Goal: Task Accomplishment & Management: Use online tool/utility

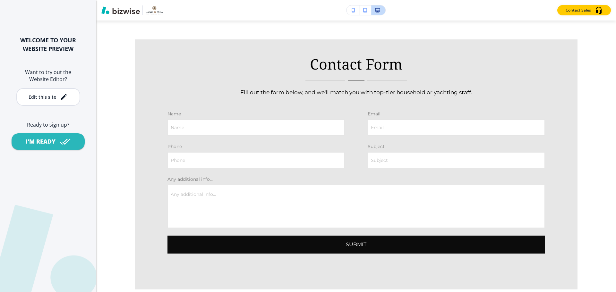
scroll to position [2116, 0]
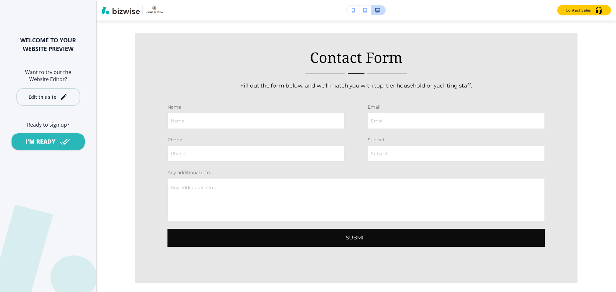
click at [46, 102] on button "Edit this site" at bounding box center [48, 97] width 64 height 18
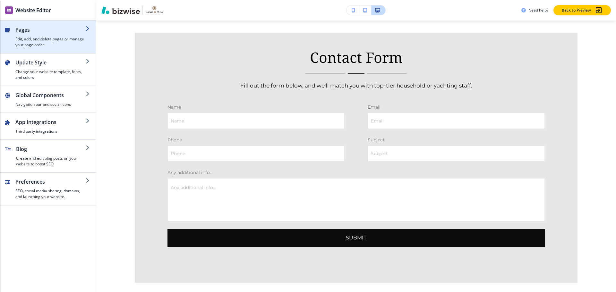
click at [53, 44] on h4 "Edit, add, and delete pages or manage your page order" at bounding box center [50, 42] width 70 height 12
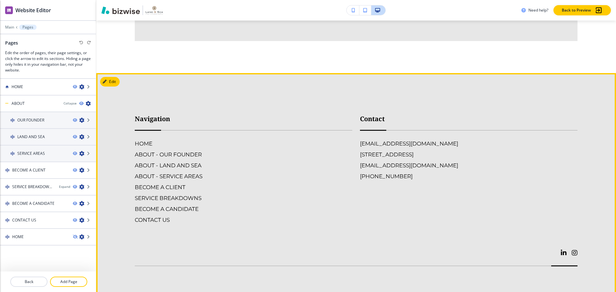
scroll to position [2368, 0]
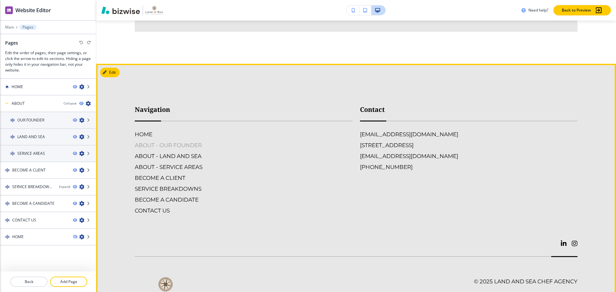
click at [178, 141] on h6 "ABOUT - OUR FOUNDER" at bounding box center [243, 145] width 217 height 8
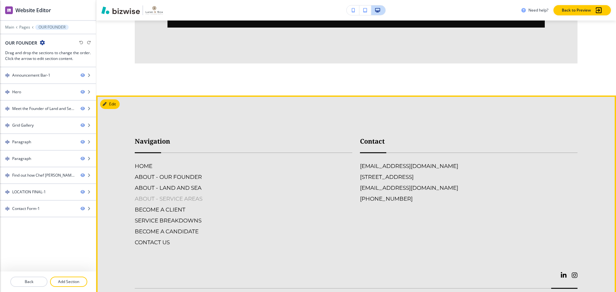
scroll to position [2084, 0]
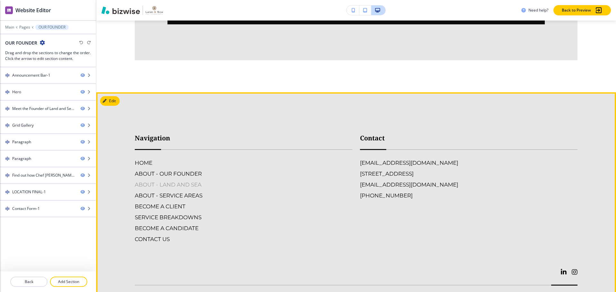
click at [188, 181] on h6 "ABOUT - LAND AND SEA" at bounding box center [243, 185] width 217 height 8
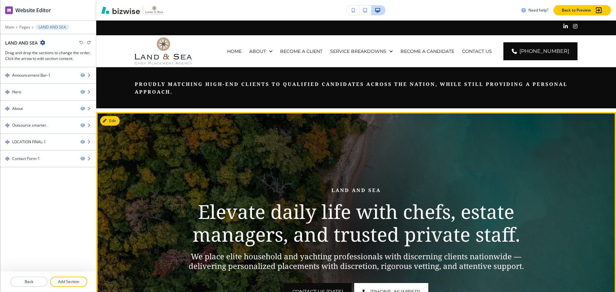
scroll to position [128, 0]
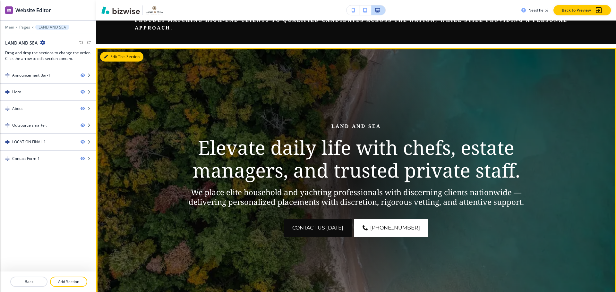
click at [113, 56] on button "Edit This Section" at bounding box center [121, 57] width 43 height 10
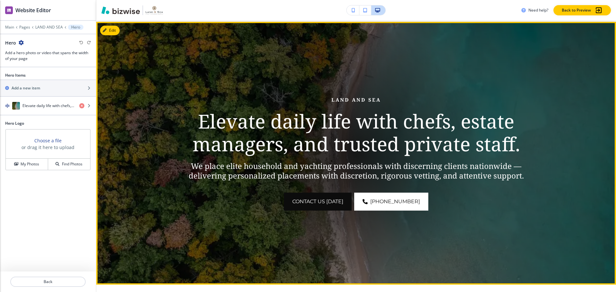
scroll to position [92, 0]
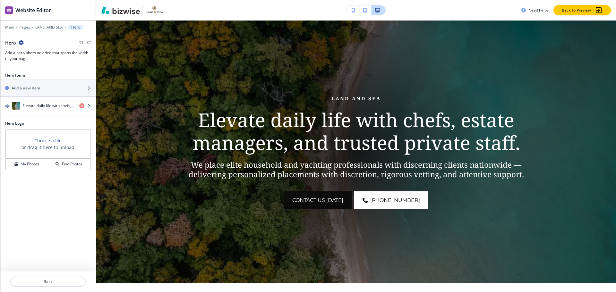
click at [54, 112] on div "button" at bounding box center [48, 112] width 96 height 5
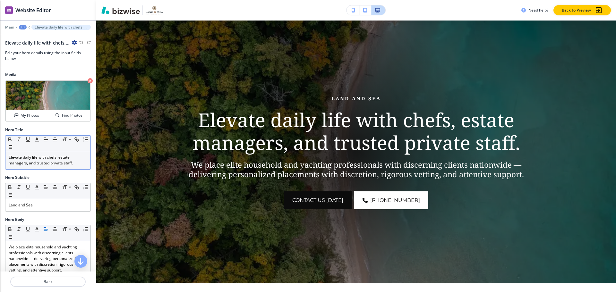
scroll to position [0, 0]
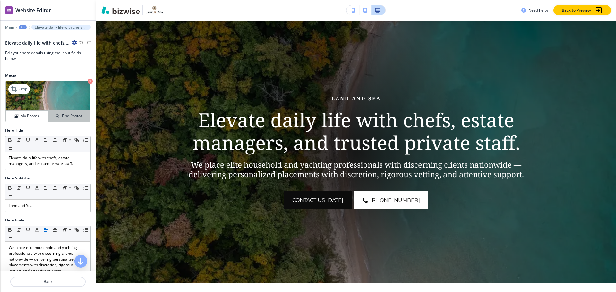
click at [74, 116] on h4 "Find Photos" at bounding box center [72, 116] width 21 height 6
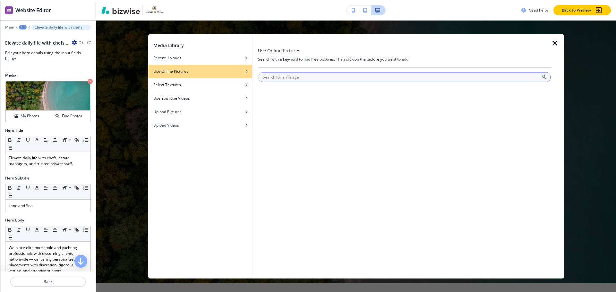
click at [300, 80] on input "text" at bounding box center [404, 77] width 292 height 10
type input "island"
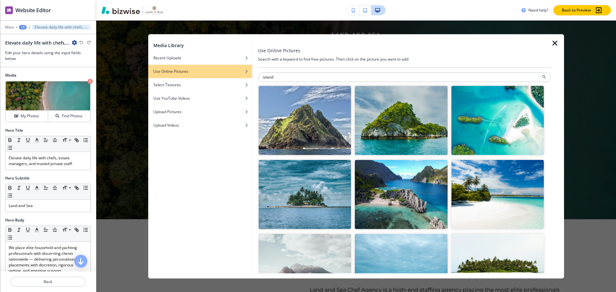
scroll to position [32, 0]
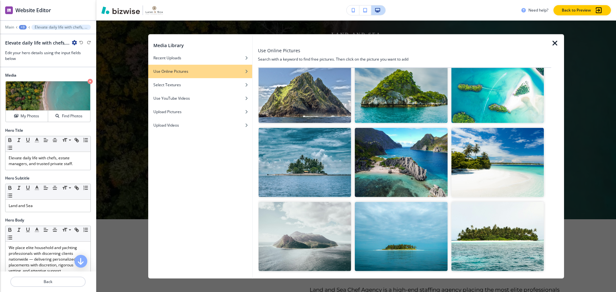
click at [432, 170] on img "button" at bounding box center [401, 162] width 92 height 69
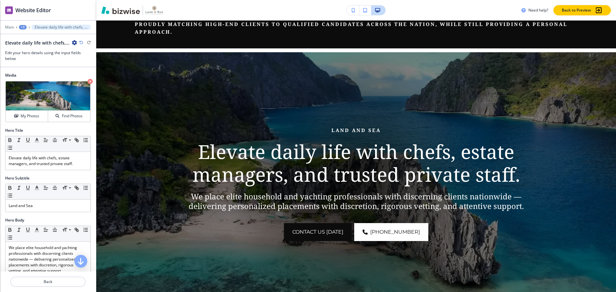
scroll to position [60, 0]
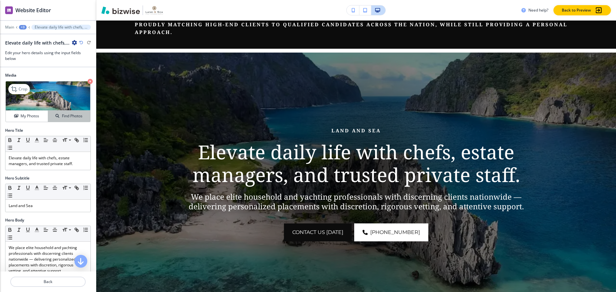
click at [70, 115] on h4 "Find Photos" at bounding box center [72, 116] width 21 height 6
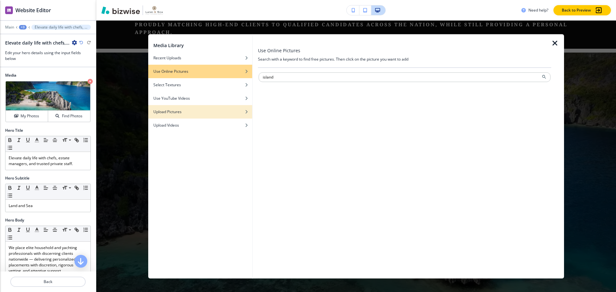
type input "island"
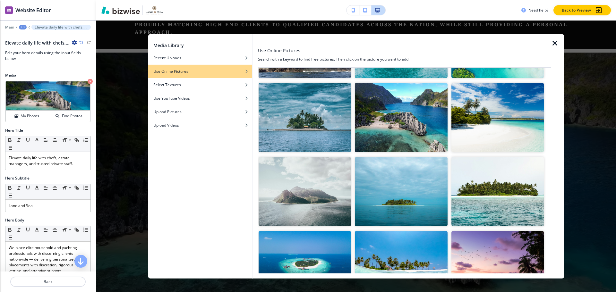
scroll to position [96, 0]
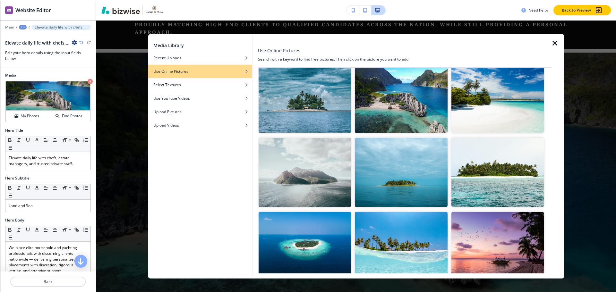
click at [516, 110] on img "button" at bounding box center [497, 98] width 92 height 69
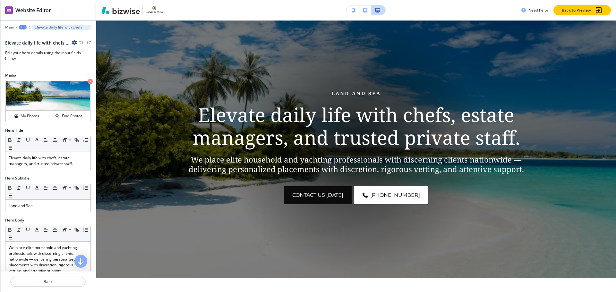
scroll to position [92, 0]
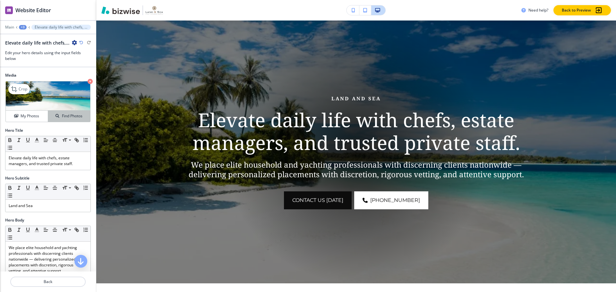
click at [76, 112] on button "Find Photos" at bounding box center [69, 116] width 42 height 11
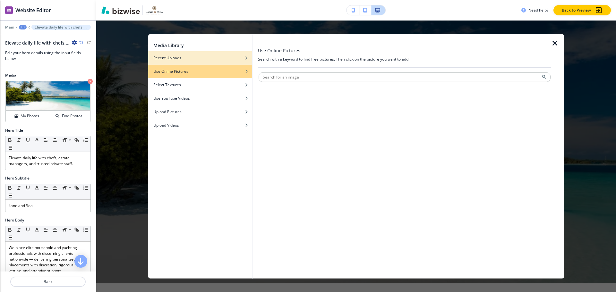
click at [204, 62] on div "button" at bounding box center [200, 63] width 104 height 4
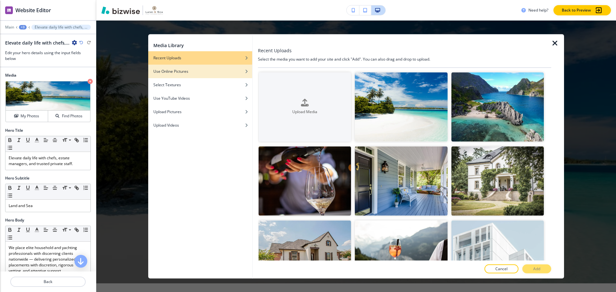
click at [182, 67] on div "button" at bounding box center [200, 66] width 104 height 4
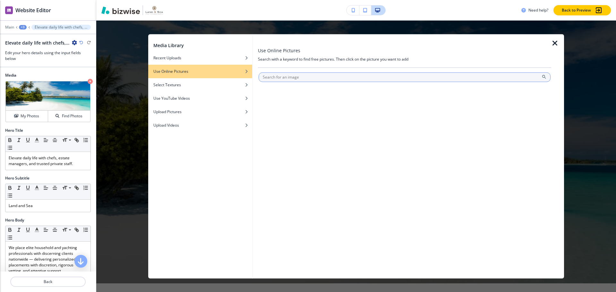
click at [303, 75] on input "text" at bounding box center [404, 77] width 292 height 10
type input "ocean house"
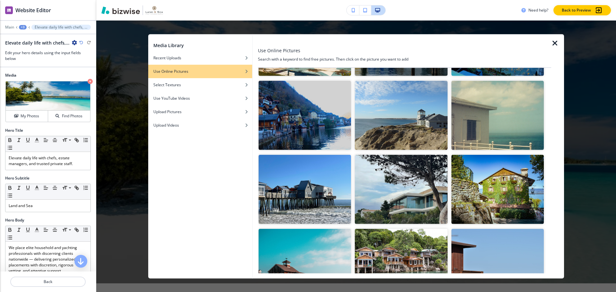
scroll to position [192, 0]
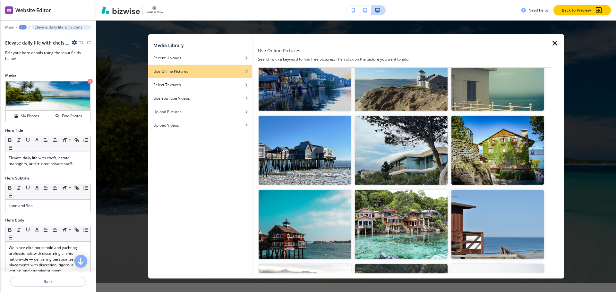
click at [411, 134] on img "button" at bounding box center [401, 150] width 92 height 69
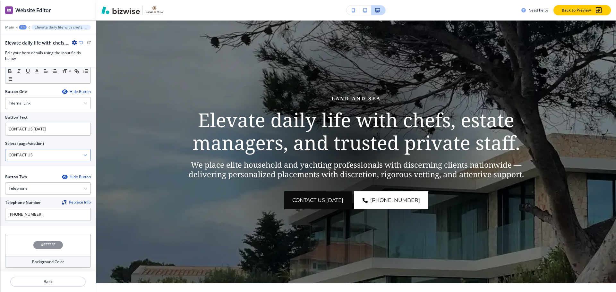
scroll to position [243, 0]
click at [48, 238] on div "#FFFFFF" at bounding box center [48, 243] width 86 height 22
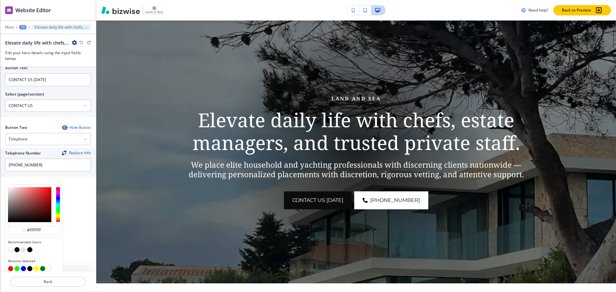
scroll to position [295, 0]
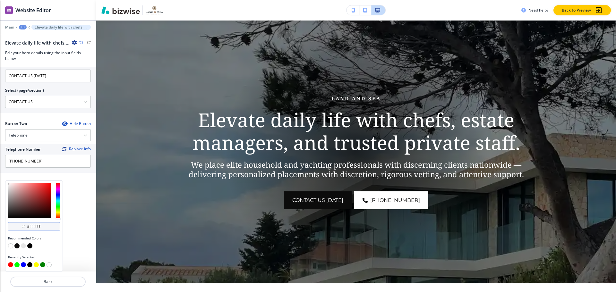
click at [46, 225] on input "#ffffff" at bounding box center [37, 226] width 22 height 5
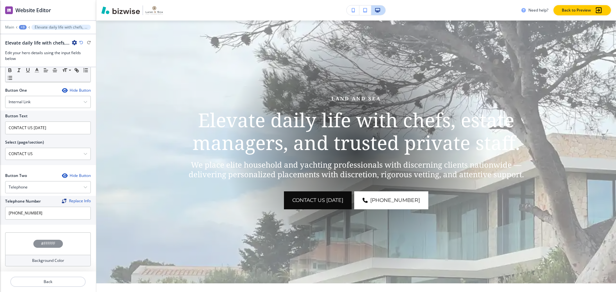
click at [48, 238] on div "#FFFFFF" at bounding box center [48, 243] width 86 height 22
drag, startPoint x: 10, startPoint y: 250, endPoint x: 7, endPoint y: 252, distance: 3.3
click at [7, 252] on div at bounding box center [33, 253] width 57 height 40
click at [10, 251] on div at bounding box center [29, 252] width 43 height 35
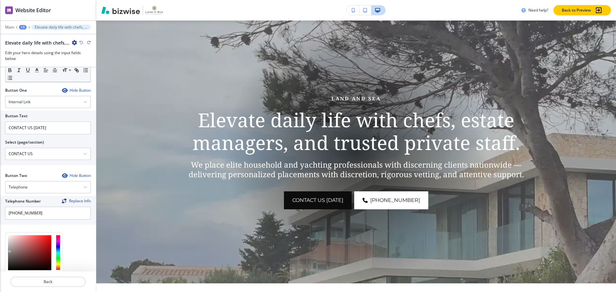
click at [8, 253] on div at bounding box center [29, 252] width 43 height 35
click at [7, 255] on div at bounding box center [33, 253] width 57 height 40
type input "#6b6a6a"
click at [8, 256] on div at bounding box center [29, 252] width 43 height 35
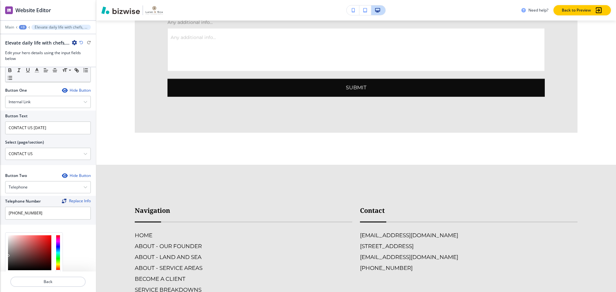
scroll to position [1214, 0]
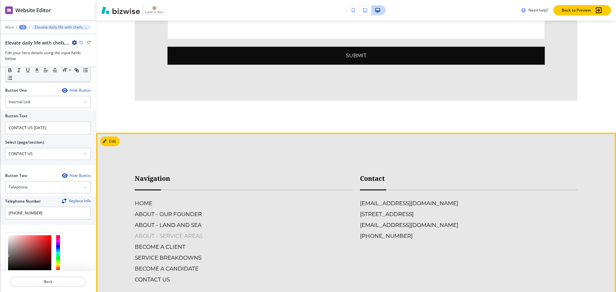
click at [192, 232] on h6 "ABOUT - SERVICE AREAS" at bounding box center [243, 236] width 217 height 8
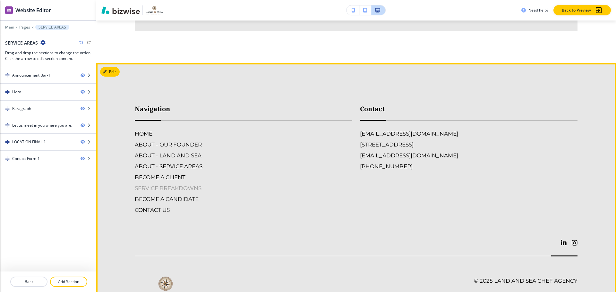
scroll to position [1315, 0]
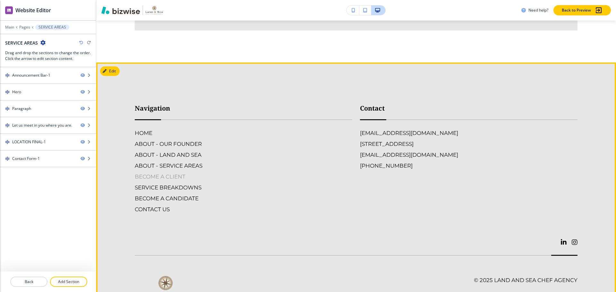
click at [171, 173] on h6 "BECOME A CLIENT" at bounding box center [243, 177] width 217 height 8
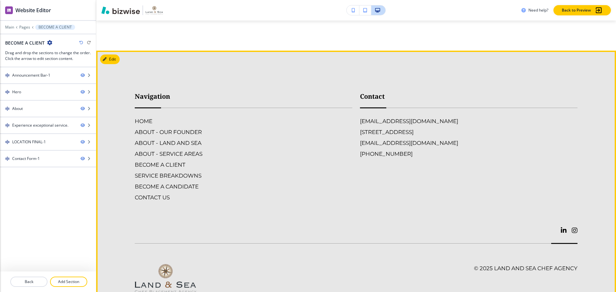
scroll to position [1379, 0]
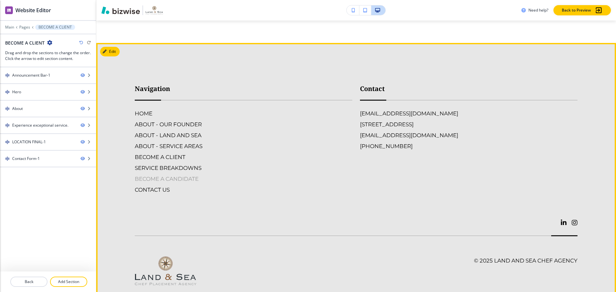
click at [173, 175] on h6 "BECOME A CANDIDATE" at bounding box center [243, 179] width 217 height 8
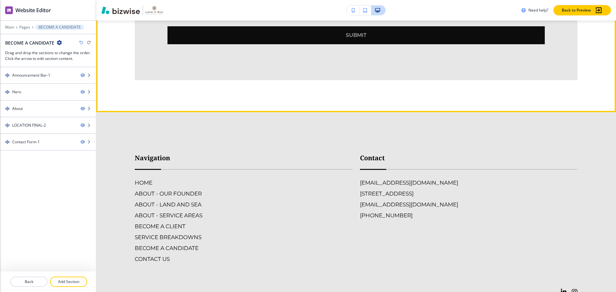
scroll to position [1026, 0]
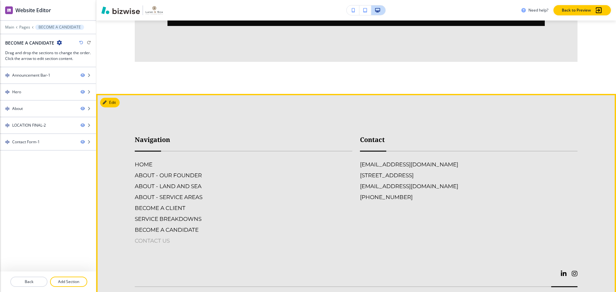
click at [166, 237] on h6 "CONTACT US" at bounding box center [243, 241] width 217 height 8
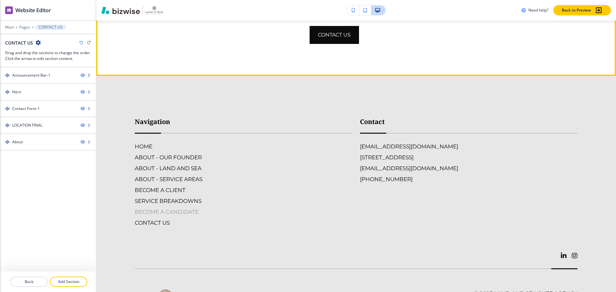
scroll to position [1090, 0]
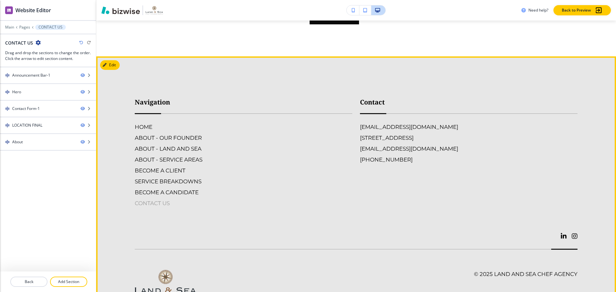
click at [172, 199] on h6 "CONTACT US" at bounding box center [243, 203] width 217 height 8
click at [177, 188] on h6 "BECOME A CANDIDATE" at bounding box center [243, 192] width 217 height 8
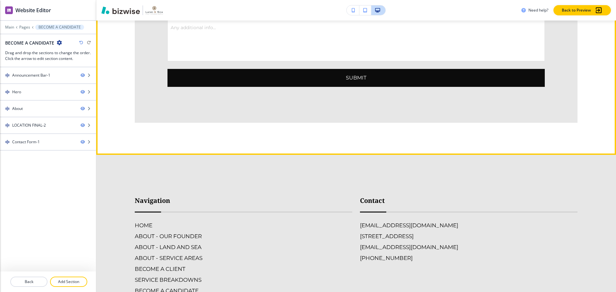
scroll to position [1026, 0]
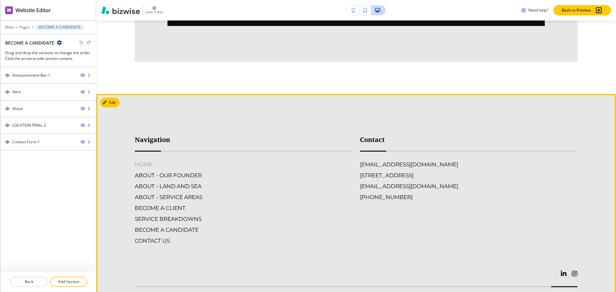
click at [146, 160] on h6 "HOME" at bounding box center [243, 164] width 217 height 8
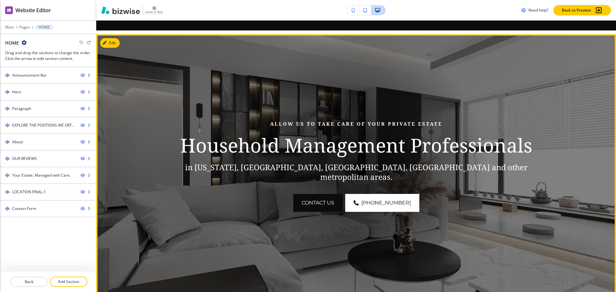
scroll to position [96, 0]
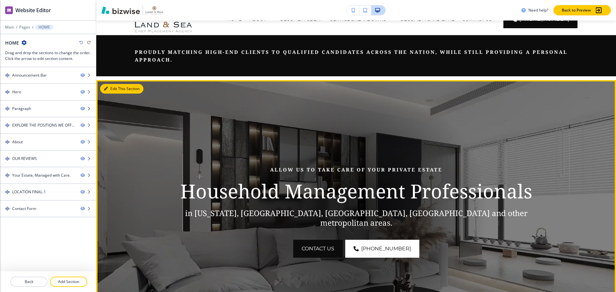
click at [108, 89] on button "Edit This Section" at bounding box center [121, 89] width 43 height 10
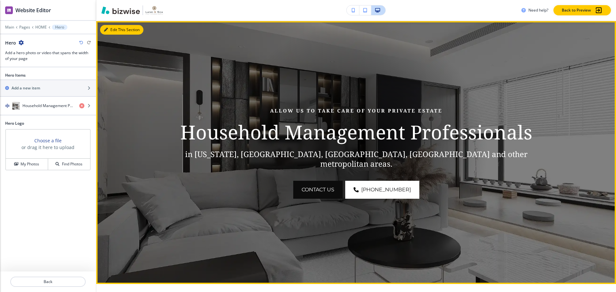
scroll to position [92, 0]
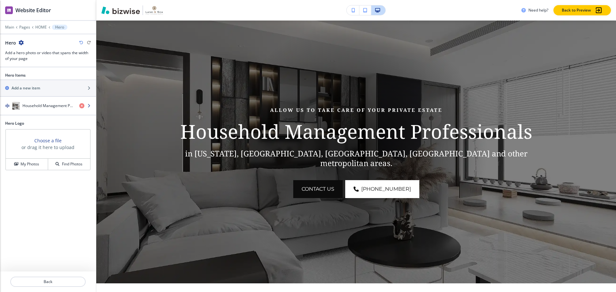
click at [54, 113] on div "button" at bounding box center [48, 112] width 96 height 5
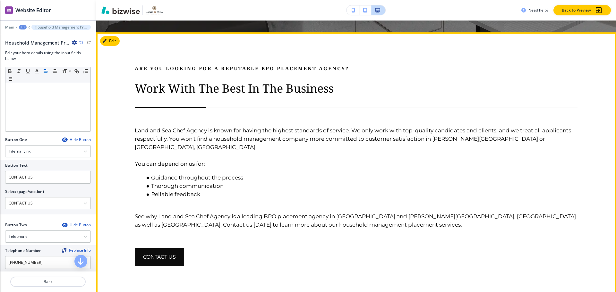
scroll to position [316, 0]
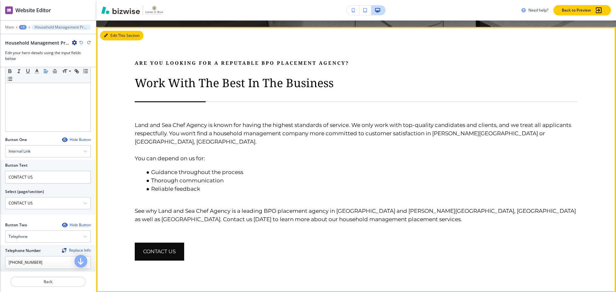
click at [109, 36] on button "Edit This Section" at bounding box center [121, 36] width 43 height 10
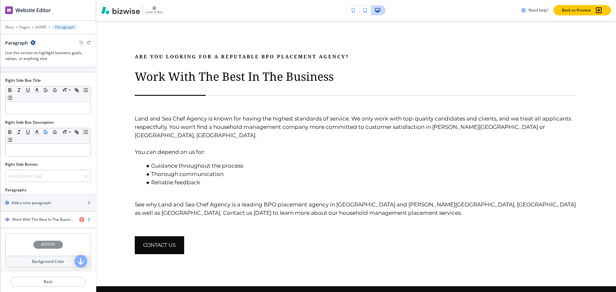
scroll to position [233, 0]
click at [41, 218] on h4 "Work With The Best In The Business" at bounding box center [43, 219] width 62 height 6
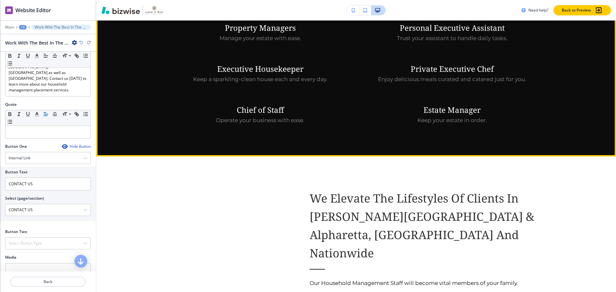
scroll to position [739, 0]
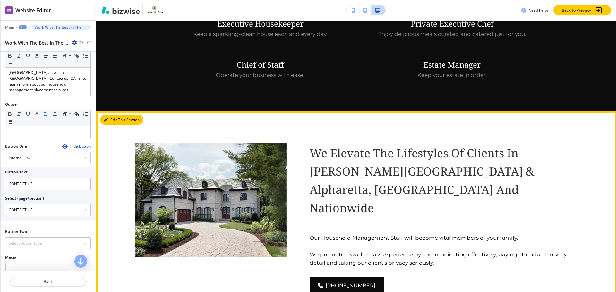
click at [109, 115] on button "Edit This Section" at bounding box center [121, 120] width 43 height 10
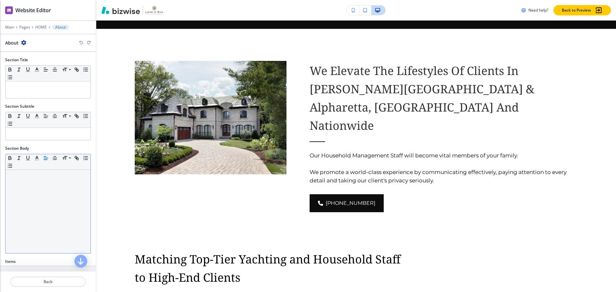
scroll to position [96, 0]
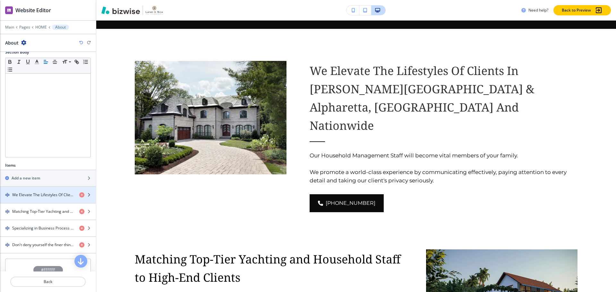
click at [38, 199] on div "button" at bounding box center [48, 200] width 96 height 5
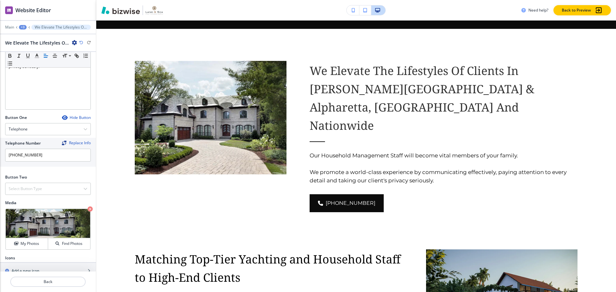
scroll to position [160, 0]
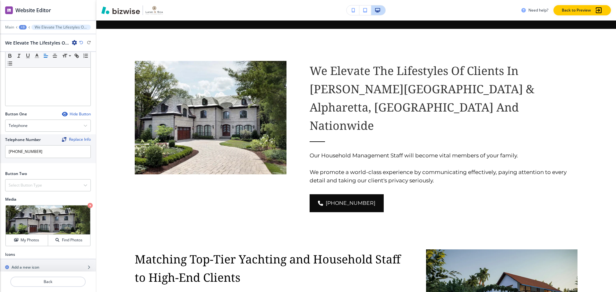
click at [75, 117] on div at bounding box center [48, 118] width 86 height 3
click at [78, 112] on div "Hide Button" at bounding box center [76, 114] width 29 height 5
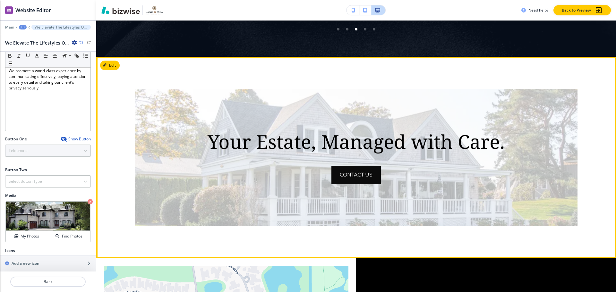
scroll to position [1592, 0]
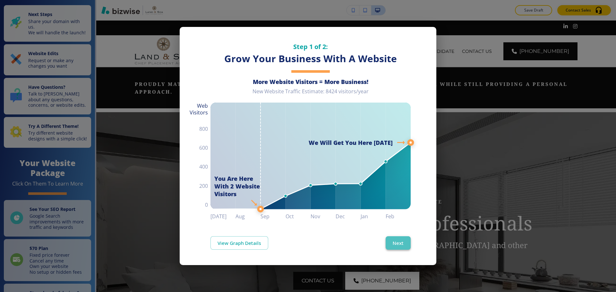
click at [395, 247] on button "Next" at bounding box center [397, 242] width 25 height 13
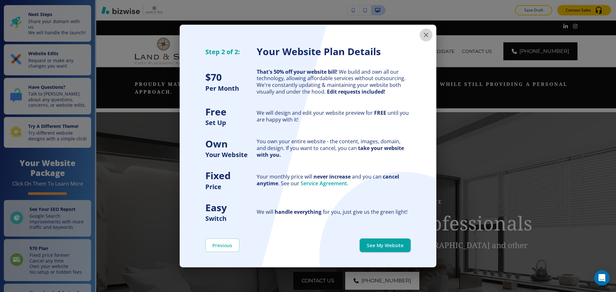
drag, startPoint x: 423, startPoint y: 34, endPoint x: 426, endPoint y: 36, distance: 3.5
click at [423, 34] on icon "button" at bounding box center [426, 35] width 8 height 8
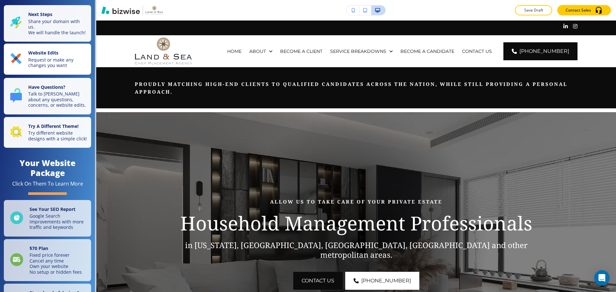
click at [45, 54] on button "Website Edits Request or make any changes you want" at bounding box center [47, 59] width 87 height 31
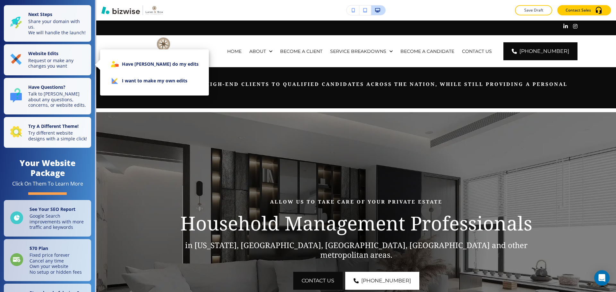
click at [131, 85] on li "I want to make my own edits" at bounding box center [154, 80] width 98 height 17
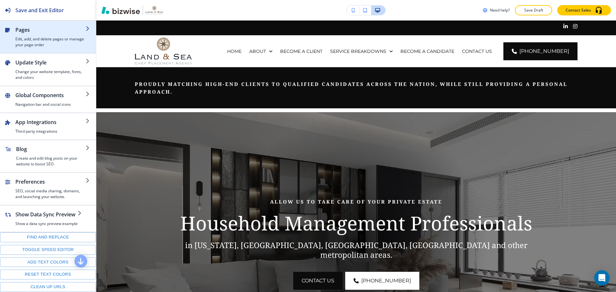
click at [56, 43] on h4 "Edit, add, and delete pages or manage your page order" at bounding box center [50, 42] width 70 height 12
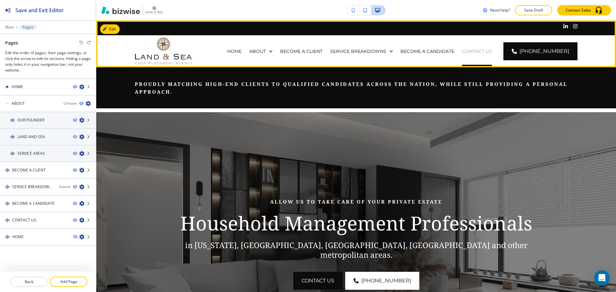
click at [483, 50] on p "CONTACT US" at bounding box center [477, 51] width 30 height 6
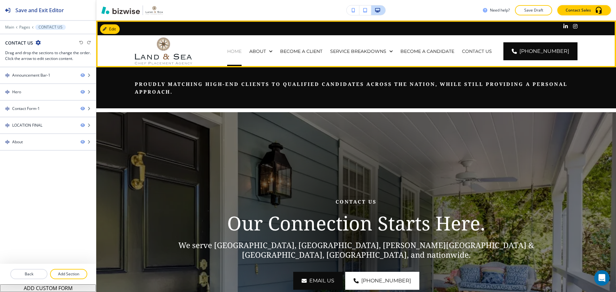
click at [241, 49] on p "HOME" at bounding box center [234, 51] width 14 height 6
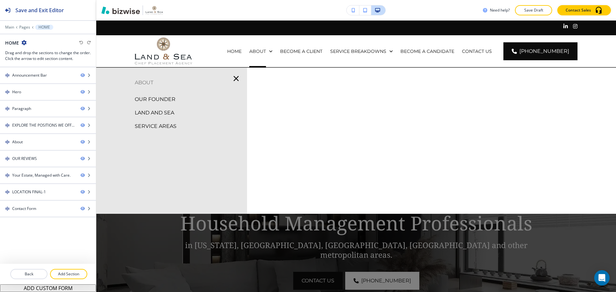
click at [235, 78] on icon "button" at bounding box center [235, 78] width 5 height 5
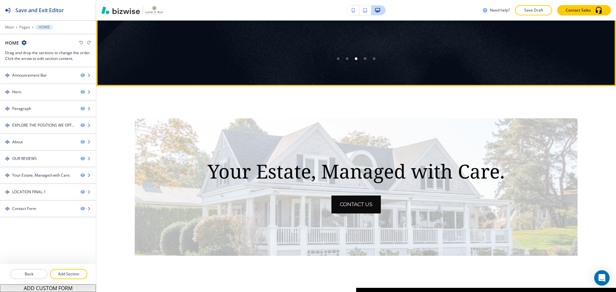
scroll to position [1539, 0]
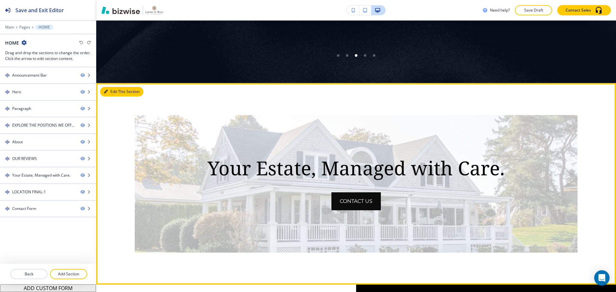
click at [113, 96] on button "Edit This Section" at bounding box center [121, 92] width 43 height 10
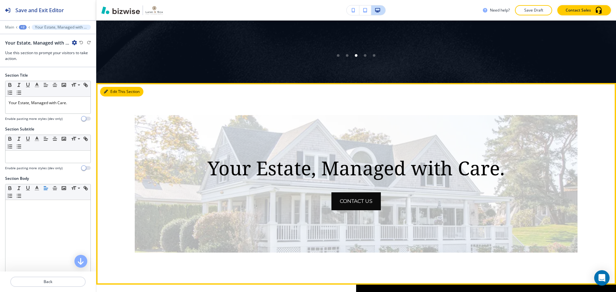
scroll to position [1604, 0]
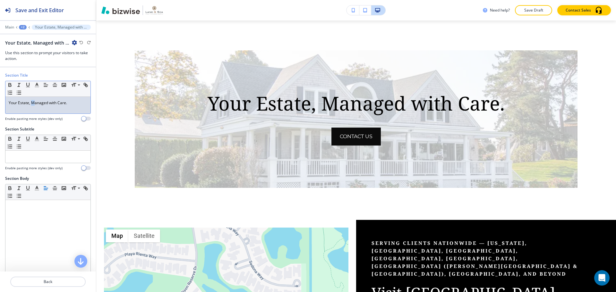
click at [35, 103] on p "Your Estate, Managed with Care." at bounding box center [48, 103] width 79 height 6
click at [61, 102] on p "Your Estate, managed with Care." at bounding box center [48, 103] width 79 height 6
click at [20, 102] on p "Your Estate, managed with care." at bounding box center [48, 103] width 79 height 6
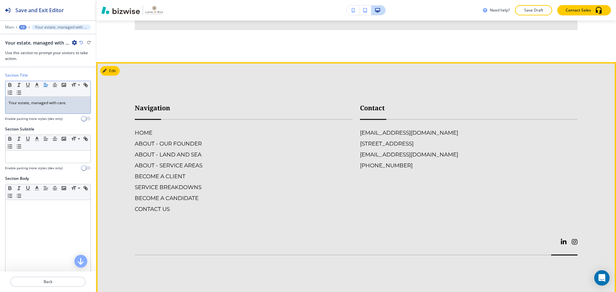
scroll to position [2365, 0]
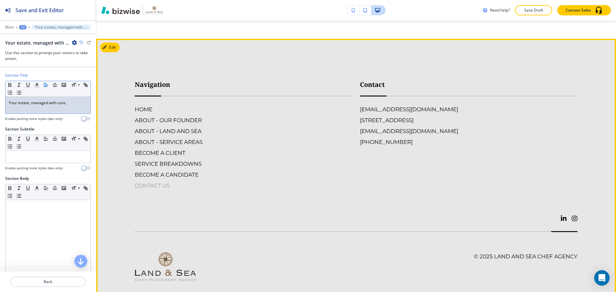
click at [156, 182] on h6 "CONTACT US" at bounding box center [243, 186] width 217 height 8
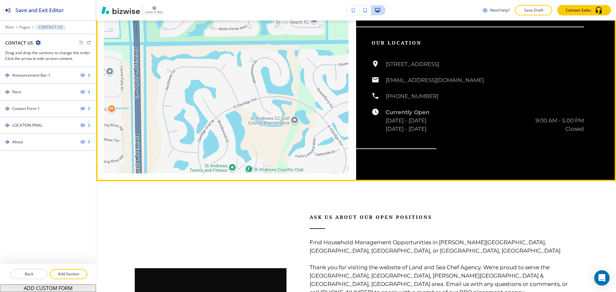
scroll to position [866, 0]
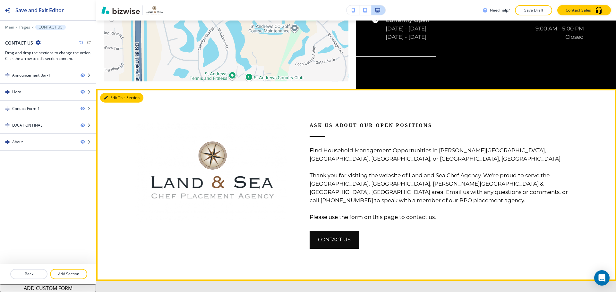
click at [116, 93] on button "Edit This Section" at bounding box center [121, 98] width 43 height 10
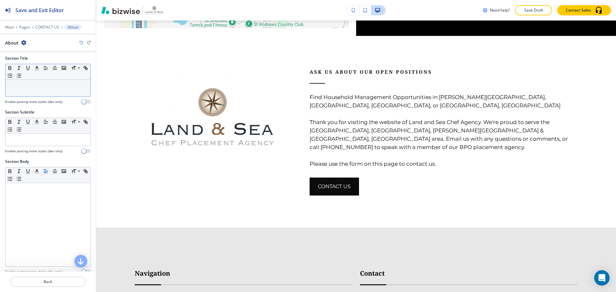
scroll to position [0, 0]
click at [43, 29] on p "CONTACT US" at bounding box center [47, 27] width 24 height 4
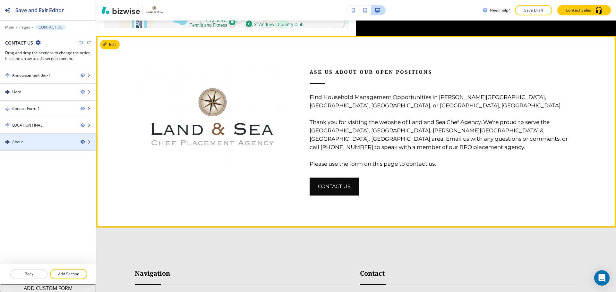
click at [80, 142] on icon "button" at bounding box center [82, 142] width 4 height 4
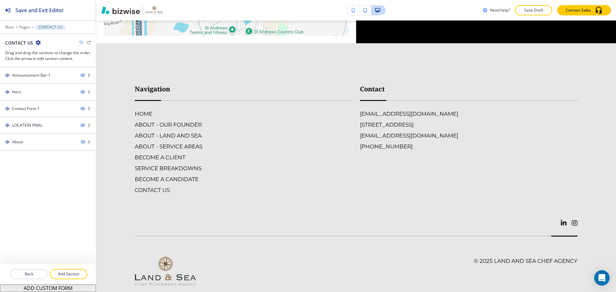
scroll to position [914, 0]
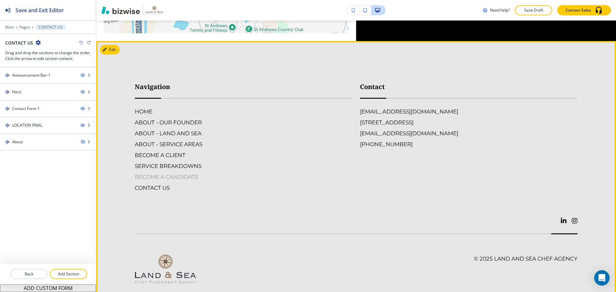
click at [181, 173] on h6 "BECOME A CANDIDATE" at bounding box center [243, 177] width 217 height 8
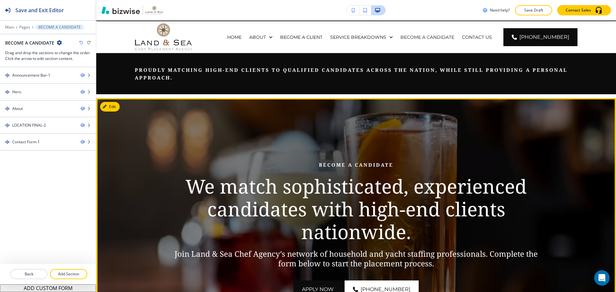
scroll to position [0, 0]
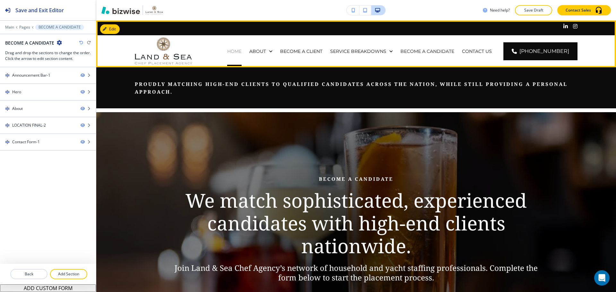
click at [241, 53] on p "HOME" at bounding box center [234, 51] width 14 height 6
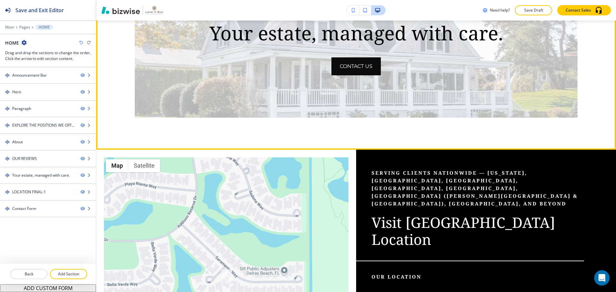
scroll to position [1668, 0]
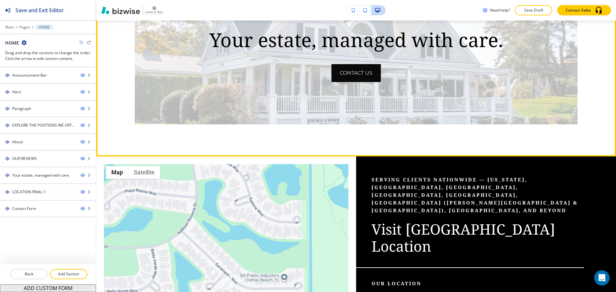
click at [362, 74] on button "CONTACT US" at bounding box center [355, 73] width 49 height 18
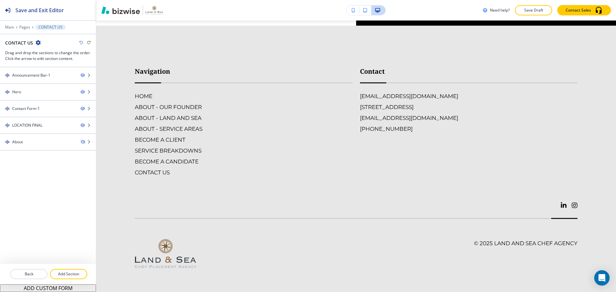
scroll to position [0, 0]
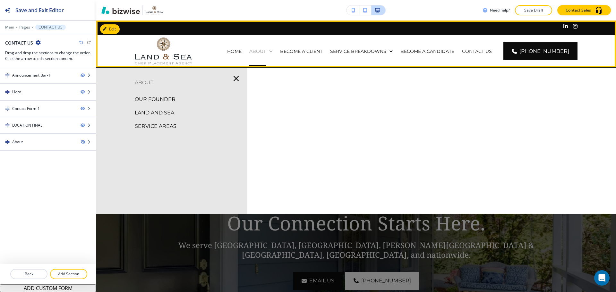
click at [266, 52] on p "ABOUT" at bounding box center [257, 51] width 17 height 6
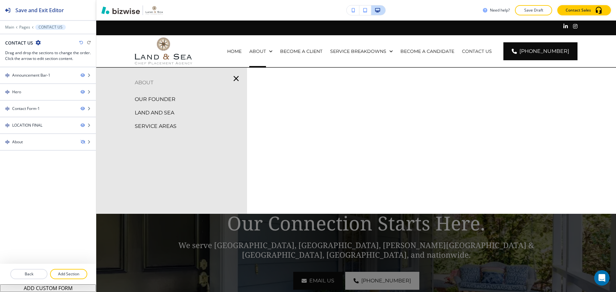
click at [151, 97] on p "OUR FOUNDER" at bounding box center [155, 100] width 41 height 10
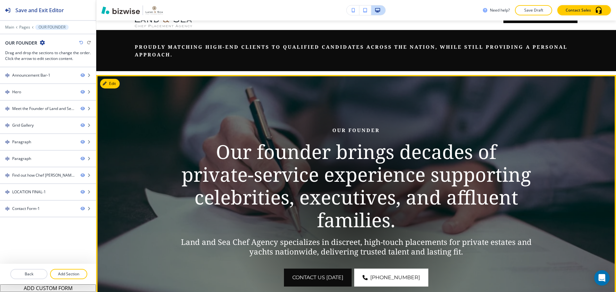
scroll to position [64, 0]
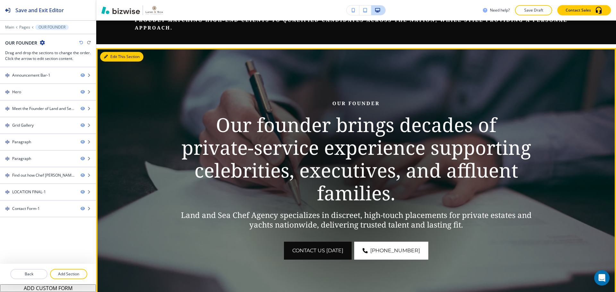
click at [114, 58] on button "Edit This Section" at bounding box center [121, 57] width 43 height 10
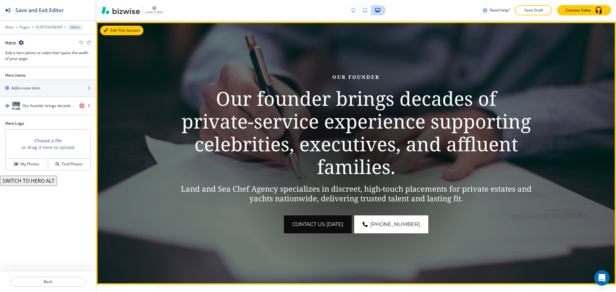
scroll to position [92, 0]
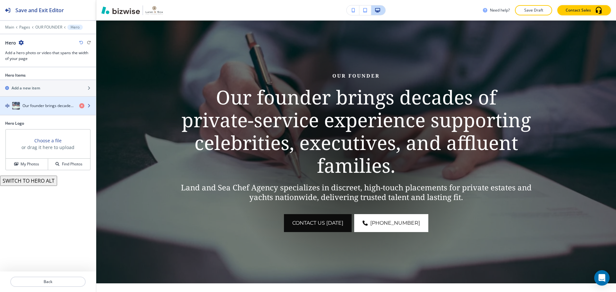
click at [41, 109] on div "Our founder brings decades of private‑service experience supporting celebrities…" at bounding box center [37, 106] width 74 height 8
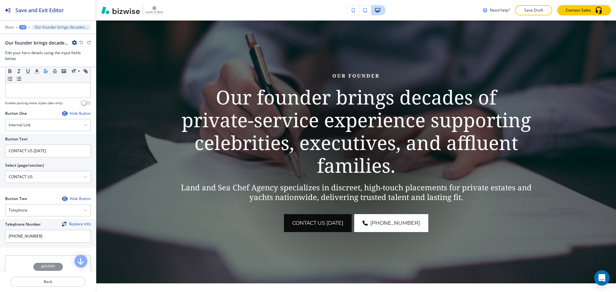
scroll to position [257, 0]
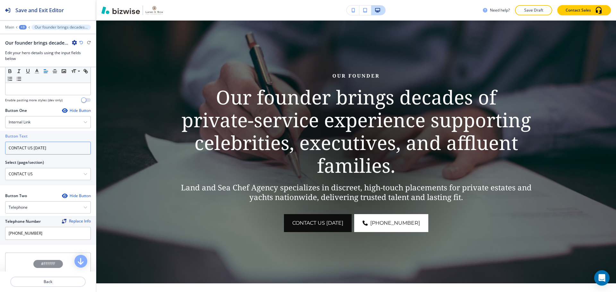
drag, startPoint x: 32, startPoint y: 149, endPoint x: 71, endPoint y: 146, distance: 38.9
click at [71, 146] on input "CONTACT US TODAY" at bounding box center [48, 148] width 86 height 13
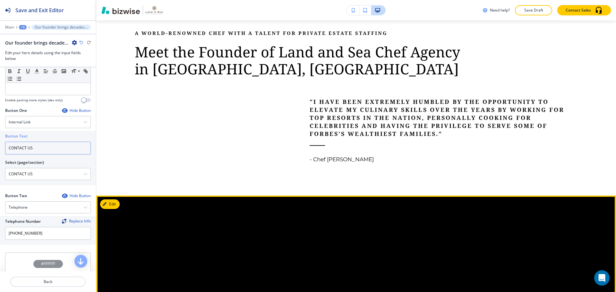
scroll to position [348, 0]
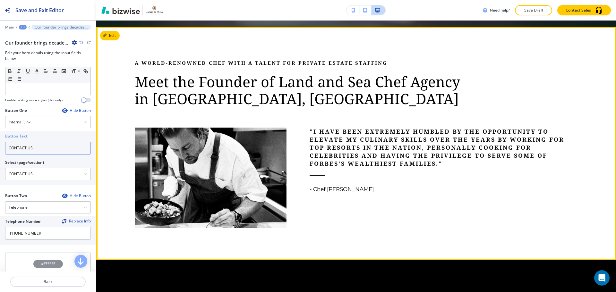
type input "CONTACT US"
click at [109, 39] on button "Edit" at bounding box center [110, 36] width 20 height 10
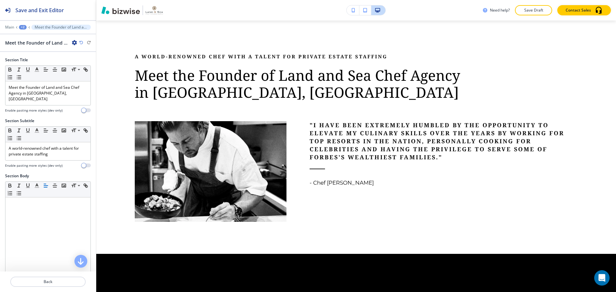
scroll to position [96, 0]
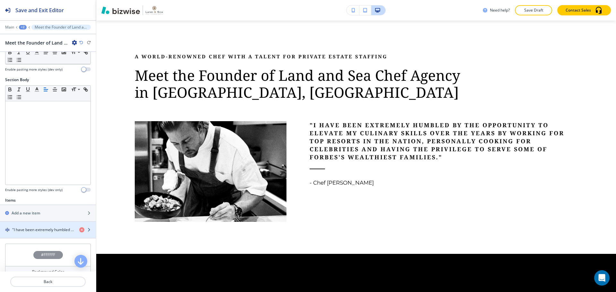
click at [25, 227] on h4 ""I have been extremely humbled by the opportunity to elevate my culinary skills…" at bounding box center [43, 230] width 62 height 6
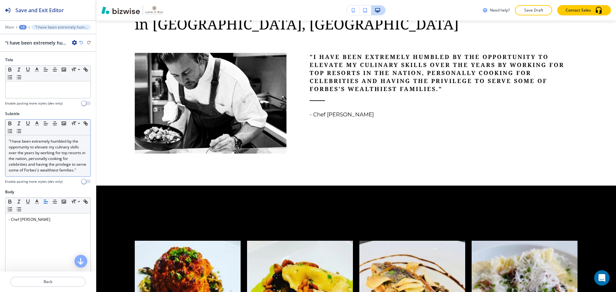
scroll to position [423, 0]
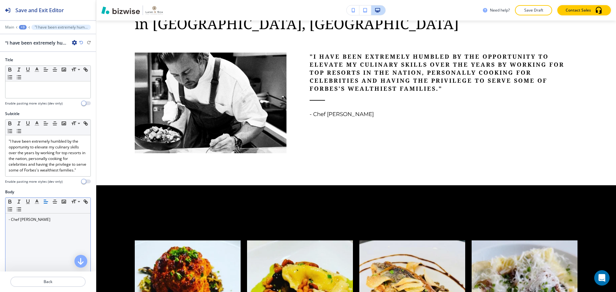
click at [12, 223] on p "- Chef Jonathan Wilson" at bounding box center [48, 220] width 79 height 6
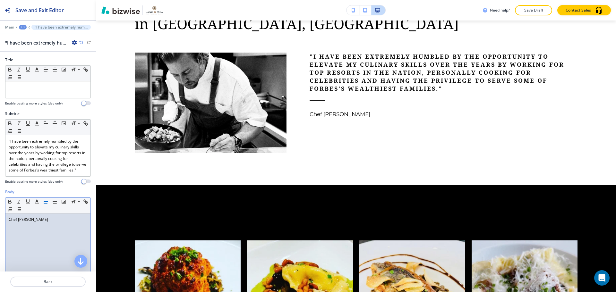
click at [44, 223] on p "Chef Jonathan Wilson" at bounding box center [48, 220] width 79 height 6
drag, startPoint x: 52, startPoint y: 228, endPoint x: 0, endPoint y: 227, distance: 52.3
click at [0, 227] on div "Body Small Normal Large Huge Chef Jonathan Wilson Enable pasting more styles (d…" at bounding box center [48, 249] width 96 height 121
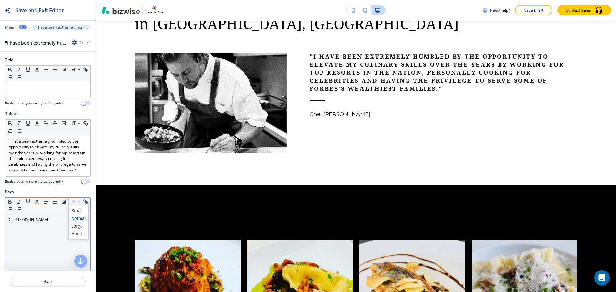
click at [36, 202] on polyline "button" at bounding box center [37, 201] width 2 height 3
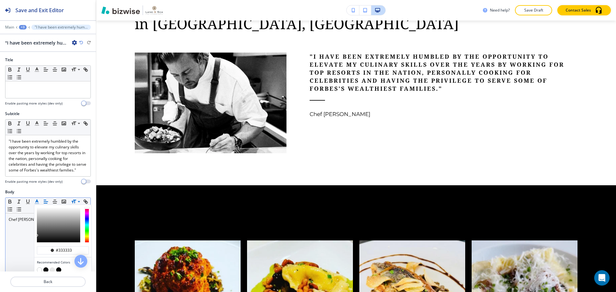
click at [36, 202] on polyline "button" at bounding box center [37, 201] width 2 height 3
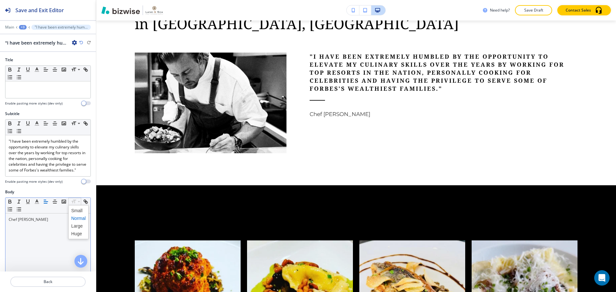
click at [43, 222] on span "Chef Jonathan Wilson" at bounding box center [28, 219] width 39 height 5
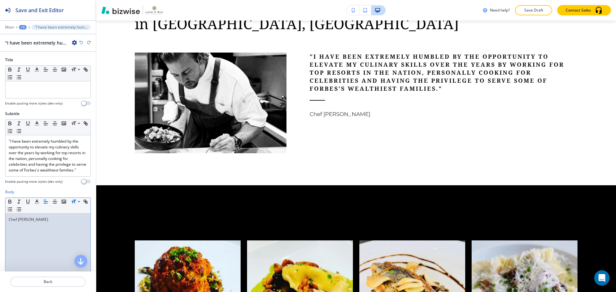
drag, startPoint x: 53, startPoint y: 224, endPoint x: 0, endPoint y: 224, distance: 52.6
click at [0, 224] on div "Body Small Normal Large Huge Chef Jonathan Wilson Enable pasting more styles (d…" at bounding box center [48, 249] width 96 height 121
click at [39, 222] on span "CHEF JONATHANWILSON" at bounding box center [29, 219] width 41 height 5
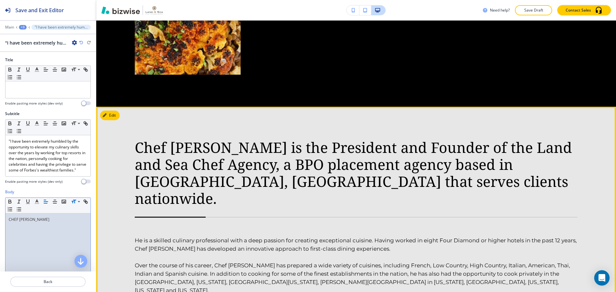
scroll to position [808, 0]
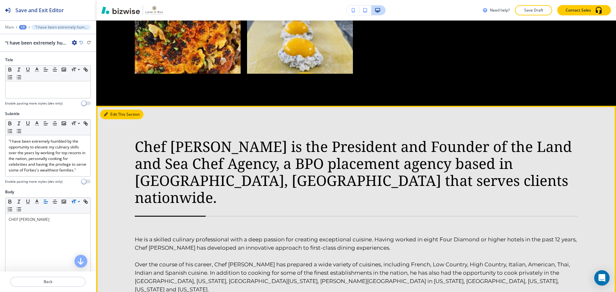
click at [115, 113] on button "Edit This Section" at bounding box center [121, 115] width 43 height 10
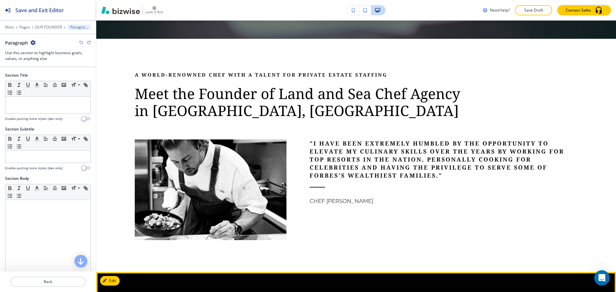
scroll to position [313, 0]
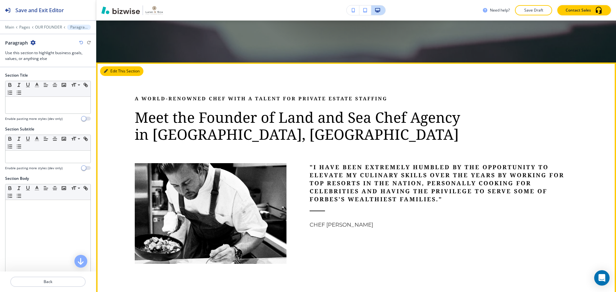
click at [111, 71] on button "Edit This Section" at bounding box center [121, 71] width 43 height 10
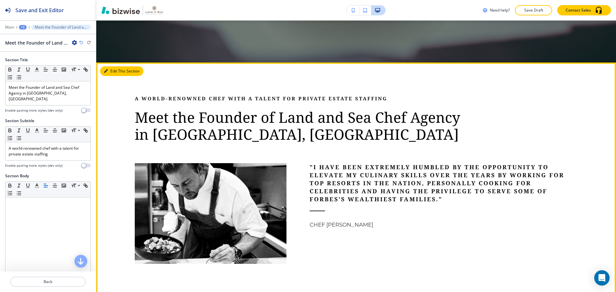
scroll to position [355, 0]
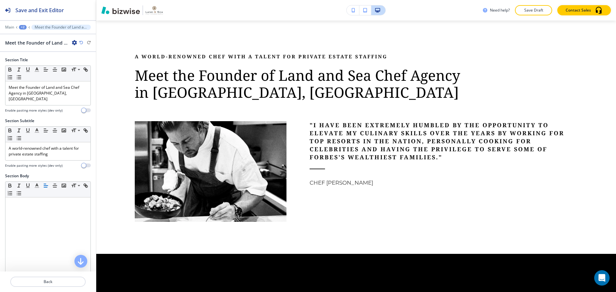
click at [201, 75] on p "Meet the Founder of Land and Sea Chef Agency in Alpharetta, GA" at bounding box center [298, 84] width 326 height 34
click at [26, 89] on p "Meet the Founder of Land and Sea Chef Agency in Alpharetta, GA" at bounding box center [48, 93] width 79 height 17
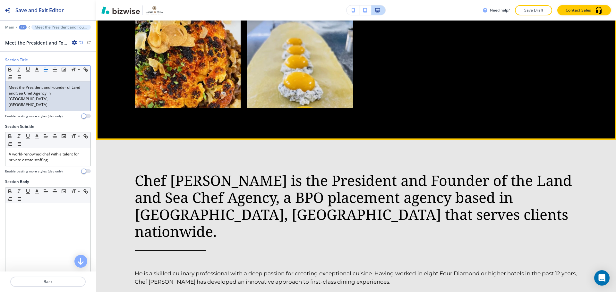
scroll to position [804, 0]
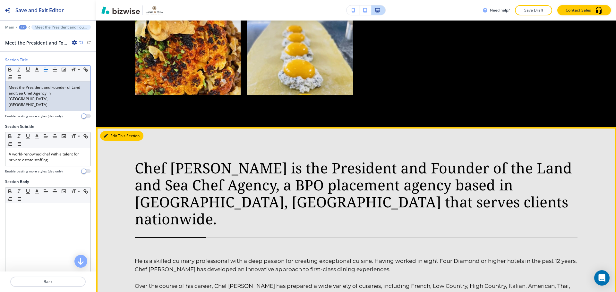
click at [113, 131] on button "Edit This Section" at bounding box center [121, 136] width 43 height 10
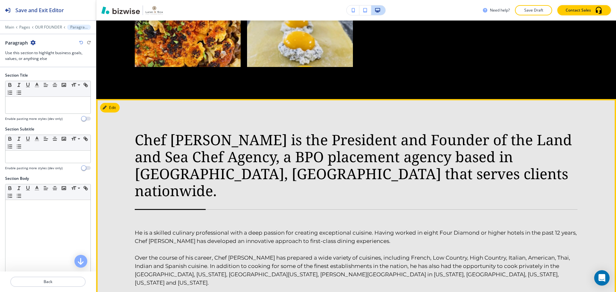
scroll to position [826, 0]
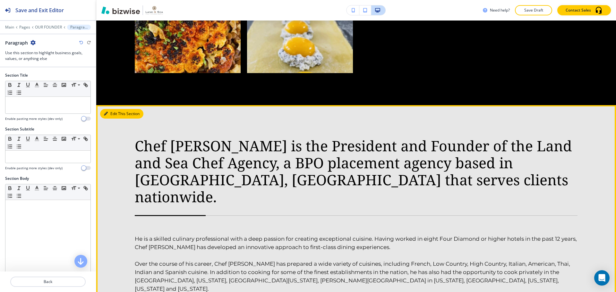
click at [116, 109] on button "Edit This Section" at bounding box center [121, 114] width 43 height 10
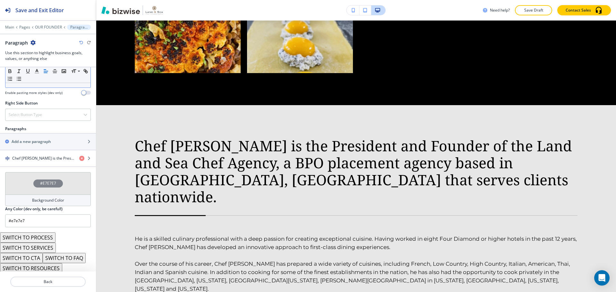
scroll to position [333, 0]
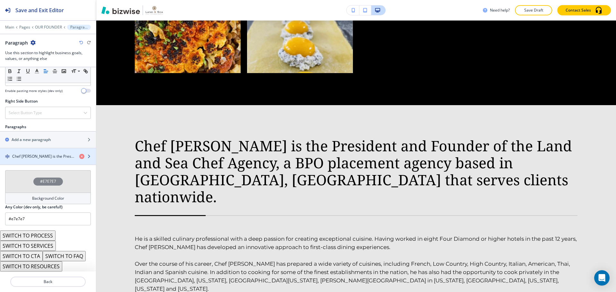
click at [47, 156] on h4 "Chef Jonathan Wilson is the President and Founder of the Land and Sea Chef Agen…" at bounding box center [43, 157] width 62 height 6
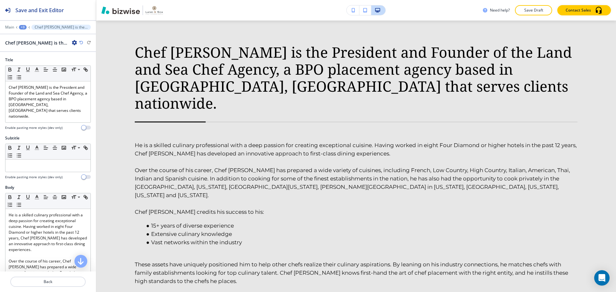
scroll to position [922, 0]
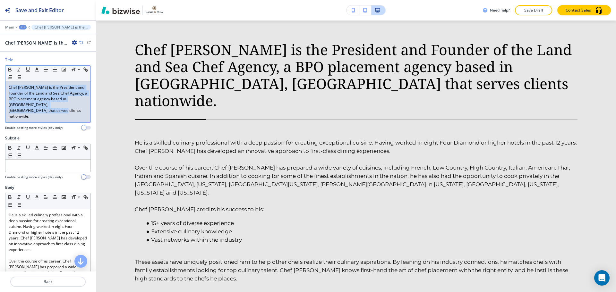
drag, startPoint x: 8, startPoint y: 87, endPoint x: 55, endPoint y: 114, distance: 54.6
click at [55, 114] on div "Chef Jonathan Wilson is the President and Founder of the Land and Sea Chef Agen…" at bounding box center [47, 101] width 85 height 41
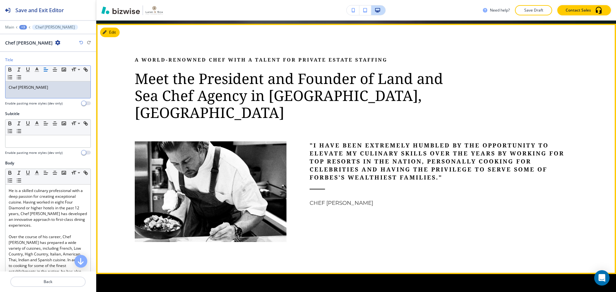
scroll to position [313, 0]
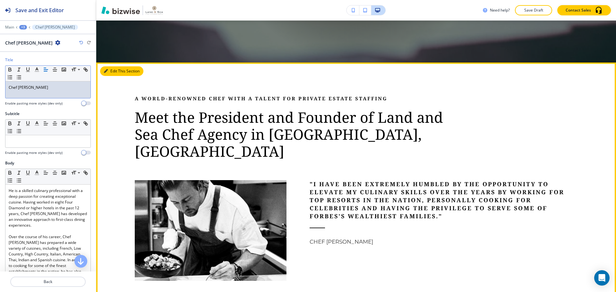
click at [105, 72] on icon "button" at bounding box center [106, 71] width 4 height 4
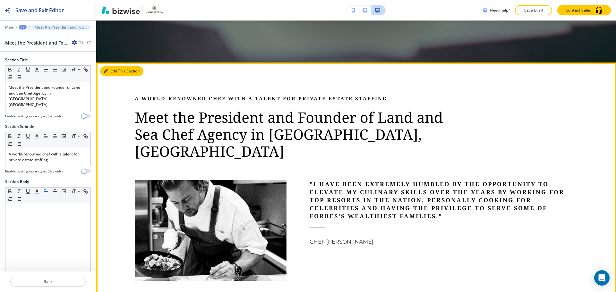
scroll to position [355, 0]
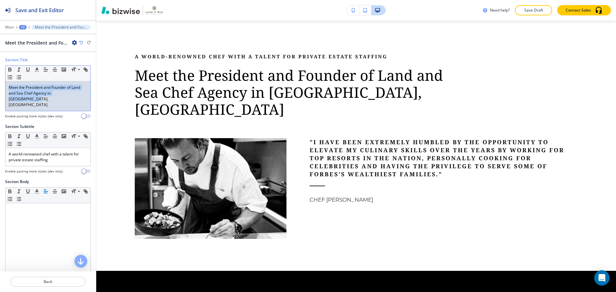
drag, startPoint x: 78, startPoint y: 92, endPoint x: 9, endPoint y: 87, distance: 69.2
click at [9, 87] on p "Meet the President and Founder of Land and Sea Chef Agency in Alpharetta, GA" at bounding box center [48, 96] width 79 height 23
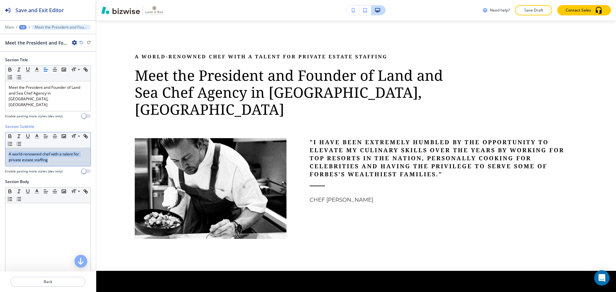
drag, startPoint x: 48, startPoint y: 149, endPoint x: 6, endPoint y: 142, distance: 43.0
click at [6, 148] on div "A world-renowned chef with a talent for private estate staffing" at bounding box center [47, 157] width 85 height 18
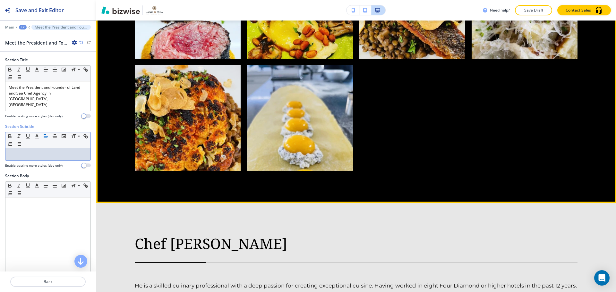
scroll to position [739, 0]
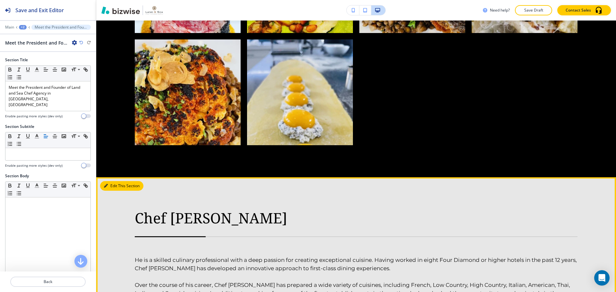
click at [114, 181] on button "Edit This Section" at bounding box center [121, 186] width 43 height 10
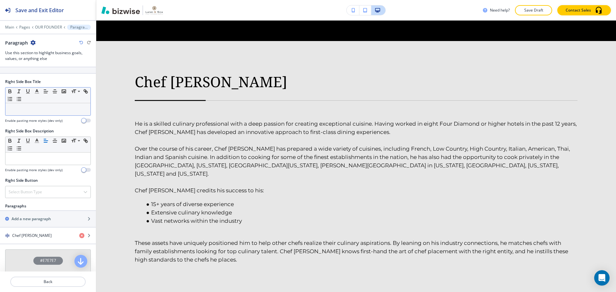
scroll to position [257, 0]
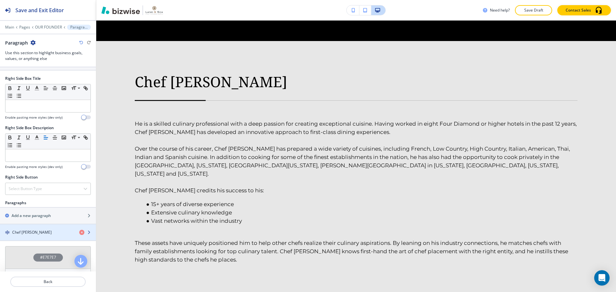
click at [33, 230] on h4 "Chef Jonathan Wilson" at bounding box center [31, 233] width 39 height 6
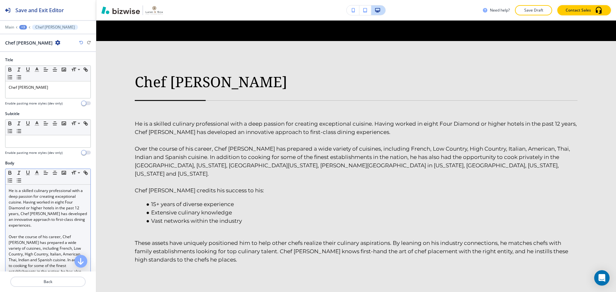
scroll to position [908, 0]
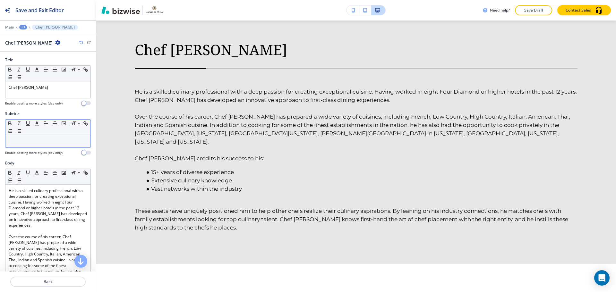
click at [32, 139] on p at bounding box center [48, 142] width 79 height 6
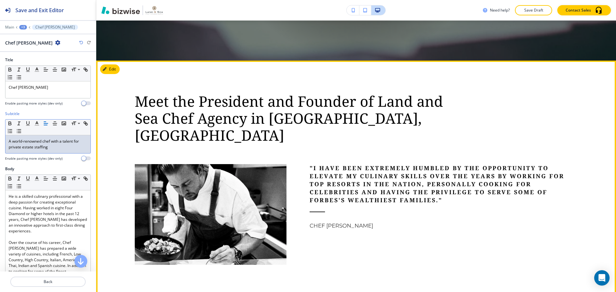
scroll to position [202, 0]
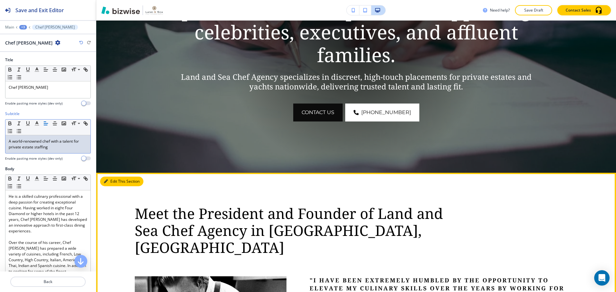
click at [107, 181] on icon "button" at bounding box center [106, 182] width 4 height 4
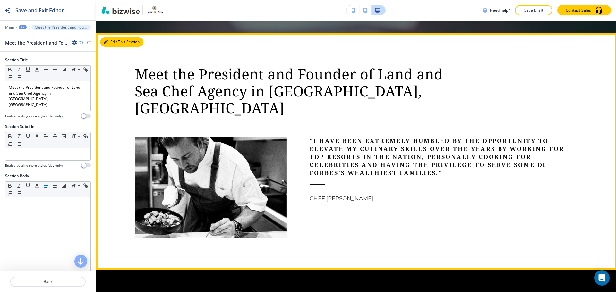
scroll to position [355, 0]
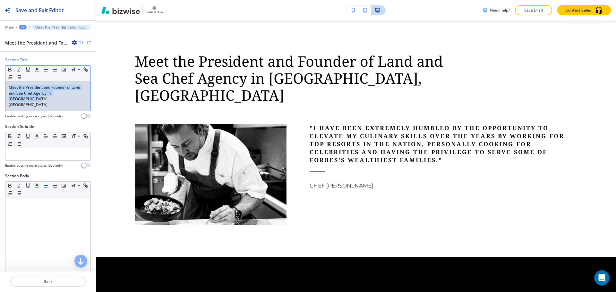
drag, startPoint x: 79, startPoint y: 95, endPoint x: 8, endPoint y: 89, distance: 70.8
click at [8, 89] on div "Meet the President and Founder of Land and Sea Chef Agency in Alpharetta, GA" at bounding box center [47, 96] width 85 height 30
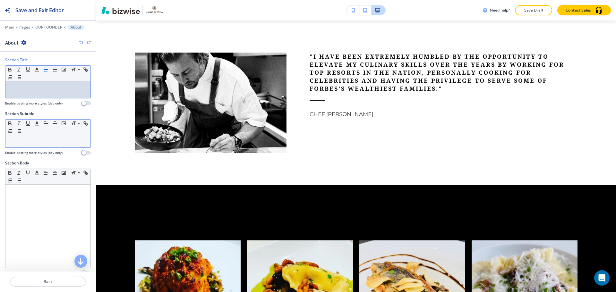
click at [27, 142] on p at bounding box center [48, 142] width 79 height 6
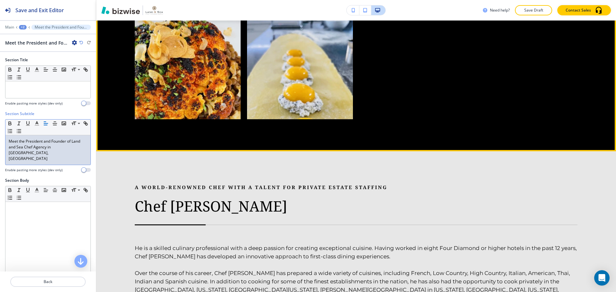
scroll to position [739, 0]
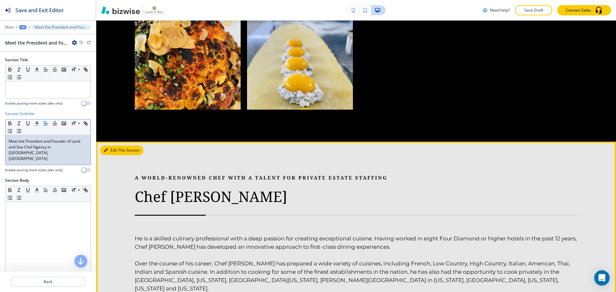
click at [117, 146] on button "Edit This Section" at bounding box center [121, 151] width 43 height 10
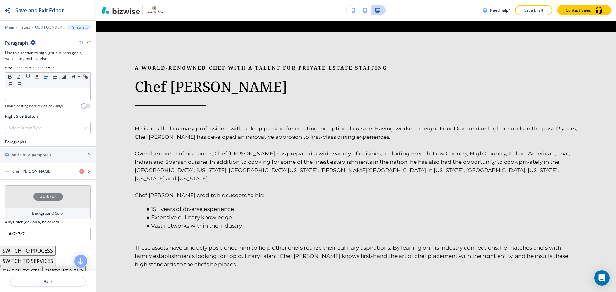
scroll to position [333, 0]
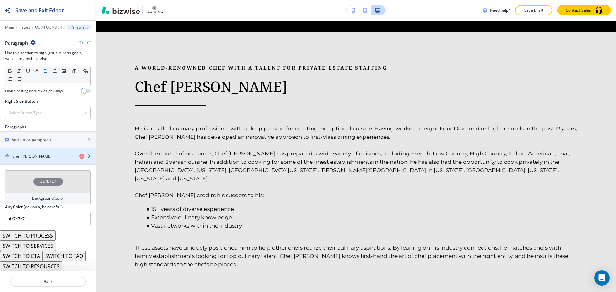
click at [37, 161] on div "button" at bounding box center [48, 161] width 96 height 5
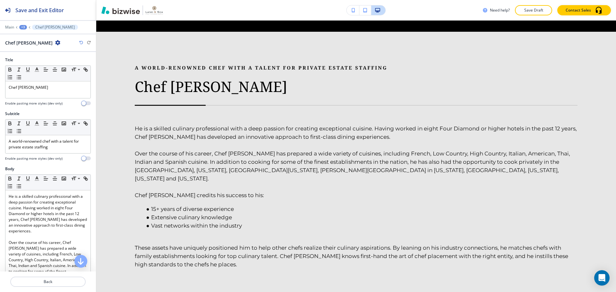
scroll to position [882, 0]
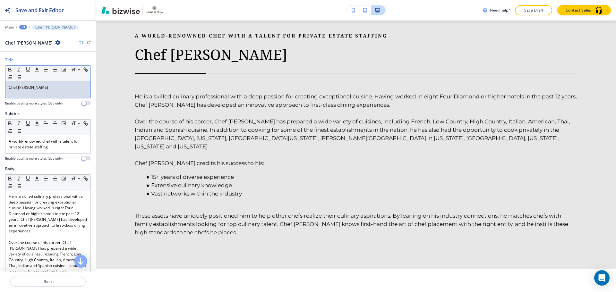
drag, startPoint x: 58, startPoint y: 91, endPoint x: 9, endPoint y: 88, distance: 49.5
click at [9, 88] on div "Chef Jonathan Wilson" at bounding box center [47, 89] width 85 height 17
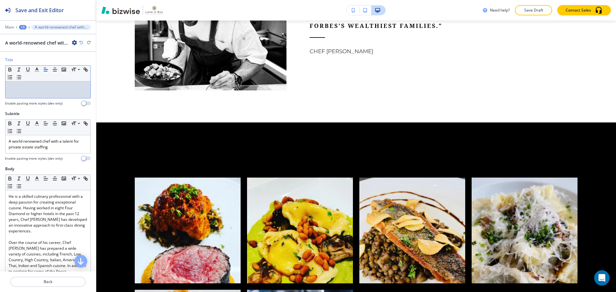
scroll to position [272, 0]
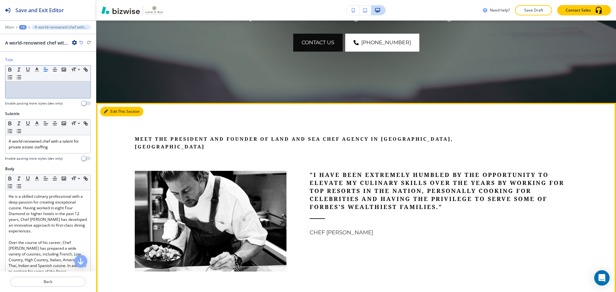
click at [114, 112] on button "Edit This Section" at bounding box center [121, 112] width 43 height 10
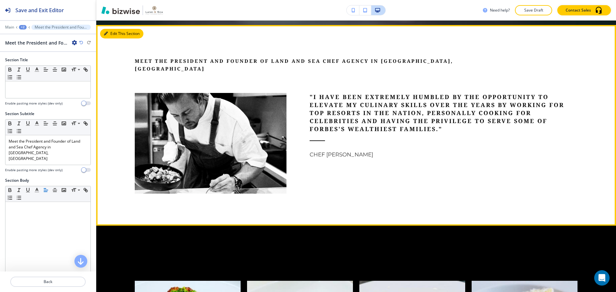
scroll to position [355, 0]
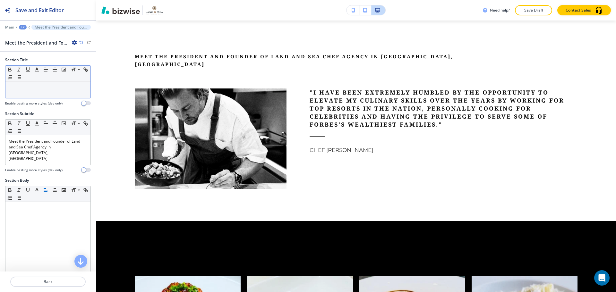
click at [35, 95] on div at bounding box center [47, 89] width 85 height 17
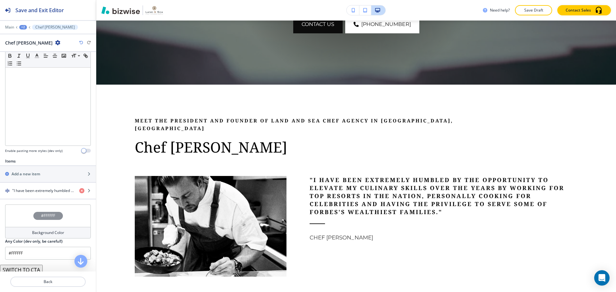
scroll to position [154, 0]
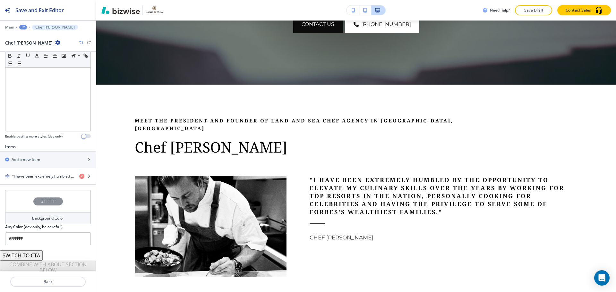
click at [27, 28] on button "+2" at bounding box center [23, 27] width 8 height 4
click at [29, 47] on p "OUR FOUNDER" at bounding box center [39, 49] width 33 height 6
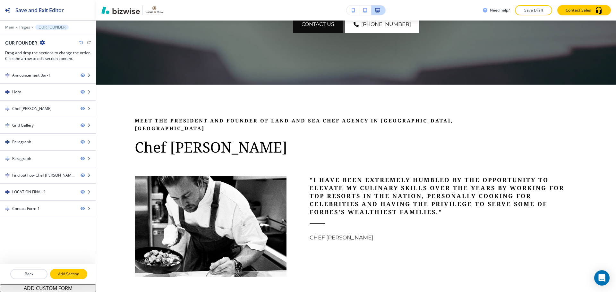
click at [64, 275] on p "Add Section" at bounding box center [69, 274] width 36 height 6
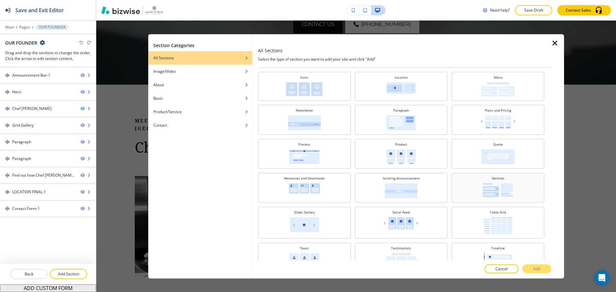
scroll to position [230, 0]
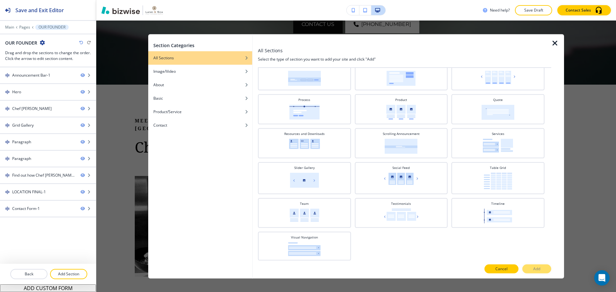
click at [493, 267] on button "Cancel" at bounding box center [501, 269] width 34 height 9
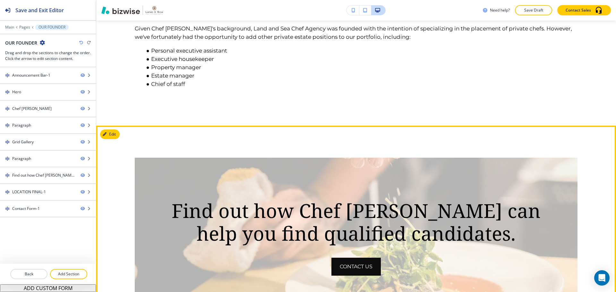
scroll to position [1224, 0]
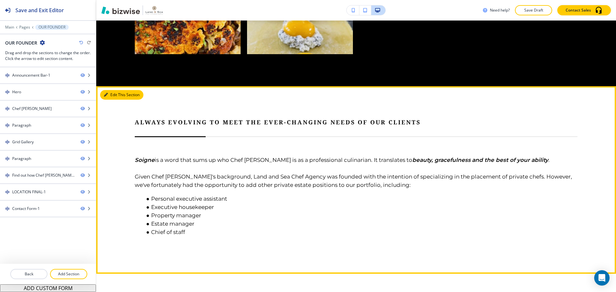
click at [106, 93] on icon "button" at bounding box center [106, 95] width 4 height 4
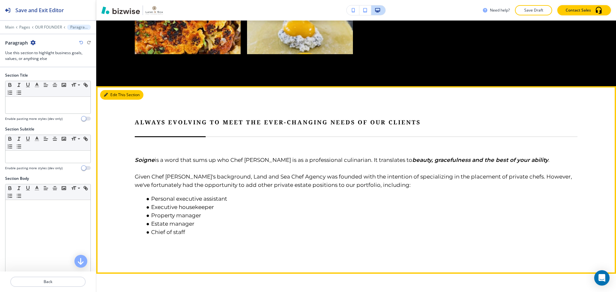
scroll to position [1110, 0]
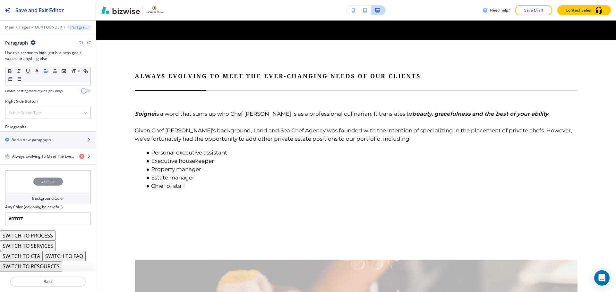
click at [67, 177] on div "#FFFFFF" at bounding box center [48, 181] width 86 height 22
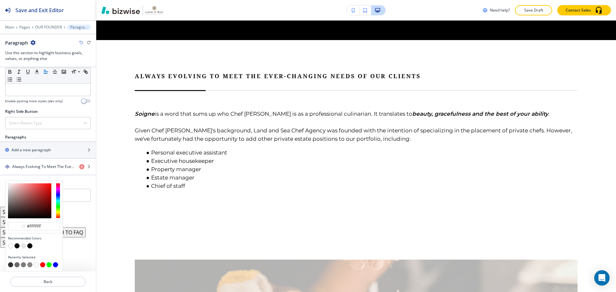
click at [23, 247] on button "button" at bounding box center [23, 245] width 5 height 5
type input "#e7e7e7"
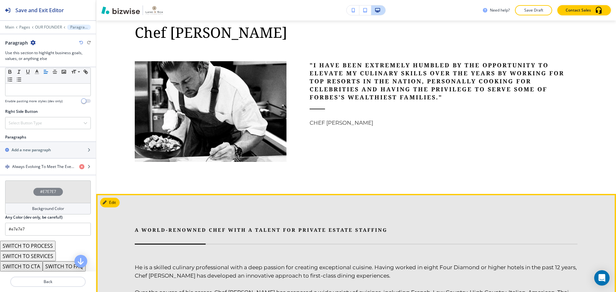
scroll to position [405, 0]
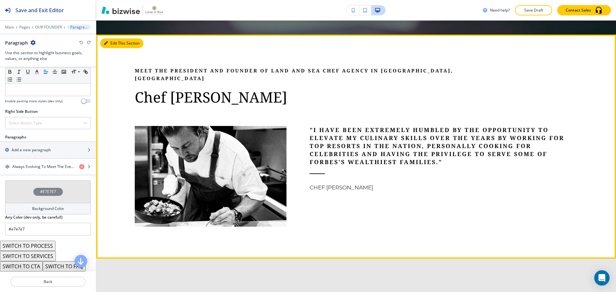
click at [102, 41] on button "Edit This Section" at bounding box center [121, 43] width 43 height 10
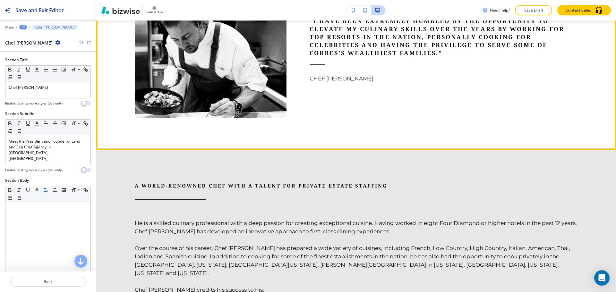
scroll to position [451, 0]
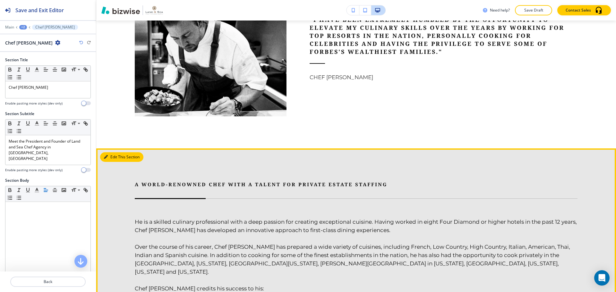
click at [114, 152] on button "Edit This Section" at bounding box center [121, 157] width 43 height 10
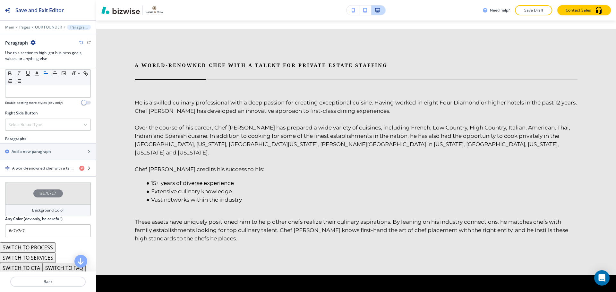
scroll to position [333, 0]
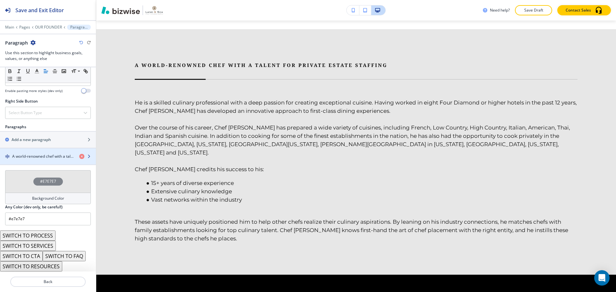
click at [47, 159] on div "button" at bounding box center [48, 161] width 96 height 5
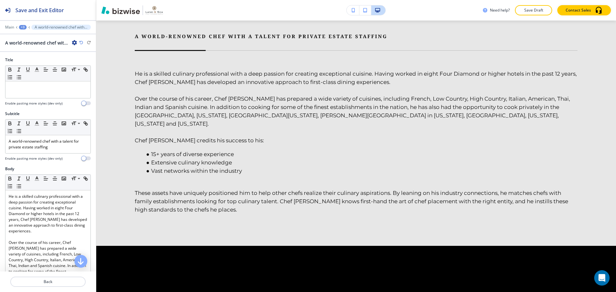
scroll to position [602, 0]
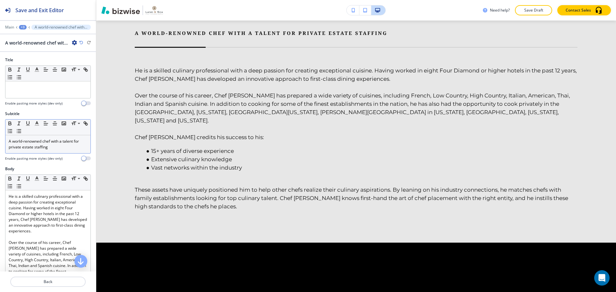
click at [64, 144] on p "A world-renowned chef with a talent for private estate staffing" at bounding box center [48, 145] width 79 height 12
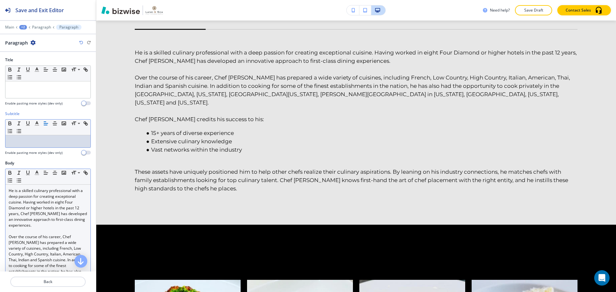
click at [40, 193] on span "He is a skilled culinary professional with a deep passion for creating exceptio…" at bounding box center [48, 208] width 79 height 40
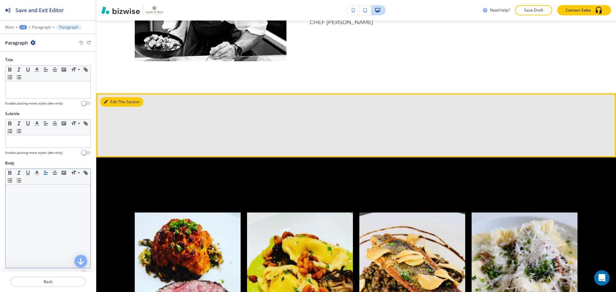
click at [107, 100] on icon "button" at bounding box center [106, 102] width 4 height 4
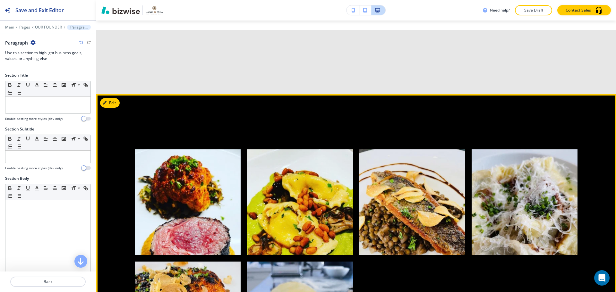
scroll to position [570, 0]
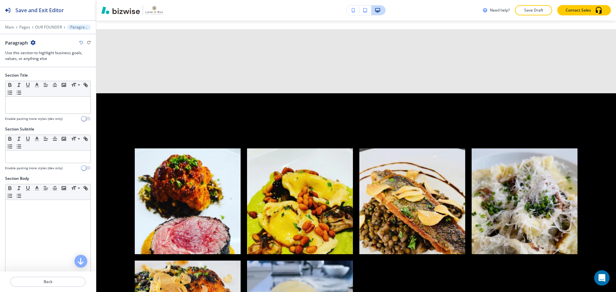
click at [34, 43] on icon "button" at bounding box center [32, 42] width 5 height 5
click at [43, 75] on p "Delete Section" at bounding box center [50, 76] width 33 height 6
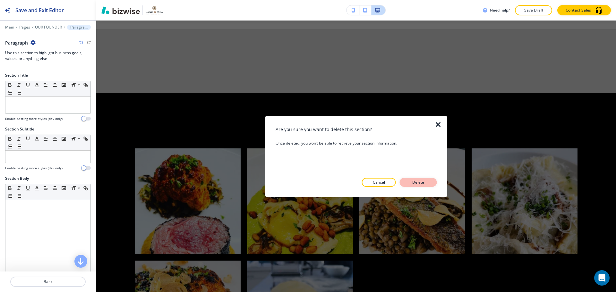
click at [412, 184] on p "Delete" at bounding box center [417, 183] width 15 height 6
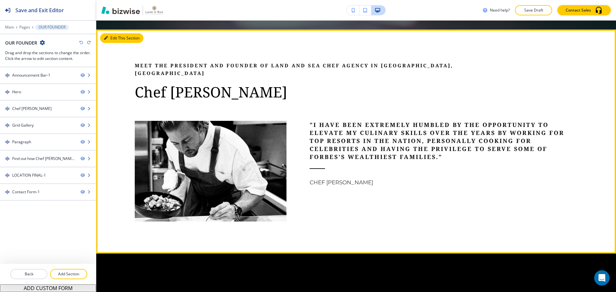
click at [112, 38] on button "Edit This Section" at bounding box center [121, 38] width 43 height 10
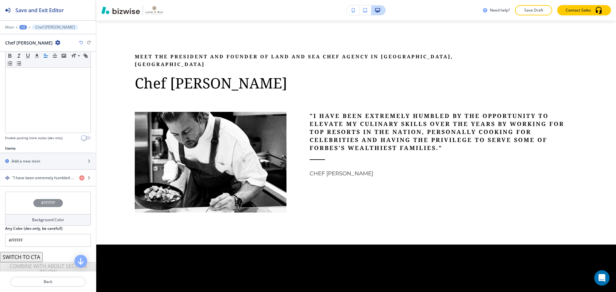
scroll to position [154, 0]
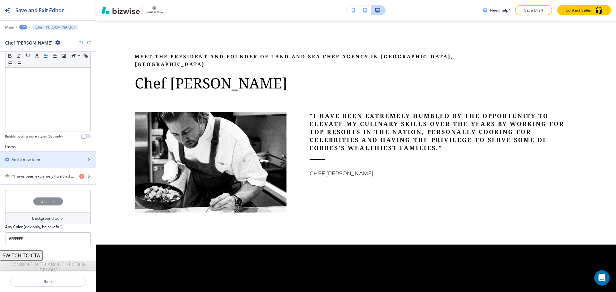
click at [42, 163] on div "button" at bounding box center [48, 165] width 96 height 5
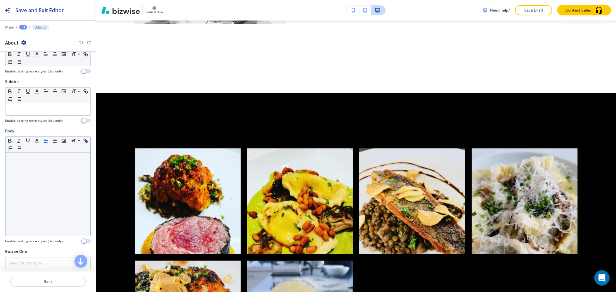
scroll to position [0, 0]
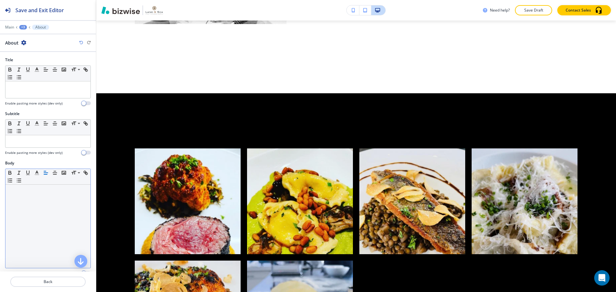
click at [44, 190] on p at bounding box center [48, 191] width 79 height 6
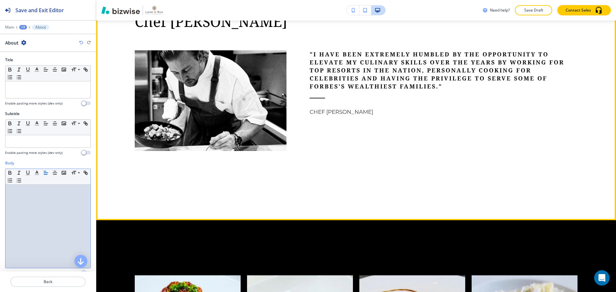
scroll to position [415, 0]
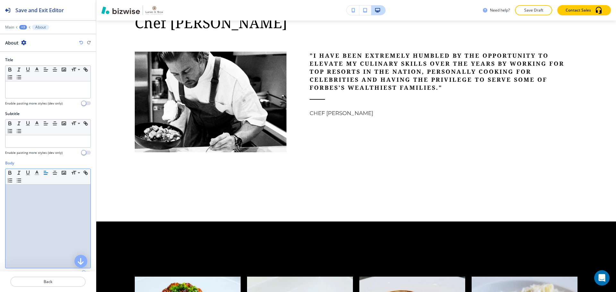
click at [81, 42] on icon "button" at bounding box center [81, 43] width 4 height 4
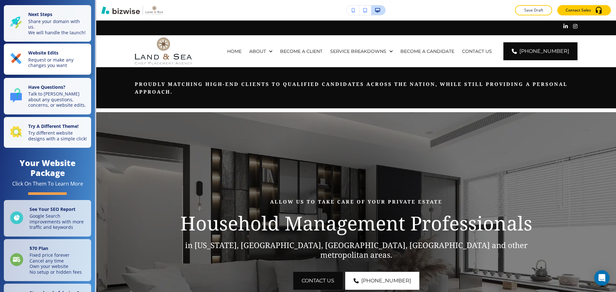
click at [42, 68] on p "Request or make any changes you want" at bounding box center [57, 62] width 59 height 11
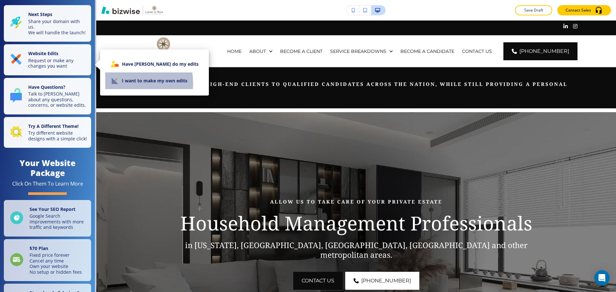
click at [132, 83] on li "I want to make my own edits" at bounding box center [154, 80] width 98 height 17
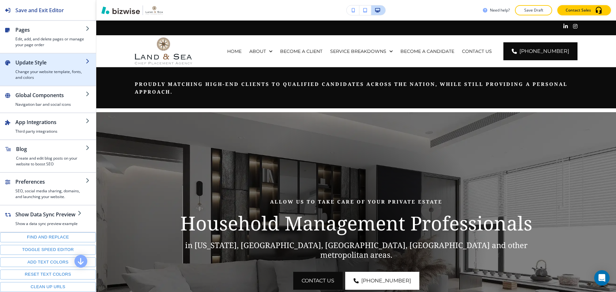
click at [32, 76] on h4 "Change your website template, fonts, and colors" at bounding box center [50, 75] width 70 height 12
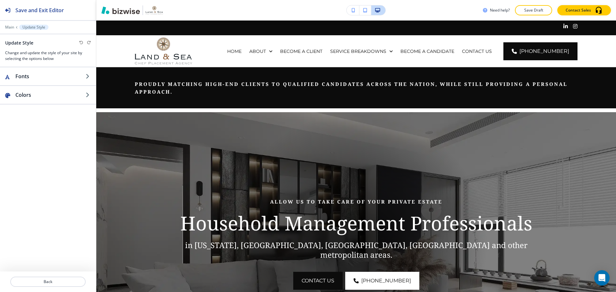
click at [10, 24] on div at bounding box center [48, 23] width 96 height 4
click at [10, 29] on p "Main" at bounding box center [9, 27] width 9 height 4
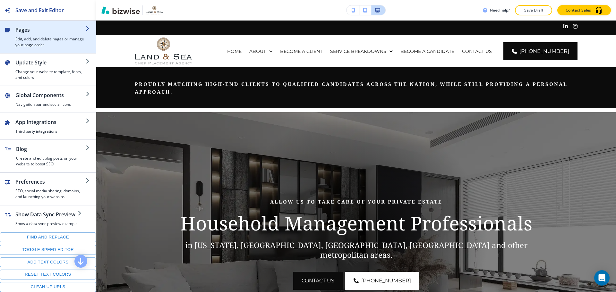
click at [40, 41] on h4 "Edit, add, and delete pages or manage your page order" at bounding box center [50, 42] width 70 height 12
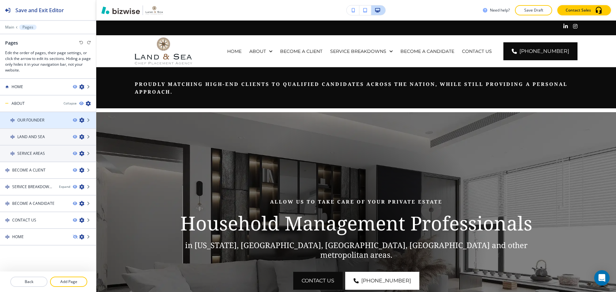
click at [41, 122] on h4 "OUR FOUNDER" at bounding box center [30, 120] width 27 height 6
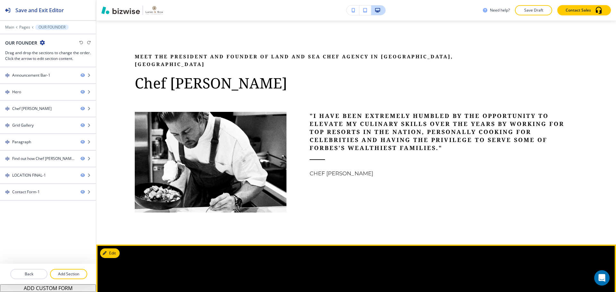
scroll to position [353, 0]
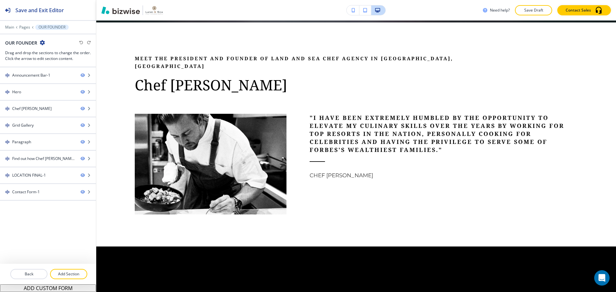
click at [44, 42] on icon "button" at bounding box center [42, 42] width 5 height 5
click at [47, 53] on p "Edit Page Settings" at bounding box center [60, 54] width 33 height 6
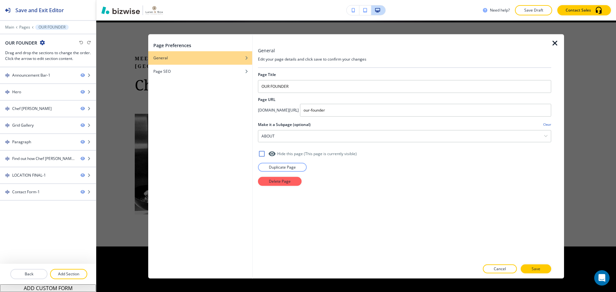
click at [125, 115] on div "Page Preferences General Page SEO General Edit your page details and click save…" at bounding box center [355, 157] width 519 height 272
click at [501, 266] on p "Cancel" at bounding box center [500, 269] width 12 height 6
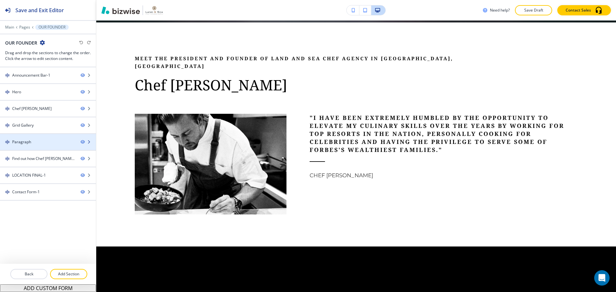
click at [50, 145] on div at bounding box center [48, 147] width 96 height 5
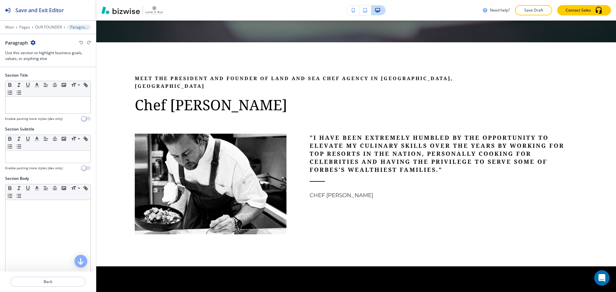
scroll to position [328, 0]
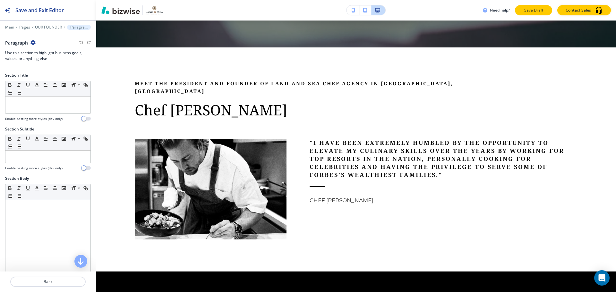
click at [531, 10] on p "Save Draft" at bounding box center [533, 10] width 21 height 6
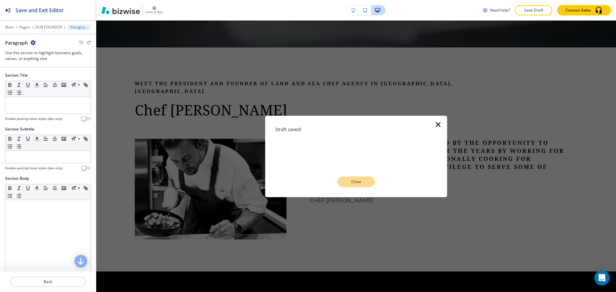
click at [350, 184] on p "Close" at bounding box center [356, 182] width 21 height 6
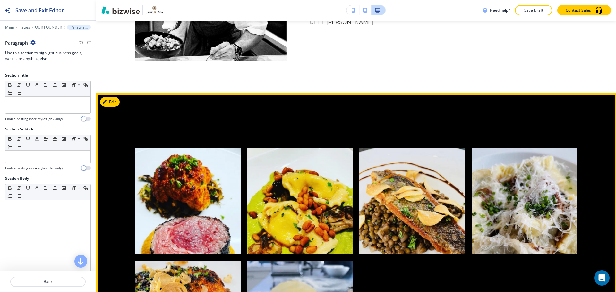
scroll to position [520, 0]
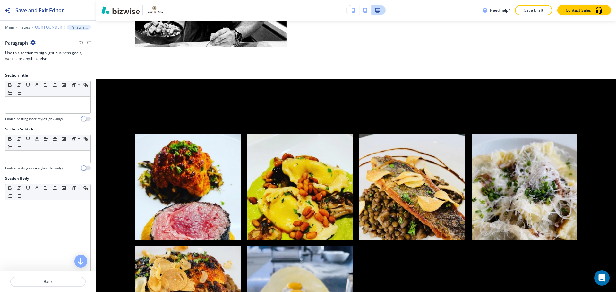
click at [45, 26] on p "OUR FOUNDER" at bounding box center [48, 27] width 27 height 4
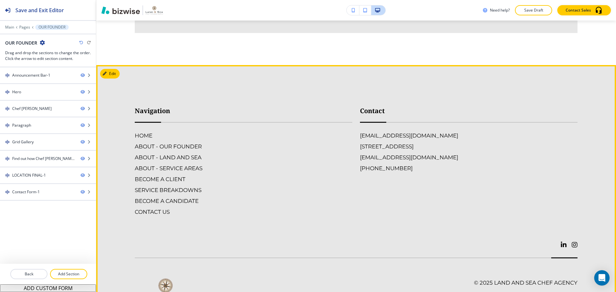
scroll to position [1844, 0]
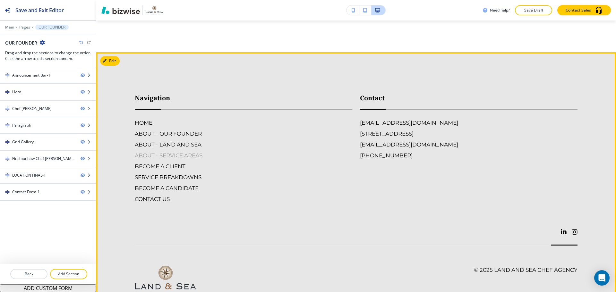
click at [170, 151] on h6 "ABOUT - SERVICE AREAS" at bounding box center [243, 155] width 217 height 8
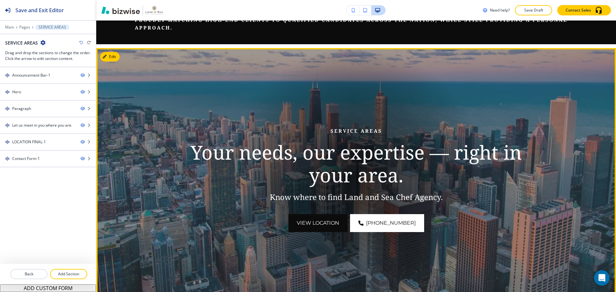
scroll to position [0, 0]
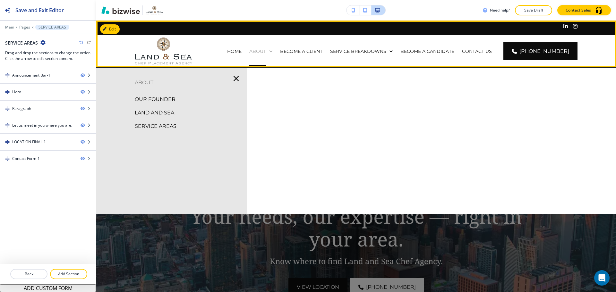
click at [274, 52] on icon at bounding box center [270, 51] width 6 height 6
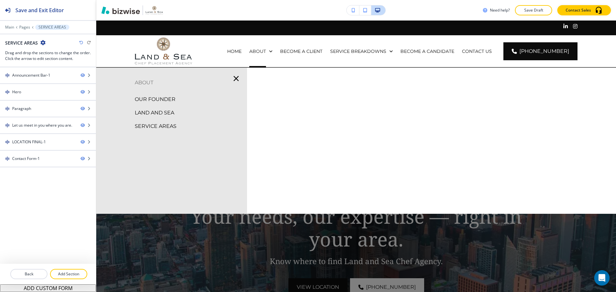
click at [167, 113] on p "LAND AND SEA" at bounding box center [154, 113] width 39 height 10
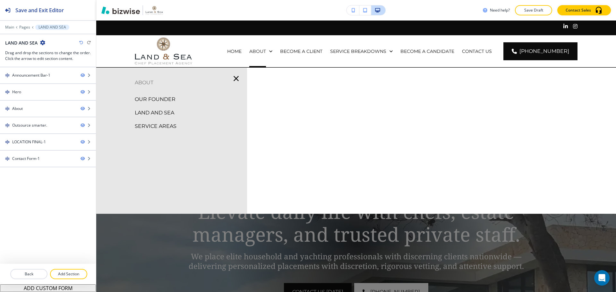
click at [167, 97] on p "OUR FOUNDER" at bounding box center [155, 100] width 41 height 10
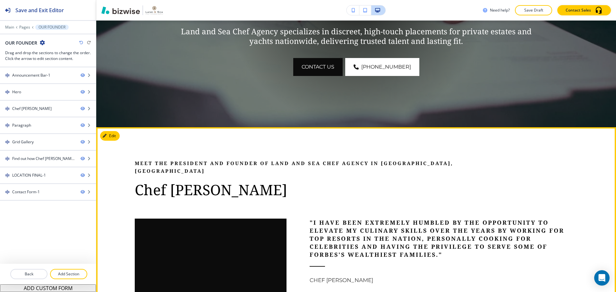
scroll to position [257, 0]
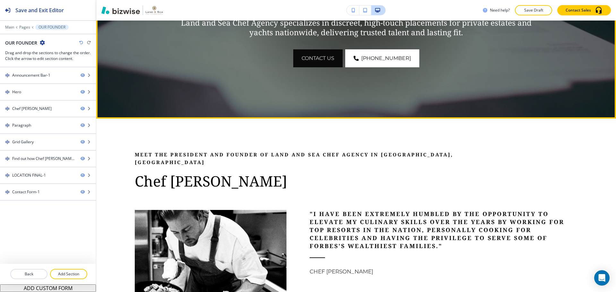
click at [324, 56] on button "CONTACT US" at bounding box center [317, 58] width 49 height 18
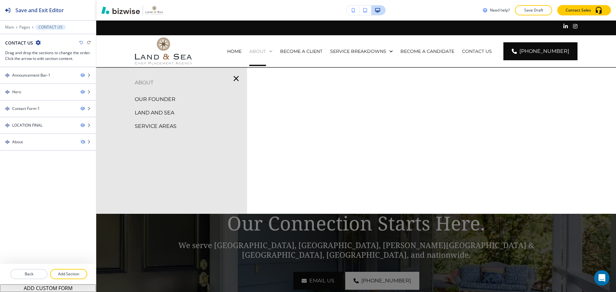
click at [266, 49] on p "ABOUT" at bounding box center [257, 51] width 17 height 6
click at [163, 101] on p "OUR FOUNDER" at bounding box center [155, 100] width 41 height 10
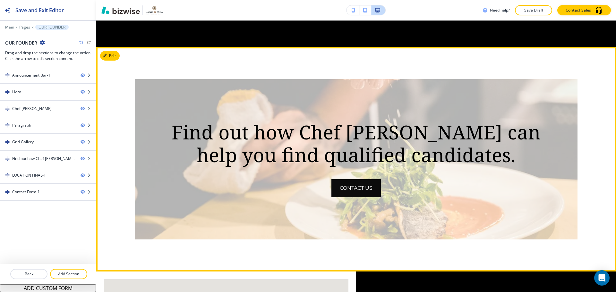
scroll to position [1058, 0]
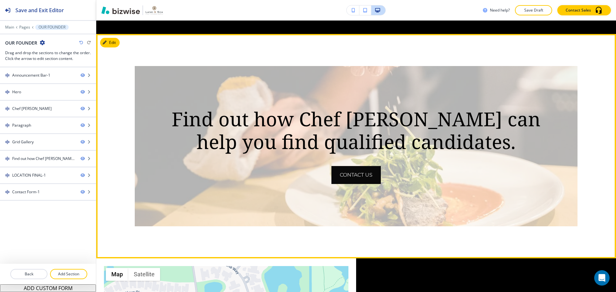
click at [354, 166] on button "CONTACT US" at bounding box center [355, 175] width 49 height 18
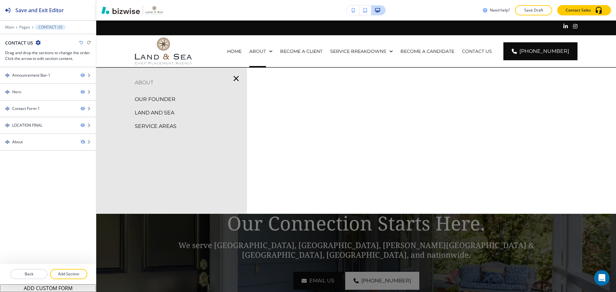
click at [166, 98] on p "OUR FOUNDER" at bounding box center [155, 100] width 41 height 10
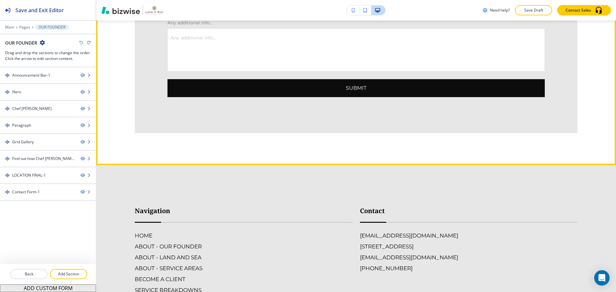
scroll to position [1732, 0]
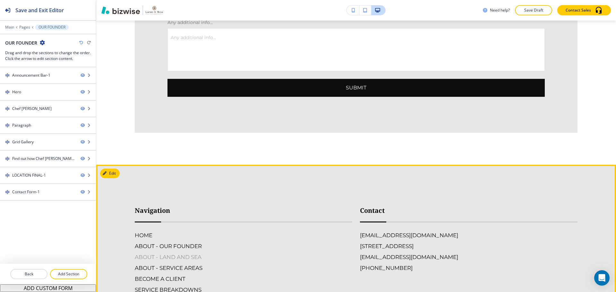
click at [176, 253] on h6 "ABOUT - LAND AND SEA" at bounding box center [243, 257] width 217 height 8
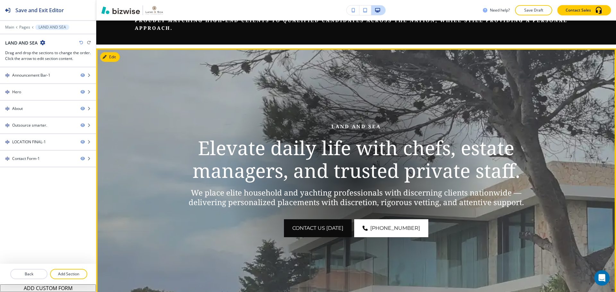
scroll to position [64, 0]
click at [116, 55] on button "Edit This Section" at bounding box center [121, 57] width 43 height 10
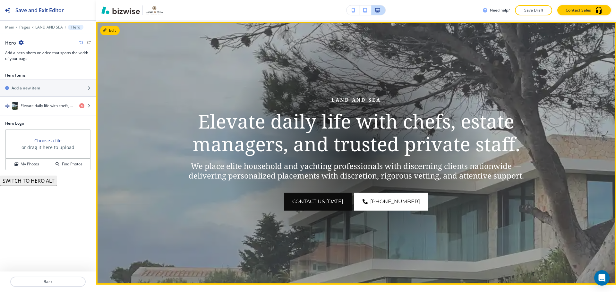
scroll to position [92, 0]
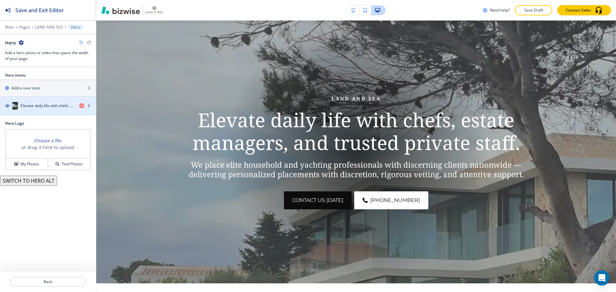
click at [40, 105] on h4 "Elevate daily life with chefs, estate managers, and trusted private staff." at bounding box center [48, 106] width 54 height 6
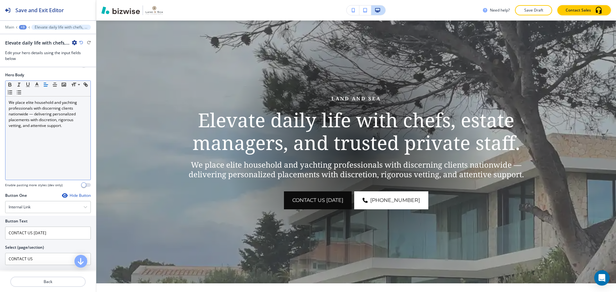
scroll to position [160, 0]
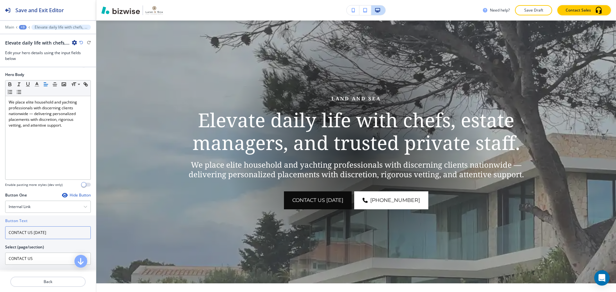
drag, startPoint x: 50, startPoint y: 233, endPoint x: 32, endPoint y: 233, distance: 18.0
click at [32, 233] on input "CONTACT US TODAY" at bounding box center [48, 232] width 86 height 13
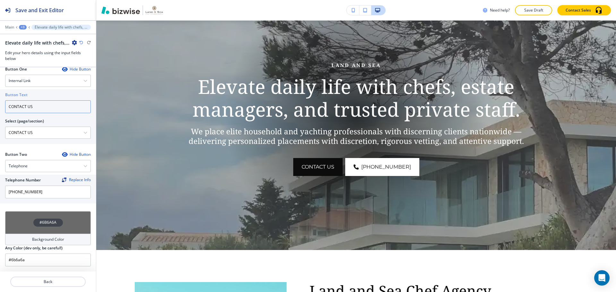
scroll to position [124, 0]
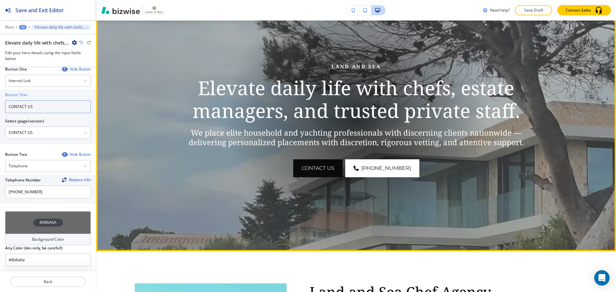
type input "CONTACT US"
click at [304, 166] on button "CONTACT US" at bounding box center [317, 168] width 49 height 18
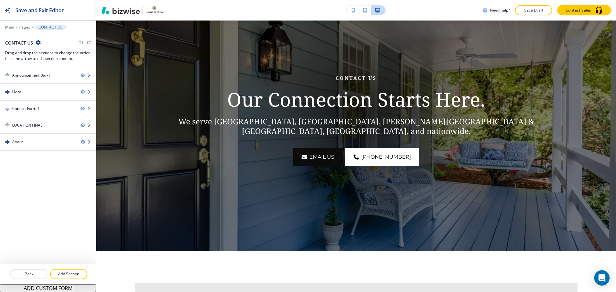
scroll to position [0, 0]
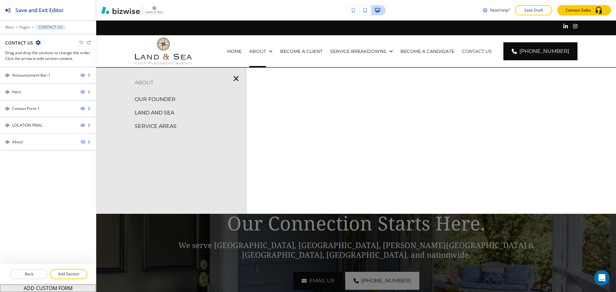
click at [162, 110] on p "LAND AND SEA" at bounding box center [154, 113] width 39 height 10
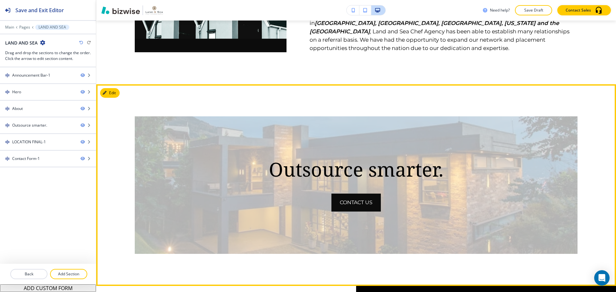
scroll to position [513, 0]
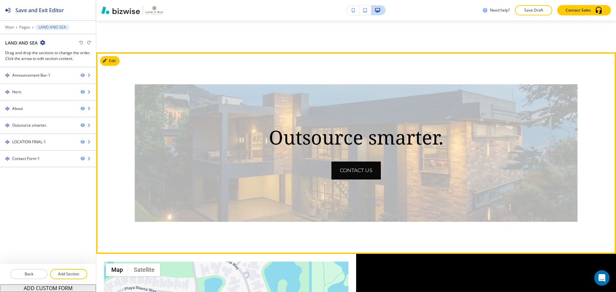
click at [352, 170] on button "contact us" at bounding box center [355, 171] width 49 height 18
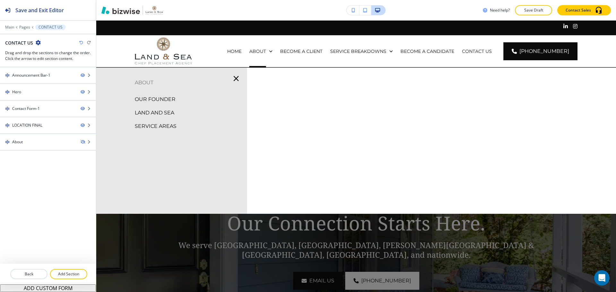
click at [165, 103] on p "OUR FOUNDER" at bounding box center [155, 100] width 41 height 10
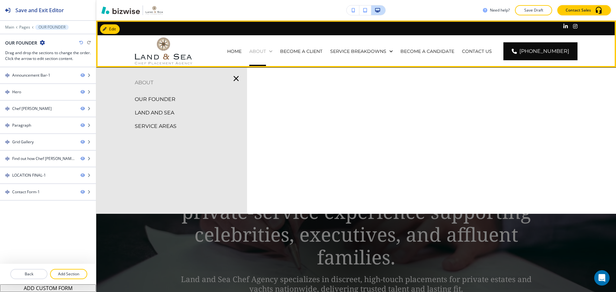
click at [266, 53] on p "ABOUT" at bounding box center [257, 51] width 17 height 6
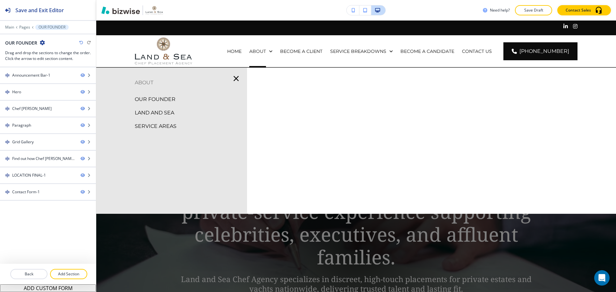
click at [174, 111] on p "LAND AND SEA" at bounding box center [154, 113] width 39 height 10
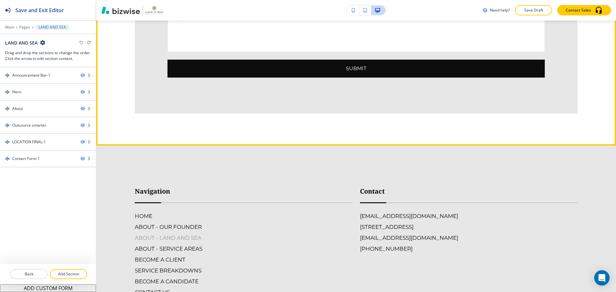
scroll to position [1219, 0]
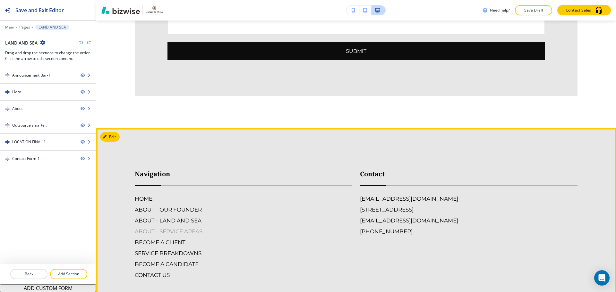
click at [177, 227] on h6 "ABOUT - SERVICE AREAS" at bounding box center [243, 231] width 217 height 8
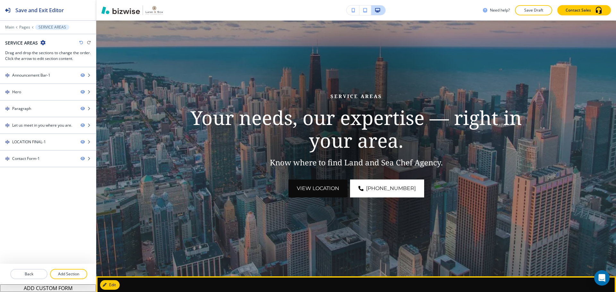
scroll to position [96, 0]
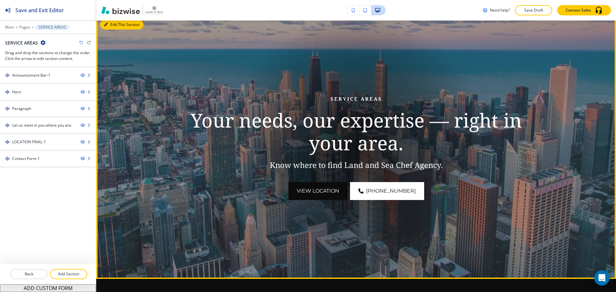
click at [118, 24] on button "Edit This Section" at bounding box center [121, 25] width 43 height 10
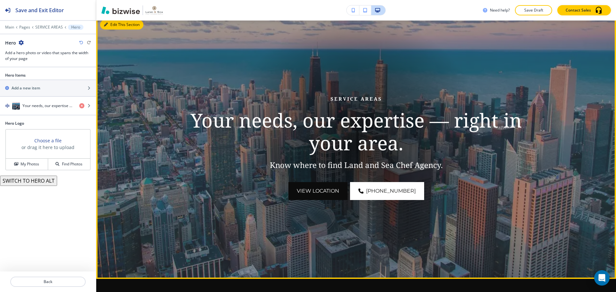
scroll to position [92, 0]
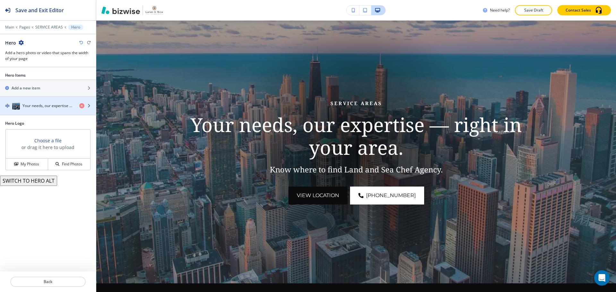
click at [51, 104] on h4 "Your needs, our expertise — right in your area." at bounding box center [48, 106] width 52 height 6
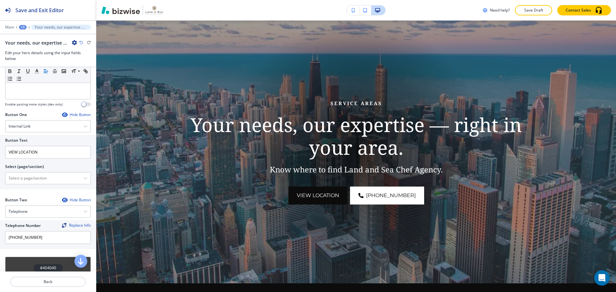
scroll to position [257, 0]
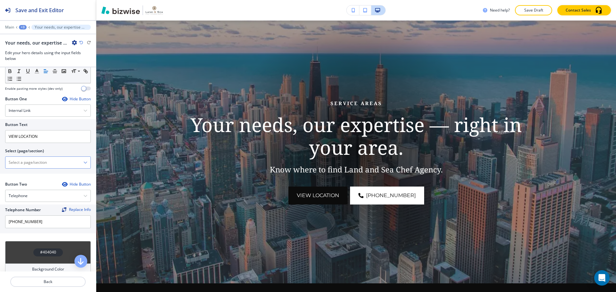
click at [83, 163] on icon "button" at bounding box center [85, 163] width 4 height 4
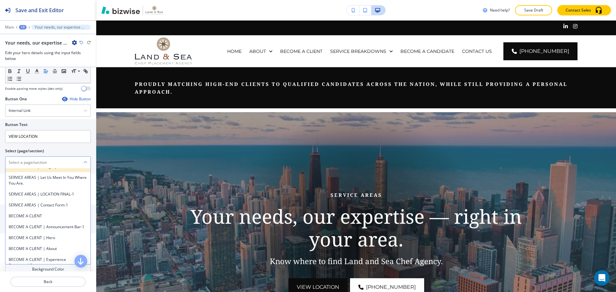
scroll to position [321, 0]
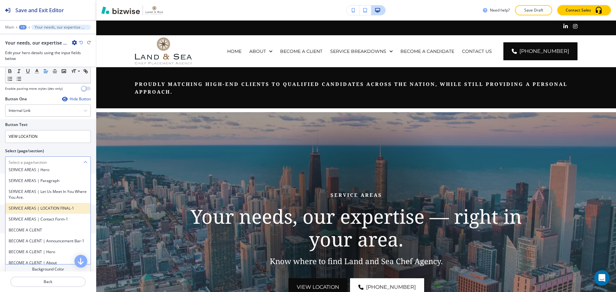
click at [45, 214] on div "SERVICE AREAS | LOCATION FINAL-1" at bounding box center [47, 208] width 85 height 11
type \(page\/section\) "SERVICE AREAS | LOCATION FINAL-1"
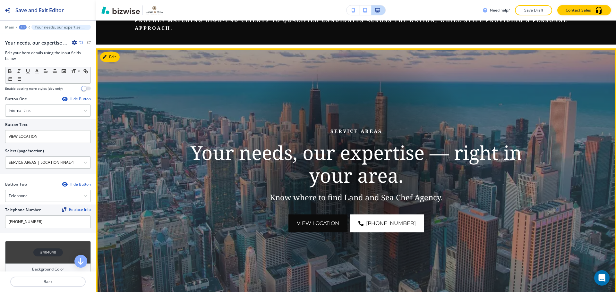
scroll to position [96, 0]
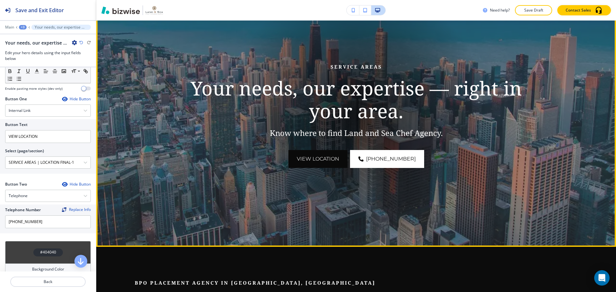
click at [335, 163] on button "VIEW LOCATION" at bounding box center [317, 159] width 59 height 18
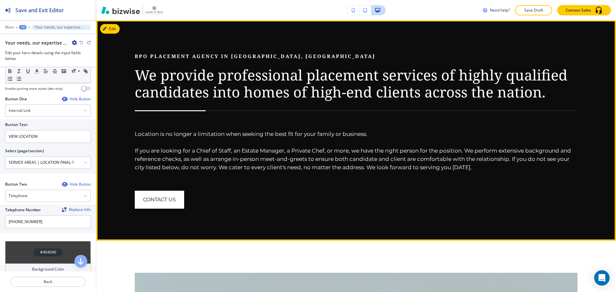
scroll to position [360, 0]
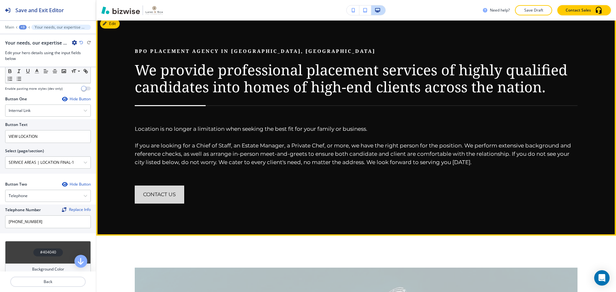
click at [180, 192] on button "contact us" at bounding box center [159, 195] width 49 height 18
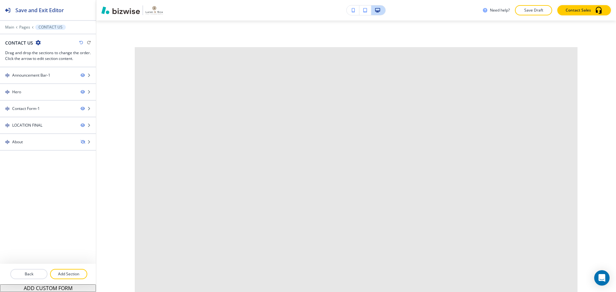
scroll to position [0, 0]
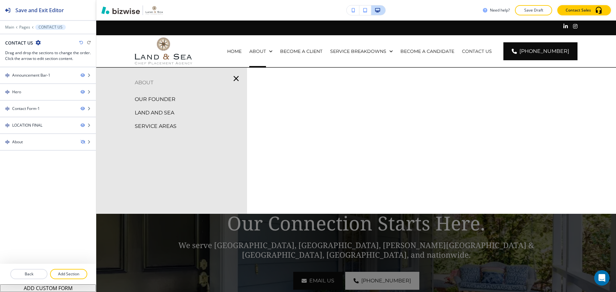
click at [156, 124] on p "SERVICE AREAS" at bounding box center [156, 127] width 42 height 10
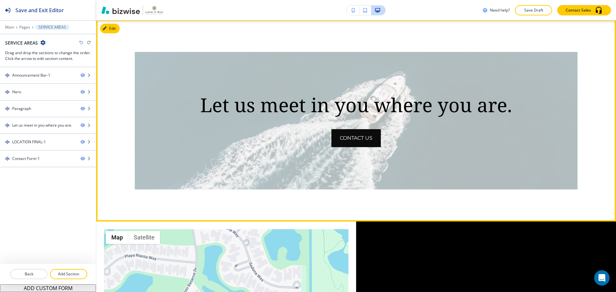
scroll to position [577, 0]
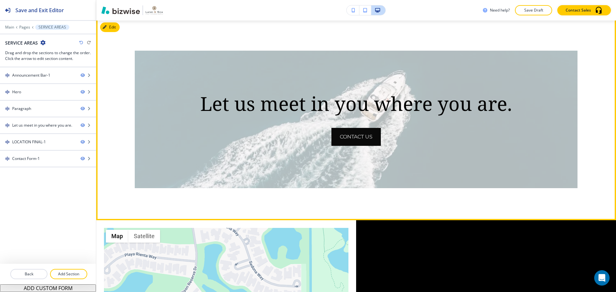
click at [360, 136] on button "contact us" at bounding box center [355, 137] width 49 height 18
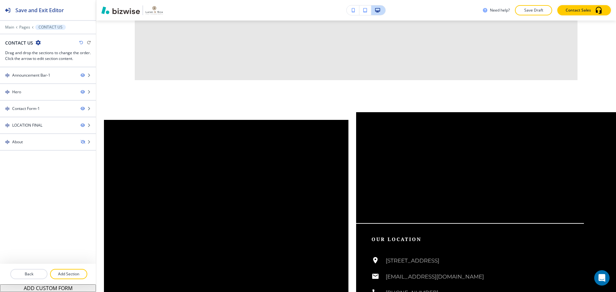
scroll to position [0, 0]
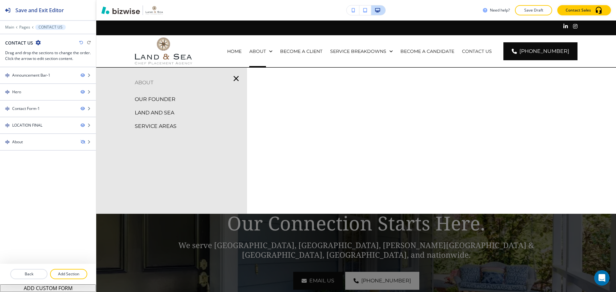
click at [158, 124] on p "SERVICE AREAS" at bounding box center [156, 127] width 42 height 10
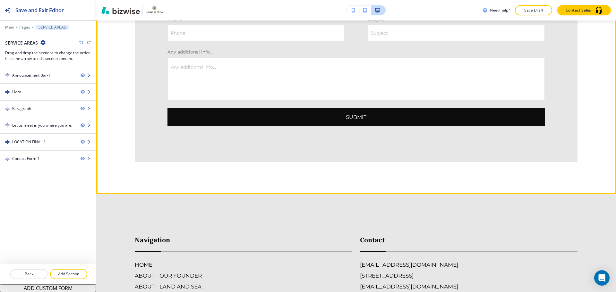
scroll to position [1283, 0]
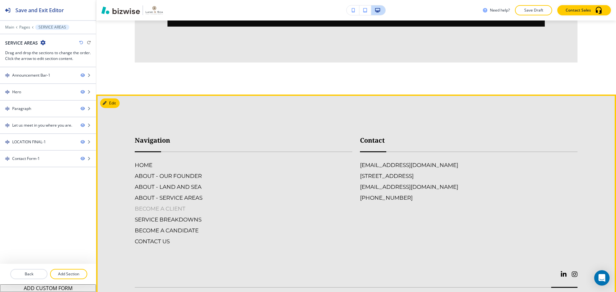
click at [173, 205] on h6 "BECOME A CLIENT" at bounding box center [243, 209] width 217 height 8
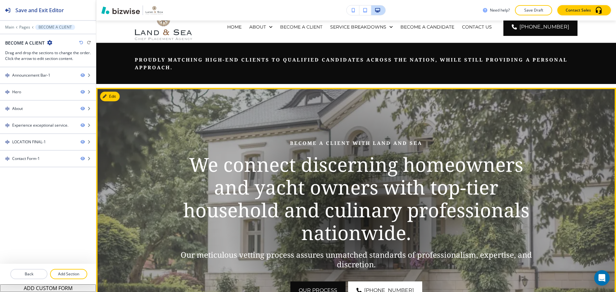
scroll to position [96, 0]
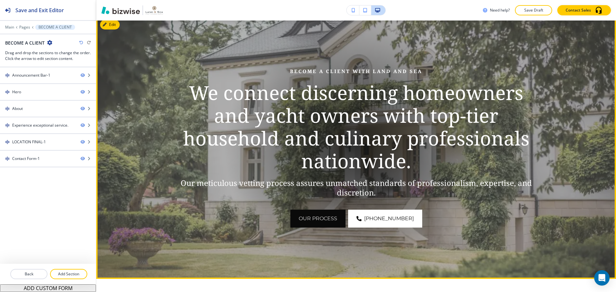
click at [299, 215] on button "OUR PROCESS" at bounding box center [317, 219] width 55 height 18
click at [331, 221] on button "OUR PROCESS" at bounding box center [317, 219] width 55 height 18
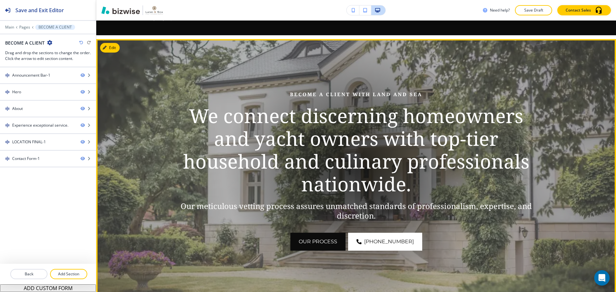
scroll to position [64, 0]
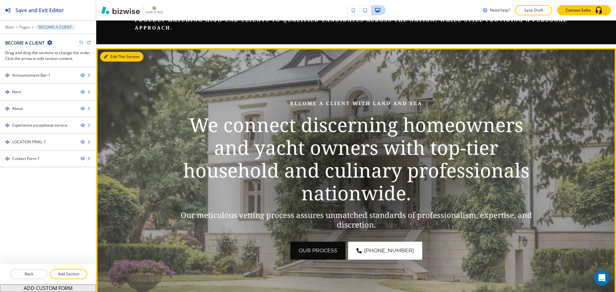
click at [114, 54] on div "Edit This Section Become a Client with Land and Sea We connect discerning homeo…" at bounding box center [355, 179] width 519 height 263
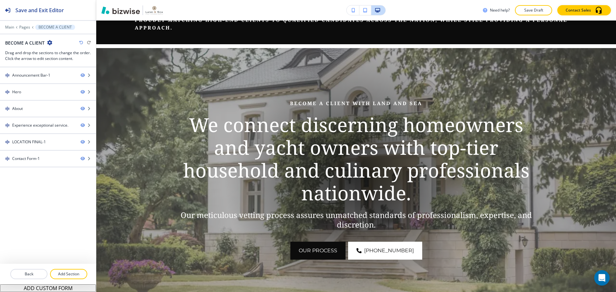
click at [154, 84] on img at bounding box center [355, 179] width 519 height 263
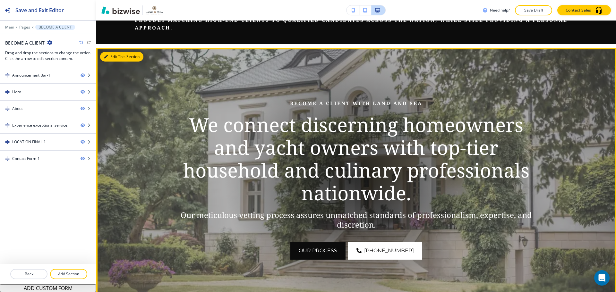
click at [106, 58] on icon "button" at bounding box center [106, 57] width 4 height 4
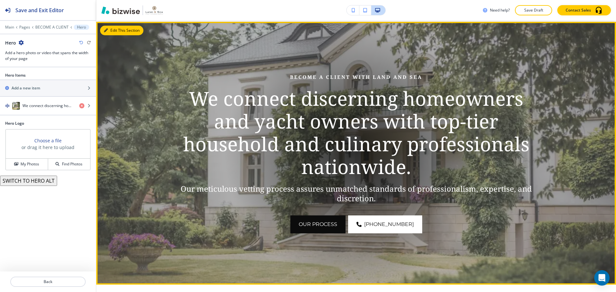
scroll to position [92, 0]
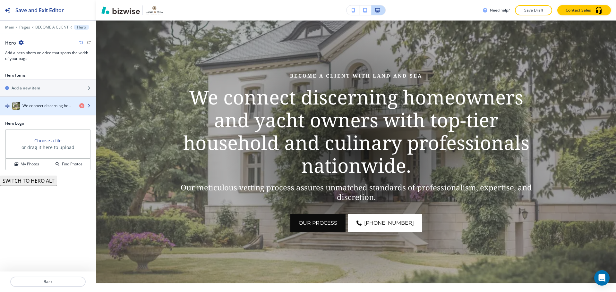
click at [41, 104] on h4 "We connect discerning homeowners and yacht owners with top-tier household and c…" at bounding box center [48, 106] width 52 height 6
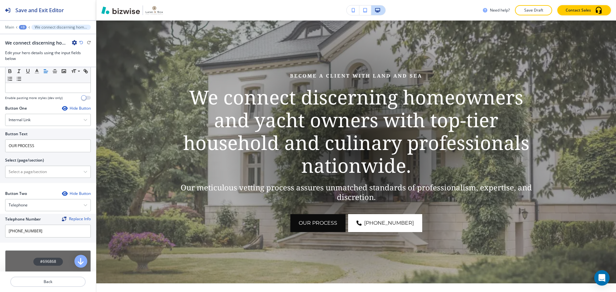
scroll to position [257, 0]
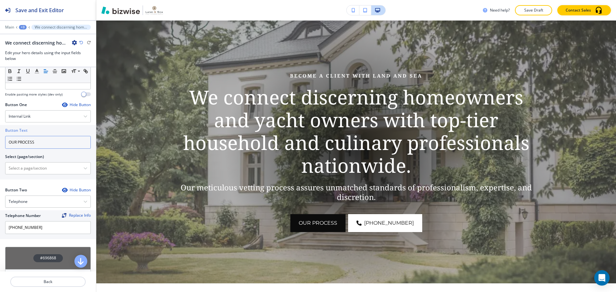
drag, startPoint x: 64, startPoint y: 142, endPoint x: 7, endPoint y: 140, distance: 57.4
click at [7, 140] on input "OUR PROCESS" at bounding box center [48, 142] width 86 height 13
type input "CONTACT US"
click at [49, 165] on \(page\/section\) "Manual Input" at bounding box center [44, 168] width 78 height 11
click at [80, 164] on div at bounding box center [47, 169] width 85 height 12
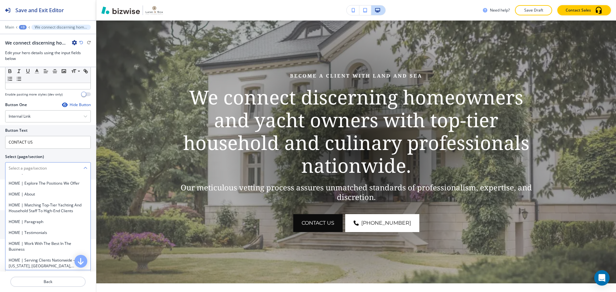
scroll to position [1347, 0]
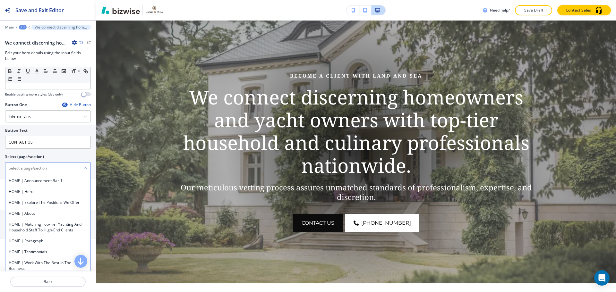
click at [60, 107] on h4 "CONTACT US" at bounding box center [48, 105] width 79 height 6
type \(page\/section\) "CONTACT US"
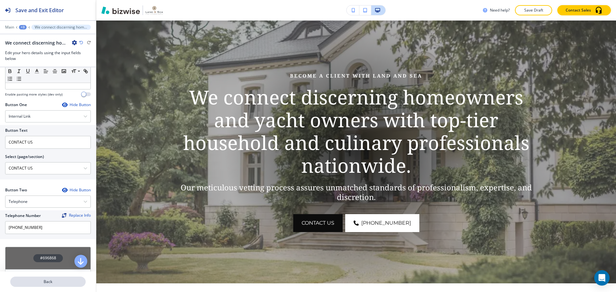
click at [71, 279] on button "Back" at bounding box center [47, 282] width 75 height 10
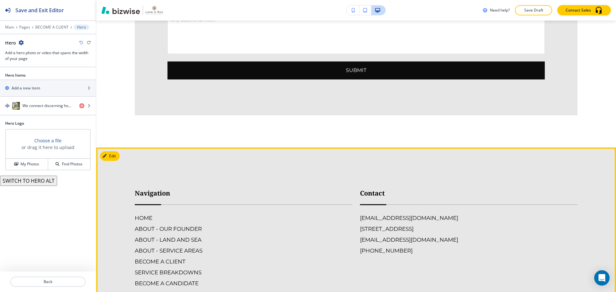
scroll to position [1342, 0]
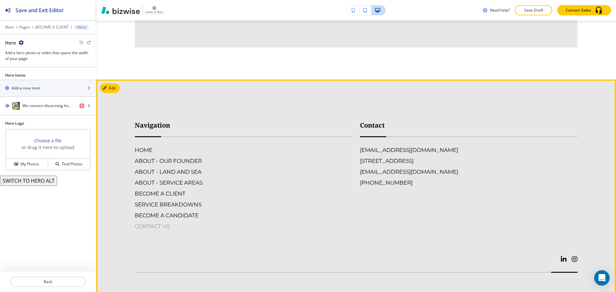
click at [164, 223] on h6 "CONTACT US" at bounding box center [243, 226] width 217 height 8
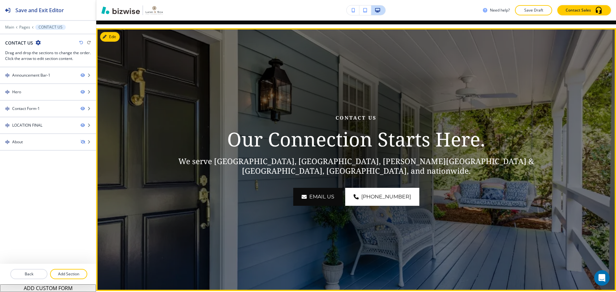
scroll to position [96, 0]
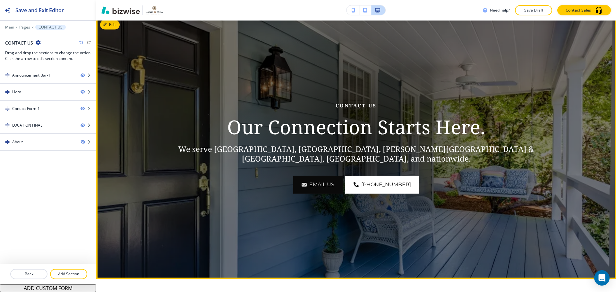
click at [313, 185] on link "EMAIL US" at bounding box center [317, 185] width 49 height 18
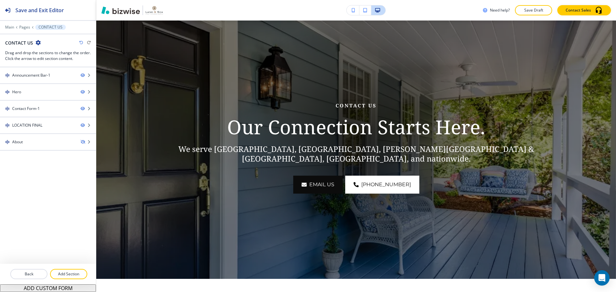
click at [109, 28] on div "Edit Contact Us Our Connection Starts Here. We serve Delray Beach, FL, Sandy Sp…" at bounding box center [355, 147] width 519 height 263
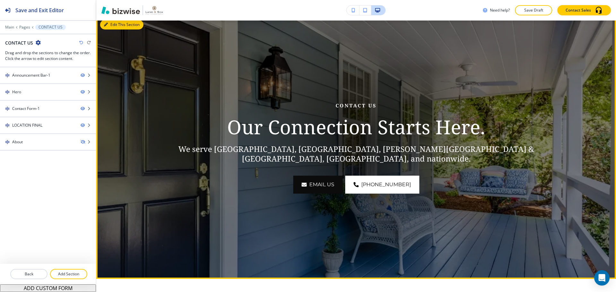
click at [108, 23] on button "Edit This Section" at bounding box center [121, 25] width 43 height 10
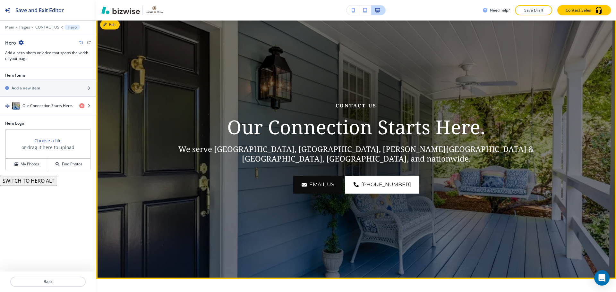
scroll to position [92, 0]
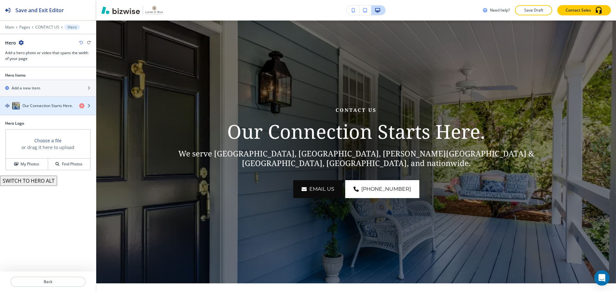
click at [45, 105] on h4 "Our Connection Starts Here." at bounding box center [47, 106] width 50 height 6
click at [48, 108] on h4 "Our Connection Starts Here." at bounding box center [47, 106] width 50 height 6
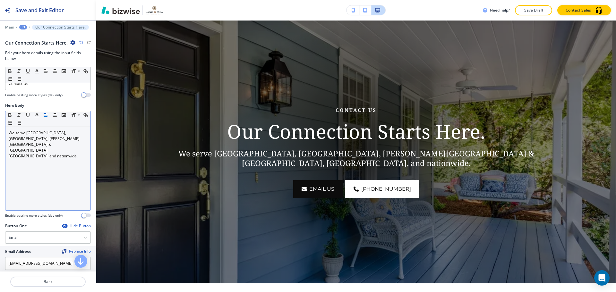
scroll to position [96, 0]
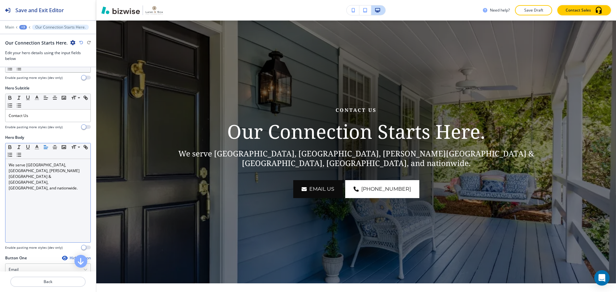
click at [67, 172] on p "We serve Delray Beach, FL, Sandy Springs & Alpharetta, GA, and nationwide." at bounding box center [48, 176] width 79 height 29
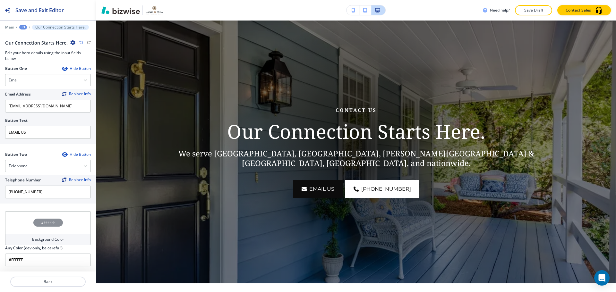
scroll to position [254, 0]
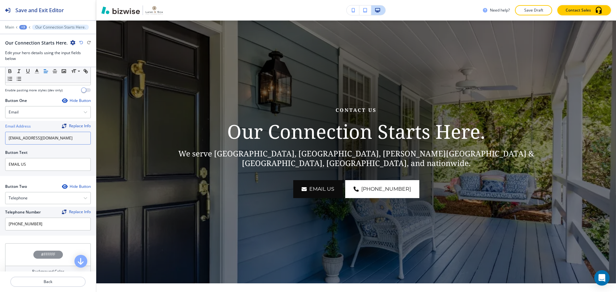
click at [82, 139] on input "[EMAIL_ADDRESS][DOMAIN_NAME]" at bounding box center [48, 138] width 86 height 13
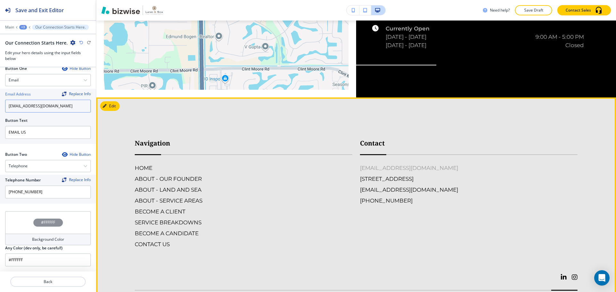
scroll to position [914, 0]
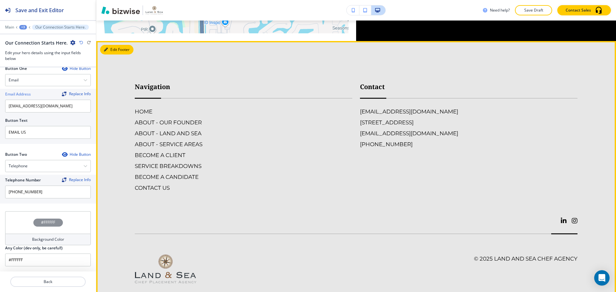
click at [109, 45] on button "Edit Footer" at bounding box center [116, 50] width 33 height 10
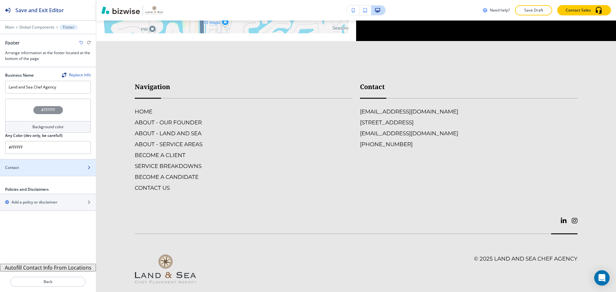
click at [63, 166] on div "Contact" at bounding box center [41, 168] width 82 height 6
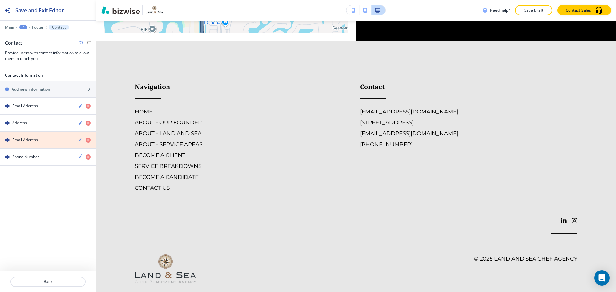
click at [88, 140] on icon "button" at bounding box center [88, 140] width 5 height 5
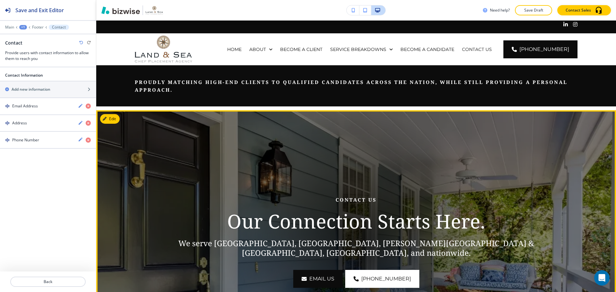
scroll to position [0, 0]
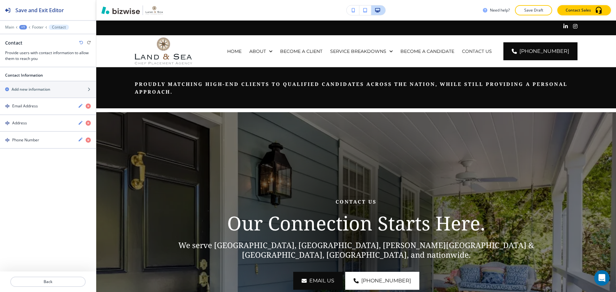
click at [534, 13] on p "Save Draft" at bounding box center [533, 10] width 21 height 6
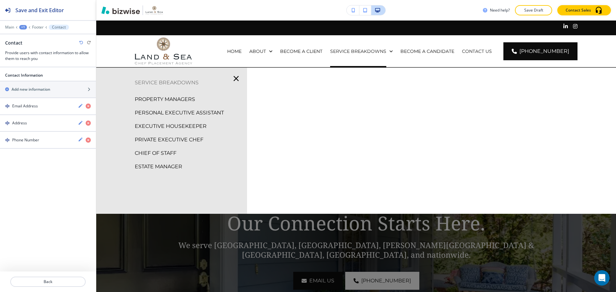
click at [179, 82] on p "SERVICE BREAKDOWNS" at bounding box center [171, 83] width 151 height 10
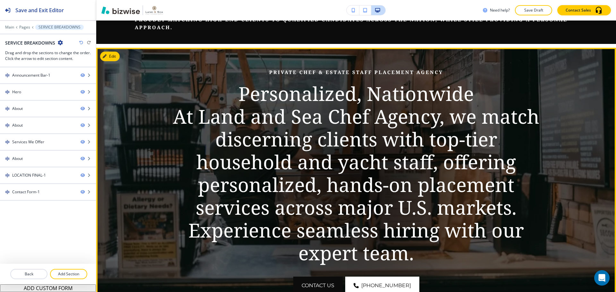
scroll to position [64, 0]
click at [112, 54] on button "Edit This Section" at bounding box center [121, 57] width 43 height 10
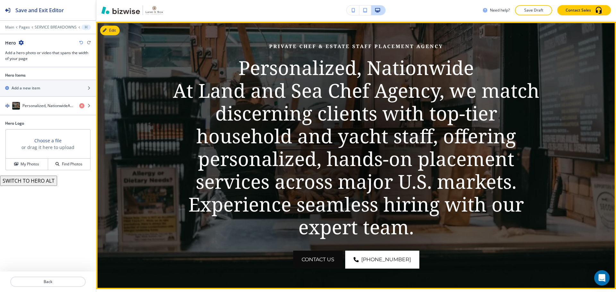
scroll to position [92, 0]
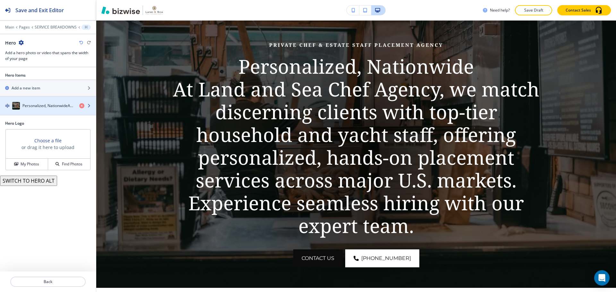
click at [43, 109] on div "Personalized, NationwideAt Land and Sea Chef Agency, we match discerning client…" at bounding box center [37, 106] width 74 height 8
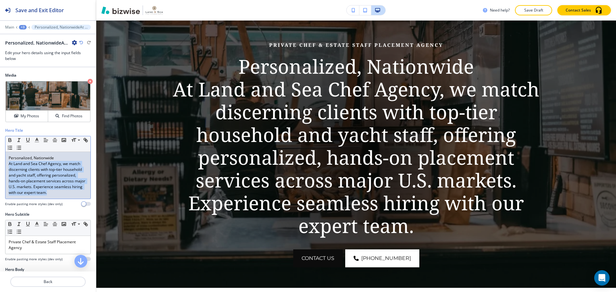
drag, startPoint x: 9, startPoint y: 164, endPoint x: 74, endPoint y: 206, distance: 77.4
click at [74, 206] on div "Hero Title Small Normal Large Huge Personalized, Nationwide At Land and Sea Che…" at bounding box center [48, 167] width 86 height 79
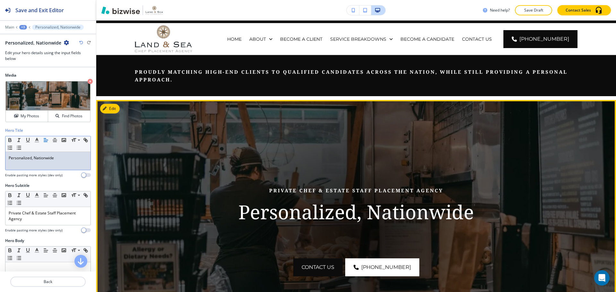
scroll to position [0, 0]
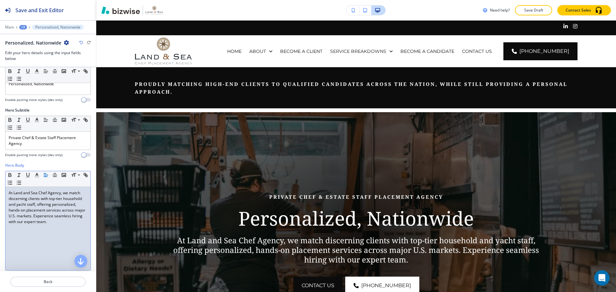
scroll to position [69, 0]
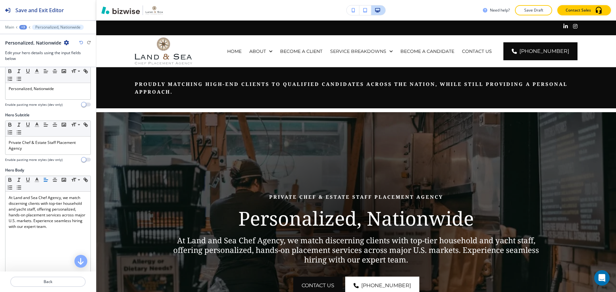
click at [22, 29] on div "+3" at bounding box center [23, 27] width 8 height 4
click at [26, 47] on p "SERVICE BREAKDOWNS" at bounding box center [39, 49] width 33 height 6
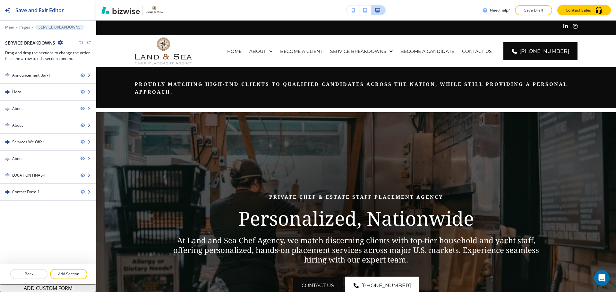
click at [59, 44] on icon "button" at bounding box center [60, 42] width 5 height 5
click at [64, 54] on p "Edit Page Settings" at bounding box center [78, 54] width 33 height 6
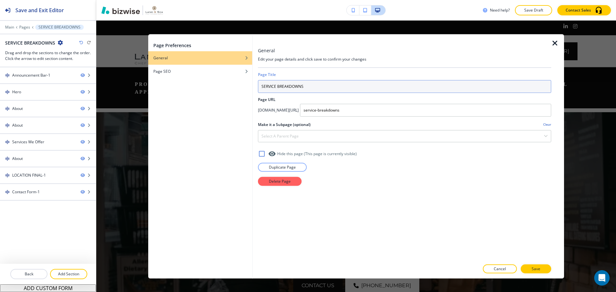
drag, startPoint x: 304, startPoint y: 88, endPoint x: 276, endPoint y: 88, distance: 28.5
click at [276, 88] on input "SERVICE BREAKDOWNS" at bounding box center [404, 86] width 293 height 13
type input "SERVICES"
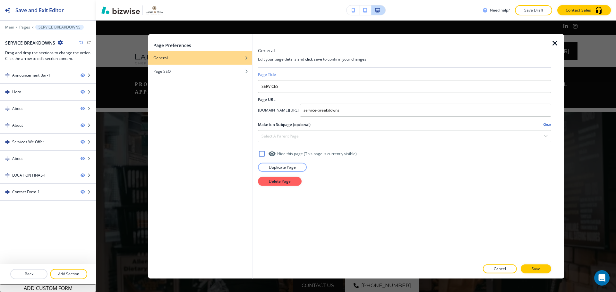
click at [525, 266] on button "Save" at bounding box center [535, 269] width 30 height 9
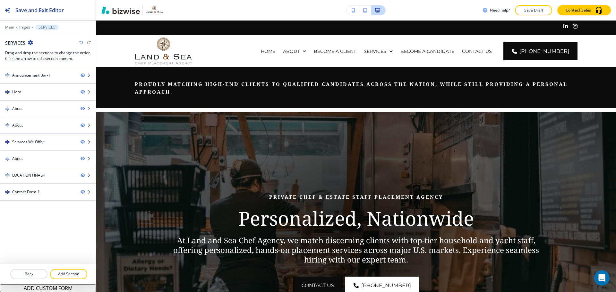
click at [31, 45] on icon "button" at bounding box center [30, 42] width 5 height 5
click at [39, 49] on button "Edit Page Settings" at bounding box center [48, 54] width 41 height 12
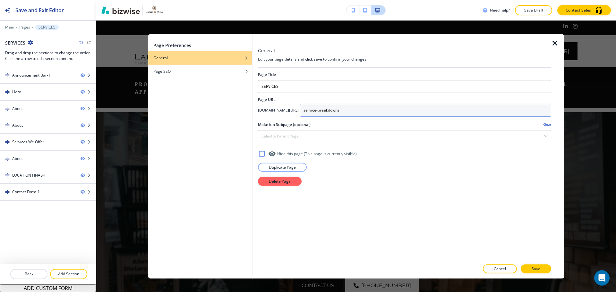
drag, startPoint x: 354, startPoint y: 111, endPoint x: 405, endPoint y: 117, distance: 50.7
click at [405, 117] on div "Page Title SERVICES Page URL app.bizwise.com/preview?id=mr03ydy4nlo8/ service-b…" at bounding box center [404, 164] width 293 height 193
type input "services"
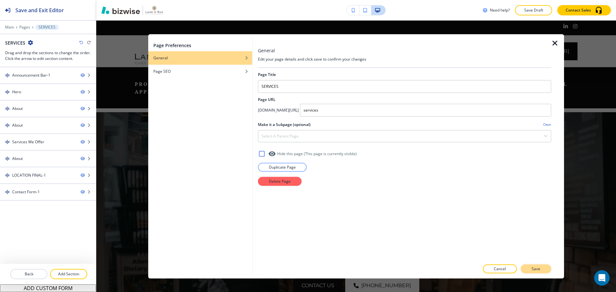
click at [542, 269] on button "Save" at bounding box center [535, 269] width 30 height 9
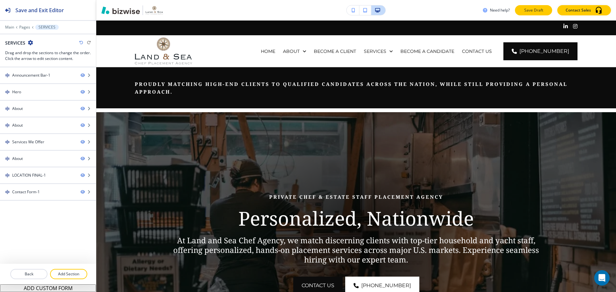
click at [540, 9] on p "Save Draft" at bounding box center [533, 10] width 21 height 6
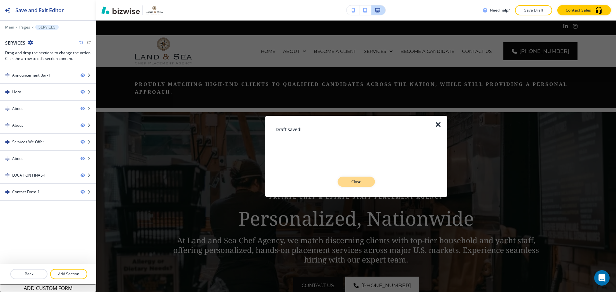
click at [360, 181] on p "Close" at bounding box center [356, 182] width 21 height 6
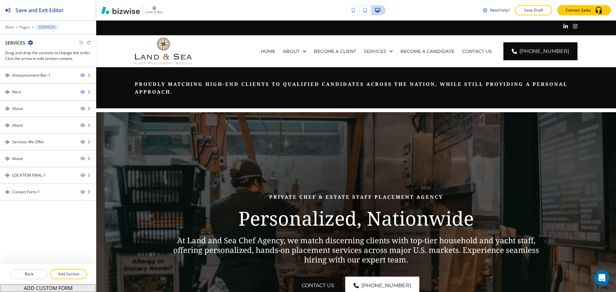
click at [439, 134] on img at bounding box center [355, 243] width 519 height 263
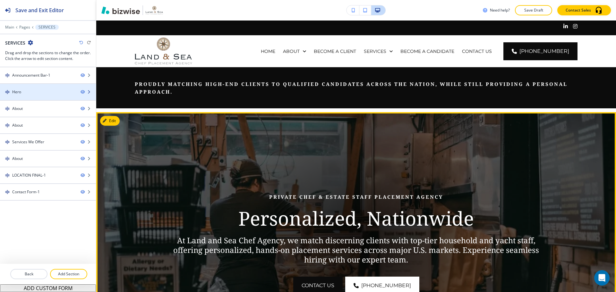
click at [44, 89] on div at bounding box center [48, 86] width 96 height 5
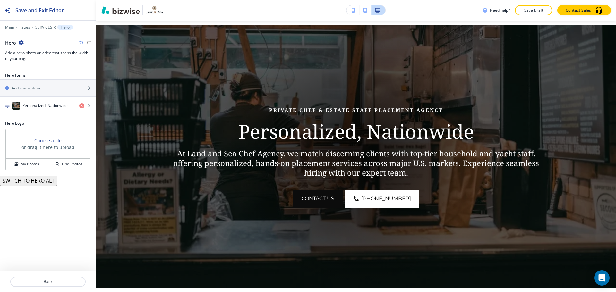
scroll to position [92, 0]
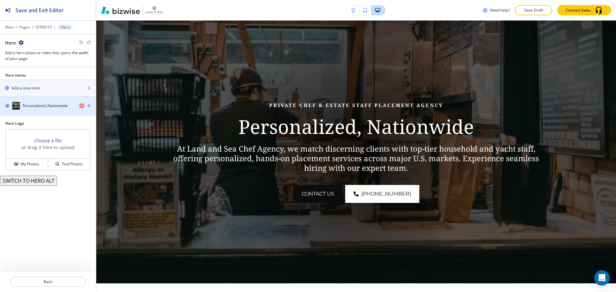
click at [38, 107] on h4 "Personalized, Nationwide" at bounding box center [44, 106] width 45 height 6
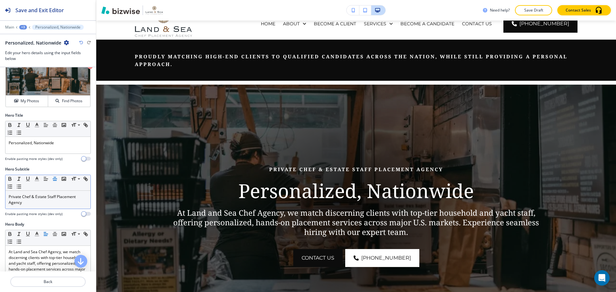
scroll to position [32, 0]
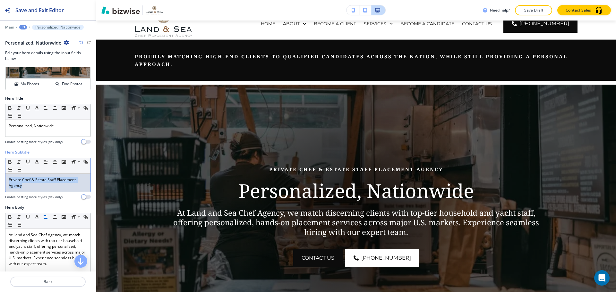
drag, startPoint x: 46, startPoint y: 185, endPoint x: 10, endPoint y: 180, distance: 36.6
click at [10, 180] on p "Private Chef & Estate Staff Placement Agency" at bounding box center [48, 183] width 79 height 12
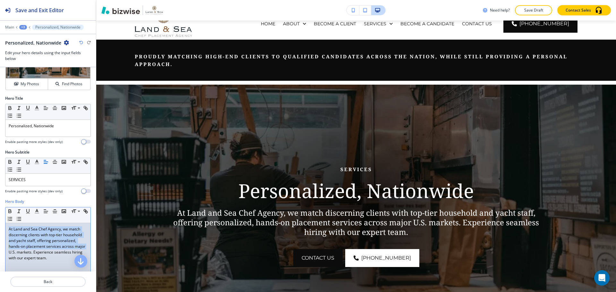
drag, startPoint x: 8, startPoint y: 230, endPoint x: 49, endPoint y: 253, distance: 46.5
click at [49, 253] on div "At Land and Sea Chef Agency, we match discerning clients with top-tier househol…" at bounding box center [47, 264] width 85 height 83
click at [49, 253] on p "At Land and Sea Chef Agency, we match discerning clients with top-tier househol…" at bounding box center [48, 243] width 79 height 35
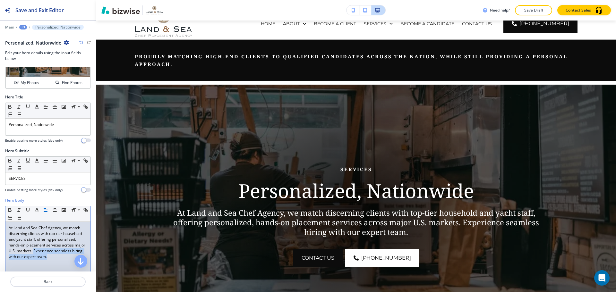
drag, startPoint x: 36, startPoint y: 266, endPoint x: 7, endPoint y: 258, distance: 29.7
click at [7, 258] on div "At Land and Sea Chef Agency, we match discerning clients with top-tier househol…" at bounding box center [47, 263] width 85 height 83
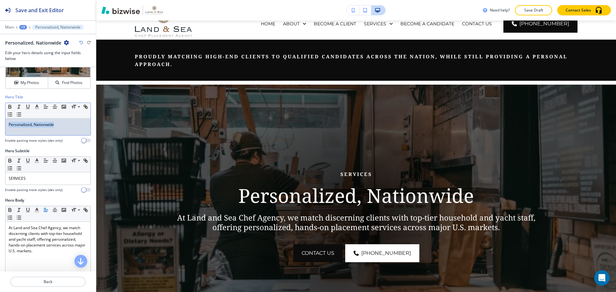
drag, startPoint x: 59, startPoint y: 126, endPoint x: 0, endPoint y: 128, distance: 58.7
click at [0, 128] on div "Hero Title Small Normal Large Huge Personalized, Nationwide Enable pasting more…" at bounding box center [48, 121] width 96 height 54
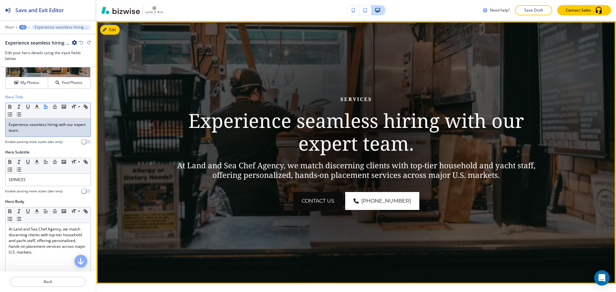
scroll to position [92, 0]
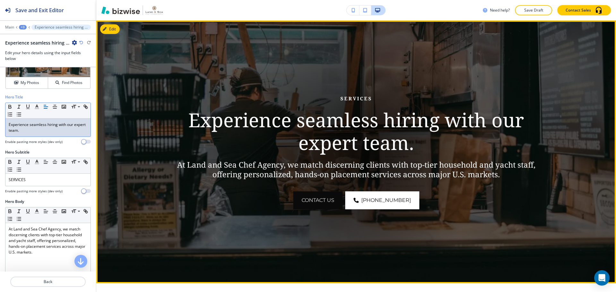
click at [329, 202] on button "CONTACT US" at bounding box center [317, 200] width 49 height 18
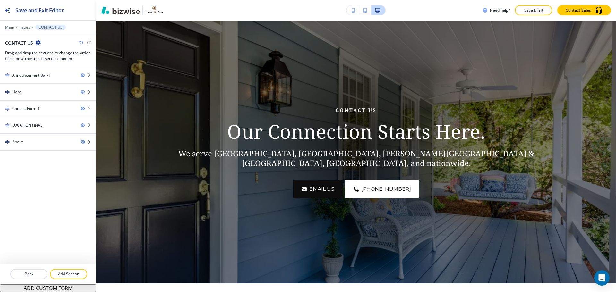
scroll to position [0, 0]
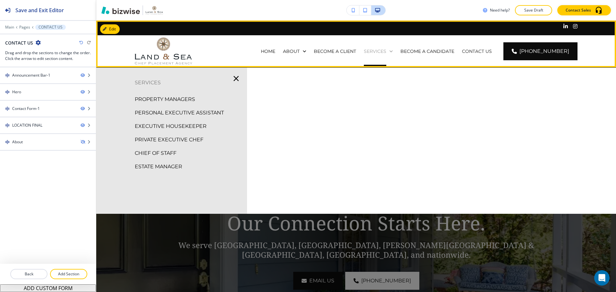
click at [379, 48] on p "SERVICES" at bounding box center [375, 51] width 22 height 6
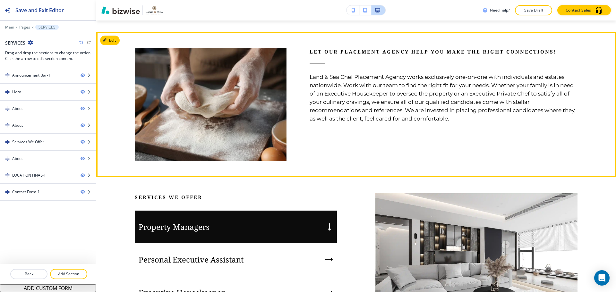
scroll to position [449, 0]
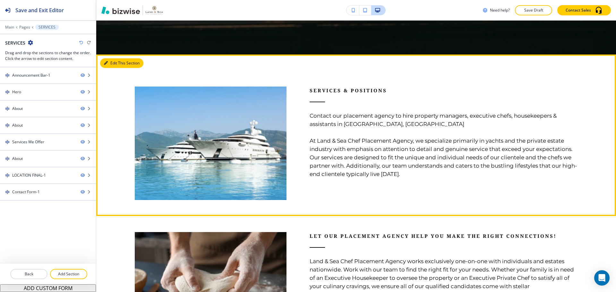
click at [116, 62] on button "Edit This Section" at bounding box center [121, 63] width 43 height 10
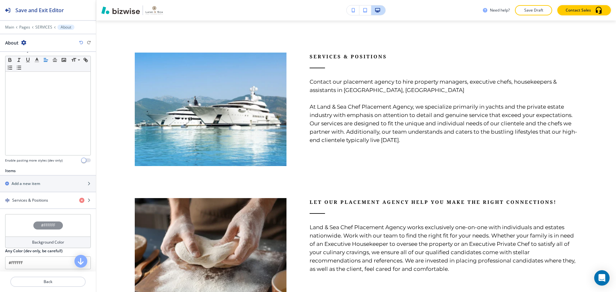
scroll to position [148, 0]
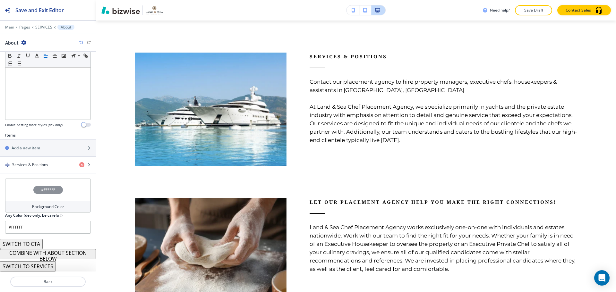
click at [57, 256] on button "COMBINE WITH ABOUT SECTION BELOW" at bounding box center [48, 254] width 96 height 10
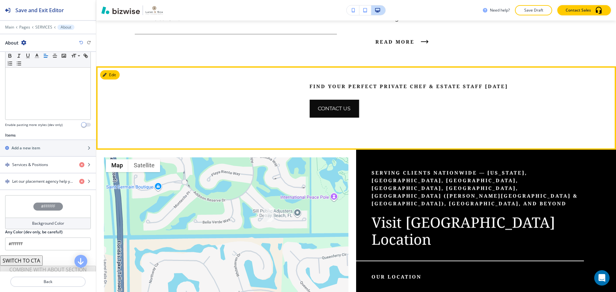
scroll to position [868, 0]
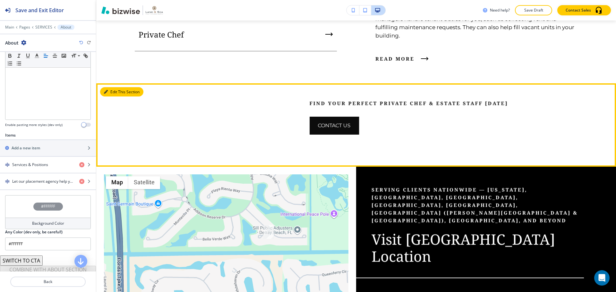
click at [114, 87] on button "Edit This Section" at bounding box center [121, 92] width 43 height 10
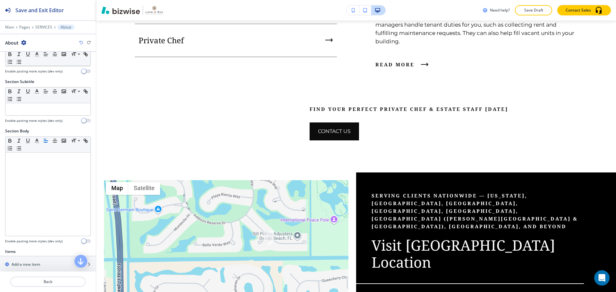
scroll to position [0, 0]
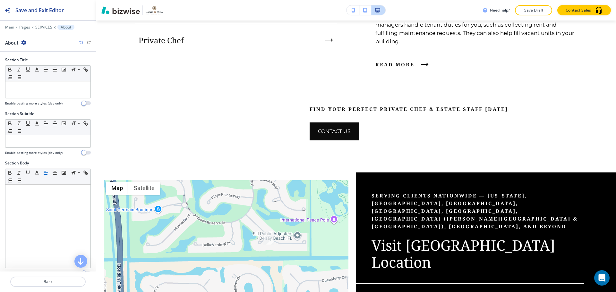
click at [30, 41] on div "About" at bounding box center [48, 42] width 86 height 7
click at [25, 43] on icon "button" at bounding box center [23, 42] width 5 height 5
click at [41, 77] on p "Delete Section" at bounding box center [41, 76] width 33 height 6
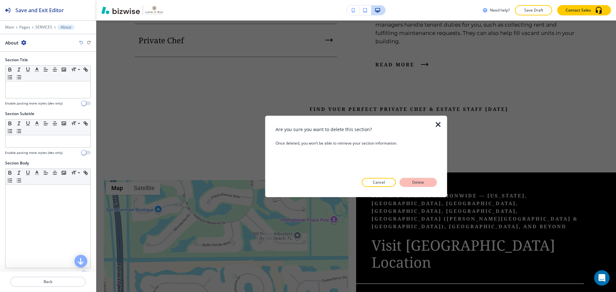
click at [421, 182] on p "Delete" at bounding box center [417, 183] width 15 height 6
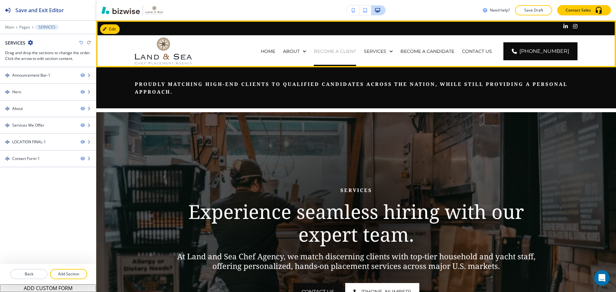
click at [353, 50] on p "BECOME A CLIENT" at bounding box center [335, 51] width 42 height 6
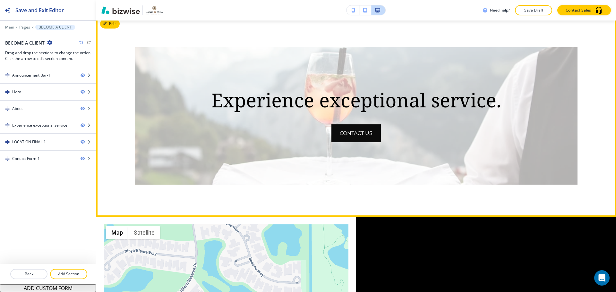
scroll to position [577, 0]
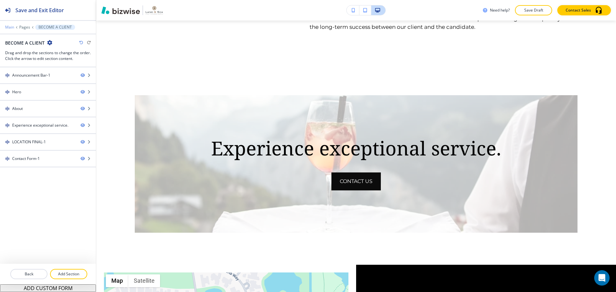
click at [10, 27] on p "Main" at bounding box center [9, 27] width 9 height 4
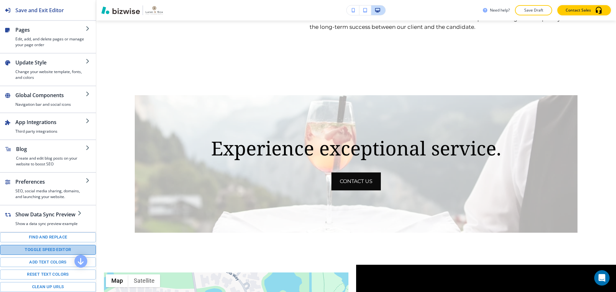
click at [55, 248] on button "Toggle speed editor" at bounding box center [48, 250] width 96 height 10
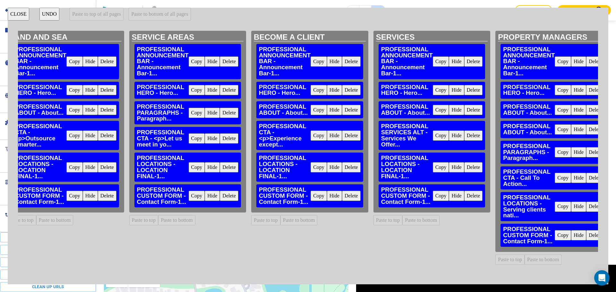
scroll to position [0, 318]
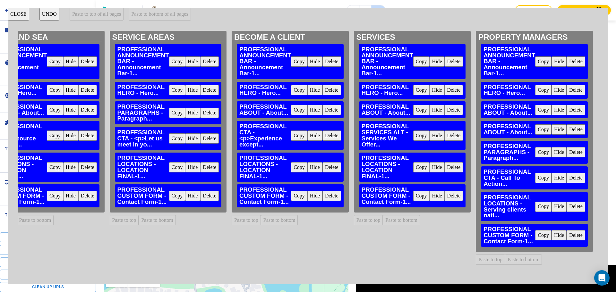
click at [298, 137] on button "Copy" at bounding box center [299, 136] width 16 height 10
click at [406, 224] on button "Paste to bottom" at bounding box center [401, 220] width 37 height 10
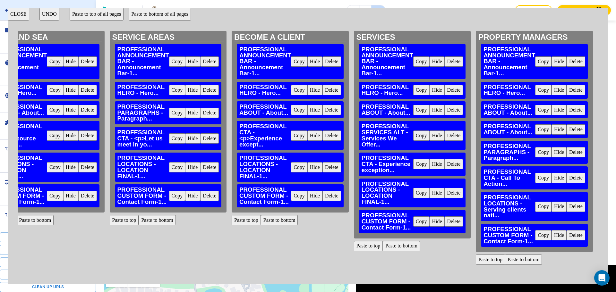
click at [17, 17] on button "CLOSE" at bounding box center [18, 14] width 21 height 13
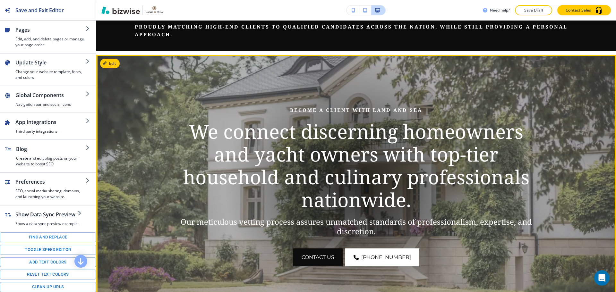
scroll to position [0, 0]
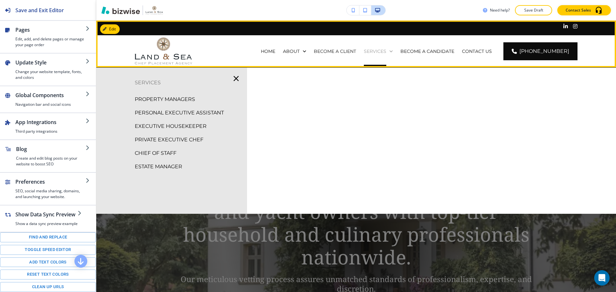
click at [380, 53] on p "SERVICES" at bounding box center [375, 51] width 22 height 6
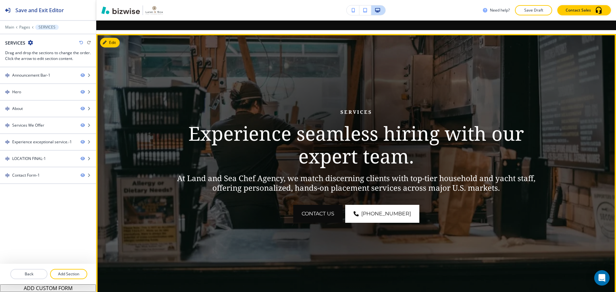
scroll to position [64, 0]
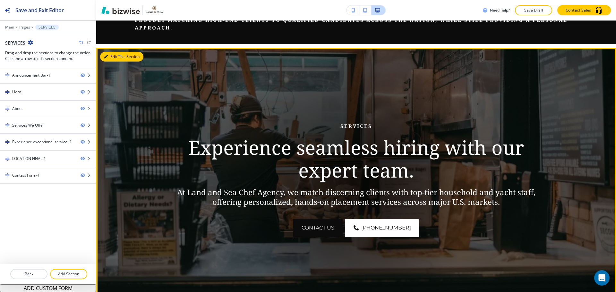
click at [118, 55] on button "Edit This Section" at bounding box center [121, 57] width 43 height 10
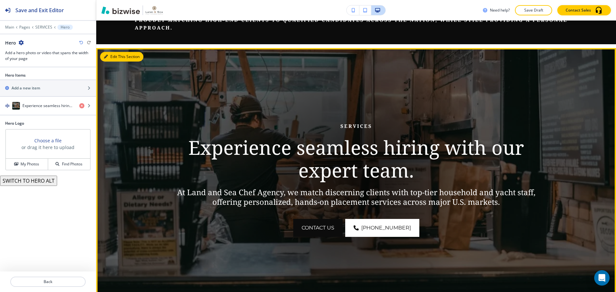
scroll to position [92, 0]
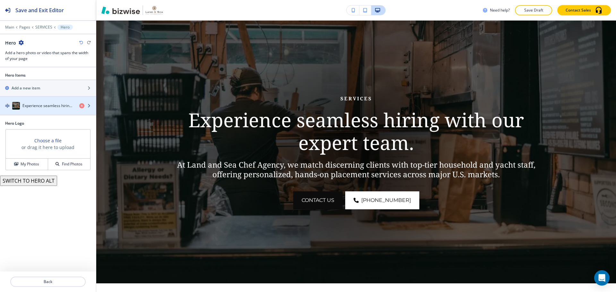
click at [45, 109] on div "Experience seamless hiring with our expert team." at bounding box center [37, 106] width 74 height 8
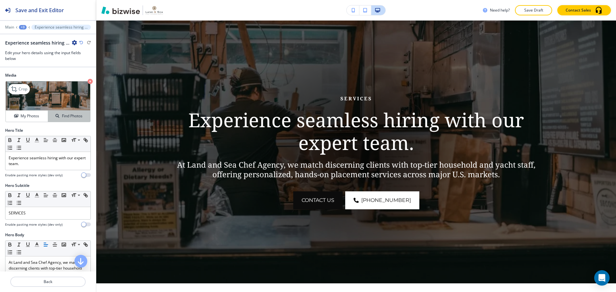
click at [62, 114] on h4 "Find Photos" at bounding box center [72, 116] width 21 height 6
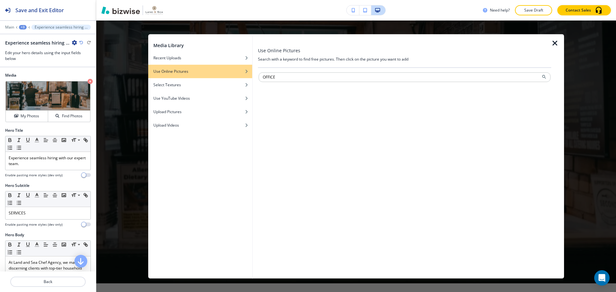
type input "OFFICE"
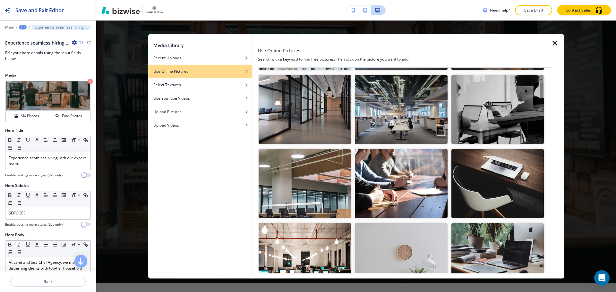
scroll to position [96, 0]
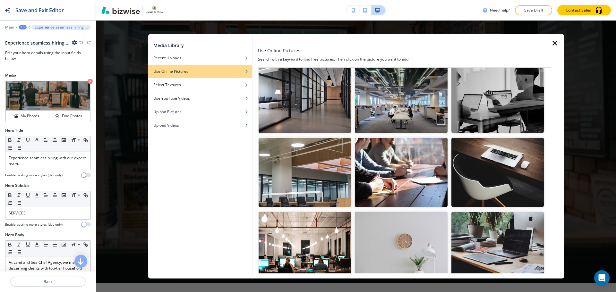
click at [429, 175] on img "button" at bounding box center [401, 172] width 92 height 69
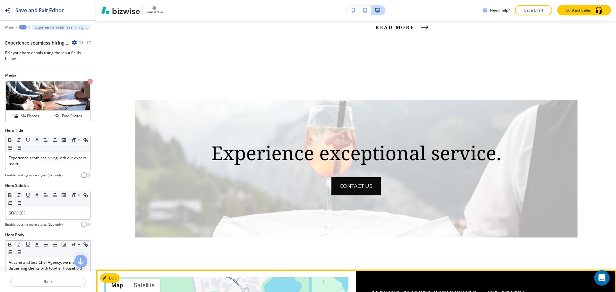
scroll to position [898, 0]
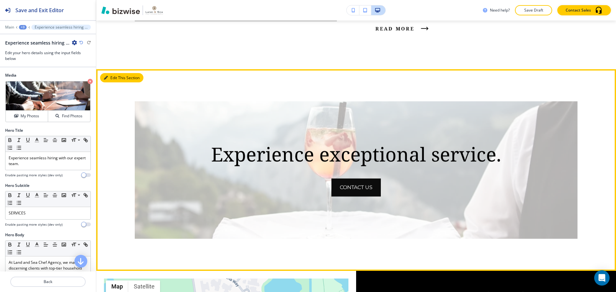
click at [113, 74] on button "Edit This Section" at bounding box center [121, 78] width 43 height 10
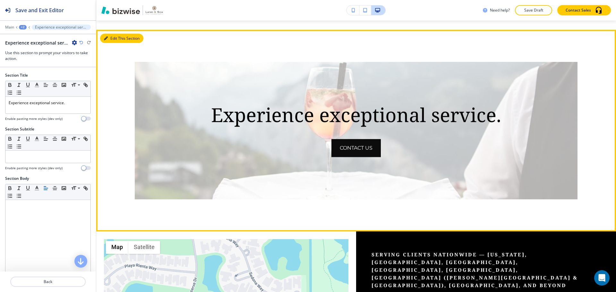
scroll to position [942, 0]
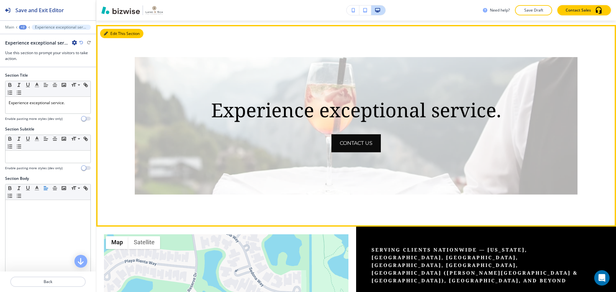
click at [112, 30] on button "Edit This Section" at bounding box center [121, 34] width 43 height 10
click at [119, 30] on button "Edit This Section" at bounding box center [121, 34] width 43 height 10
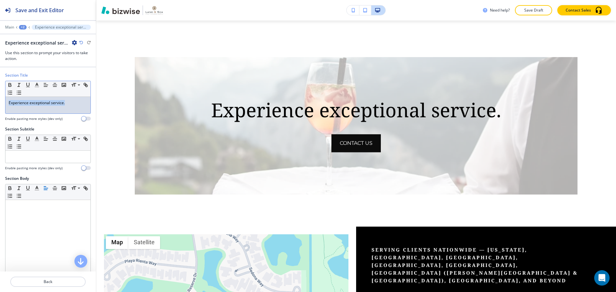
drag, startPoint x: 71, startPoint y: 103, endPoint x: 7, endPoint y: 101, distance: 63.2
click at [7, 101] on div "Experience exceptional service." at bounding box center [47, 105] width 85 height 17
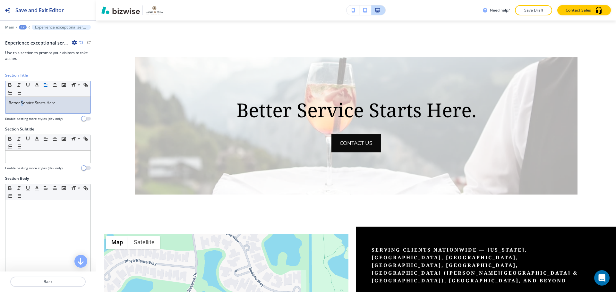
click at [23, 104] on p "Better Service Starts Here." at bounding box center [48, 103] width 79 height 6
click at [35, 102] on p "Better service Starts Here." at bounding box center [48, 103] width 79 height 6
click at [46, 103] on p "Better service starts Here." at bounding box center [48, 103] width 79 height 6
click at [8, 102] on div "Better service starts here." at bounding box center [47, 105] width 85 height 17
click at [19, 105] on p "Better service starts here." at bounding box center [48, 103] width 79 height 6
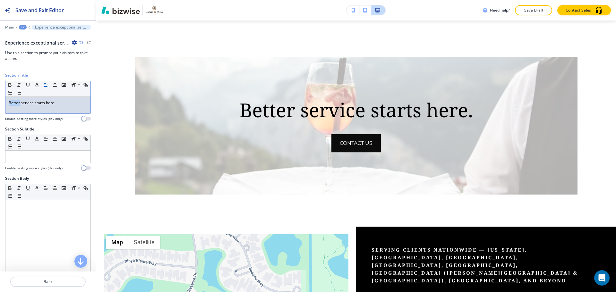
drag, startPoint x: 20, startPoint y: 105, endPoint x: 8, endPoint y: 103, distance: 12.6
click at [8, 103] on div "Better service starts here." at bounding box center [47, 105] width 85 height 17
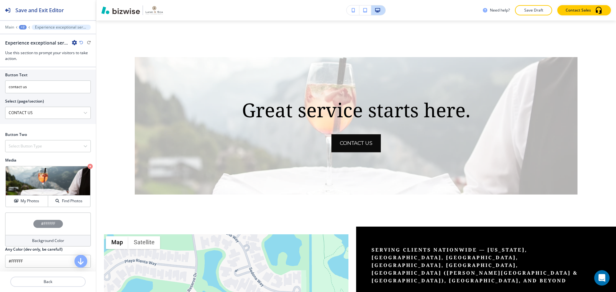
scroll to position [257, 0]
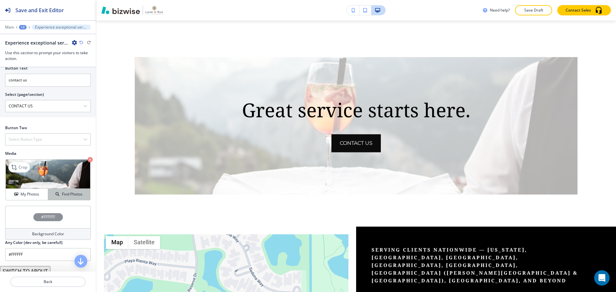
click at [67, 198] on button "Find Photos" at bounding box center [69, 194] width 42 height 11
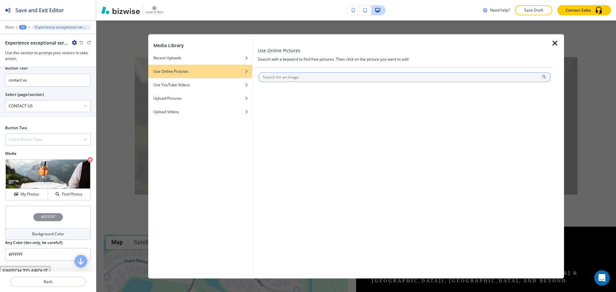
click at [302, 80] on input "text" at bounding box center [404, 77] width 292 height 10
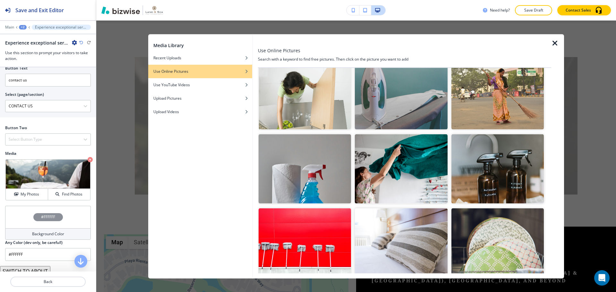
scroll to position [0, 0]
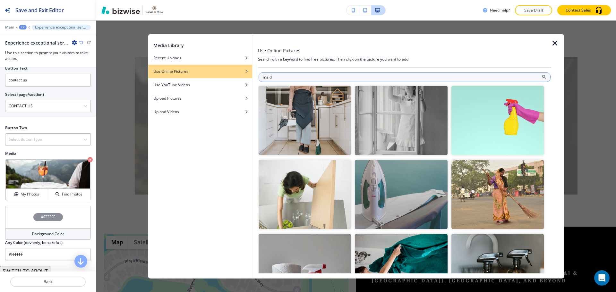
click at [424, 75] on input "maid" at bounding box center [404, 77] width 292 height 10
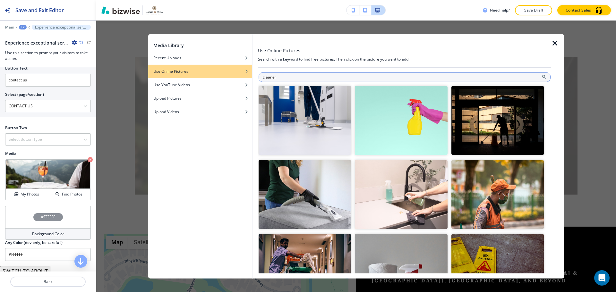
click at [391, 72] on input "cleaner" at bounding box center [404, 77] width 292 height 10
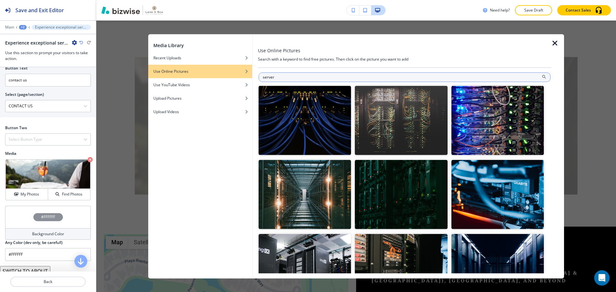
click at [391, 73] on input "server" at bounding box center [404, 77] width 292 height 10
type input "waiter"
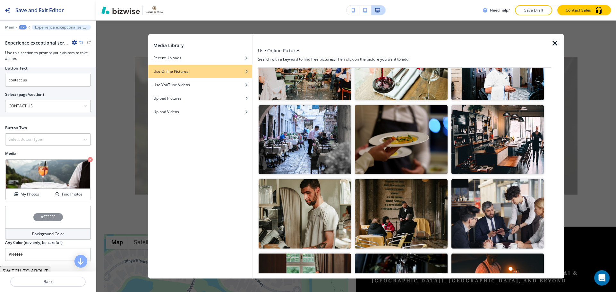
scroll to position [577, 0]
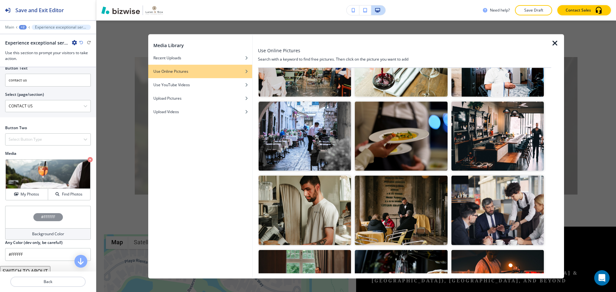
click at [383, 129] on img "button" at bounding box center [401, 136] width 92 height 69
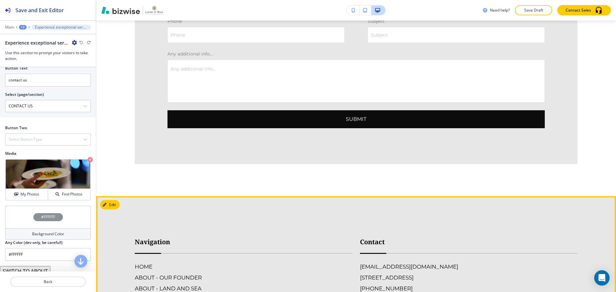
scroll to position [1616, 0]
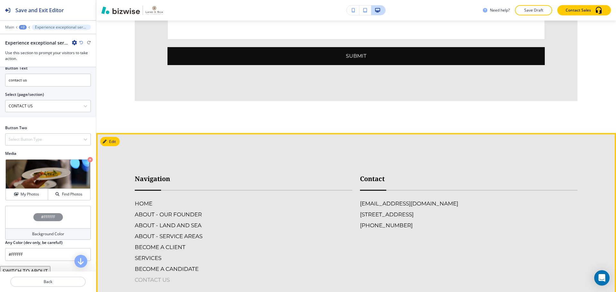
click at [155, 276] on h6 "CONTACT US" at bounding box center [243, 280] width 217 height 8
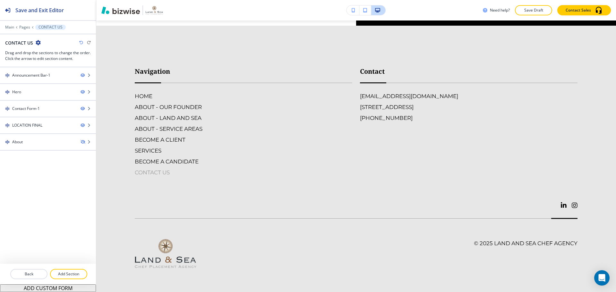
scroll to position [0, 0]
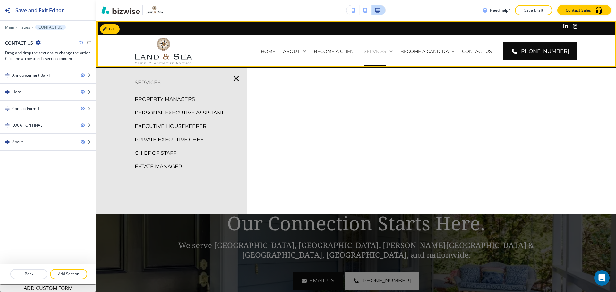
click at [386, 54] on p "SERVICES" at bounding box center [375, 51] width 22 height 6
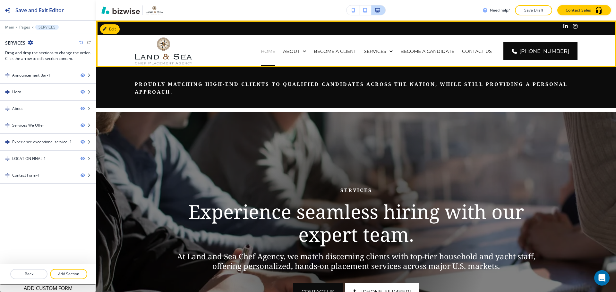
click at [275, 51] on p "HOME" at bounding box center [268, 51] width 14 height 6
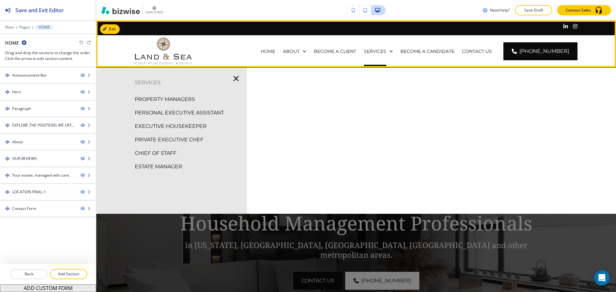
click at [388, 47] on div "SERVICES" at bounding box center [378, 51] width 37 height 32
click at [384, 50] on p "SERVICES" at bounding box center [375, 51] width 22 height 6
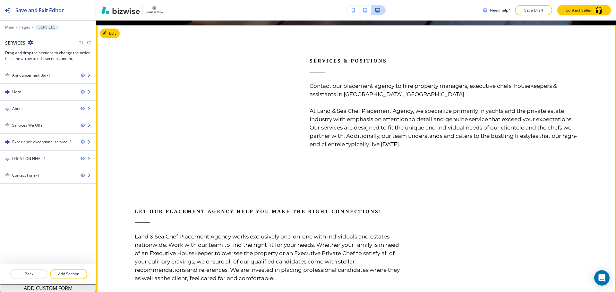
scroll to position [353, 0]
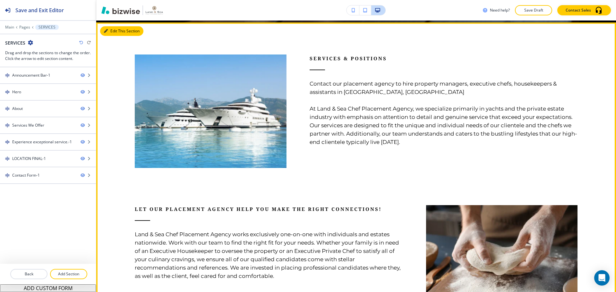
click at [115, 30] on button "Edit This Section" at bounding box center [121, 31] width 43 height 10
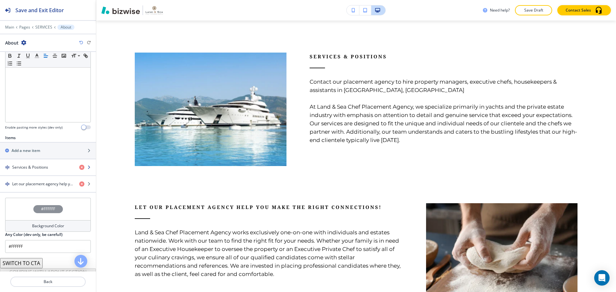
scroll to position [160, 0]
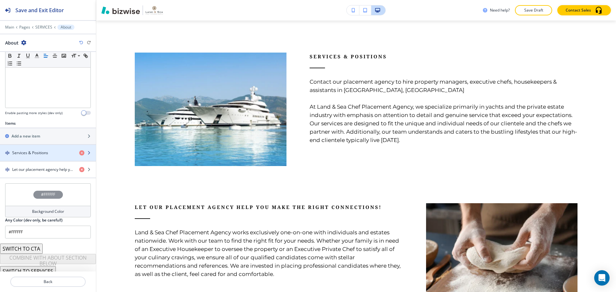
click at [42, 157] on div "button" at bounding box center [48, 158] width 96 height 5
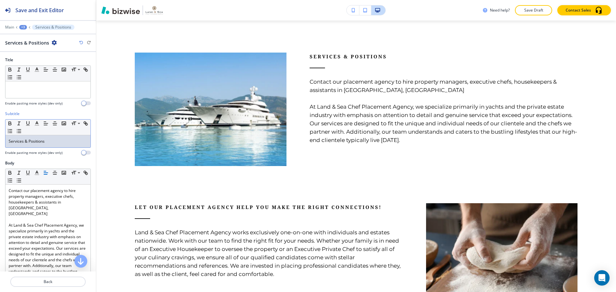
click at [51, 144] on div "Services & Positions" at bounding box center [47, 141] width 85 height 12
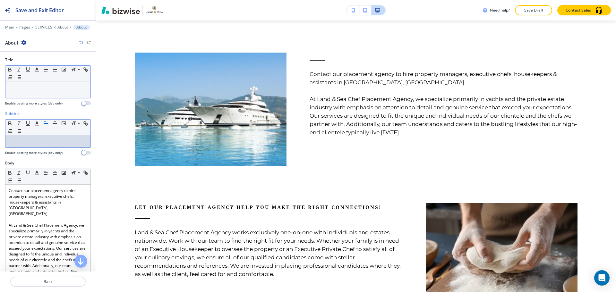
click at [45, 96] on div at bounding box center [47, 89] width 85 height 17
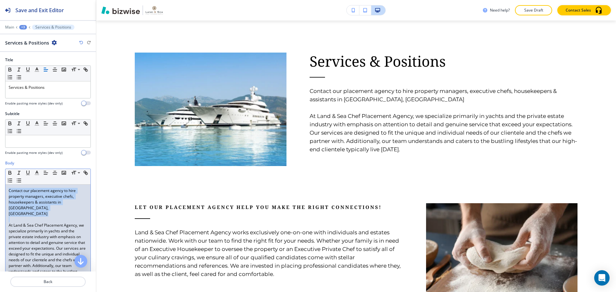
drag, startPoint x: 7, startPoint y: 191, endPoint x: 24, endPoint y: 213, distance: 28.2
click at [24, 213] on div "Contact our placement agency to hire property managers, executive chefs, housek…" at bounding box center [47, 237] width 85 height 105
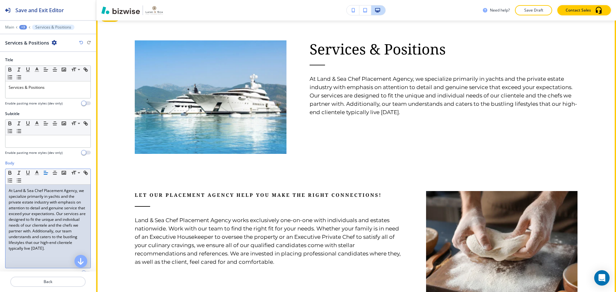
scroll to position [355, 0]
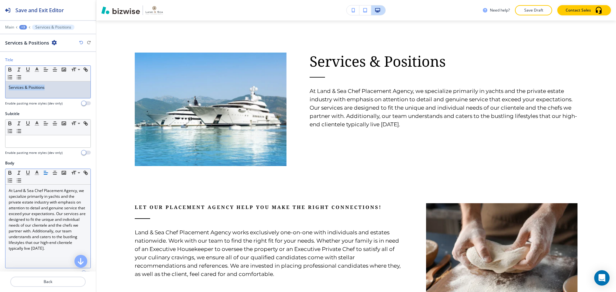
drag, startPoint x: 65, startPoint y: 91, endPoint x: 3, endPoint y: 90, distance: 61.6
click at [3, 90] on div "Title Small Normal Large Huge Services & Positions Enable pasting more styles (…" at bounding box center [48, 84] width 96 height 54
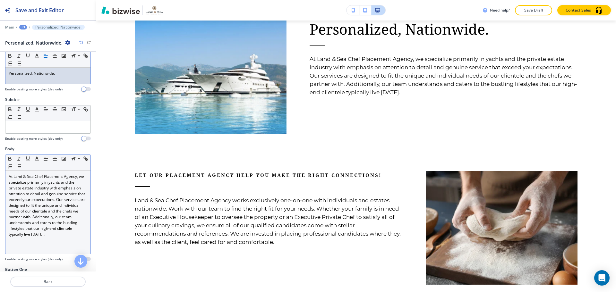
scroll to position [32, 0]
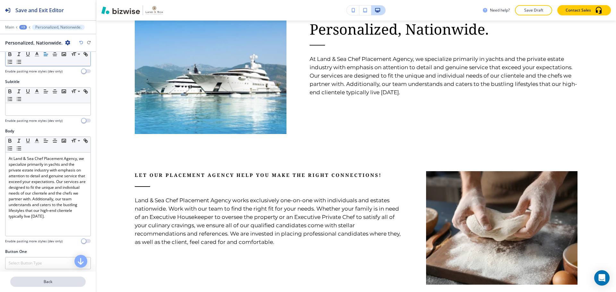
click at [38, 283] on p "Back" at bounding box center [48, 282] width 74 height 6
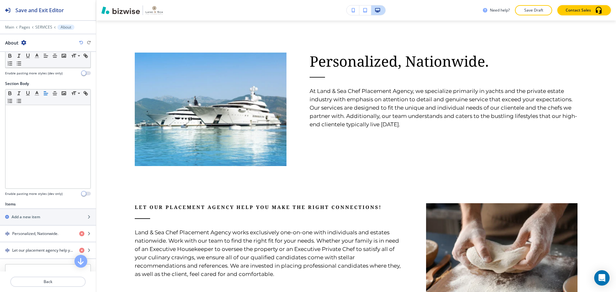
scroll to position [96, 0]
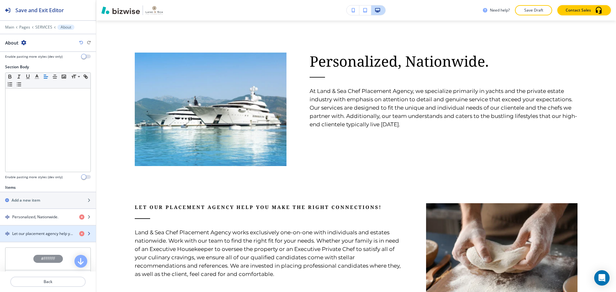
click at [48, 232] on h4 "Let our placement agency help you make the right connections!" at bounding box center [43, 234] width 62 height 6
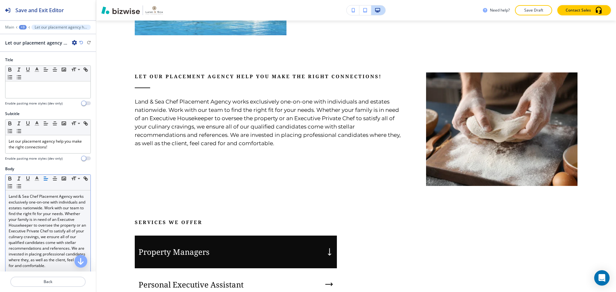
scroll to position [504, 0]
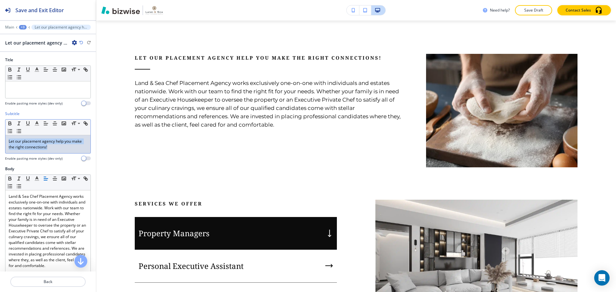
drag, startPoint x: 55, startPoint y: 150, endPoint x: 9, endPoint y: 141, distance: 47.0
click at [9, 141] on p "Let our placement agency help you make the right connections!" at bounding box center [48, 145] width 79 height 12
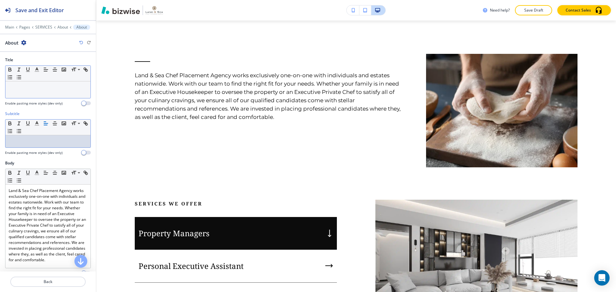
click at [35, 89] on p at bounding box center [48, 88] width 79 height 6
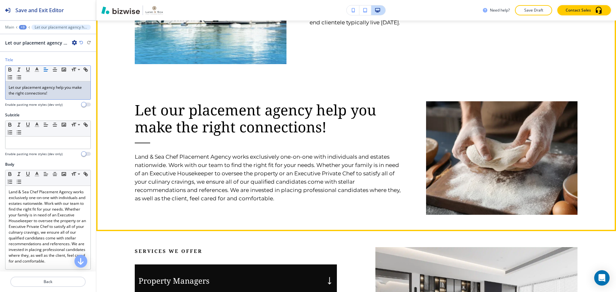
scroll to position [440, 0]
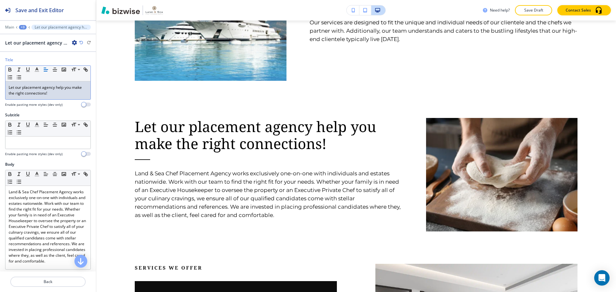
click at [69, 93] on p "Let our placement agency help you make the right connections!" at bounding box center [48, 91] width 79 height 12
drag, startPoint x: 16, startPoint y: 87, endPoint x: 57, endPoint y: 85, distance: 40.8
click at [57, 85] on p "Let our placement agency help you make the right connections." at bounding box center [48, 91] width 79 height 12
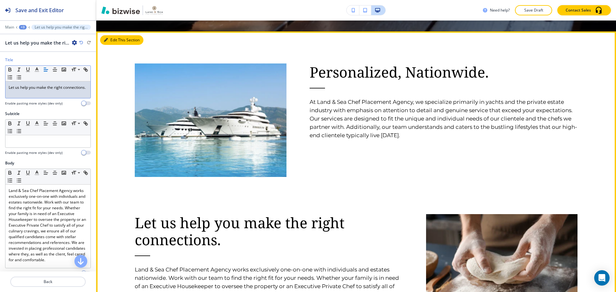
click at [114, 40] on button "Edit This Section" at bounding box center [121, 40] width 43 height 10
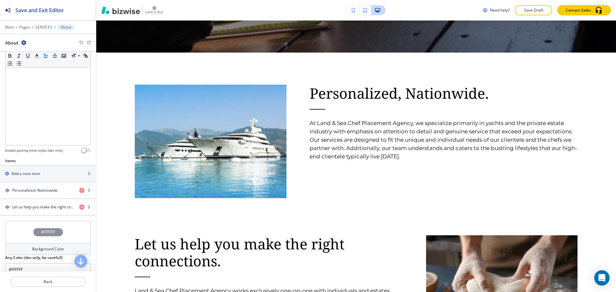
scroll to position [165, 0]
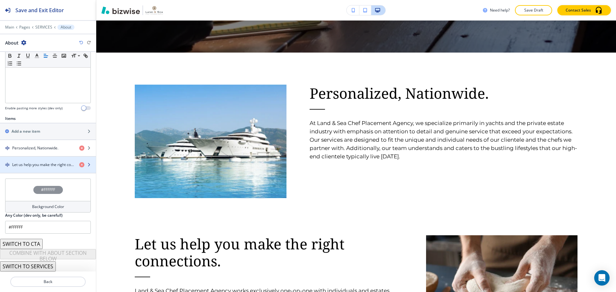
click at [42, 162] on h4 "Let us help you make the right connections." at bounding box center [43, 165] width 62 height 6
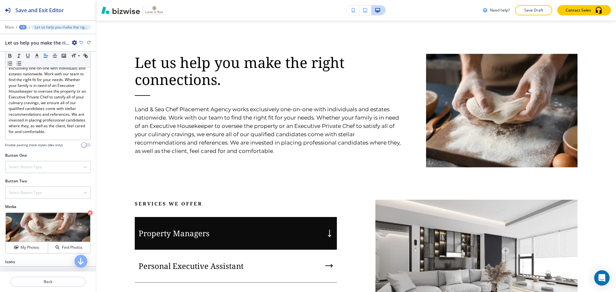
scroll to position [150, 0]
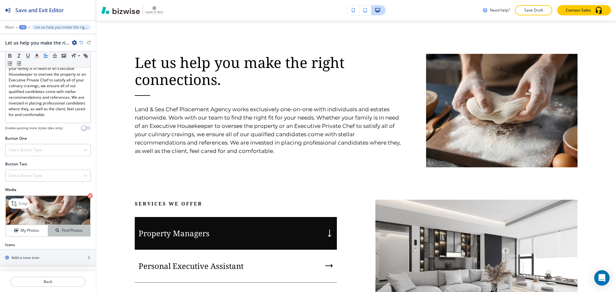
click at [65, 227] on button "Find Photos" at bounding box center [69, 230] width 42 height 11
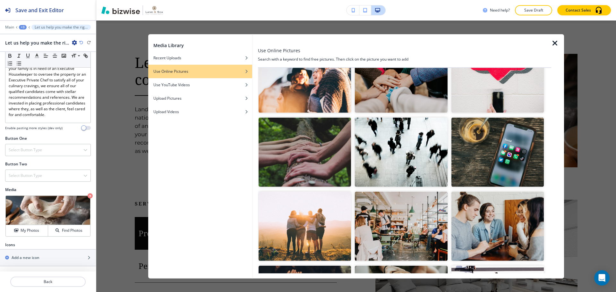
scroll to position [0, 0]
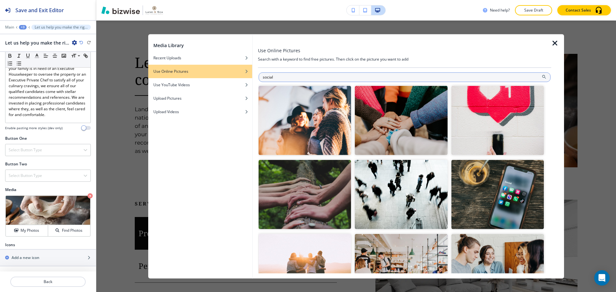
click at [320, 81] on input "social" at bounding box center [404, 77] width 292 height 10
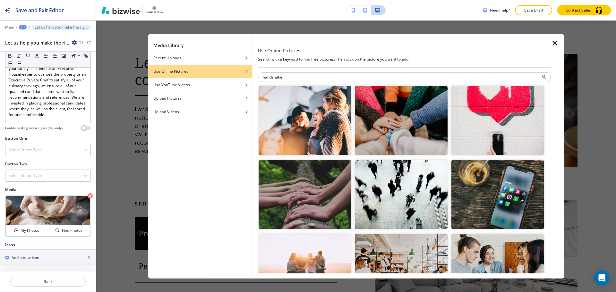
type input "handshake"
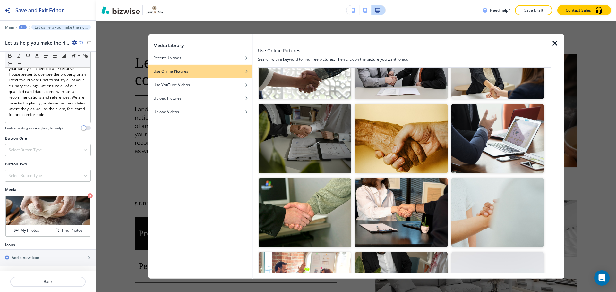
scroll to position [353, 0]
click at [326, 212] on img "button" at bounding box center [304, 212] width 92 height 69
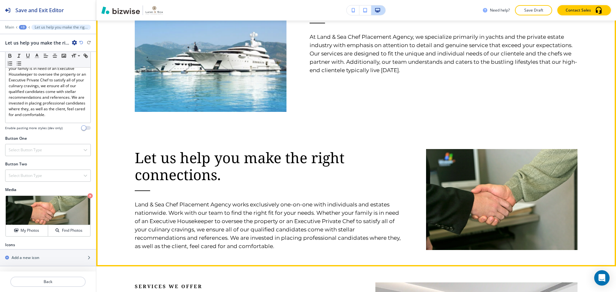
scroll to position [408, 0]
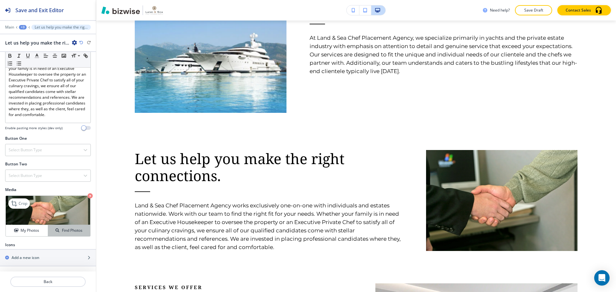
click at [73, 226] on button "Find Photos" at bounding box center [69, 230] width 42 height 11
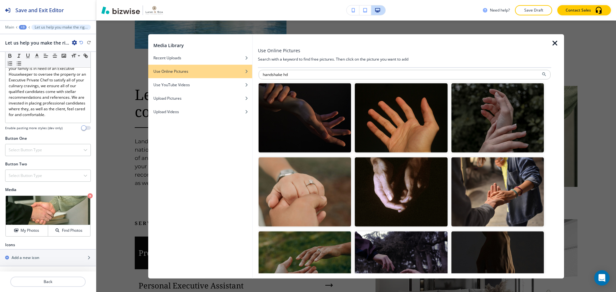
scroll to position [0, 0]
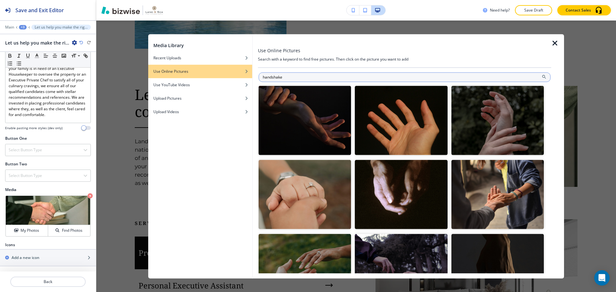
type input "handshake"
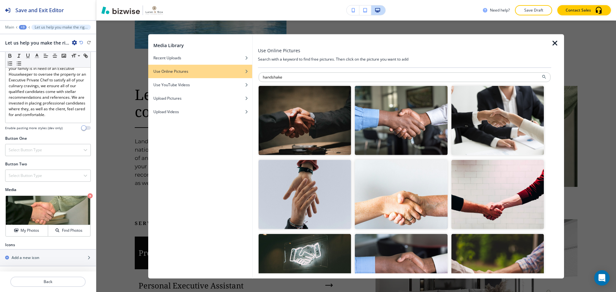
click at [314, 128] on img "button" at bounding box center [304, 120] width 92 height 69
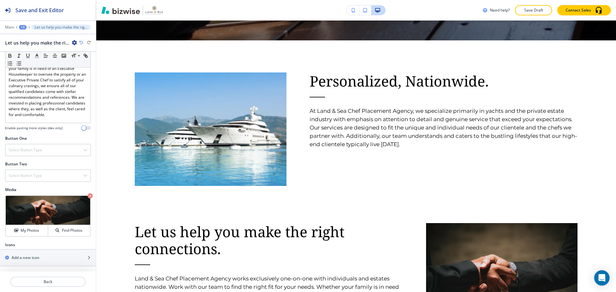
scroll to position [312, 0]
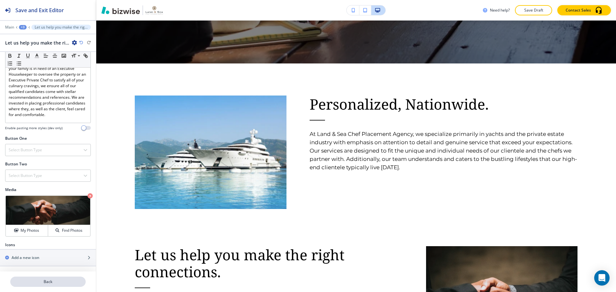
click at [19, 279] on button "Back" at bounding box center [47, 282] width 75 height 10
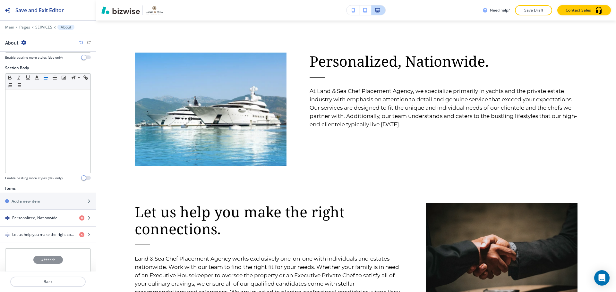
scroll to position [69, 0]
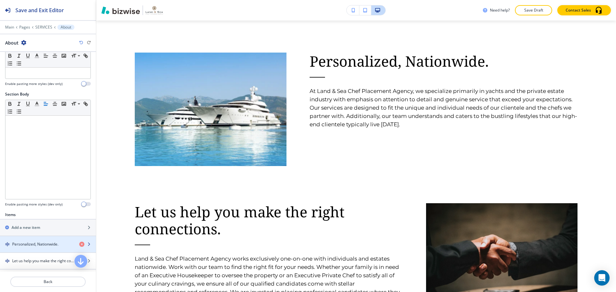
click at [38, 242] on h4 "Personalized, Nationwide." at bounding box center [35, 244] width 46 height 6
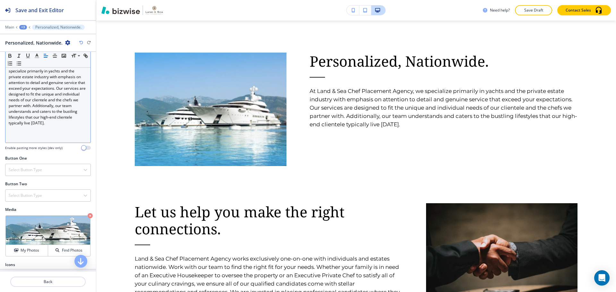
scroll to position [128, 0]
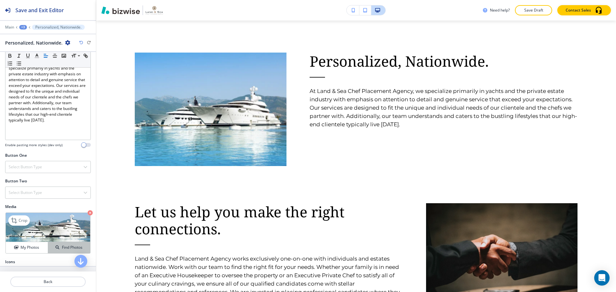
click at [68, 243] on button "Find Photos" at bounding box center [69, 247] width 42 height 11
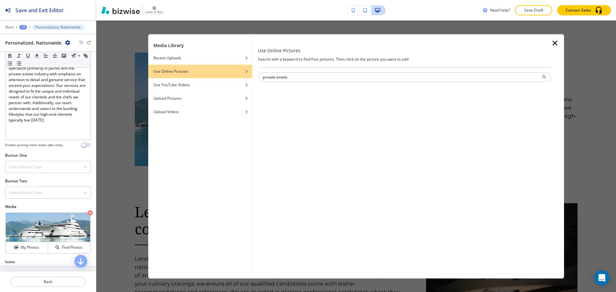
type input "private estate"
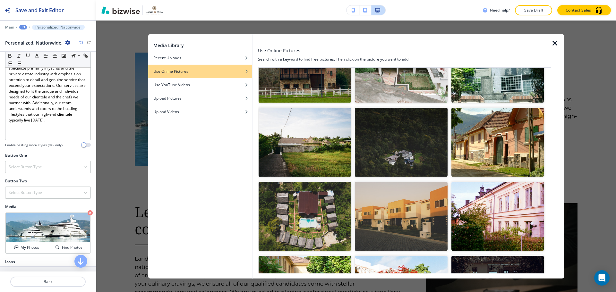
scroll to position [738, 0]
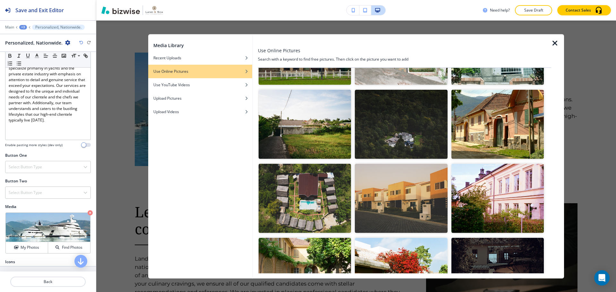
click at [410, 132] on img "button" at bounding box center [401, 124] width 92 height 69
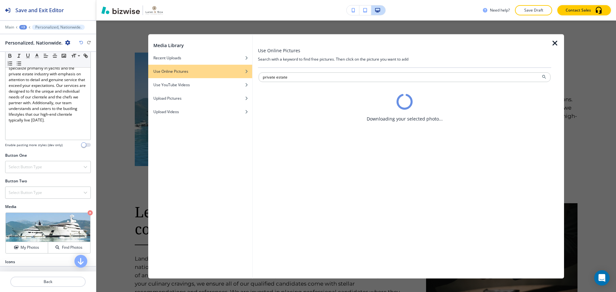
scroll to position [0, 0]
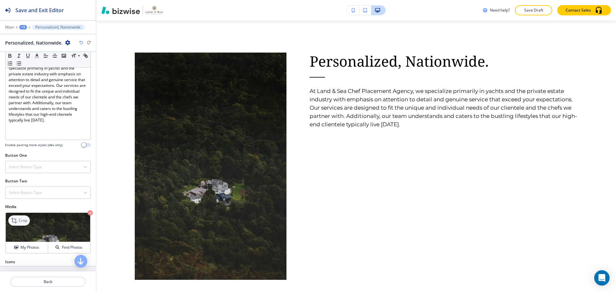
click at [24, 219] on p "Crop" at bounding box center [23, 221] width 9 height 6
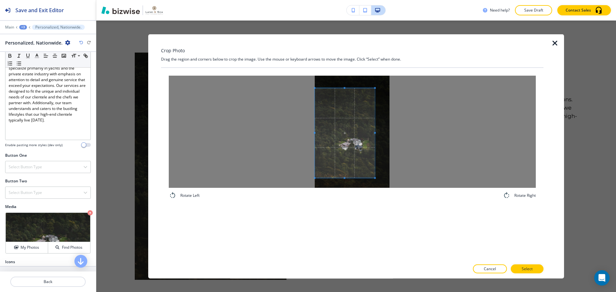
click at [335, 150] on span at bounding box center [345, 133] width 60 height 90
click at [71, 245] on h4 "Find Photos" at bounding box center [72, 248] width 21 height 6
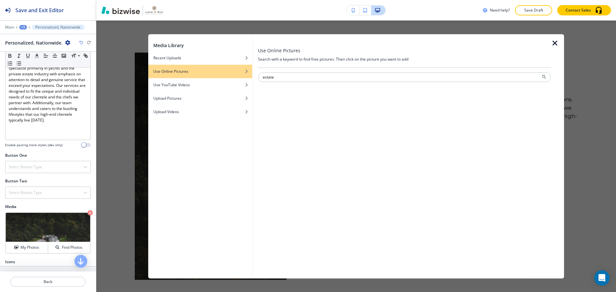
type input "estate"
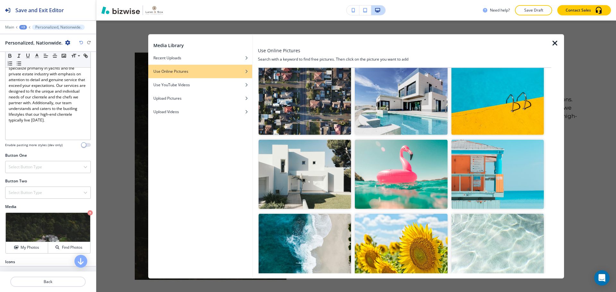
scroll to position [1013, 0]
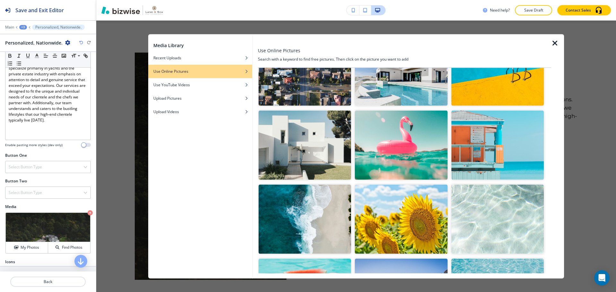
click at [480, 135] on img "button" at bounding box center [497, 144] width 92 height 69
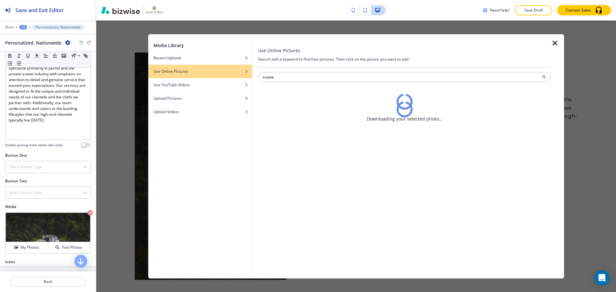
scroll to position [0, 0]
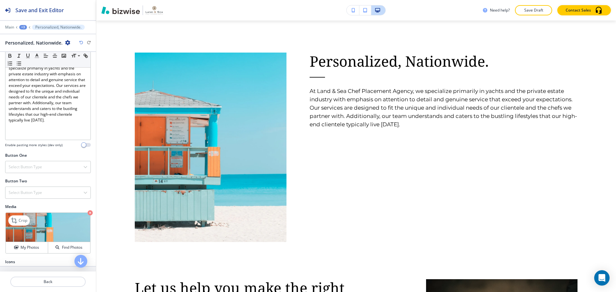
click at [30, 223] on img at bounding box center [48, 227] width 84 height 29
click at [19, 223] on p "Crop" at bounding box center [23, 221] width 9 height 6
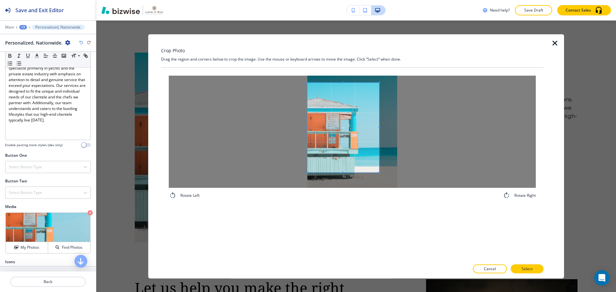
click at [317, 147] on span at bounding box center [343, 127] width 72 height 90
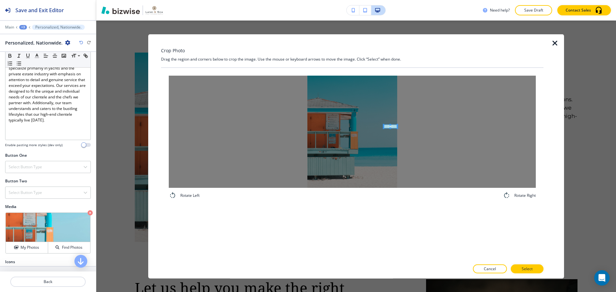
click at [425, 128] on div at bounding box center [352, 131] width 367 height 112
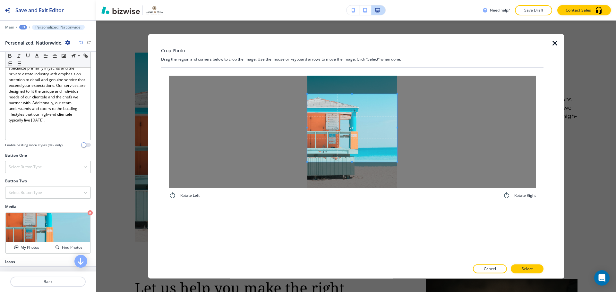
click at [437, 159] on div at bounding box center [352, 131] width 367 height 112
click at [519, 266] on button "Select" at bounding box center [527, 269] width 33 height 9
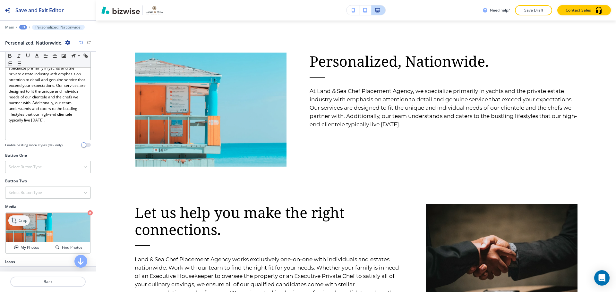
click at [24, 222] on p "Crop" at bounding box center [23, 221] width 9 height 6
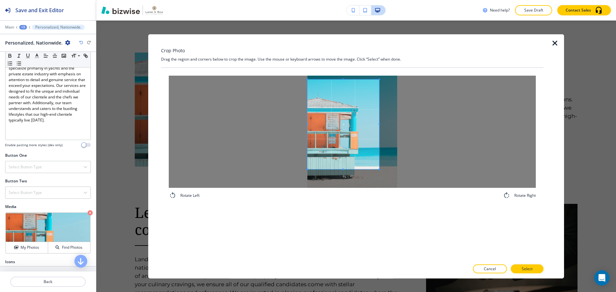
click at [311, 125] on span at bounding box center [343, 124] width 72 height 90
click at [343, 90] on div at bounding box center [343, 129] width 72 height 79
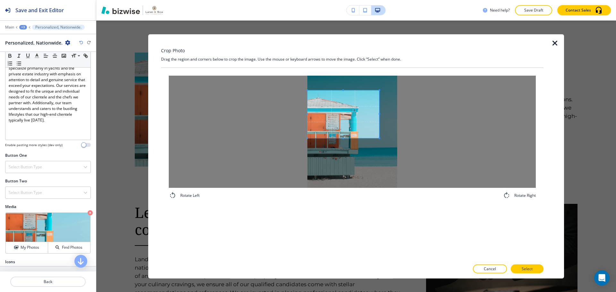
click at [341, 138] on div at bounding box center [343, 114] width 72 height 48
click at [532, 266] on p "Select" at bounding box center [526, 269] width 11 height 6
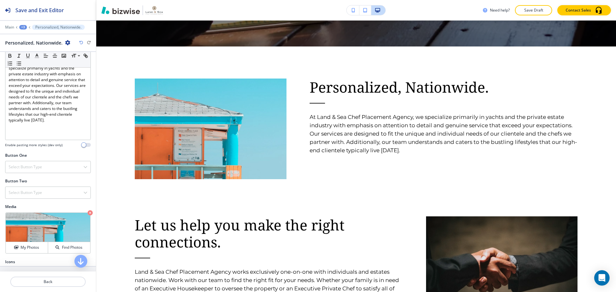
scroll to position [323, 0]
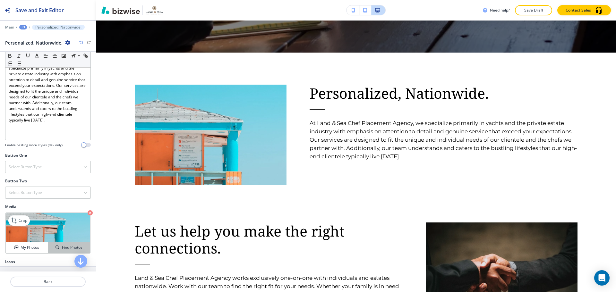
click at [71, 246] on h4 "Find Photos" at bounding box center [72, 248] width 21 height 6
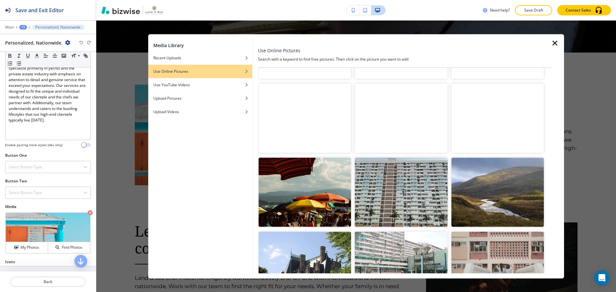
scroll to position [0, 0]
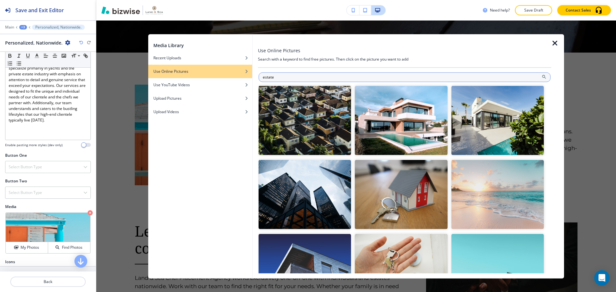
click at [463, 74] on input "estate" at bounding box center [404, 77] width 292 height 10
type input "house"
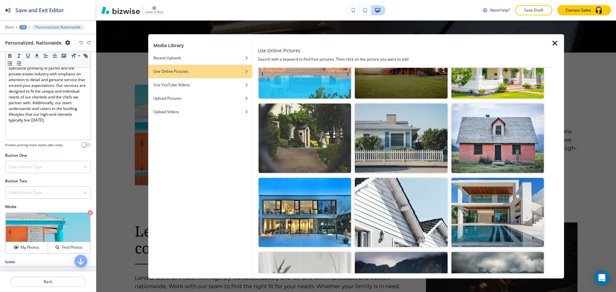
scroll to position [962, 0]
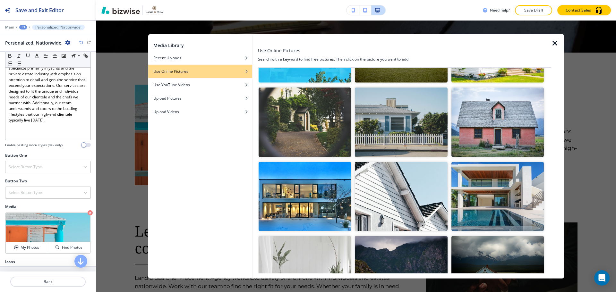
click at [326, 120] on img "button" at bounding box center [304, 122] width 92 height 69
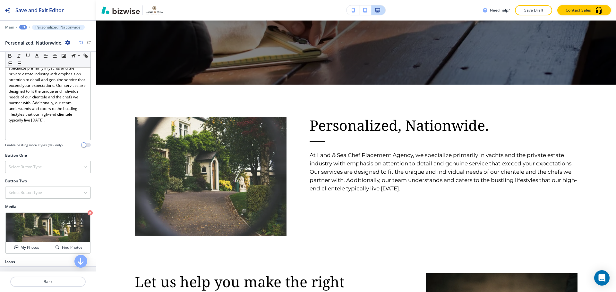
scroll to position [258, 0]
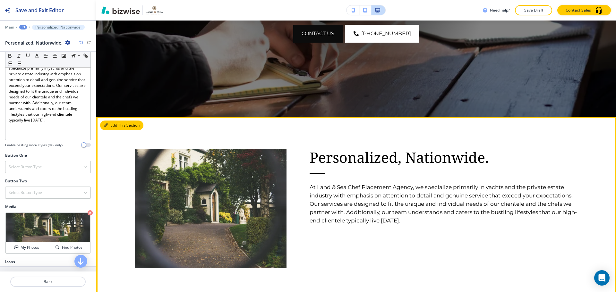
click at [116, 126] on button "Edit This Section" at bounding box center [121, 126] width 43 height 10
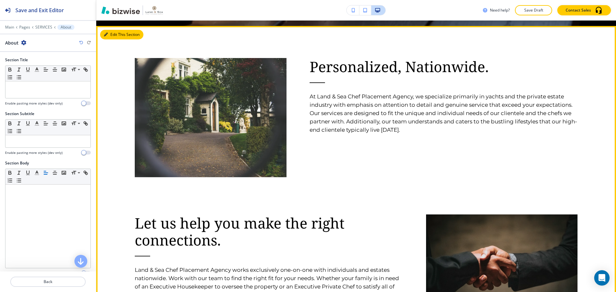
scroll to position [355, 0]
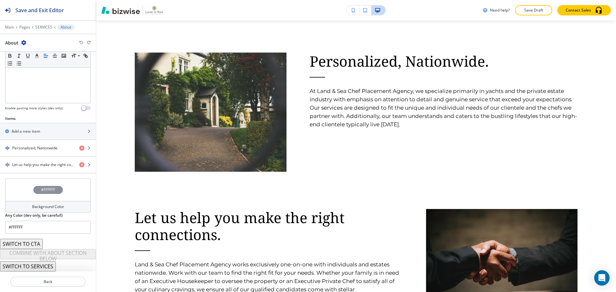
click at [47, 186] on div "#FFFFFF" at bounding box center [48, 190] width 30 height 8
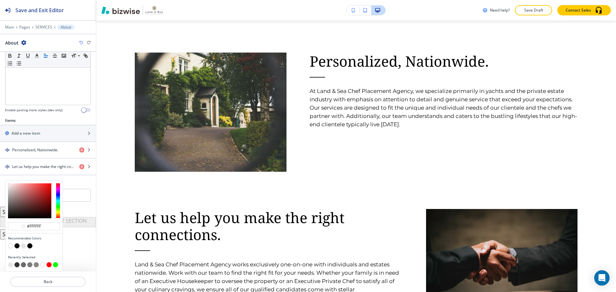
scroll to position [163, 0]
click at [28, 247] on button "button" at bounding box center [29, 245] width 5 height 5
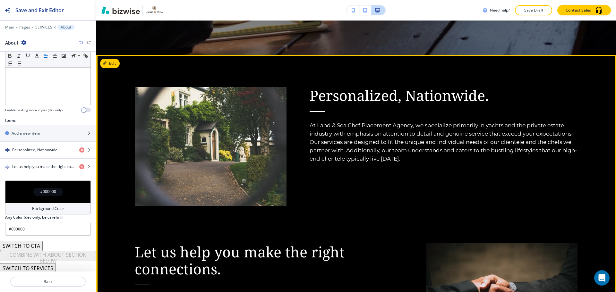
scroll to position [323, 0]
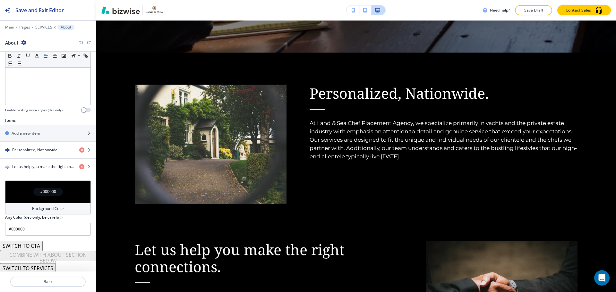
click at [48, 209] on h4 "Background Color" at bounding box center [48, 209] width 32 height 6
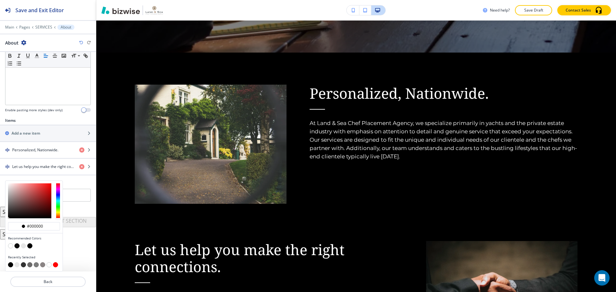
click at [24, 247] on button "button" at bounding box center [23, 245] width 5 height 5
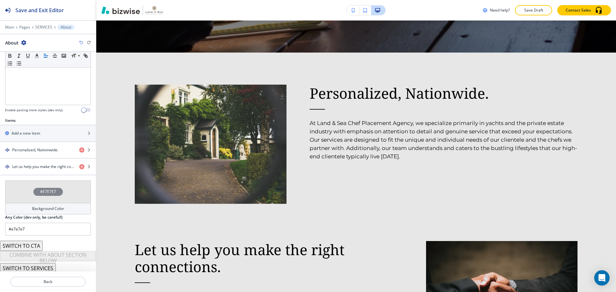
click at [40, 205] on div "Background Color" at bounding box center [48, 209] width 86 height 12
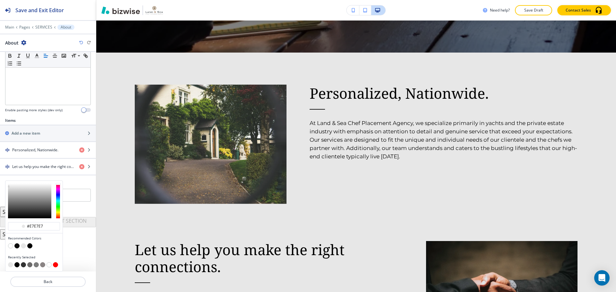
click at [12, 247] on button "button" at bounding box center [10, 245] width 5 height 5
type input "#FFFFFF"
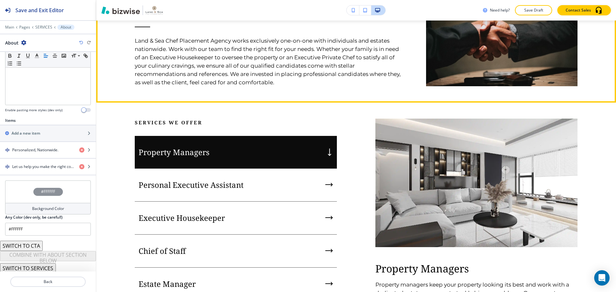
scroll to position [579, 0]
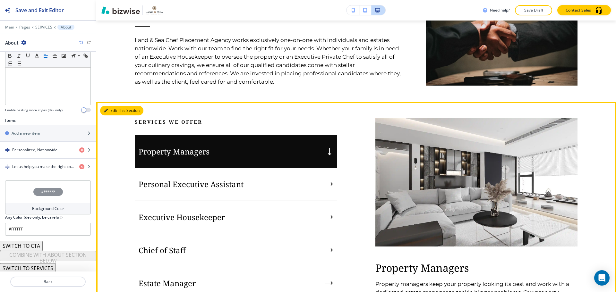
click at [115, 112] on button "Edit This Section" at bounding box center [121, 111] width 43 height 10
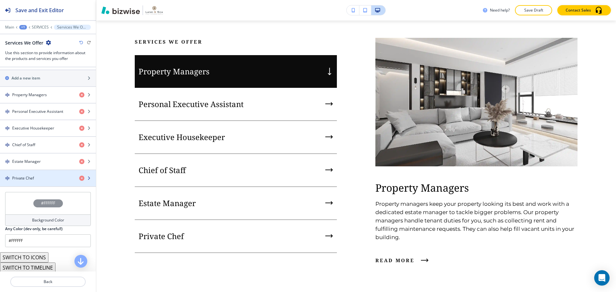
scroll to position [245, 0]
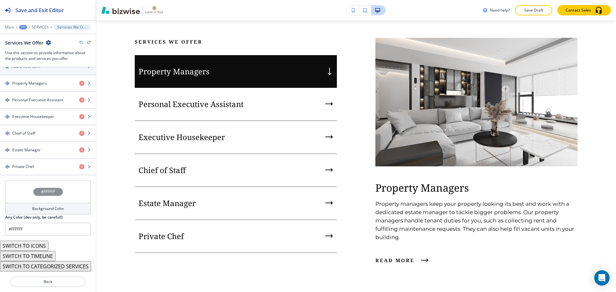
click at [59, 199] on div "#FFFFFF" at bounding box center [48, 192] width 86 height 22
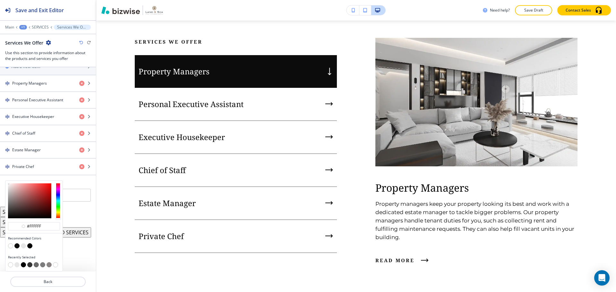
click at [31, 245] on button "button" at bounding box center [29, 245] width 5 height 5
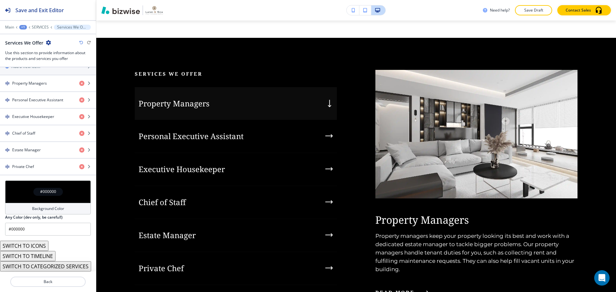
scroll to position [675, 0]
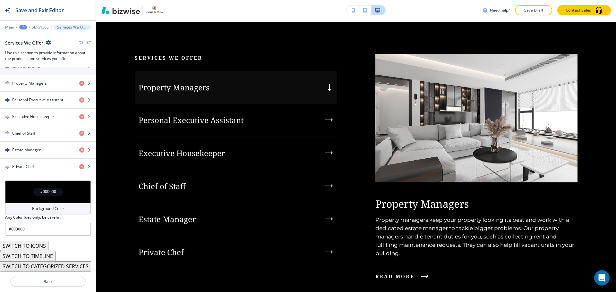
click at [48, 206] on h4 "Background Color" at bounding box center [48, 209] width 32 height 6
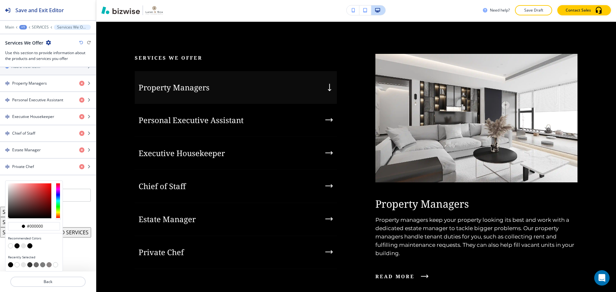
click at [17, 245] on button "button" at bounding box center [16, 245] width 5 height 5
type input "#0c0c0c"
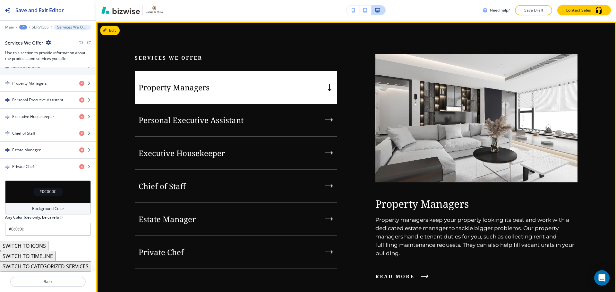
click at [307, 91] on div "Property Managers" at bounding box center [236, 87] width 202 height 33
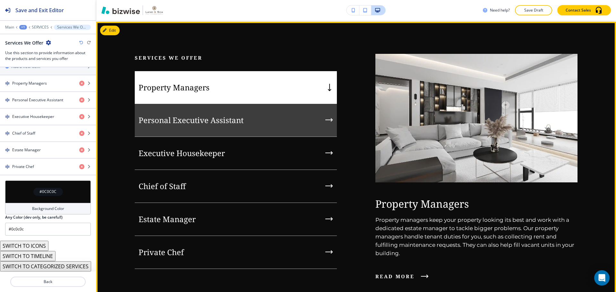
click at [324, 115] on div "Personal Executive Assistant" at bounding box center [236, 120] width 202 height 33
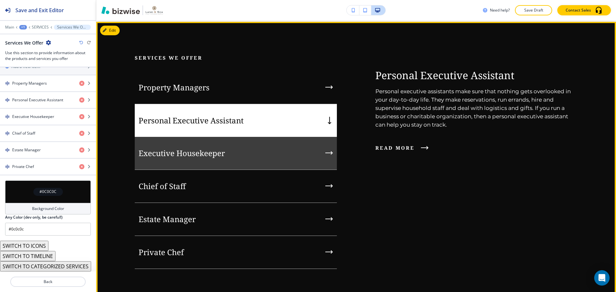
click at [307, 152] on div "Executive Housekeeper" at bounding box center [236, 153] width 202 height 33
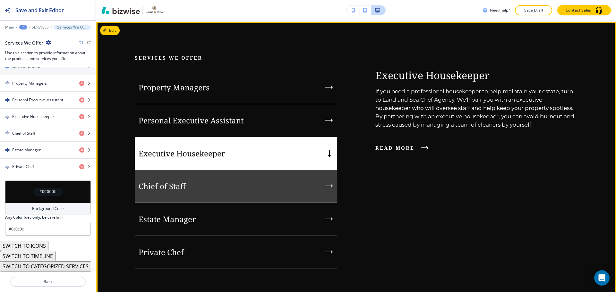
click at [308, 179] on div "Chief of Staff" at bounding box center [236, 186] width 202 height 33
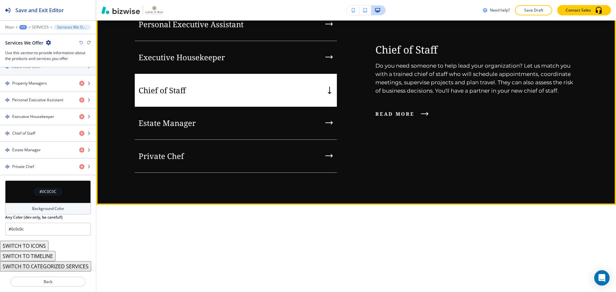
scroll to position [739, 0]
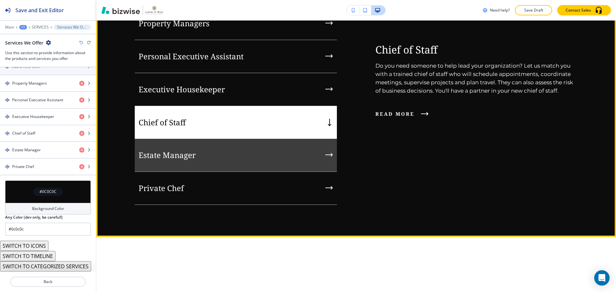
click at [317, 160] on div "Estate Manager" at bounding box center [236, 155] width 202 height 33
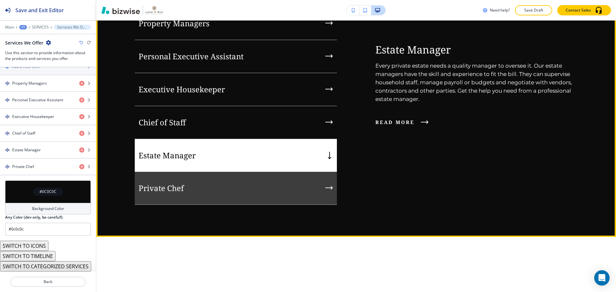
click at [314, 182] on div "Private Chef" at bounding box center [236, 188] width 202 height 33
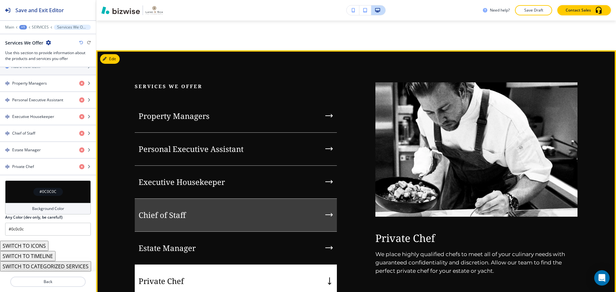
scroll to position [643, 0]
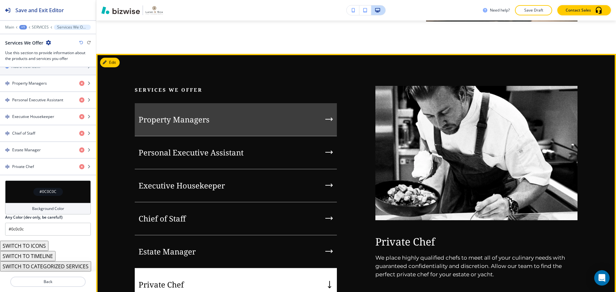
click at [185, 112] on div "Property Managers" at bounding box center [236, 119] width 202 height 33
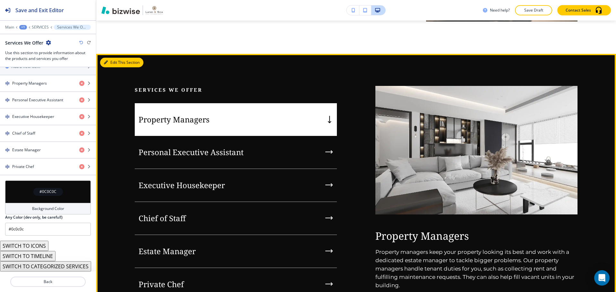
click at [111, 63] on div "Edit This Section Services We Offer Property Managers Personal Executive Assist…" at bounding box center [355, 201] width 519 height 295
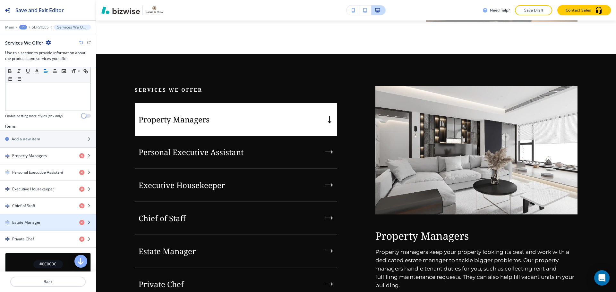
scroll to position [149, 0]
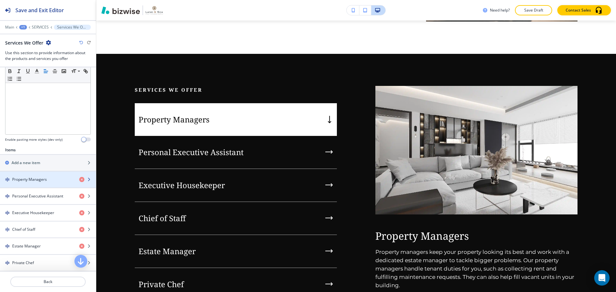
click at [42, 178] on h4 "Property Managers" at bounding box center [29, 180] width 35 height 6
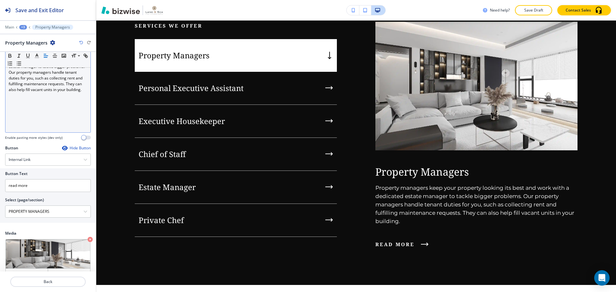
scroll to position [96, 0]
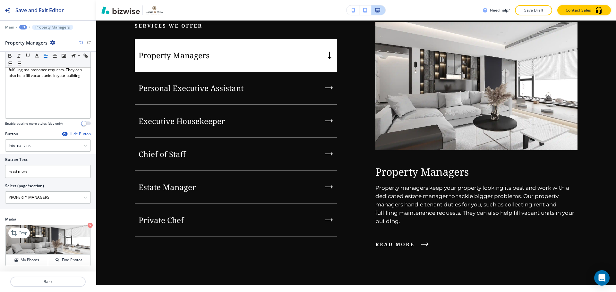
click at [88, 224] on icon "button" at bounding box center [90, 225] width 5 height 5
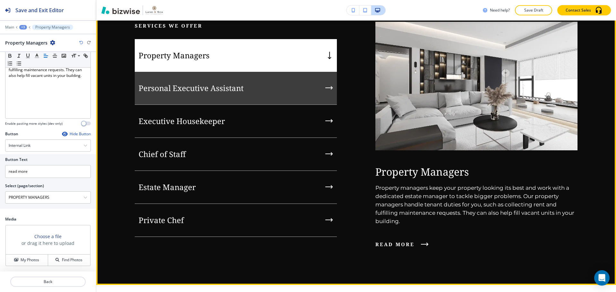
click at [253, 92] on div "Personal Executive Assistant" at bounding box center [236, 88] width 202 height 33
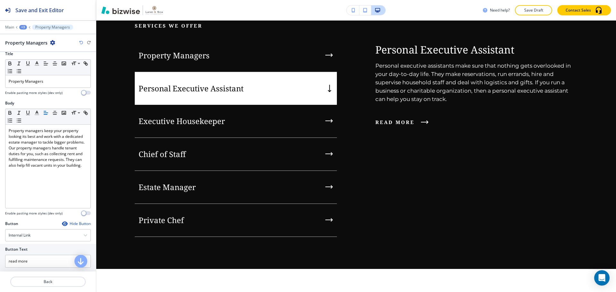
scroll to position [0, 0]
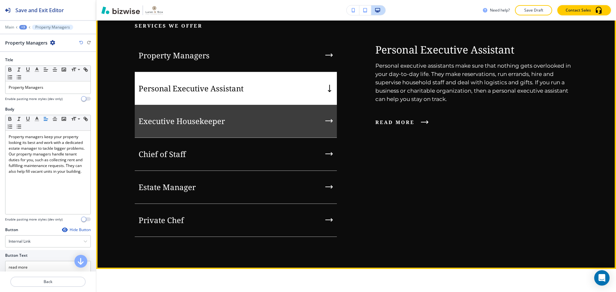
click at [228, 122] on div "Executive Housekeeper" at bounding box center [236, 121] width 202 height 33
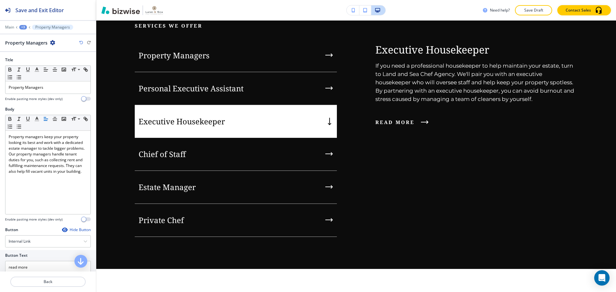
click at [53, 44] on icon "button" at bounding box center [52, 42] width 5 height 5
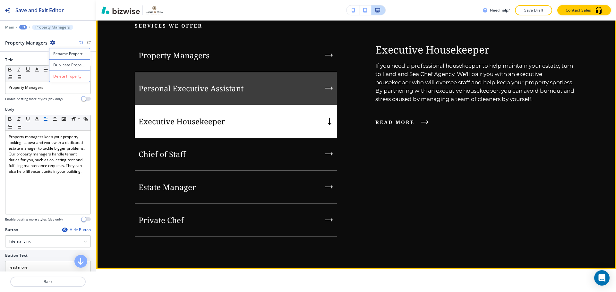
click at [214, 68] on div "Property Managers" at bounding box center [236, 55] width 202 height 33
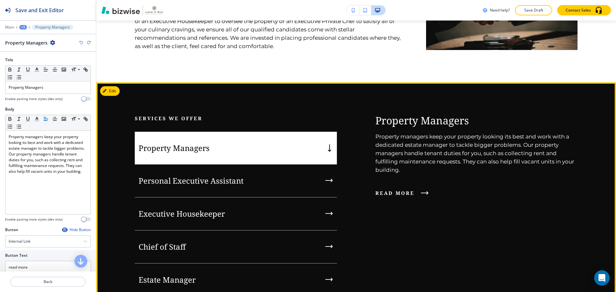
scroll to position [611, 0]
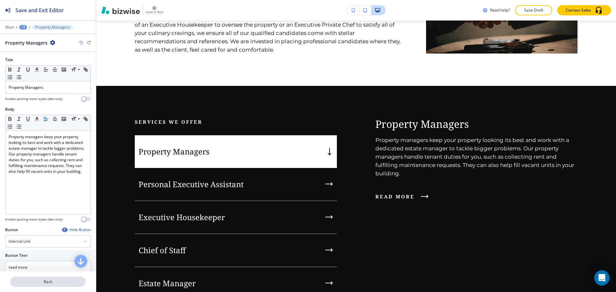
click at [53, 282] on p "Back" at bounding box center [48, 282] width 74 height 6
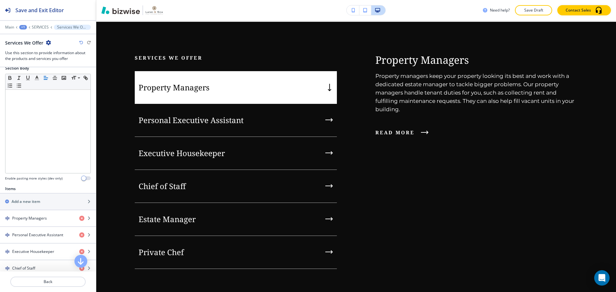
scroll to position [128, 0]
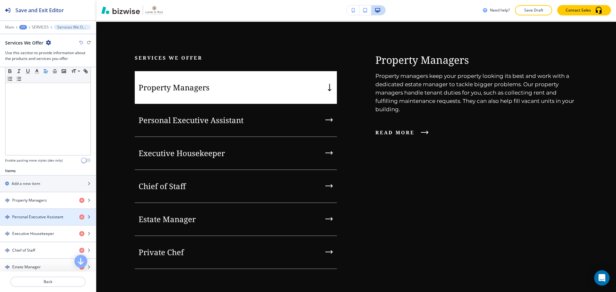
click at [41, 216] on h4 "Personal Executive Assistant" at bounding box center [37, 217] width 51 height 6
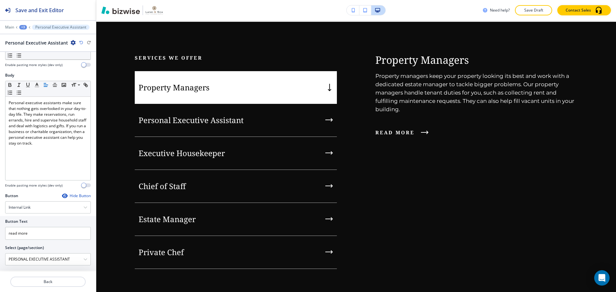
scroll to position [96, 0]
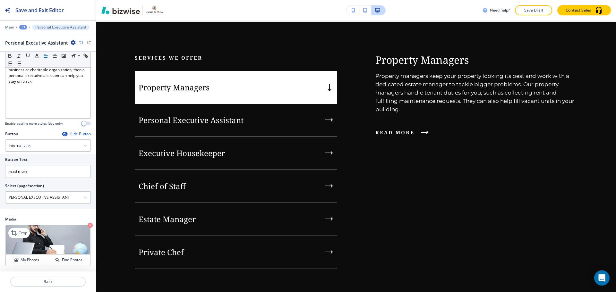
click at [88, 225] on icon "button" at bounding box center [90, 225] width 5 height 5
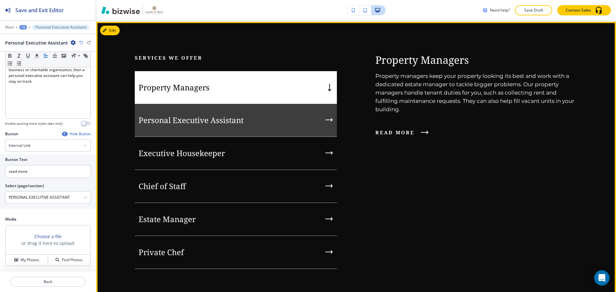
click at [173, 119] on p "Personal Executive Assistant" at bounding box center [191, 120] width 105 height 10
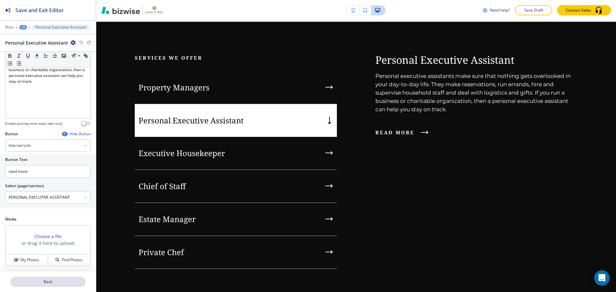
click at [51, 285] on button "Back" at bounding box center [47, 282] width 75 height 10
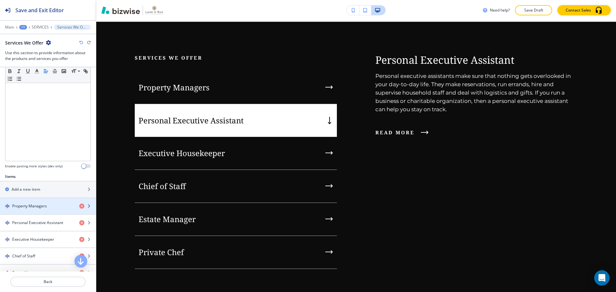
scroll to position [128, 0]
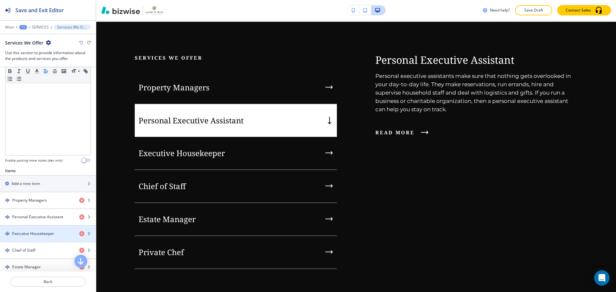
click at [52, 234] on h4 "Executive Housekeeper" at bounding box center [33, 234] width 42 height 6
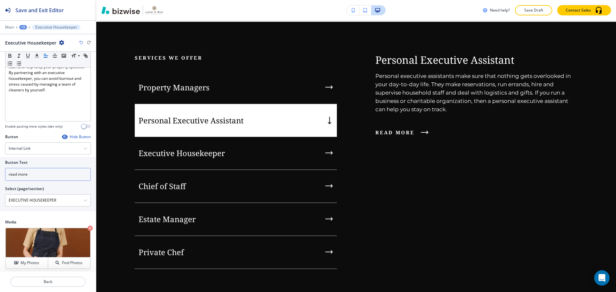
scroll to position [96, 0]
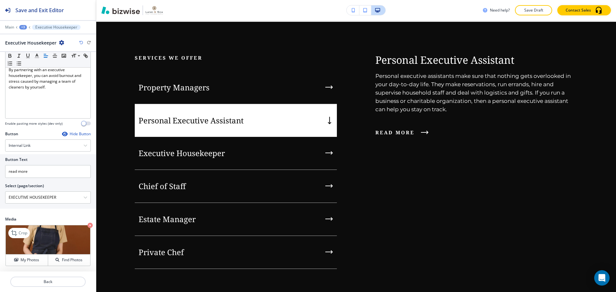
click at [88, 226] on icon "button" at bounding box center [90, 225] width 5 height 5
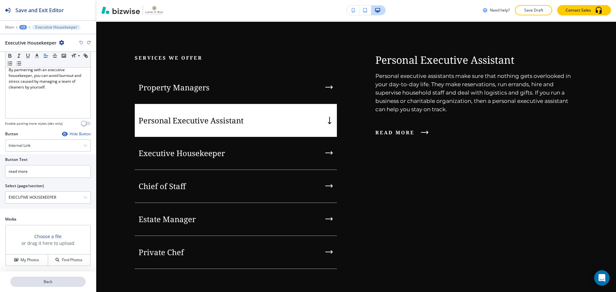
click at [61, 279] on p "Back" at bounding box center [48, 282] width 74 height 6
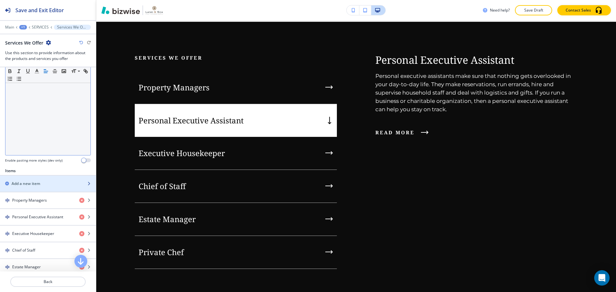
scroll to position [160, 0]
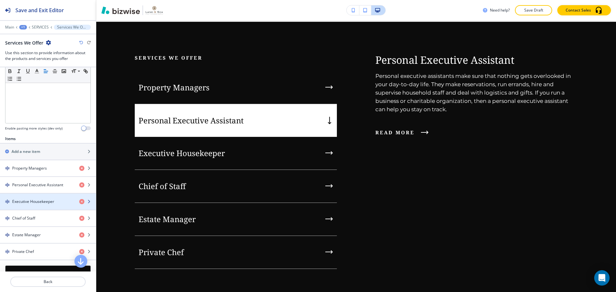
click at [51, 205] on div "button" at bounding box center [48, 207] width 96 height 5
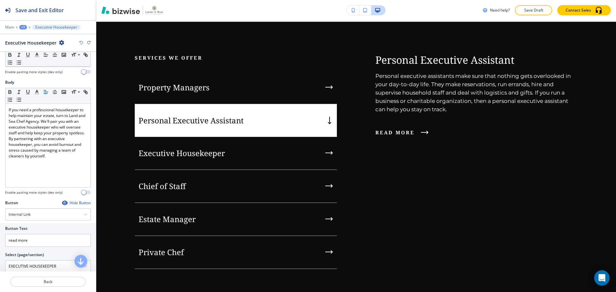
scroll to position [96, 0]
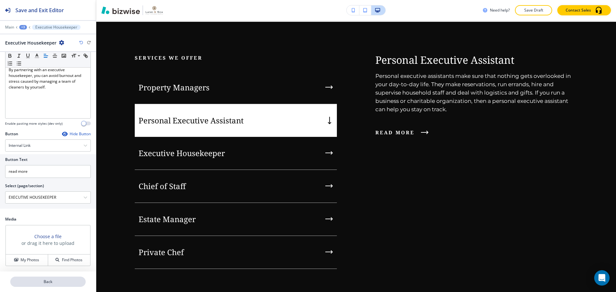
click at [59, 281] on p "Back" at bounding box center [48, 282] width 74 height 6
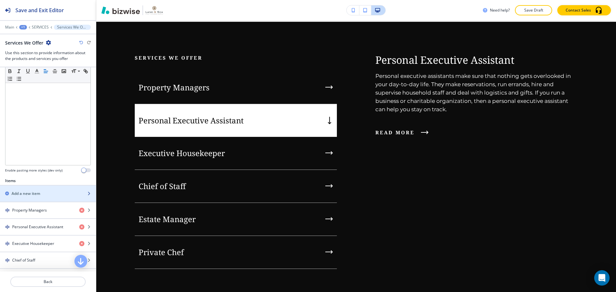
scroll to position [160, 0]
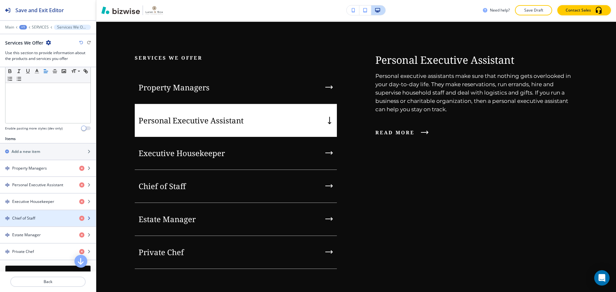
click at [43, 222] on div "button" at bounding box center [48, 223] width 96 height 5
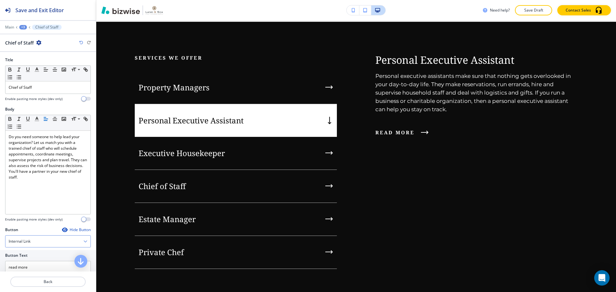
scroll to position [96, 0]
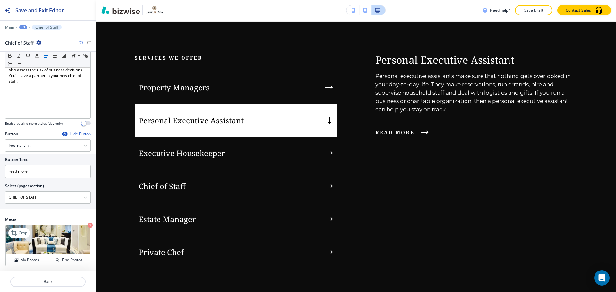
click at [88, 226] on icon "button" at bounding box center [90, 225] width 5 height 5
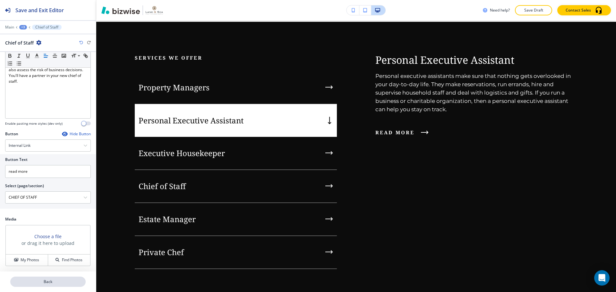
click at [69, 280] on p "Back" at bounding box center [48, 282] width 74 height 6
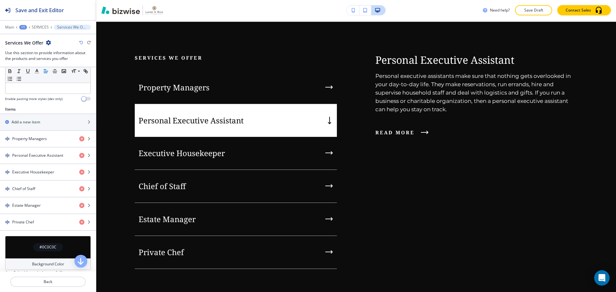
scroll to position [192, 0]
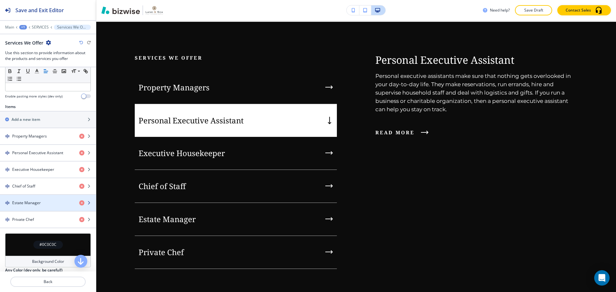
click at [45, 209] on div "button" at bounding box center [48, 208] width 96 height 5
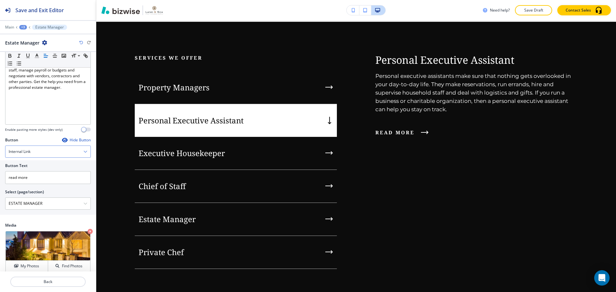
scroll to position [96, 0]
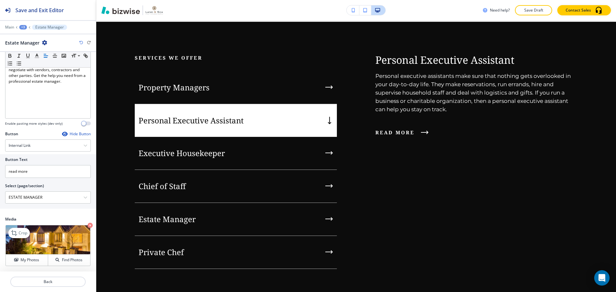
click at [88, 225] on icon "button" at bounding box center [90, 225] width 5 height 5
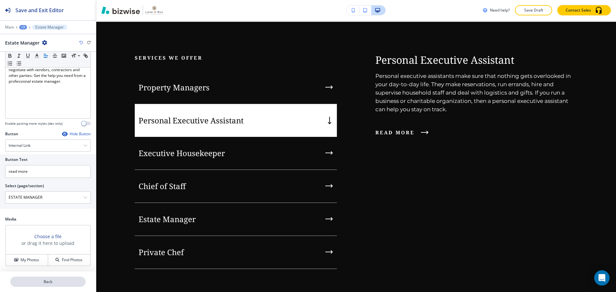
click at [69, 277] on button "Back" at bounding box center [47, 282] width 75 height 10
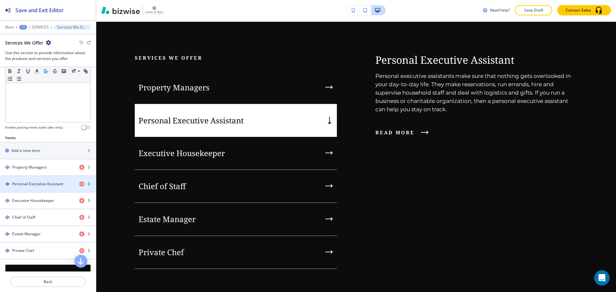
scroll to position [192, 0]
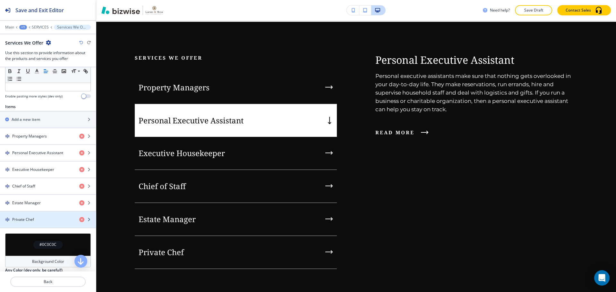
click at [48, 216] on div "button" at bounding box center [48, 214] width 96 height 5
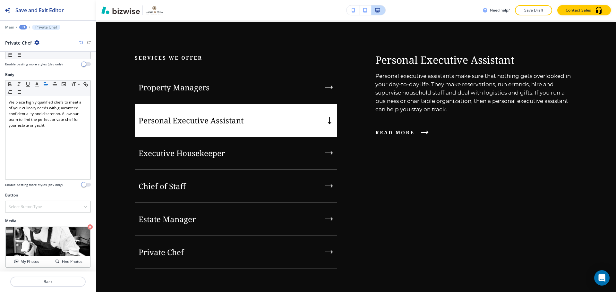
scroll to position [36, 0]
click at [88, 225] on icon "button" at bounding box center [90, 225] width 5 height 5
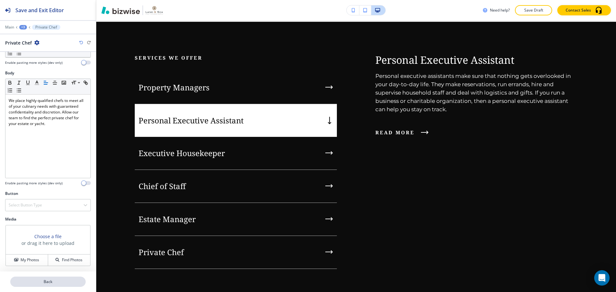
click at [67, 282] on p "Back" at bounding box center [48, 282] width 74 height 6
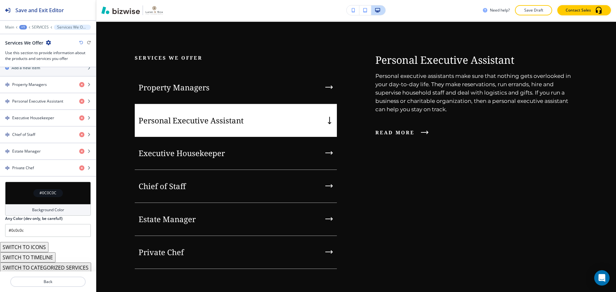
scroll to position [245, 0]
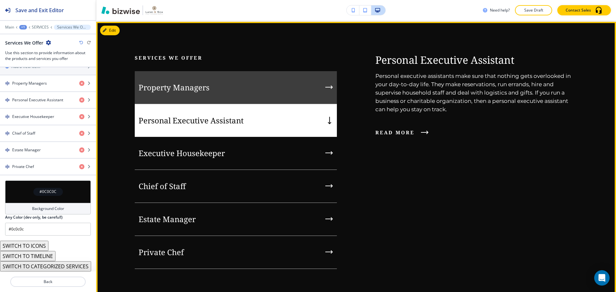
click at [235, 94] on div "Property Managers" at bounding box center [236, 87] width 202 height 33
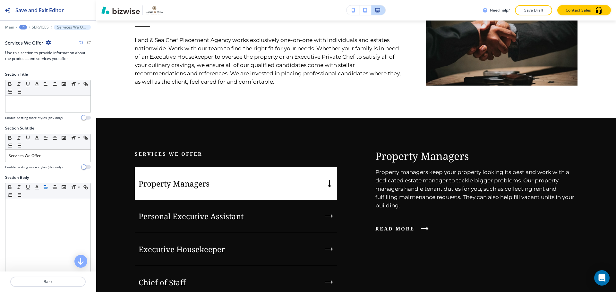
scroll to position [0, 0]
drag, startPoint x: 50, startPoint y: 158, endPoint x: 8, endPoint y: 159, distance: 42.0
click at [8, 159] on div "Services We Offer" at bounding box center [47, 157] width 85 height 12
click at [80, 168] on span at bounding box center [78, 171] width 14 height 8
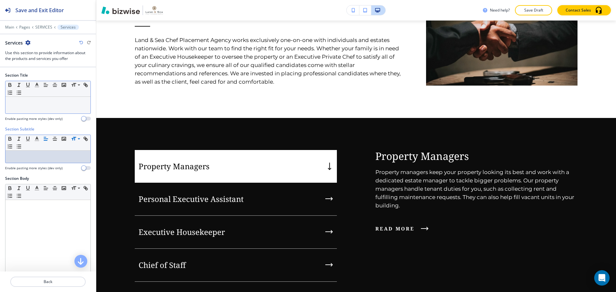
click at [47, 106] on p at bounding box center [48, 103] width 79 height 6
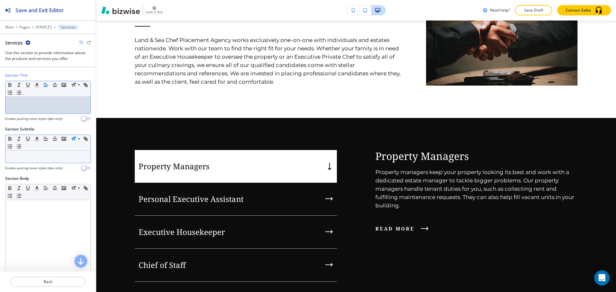
click at [43, 149] on div "Small Normal Large Huge" at bounding box center [47, 143] width 85 height 16
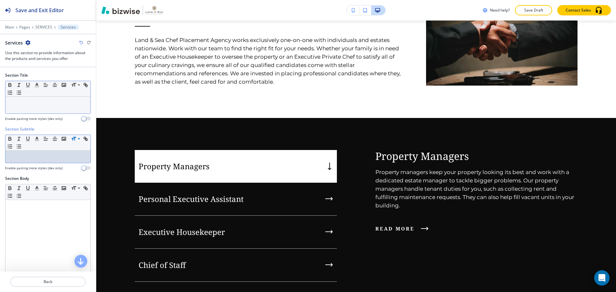
click at [42, 152] on div at bounding box center [47, 157] width 85 height 12
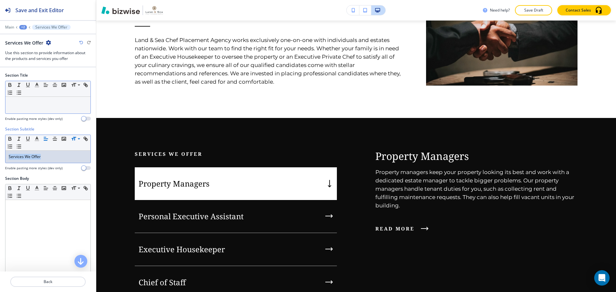
drag, startPoint x: 51, startPoint y: 155, endPoint x: 7, endPoint y: 156, distance: 44.3
click at [7, 156] on div "Services We Offer" at bounding box center [47, 157] width 85 height 12
click at [77, 163] on span at bounding box center [78, 163] width 14 height 8
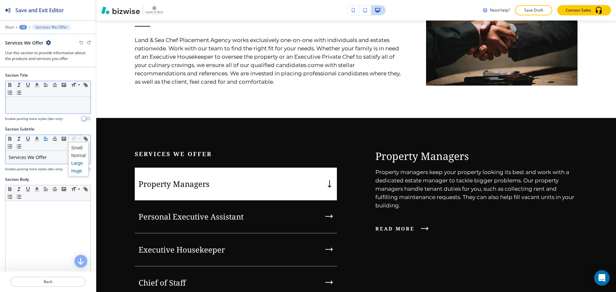
click at [77, 169] on span at bounding box center [78, 171] width 14 height 8
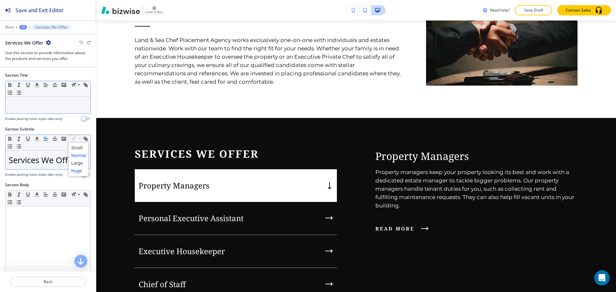
click at [75, 155] on span at bounding box center [78, 156] width 14 height 8
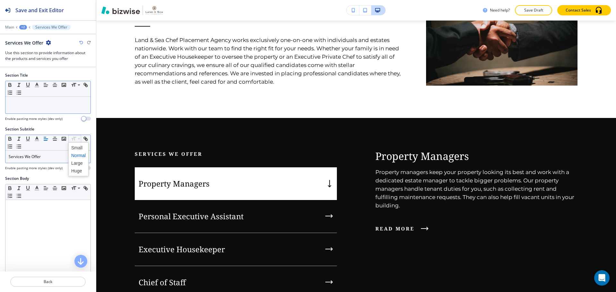
click at [76, 160] on span at bounding box center [78, 163] width 14 height 8
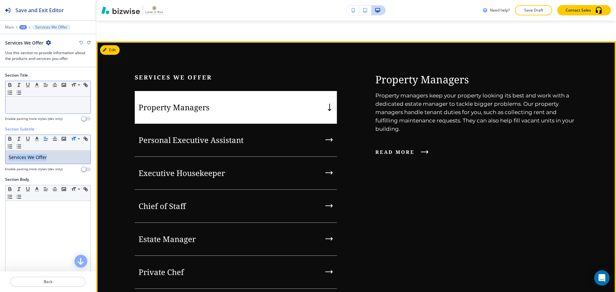
scroll to position [643, 0]
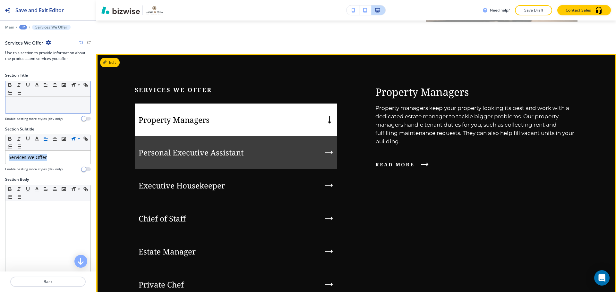
click at [289, 155] on div "Personal Executive Assistant" at bounding box center [236, 152] width 202 height 33
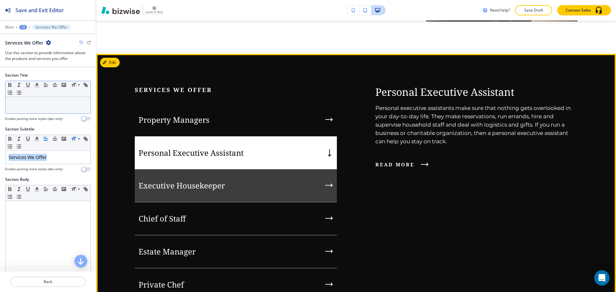
click at [292, 175] on div "Executive Housekeeper" at bounding box center [236, 185] width 202 height 33
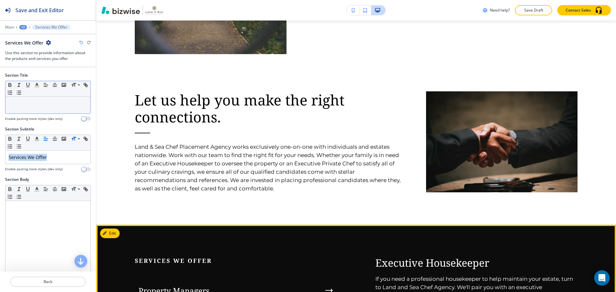
scroll to position [547, 0]
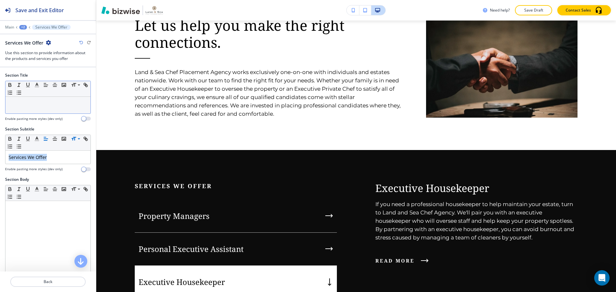
click at [115, 156] on div "Edit Services We Offer Property Managers Personal Executive Assistant Executive…" at bounding box center [355, 290] width 519 height 280
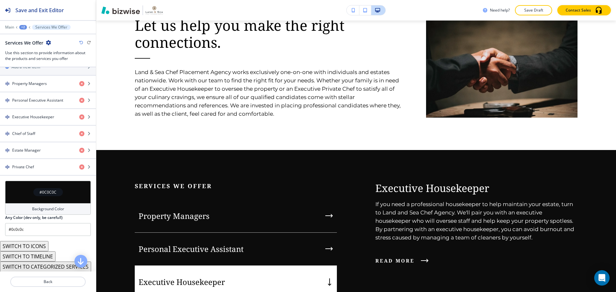
scroll to position [246, 0]
click at [57, 193] on div "#0C0C0C" at bounding box center [48, 192] width 30 height 8
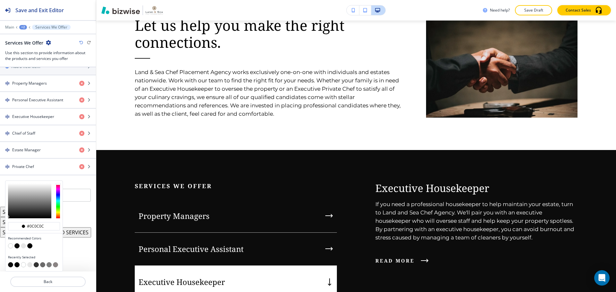
click at [24, 246] on button "button" at bounding box center [23, 245] width 5 height 5
type input "#e7e7e7"
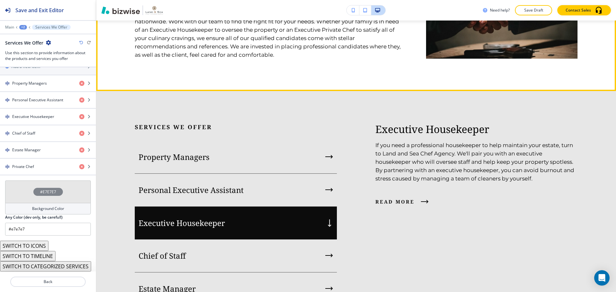
scroll to position [611, 0]
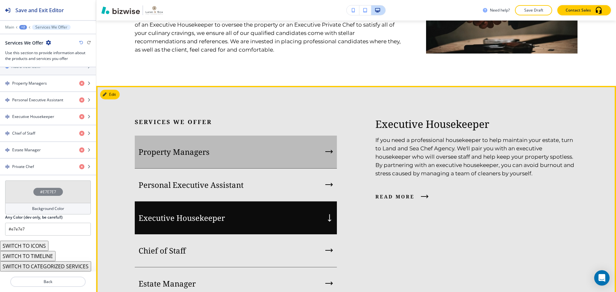
click at [246, 158] on div "Property Managers" at bounding box center [236, 152] width 202 height 33
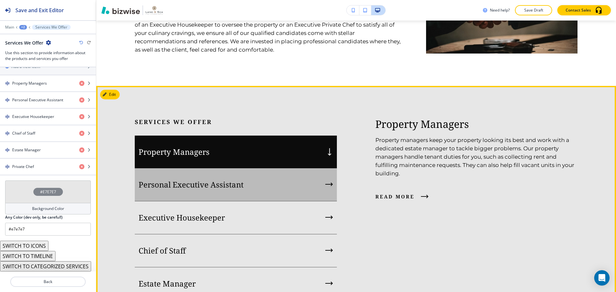
click at [251, 175] on div "Personal Executive Assistant" at bounding box center [236, 184] width 202 height 33
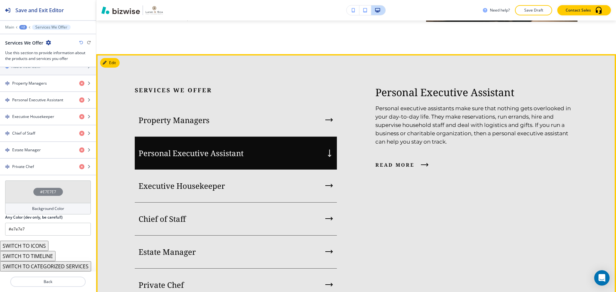
scroll to position [643, 0]
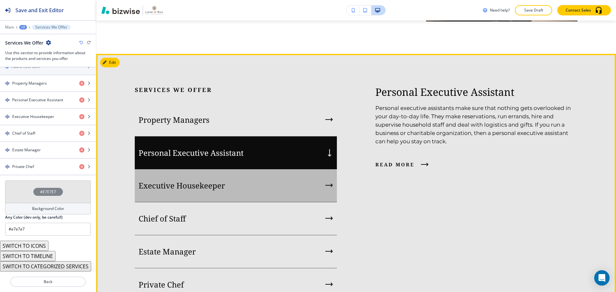
click at [251, 175] on div "Executive Housekeeper" at bounding box center [236, 185] width 202 height 33
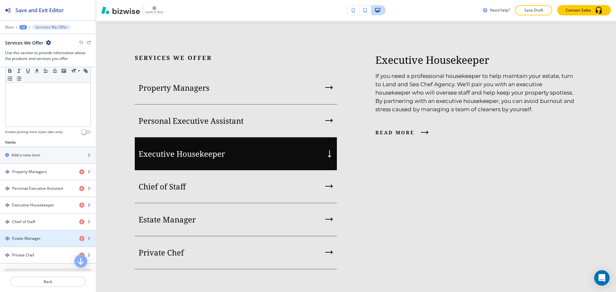
scroll to position [150, 0]
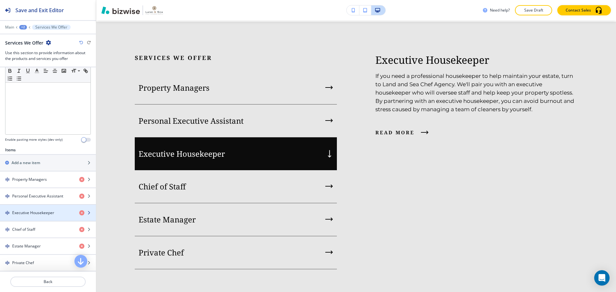
click at [52, 216] on div "button" at bounding box center [48, 218] width 96 height 5
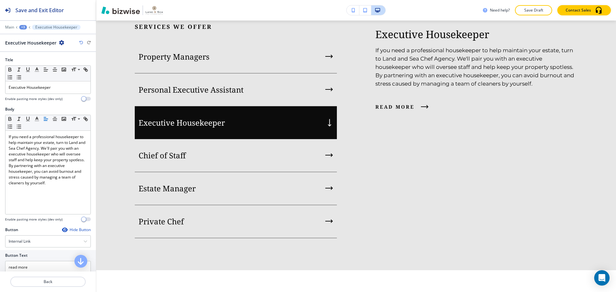
scroll to position [707, 0]
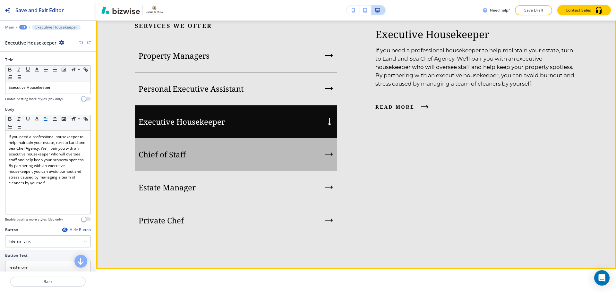
click at [190, 157] on div "Chief of Staff" at bounding box center [236, 154] width 202 height 33
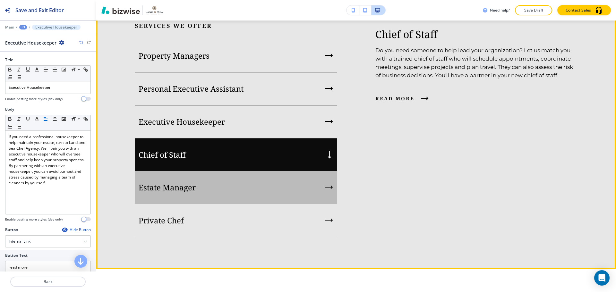
click at [191, 176] on div "Estate Manager" at bounding box center [236, 187] width 202 height 33
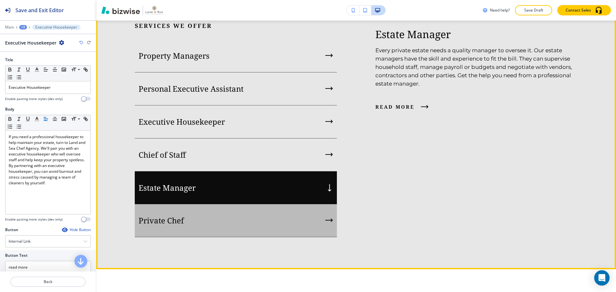
click at [224, 214] on div "Private Chef" at bounding box center [236, 220] width 202 height 33
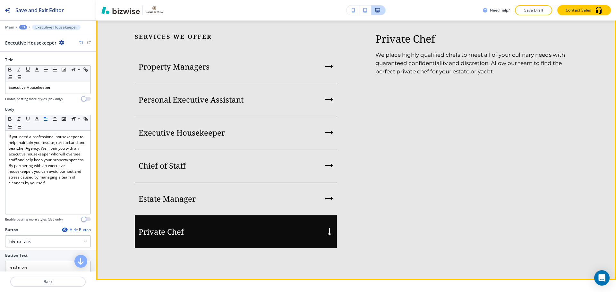
scroll to position [675, 0]
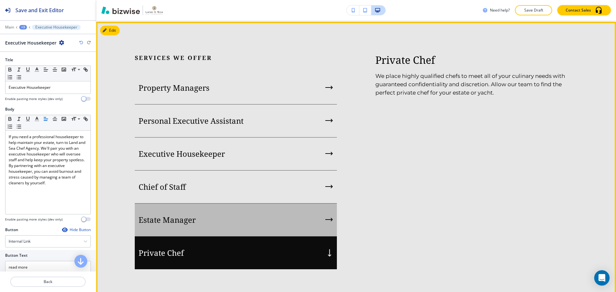
click at [225, 209] on div "Estate Manager" at bounding box center [236, 220] width 202 height 33
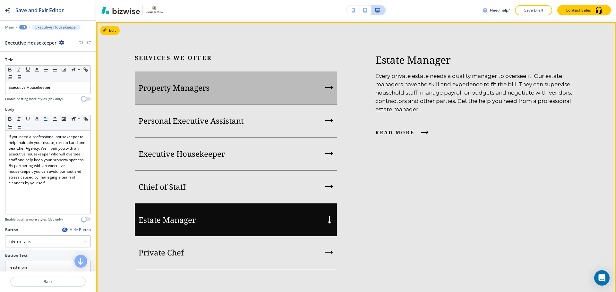
click at [248, 88] on div "Property Managers" at bounding box center [236, 88] width 202 height 33
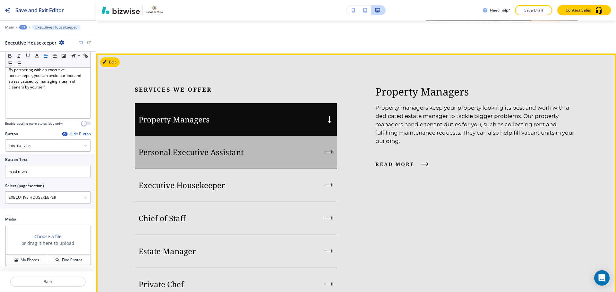
scroll to position [643, 0]
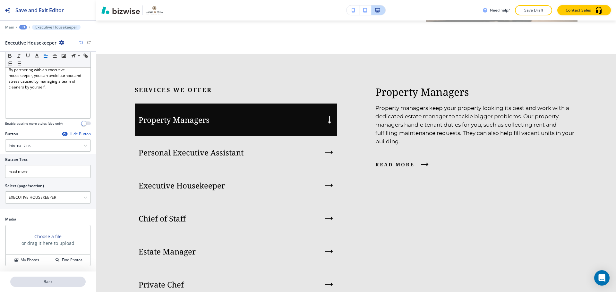
click at [69, 277] on button "Back" at bounding box center [47, 282] width 75 height 10
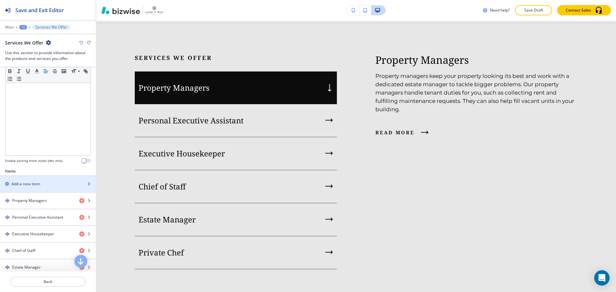
scroll to position [128, 0]
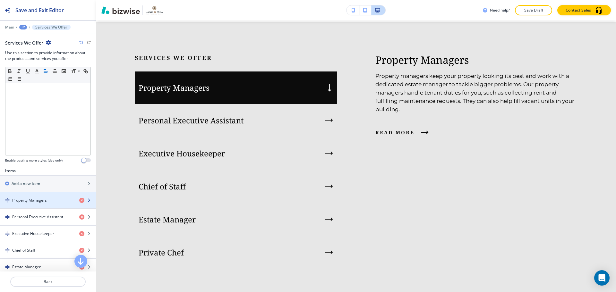
click at [33, 199] on h4 "Property Managers" at bounding box center [29, 201] width 35 height 6
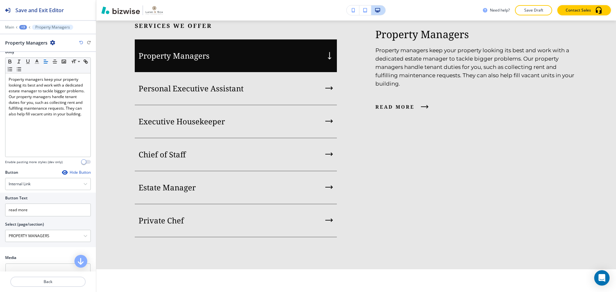
scroll to position [64, 0]
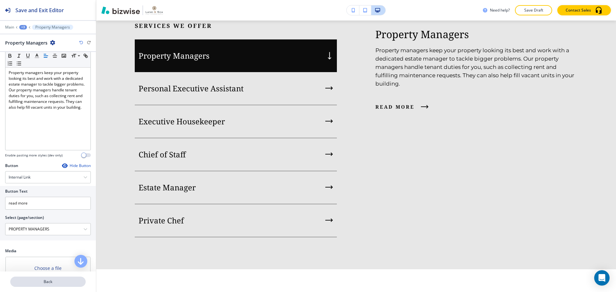
click at [43, 283] on p "Back" at bounding box center [48, 282] width 74 height 6
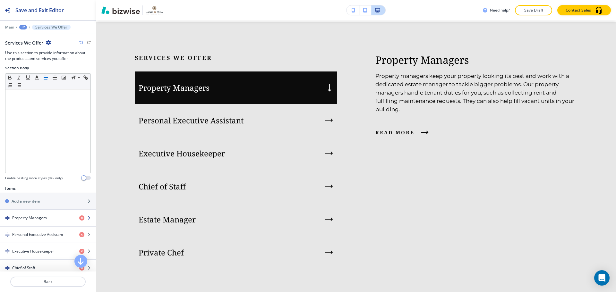
scroll to position [128, 0]
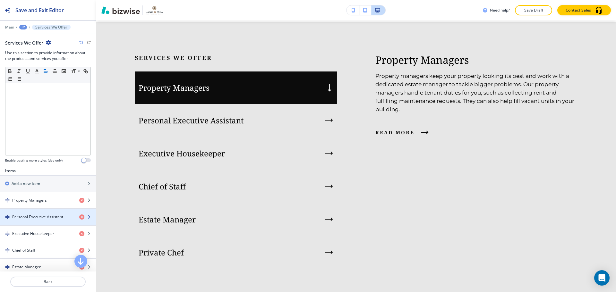
click at [54, 218] on h4 "Personal Executive Assistant" at bounding box center [37, 217] width 51 height 6
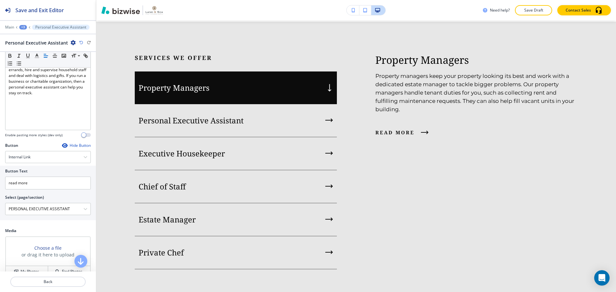
scroll to position [96, 0]
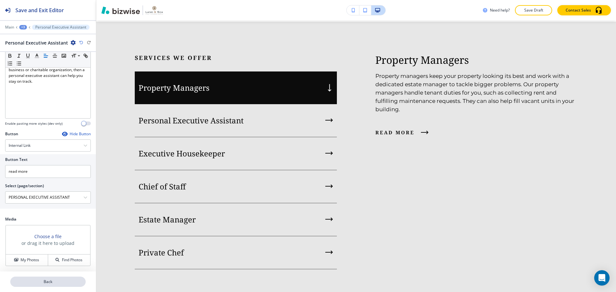
click at [45, 279] on p "Back" at bounding box center [48, 282] width 74 height 6
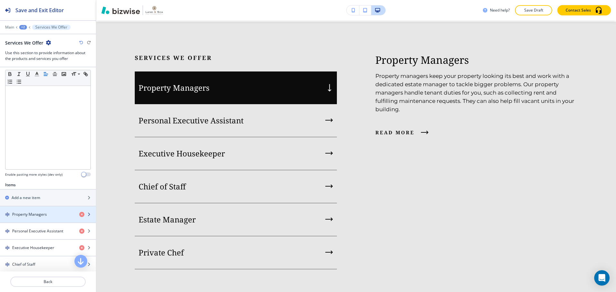
scroll to position [128, 0]
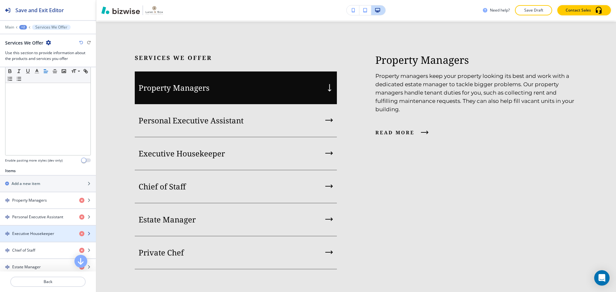
click at [38, 238] on div "button" at bounding box center [48, 239] width 96 height 5
click at [40, 238] on div "button" at bounding box center [48, 239] width 96 height 5
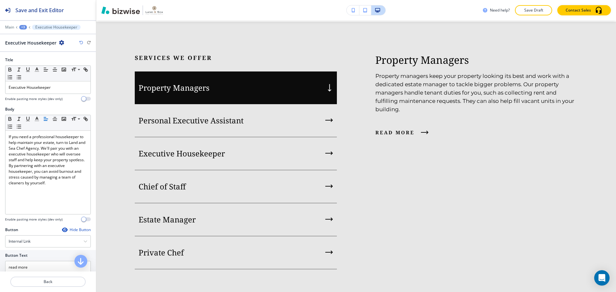
scroll to position [96, 0]
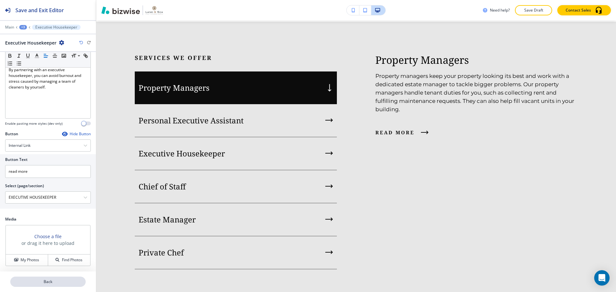
click at [38, 282] on p "Back" at bounding box center [48, 282] width 74 height 6
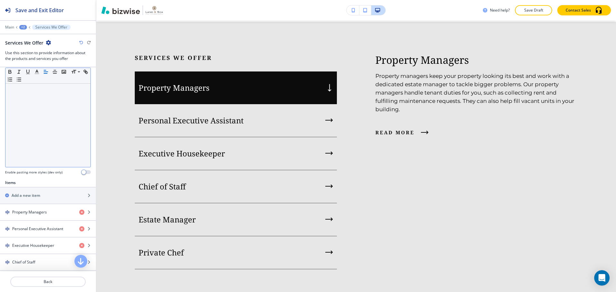
scroll to position [128, 0]
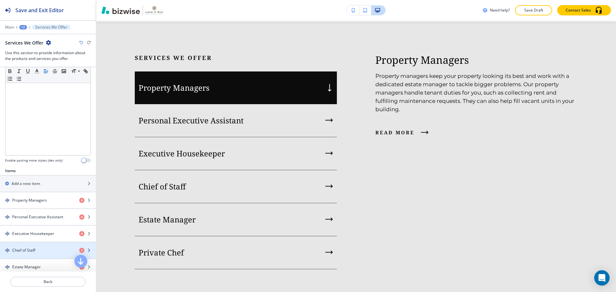
click at [34, 247] on div "button" at bounding box center [48, 244] width 96 height 5
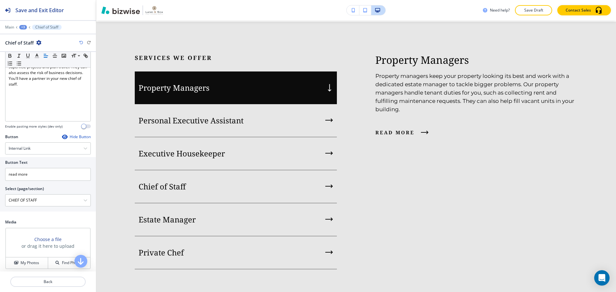
scroll to position [96, 0]
click at [42, 282] on p "Back" at bounding box center [48, 282] width 74 height 6
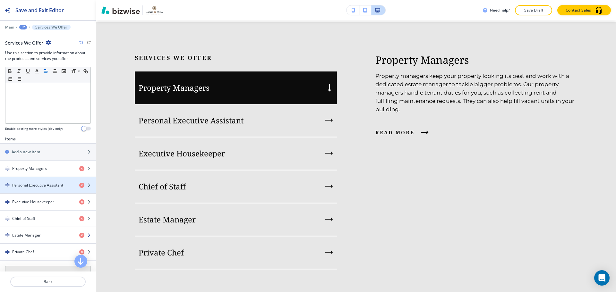
scroll to position [160, 0]
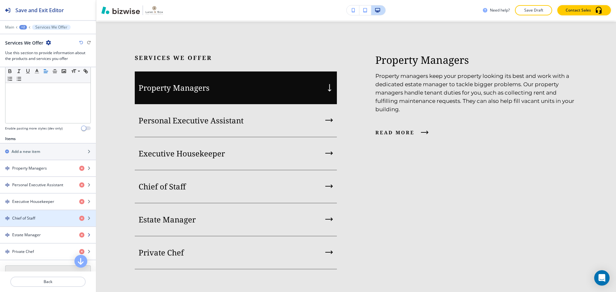
click at [42, 236] on div "Estate Manager" at bounding box center [37, 235] width 74 height 6
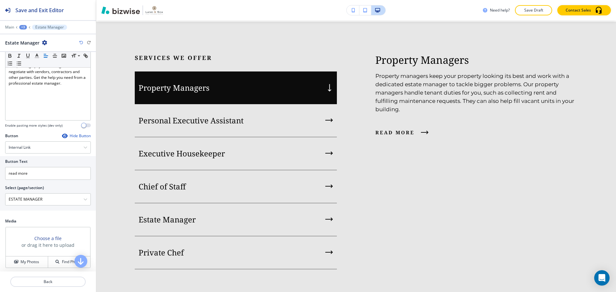
scroll to position [96, 0]
click at [41, 283] on p "Back" at bounding box center [48, 282] width 74 height 6
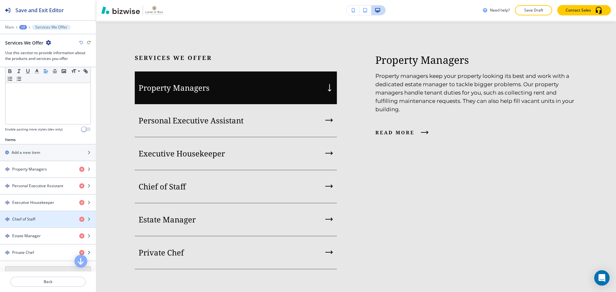
scroll to position [160, 0]
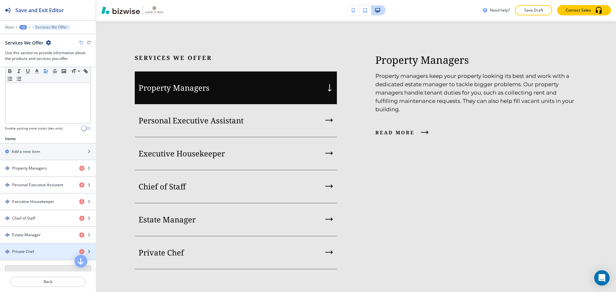
click at [21, 255] on div "button" at bounding box center [48, 257] width 96 height 5
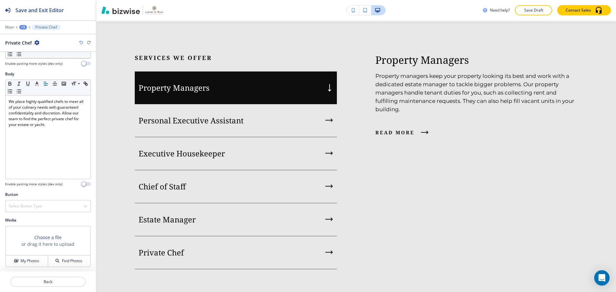
scroll to position [36, 0]
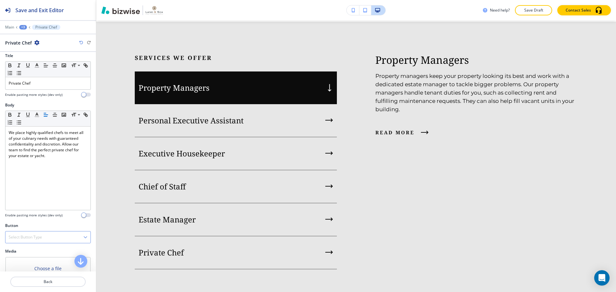
click at [51, 238] on div "Select Button Type" at bounding box center [47, 238] width 85 height 12
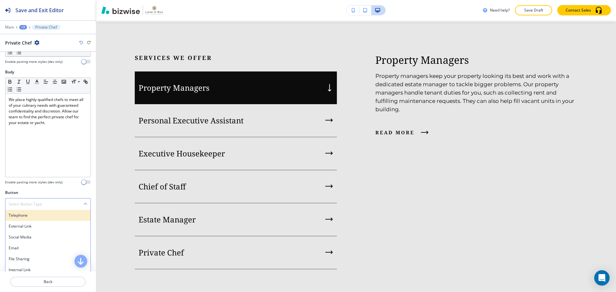
scroll to position [41, 0]
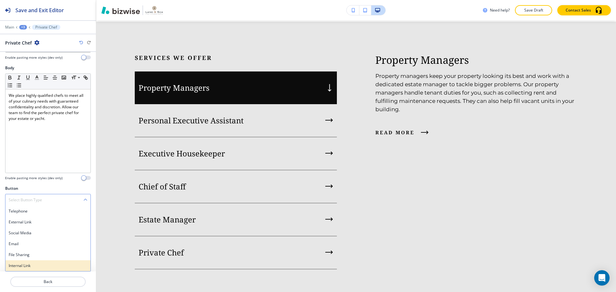
click at [31, 263] on h4 "Internal Link" at bounding box center [48, 266] width 79 height 6
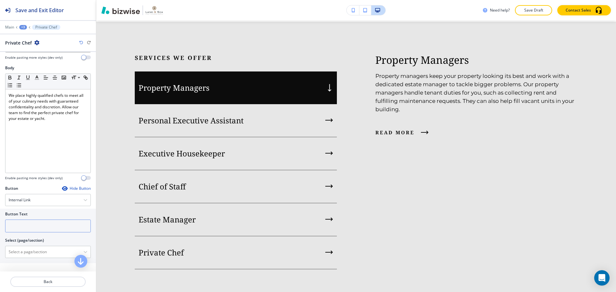
click at [46, 228] on input "text" at bounding box center [48, 226] width 86 height 13
type input "read more"
click at [34, 254] on \(page\/section\) "Manual Input" at bounding box center [44, 252] width 78 height 11
click at [80, 249] on div at bounding box center [47, 252] width 85 height 12
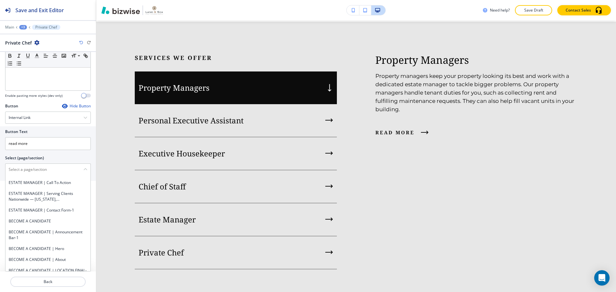
scroll to position [96, 0]
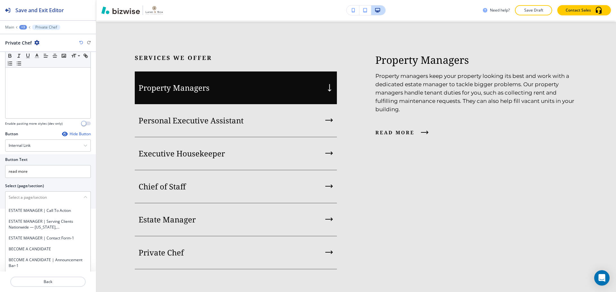
click at [42, 151] on div "Button Hide Button Internal Link Telephone External Link Social Media Email Fil…" at bounding box center [48, 171] width 86 height 80
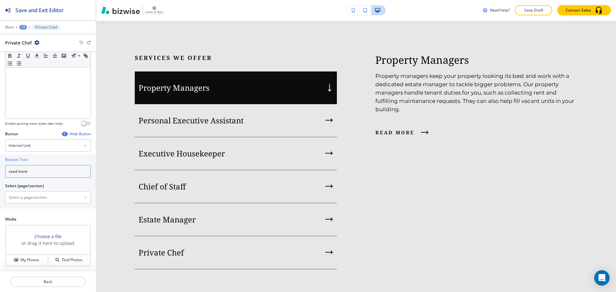
drag, startPoint x: 47, startPoint y: 171, endPoint x: 26, endPoint y: 170, distance: 21.2
click at [26, 170] on input "read more" at bounding box center [48, 171] width 86 height 13
click at [71, 134] on div "Hide Button" at bounding box center [76, 133] width 29 height 5
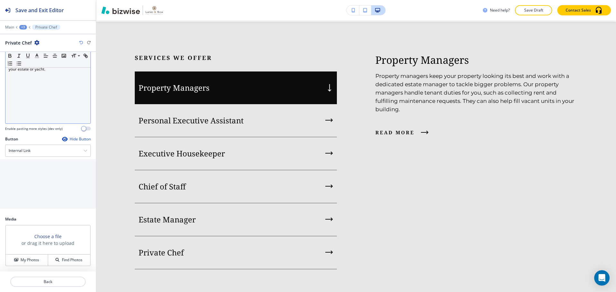
scroll to position [41, 0]
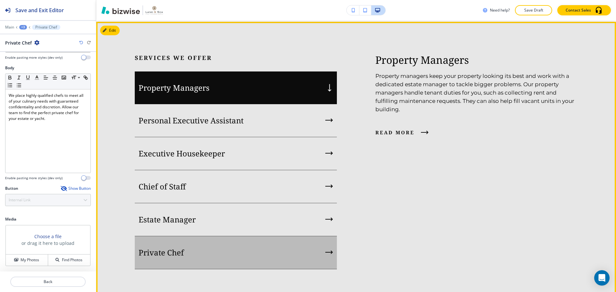
click at [215, 242] on div "Private Chef" at bounding box center [236, 252] width 202 height 33
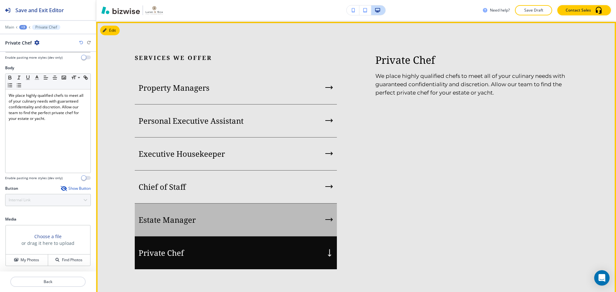
click at [221, 217] on div "Estate Manager" at bounding box center [236, 220] width 202 height 33
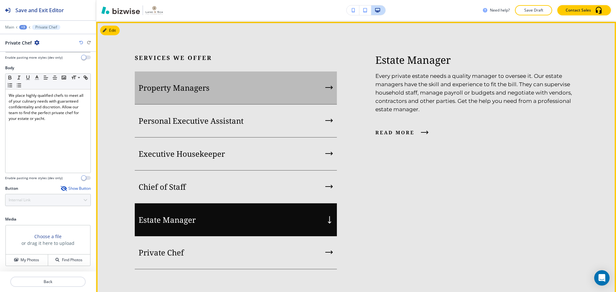
click at [243, 99] on div "Property Managers" at bounding box center [236, 88] width 202 height 33
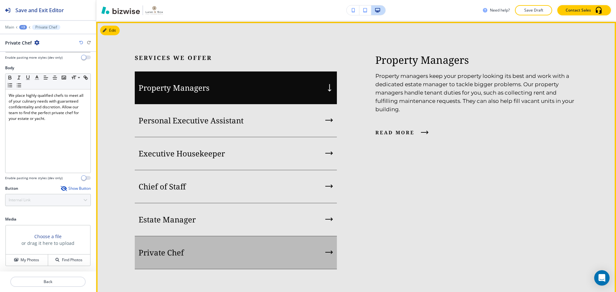
click at [233, 245] on div "Private Chef" at bounding box center [236, 252] width 202 height 33
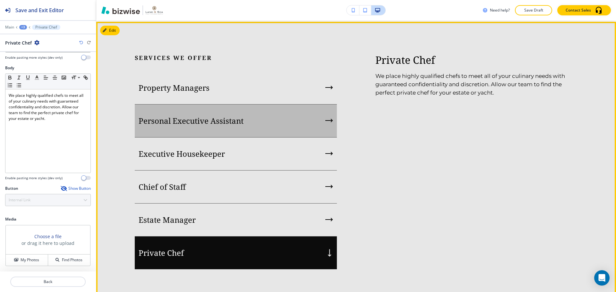
click at [240, 117] on p "Personal Executive Assistant" at bounding box center [191, 121] width 105 height 10
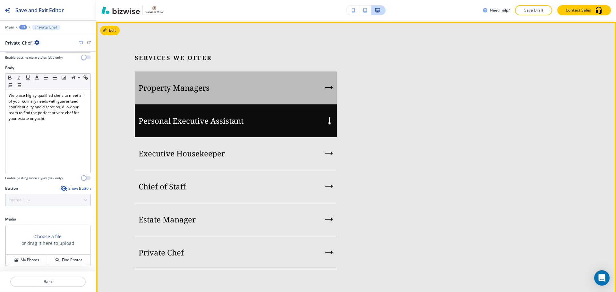
click at [244, 95] on div "Property Managers" at bounding box center [236, 88] width 202 height 33
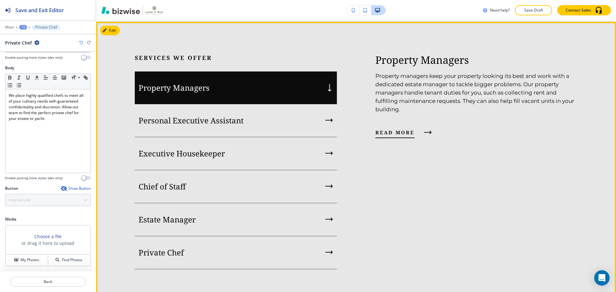
click at [377, 132] on span "read more" at bounding box center [394, 133] width 39 height 8
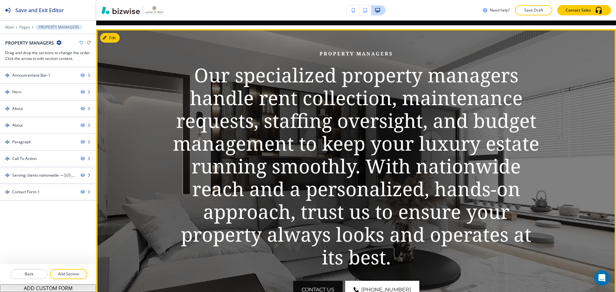
scroll to position [96, 0]
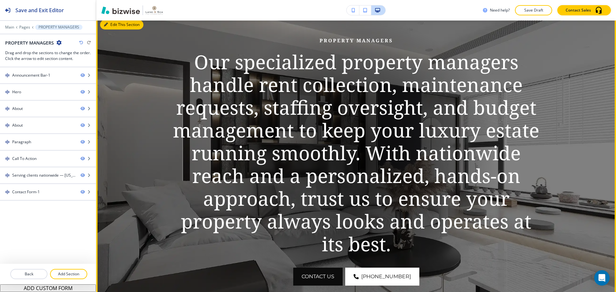
click at [112, 27] on button "Edit This Section" at bounding box center [121, 25] width 43 height 10
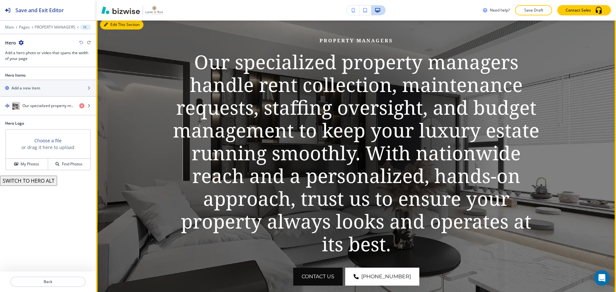
scroll to position [92, 0]
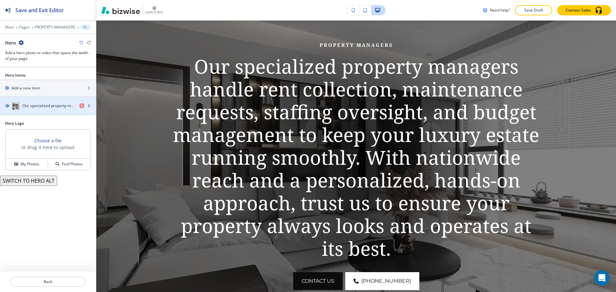
click at [55, 108] on h4 "Our specialized property managers handle rent collection, maintenance requests,…" at bounding box center [48, 106] width 52 height 6
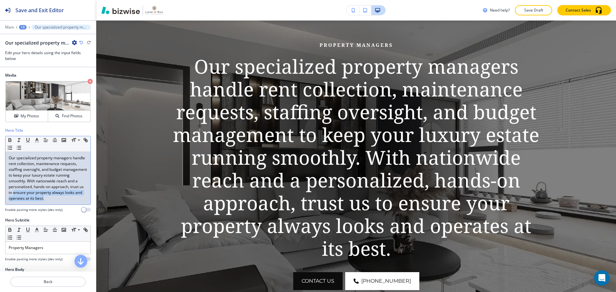
drag, startPoint x: 47, startPoint y: 193, endPoint x: 17, endPoint y: 207, distance: 33.0
click at [17, 201] on p "Our specialized property managers handle rent collection, maintenance requests,…" at bounding box center [48, 178] width 79 height 46
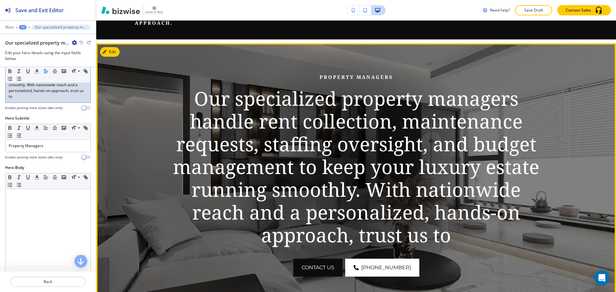
scroll to position [0, 0]
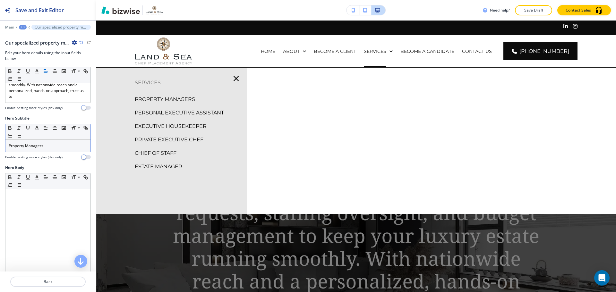
click at [46, 146] on p "Property Managers" at bounding box center [48, 146] width 79 height 6
click at [53, 144] on p "Property Managers" at bounding box center [48, 146] width 79 height 6
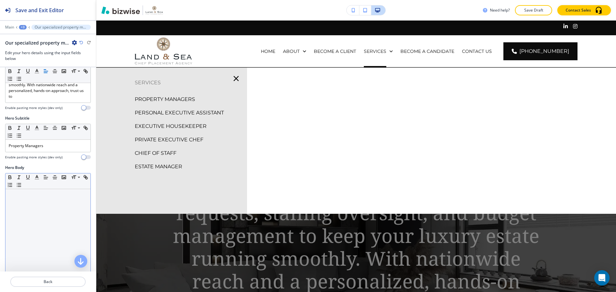
click at [52, 232] on div at bounding box center [47, 230] width 85 height 83
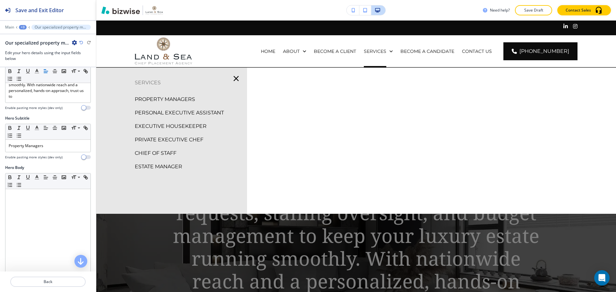
click at [232, 80] on icon "button" at bounding box center [236, 78] width 9 height 9
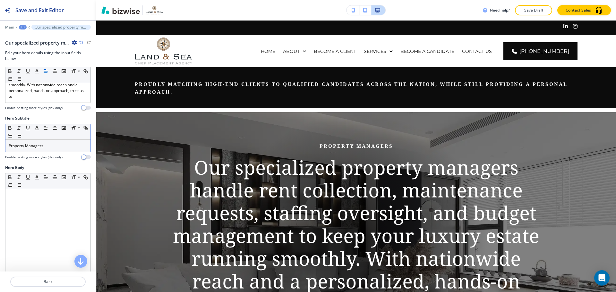
click at [76, 147] on p "Property Managers" at bounding box center [48, 146] width 79 height 6
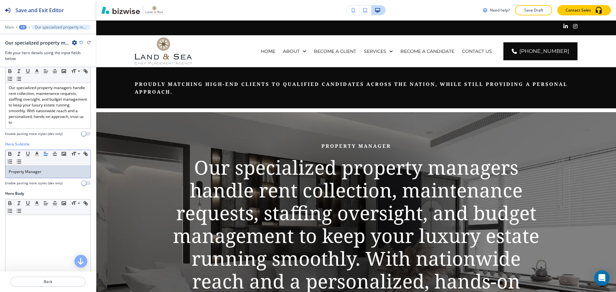
scroll to position [32, 0]
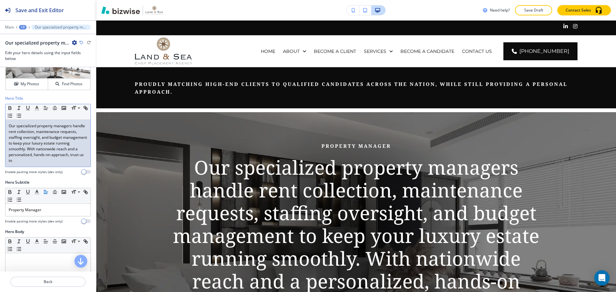
drag, startPoint x: 55, startPoint y: 163, endPoint x: 9, endPoint y: 124, distance: 60.4
click at [9, 124] on p "Our specialized property managers handle rent collection, maintenance requests,…" at bounding box center [48, 143] width 79 height 40
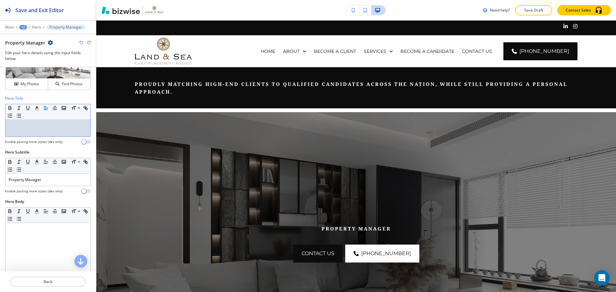
click at [80, 41] on icon "button" at bounding box center [81, 43] width 4 height 4
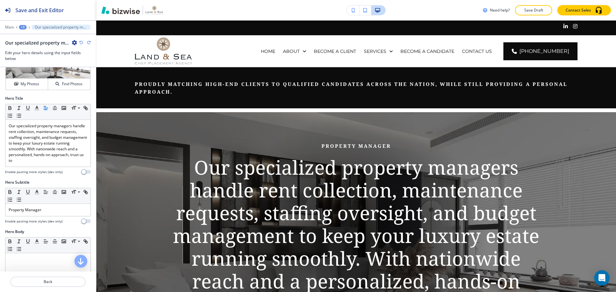
click at [80, 41] on icon "button" at bounding box center [81, 43] width 4 height 4
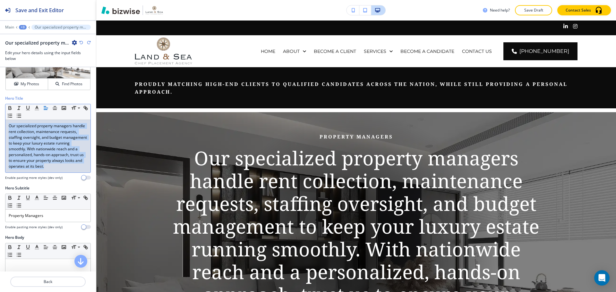
drag, startPoint x: 41, startPoint y: 173, endPoint x: 6, endPoint y: 128, distance: 56.4
click at [6, 128] on div "Our specialized property managers handle rent collection, maintenance requests,…" at bounding box center [47, 146] width 85 height 53
copy p "Our specialized property managers handle rent collection, maintenance requests,…"
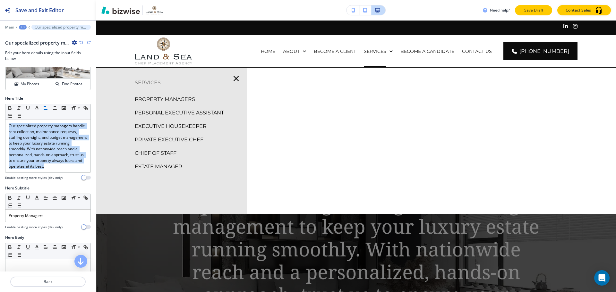
click at [544, 7] on button "Save Draft" at bounding box center [533, 10] width 37 height 10
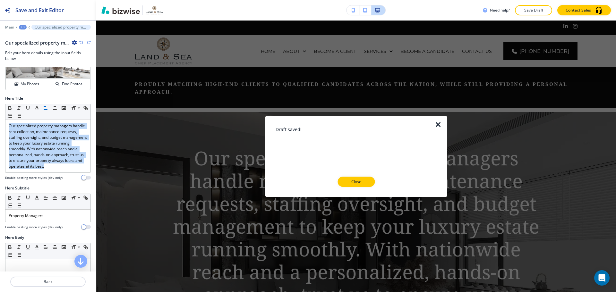
click at [345, 178] on button "Close" at bounding box center [355, 182] width 37 height 10
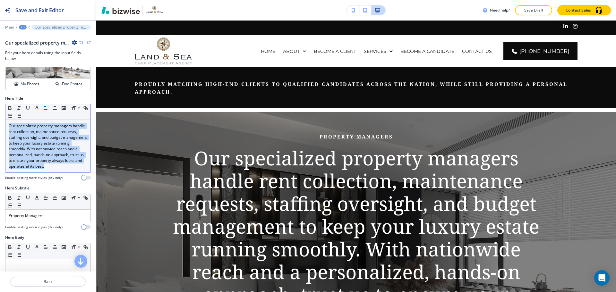
click at [48, 151] on p "Our specialized property managers handle rent collection, maintenance requests,…" at bounding box center [48, 146] width 79 height 46
drag, startPoint x: 9, startPoint y: 126, endPoint x: 33, endPoint y: 170, distance: 49.5
click at [33, 169] on p "Our specialized property managers handle rent collection, maintenance requests,…" at bounding box center [48, 146] width 79 height 46
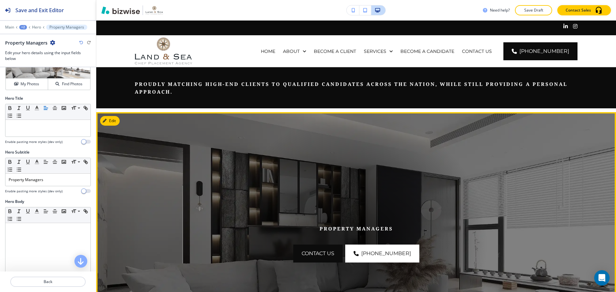
click at [292, 156] on div at bounding box center [355, 243] width 263 height 263
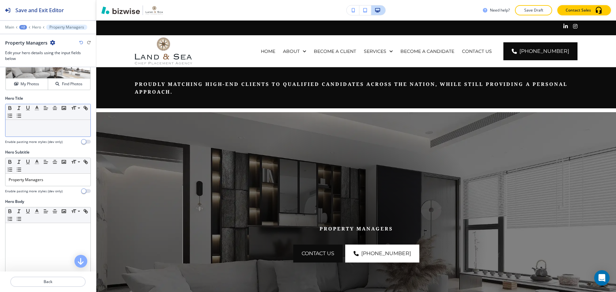
click at [55, 134] on div at bounding box center [47, 128] width 85 height 17
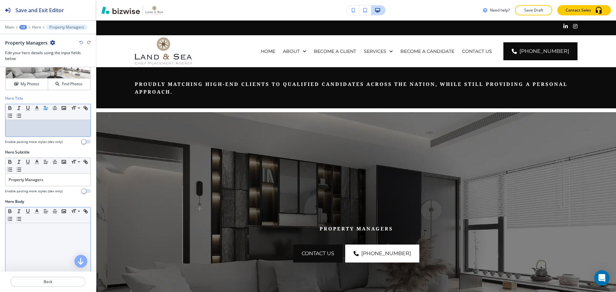
scroll to position [64, 0]
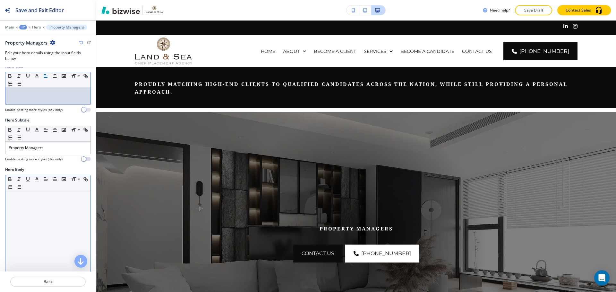
click at [30, 204] on div at bounding box center [47, 232] width 85 height 83
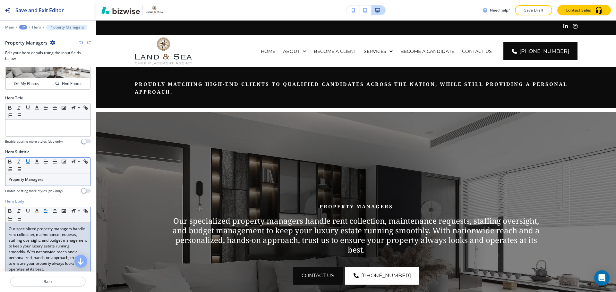
scroll to position [32, 0]
click at [36, 134] on div at bounding box center [47, 128] width 85 height 17
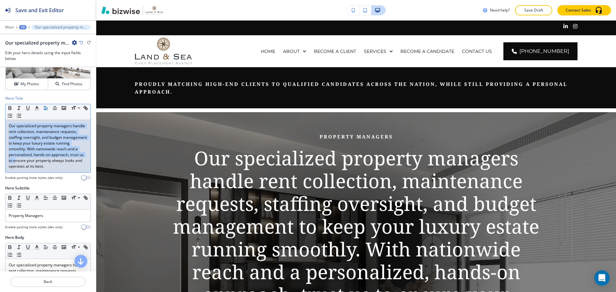
drag, startPoint x: 50, startPoint y: 161, endPoint x: 5, endPoint y: 125, distance: 57.0
click at [5, 125] on div "Our specialized property managers handle rent collection, maintenance requests,…" at bounding box center [47, 146] width 85 height 53
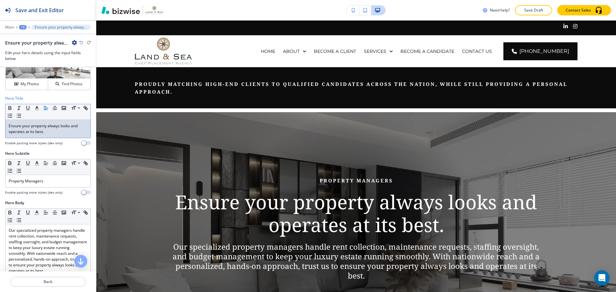
click at [59, 132] on p "Ensure your property always looks and operates at its best." at bounding box center [48, 129] width 79 height 12
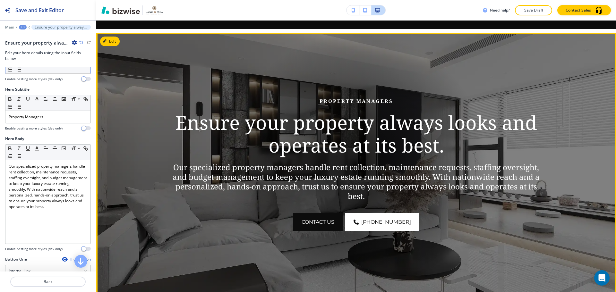
scroll to position [96, 0]
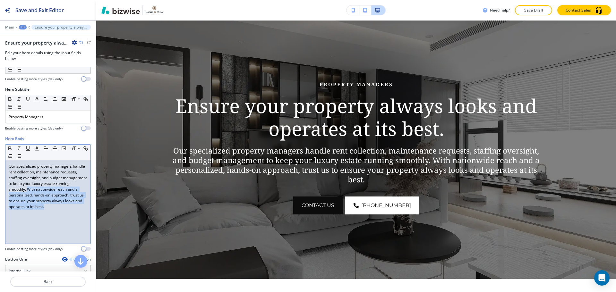
drag, startPoint x: 42, startPoint y: 191, endPoint x: 63, endPoint y: 233, distance: 46.9
click at [63, 233] on div "Our specialized property managers handle rent collection, maintenance requests,…" at bounding box center [47, 201] width 85 height 83
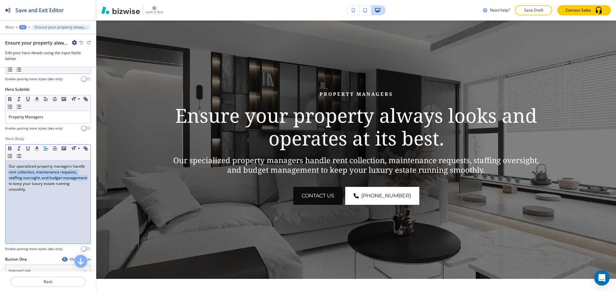
drag, startPoint x: 22, startPoint y: 173, endPoint x: 34, endPoint y: 185, distance: 17.3
click at [34, 185] on p "Our specialized property managers handle rent collection, maintenance requests,…" at bounding box center [48, 178] width 79 height 29
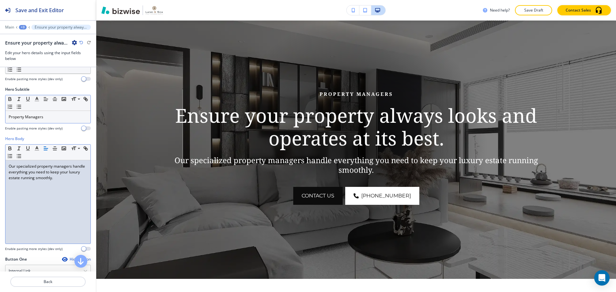
click at [48, 117] on p "Property Managers" at bounding box center [48, 117] width 79 height 6
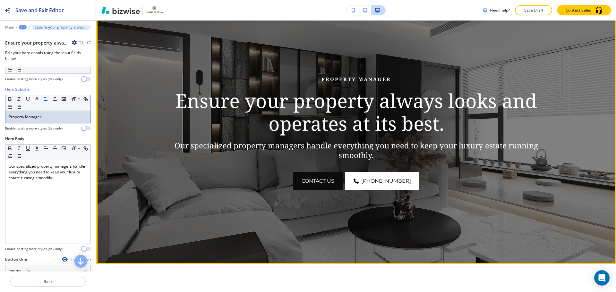
scroll to position [128, 0]
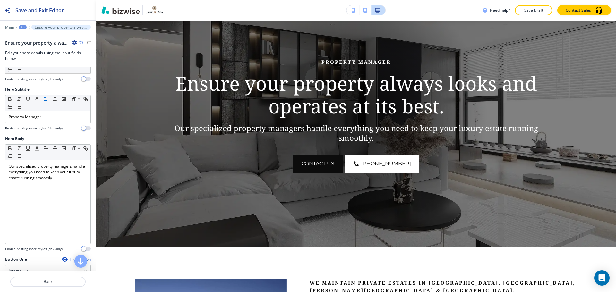
click at [23, 27] on div "+3" at bounding box center [23, 27] width 8 height 4
click at [41, 48] on p "PROPERTY MANAGERS" at bounding box center [39, 49] width 33 height 6
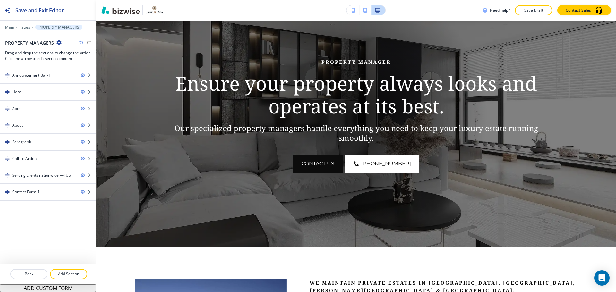
click at [58, 44] on icon "button" at bounding box center [58, 42] width 5 height 5
click at [64, 53] on p "Edit Page Settings" at bounding box center [76, 54] width 33 height 6
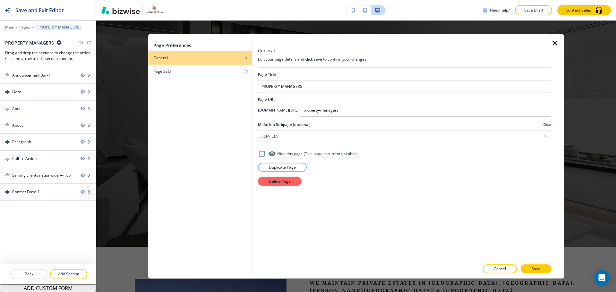
click at [303, 79] on div at bounding box center [404, 78] width 293 height 3
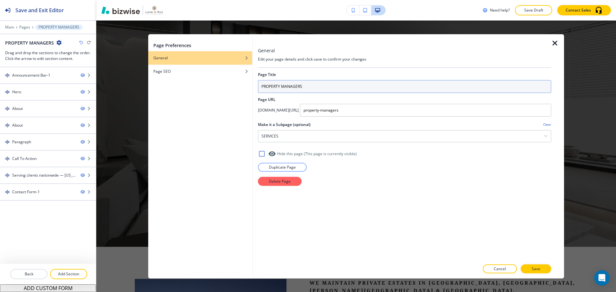
click at [306, 83] on input "PROPERTY MANAGERS" at bounding box center [404, 86] width 293 height 13
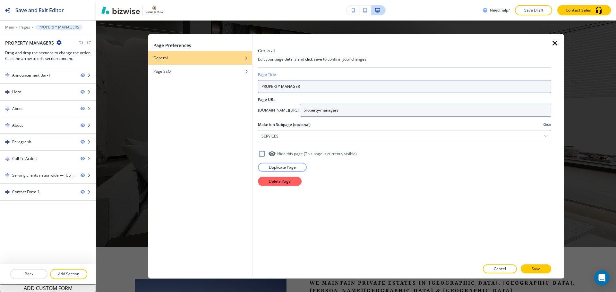
type input "PROPERTY MANAGER"
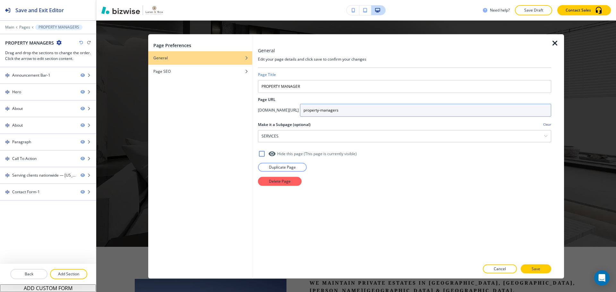
click at [388, 112] on input "property-managers" at bounding box center [425, 110] width 251 height 13
type input "property-manager"
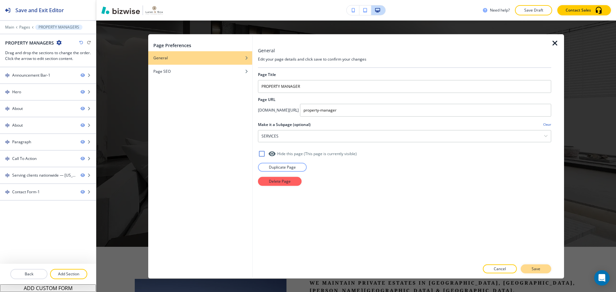
click at [532, 267] on p "Save" at bounding box center [535, 269] width 9 height 6
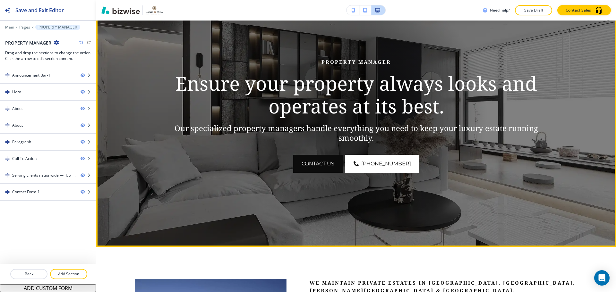
scroll to position [0, 0]
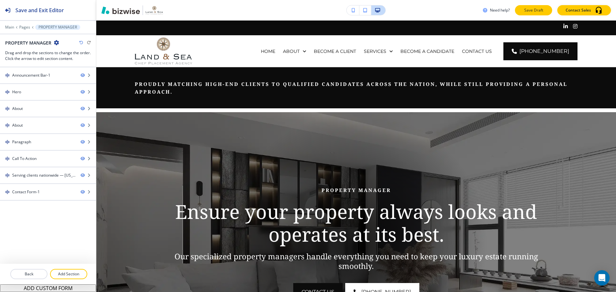
click at [535, 13] on p "Save Draft" at bounding box center [533, 10] width 21 height 6
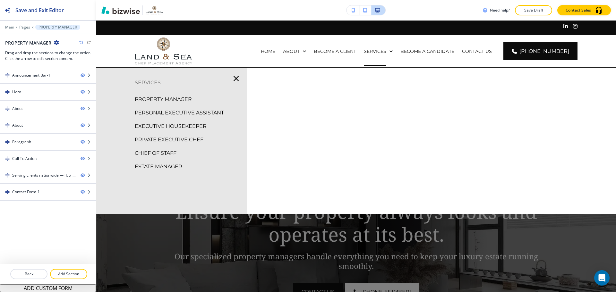
click at [386, 50] on p "SERVICES" at bounding box center [375, 51] width 22 height 6
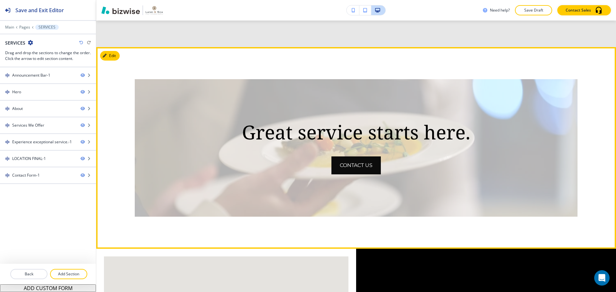
scroll to position [930, 0]
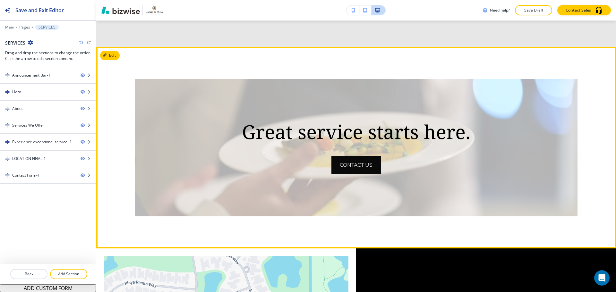
click at [369, 164] on span "contact us" at bounding box center [356, 165] width 33 height 8
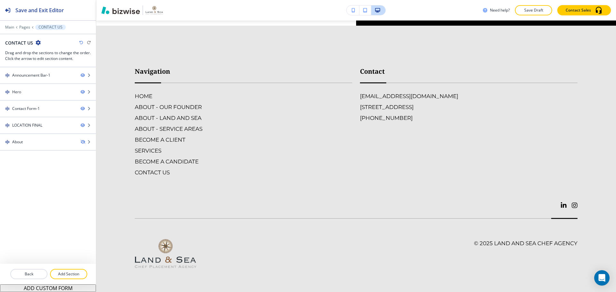
scroll to position [0, 0]
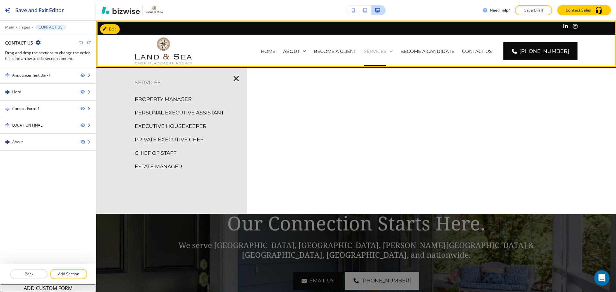
click at [380, 53] on p "SERVICES" at bounding box center [375, 51] width 22 height 6
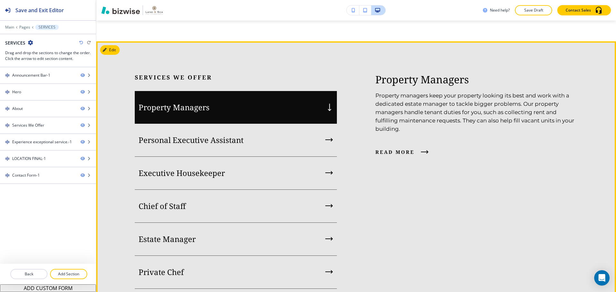
scroll to position [641, 0]
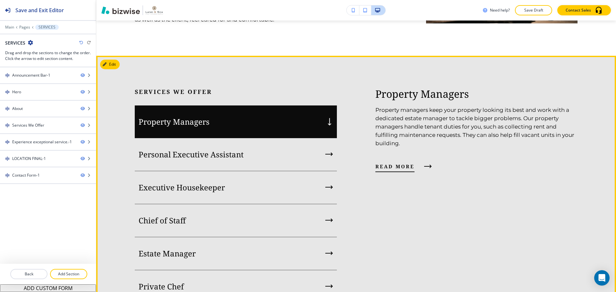
click at [390, 164] on span "read more" at bounding box center [394, 167] width 39 height 8
click at [424, 166] on icon "button" at bounding box center [428, 167] width 8 height 4
click at [399, 166] on span "read more" at bounding box center [394, 167] width 39 height 8
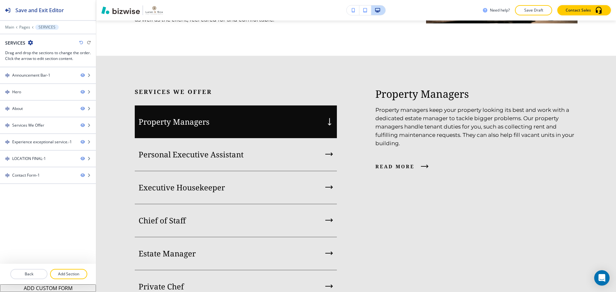
click at [426, 163] on div "read more" at bounding box center [476, 166] width 202 height 17
click at [402, 164] on span "read more" at bounding box center [394, 167] width 39 height 8
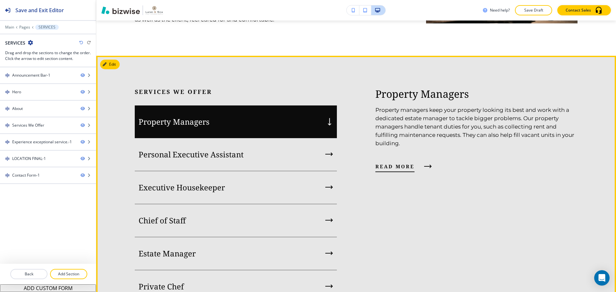
click at [409, 166] on span "read more" at bounding box center [394, 167] width 39 height 8
click at [275, 123] on div "Property Managers" at bounding box center [236, 122] width 202 height 33
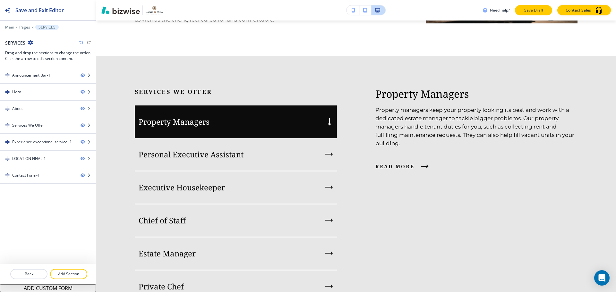
click at [527, 7] on p "Save Draft" at bounding box center [533, 10] width 21 height 6
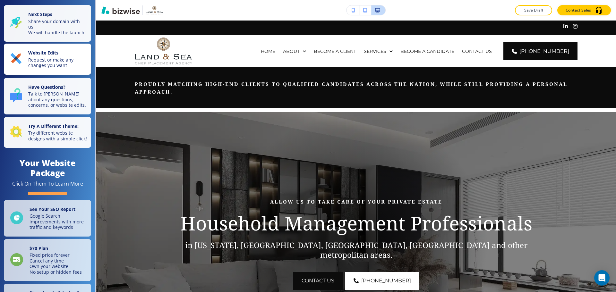
click at [60, 68] on p "Request or make any changes you want" at bounding box center [57, 62] width 59 height 11
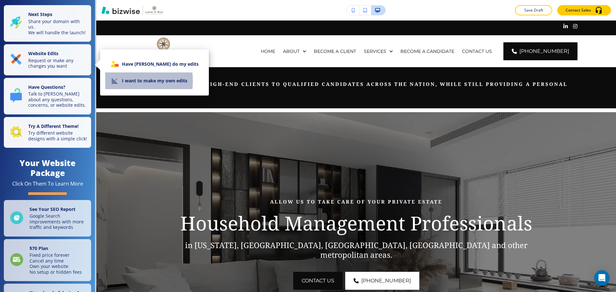
click at [116, 80] on icon at bounding box center [114, 80] width 9 height 9
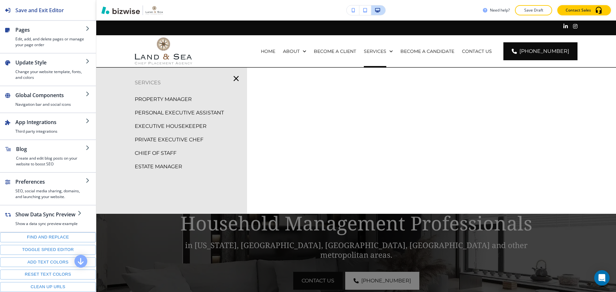
click at [175, 99] on p "PROPERTY MANAGER" at bounding box center [163, 100] width 57 height 10
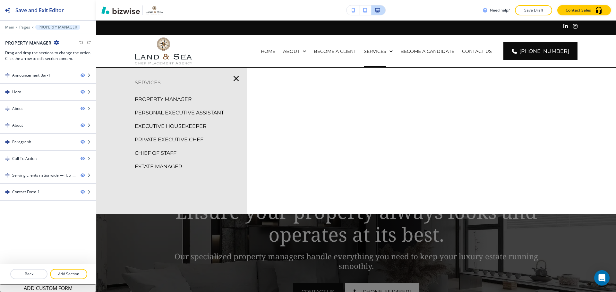
click at [146, 84] on p "SERVICES" at bounding box center [171, 83] width 151 height 10
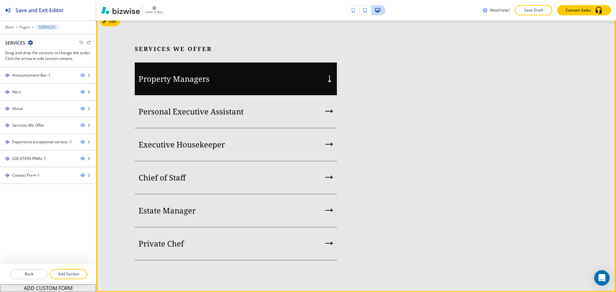
scroll to position [641, 0]
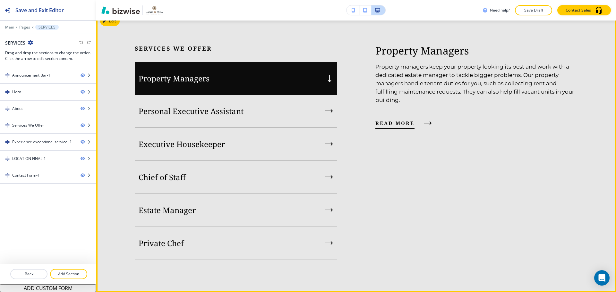
click at [406, 127] on span "read more" at bounding box center [394, 123] width 39 height 8
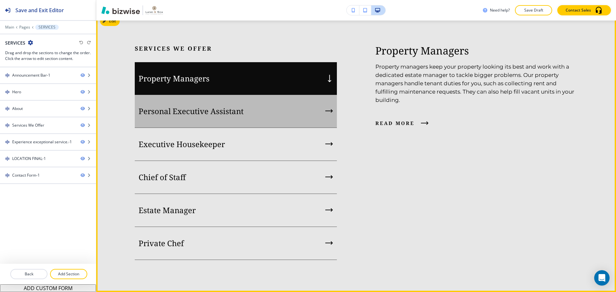
click at [257, 128] on div "Personal Executive Assistant" at bounding box center [236, 111] width 202 height 33
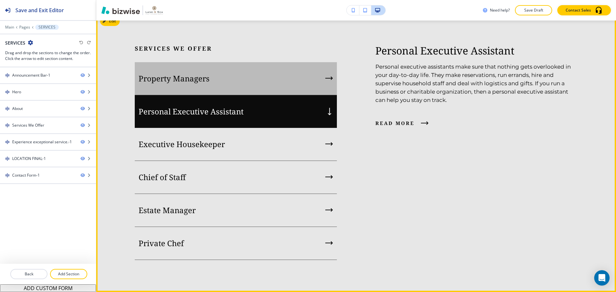
click at [260, 95] on div "Property Managers" at bounding box center [236, 78] width 202 height 33
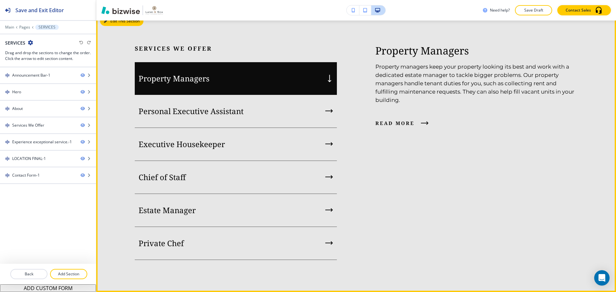
click at [111, 62] on div "Edit This Section Services We Offer Property Managers Personal Executive Assist…" at bounding box center [355, 153] width 519 height 280
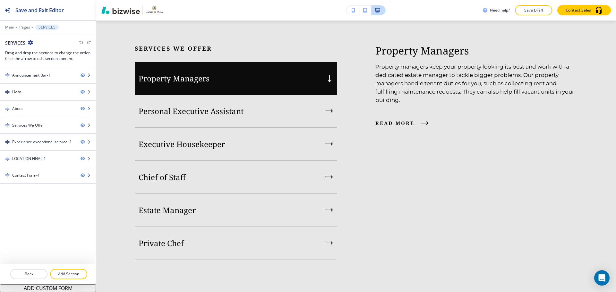
click at [419, 214] on div "Services We Offer Property Managers Personal Executive Assistant Executive Hous…" at bounding box center [336, 152] width 481 height 215
click at [119, 64] on div "Services We Offer Property Managers Personal Executive Assistant Executive Hous…" at bounding box center [355, 153] width 519 height 280
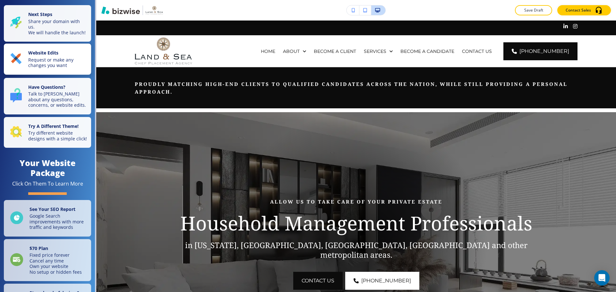
click at [63, 64] on p "Request or make any changes you want" at bounding box center [57, 62] width 59 height 11
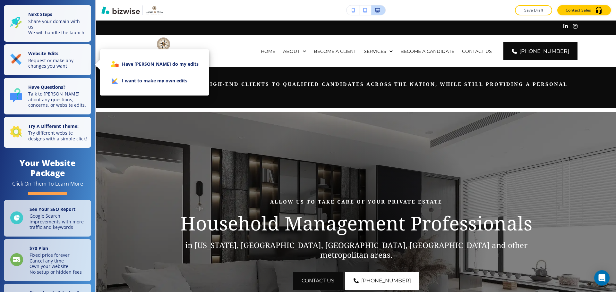
click at [129, 77] on li "I want to make my own edits" at bounding box center [154, 80] width 98 height 17
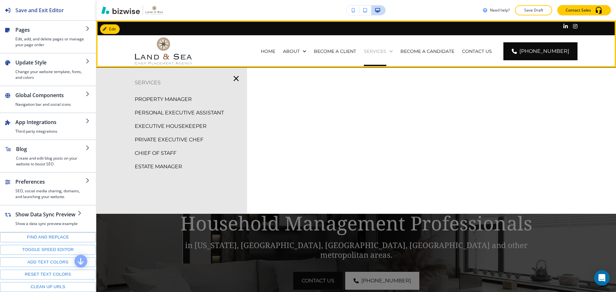
click at [382, 50] on p "SERVICES" at bounding box center [375, 51] width 22 height 6
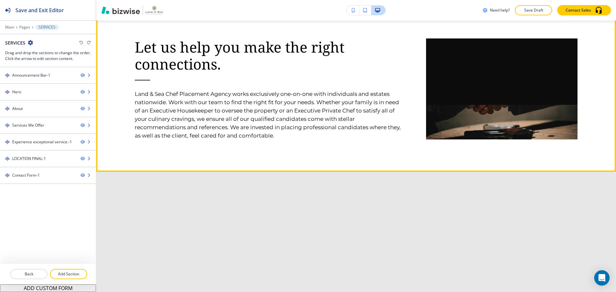
scroll to position [545, 0]
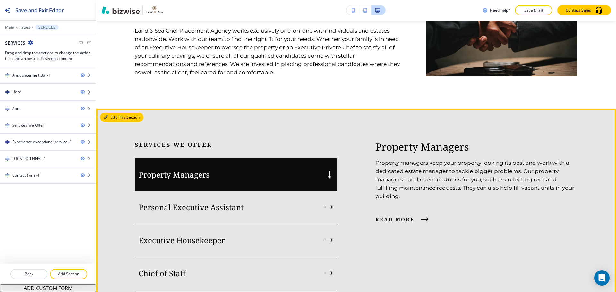
click at [115, 122] on button "Edit This Section" at bounding box center [121, 118] width 43 height 10
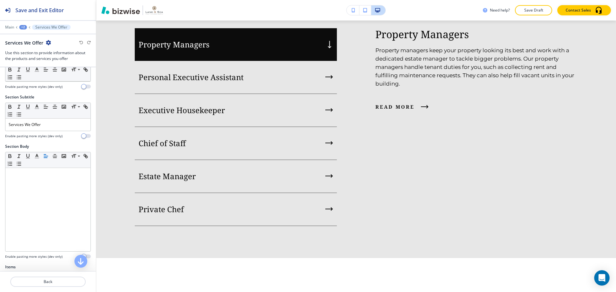
scroll to position [128, 0]
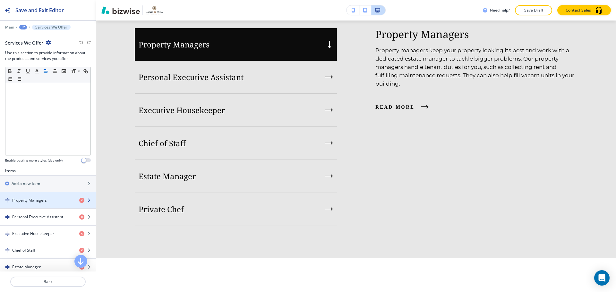
click at [36, 197] on div "button" at bounding box center [48, 194] width 96 height 5
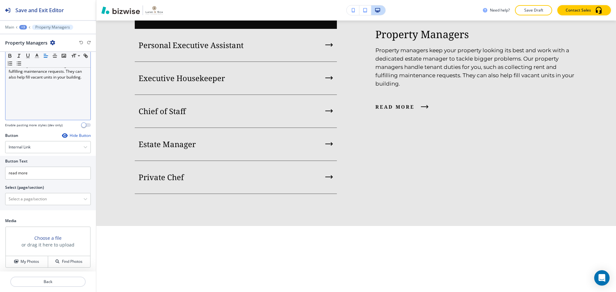
scroll to position [96, 0]
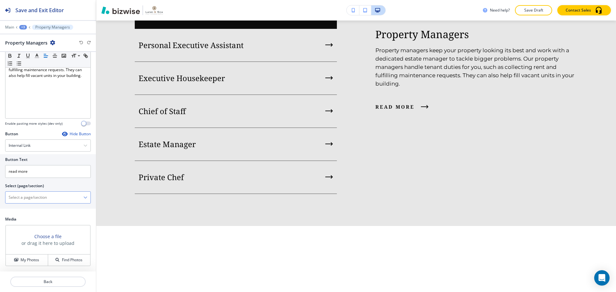
click at [60, 196] on \(page\/section\) "Manual Input" at bounding box center [44, 197] width 78 height 11
click at [83, 199] on icon "button" at bounding box center [85, 198] width 4 height 4
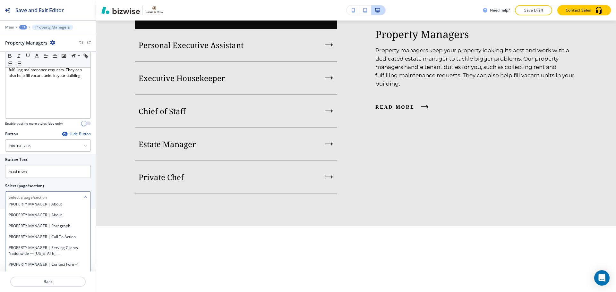
scroll to position [609, 0]
click at [57, 171] on h4 "PROPERTY MANAGER | Announcement Bar-1" at bounding box center [48, 166] width 79 height 12
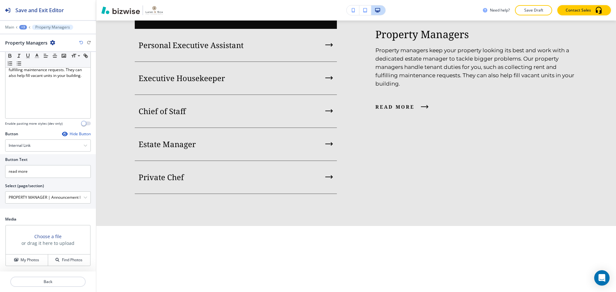
click at [60, 198] on \(page\/section\) "PROPERTY MANAGER | Announcement Bar-1" at bounding box center [44, 197] width 78 height 11
click at [83, 199] on button "button" at bounding box center [85, 197] width 4 height 4
click at [61, 192] on h4 "PROPERTY MANAGER" at bounding box center [48, 190] width 79 height 6
type \(page\/section\) "PROPERTY MANAGER"
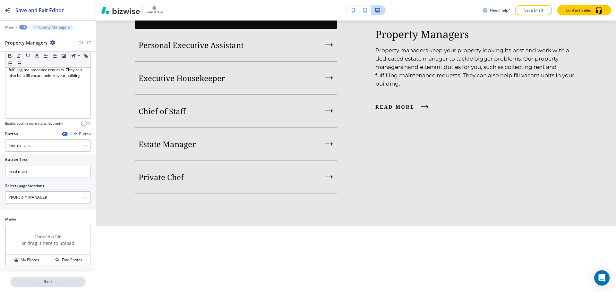
click at [77, 278] on button "Back" at bounding box center [47, 282] width 75 height 10
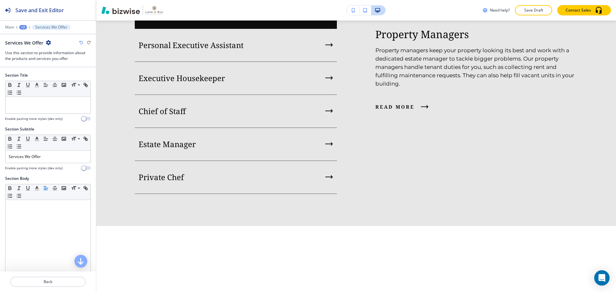
scroll to position [675, 0]
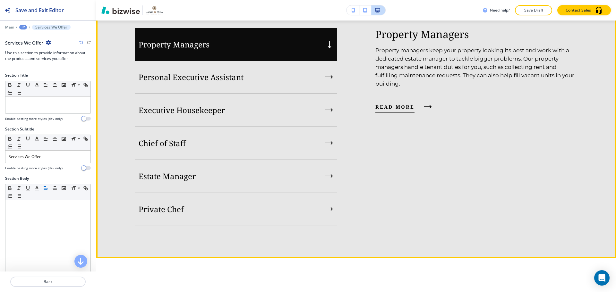
click at [397, 111] on span "read more" at bounding box center [394, 107] width 39 height 8
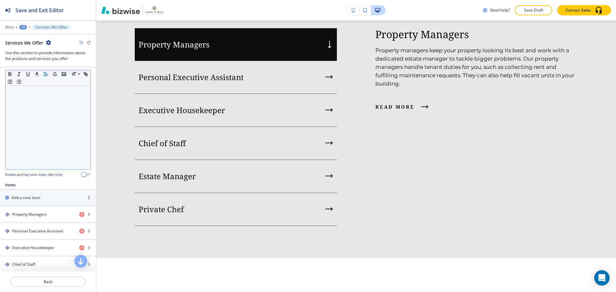
scroll to position [128, 0]
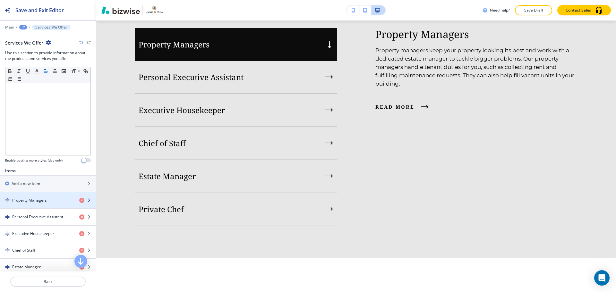
click at [34, 198] on h4 "Property Managers" at bounding box center [29, 201] width 35 height 6
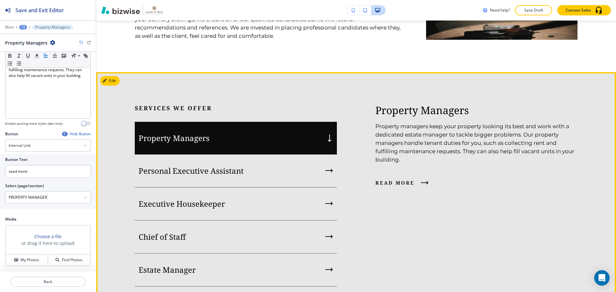
scroll to position [579, 0]
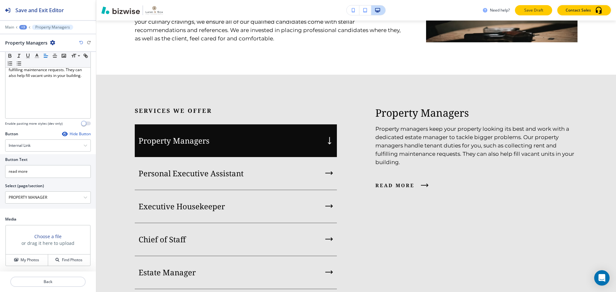
click at [536, 12] on p "Save Draft" at bounding box center [533, 10] width 21 height 6
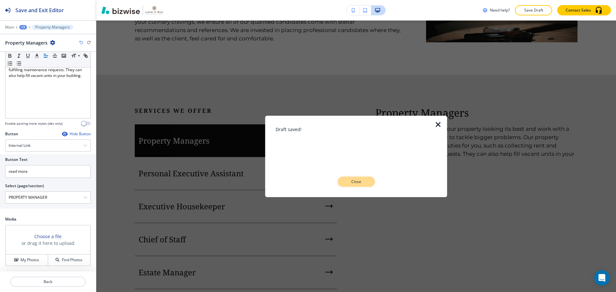
click at [367, 180] on button "Close" at bounding box center [355, 182] width 37 height 10
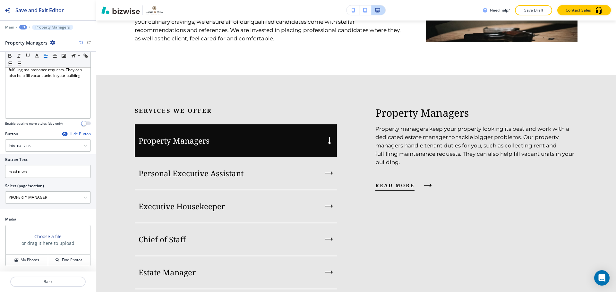
click at [423, 194] on button "read more" at bounding box center [401, 185] width 53 height 17
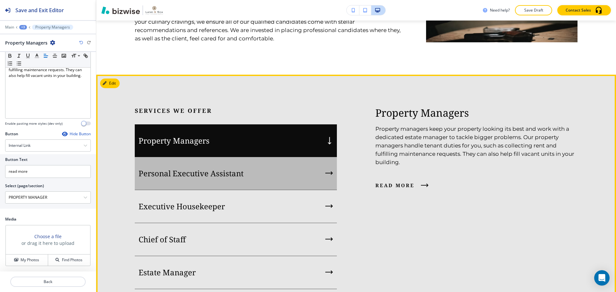
click at [285, 190] on div "Personal Executive Assistant" at bounding box center [236, 173] width 202 height 33
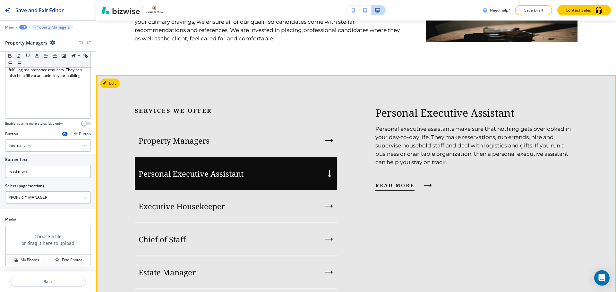
click at [405, 189] on span "read more" at bounding box center [394, 186] width 39 height 8
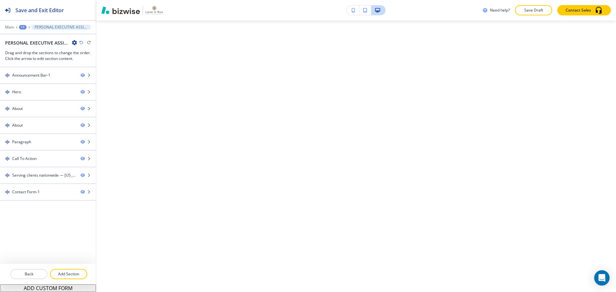
scroll to position [0, 0]
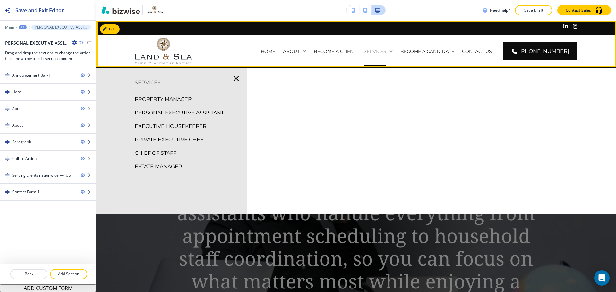
click at [386, 54] on p "SERVICES" at bounding box center [375, 51] width 22 height 6
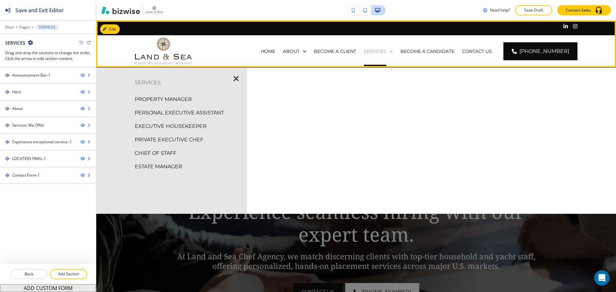
click at [386, 49] on p "SERVICES" at bounding box center [375, 51] width 22 height 6
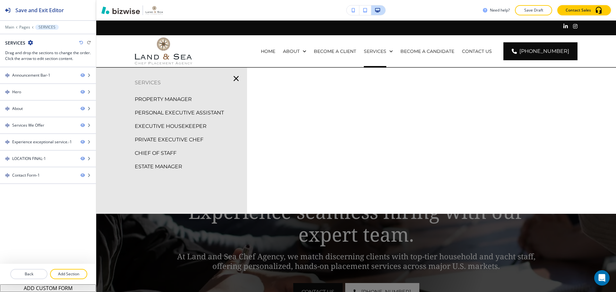
click at [191, 98] on p "PROPERTY MANAGER" at bounding box center [163, 100] width 57 height 10
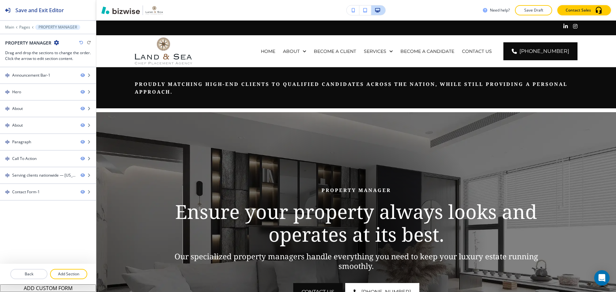
click at [56, 43] on icon "button" at bounding box center [56, 42] width 5 height 5
click at [65, 55] on p "Edit Page Settings" at bounding box center [74, 54] width 33 height 6
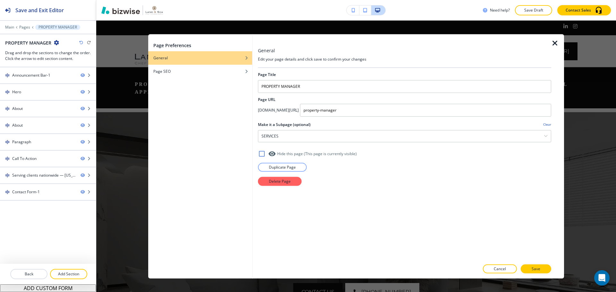
click at [150, 126] on div "Page Preferences General Page SEO" at bounding box center [200, 156] width 104 height 244
click at [497, 266] on p "Cancel" at bounding box center [500, 269] width 12 height 6
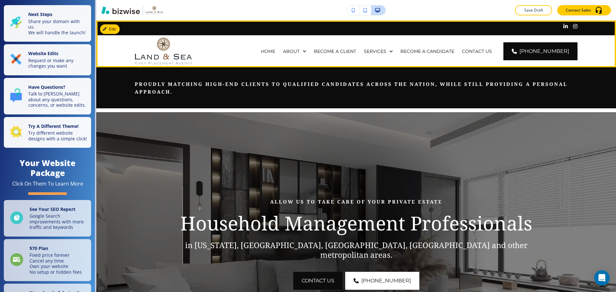
click at [384, 55] on div "SERVICES" at bounding box center [378, 51] width 37 height 32
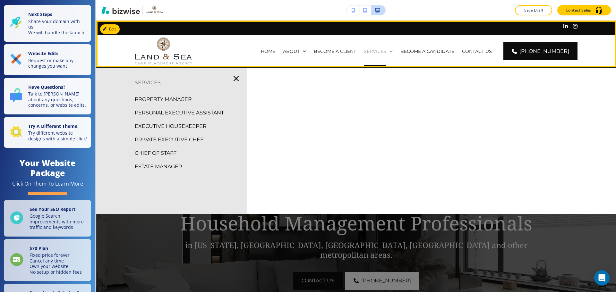
click at [385, 50] on p "SERVICES" at bounding box center [375, 51] width 22 height 6
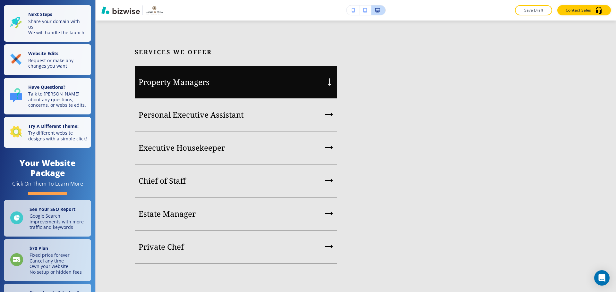
scroll to position [641, 0]
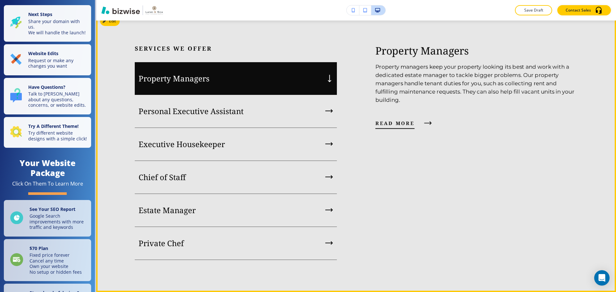
click at [405, 127] on span "read more" at bounding box center [394, 123] width 39 height 8
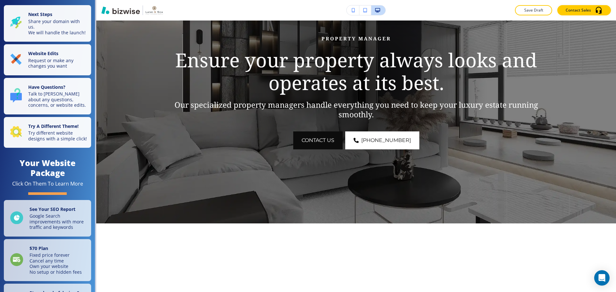
scroll to position [160, 0]
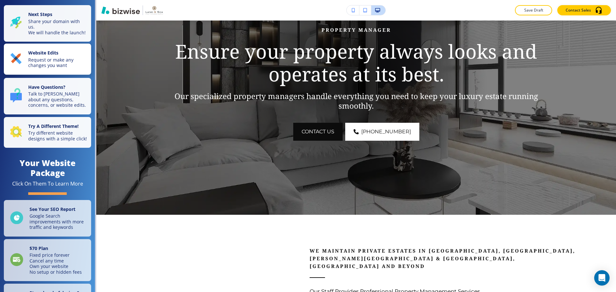
click at [72, 68] on p "Request or make any changes you want" at bounding box center [57, 62] width 59 height 11
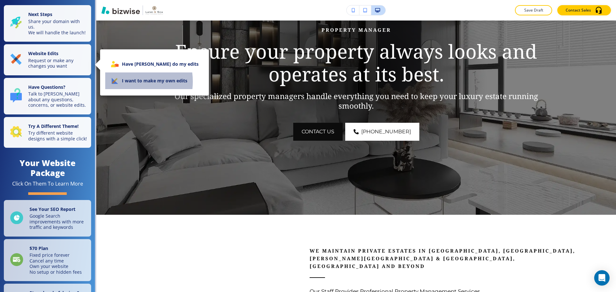
click at [125, 81] on li "I want to make my own edits" at bounding box center [154, 80] width 98 height 17
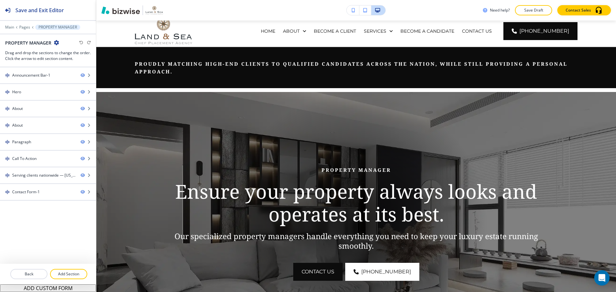
scroll to position [0, 0]
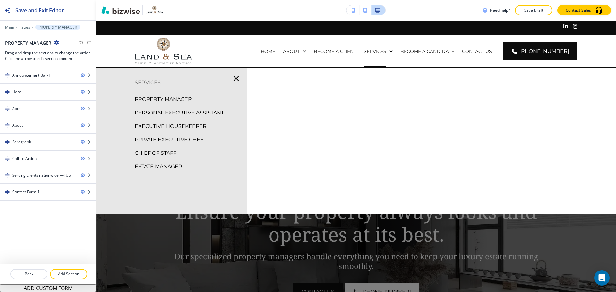
click at [173, 110] on p "PERSONAL EXECUTIVE ASSISTANT" at bounding box center [179, 113] width 89 height 10
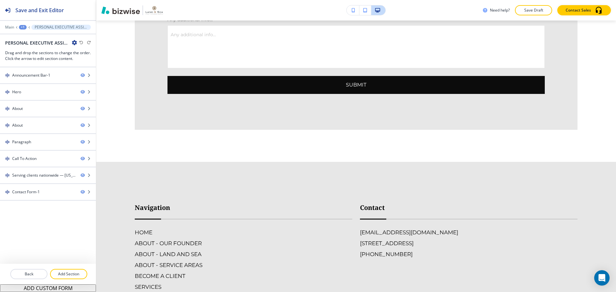
scroll to position [1750, 0]
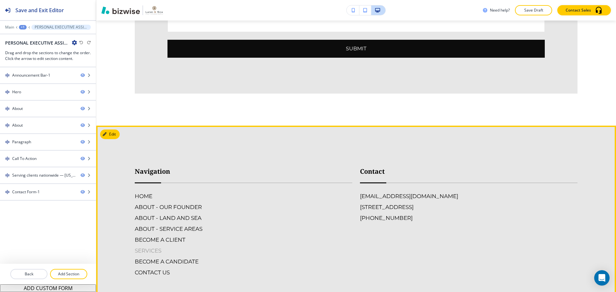
click at [138, 247] on h6 "SERVICES" at bounding box center [243, 251] width 217 height 8
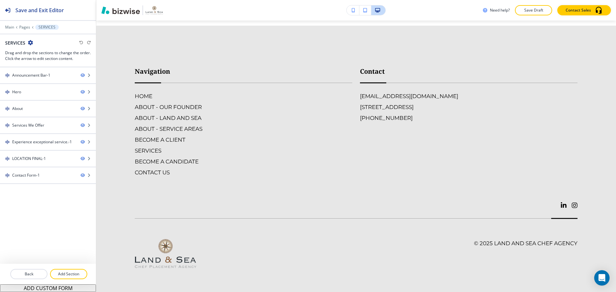
scroll to position [0, 0]
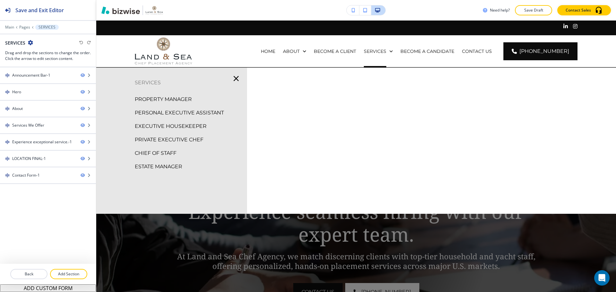
click at [182, 128] on p "EXECUTIVE HOUSEKEEPER" at bounding box center [171, 127] width 72 height 10
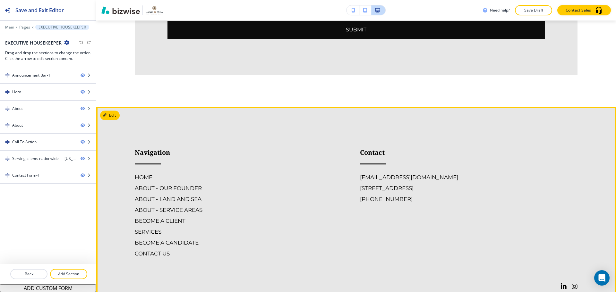
scroll to position [1560, 0]
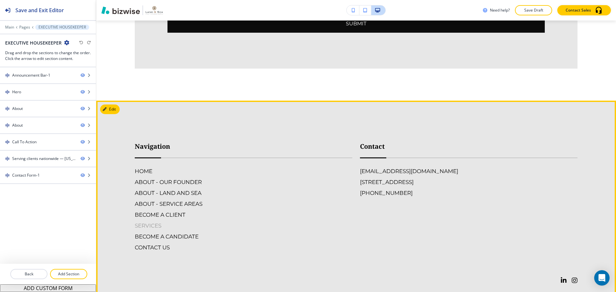
click at [155, 222] on h6 "SERVICES" at bounding box center [243, 226] width 217 height 8
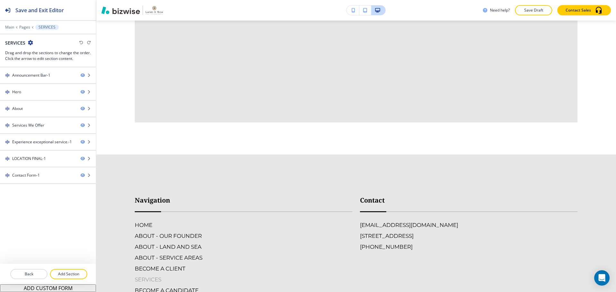
scroll to position [0, 0]
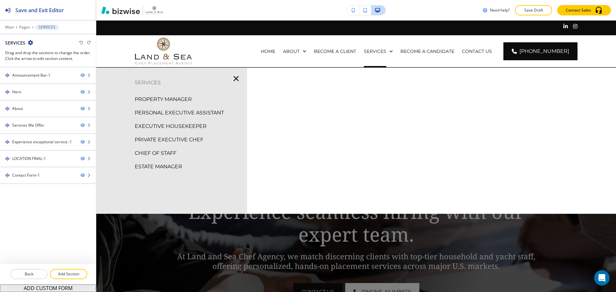
click at [178, 141] on p "PRIVATE EXECUTIVE CHEF" at bounding box center [169, 140] width 69 height 10
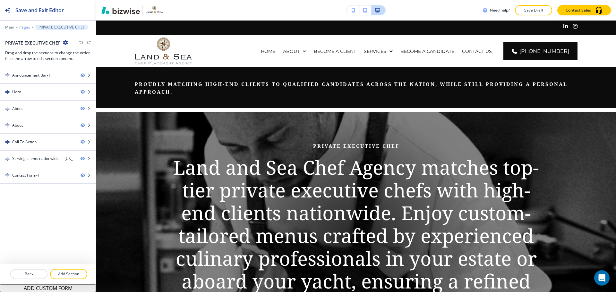
click at [28, 27] on p "Pages" at bounding box center [24, 27] width 11 height 4
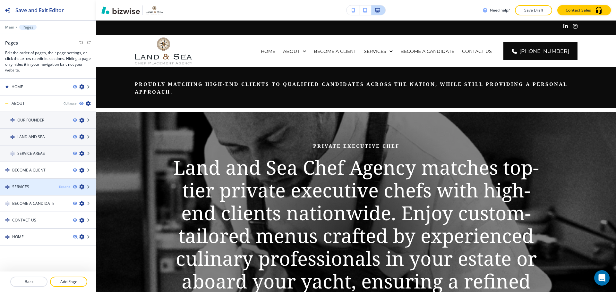
click at [59, 189] on div "Expand" at bounding box center [64, 186] width 11 height 5
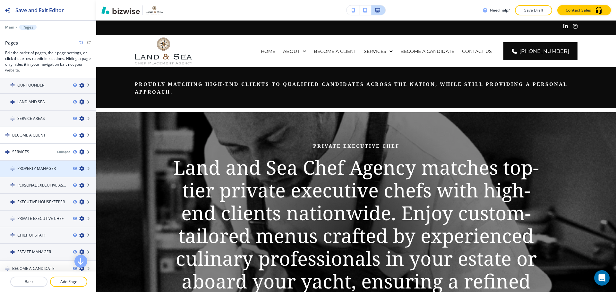
scroll to position [64, 0]
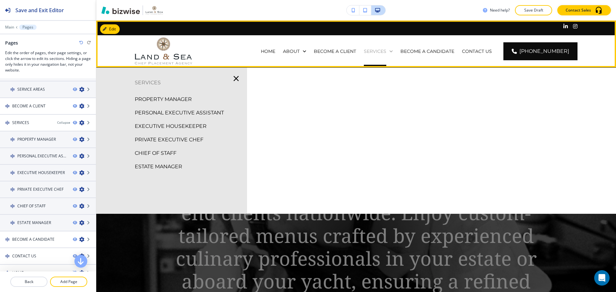
click at [385, 50] on p "SERVICES" at bounding box center [375, 51] width 22 height 6
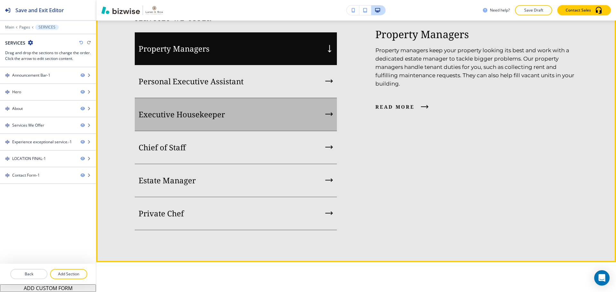
scroll to position [673, 0]
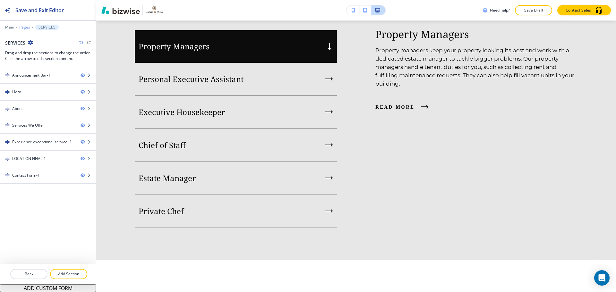
click at [26, 28] on p "Pages" at bounding box center [24, 27] width 11 height 4
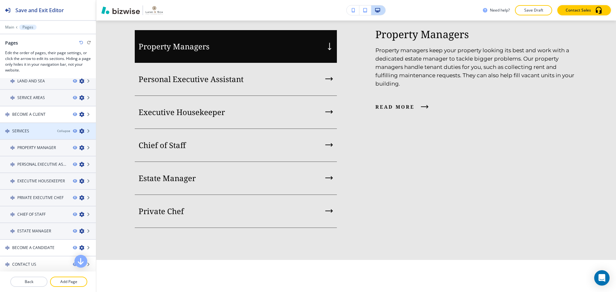
scroll to position [64, 0]
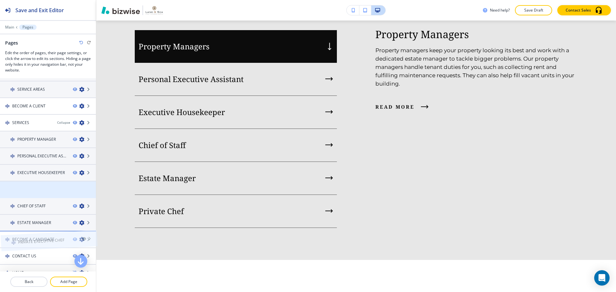
drag, startPoint x: 11, startPoint y: 188, endPoint x: 12, endPoint y: 225, distance: 37.8
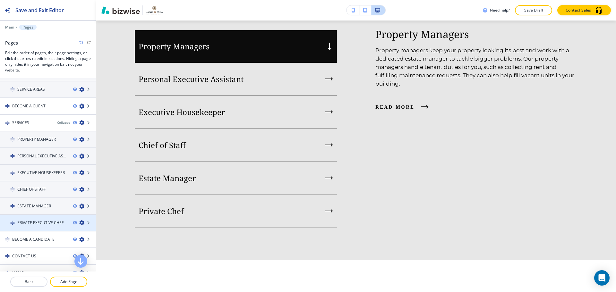
click at [79, 223] on icon "button" at bounding box center [81, 222] width 5 height 5
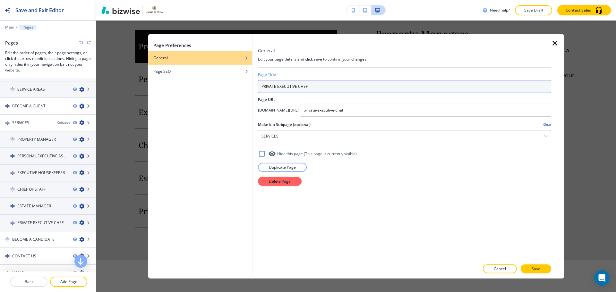
drag, startPoint x: 278, startPoint y: 88, endPoint x: 298, endPoint y: 87, distance: 20.2
click at [298, 87] on input "PRIVATE EXECUTIVE CHEF" at bounding box center [404, 86] width 293 height 13
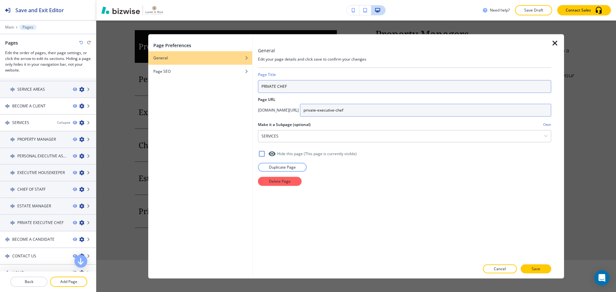
type input "PRIVATE CHEF"
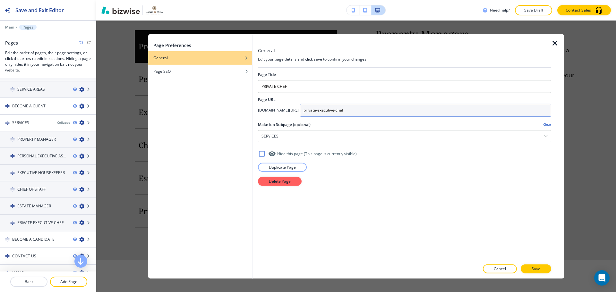
drag, startPoint x: 356, startPoint y: 111, endPoint x: 374, endPoint y: 111, distance: 18.0
click at [374, 111] on input "private-executive-chef" at bounding box center [425, 110] width 251 height 13
type input "private-chef"
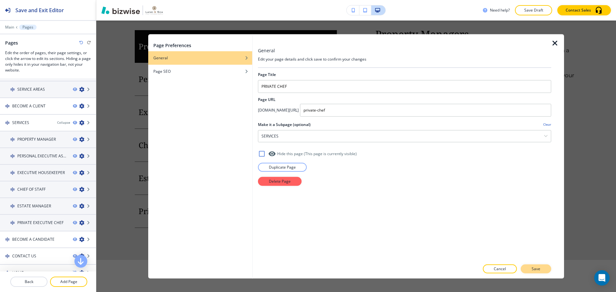
click at [535, 267] on p "Save" at bounding box center [535, 269] width 9 height 6
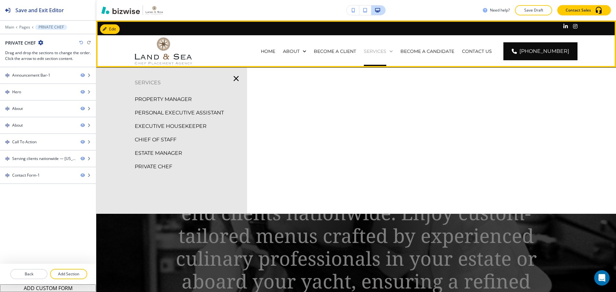
click at [374, 51] on p "SERVICES" at bounding box center [375, 51] width 22 height 6
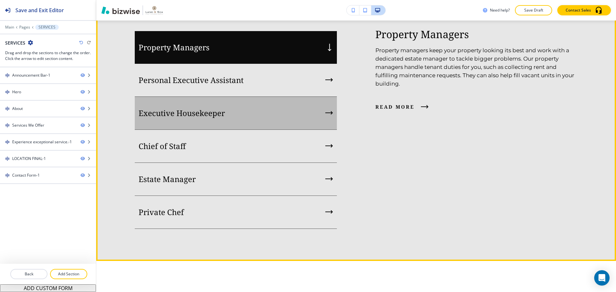
scroll to position [673, 0]
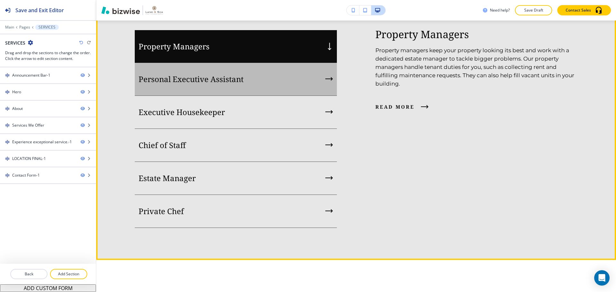
click at [276, 96] on div "Personal Executive Assistant" at bounding box center [236, 79] width 202 height 33
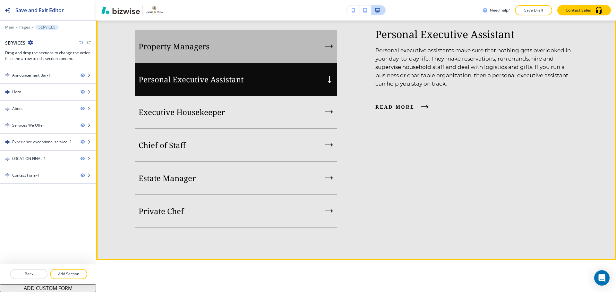
click at [285, 63] on div "Property Managers" at bounding box center [236, 46] width 202 height 33
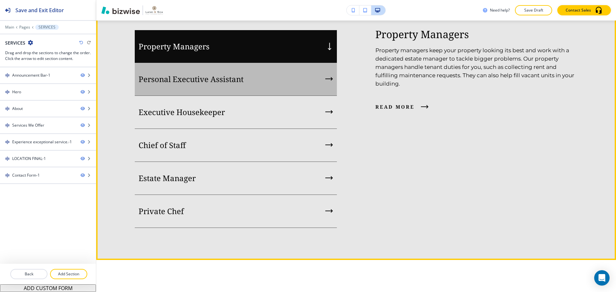
click at [271, 96] on div "Personal Executive Assistant" at bounding box center [236, 79] width 202 height 33
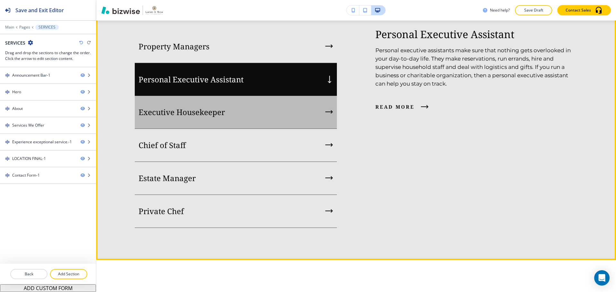
click at [266, 129] on div "Executive Housekeeper" at bounding box center [236, 112] width 202 height 33
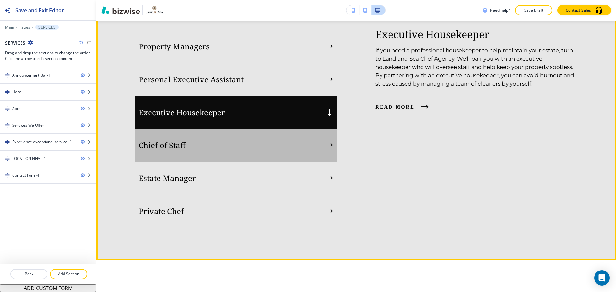
click at [255, 162] on div "Chief of Staff" at bounding box center [236, 145] width 202 height 33
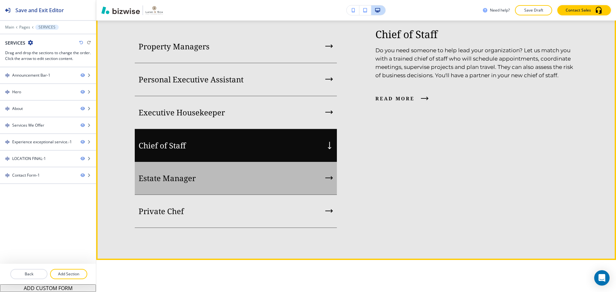
click at [239, 195] on div "Estate Manager" at bounding box center [236, 178] width 202 height 33
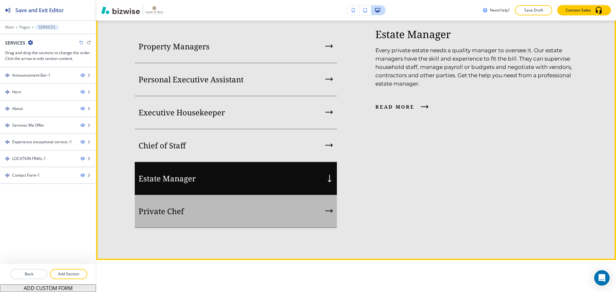
click at [227, 228] on div "Private Chef" at bounding box center [236, 211] width 202 height 33
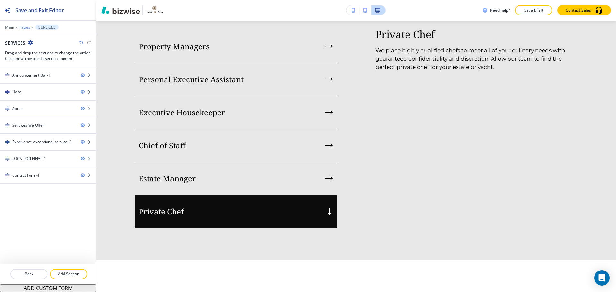
click at [21, 25] on p "Pages" at bounding box center [24, 27] width 11 height 4
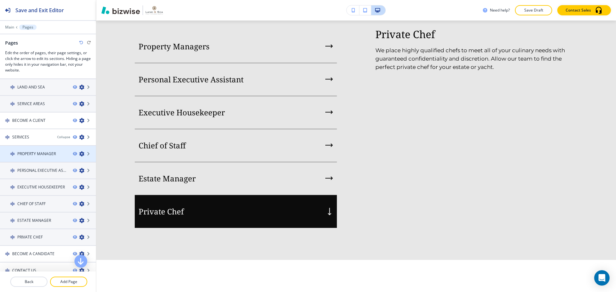
scroll to position [64, 0]
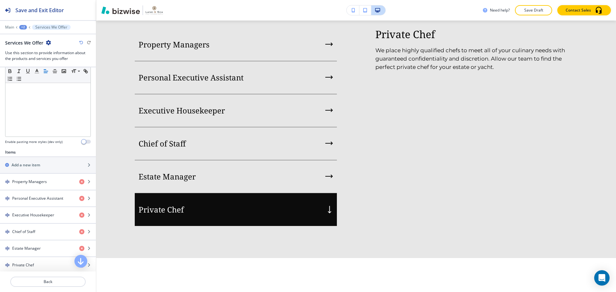
scroll to position [160, 0]
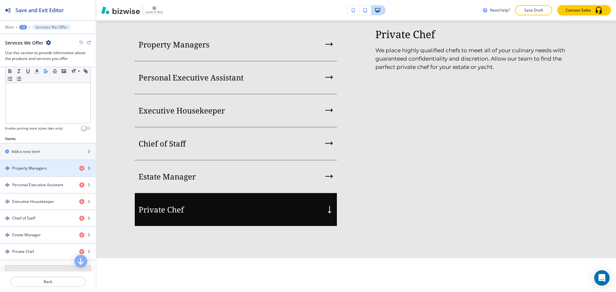
click at [46, 168] on h4 "Property Managers" at bounding box center [29, 168] width 35 height 6
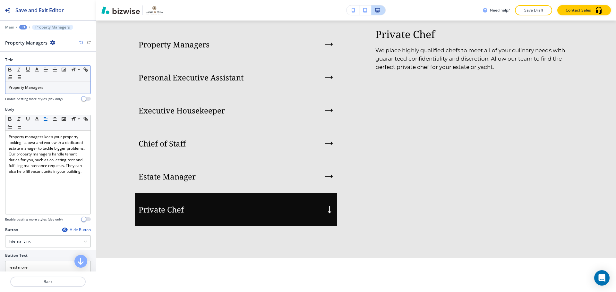
click at [52, 85] on p "Property Managers" at bounding box center [48, 88] width 79 height 6
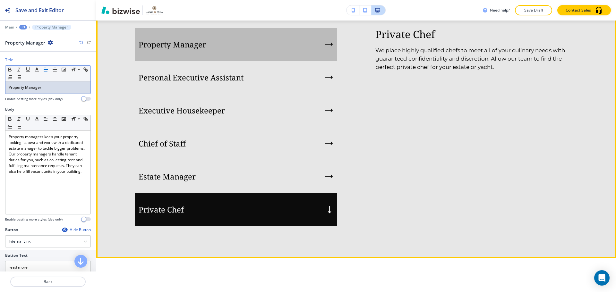
click at [291, 61] on div "Property Manager" at bounding box center [236, 44] width 202 height 33
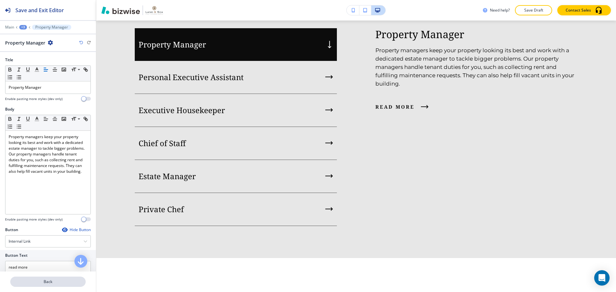
click at [66, 279] on p "Back" at bounding box center [48, 282] width 74 height 6
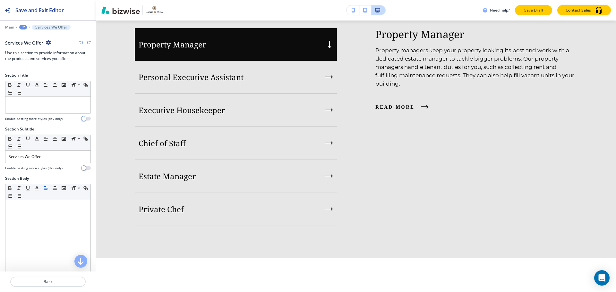
click at [535, 8] on p "Save Draft" at bounding box center [533, 10] width 21 height 6
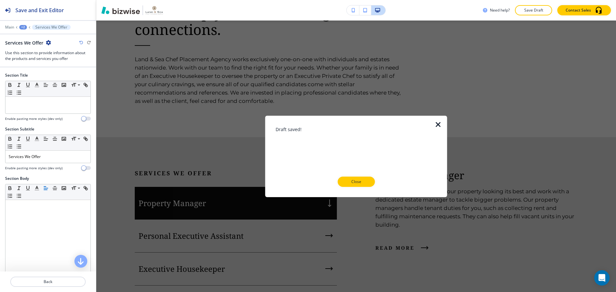
scroll to position [483, 0]
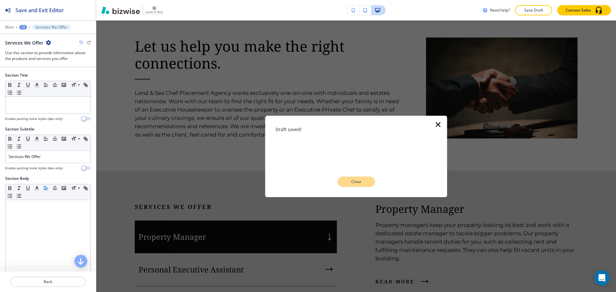
click at [361, 180] on p "Close" at bounding box center [356, 182] width 21 height 6
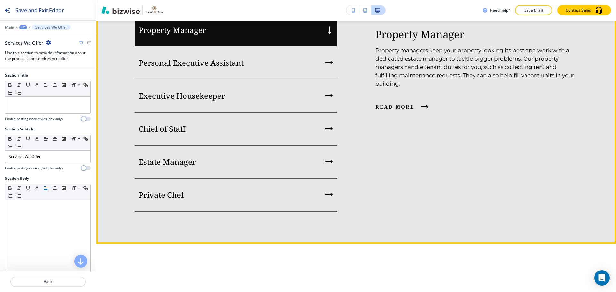
scroll to position [707, 0]
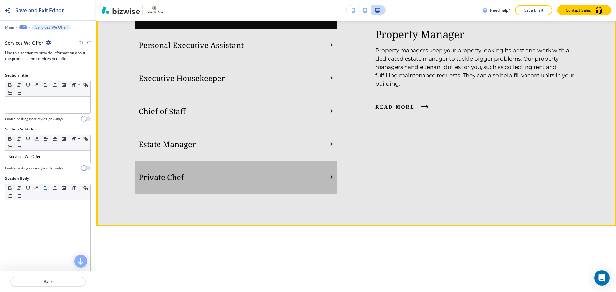
click at [254, 194] on div "Private Chef" at bounding box center [236, 177] width 202 height 33
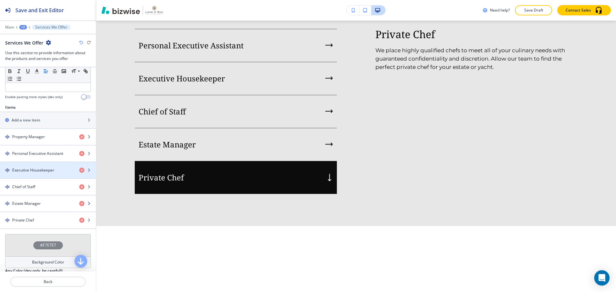
scroll to position [192, 0]
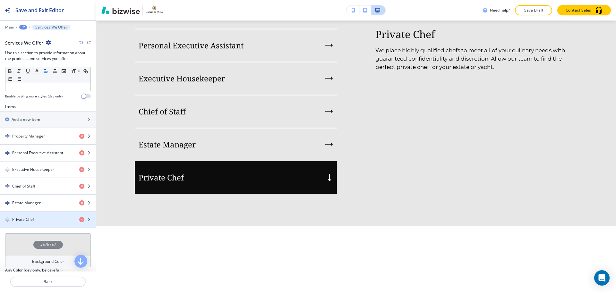
click at [27, 215] on div "button" at bounding box center [48, 214] width 96 height 5
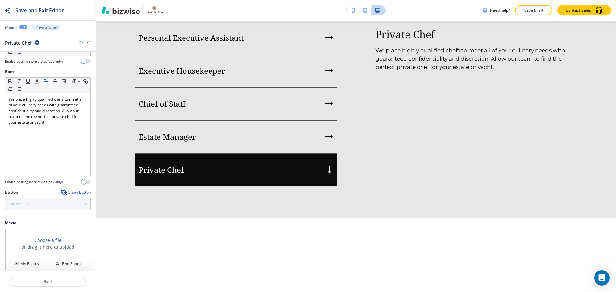
scroll to position [41, 0]
click at [78, 190] on div "Show Button" at bounding box center [76, 188] width 30 height 5
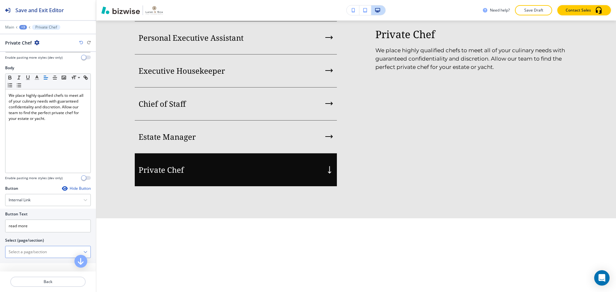
click at [55, 250] on \(page\/section\) "Manual Input" at bounding box center [44, 252] width 78 height 11
click at [82, 250] on div at bounding box center [47, 252] width 85 height 12
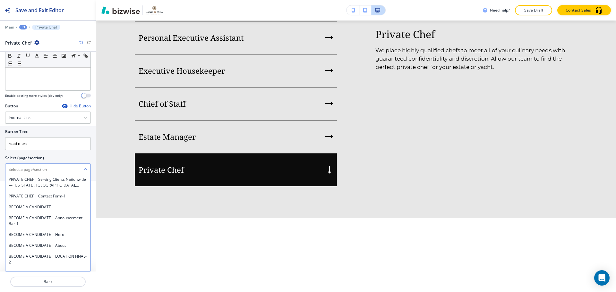
scroll to position [1154, 0]
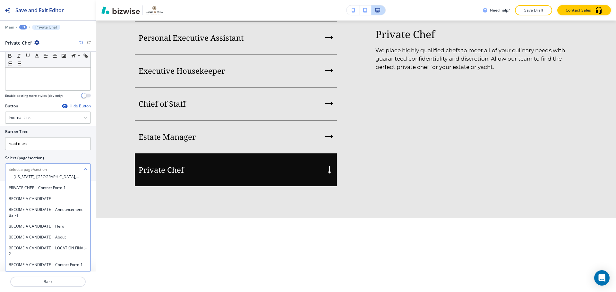
click at [44, 109] on h4 "PRIVATE CHEF" at bounding box center [48, 106] width 79 height 6
type \(page\/section\) "PRIVATE CHEF"
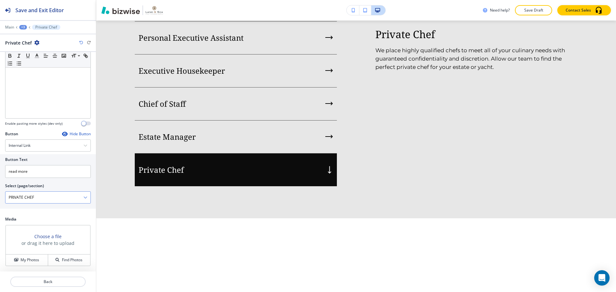
scroll to position [96, 0]
click at [80, 282] on p "Back" at bounding box center [48, 282] width 74 height 6
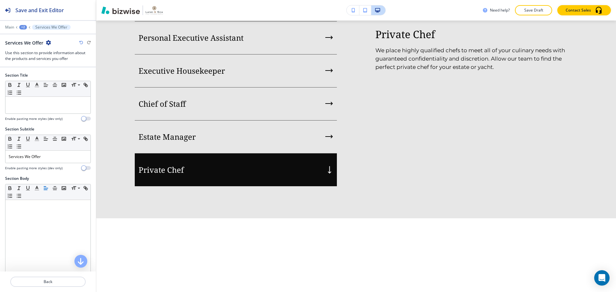
scroll to position [675, 0]
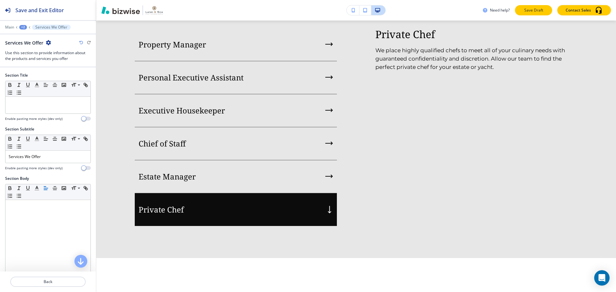
click at [520, 12] on button "Save Draft" at bounding box center [533, 10] width 37 height 10
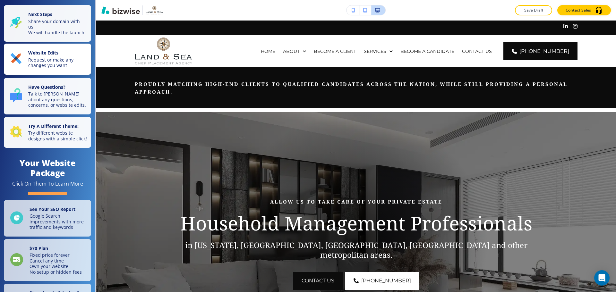
click at [41, 68] on p "Request or make any changes you want" at bounding box center [57, 62] width 59 height 11
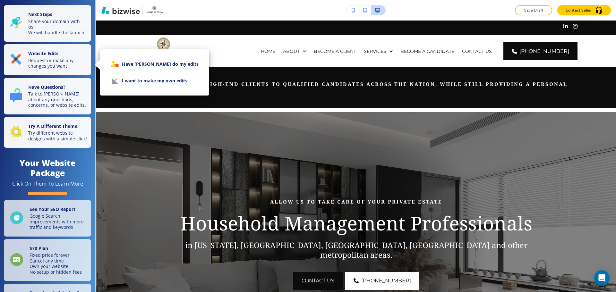
click at [128, 87] on li "I want to make my own edits" at bounding box center [154, 80] width 98 height 17
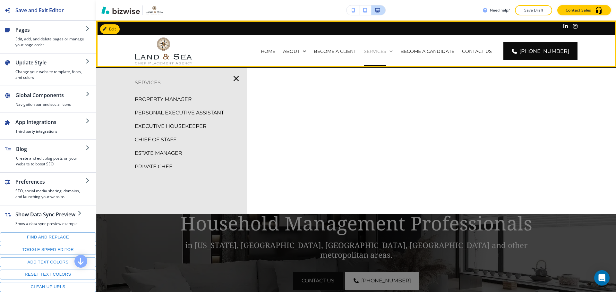
click at [393, 52] on div "SERVICES" at bounding box center [378, 51] width 29 height 6
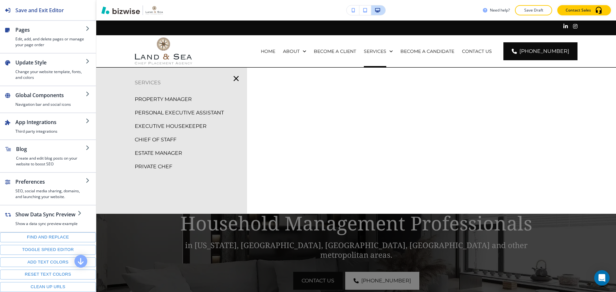
click at [150, 165] on p "PRIVATE CHEF" at bounding box center [154, 167] width 38 height 10
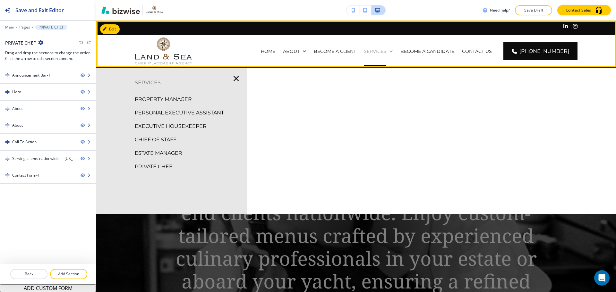
click at [385, 54] on p "SERVICES" at bounding box center [375, 51] width 22 height 6
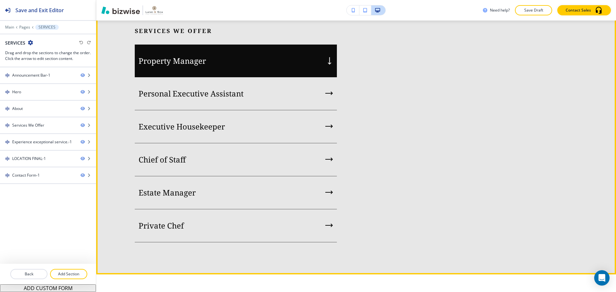
scroll to position [673, 0]
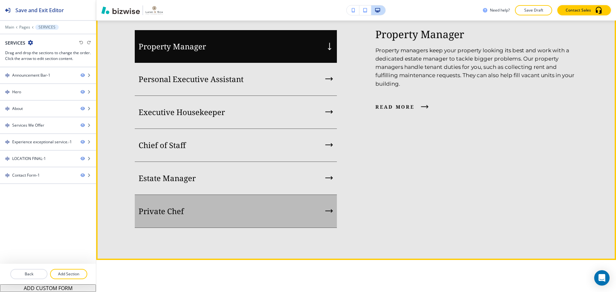
click at [247, 228] on div "Private Chef" at bounding box center [236, 211] width 202 height 33
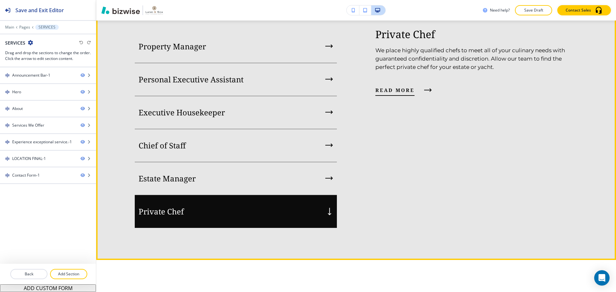
click at [410, 94] on span "read more" at bounding box center [394, 90] width 39 height 8
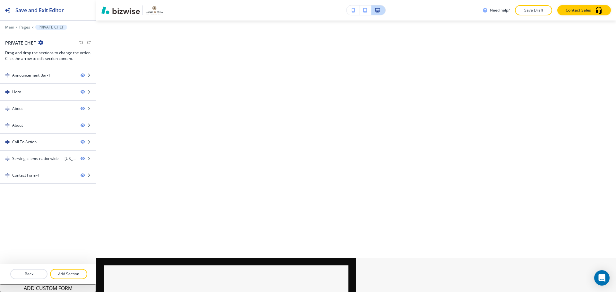
scroll to position [0, 0]
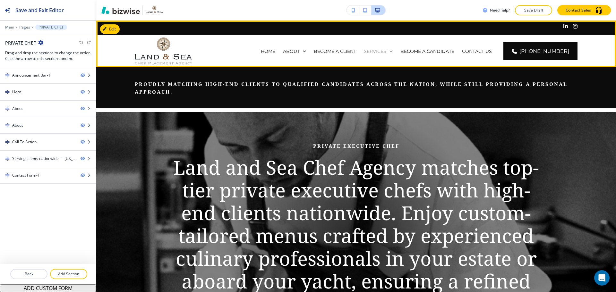
click at [383, 52] on p "SERVICES" at bounding box center [375, 51] width 22 height 6
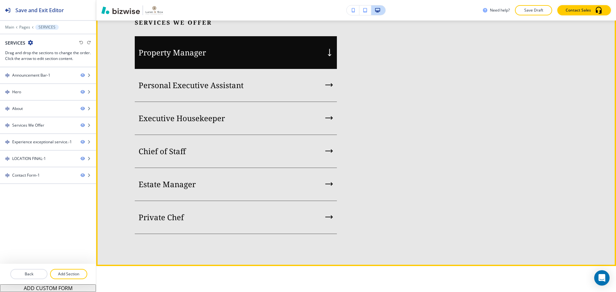
scroll to position [673, 0]
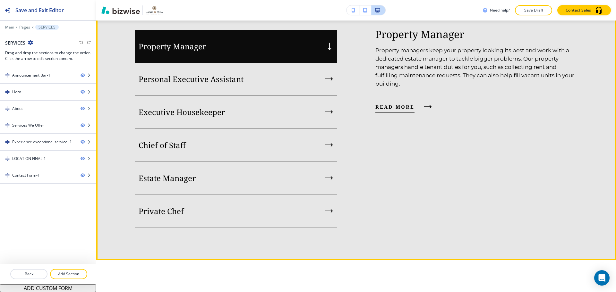
click at [406, 111] on span "read more" at bounding box center [394, 107] width 39 height 8
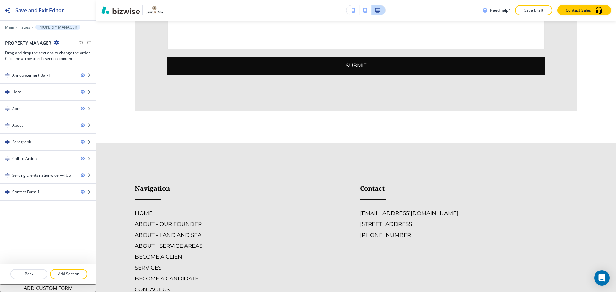
scroll to position [1764, 0]
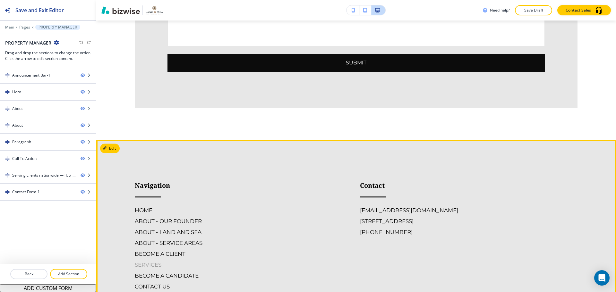
click at [161, 261] on h6 "SERVICES" at bounding box center [243, 265] width 217 height 8
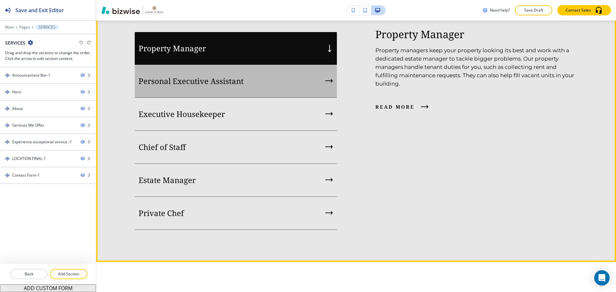
scroll to position [673, 0]
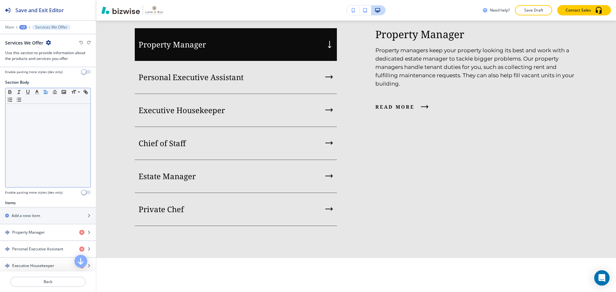
scroll to position [160, 0]
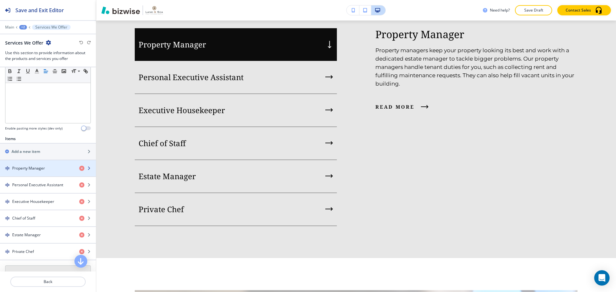
click at [51, 171] on div "button" at bounding box center [48, 173] width 96 height 5
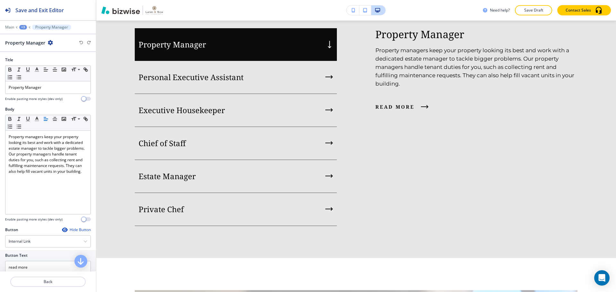
scroll to position [707, 0]
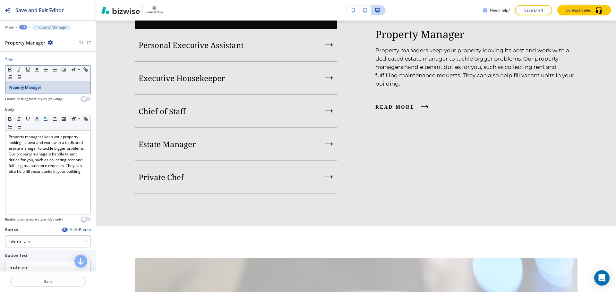
drag, startPoint x: 42, startPoint y: 90, endPoint x: 6, endPoint y: 88, distance: 36.0
click at [6, 88] on div "Property Manager" at bounding box center [47, 87] width 85 height 12
click at [77, 77] on span at bounding box center [78, 79] width 14 height 8
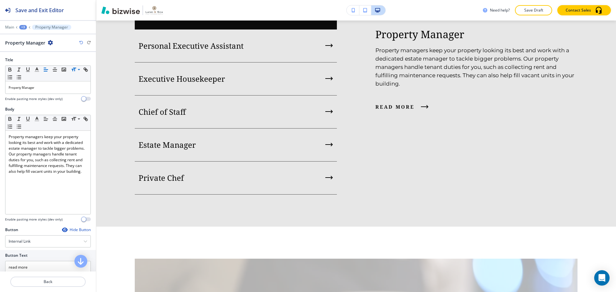
click at [80, 45] on div "Property Manager" at bounding box center [48, 42] width 86 height 7
click at [81, 41] on icon "button" at bounding box center [81, 43] width 4 height 4
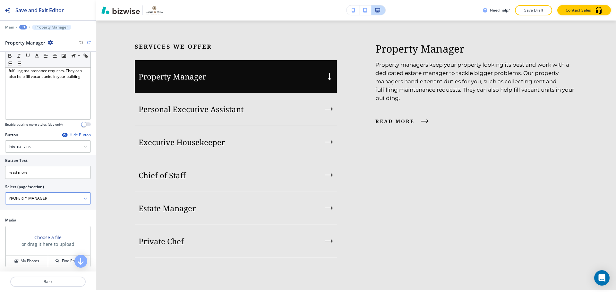
scroll to position [96, 0]
click at [71, 259] on h4 "Find Photos" at bounding box center [72, 260] width 21 height 6
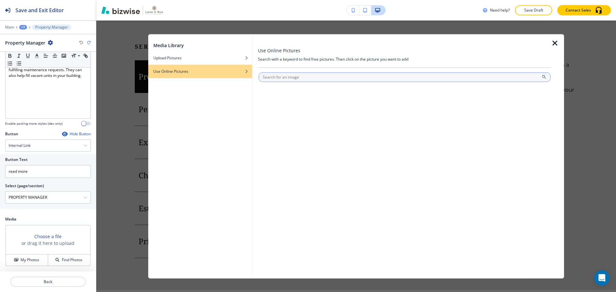
click at [284, 81] on input "text" at bounding box center [404, 77] width 292 height 10
type input "estate"
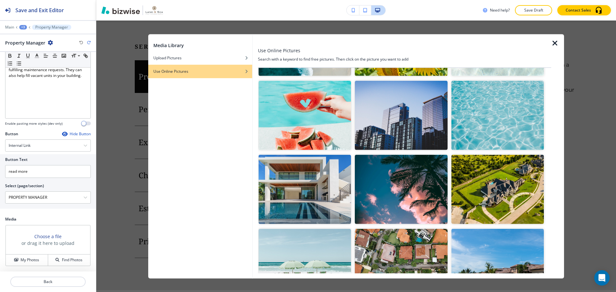
scroll to position [1209, 0]
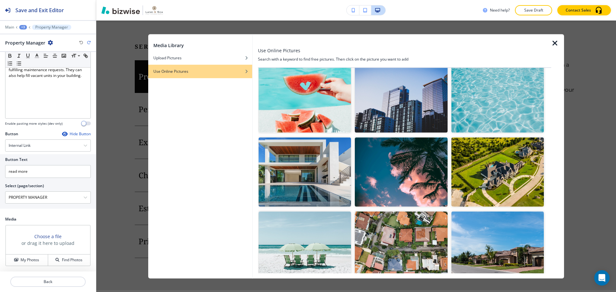
click at [499, 171] on img "button" at bounding box center [497, 172] width 92 height 69
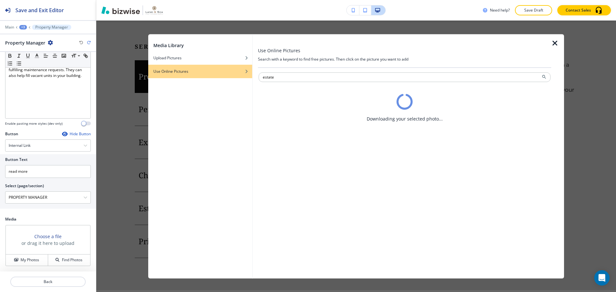
scroll to position [0, 0]
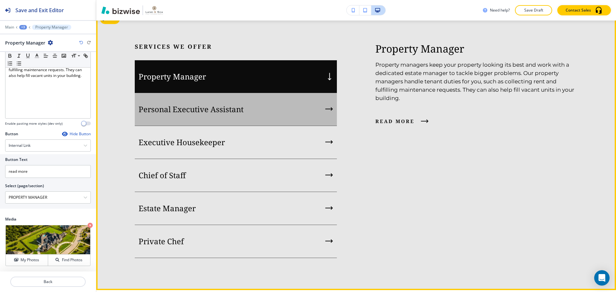
click at [292, 126] on div "Personal Executive Assistant" at bounding box center [236, 109] width 202 height 33
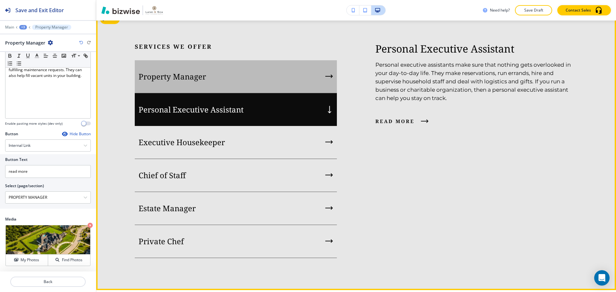
click at [293, 93] on div "Property Manager" at bounding box center [236, 76] width 202 height 33
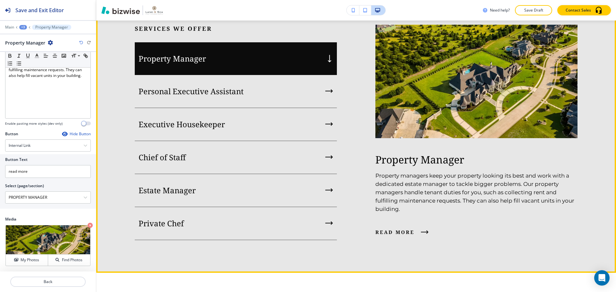
scroll to position [675, 0]
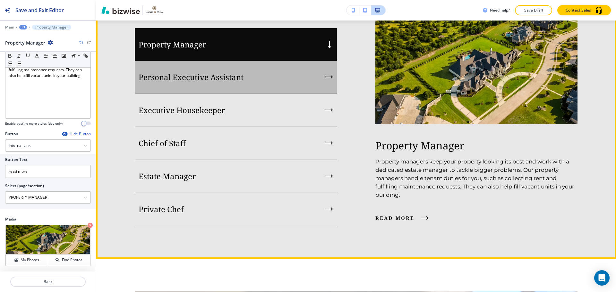
click at [293, 94] on div "Personal Executive Assistant" at bounding box center [236, 77] width 202 height 33
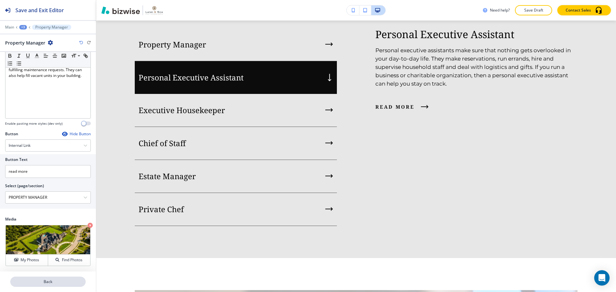
click at [54, 282] on p "Back" at bounding box center [48, 282] width 74 height 6
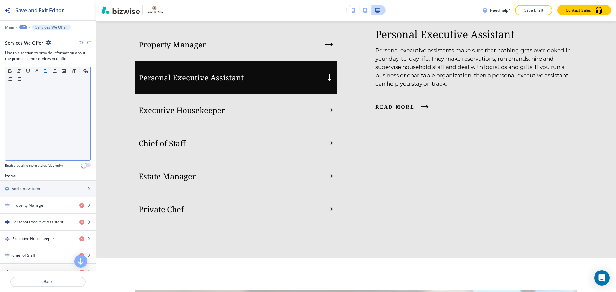
scroll to position [128, 0]
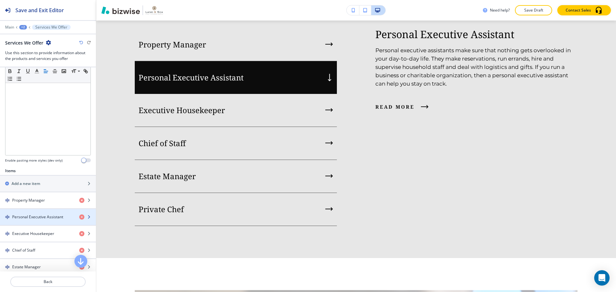
click at [54, 220] on div "button" at bounding box center [48, 222] width 96 height 5
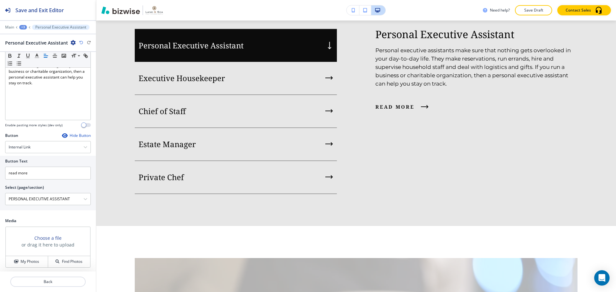
scroll to position [96, 0]
click at [72, 260] on h4 "Find Photos" at bounding box center [72, 260] width 21 height 6
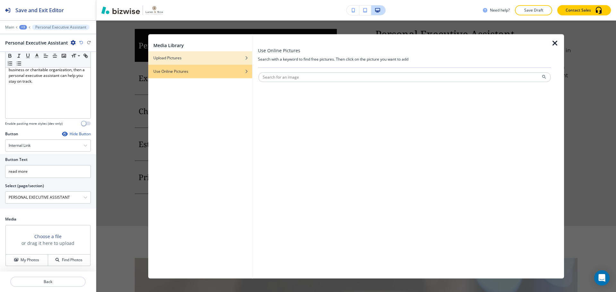
click at [207, 59] on div "Upload Pictures" at bounding box center [200, 58] width 104 height 6
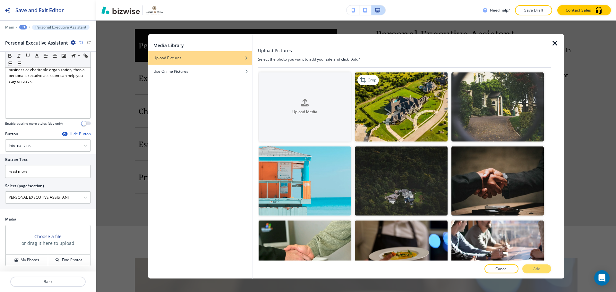
click at [397, 104] on img "button" at bounding box center [401, 106] width 92 height 69
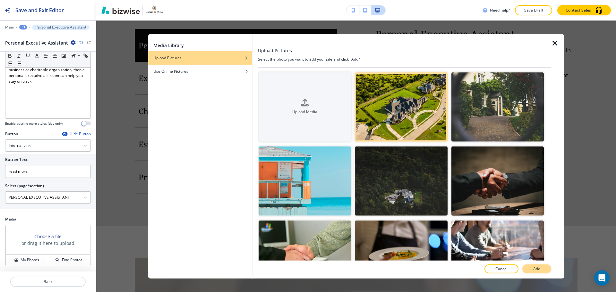
click at [543, 268] on button "Add" at bounding box center [536, 269] width 29 height 9
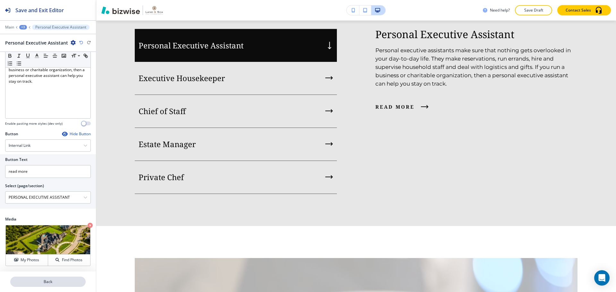
click at [69, 279] on p "Back" at bounding box center [48, 282] width 74 height 6
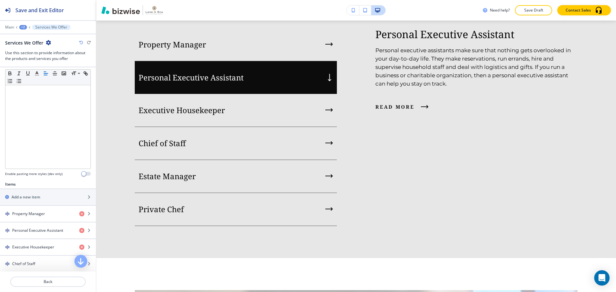
scroll to position [192, 0]
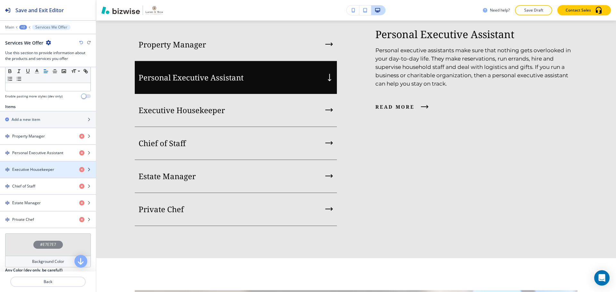
click at [55, 171] on div "Executive Housekeeper" at bounding box center [37, 170] width 74 height 6
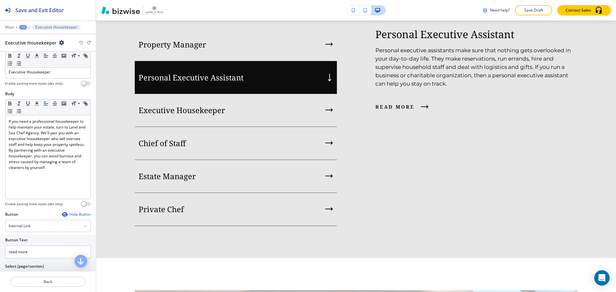
scroll to position [96, 0]
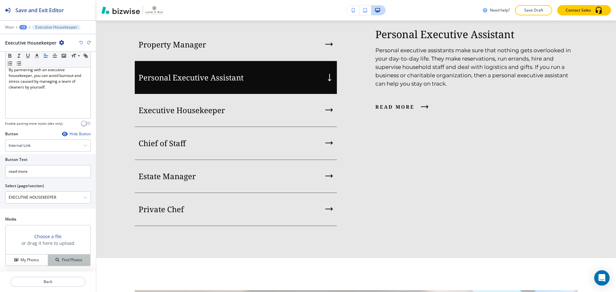
click at [62, 255] on button "Find Photos" at bounding box center [69, 260] width 42 height 11
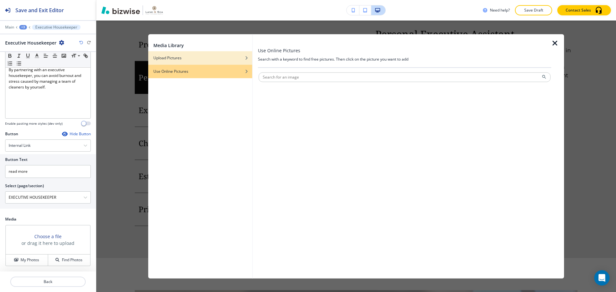
click at [216, 60] on div "Upload Pictures" at bounding box center [200, 58] width 104 height 6
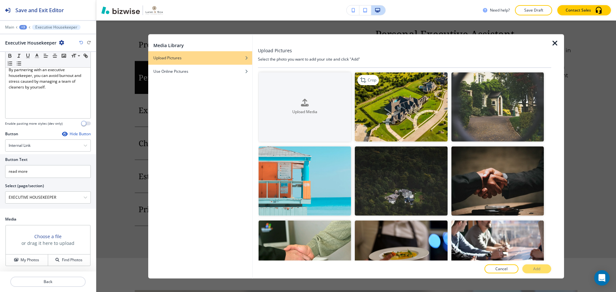
click at [375, 96] on img "button" at bounding box center [401, 106] width 92 height 69
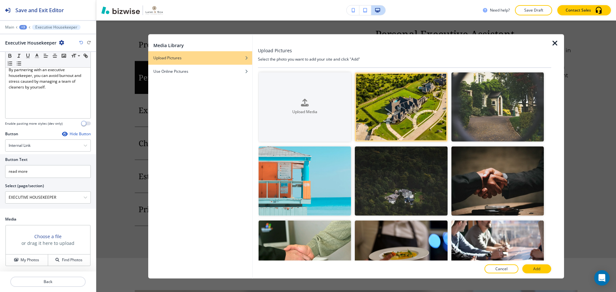
drag, startPoint x: 546, startPoint y: 269, endPoint x: 539, endPoint y: 271, distance: 7.2
click at [546, 270] on button "Add" at bounding box center [536, 269] width 29 height 9
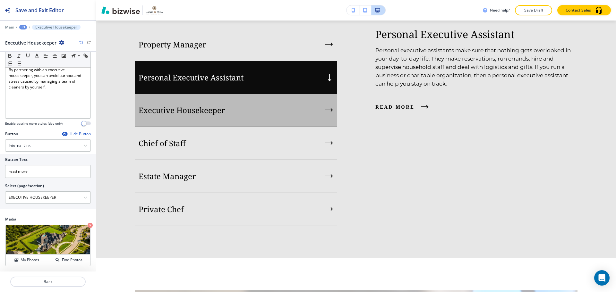
click at [234, 127] on div "Executive Housekeeper" at bounding box center [236, 110] width 202 height 33
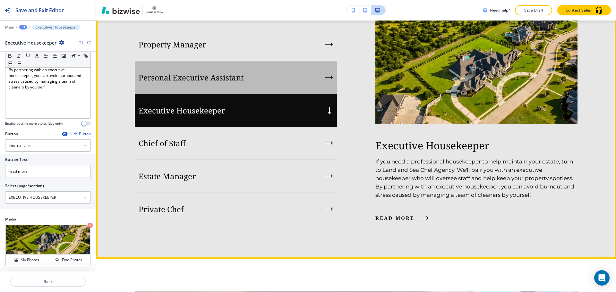
click at [251, 94] on div "Personal Executive Assistant" at bounding box center [236, 77] width 202 height 33
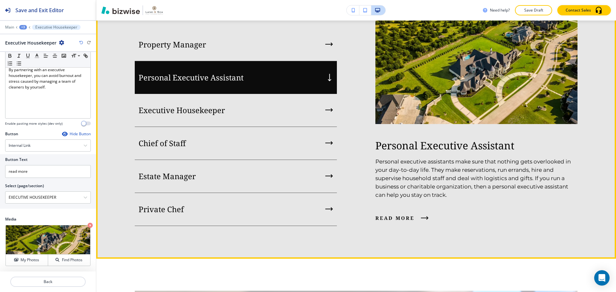
click at [259, 61] on div "Property Manager" at bounding box center [236, 44] width 202 height 33
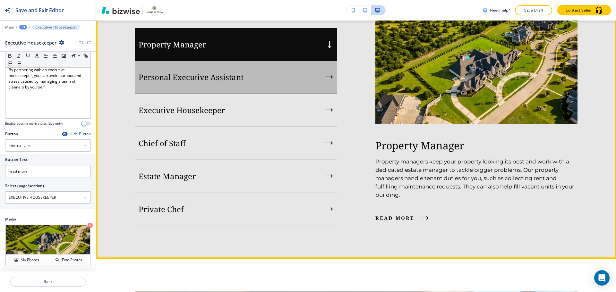
click at [256, 94] on div "Personal Executive Assistant" at bounding box center [236, 77] width 202 height 33
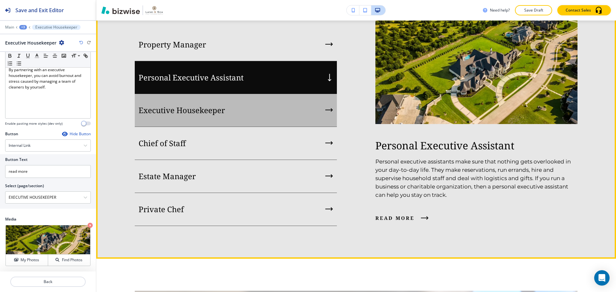
click at [267, 127] on div "Executive Housekeeper" at bounding box center [236, 110] width 202 height 33
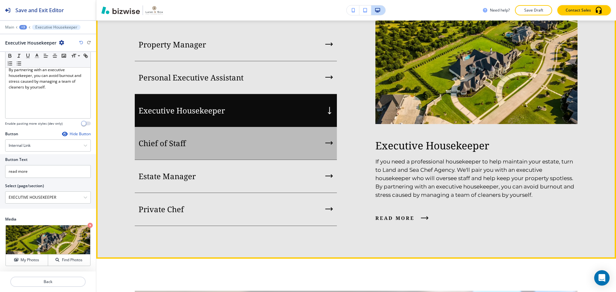
click at [260, 160] on div "Chief of Staff" at bounding box center [236, 143] width 202 height 33
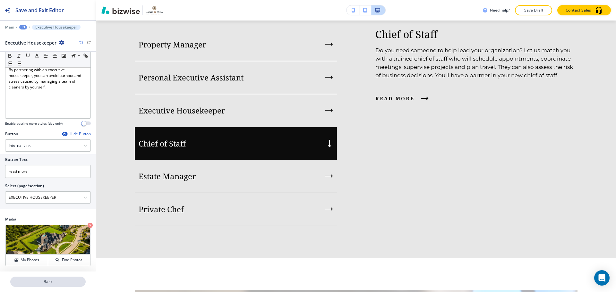
click at [53, 279] on p "Back" at bounding box center [48, 282] width 74 height 6
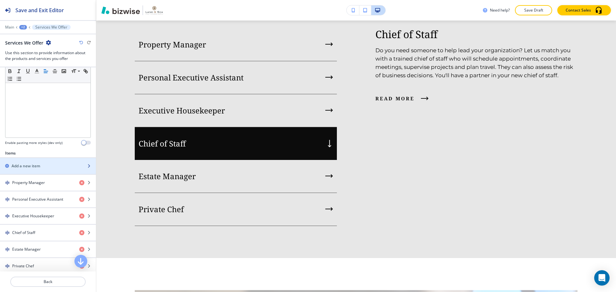
scroll to position [160, 0]
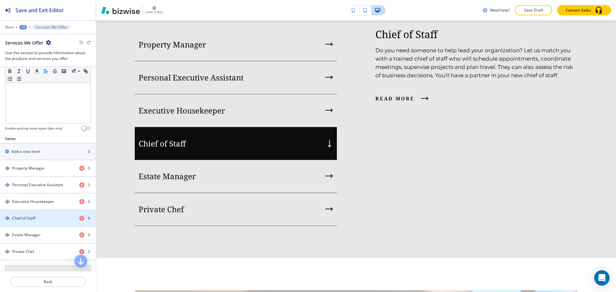
click at [55, 219] on div "Chief of Staff" at bounding box center [37, 218] width 74 height 6
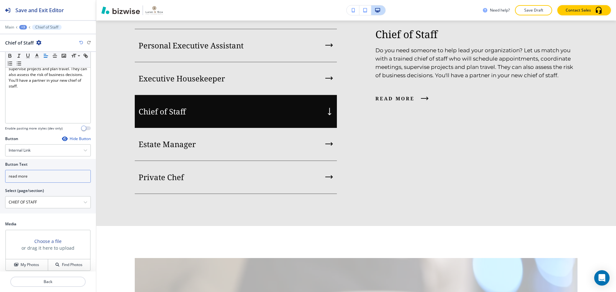
scroll to position [96, 0]
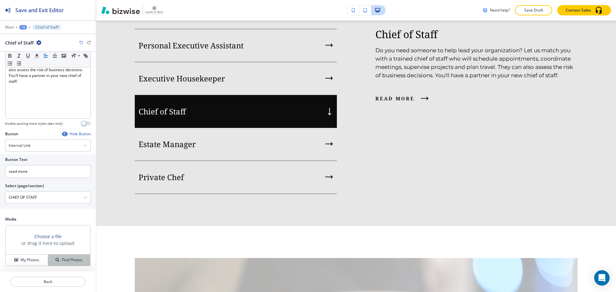
click at [62, 258] on h4 "Find Photos" at bounding box center [72, 260] width 21 height 6
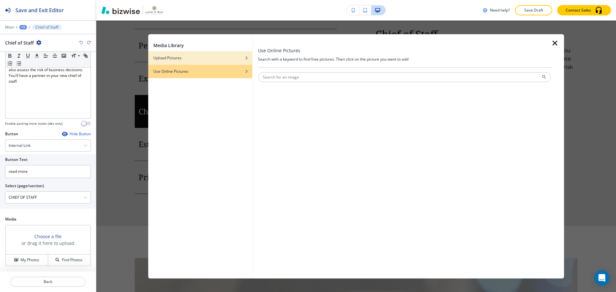
click at [226, 60] on div "Upload Pictures" at bounding box center [200, 58] width 104 height 6
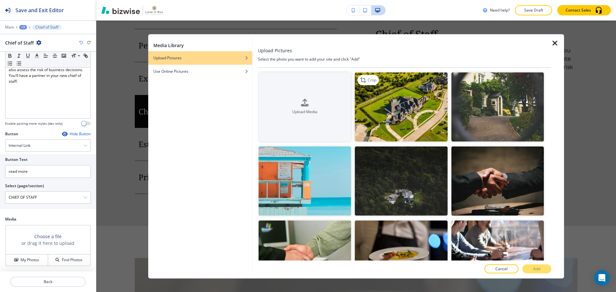
click at [395, 101] on img "button" at bounding box center [401, 106] width 92 height 69
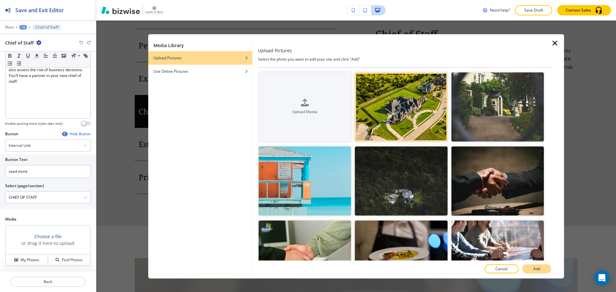
click at [548, 269] on button "Add" at bounding box center [536, 269] width 29 height 9
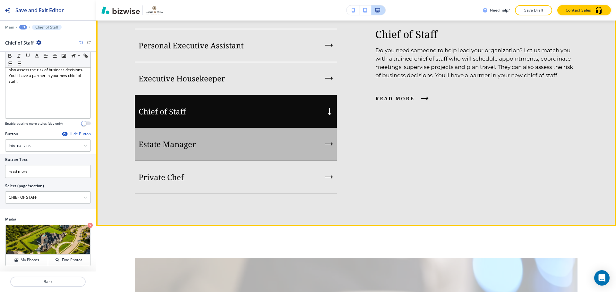
click at [241, 161] on div "Estate Manager" at bounding box center [236, 144] width 202 height 33
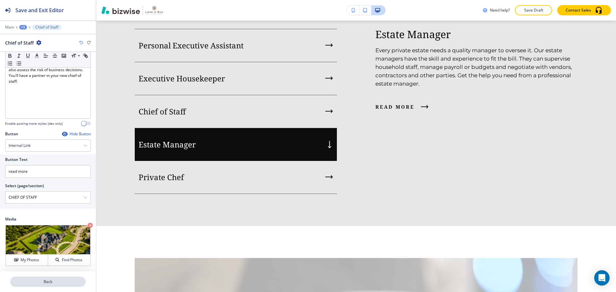
click at [63, 282] on p "Back" at bounding box center [48, 282] width 74 height 6
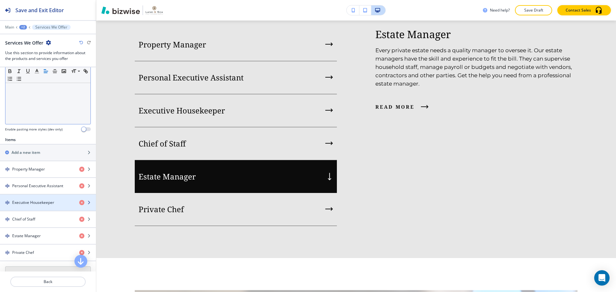
scroll to position [160, 0]
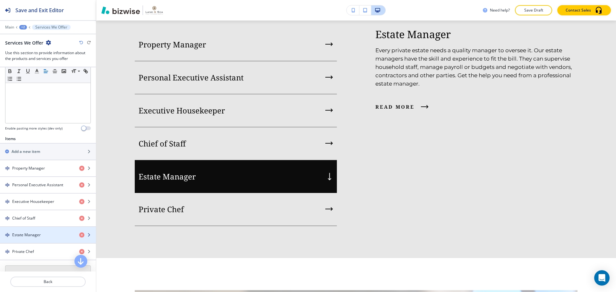
click at [44, 234] on div "Estate Manager" at bounding box center [37, 235] width 74 height 6
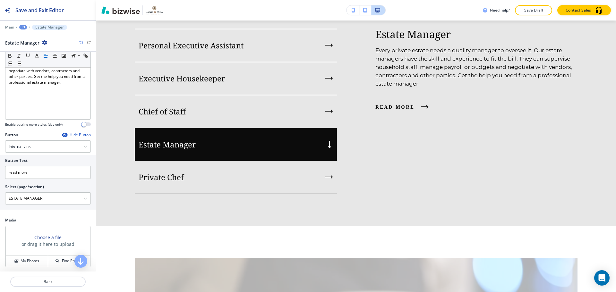
scroll to position [96, 0]
click at [62, 259] on h4 "Find Photos" at bounding box center [72, 260] width 21 height 6
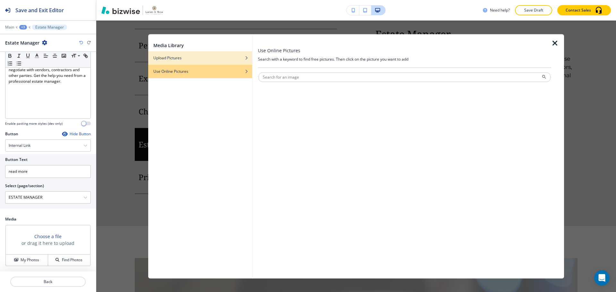
click at [220, 63] on div "button" at bounding box center [200, 63] width 104 height 4
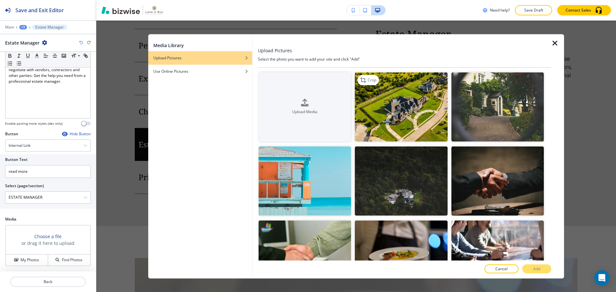
click at [378, 93] on img "button" at bounding box center [401, 106] width 92 height 69
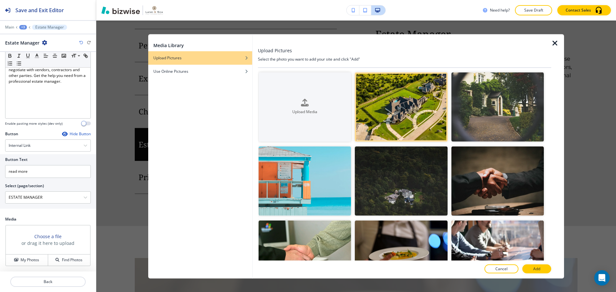
click at [528, 269] on button "Add" at bounding box center [536, 269] width 29 height 9
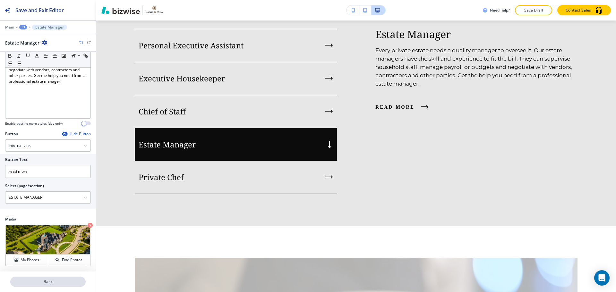
click at [53, 282] on p "Back" at bounding box center [48, 282] width 74 height 6
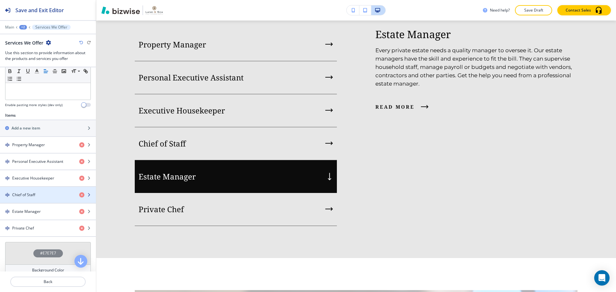
scroll to position [192, 0]
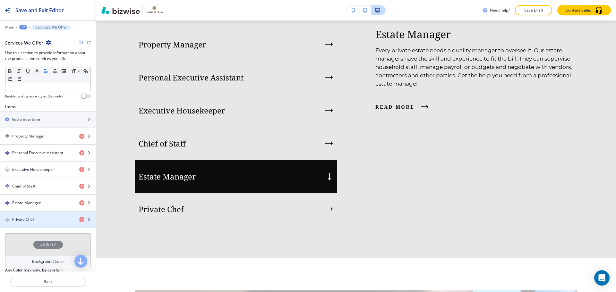
click at [36, 224] on div "button" at bounding box center [48, 225] width 96 height 5
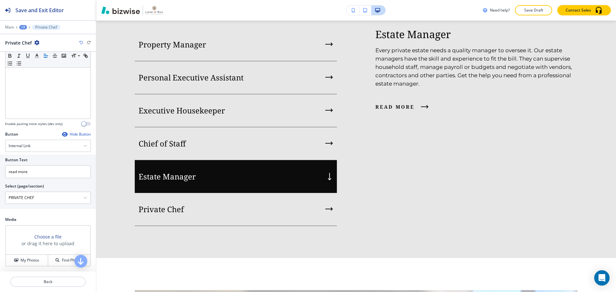
scroll to position [96, 0]
click at [64, 257] on h4 "Find Photos" at bounding box center [72, 260] width 21 height 6
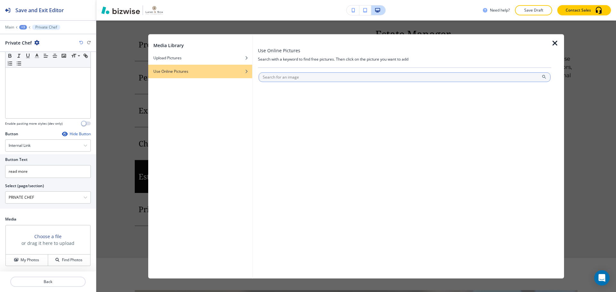
click at [314, 80] on input "text" at bounding box center [404, 77] width 292 height 10
type input "kitchen"
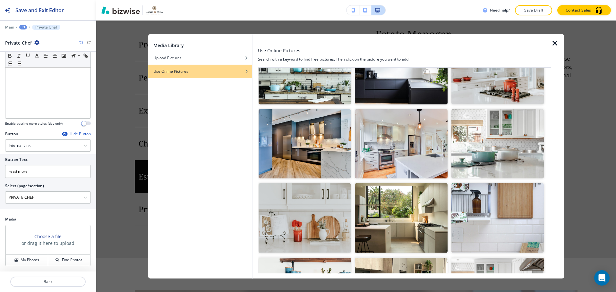
scroll to position [192, 0]
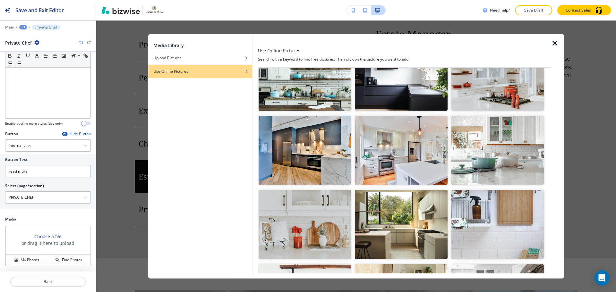
click at [331, 170] on img "button" at bounding box center [304, 150] width 92 height 69
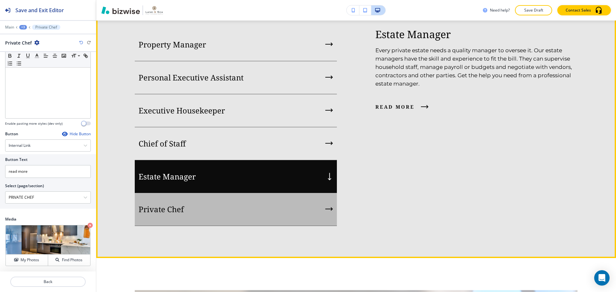
click at [230, 226] on div "Private Chef" at bounding box center [236, 209] width 202 height 33
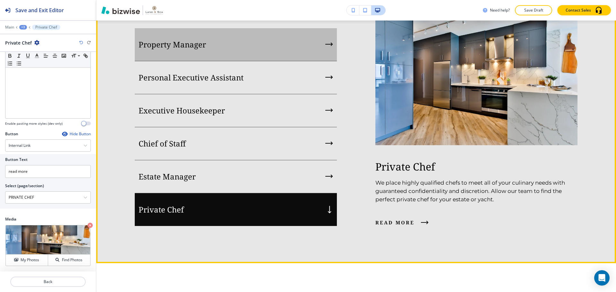
click at [246, 61] on div "Property Manager" at bounding box center [236, 44] width 202 height 33
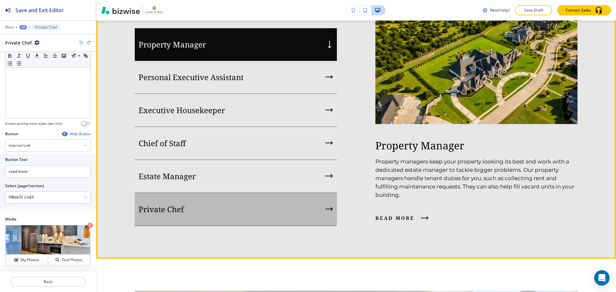
click at [263, 226] on div "Private Chef" at bounding box center [236, 209] width 202 height 33
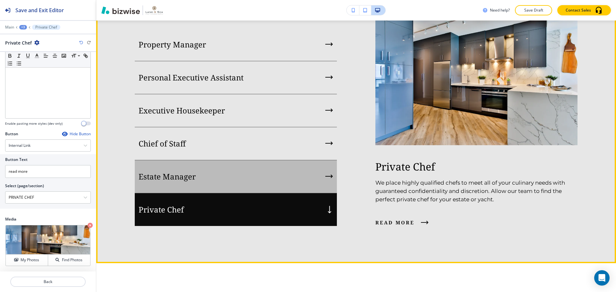
click at [266, 193] on div "Estate Manager" at bounding box center [236, 176] width 202 height 33
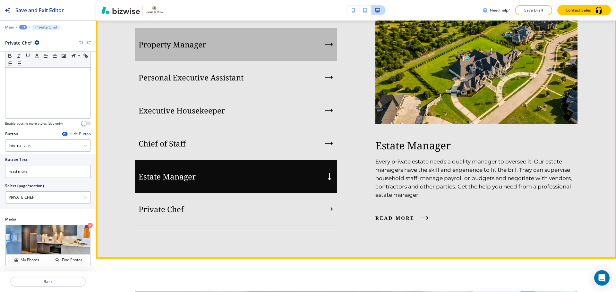
click at [245, 61] on div "Property Manager" at bounding box center [236, 44] width 202 height 33
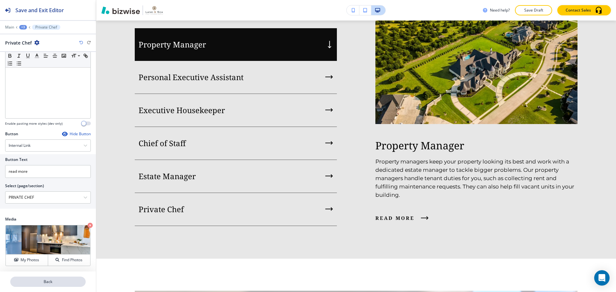
click at [46, 283] on p "Back" at bounding box center [48, 282] width 74 height 6
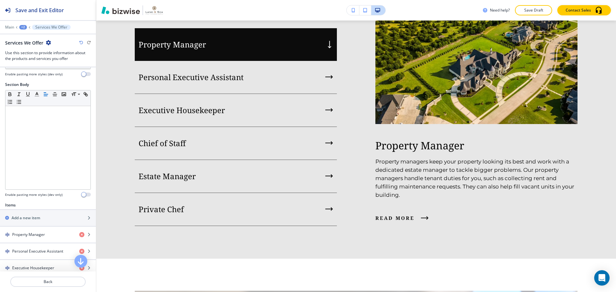
scroll to position [128, 0]
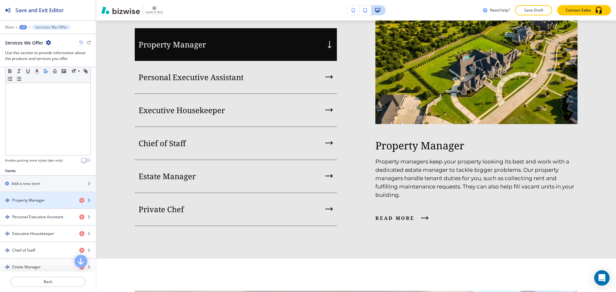
click at [43, 198] on h4 "Property Manager" at bounding box center [28, 201] width 33 height 6
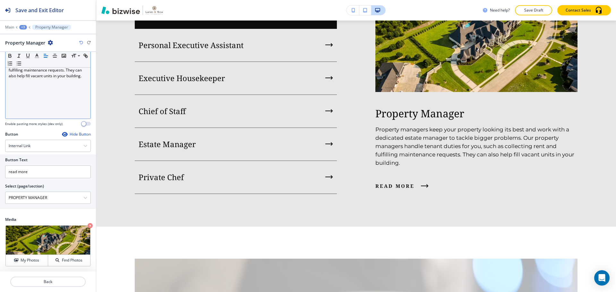
scroll to position [96, 0]
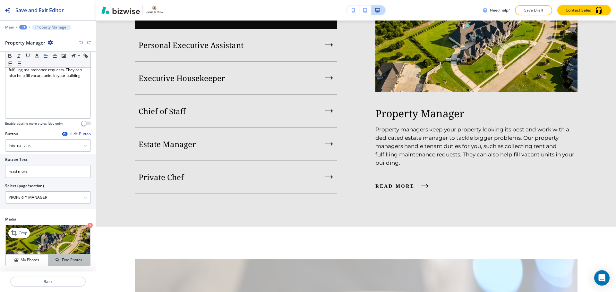
click at [66, 256] on button "Find Photos" at bounding box center [69, 260] width 42 height 11
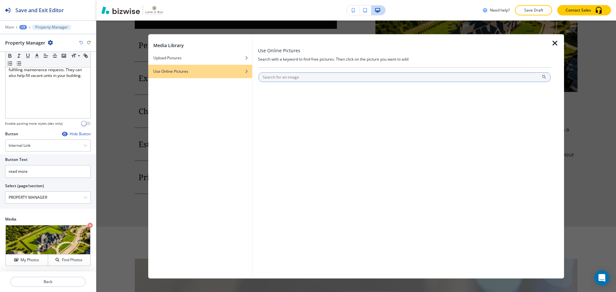
click at [332, 76] on input "text" at bounding box center [404, 77] width 292 height 10
type input "garden"
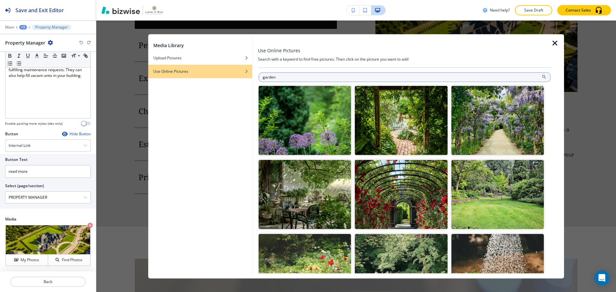
click at [332, 76] on input "garden" at bounding box center [404, 77] width 292 height 10
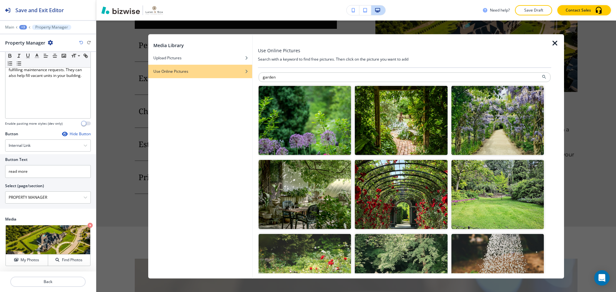
click at [383, 130] on img "button" at bounding box center [401, 120] width 92 height 69
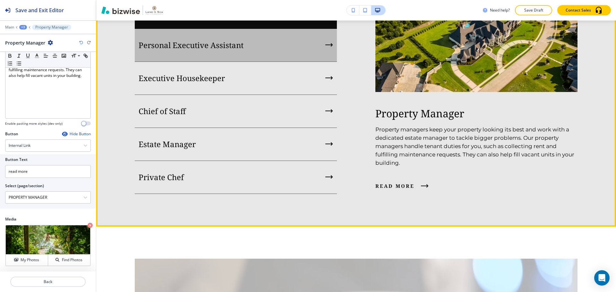
click at [247, 62] on div "Personal Executive Assistant" at bounding box center [236, 45] width 202 height 33
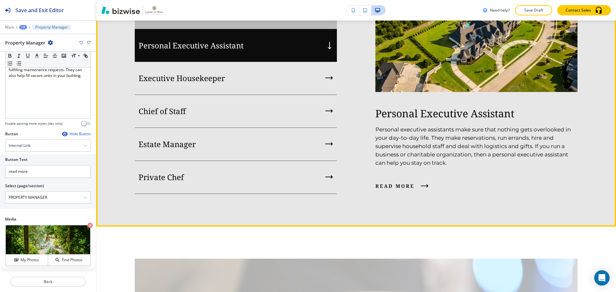
click at [260, 29] on div "Property Manager" at bounding box center [236, 12] width 202 height 33
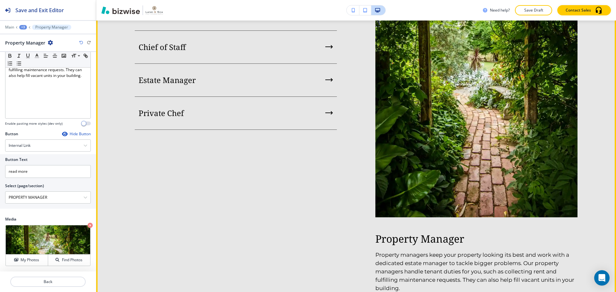
scroll to position [804, 0]
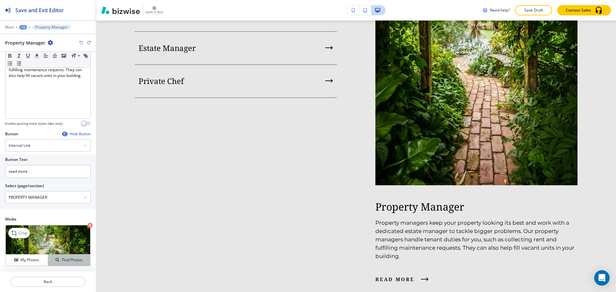
click at [69, 256] on button "Find Photos" at bounding box center [69, 260] width 42 height 11
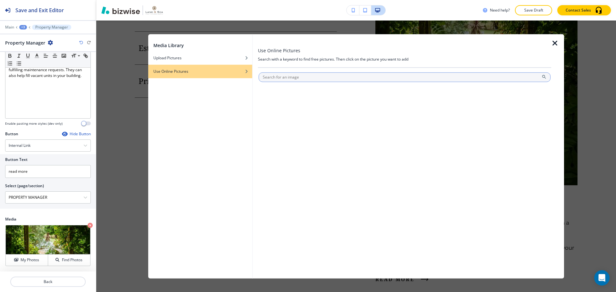
click at [328, 77] on input "text" at bounding box center [404, 77] width 292 height 10
type input "lawn"
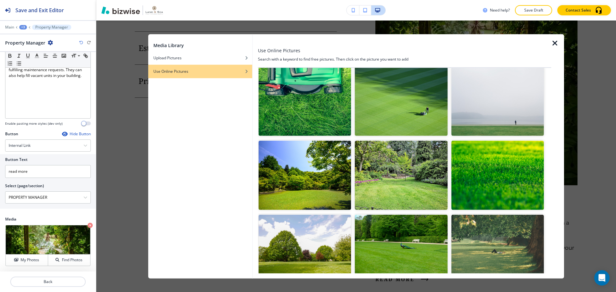
scroll to position [96, 0]
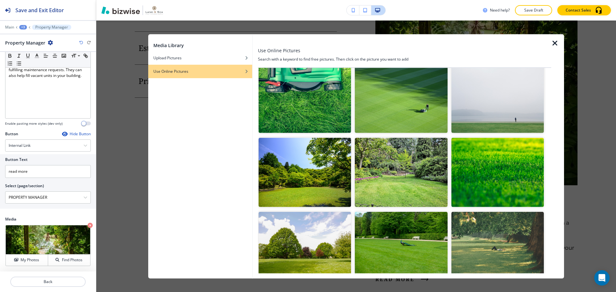
click at [318, 189] on img "button" at bounding box center [304, 172] width 92 height 69
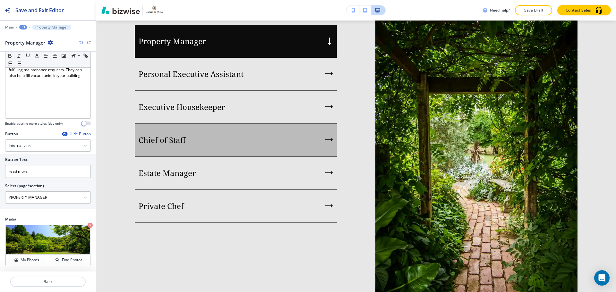
scroll to position [675, 0]
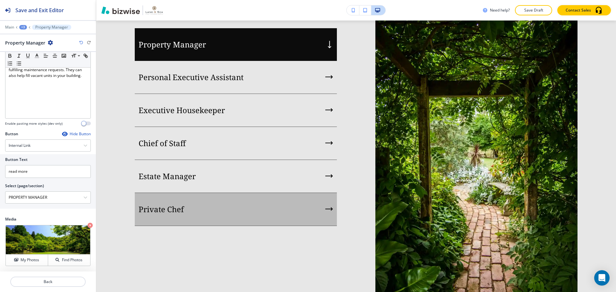
click at [203, 226] on div "Private Chef" at bounding box center [236, 209] width 202 height 33
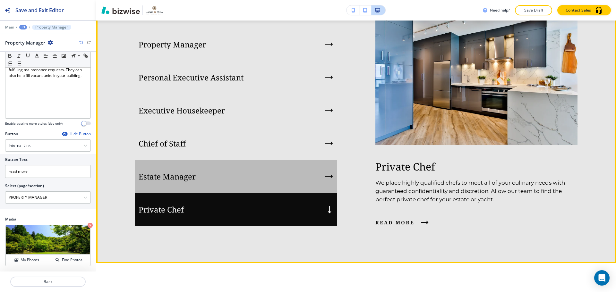
click at [198, 193] on div "Estate Manager" at bounding box center [236, 176] width 202 height 33
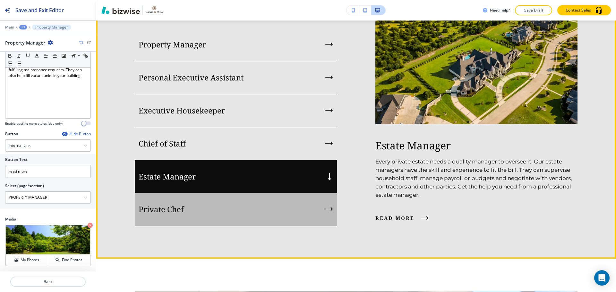
click at [189, 226] on div "Private Chef" at bounding box center [236, 209] width 202 height 33
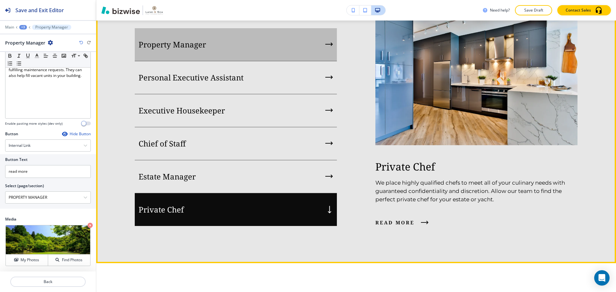
click at [278, 61] on div "Property Manager" at bounding box center [236, 44] width 202 height 33
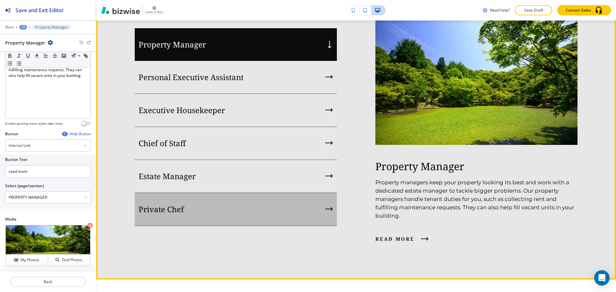
click at [198, 226] on div "Private Chef" at bounding box center [236, 209] width 202 height 33
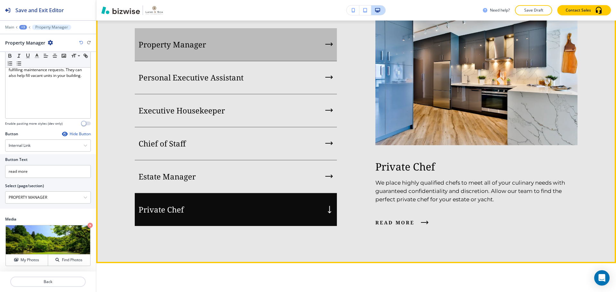
click at [204, 61] on div "Property Manager" at bounding box center [236, 44] width 202 height 33
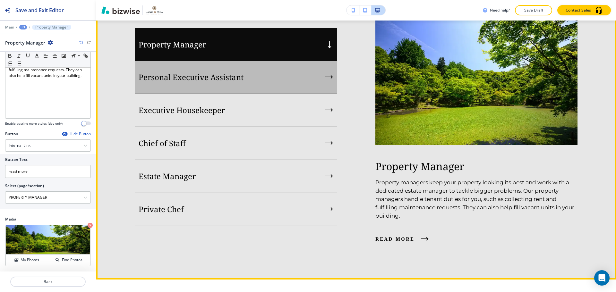
click at [198, 82] on p "Personal Executive Assistant" at bounding box center [191, 77] width 105 height 10
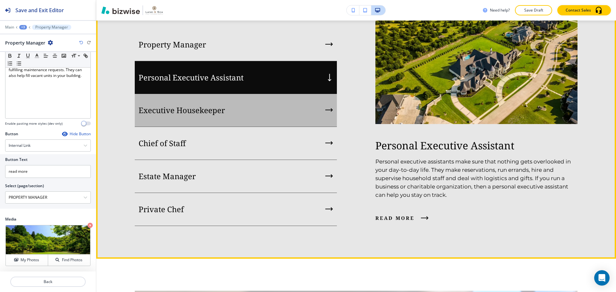
click at [197, 115] on p "Executive Housekeeper" at bounding box center [182, 111] width 86 height 10
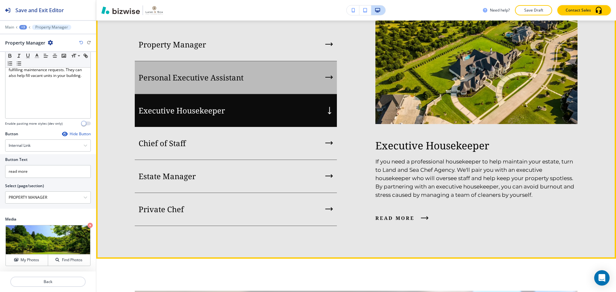
click at [199, 94] on div "Personal Executive Assistant" at bounding box center [236, 77] width 202 height 33
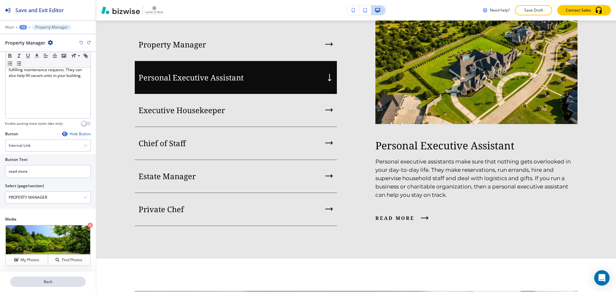
click at [57, 281] on p "Back" at bounding box center [48, 282] width 74 height 6
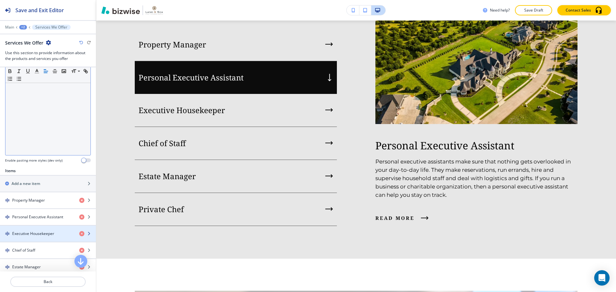
scroll to position [160, 0]
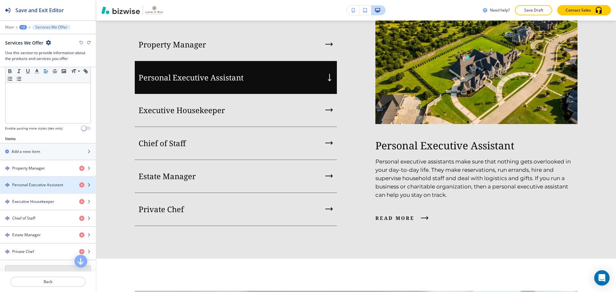
click at [59, 186] on h4 "Personal Executive Assistant" at bounding box center [37, 185] width 51 height 6
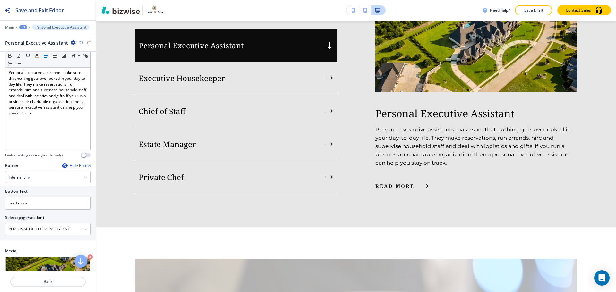
scroll to position [96, 0]
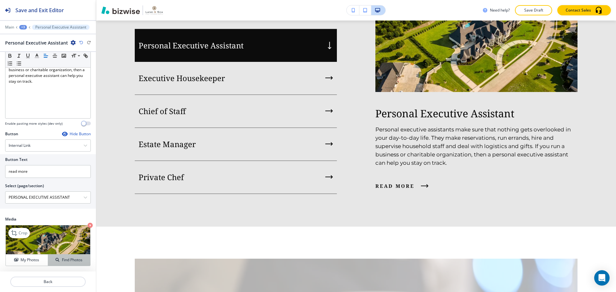
click at [63, 258] on h4 "Find Photos" at bounding box center [72, 260] width 21 height 6
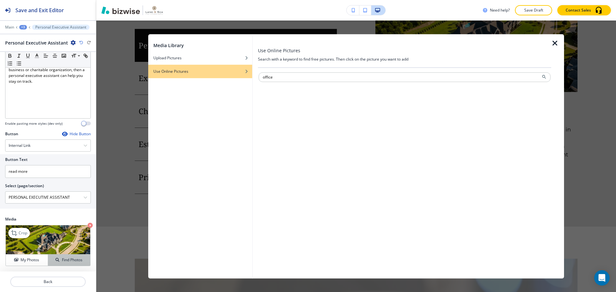
type input "office"
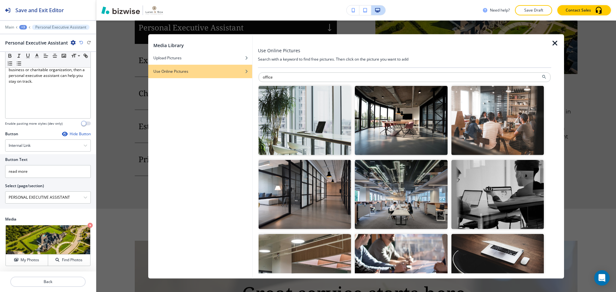
scroll to position [739, 0]
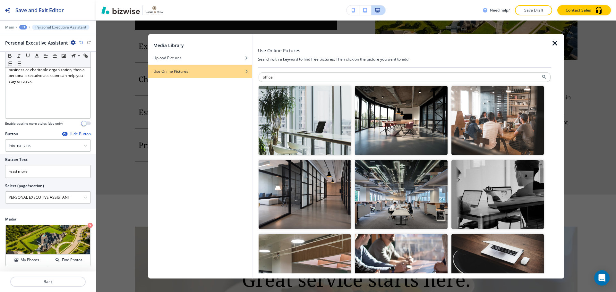
click at [318, 204] on img "button" at bounding box center [304, 194] width 92 height 69
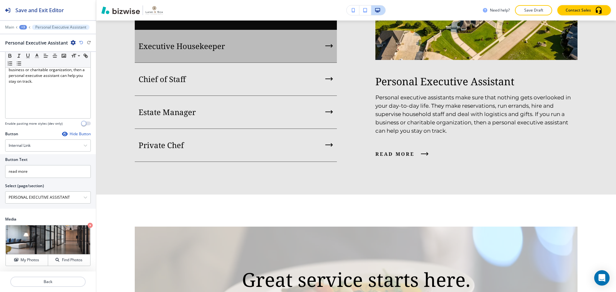
click at [259, 63] on div "Executive Housekeeper" at bounding box center [236, 46] width 202 height 33
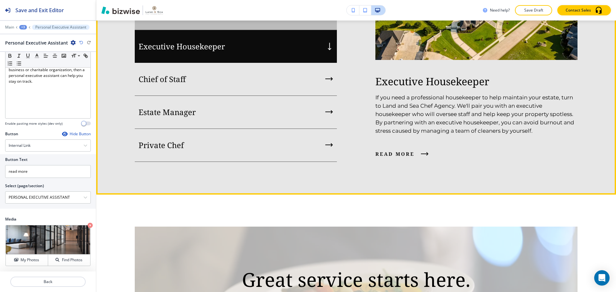
click at [267, 30] on div "Personal Executive Assistant" at bounding box center [236, 13] width 202 height 33
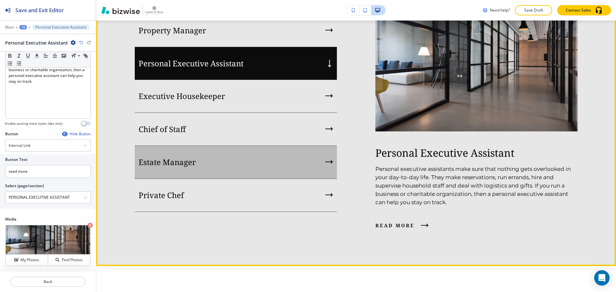
scroll to position [675, 0]
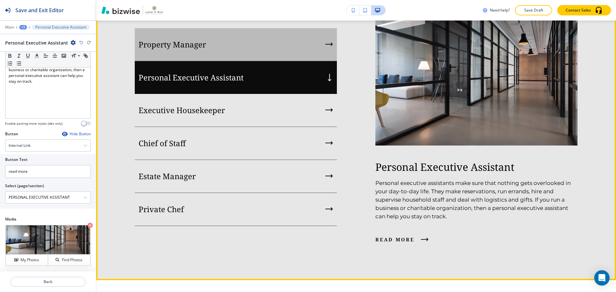
click at [266, 61] on div "Property Manager" at bounding box center [236, 44] width 202 height 33
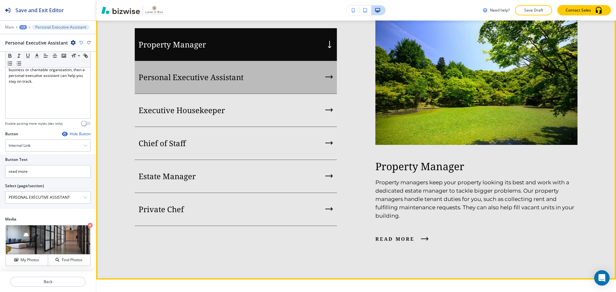
click at [263, 94] on div "Personal Executive Assistant" at bounding box center [236, 77] width 202 height 33
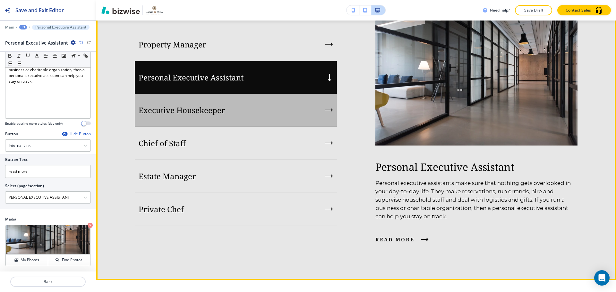
click at [256, 127] on div "Executive Housekeeper" at bounding box center [236, 110] width 202 height 33
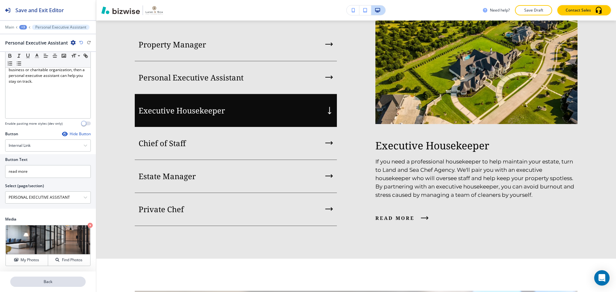
click at [54, 282] on p "Back" at bounding box center [48, 282] width 74 height 6
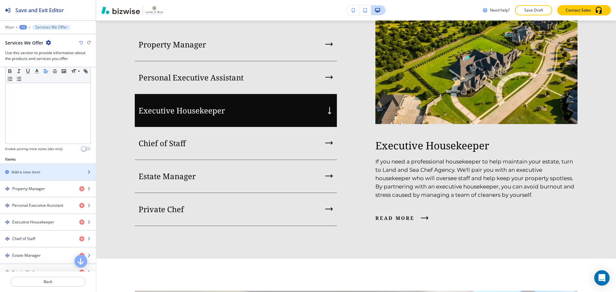
scroll to position [160, 0]
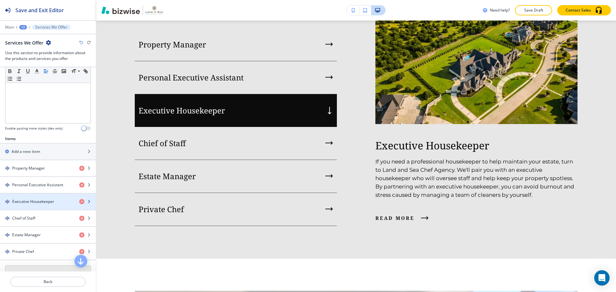
click at [50, 205] on div "button" at bounding box center [48, 207] width 96 height 5
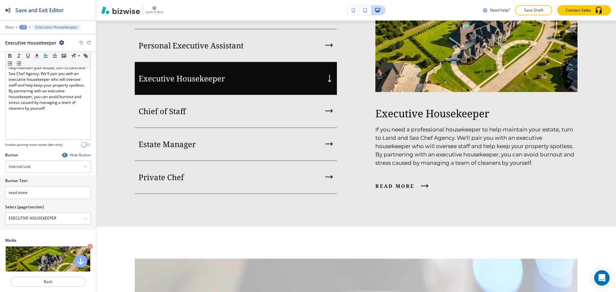
scroll to position [96, 0]
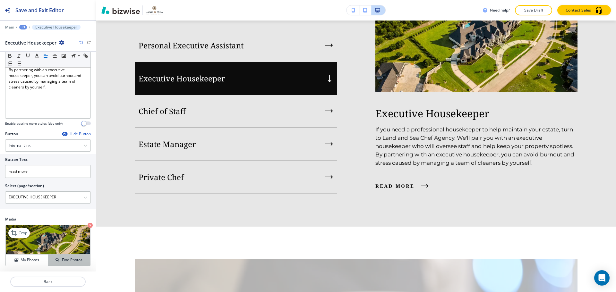
click at [66, 256] on button "Find Photos" at bounding box center [69, 260] width 42 height 11
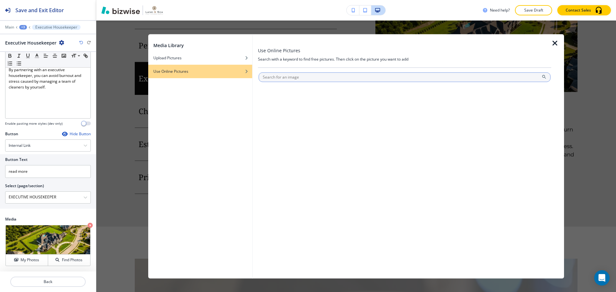
click at [299, 80] on input "text" at bounding box center [404, 77] width 292 height 10
type input "living room"
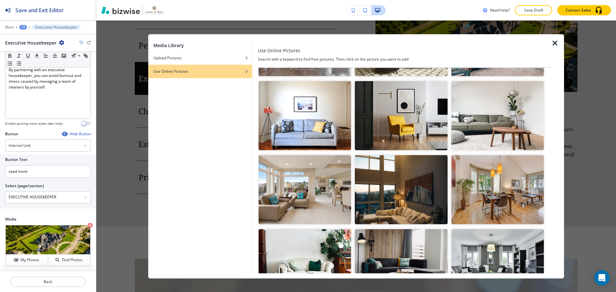
scroll to position [160, 0]
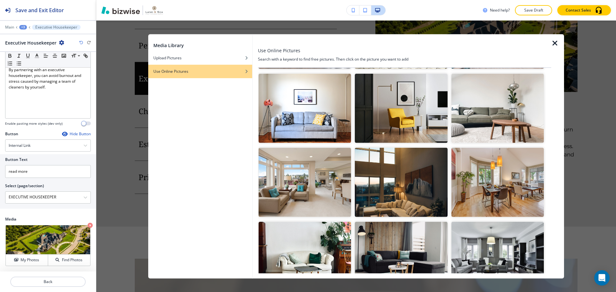
click at [386, 173] on img "button" at bounding box center [401, 182] width 92 height 69
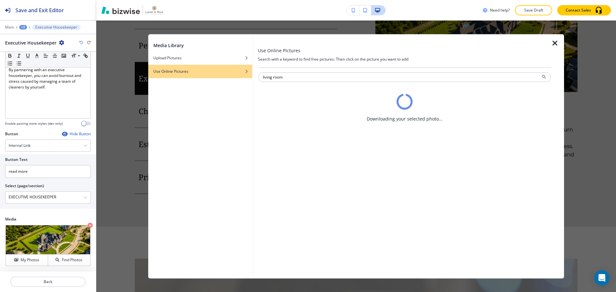
scroll to position [0, 0]
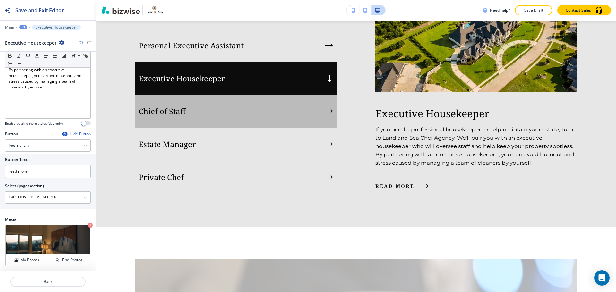
drag, startPoint x: 178, startPoint y: 152, endPoint x: 180, endPoint y: 148, distance: 4.3
click at [179, 116] on p "Chief of Staff" at bounding box center [162, 111] width 47 height 10
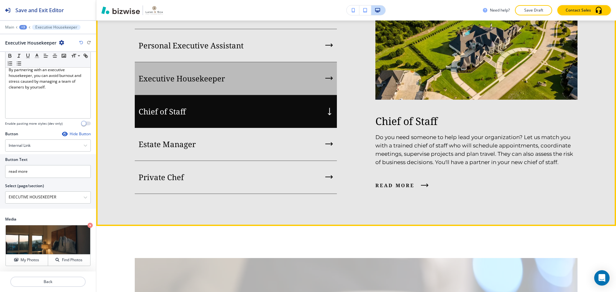
click at [191, 83] on p "Executive Housekeeper" at bounding box center [182, 79] width 86 height 10
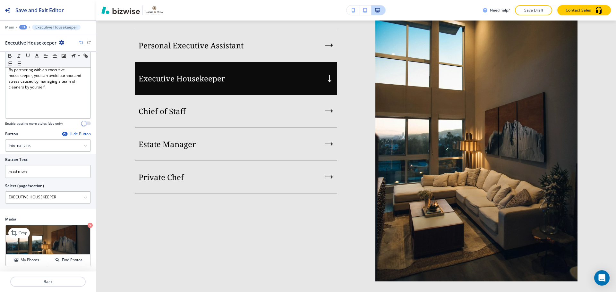
click at [88, 223] on icon "button" at bounding box center [90, 225] width 5 height 5
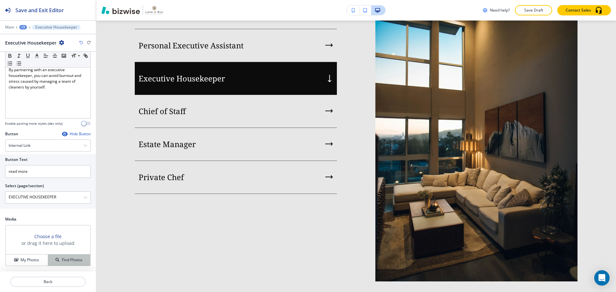
click at [73, 257] on button "Find Photos" at bounding box center [69, 260] width 42 height 11
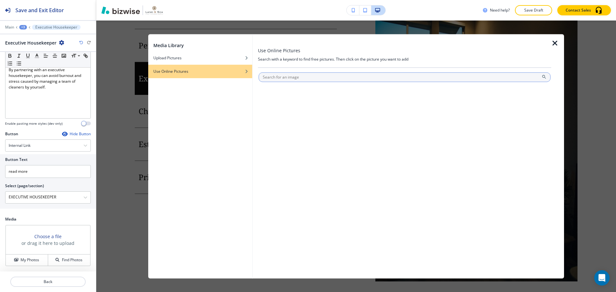
click at [282, 77] on input "text" at bounding box center [404, 77] width 292 height 10
type input "living room"
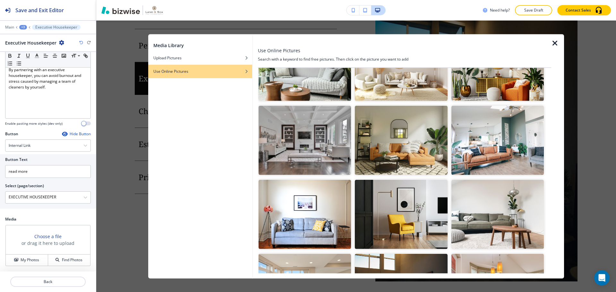
scroll to position [64, 0]
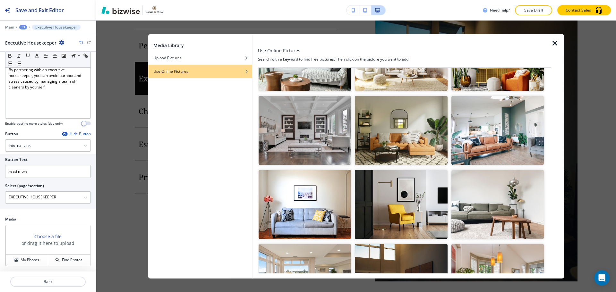
click at [336, 128] on img "button" at bounding box center [304, 130] width 92 height 69
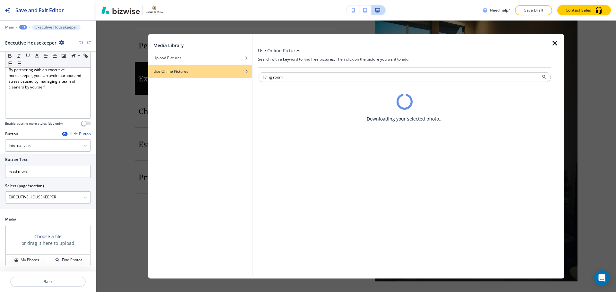
scroll to position [0, 0]
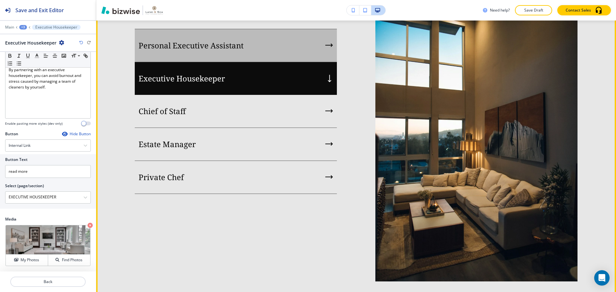
click at [309, 62] on div "Personal Executive Assistant" at bounding box center [236, 45] width 202 height 33
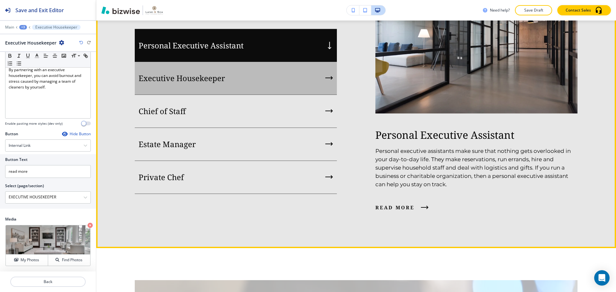
click at [304, 95] on div "Executive Housekeeper" at bounding box center [236, 78] width 202 height 33
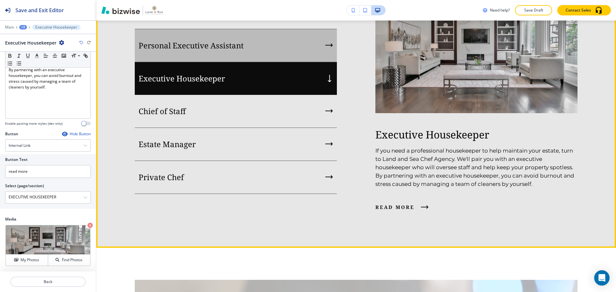
click at [302, 62] on div "Personal Executive Assistant" at bounding box center [236, 45] width 202 height 33
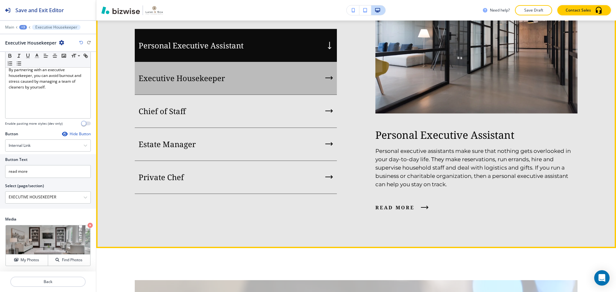
click at [295, 95] on div "Executive Housekeeper" at bounding box center [236, 78] width 202 height 33
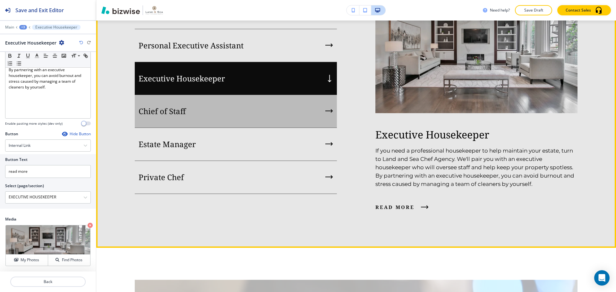
click at [286, 128] on div "Chief of Staff" at bounding box center [236, 111] width 202 height 33
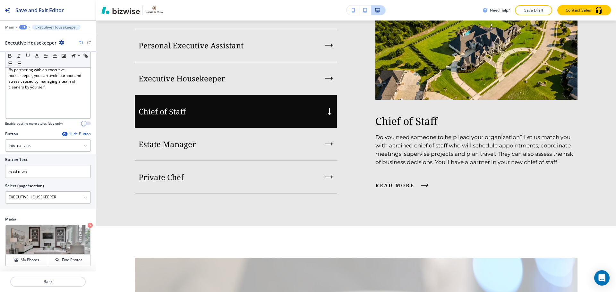
click at [88, 224] on icon "button" at bounding box center [90, 225] width 5 height 5
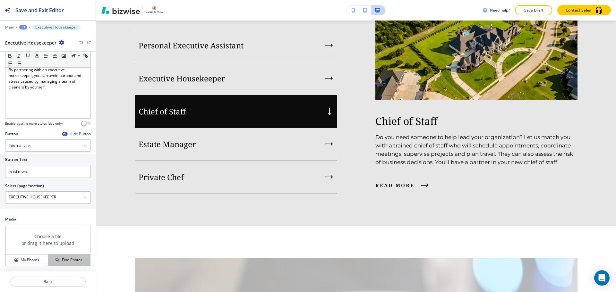
click at [62, 259] on h4 "Find Photos" at bounding box center [72, 260] width 21 height 6
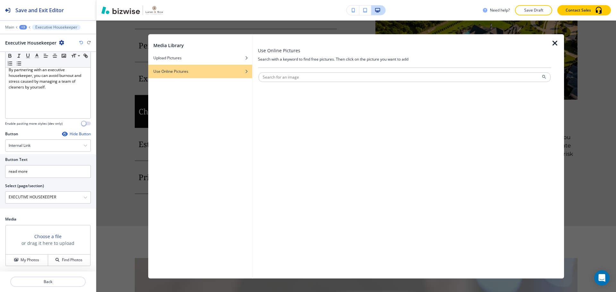
click at [300, 84] on div at bounding box center [404, 84] width 292 height 4
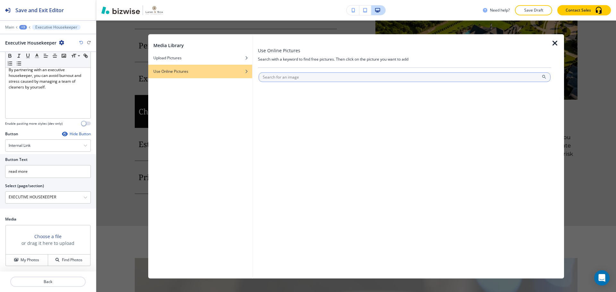
click at [306, 80] on input "text" at bounding box center [404, 77] width 292 height 10
type input "home office"
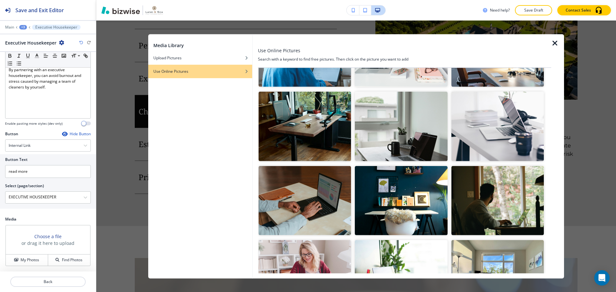
scroll to position [289, 0]
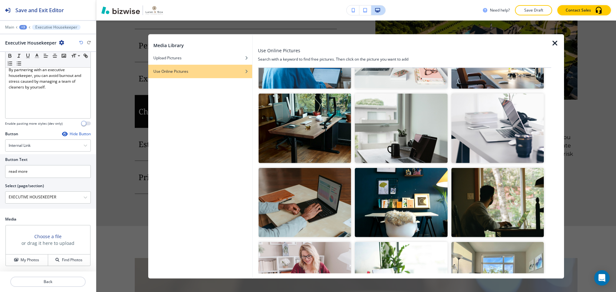
click at [325, 139] on img "button" at bounding box center [304, 128] width 92 height 69
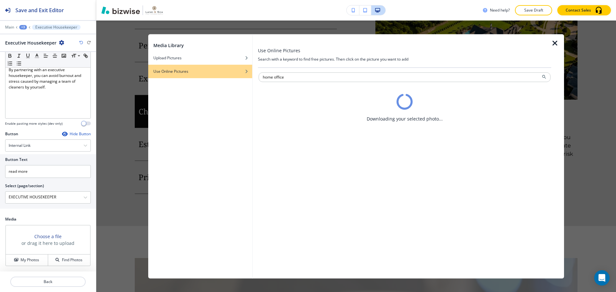
scroll to position [0, 0]
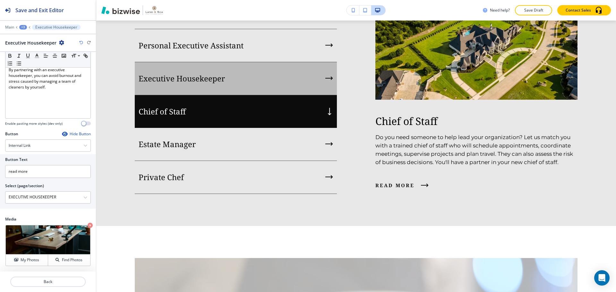
click at [305, 95] on div "Executive Housekeeper" at bounding box center [236, 78] width 202 height 33
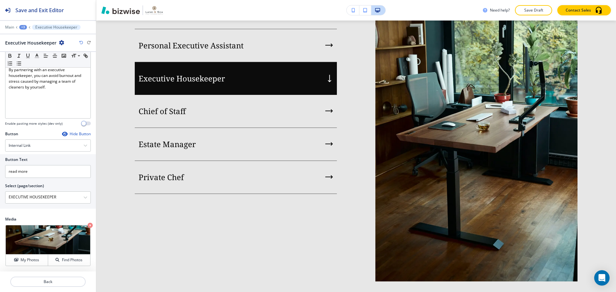
click at [88, 226] on icon "button" at bounding box center [90, 225] width 5 height 5
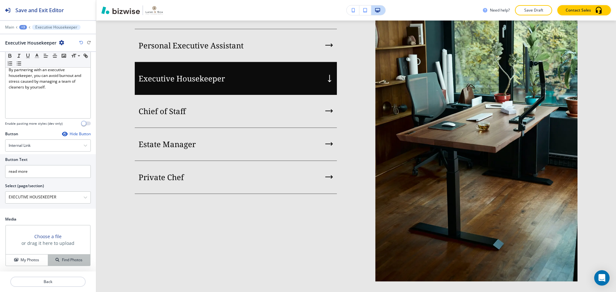
click at [75, 258] on h4 "Find Photos" at bounding box center [72, 260] width 21 height 6
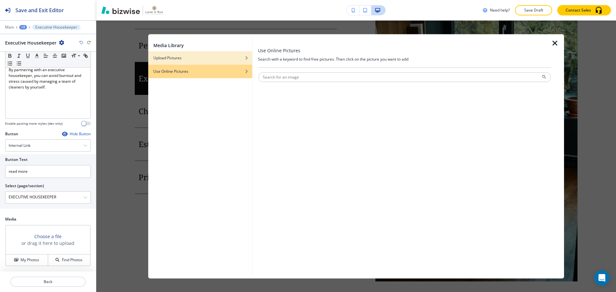
click at [220, 57] on div "Upload Pictures" at bounding box center [200, 58] width 104 height 6
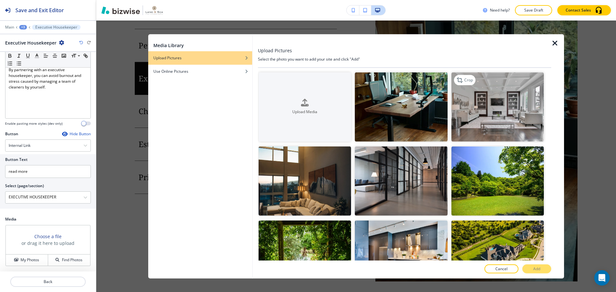
click at [519, 113] on img "button" at bounding box center [497, 106] width 92 height 69
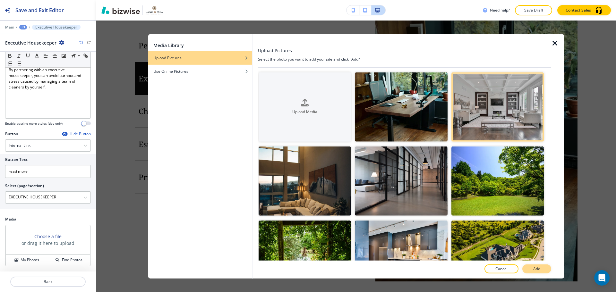
click at [548, 270] on button "Add" at bounding box center [536, 269] width 29 height 9
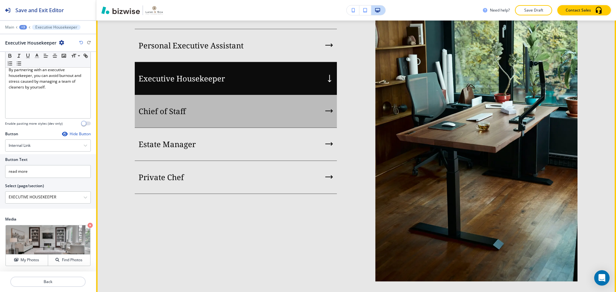
click at [209, 128] on div "Chief of Staff" at bounding box center [236, 111] width 202 height 33
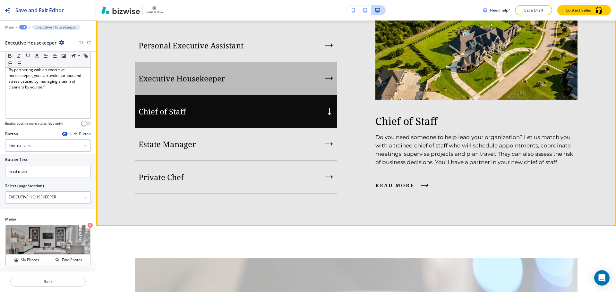
click at [224, 83] on p "Executive Housekeeper" at bounding box center [182, 79] width 86 height 10
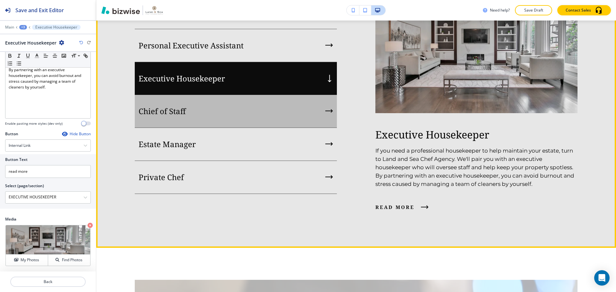
click at [231, 128] on div "Chief of Staff" at bounding box center [236, 111] width 202 height 33
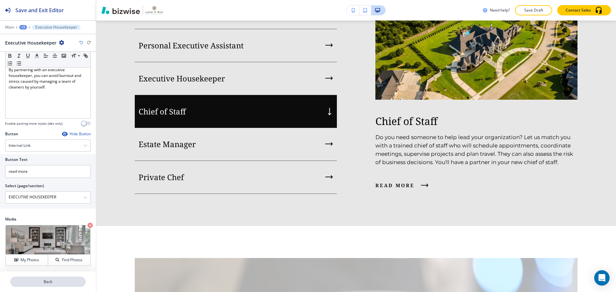
click at [55, 279] on button "Back" at bounding box center [47, 282] width 75 height 10
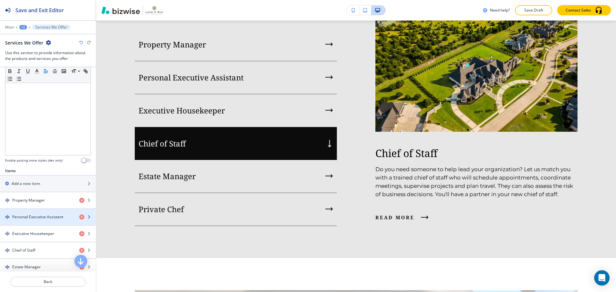
scroll to position [160, 0]
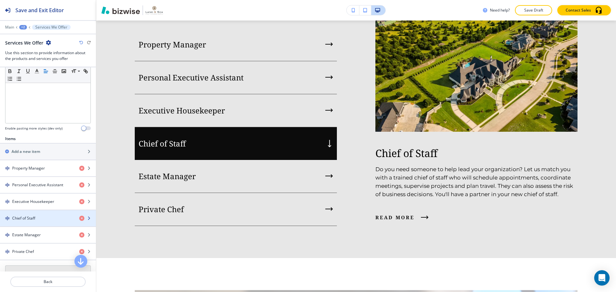
click at [53, 223] on div "button" at bounding box center [48, 223] width 96 height 5
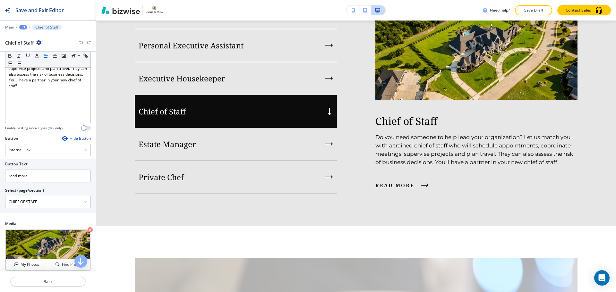
scroll to position [96, 0]
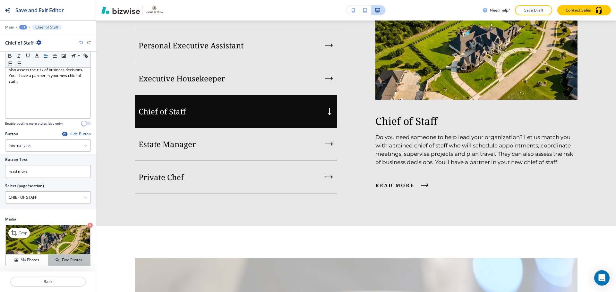
click at [78, 258] on h4 "Find Photos" at bounding box center [72, 260] width 21 height 6
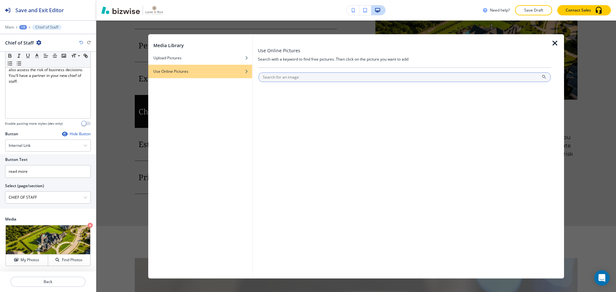
click at [299, 79] on input "text" at bounding box center [404, 77] width 292 height 10
type input "home office"
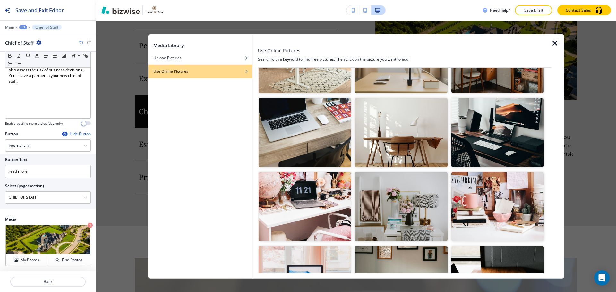
scroll to position [738, 0]
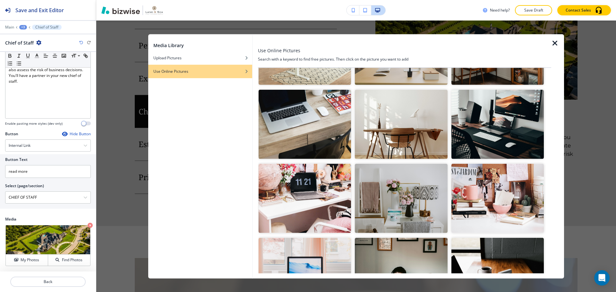
click at [409, 131] on img "button" at bounding box center [401, 124] width 92 height 69
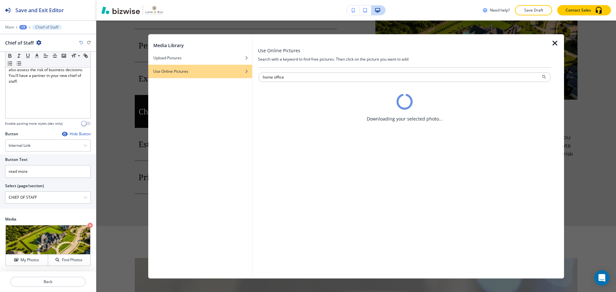
scroll to position [0, 0]
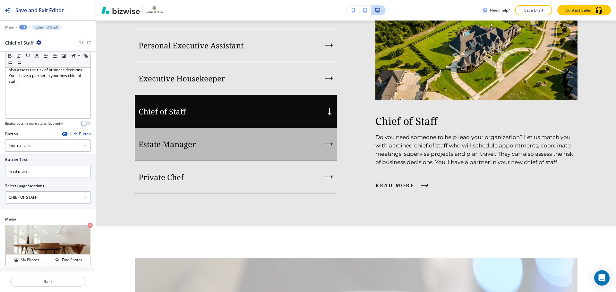
click at [264, 161] on div "Estate Manager" at bounding box center [236, 144] width 202 height 33
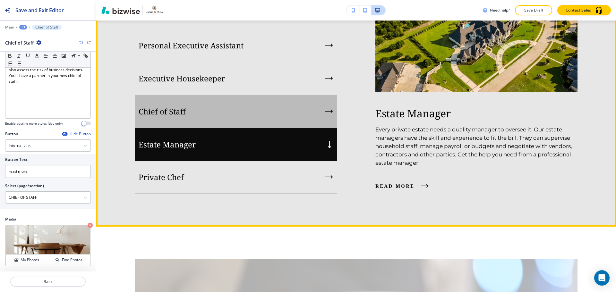
click at [266, 128] on div "Chief of Staff" at bounding box center [236, 111] width 202 height 33
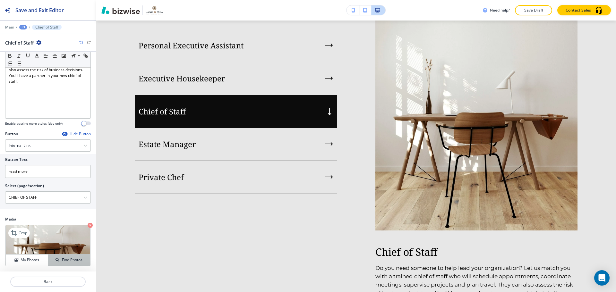
click at [57, 258] on div "Find Photos" at bounding box center [69, 260] width 42 height 6
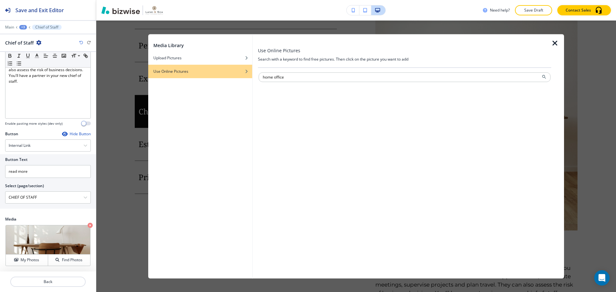
type input "home office"
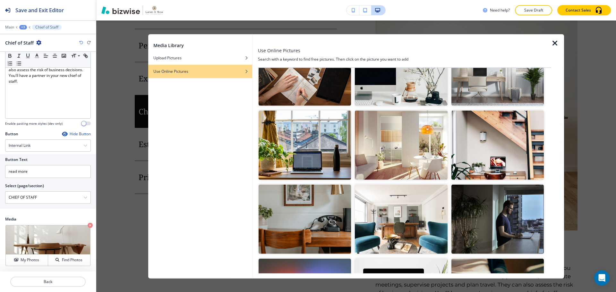
scroll to position [1173, 0]
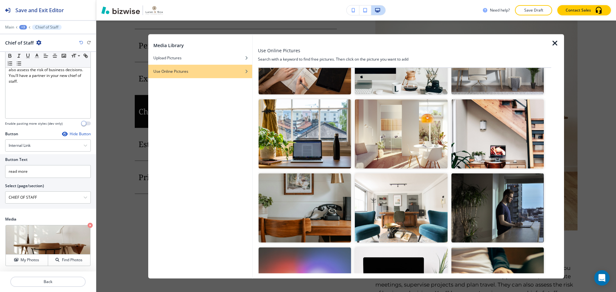
click at [429, 194] on img "button" at bounding box center [401, 207] width 92 height 69
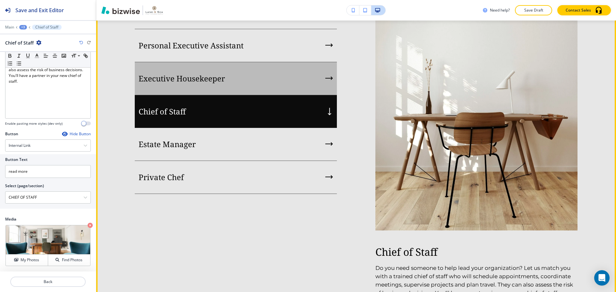
click at [214, 83] on p "Executive Housekeeper" at bounding box center [182, 79] width 86 height 10
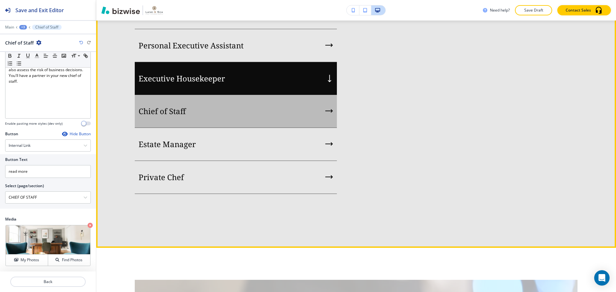
click at [214, 128] on div "Chief of Staff" at bounding box center [236, 111] width 202 height 33
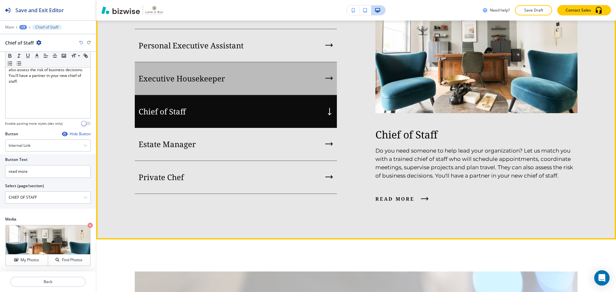
click at [223, 95] on div "Executive Housekeeper" at bounding box center [236, 78] width 202 height 33
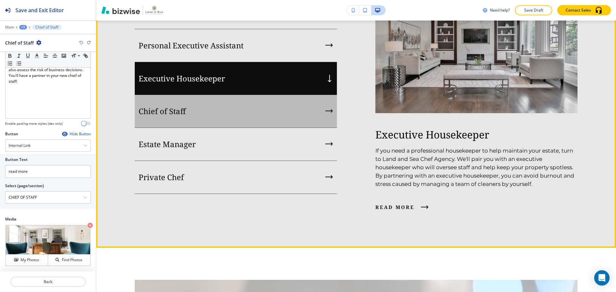
click at [215, 128] on div "Chief of Staff" at bounding box center [236, 111] width 202 height 33
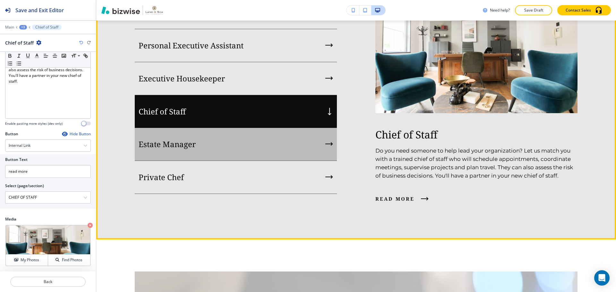
click at [209, 161] on div "Estate Manager" at bounding box center [236, 144] width 202 height 33
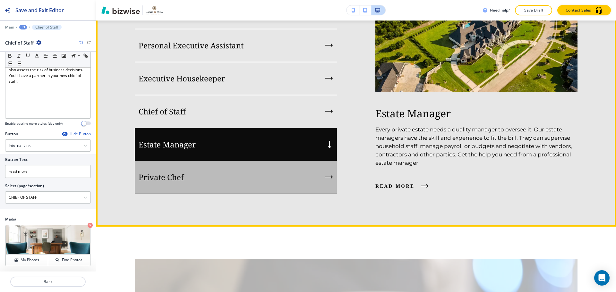
click at [208, 194] on div "Private Chef" at bounding box center [236, 177] width 202 height 33
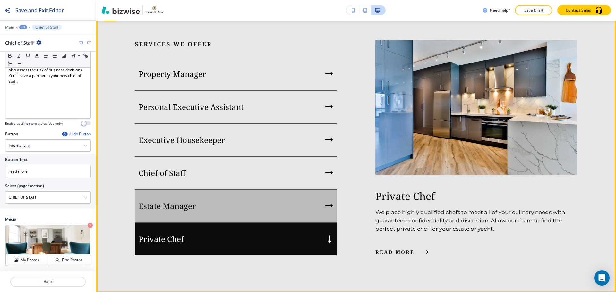
scroll to position [643, 0]
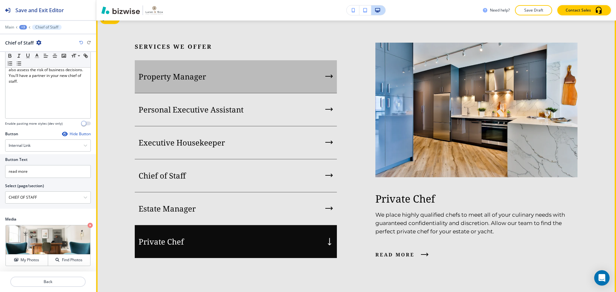
click at [257, 93] on div "Property Manager" at bounding box center [236, 76] width 202 height 33
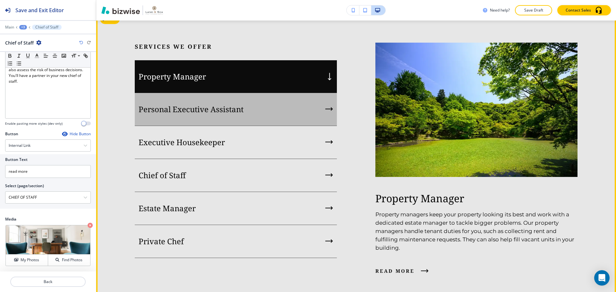
click at [239, 114] on p "Personal Executive Assistant" at bounding box center [191, 110] width 105 height 10
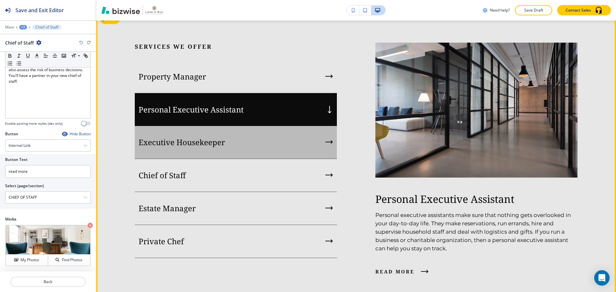
click at [222, 147] on p "Executive Housekeeper" at bounding box center [182, 143] width 86 height 10
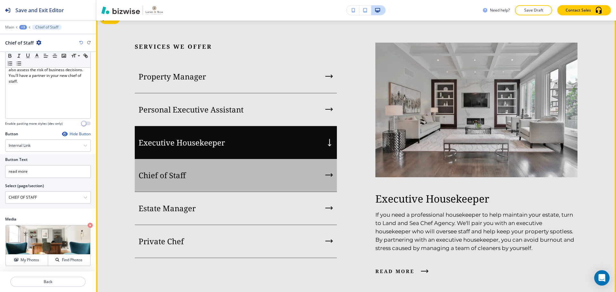
click at [211, 192] on div "Chief of Staff" at bounding box center [236, 175] width 202 height 33
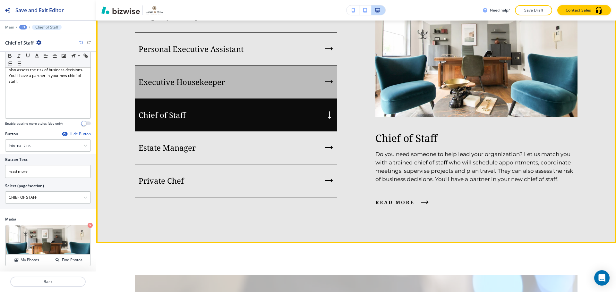
scroll to position [707, 0]
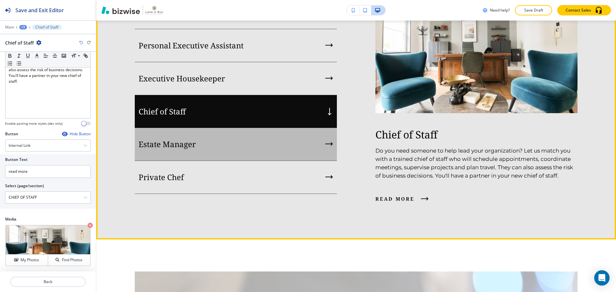
click at [217, 161] on div "Estate Manager" at bounding box center [236, 144] width 202 height 33
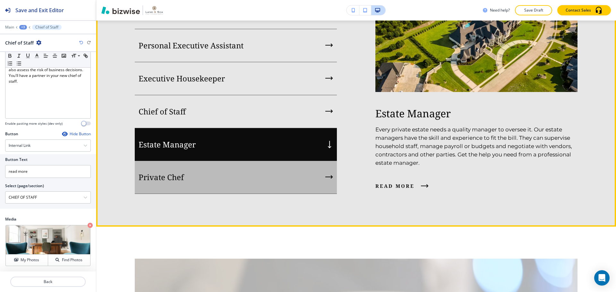
click at [209, 194] on div "Private Chef" at bounding box center [236, 177] width 202 height 33
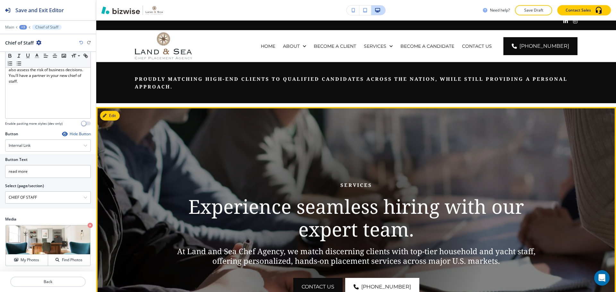
scroll to position [0, 0]
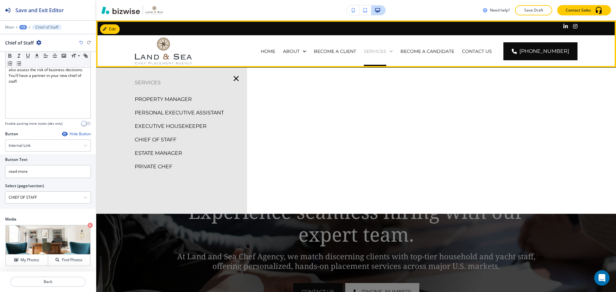
click at [394, 52] on icon at bounding box center [391, 51] width 6 height 6
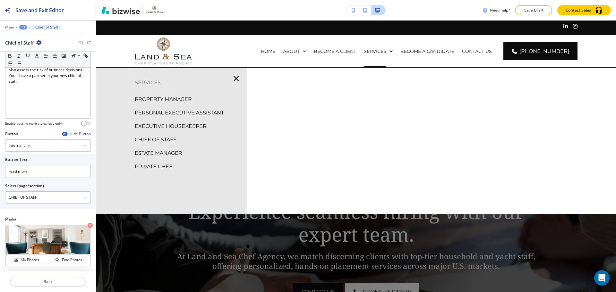
click at [170, 99] on p "PROPERTY MANAGER" at bounding box center [163, 100] width 57 height 10
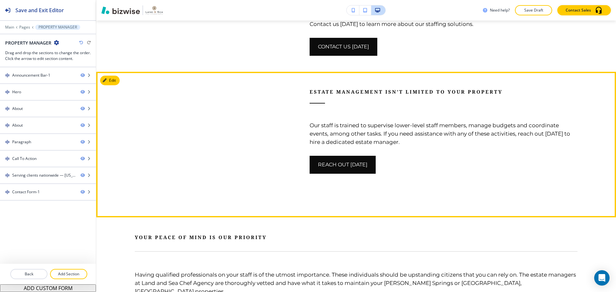
scroll to position [577, 0]
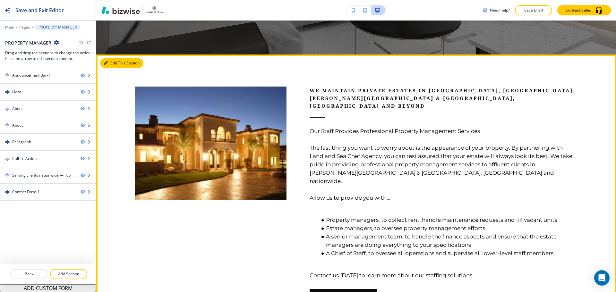
click at [113, 67] on button "Edit This Section" at bounding box center [121, 63] width 43 height 10
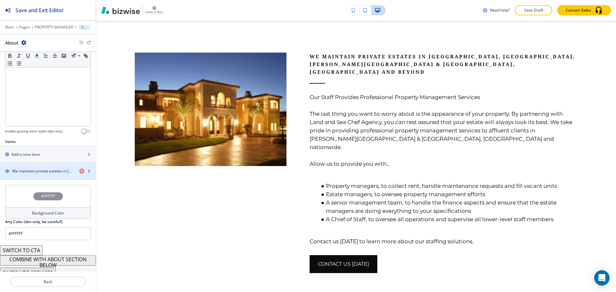
scroll to position [148, 0]
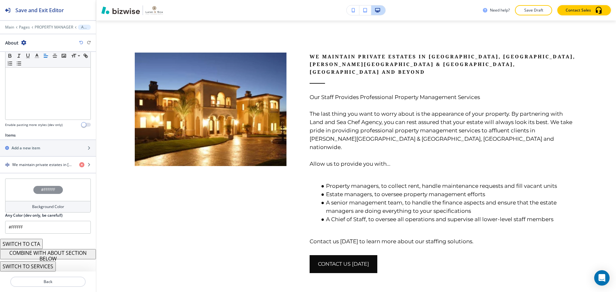
click at [65, 250] on button "COMBINE WITH ABOUT SECTION BELOW" at bounding box center [48, 254] width 96 height 10
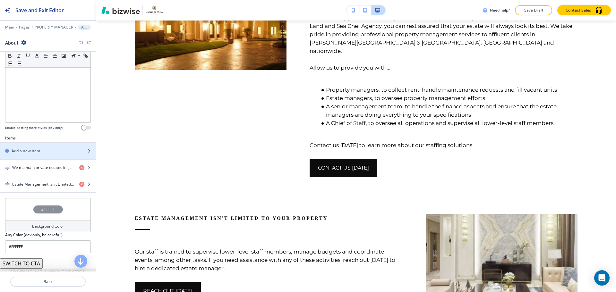
scroll to position [69, 0]
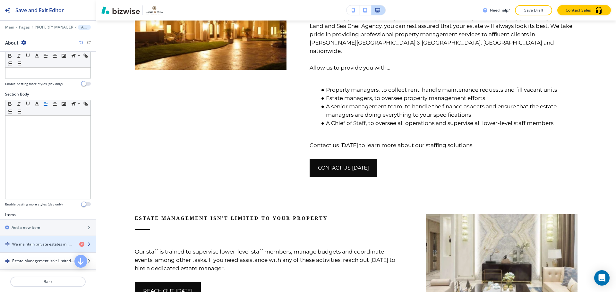
click at [36, 244] on h4 "We maintain private estates in Delray Beach, FL, Sandy Springs & Alpharetta, GA…" at bounding box center [43, 244] width 62 height 6
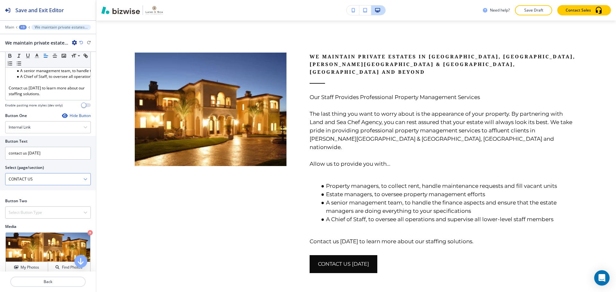
scroll to position [239, 0]
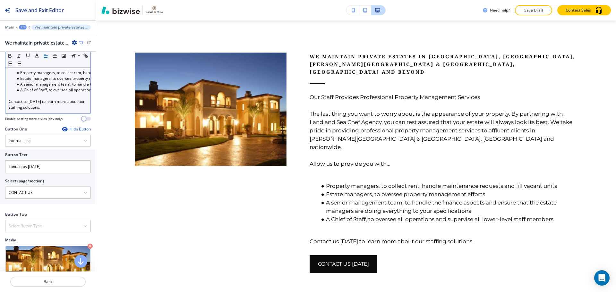
click at [75, 127] on div "Hide Button" at bounding box center [76, 129] width 29 height 5
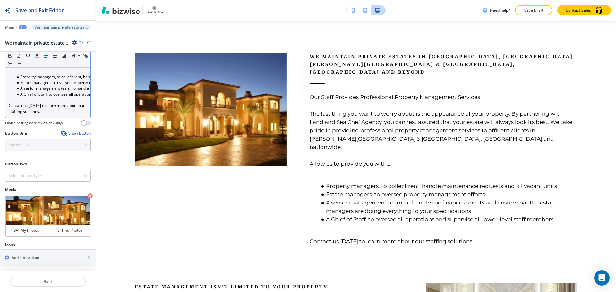
scroll to position [217, 0]
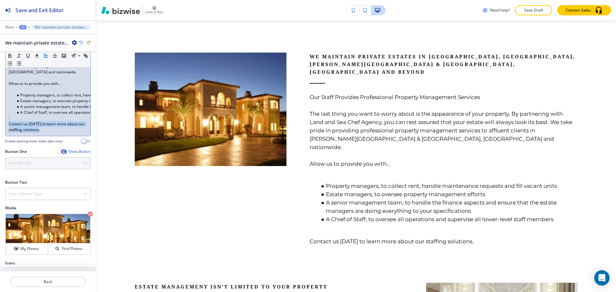
drag, startPoint x: 53, startPoint y: 107, endPoint x: 9, endPoint y: 94, distance: 46.0
click at [9, 94] on div "Our Staff Provides Professional Property Management Services The last thing you…" at bounding box center [47, 66] width 85 height 139
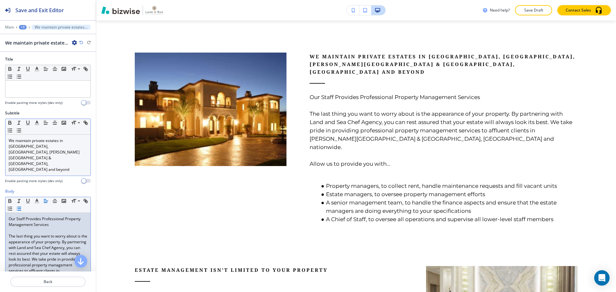
scroll to position [0, 0]
click at [35, 152] on p "We maintain private estates in Delray Beach, FL, Sandy Springs & Alpharetta, GA…" at bounding box center [48, 156] width 79 height 35
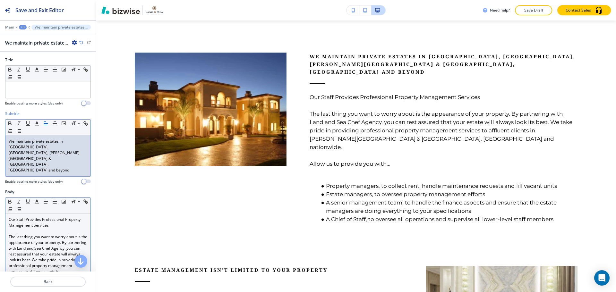
click at [41, 151] on p "We maintain private estates in Delray Beach, FL, Sandy Springs & Alpharetta, GA…" at bounding box center [48, 156] width 79 height 35
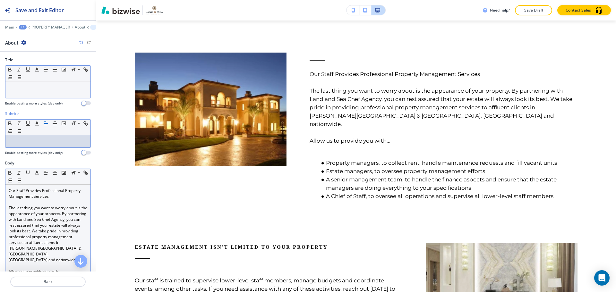
click at [33, 87] on p at bounding box center [48, 88] width 79 height 6
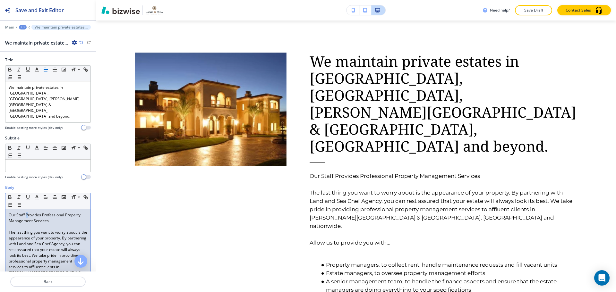
click at [27, 212] on p "Our Staff Provides Professional Property Management Services" at bounding box center [48, 218] width 79 height 12
click at [44, 212] on p "Our Staff Provides Professional Property Management Services" at bounding box center [48, 218] width 79 height 12
drag, startPoint x: 53, startPoint y: 205, endPoint x: 9, endPoint y: 198, distance: 44.4
click at [9, 212] on p "Our Staff Provides Professional Property Management Services" at bounding box center [48, 218] width 79 height 12
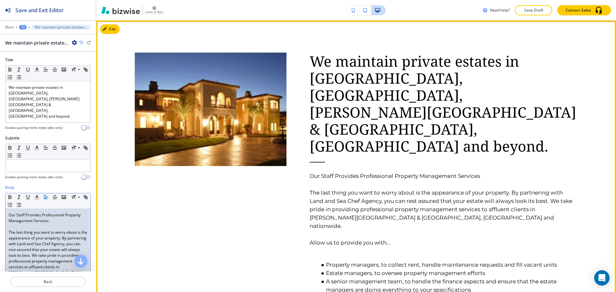
click at [172, 241] on div at bounding box center [199, 164] width 175 height 287
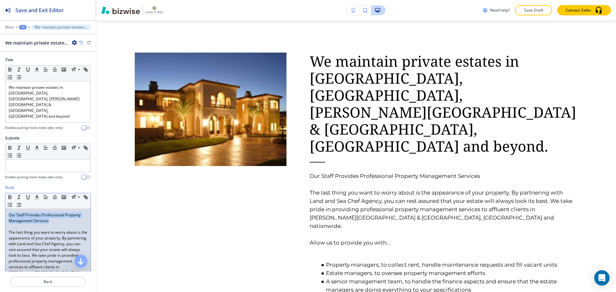
drag, startPoint x: 52, startPoint y: 205, endPoint x: 7, endPoint y: 200, distance: 45.2
click at [7, 209] on div "Our Staff Provides Professional Property Management Services The last thing you…" at bounding box center [47, 270] width 85 height 122
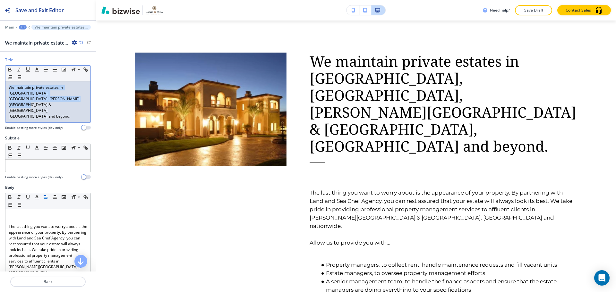
drag, startPoint x: 45, startPoint y: 99, endPoint x: 5, endPoint y: 87, distance: 41.4
click at [5, 87] on div "Title Small Normal Large Huge We maintain private estates in Delray Beach, FL, …" at bounding box center [48, 96] width 96 height 78
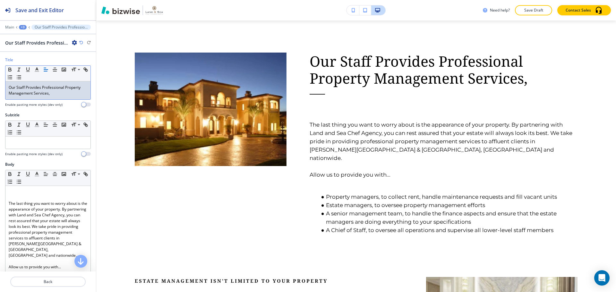
click at [27, 87] on p "Our Staff Provides Professional Property Management Services," at bounding box center [48, 91] width 79 height 12
click at [45, 88] on p "Our Staff provides Professional Property Management Services," at bounding box center [48, 91] width 79 height 12
click at [66, 88] on p "Our Staff provides professional Property Management Services," at bounding box center [48, 91] width 79 height 12
click at [9, 93] on p "Our Staff provides professional property Management Services," at bounding box center [48, 91] width 79 height 12
click at [34, 93] on p "Our Staff provides professional property management Services," at bounding box center [48, 91] width 79 height 12
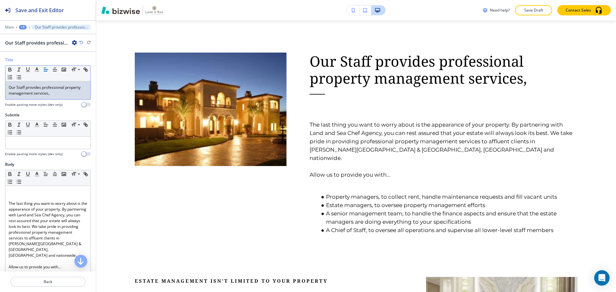
click at [51, 92] on p "Our Staff provides professional property management services," at bounding box center [48, 91] width 79 height 12
click at [17, 86] on p "Our Staff provides professional property management services." at bounding box center [48, 91] width 79 height 12
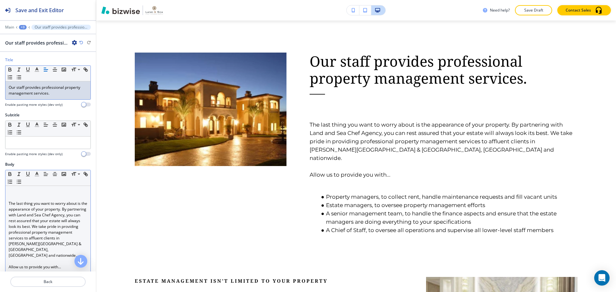
click at [12, 188] on div "The last thing you want to worry about is the appearance of your property. By p…" at bounding box center [47, 244] width 85 height 116
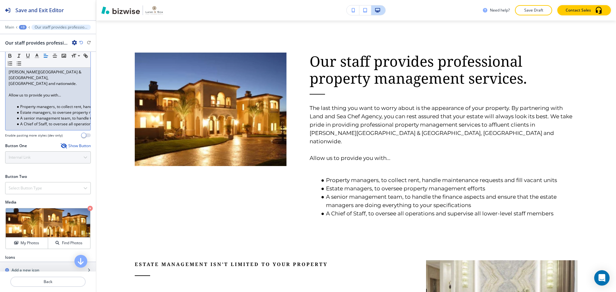
scroll to position [172, 0]
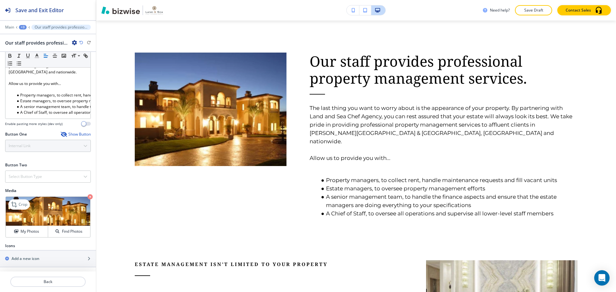
click at [88, 197] on icon "button" at bounding box center [90, 196] width 5 height 5
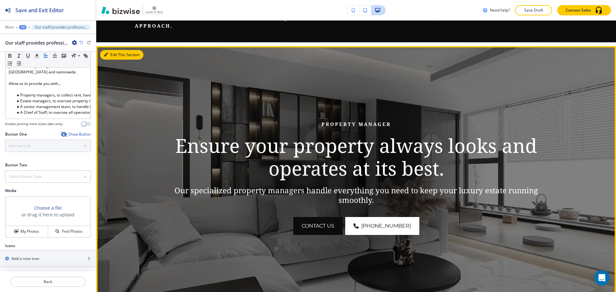
click at [111, 53] on button "Edit This Section" at bounding box center [121, 55] width 43 height 10
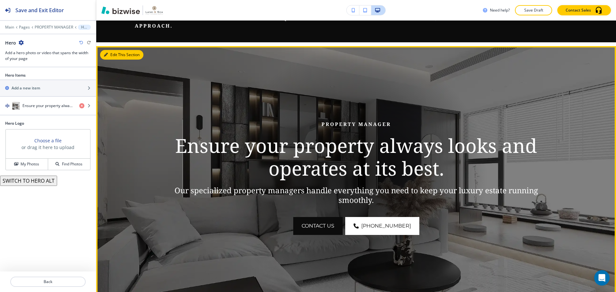
scroll to position [92, 0]
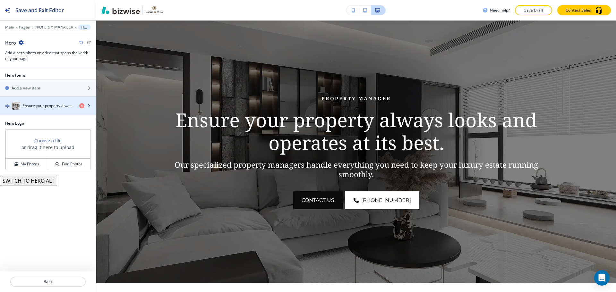
click at [61, 111] on div "button" at bounding box center [48, 112] width 96 height 5
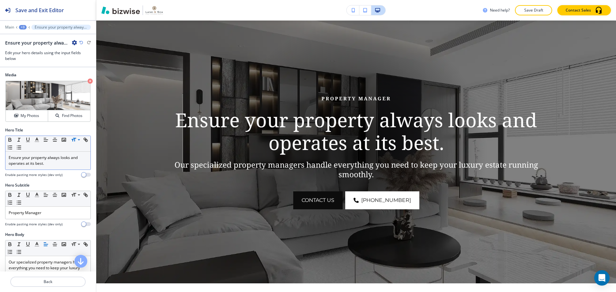
scroll to position [0, 0]
click at [68, 120] on button "Find Photos" at bounding box center [69, 116] width 42 height 11
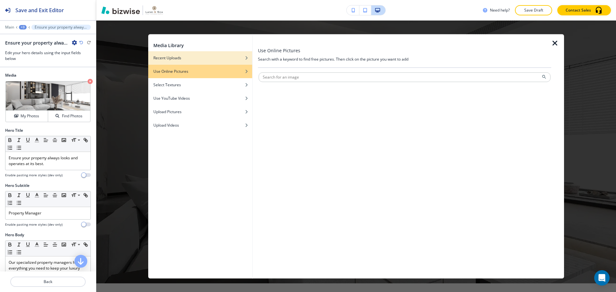
click at [178, 59] on h4 "Recent Uploads" at bounding box center [167, 58] width 28 height 6
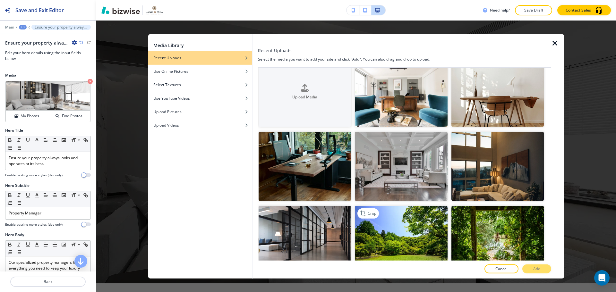
scroll to position [64, 0]
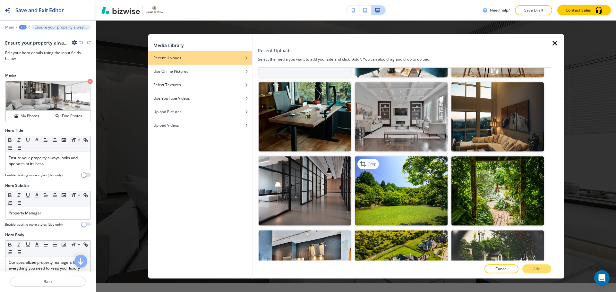
click at [424, 203] on img "button" at bounding box center [401, 190] width 92 height 69
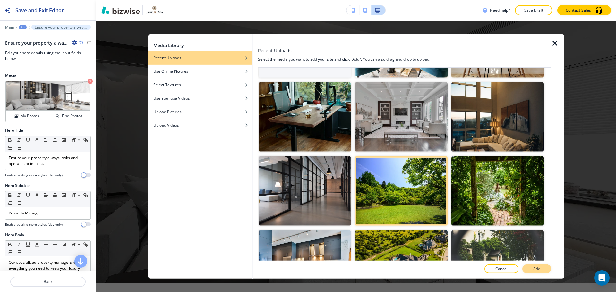
click at [543, 267] on button "Add" at bounding box center [536, 269] width 29 height 9
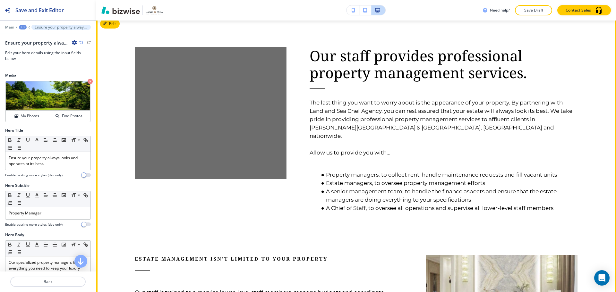
scroll to position [348, 0]
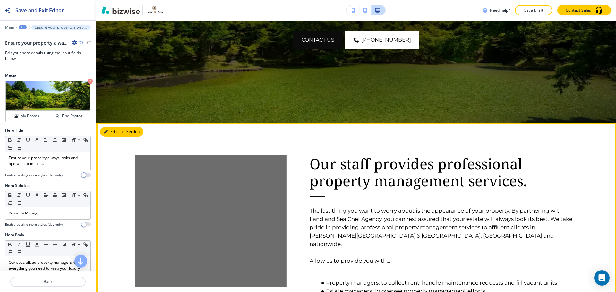
click at [114, 132] on button "Edit This Section" at bounding box center [121, 132] width 43 height 10
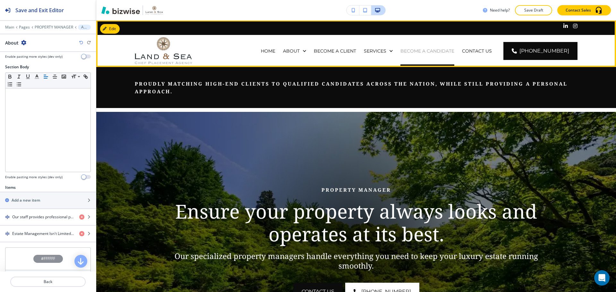
scroll to position [0, 0]
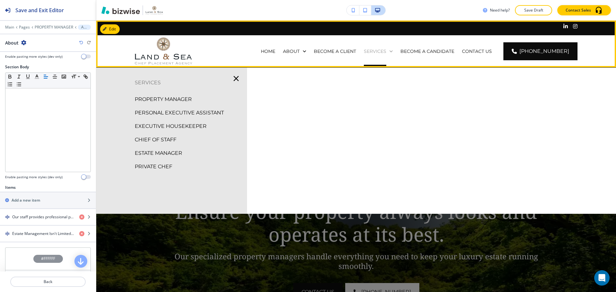
click at [386, 49] on p "SERVICES" at bounding box center [375, 51] width 22 height 6
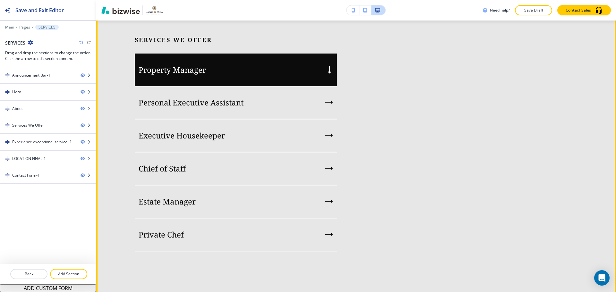
scroll to position [738, 0]
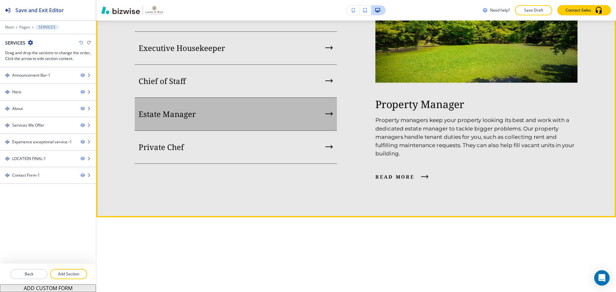
click at [240, 131] on div "Estate Manager" at bounding box center [236, 114] width 202 height 33
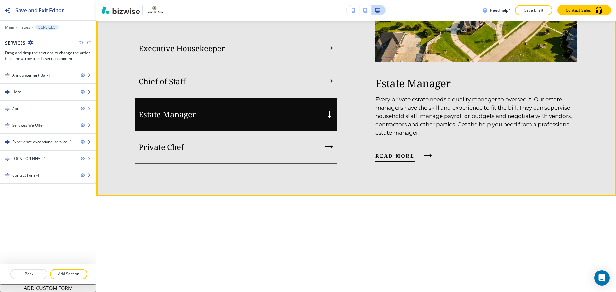
click at [403, 160] on span "read more" at bounding box center [394, 156] width 39 height 8
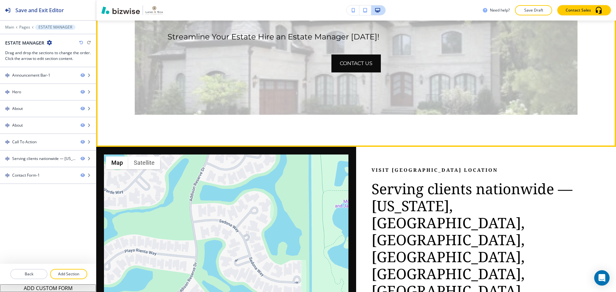
scroll to position [834, 0]
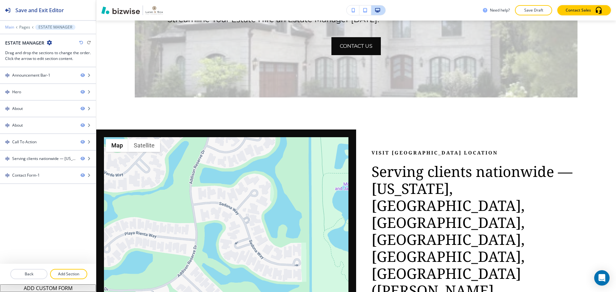
click at [13, 27] on p "Main" at bounding box center [9, 27] width 9 height 4
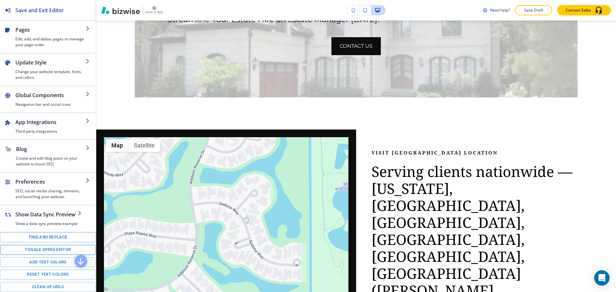
click at [67, 248] on button "Toggle speed editor" at bounding box center [48, 250] width 96 height 10
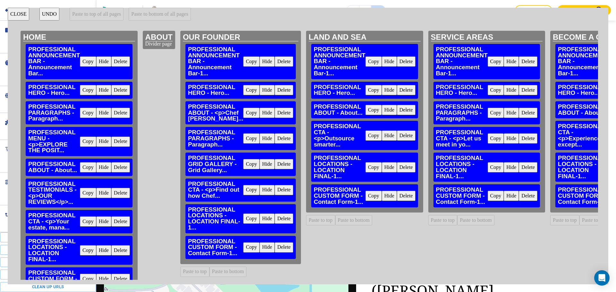
click at [88, 249] on button "Copy" at bounding box center [88, 250] width 16 height 10
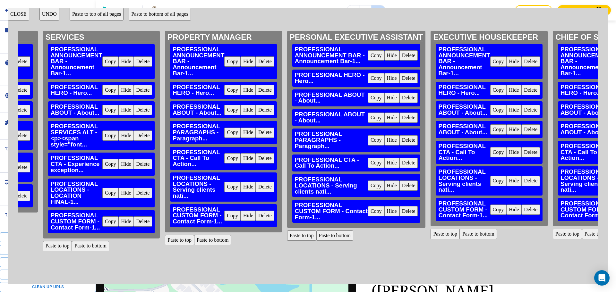
scroll to position [0, 655]
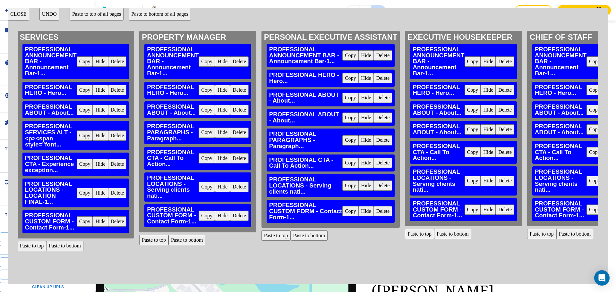
click at [237, 189] on button "Delete" at bounding box center [239, 187] width 19 height 10
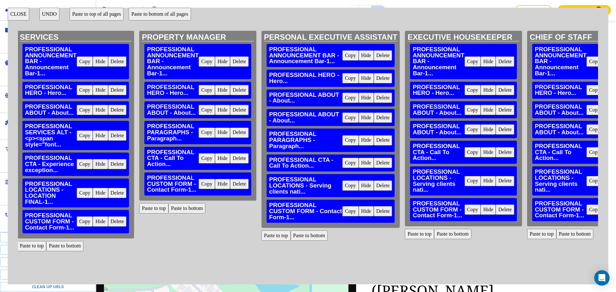
click at [379, 189] on button "Delete" at bounding box center [383, 186] width 19 height 10
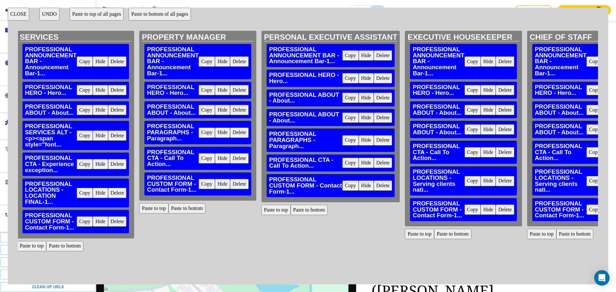
click at [503, 182] on button "Delete" at bounding box center [504, 181] width 19 height 10
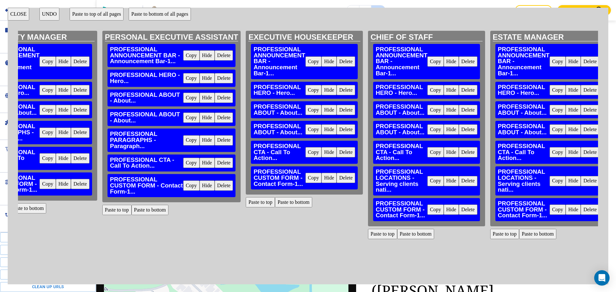
scroll to position [0, 852]
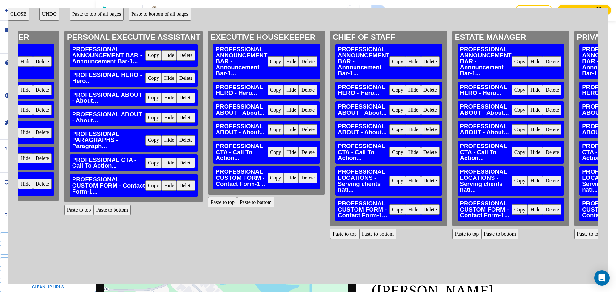
click at [429, 182] on button "Delete" at bounding box center [430, 181] width 19 height 10
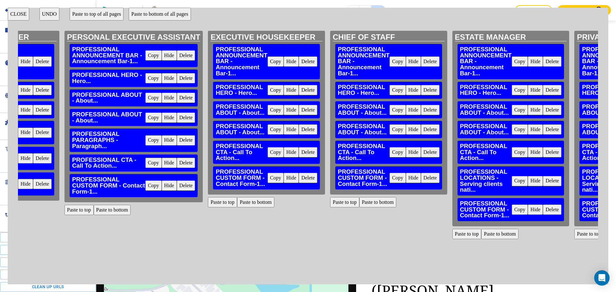
click at [547, 183] on button "Delete" at bounding box center [552, 181] width 19 height 10
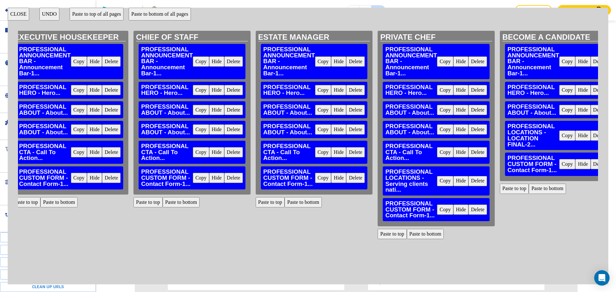
scroll to position [0, 1054]
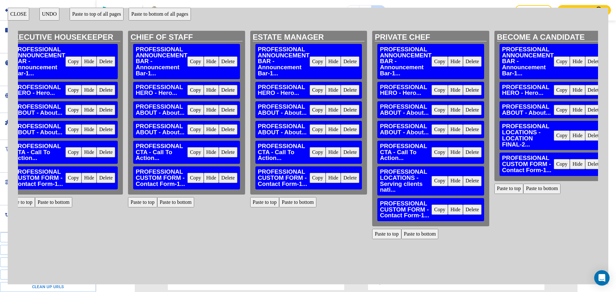
click at [473, 183] on button "Delete" at bounding box center [472, 181] width 19 height 10
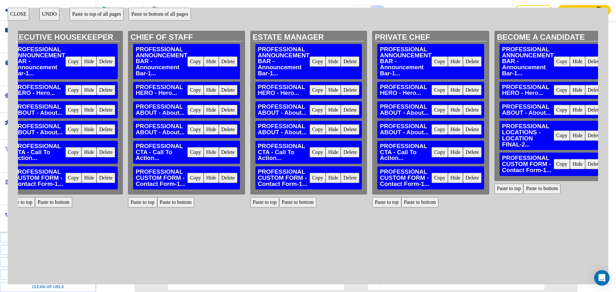
click at [430, 202] on button "Paste to bottom" at bounding box center [419, 202] width 37 height 10
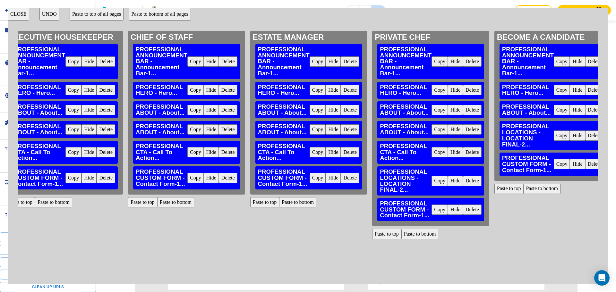
click at [301, 203] on button "Paste to bottom" at bounding box center [297, 202] width 37 height 10
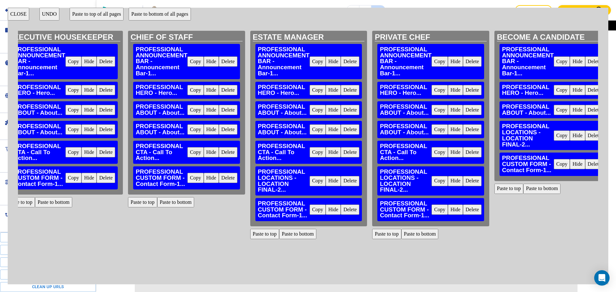
scroll to position [1208, 0]
click at [177, 201] on button "Paste to bottom" at bounding box center [175, 202] width 37 height 10
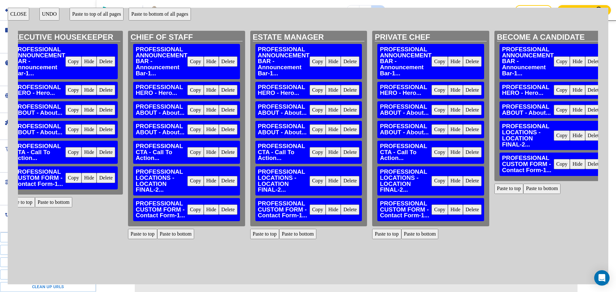
drag, startPoint x: 355, startPoint y: 275, endPoint x: 348, endPoint y: 275, distance: 7.4
click at [348, 275] on div "ESTATE MANAGER PROFESSIONAL ANNOUNCEMENT BAR - Announcement Bar-1... Copy Hide …" at bounding box center [309, 155] width 122 height 249
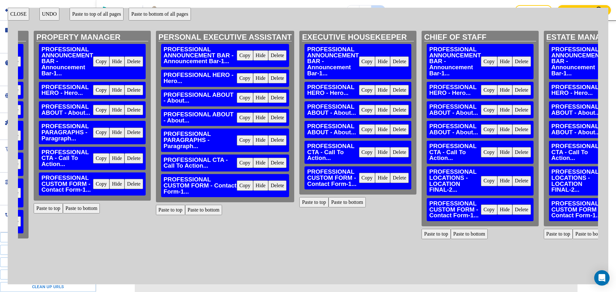
scroll to position [0, 680]
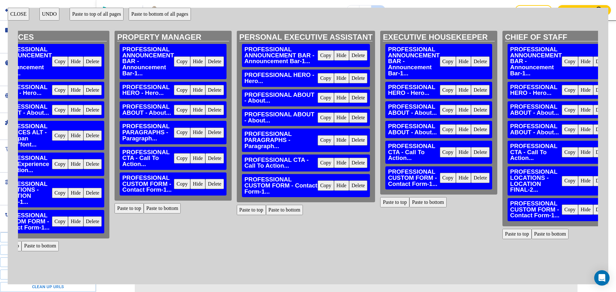
click at [427, 202] on button "Paste to bottom" at bounding box center [427, 202] width 37 height 10
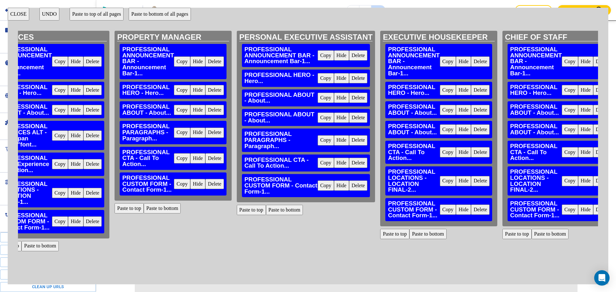
click at [270, 211] on button "Paste to bottom" at bounding box center [284, 210] width 37 height 10
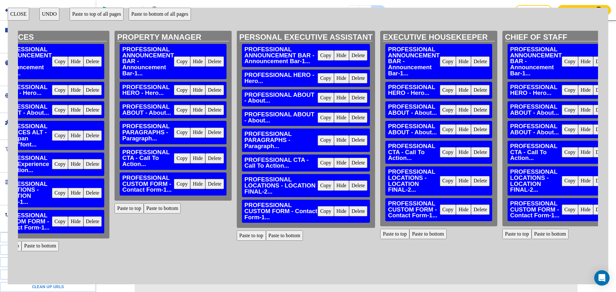
click at [171, 209] on button "Paste to bottom" at bounding box center [162, 208] width 37 height 10
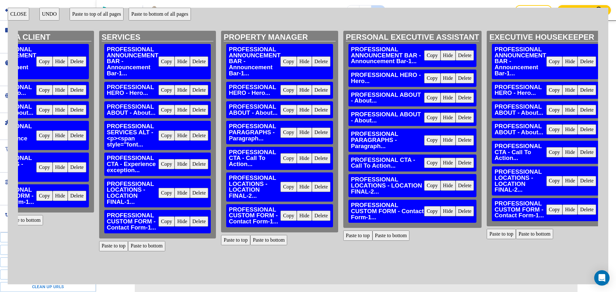
scroll to position [0, 554]
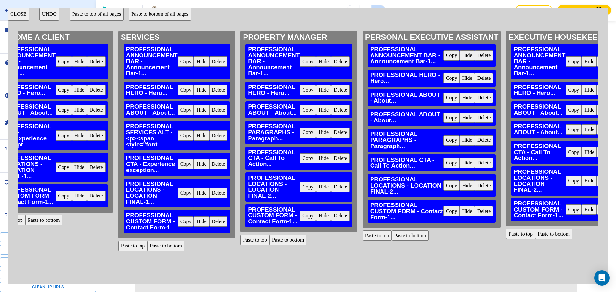
click at [21, 10] on button "CLOSE" at bounding box center [18, 14] width 21 height 13
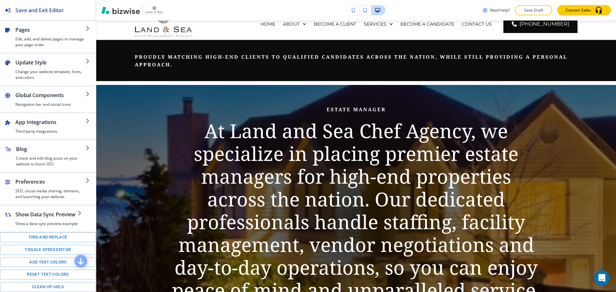
scroll to position [0, 0]
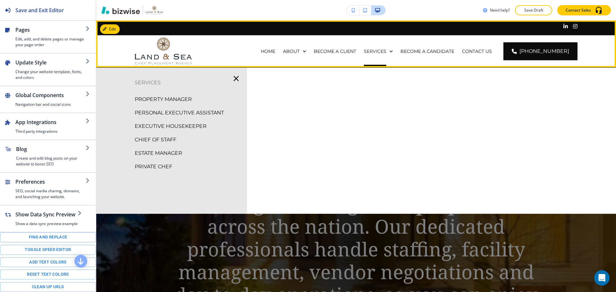
click at [385, 47] on div "SERVICES" at bounding box center [378, 51] width 37 height 32
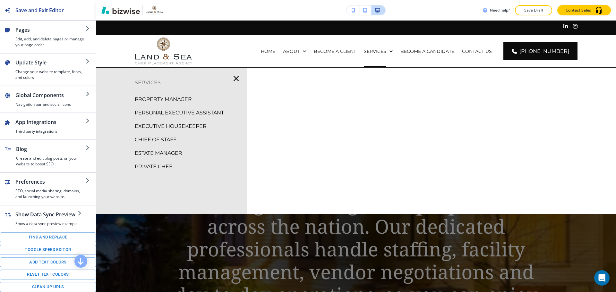
click at [178, 97] on p "PROPERTY MANAGER" at bounding box center [163, 100] width 57 height 10
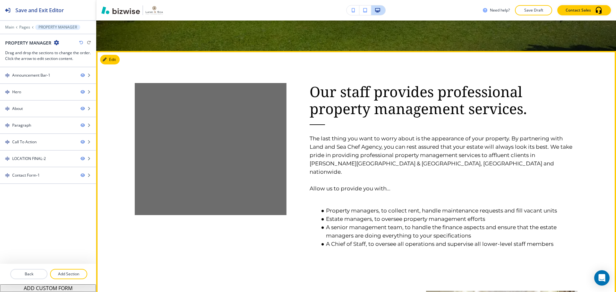
scroll to position [321, 0]
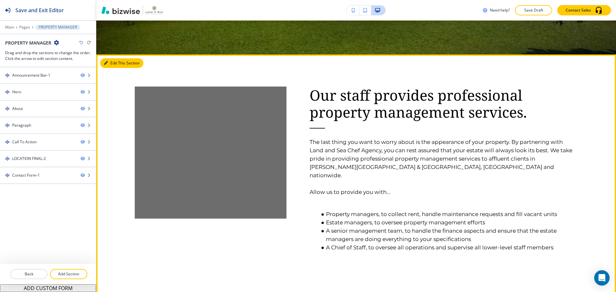
click at [116, 63] on button "Edit This Section" at bounding box center [121, 63] width 43 height 10
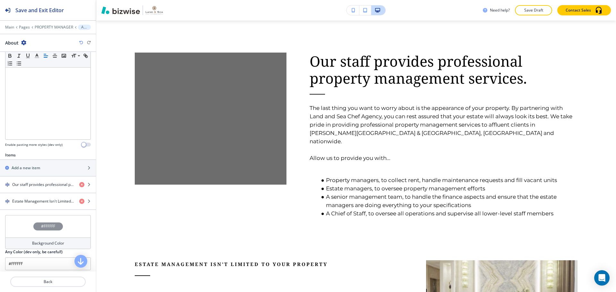
scroll to position [128, 0]
click at [48, 195] on div "button" at bounding box center [48, 196] width 96 height 5
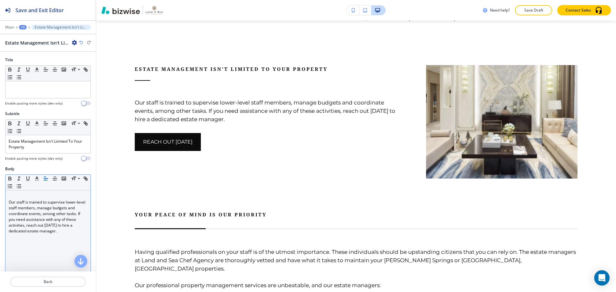
scroll to position [554, 0]
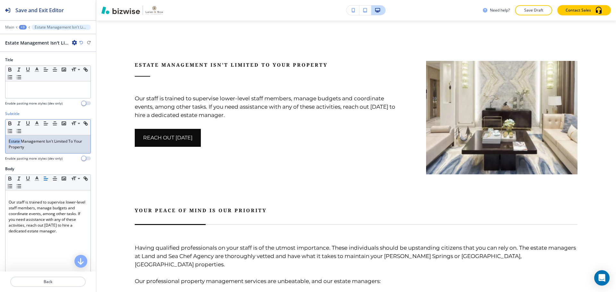
drag, startPoint x: 22, startPoint y: 141, endPoint x: 10, endPoint y: 138, distance: 13.0
click at [10, 138] on div "Estate Management Isn't Limited To Your Property" at bounding box center [47, 144] width 85 height 18
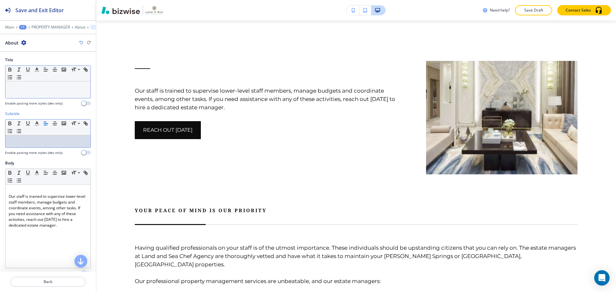
click at [28, 87] on p at bounding box center [48, 88] width 79 height 6
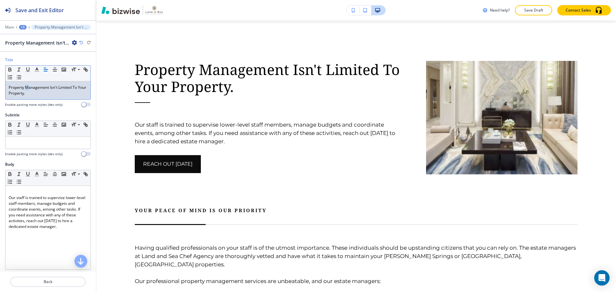
click at [27, 88] on p "Property Management Isn't Limited To Your Property." at bounding box center [48, 91] width 79 height 12
click at [50, 87] on p "Property Management Isn't Limited To Your Property." at bounding box center [48, 91] width 79 height 12
click at [59, 89] on p "Property Management isn't Limited To Your Property." at bounding box center [48, 91] width 79 height 12
click at [73, 89] on p "Property Management isn't limited To Your Property." at bounding box center [48, 91] width 79 height 12
click at [8, 92] on div "Property Management isn't limited to Your Property." at bounding box center [47, 90] width 85 height 18
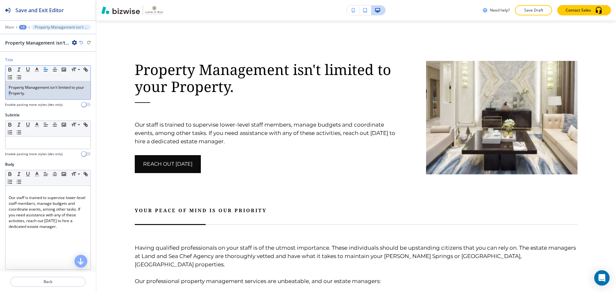
click at [18, 93] on p "Property Management isn't limited to your Property." at bounding box center [48, 91] width 79 height 12
click at [28, 88] on p "Property Management isn't limited to your property." at bounding box center [48, 91] width 79 height 12
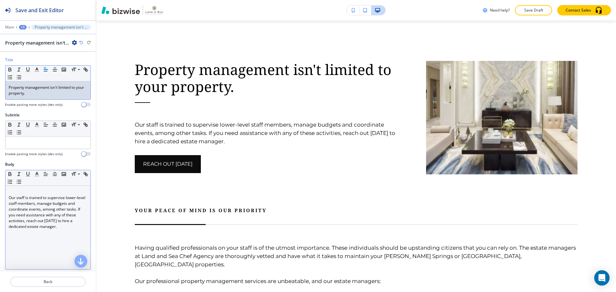
click at [11, 190] on p at bounding box center [48, 192] width 79 height 6
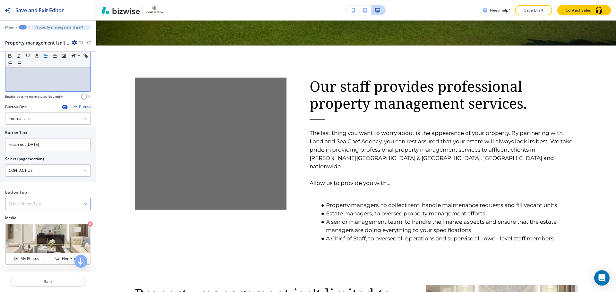
scroll to position [206, 0]
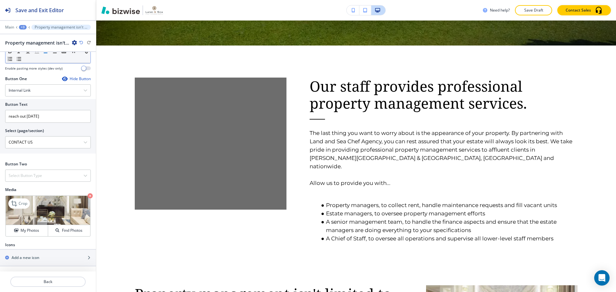
click at [88, 195] on icon "button" at bounding box center [90, 195] width 5 height 5
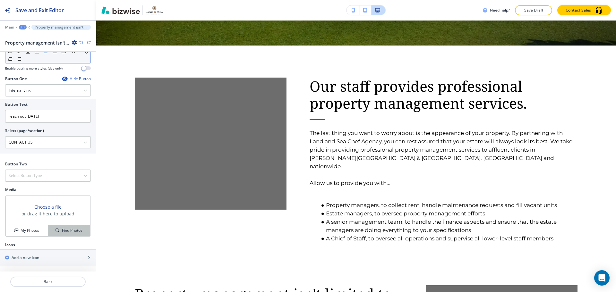
click at [69, 227] on button "Find Photos" at bounding box center [69, 230] width 42 height 11
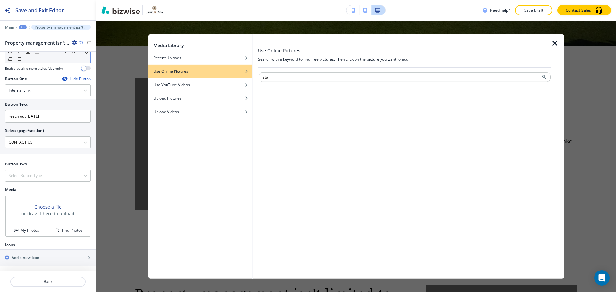
type input "staff"
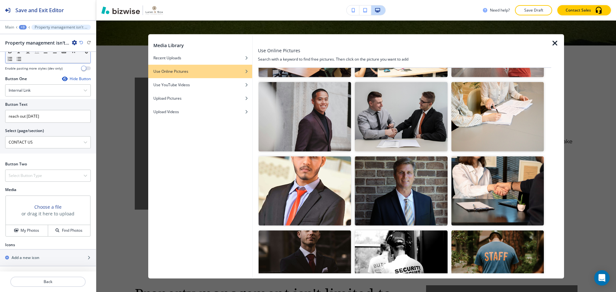
scroll to position [673, 0]
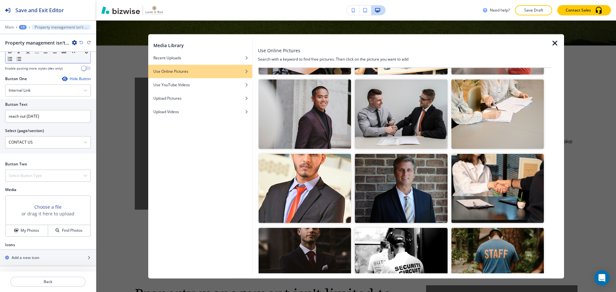
click at [508, 173] on img "button" at bounding box center [497, 188] width 92 height 69
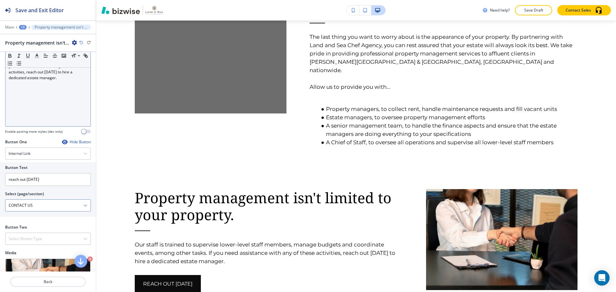
scroll to position [142, 0]
click at [75, 142] on div "Hide Button" at bounding box center [76, 142] width 29 height 5
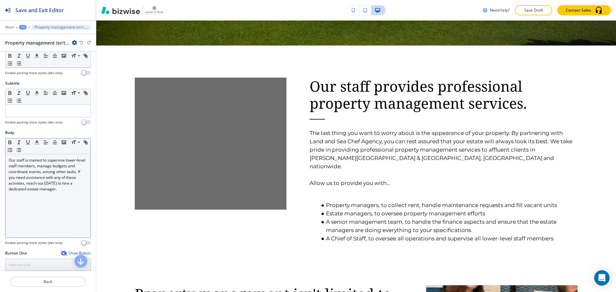
scroll to position [0, 0]
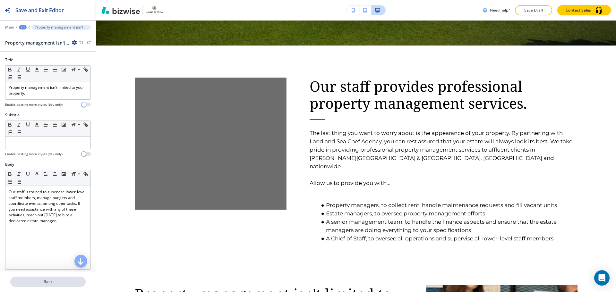
click at [49, 284] on p "Back" at bounding box center [48, 282] width 74 height 6
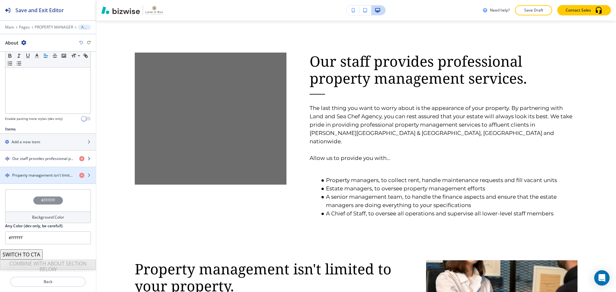
scroll to position [160, 0]
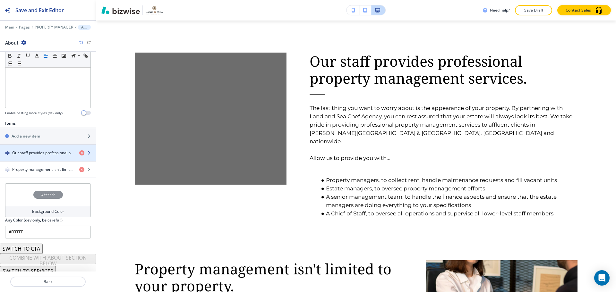
click at [47, 157] on div "button" at bounding box center [48, 158] width 96 height 5
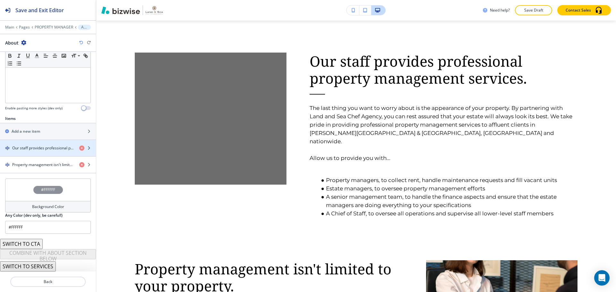
click at [50, 148] on h4 "Our staff provides professional property management services." at bounding box center [43, 148] width 62 height 6
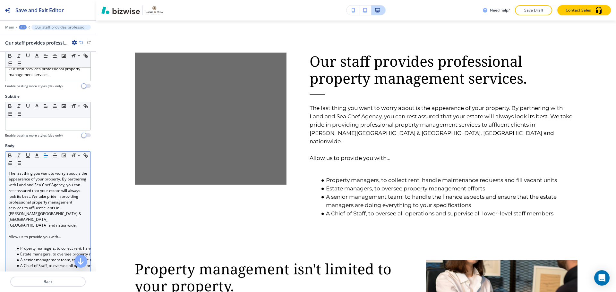
scroll to position [64, 0]
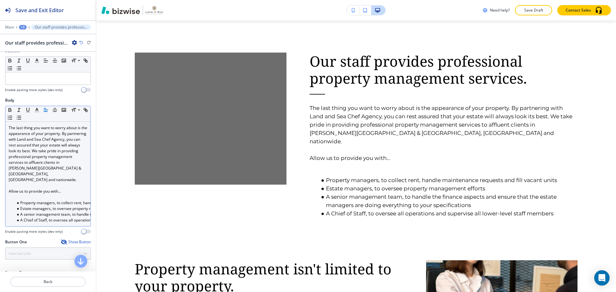
click at [36, 194] on p at bounding box center [48, 197] width 79 height 6
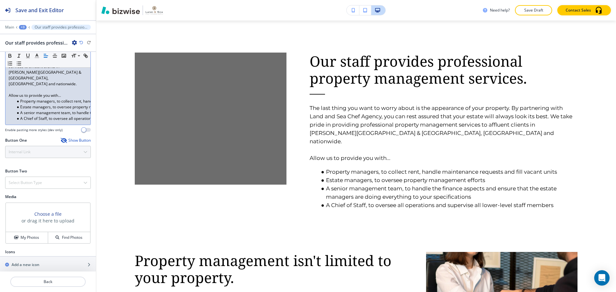
scroll to position [160, 0]
click at [55, 98] on li "Property managers, to collect rent, handle maintenance requests and fill vacant…" at bounding box center [50, 101] width 73 height 6
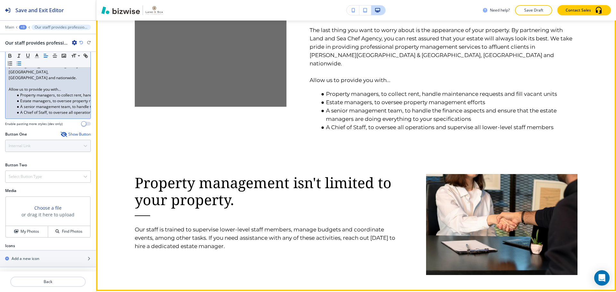
scroll to position [419, 0]
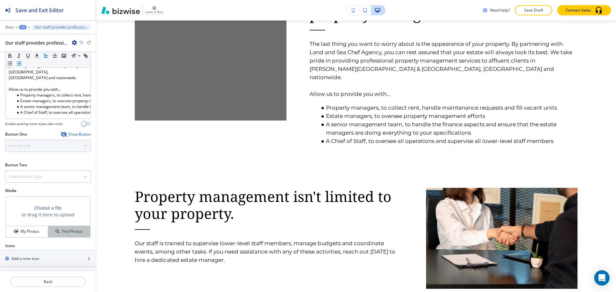
click at [64, 229] on h4 "Find Photos" at bounding box center [72, 232] width 21 height 6
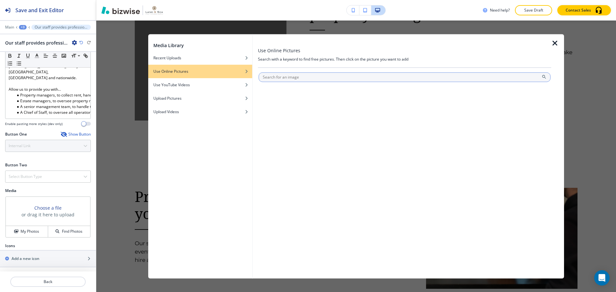
click at [295, 73] on input "text" at bounding box center [404, 77] width 292 height 10
type input "team"
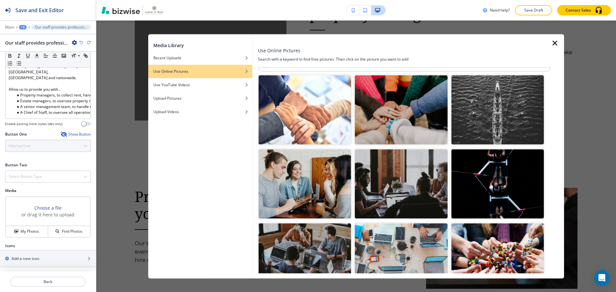
scroll to position [0, 0]
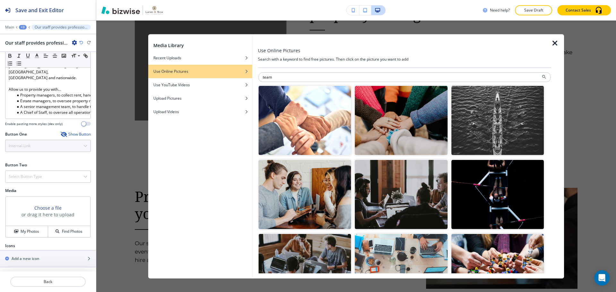
click at [426, 144] on img "button" at bounding box center [401, 120] width 92 height 69
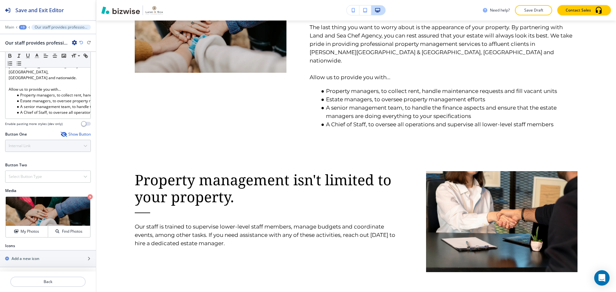
scroll to position [451, 0]
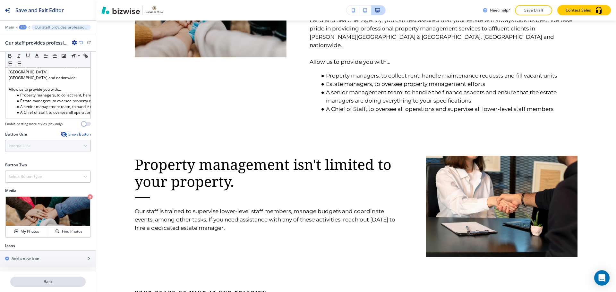
click at [56, 278] on button "Back" at bounding box center [47, 282] width 75 height 10
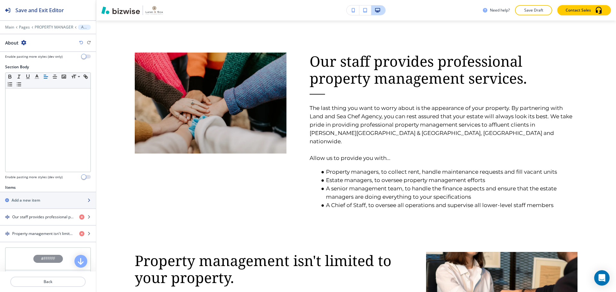
scroll to position [160, 0]
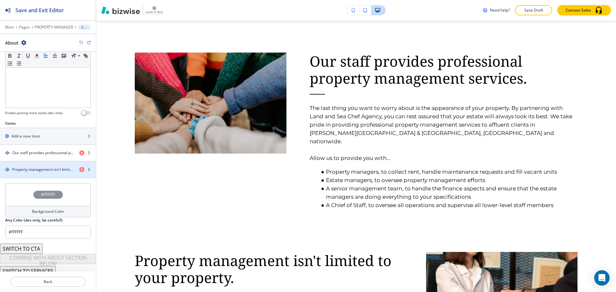
click at [41, 173] on div "button" at bounding box center [48, 175] width 96 height 5
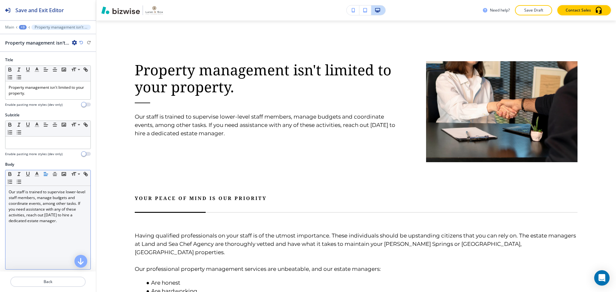
scroll to position [546, 0]
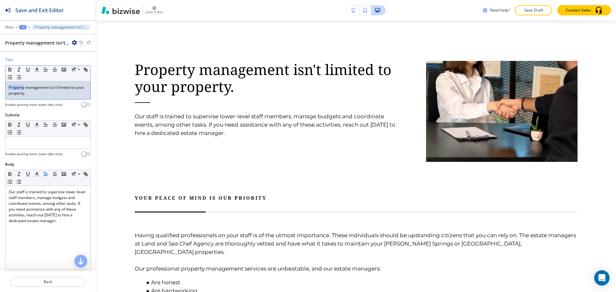
drag, startPoint x: 23, startPoint y: 86, endPoint x: 6, endPoint y: 86, distance: 17.3
click at [6, 86] on div "Property management isn't limited to your property." at bounding box center [47, 90] width 85 height 18
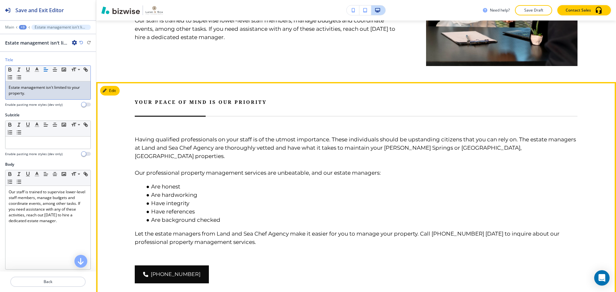
scroll to position [642, 0]
click at [110, 86] on button "Edit This Section" at bounding box center [121, 91] width 43 height 10
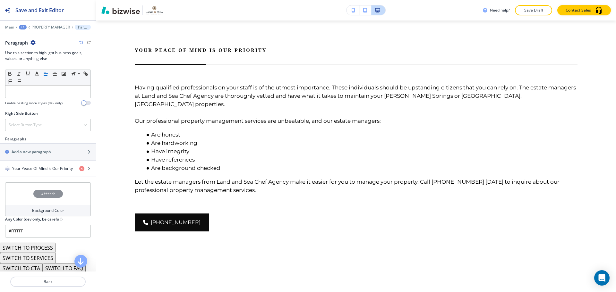
scroll to position [321, 0]
click at [39, 173] on div "button" at bounding box center [48, 173] width 96 height 5
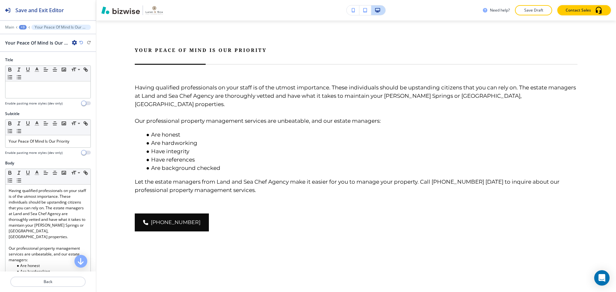
scroll to position [710, 0]
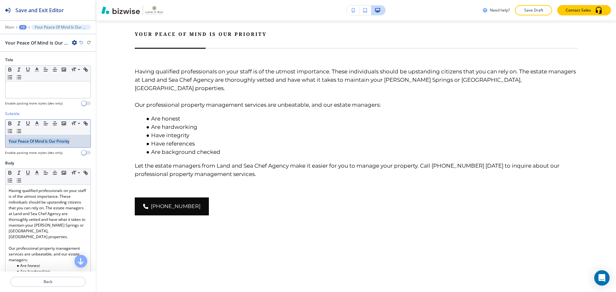
drag, startPoint x: 74, startPoint y: 142, endPoint x: 10, endPoint y: 141, distance: 64.5
click at [10, 141] on p "Your Peace Of Mind Is Our Priority" at bounding box center [48, 142] width 79 height 6
click at [77, 147] on span at bounding box center [78, 148] width 14 height 8
drag, startPoint x: 76, startPoint y: 124, endPoint x: 77, endPoint y: 134, distance: 10.0
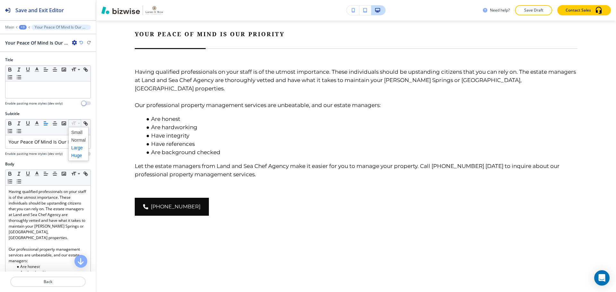
click at [78, 157] on span at bounding box center [78, 156] width 14 height 8
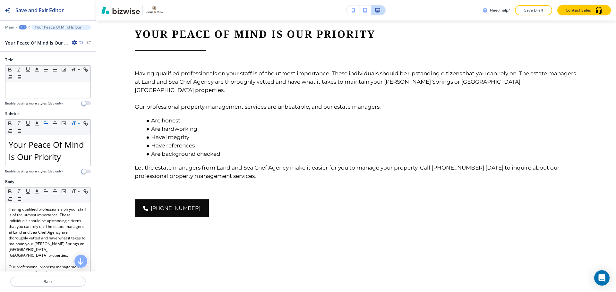
click at [74, 127] on span at bounding box center [74, 124] width 13 height 8
click at [77, 123] on icon at bounding box center [79, 124] width 8 height 6
click at [77, 146] on span at bounding box center [78, 148] width 14 height 8
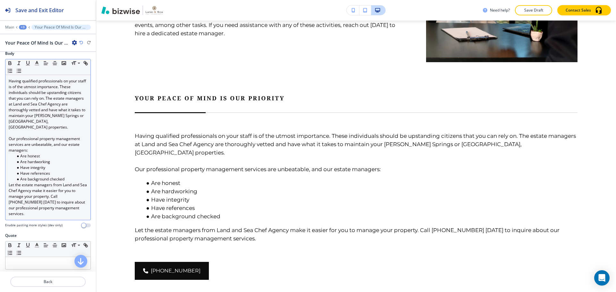
scroll to position [128, 0]
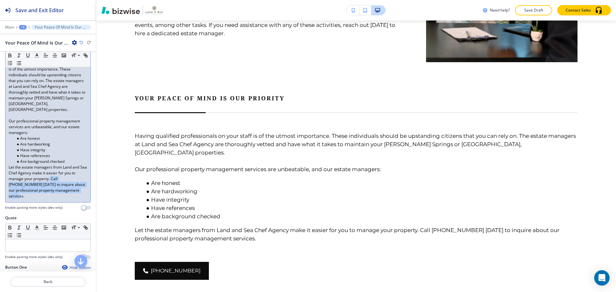
drag, startPoint x: 55, startPoint y: 174, endPoint x: 70, endPoint y: 193, distance: 24.0
click at [70, 193] on p "Let the estate managers from Land and Sea Chef Agency make it easier for you to…" at bounding box center [48, 182] width 79 height 35
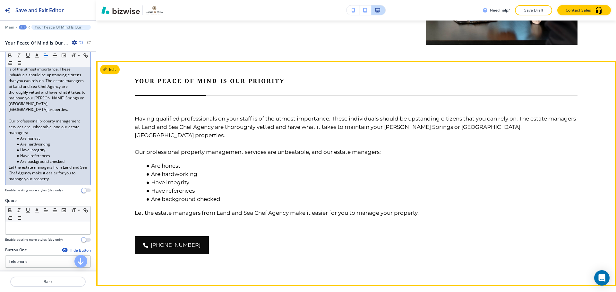
scroll to position [742, 0]
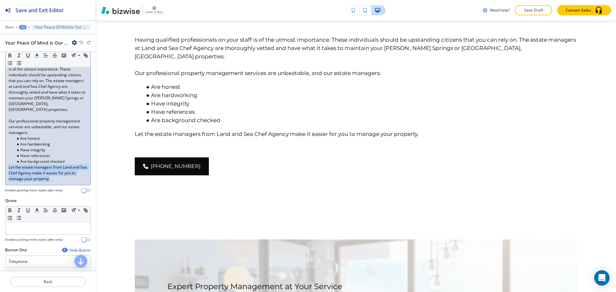
drag, startPoint x: 58, startPoint y: 174, endPoint x: 7, endPoint y: 160, distance: 52.6
click at [7, 160] on div "Having qualified professionals on your staff is of the utmost importance. These…" at bounding box center [47, 121] width 85 height 128
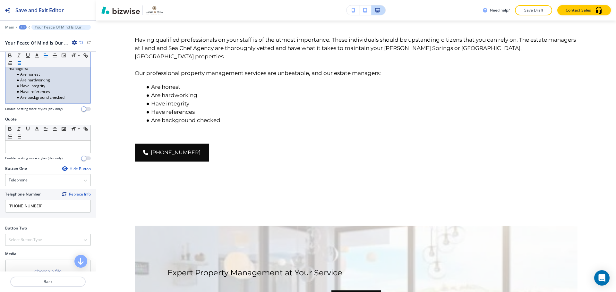
scroll to position [221, 0]
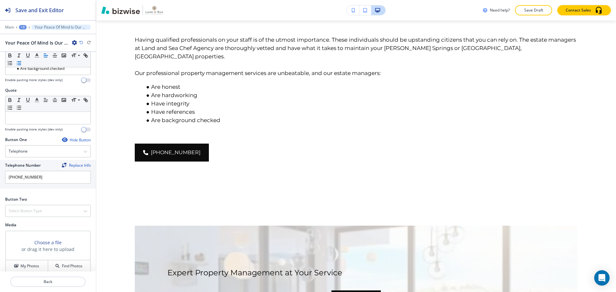
click at [74, 137] on div "Hide Button" at bounding box center [76, 139] width 29 height 5
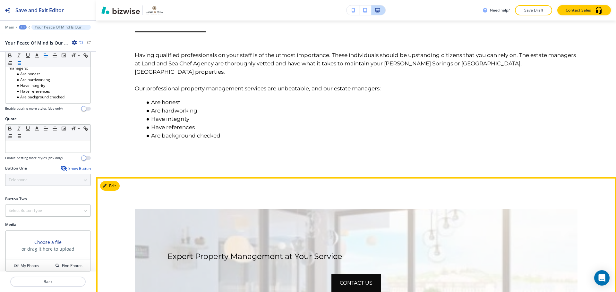
scroll to position [742, 0]
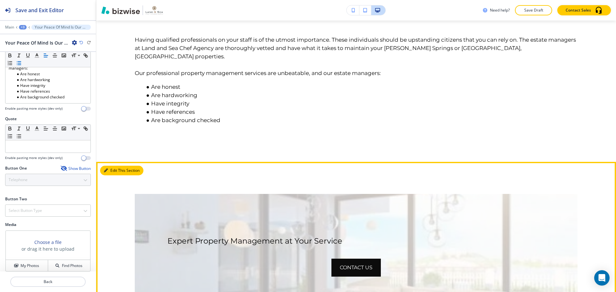
click at [117, 166] on button "Edit This Section" at bounding box center [121, 171] width 43 height 10
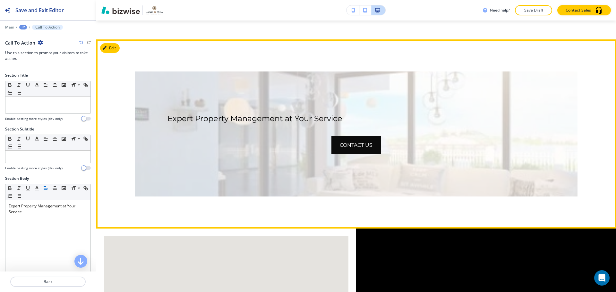
scroll to position [865, 0]
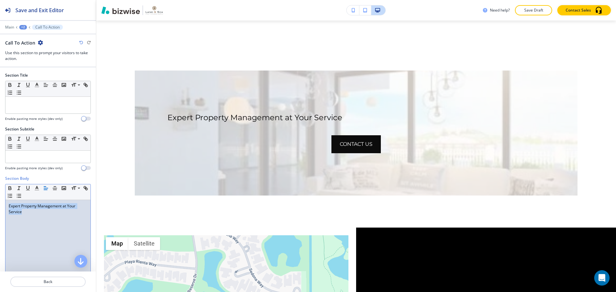
drag, startPoint x: 47, startPoint y: 212, endPoint x: 1, endPoint y: 207, distance: 46.5
click at [1, 207] on div "Section Body Small Normal Large Huge Expert Property Management at Your Service…" at bounding box center [48, 236] width 96 height 121
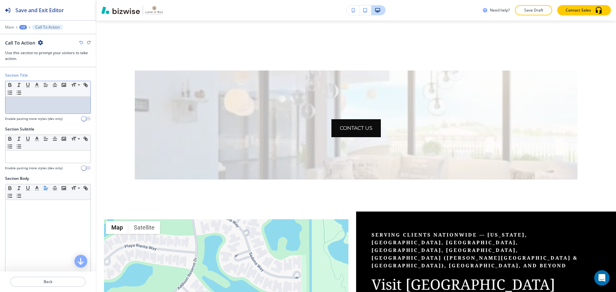
click at [35, 108] on div at bounding box center [47, 105] width 85 height 17
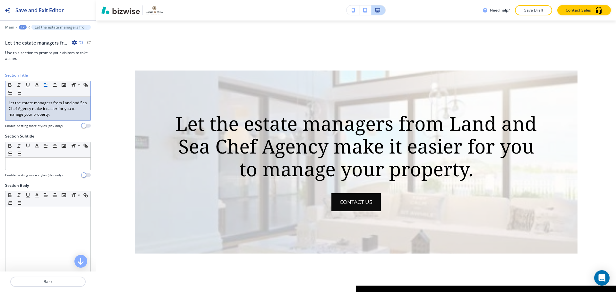
click at [17, 104] on p "Let the estate managers from Land and Sea Chef Agency make it easier for you to…" at bounding box center [48, 108] width 79 height 17
drag, startPoint x: 51, startPoint y: 104, endPoint x: 38, endPoint y: 110, distance: 14.5
click at [38, 110] on p "Let our estate managers from Land and Sea Chef Agency make it easier for you to…" at bounding box center [48, 108] width 79 height 17
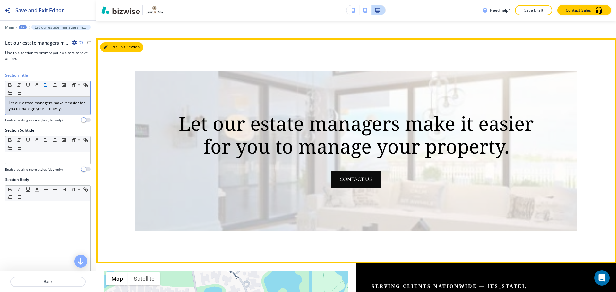
click at [111, 42] on button "Edit This Section" at bounding box center [121, 47] width 43 height 10
click at [123, 42] on button "Edit This Section" at bounding box center [121, 47] width 43 height 10
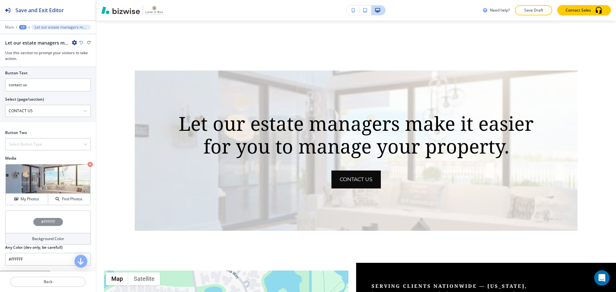
scroll to position [257, 0]
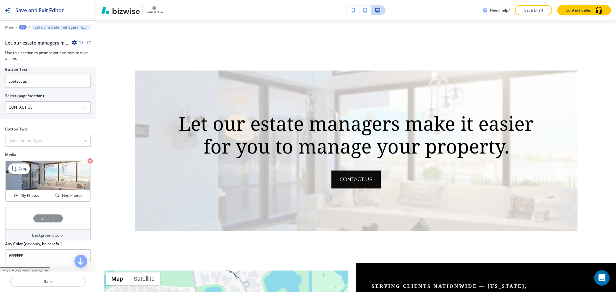
click at [88, 159] on icon "button" at bounding box center [90, 160] width 5 height 5
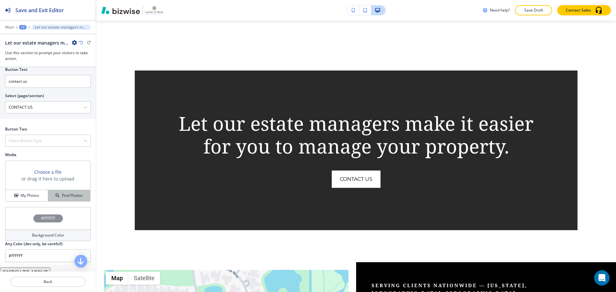
click at [70, 194] on h4 "Find Photos" at bounding box center [72, 196] width 21 height 6
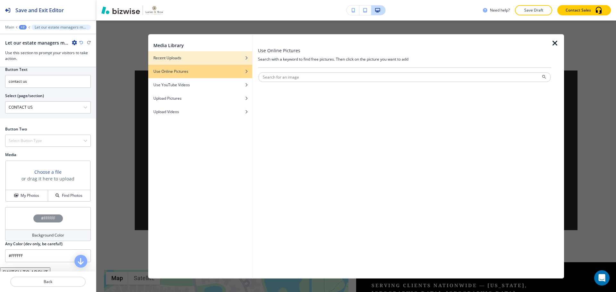
click at [223, 57] on div "Recent Uploads" at bounding box center [200, 58] width 104 height 6
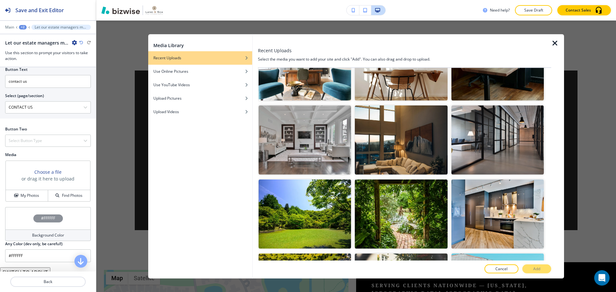
scroll to position [128, 0]
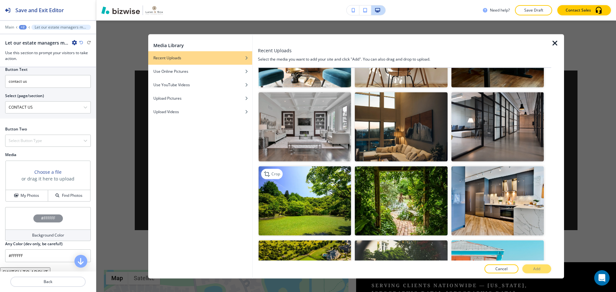
click at [344, 207] on img "button" at bounding box center [304, 200] width 92 height 69
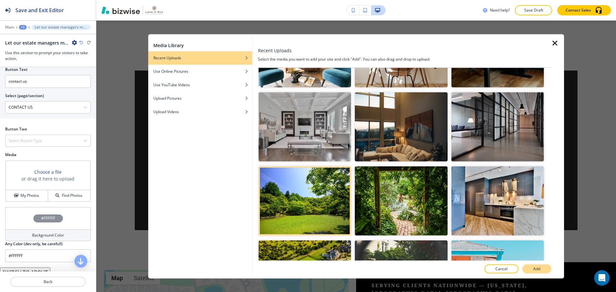
click at [539, 266] on p "Add" at bounding box center [536, 269] width 7 height 6
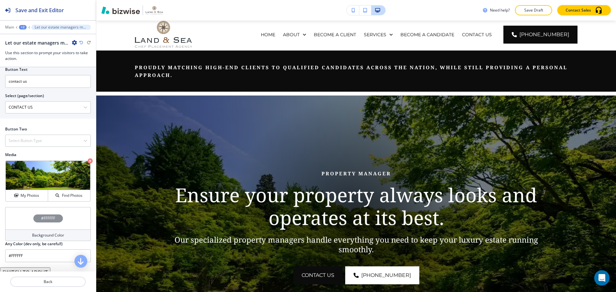
scroll to position [0, 0]
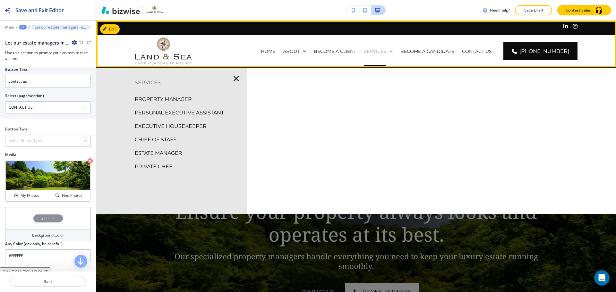
click at [386, 53] on p "SERVICES" at bounding box center [375, 51] width 22 height 6
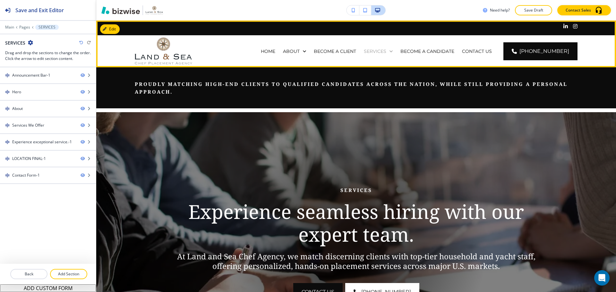
click at [384, 53] on p "SERVICES" at bounding box center [375, 51] width 22 height 6
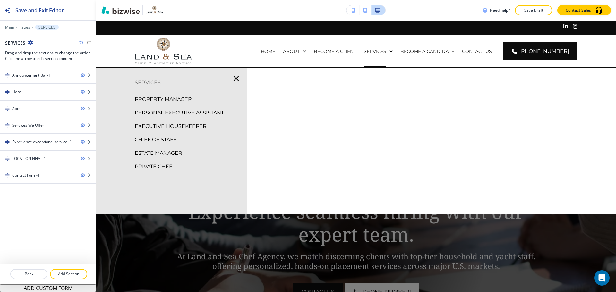
click at [151, 152] on p "ESTATE MANAGER" at bounding box center [158, 153] width 47 height 10
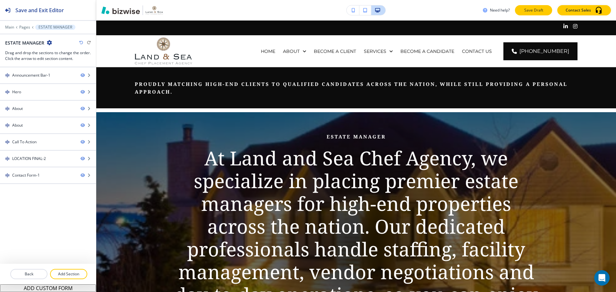
click at [535, 6] on button "Save Draft" at bounding box center [533, 10] width 37 height 10
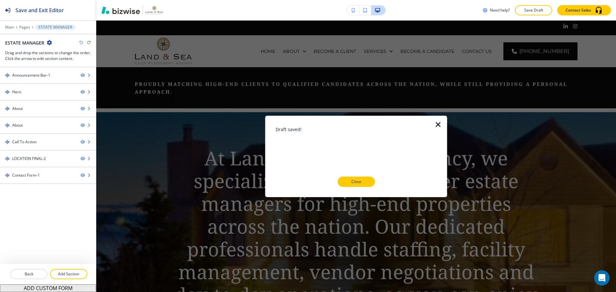
click at [353, 184] on p "Close" at bounding box center [356, 182] width 21 height 6
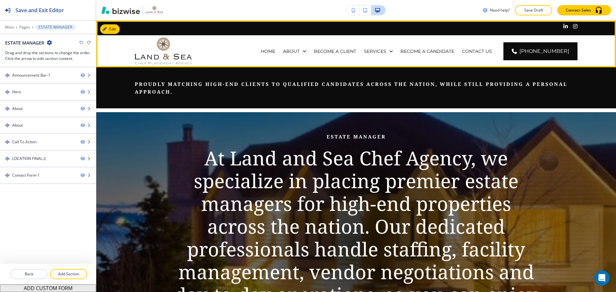
click at [390, 45] on div "SERVICES" at bounding box center [378, 51] width 37 height 32
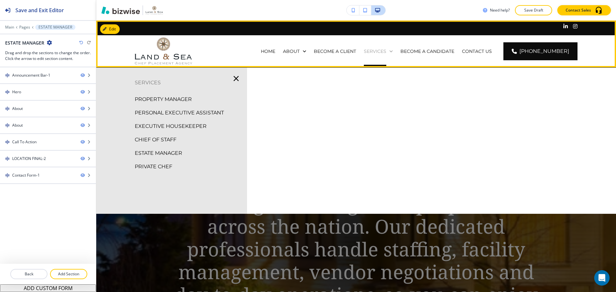
click at [386, 52] on p "SERVICES" at bounding box center [375, 51] width 22 height 6
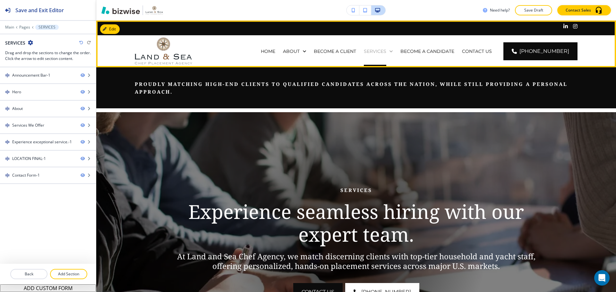
click at [386, 52] on p "SERVICES" at bounding box center [375, 51] width 22 height 6
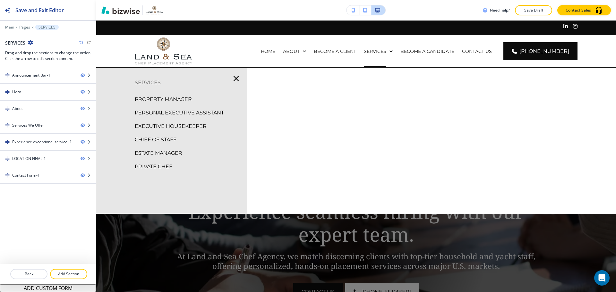
click at [175, 95] on p "PROPERTY MANAGER" at bounding box center [163, 100] width 57 height 10
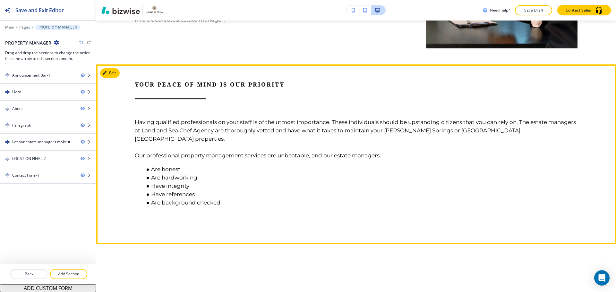
scroll to position [673, 0]
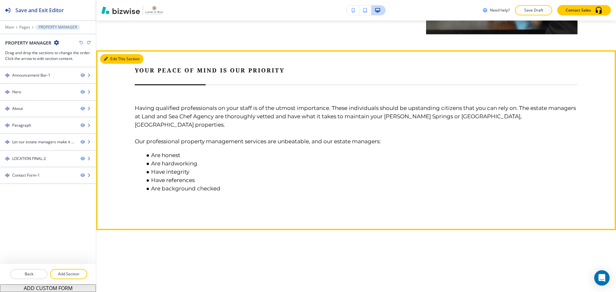
click at [115, 54] on button "Edit This Section" at bounding box center [121, 59] width 43 height 10
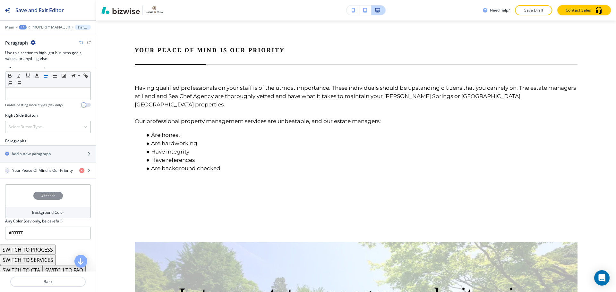
scroll to position [321, 0]
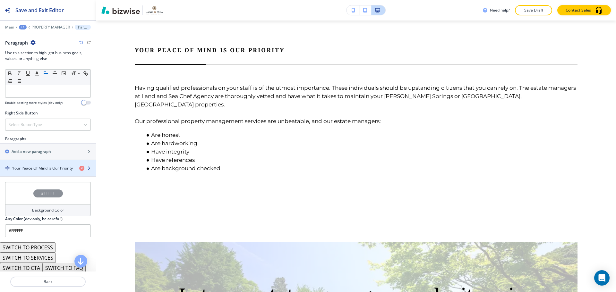
click at [43, 170] on h4 "Your Peace Of Mind Is Our Priority" at bounding box center [42, 168] width 61 height 6
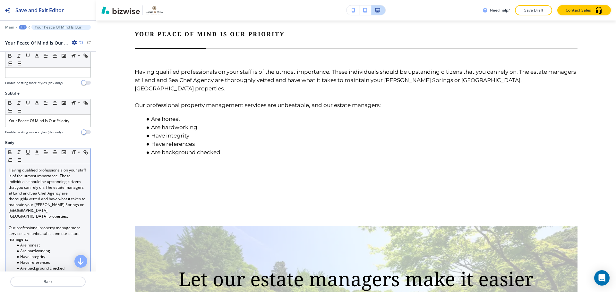
scroll to position [64, 0]
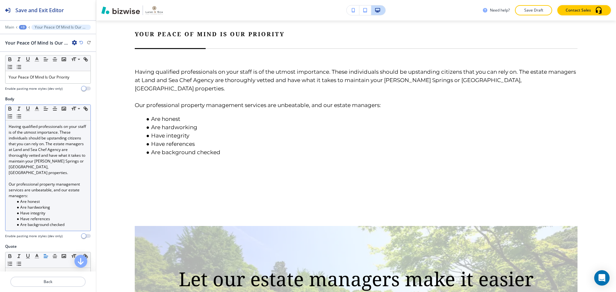
click at [26, 191] on p "Our professional property management services are unbeatable, and our estate ma…" at bounding box center [48, 190] width 79 height 17
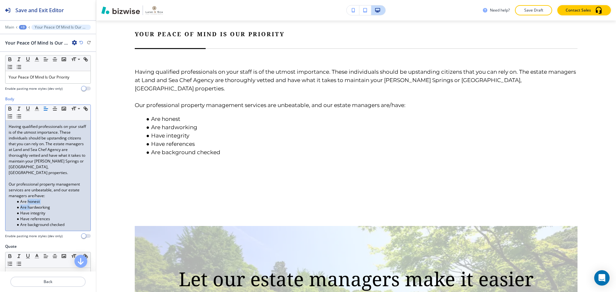
click at [28, 199] on ul "Are honest Are hardworking Have integrity Have references Are background checked" at bounding box center [48, 213] width 79 height 29
click at [30, 199] on li "Are honest" at bounding box center [50, 202] width 73 height 6
drag, startPoint x: 30, startPoint y: 196, endPoint x: 21, endPoint y: 198, distance: 9.3
click at [21, 199] on li "Are honest" at bounding box center [50, 202] width 73 height 6
click at [41, 190] on p "Our professional property management services are unbeatable, and our estate ma…" at bounding box center [48, 190] width 79 height 17
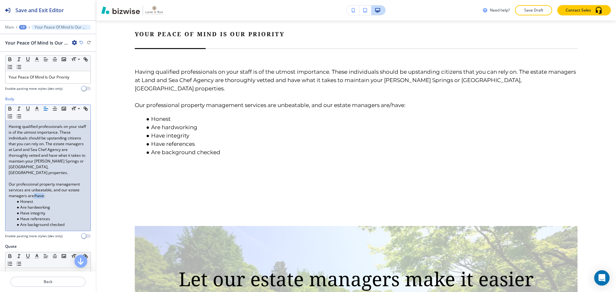
drag, startPoint x: 44, startPoint y: 191, endPoint x: 34, endPoint y: 189, distance: 9.8
click at [34, 189] on p "Our professional property management services are unbeatable, and our estate ma…" at bounding box center [48, 190] width 79 height 17
drag, startPoint x: 30, startPoint y: 203, endPoint x: 21, endPoint y: 201, distance: 8.8
click at [21, 205] on li "Are hardworking" at bounding box center [50, 208] width 73 height 6
click at [46, 205] on li "Hardworking" at bounding box center [50, 208] width 73 height 6
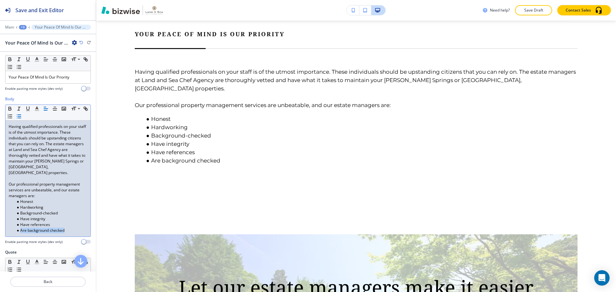
drag, startPoint x: 63, startPoint y: 224, endPoint x: 20, endPoint y: 224, distance: 43.6
click at [20, 228] on li "Are background checked" at bounding box center [50, 231] width 73 height 6
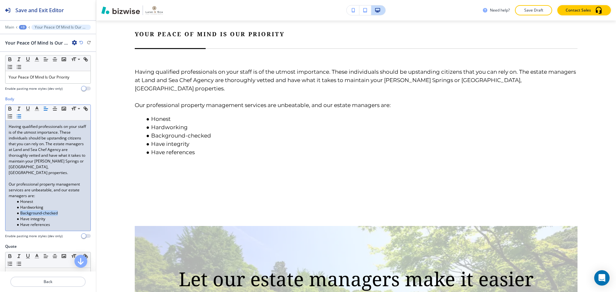
drag, startPoint x: 20, startPoint y: 208, endPoint x: 59, endPoint y: 209, distance: 39.1
click at [59, 210] on li "Background-checked" at bounding box center [50, 213] width 73 height 6
drag, startPoint x: 55, startPoint y: 219, endPoint x: 21, endPoint y: 219, distance: 34.3
click at [21, 222] on li "Have references" at bounding box center [50, 225] width 73 height 6
drag, startPoint x: 63, startPoint y: 208, endPoint x: 19, endPoint y: 208, distance: 43.9
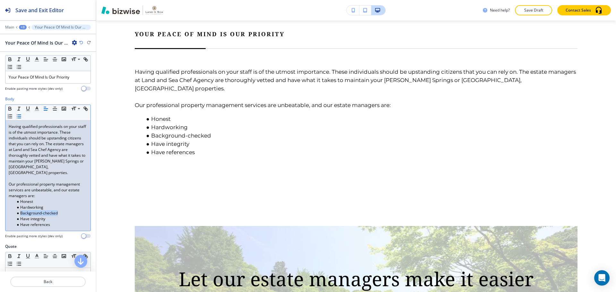
click at [19, 210] on li "Background-checked" at bounding box center [50, 213] width 73 height 6
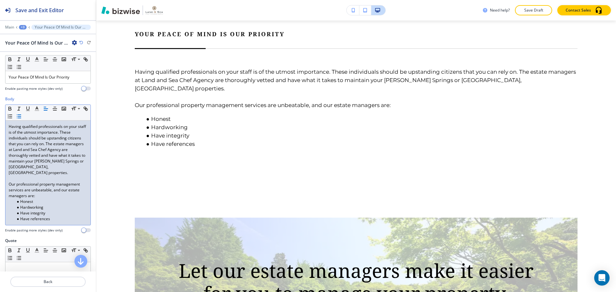
click at [53, 216] on li "Have references" at bounding box center [50, 219] width 73 height 6
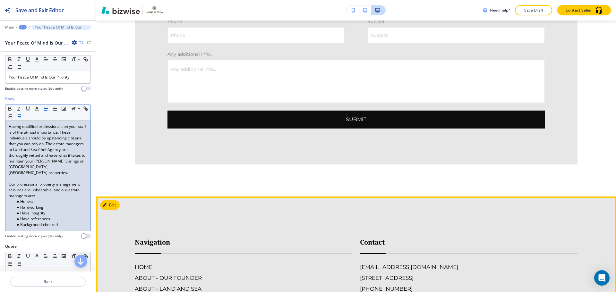
scroll to position [1543, 0]
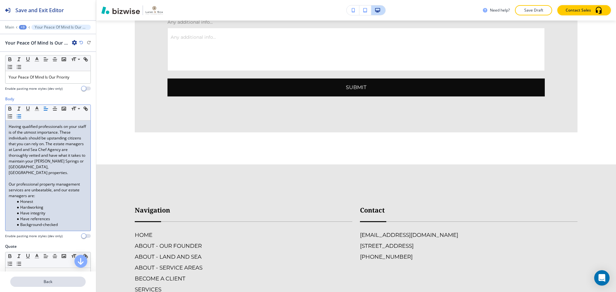
click at [58, 281] on p "Back" at bounding box center [48, 282] width 74 height 6
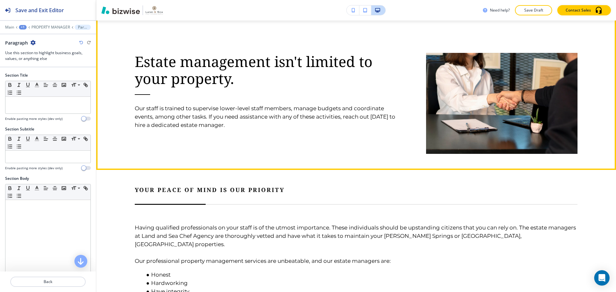
scroll to position [662, 0]
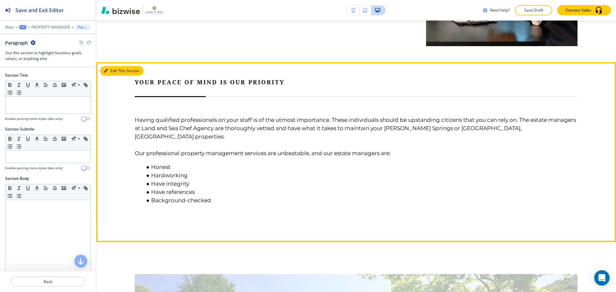
click at [118, 66] on button "Edit This Section" at bounding box center [121, 71] width 43 height 10
click at [112, 66] on button "Edit This Section" at bounding box center [121, 71] width 43 height 10
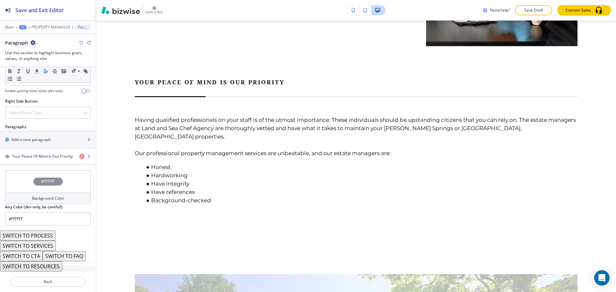
click at [70, 196] on div "Background Color" at bounding box center [48, 199] width 86 height 12
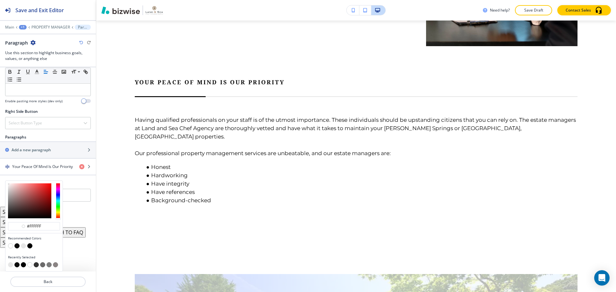
click at [30, 246] on button "button" at bounding box center [29, 245] width 5 height 5
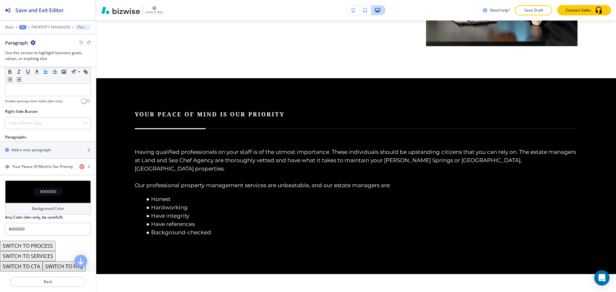
click at [44, 210] on h4 "Background Color" at bounding box center [48, 209] width 32 height 6
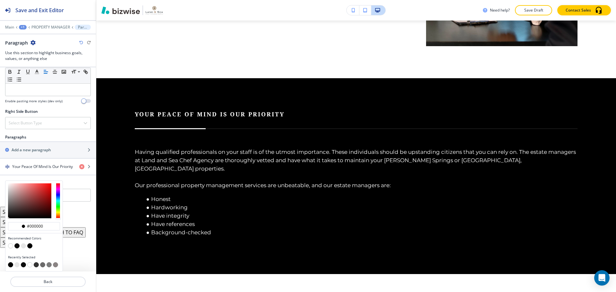
click at [22, 246] on button "button" at bounding box center [23, 245] width 5 height 5
type input "#e7e7e7"
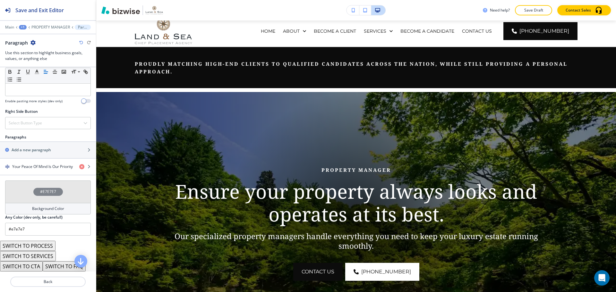
scroll to position [0, 0]
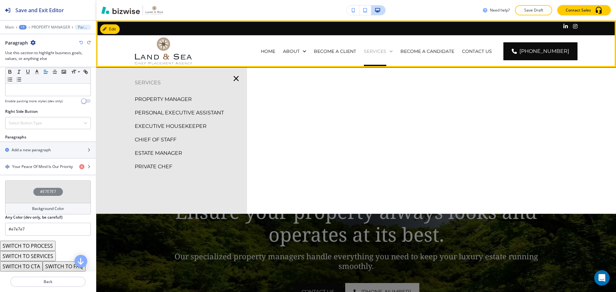
click at [386, 52] on p "SERVICES" at bounding box center [375, 51] width 22 height 6
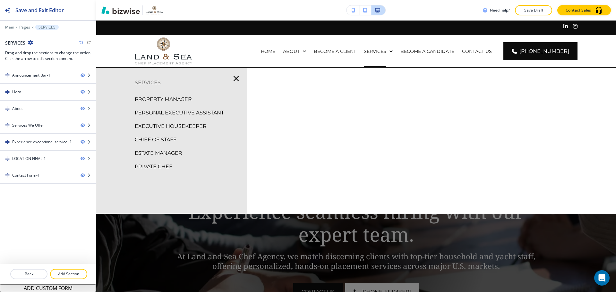
click at [188, 110] on p "PERSONAL EXECUTIVE ASSISTANT" at bounding box center [179, 113] width 89 height 10
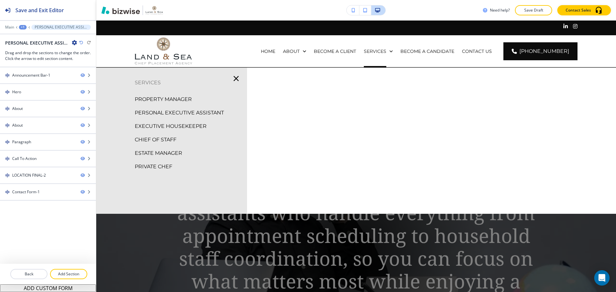
click at [170, 99] on p "PROPERTY MANAGER" at bounding box center [163, 100] width 57 height 10
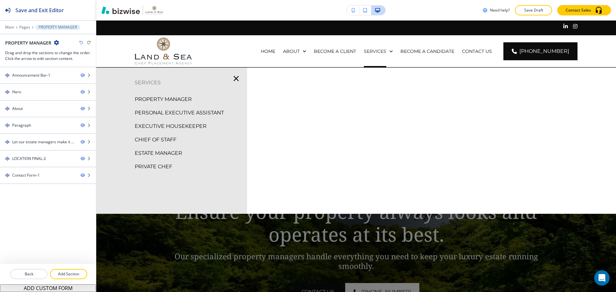
click at [167, 114] on p "PERSONAL EXECUTIVE ASSISTANT" at bounding box center [179, 113] width 89 height 10
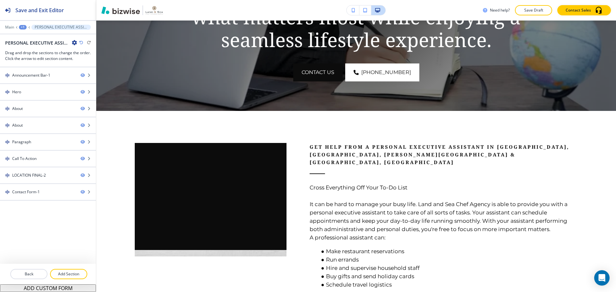
scroll to position [192, 0]
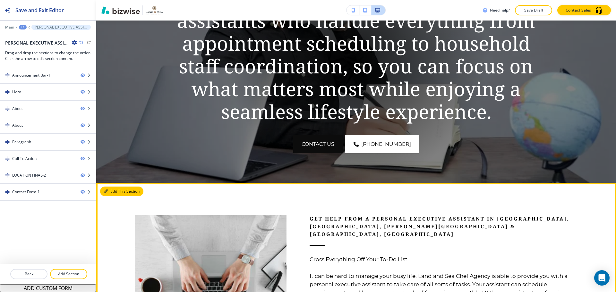
click at [106, 192] on icon "button" at bounding box center [106, 192] width 4 height 4
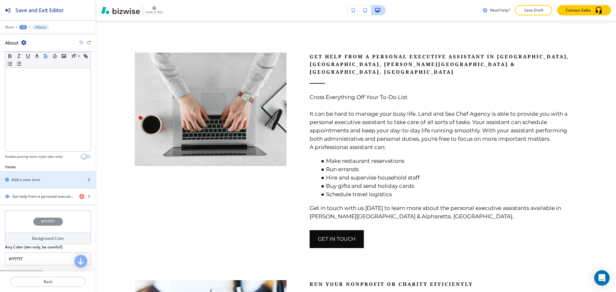
scroll to position [148, 0]
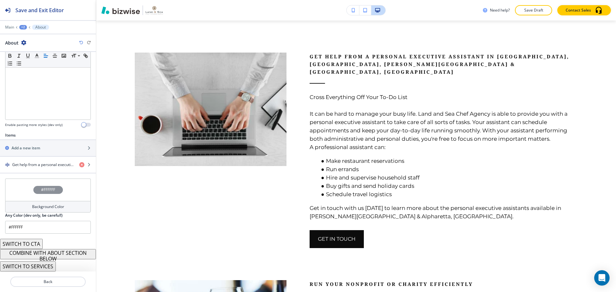
click at [33, 254] on button "COMBINE WITH ABOUT SECTION BELOW" at bounding box center [48, 254] width 96 height 10
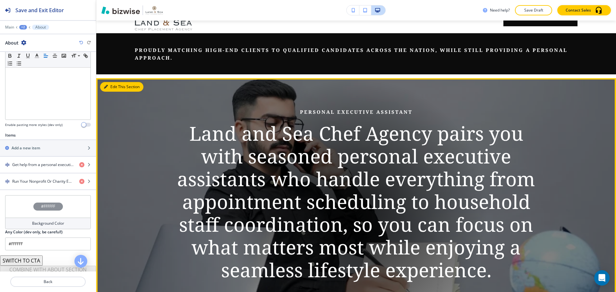
click at [107, 85] on icon "button" at bounding box center [106, 87] width 4 height 4
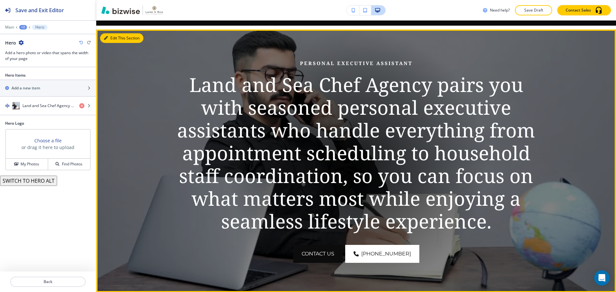
scroll to position [92, 0]
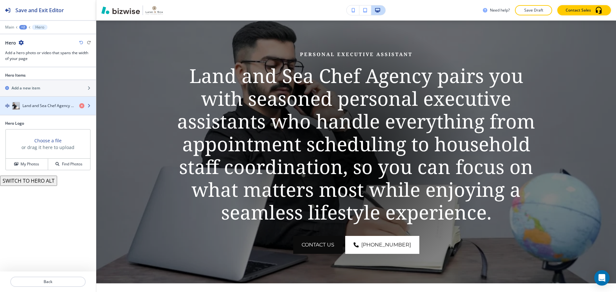
click at [58, 113] on div "button" at bounding box center [48, 112] width 96 height 5
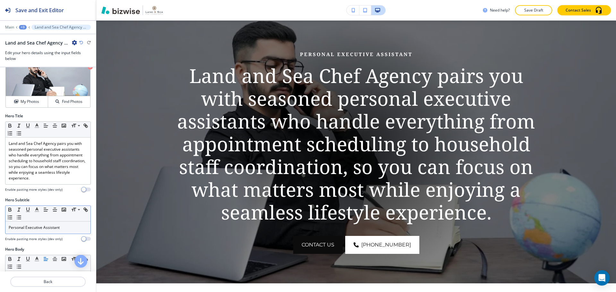
scroll to position [0, 0]
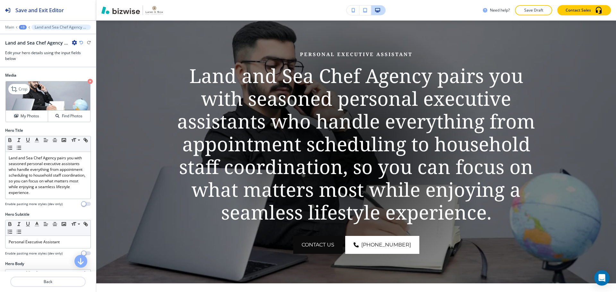
click at [88, 81] on icon "button" at bounding box center [90, 81] width 5 height 5
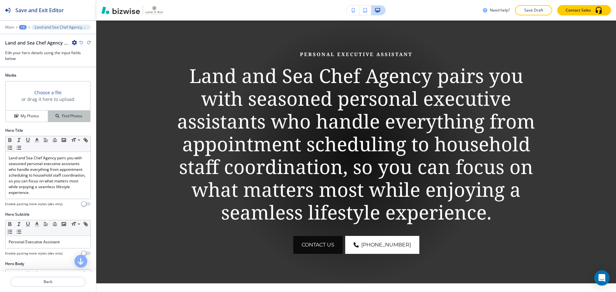
click at [63, 114] on h4 "Find Photos" at bounding box center [72, 116] width 21 height 6
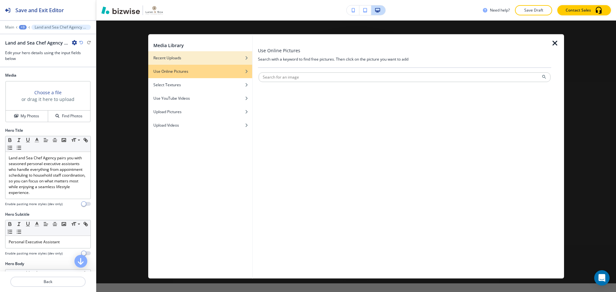
click at [211, 58] on div "Recent Uploads" at bounding box center [200, 58] width 104 height 6
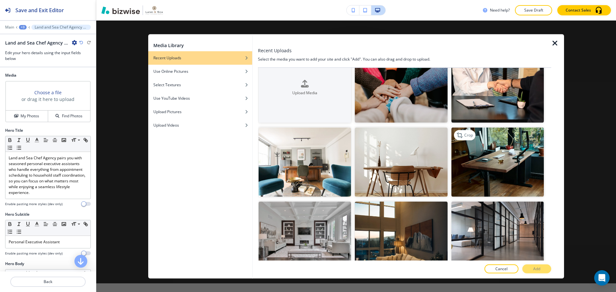
scroll to position [32, 0]
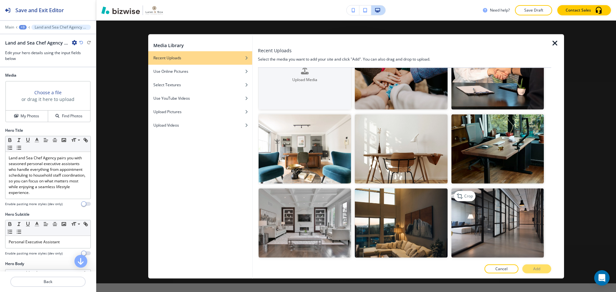
click at [457, 218] on img "button" at bounding box center [497, 223] width 92 height 69
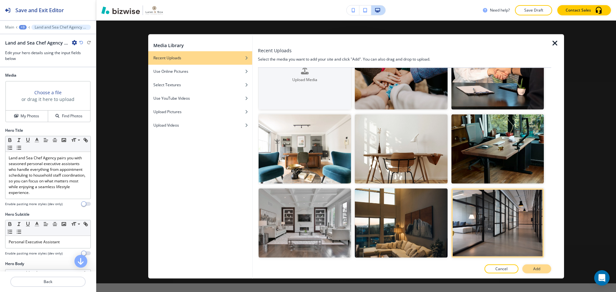
click at [535, 269] on p "Add" at bounding box center [536, 269] width 7 height 6
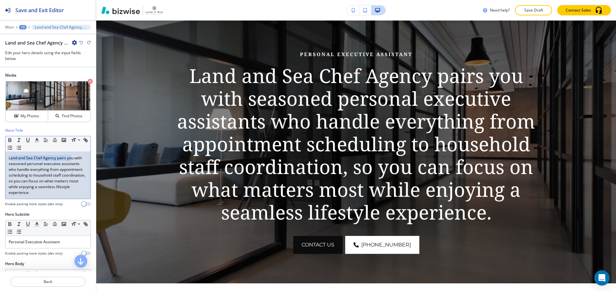
drag, startPoint x: 10, startPoint y: 157, endPoint x: 72, endPoint y: 158, distance: 61.6
click at [72, 158] on p "Land and Sea Chef Agency pairs you with seasoned personal executive assistants …" at bounding box center [48, 175] width 79 height 40
drag, startPoint x: 9, startPoint y: 157, endPoint x: 12, endPoint y: 162, distance: 5.7
click at [12, 162] on p "Land and Sea Chef Agency pairs you with seasoned personal executive assistants …" at bounding box center [48, 175] width 79 height 40
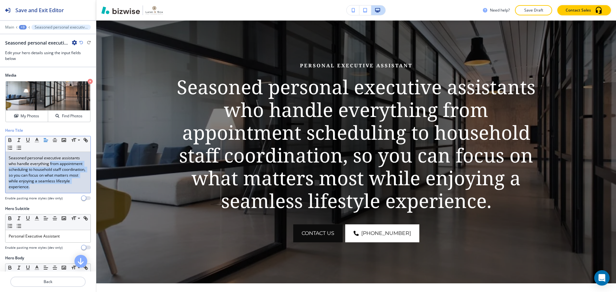
drag, startPoint x: 51, startPoint y: 164, endPoint x: 65, endPoint y: 187, distance: 27.1
click at [65, 187] on p "Seasoned personal executive assistants who handle everything from appointment s…" at bounding box center [48, 172] width 79 height 35
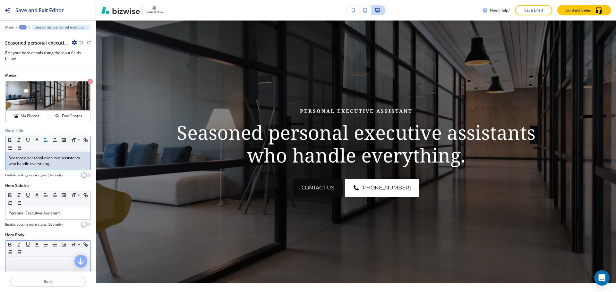
click at [29, 261] on p at bounding box center [48, 263] width 79 height 6
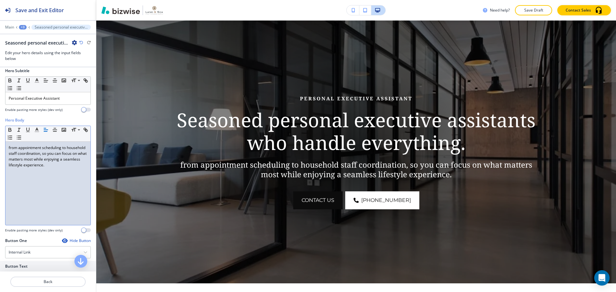
scroll to position [97, 0]
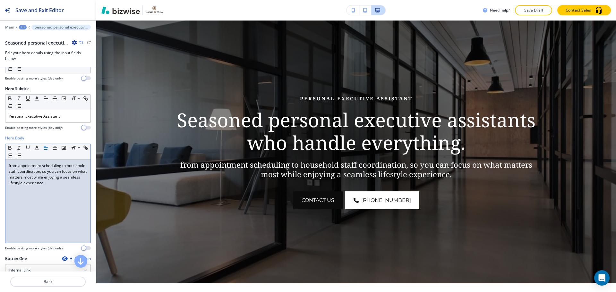
click at [9, 167] on p "from appointment scheduling to household staff coordination, so you can focus o…" at bounding box center [48, 174] width 79 height 23
click at [63, 172] on p "From appointment scheduling to household staff coordination, so you can focus o…" at bounding box center [48, 174] width 79 height 23
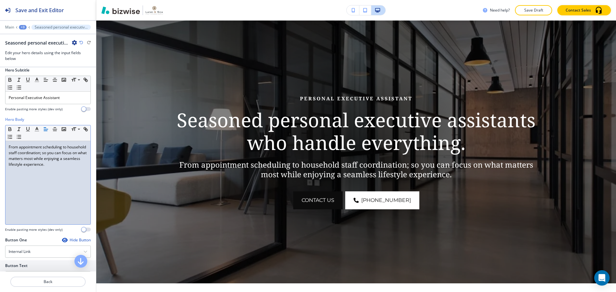
scroll to position [129, 0]
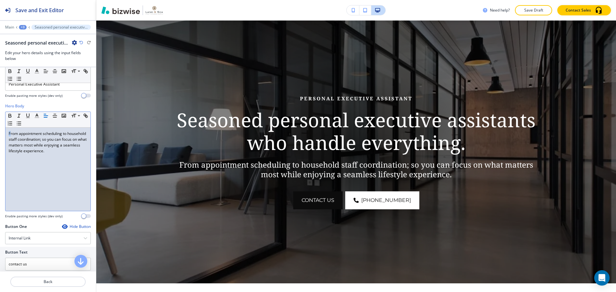
drag, startPoint x: 11, startPoint y: 135, endPoint x: 6, endPoint y: 133, distance: 5.0
click at [6, 133] on div "From appointment scheduling to household staff coordination; so you can focus o…" at bounding box center [47, 169] width 85 height 83
click at [59, 154] on div "From appointment scheduling to household staff coordination; so you can focus o…" at bounding box center [47, 169] width 85 height 83
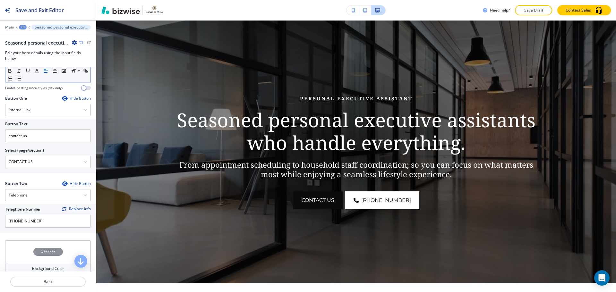
scroll to position [286, 0]
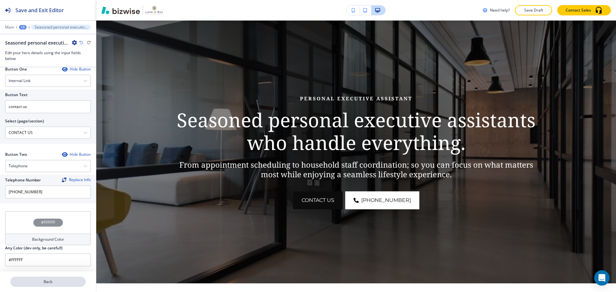
click at [33, 281] on p "Back" at bounding box center [48, 282] width 74 height 6
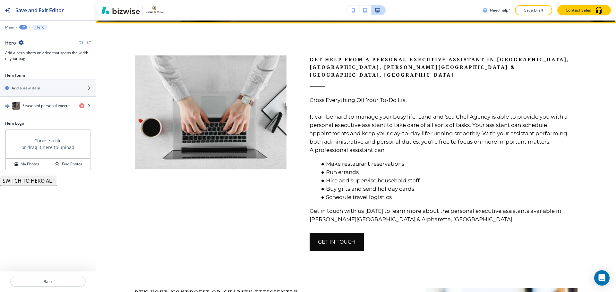
scroll to position [348, 0]
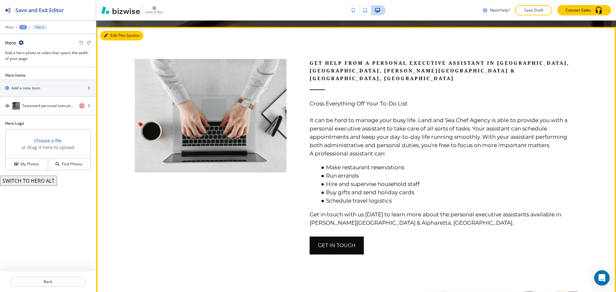
click at [118, 37] on button "Edit This Section" at bounding box center [121, 36] width 43 height 10
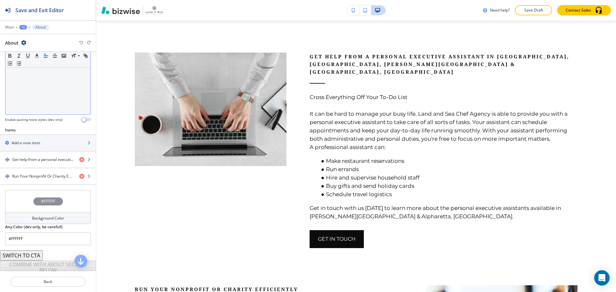
scroll to position [160, 0]
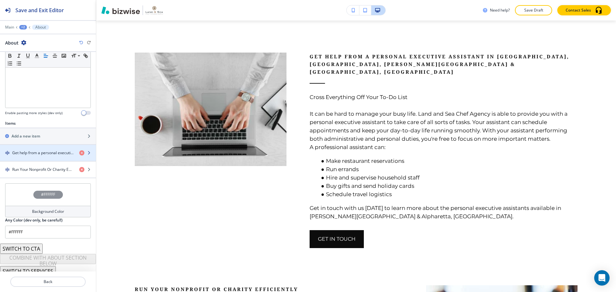
click at [42, 159] on div "button" at bounding box center [48, 158] width 96 height 5
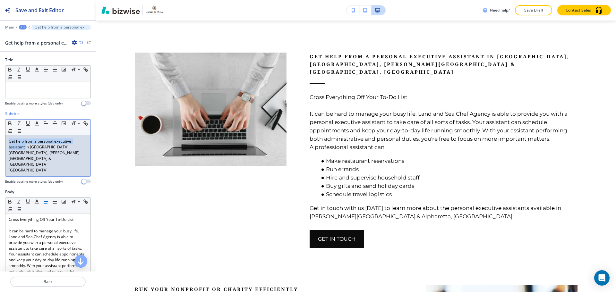
drag, startPoint x: 10, startPoint y: 144, endPoint x: 25, endPoint y: 147, distance: 15.7
click at [25, 147] on p "Get help from a personal executive assistant in Delray Beach, FL, Sandy Springs…" at bounding box center [48, 156] width 79 height 35
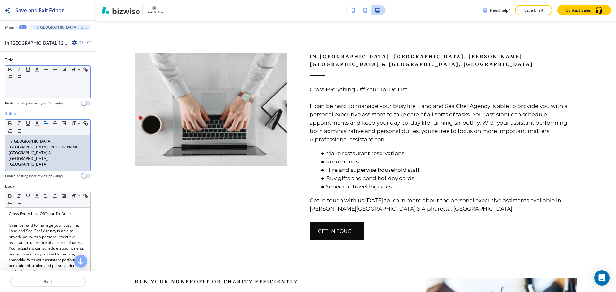
click at [10, 89] on p at bounding box center [48, 88] width 79 height 6
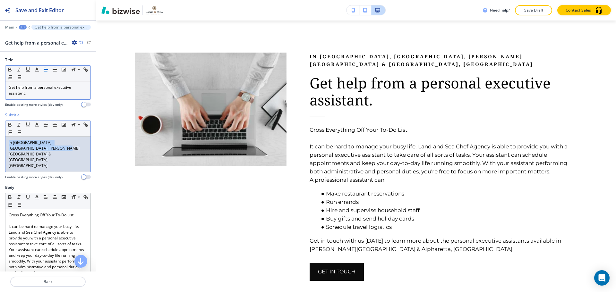
drag, startPoint x: 39, startPoint y: 149, endPoint x: 5, endPoint y: 141, distance: 34.5
click at [5, 141] on div "in Delray Beach, FL, Sandy Springs & Alpharetta, GA" at bounding box center [47, 154] width 85 height 35
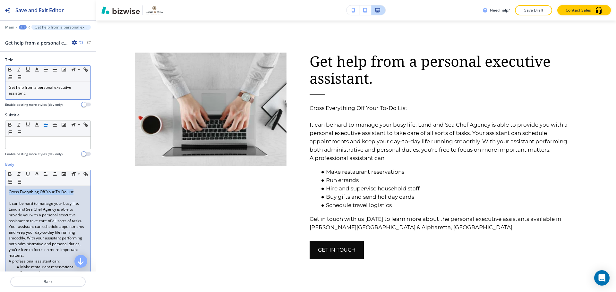
drag, startPoint x: 73, startPoint y: 192, endPoint x: 5, endPoint y: 192, distance: 68.0
click at [5, 192] on div "Cross Everything Off Your To-Do List It can be hard to manage your busy life. L…" at bounding box center [47, 255] width 85 height 139
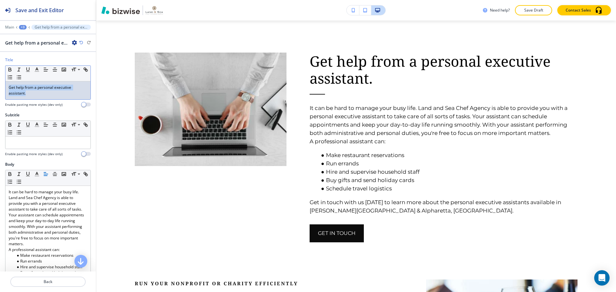
drag, startPoint x: 26, startPoint y: 96, endPoint x: 5, endPoint y: 87, distance: 23.0
click at [5, 87] on div "Small Normal Large Huge Get help from a personal executive assistant." at bounding box center [48, 82] width 86 height 34
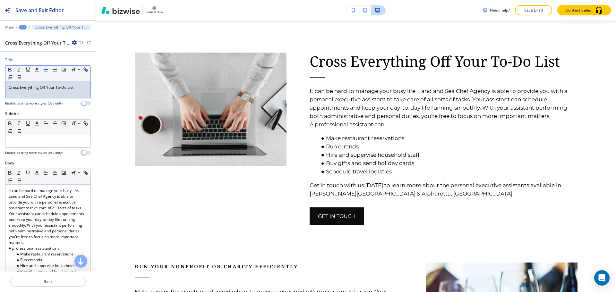
click at [19, 89] on p "Cross Everything Off Your To-Do List" at bounding box center [48, 88] width 79 height 6
click at [21, 89] on p "Cross Everything Off Your To-Do List" at bounding box center [48, 88] width 79 height 6
click at [40, 86] on p "Cross everything Off Your To-Do List" at bounding box center [48, 88] width 79 height 6
click at [46, 89] on p "Cross everything off Your To-Do List" at bounding box center [48, 88] width 79 height 6
click at [82, 89] on p "Cross everything off your To-Do List" at bounding box center [48, 88] width 79 height 6
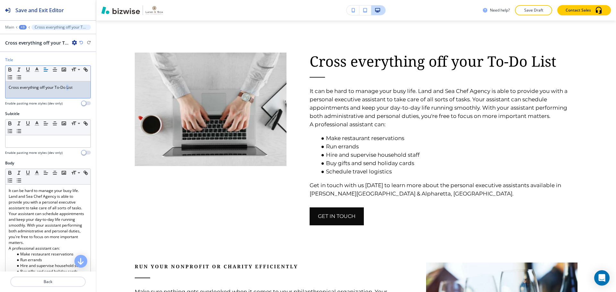
click at [67, 88] on p "Cross everything off your To-Do List" at bounding box center [48, 88] width 79 height 6
click at [55, 88] on p "Cross everything off your To-Do list" at bounding box center [48, 88] width 79 height 6
click at [61, 87] on p "Cross everything off your to-Do list" at bounding box center [48, 88] width 79 height 6
click at [79, 91] on div "Cross everything off your to-do list" at bounding box center [47, 89] width 85 height 17
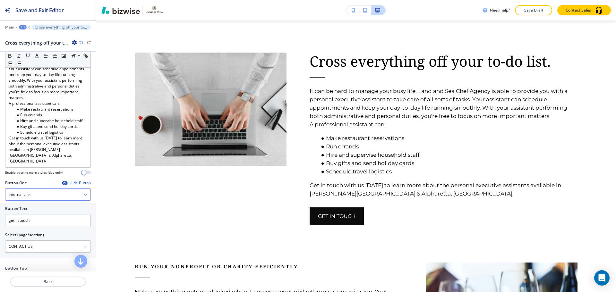
scroll to position [192, 0]
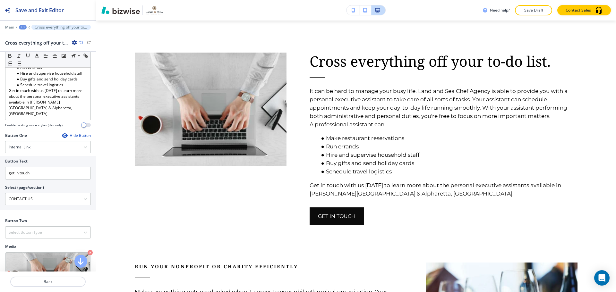
click at [75, 133] on div "Hide Button" at bounding box center [76, 135] width 29 height 5
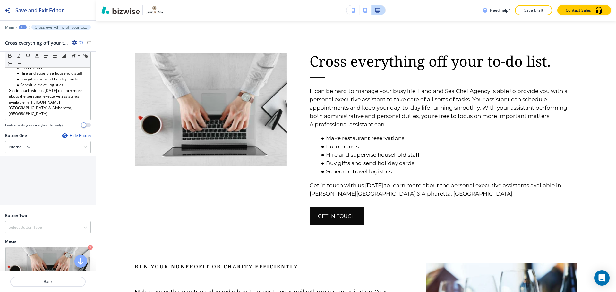
scroll to position [189, 0]
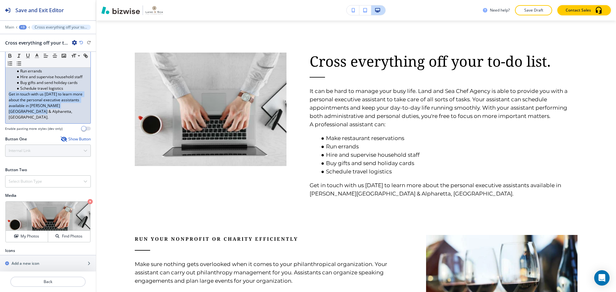
drag, startPoint x: 26, startPoint y: 111, endPoint x: 9, endPoint y: 93, distance: 24.3
click at [9, 93] on p "Get in touch with us today to learn more about the personal executive assistant…" at bounding box center [48, 105] width 79 height 29
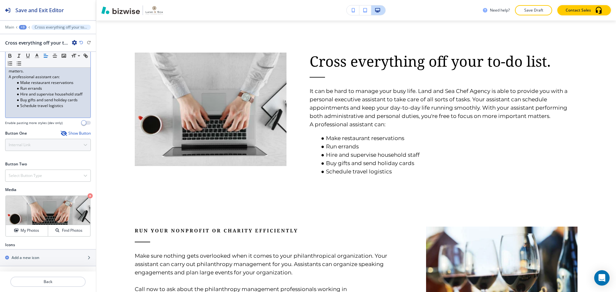
scroll to position [166, 0]
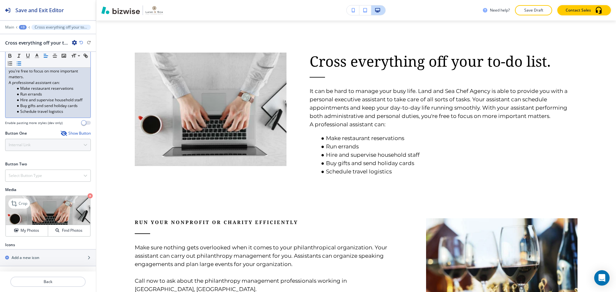
click at [88, 196] on icon "button" at bounding box center [90, 195] width 5 height 5
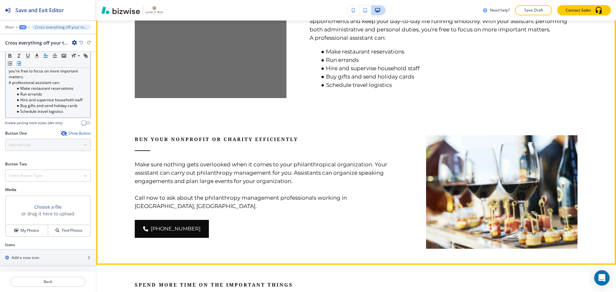
scroll to position [451, 0]
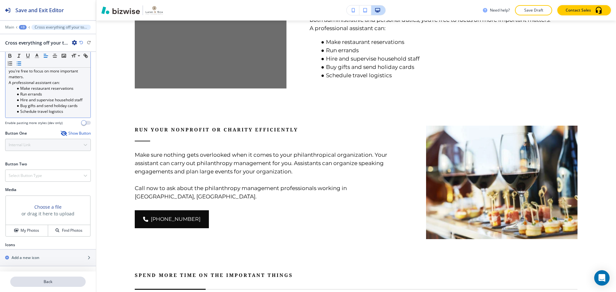
click at [49, 280] on p "Back" at bounding box center [48, 282] width 74 height 6
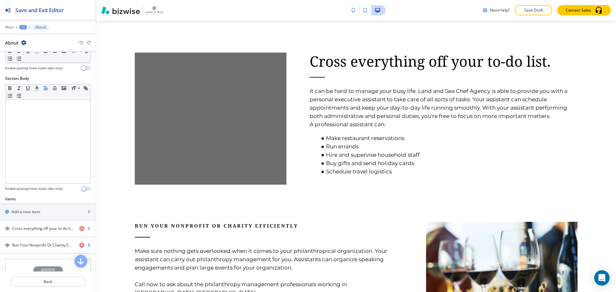
scroll to position [128, 0]
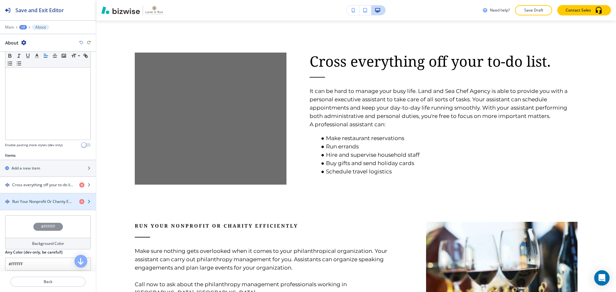
click at [45, 204] on h4 "Run Your Nonprofit Or Charity Efficiently" at bounding box center [43, 202] width 62 height 6
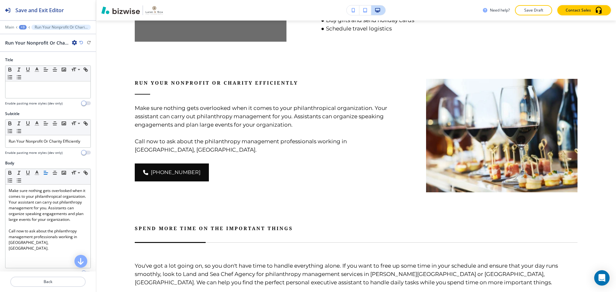
scroll to position [522, 0]
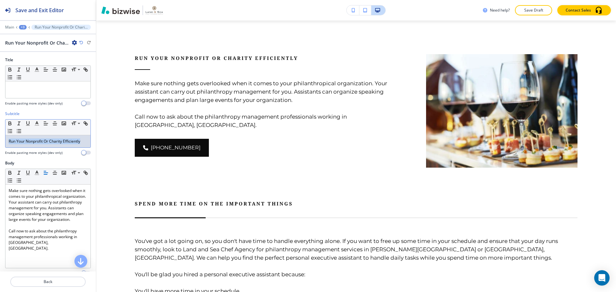
drag, startPoint x: 81, startPoint y: 142, endPoint x: 4, endPoint y: 141, distance: 77.6
click at [4, 141] on div "Subtitle Small Normal Large Huge Run Your Nonprofit Or Charity Efficiently Enab…" at bounding box center [48, 135] width 96 height 49
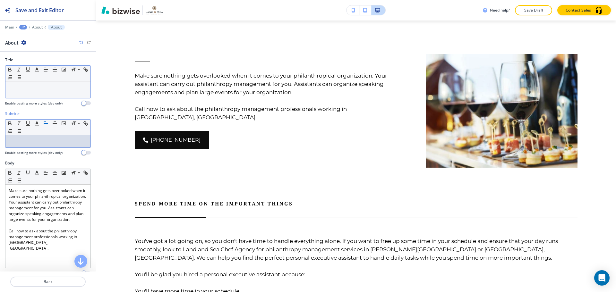
click at [25, 89] on p at bounding box center [48, 88] width 79 height 6
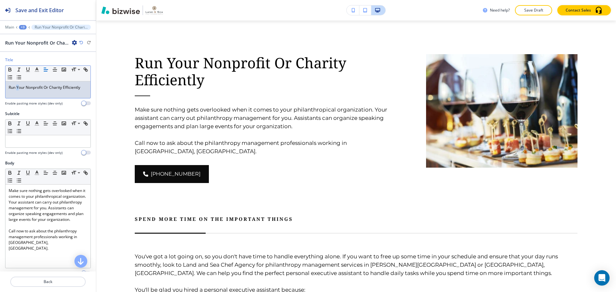
drag, startPoint x: 20, startPoint y: 86, endPoint x: 17, endPoint y: 85, distance: 3.3
click at [17, 85] on p "Run Your Nonprofit Or Charity Efficiently" at bounding box center [48, 88] width 79 height 6
click at [64, 89] on p "Run your Nonprofit Or Charity Efficiently" at bounding box center [48, 88] width 79 height 6
click at [83, 87] on div "Run your Nonprofit Or Charity efficiently" at bounding box center [47, 89] width 85 height 17
click at [34, 85] on p "Run your Nonprofit Or Charity efficiently." at bounding box center [48, 88] width 79 height 6
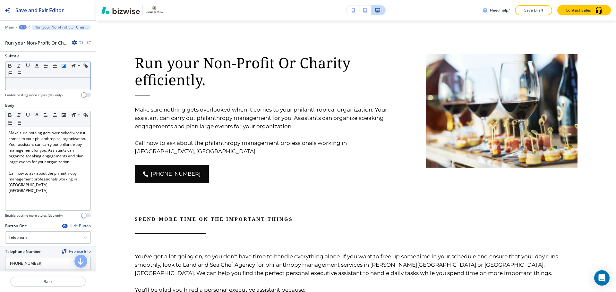
scroll to position [64, 0]
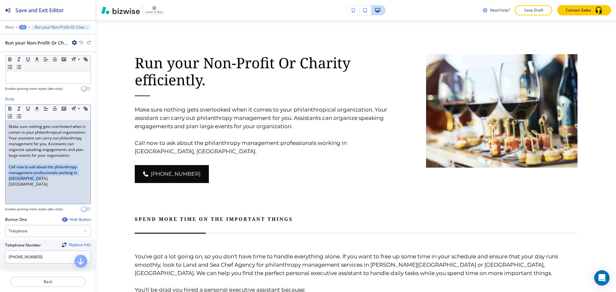
drag, startPoint x: 10, startPoint y: 170, endPoint x: 57, endPoint y: 192, distance: 51.8
click at [57, 192] on div "Make sure nothing gets overlooked when it comes to your philanthropical organiz…" at bounding box center [47, 162] width 85 height 83
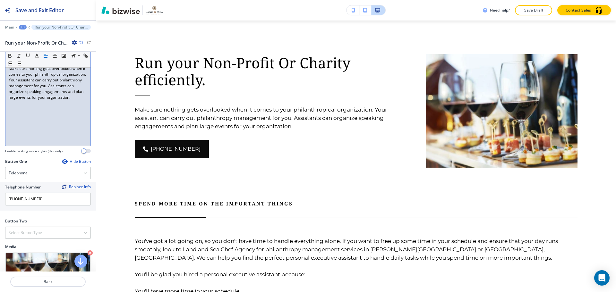
scroll to position [128, 0]
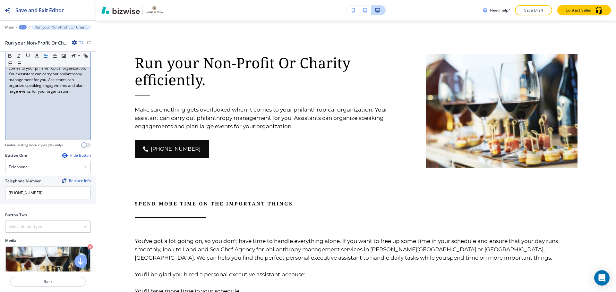
click at [74, 157] on div "Hide Button" at bounding box center [76, 155] width 29 height 5
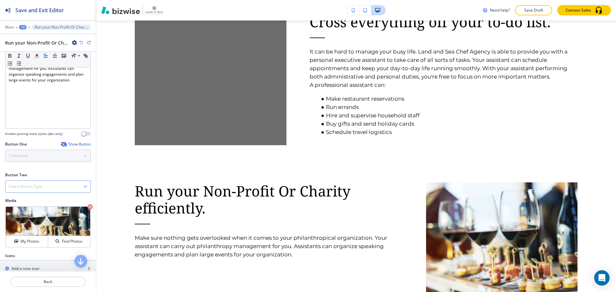
scroll to position [152, 0]
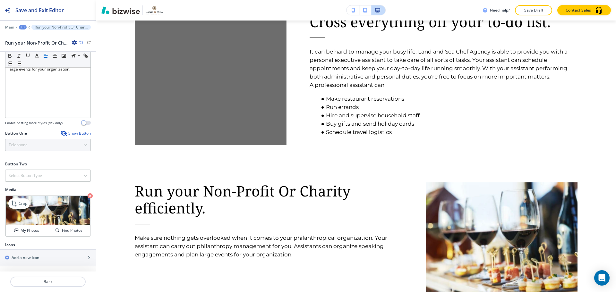
click at [88, 195] on icon "button" at bounding box center [90, 195] width 5 height 5
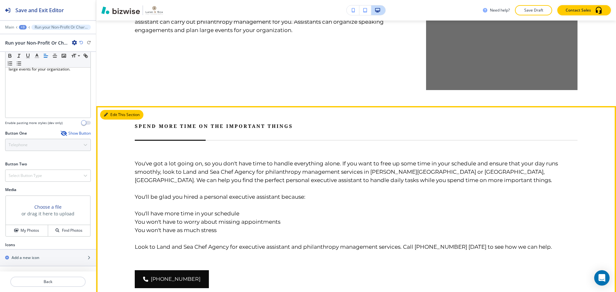
click at [114, 110] on button "Edit This Section" at bounding box center [121, 115] width 43 height 10
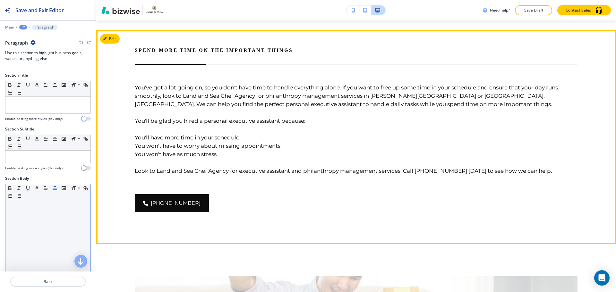
scroll to position [701, 0]
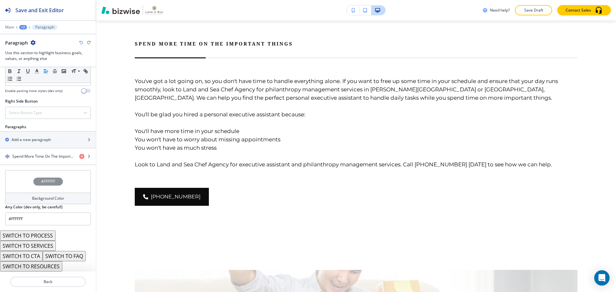
click at [21, 195] on div "Background Color" at bounding box center [48, 199] width 86 height 12
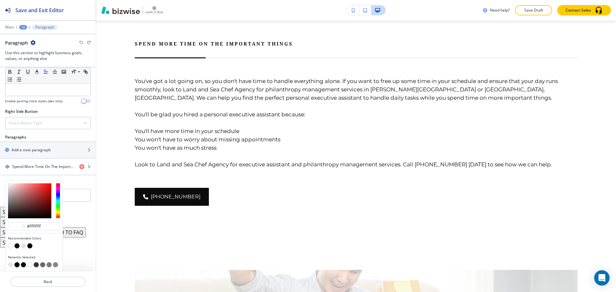
click at [23, 247] on button "button" at bounding box center [23, 245] width 5 height 5
type input "#e7e7e7"
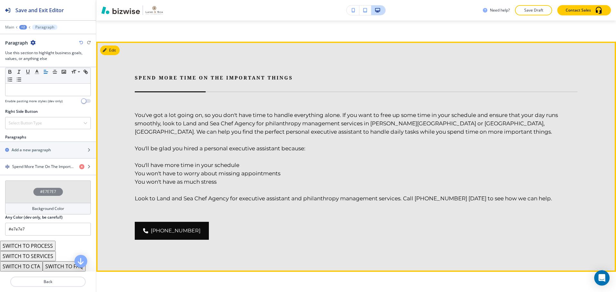
scroll to position [653, 0]
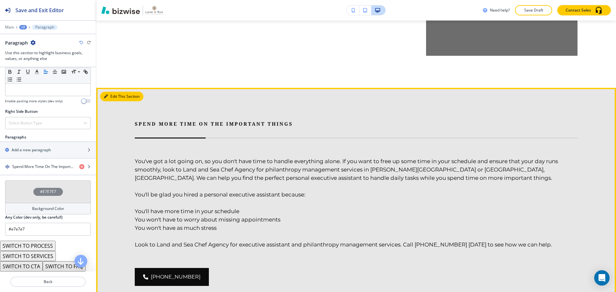
click at [114, 95] on button "Edit This Section" at bounding box center [121, 97] width 43 height 10
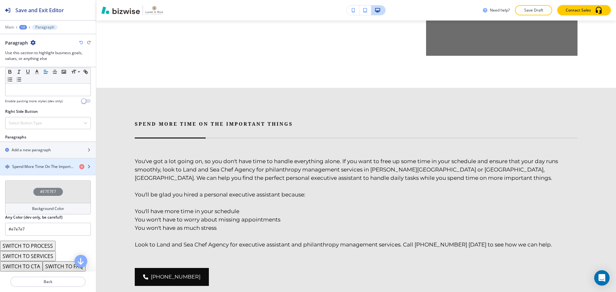
click at [42, 163] on div "button" at bounding box center [48, 161] width 96 height 5
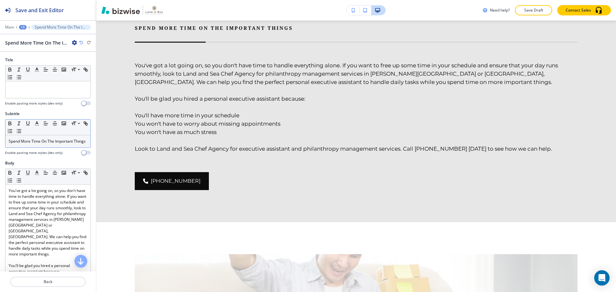
scroll to position [749, 0]
drag, startPoint x: 49, startPoint y: 146, endPoint x: 0, endPoint y: 141, distance: 49.3
click at [0, 141] on div "Subtitle Small Normal Large Huge Spend More Time On The Important Things Enable…" at bounding box center [48, 135] width 96 height 49
click at [77, 146] on span at bounding box center [78, 148] width 14 height 8
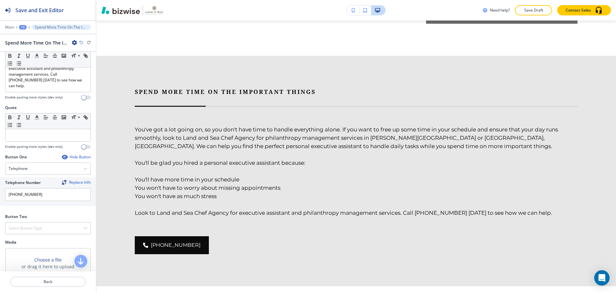
scroll to position [269, 0]
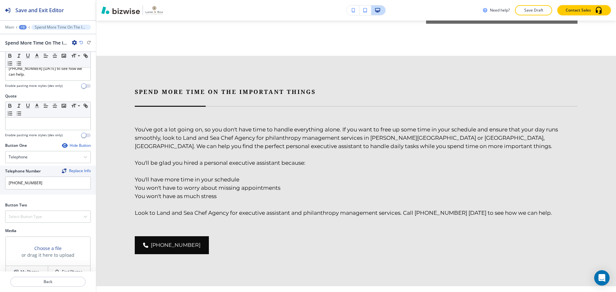
click at [67, 143] on div "Hide Button" at bounding box center [76, 145] width 29 height 5
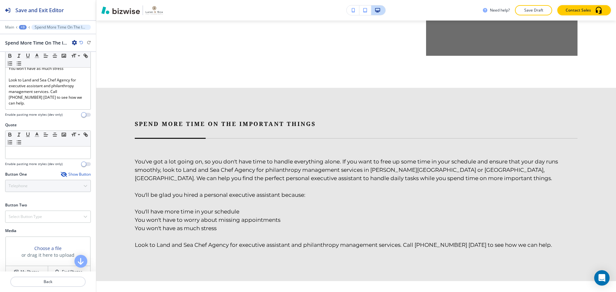
scroll to position [208, 0]
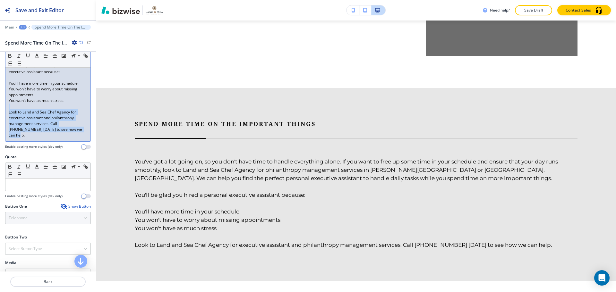
drag, startPoint x: 13, startPoint y: 99, endPoint x: 68, endPoint y: 124, distance: 61.3
click at [68, 124] on div "You've got a lot going on, so you don't have time to handle everything alone. I…" at bounding box center [47, 63] width 85 height 156
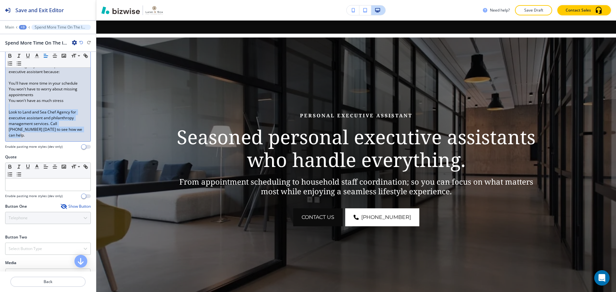
scroll to position [0, 0]
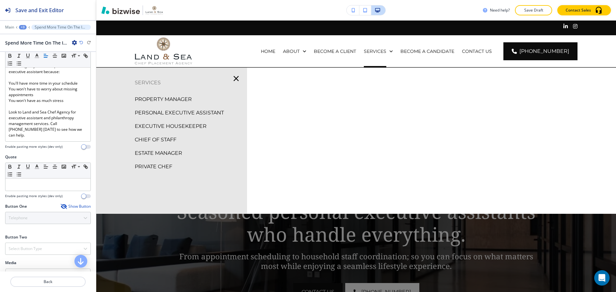
click at [184, 101] on p "PROPERTY MANAGER" at bounding box center [163, 100] width 57 height 10
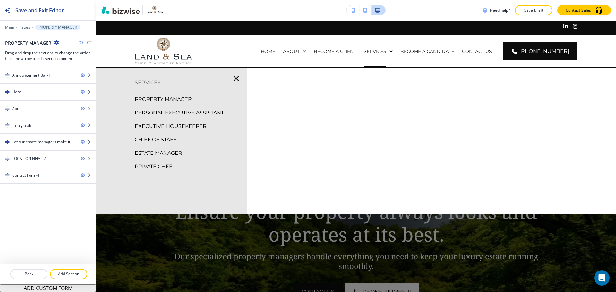
click at [195, 116] on p "PERSONAL EXECUTIVE ASSISTANT" at bounding box center [179, 113] width 89 height 10
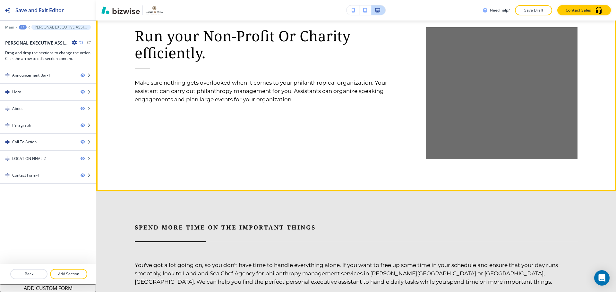
scroll to position [641, 0]
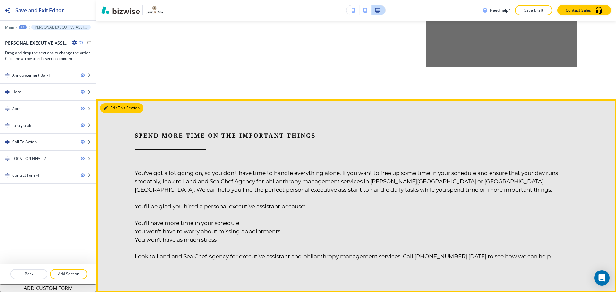
click at [110, 108] on button "Edit This Section" at bounding box center [121, 108] width 43 height 10
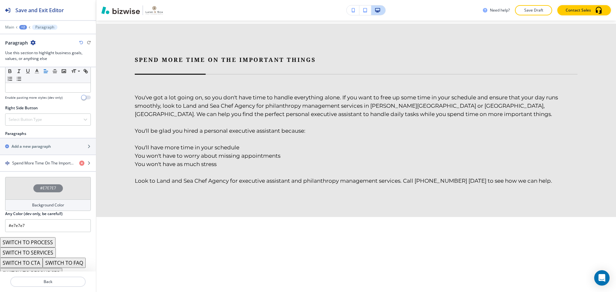
scroll to position [333, 0]
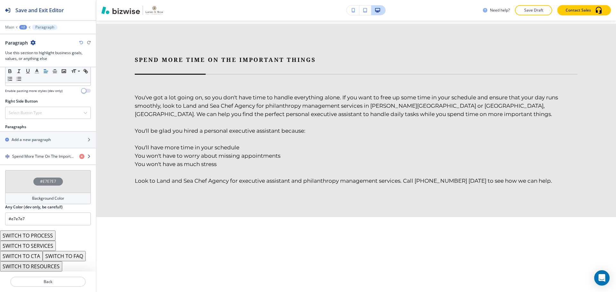
click at [48, 157] on h4 "Spend More Time On The Important Things" at bounding box center [43, 157] width 62 height 6
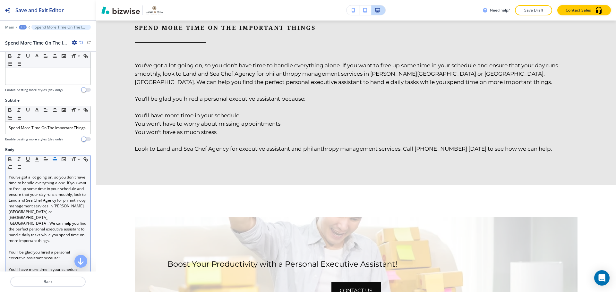
scroll to position [96, 0]
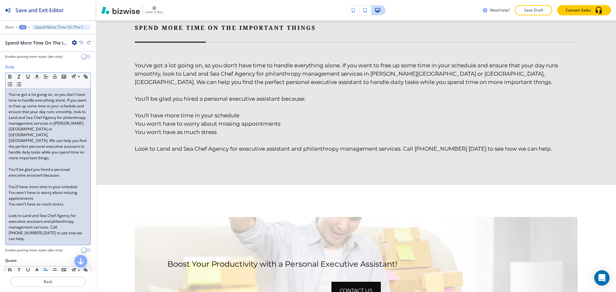
click at [11, 182] on p at bounding box center [48, 181] width 79 height 6
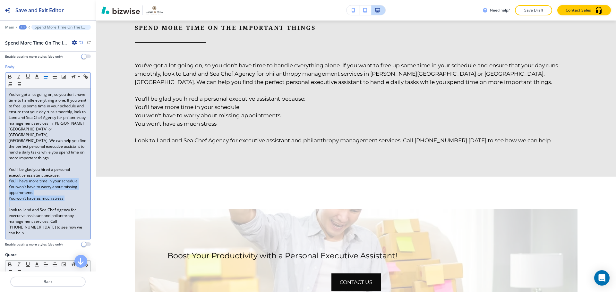
drag, startPoint x: 8, startPoint y: 183, endPoint x: 68, endPoint y: 202, distance: 62.9
click at [68, 202] on div "You've got a lot going on, so you don't have time to handle everything alone. I…" at bounding box center [47, 164] width 85 height 151
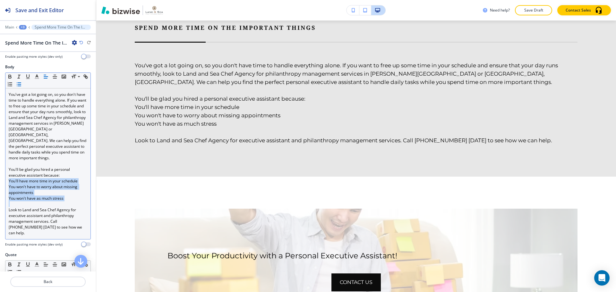
click at [21, 84] on line "button" at bounding box center [19, 84] width 3 height 0
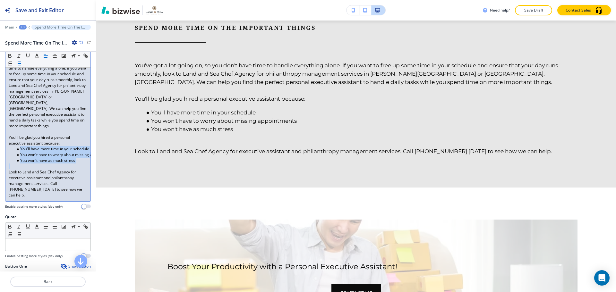
scroll to position [160, 0]
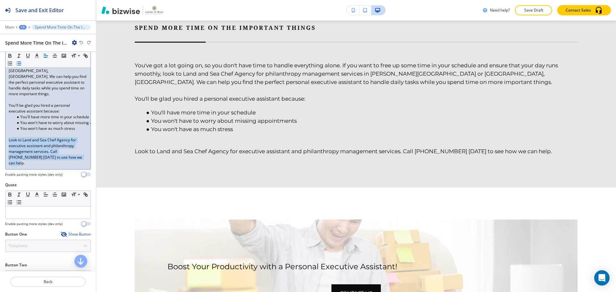
drag, startPoint x: 10, startPoint y: 138, endPoint x: 76, endPoint y: 167, distance: 72.0
click at [75, 167] on div "You've got a lot going on, so you don't have time to handle everything alone. I…" at bounding box center [47, 96] width 85 height 145
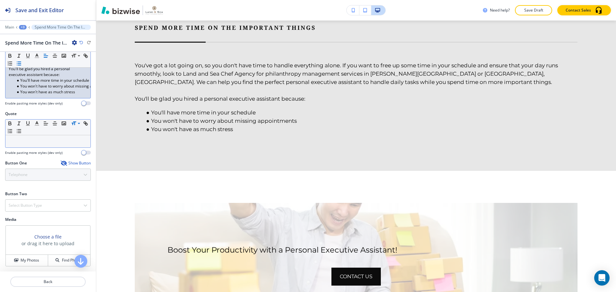
scroll to position [202, 0]
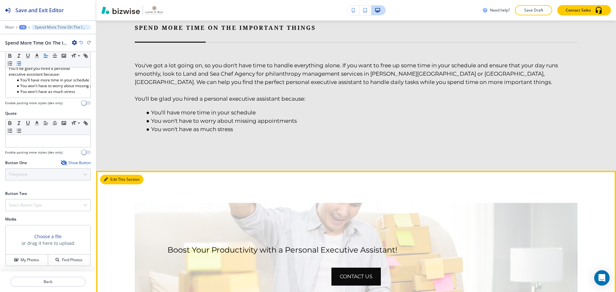
click at [114, 175] on button "Edit This Section" at bounding box center [121, 180] width 43 height 10
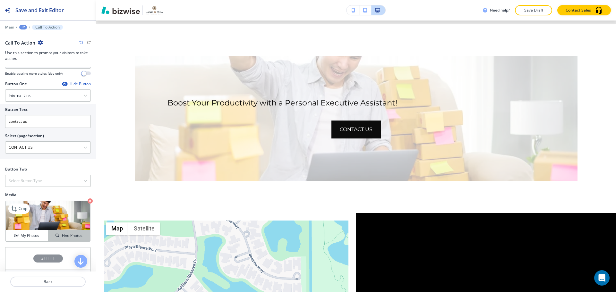
scroll to position [257, 0]
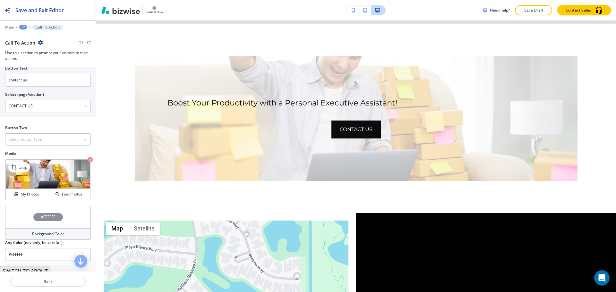
click at [88, 159] on icon "button" at bounding box center [90, 159] width 5 height 5
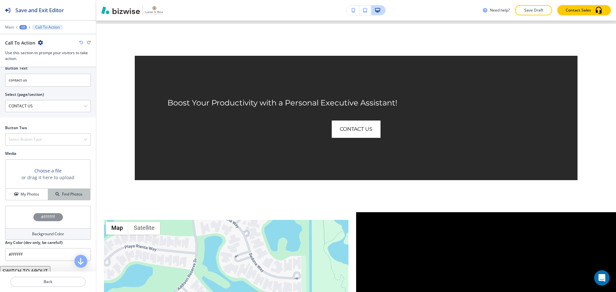
click at [68, 192] on h4 "Find Photos" at bounding box center [72, 194] width 21 height 6
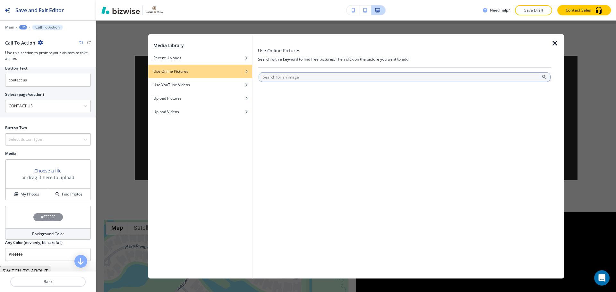
click at [283, 78] on input "text" at bounding box center [404, 77] width 292 height 10
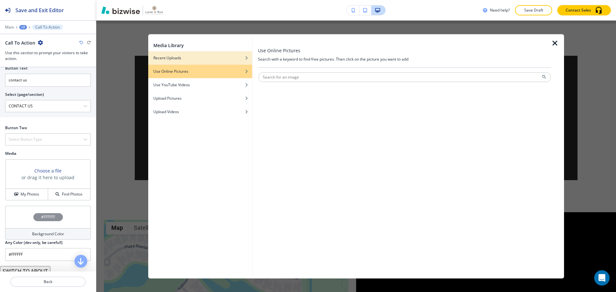
click at [219, 58] on div "Recent Uploads" at bounding box center [200, 58] width 104 height 6
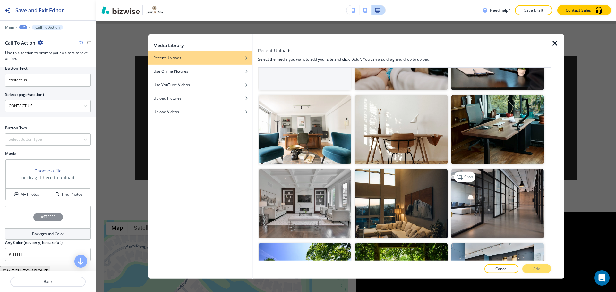
scroll to position [64, 0]
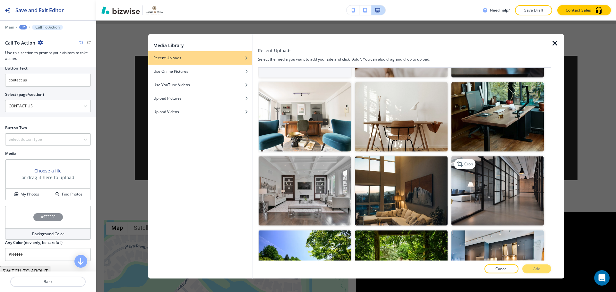
click at [481, 202] on img "button" at bounding box center [497, 190] width 92 height 69
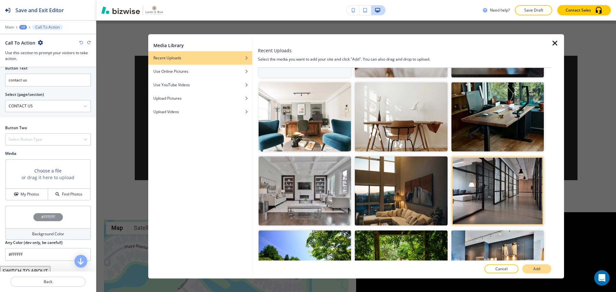
click at [531, 266] on button "Add" at bounding box center [536, 269] width 29 height 9
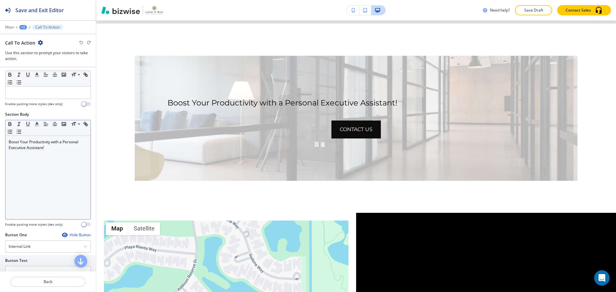
click at [56, 154] on div "Boost Your Productivity with a Personal Executive Assistant!" at bounding box center [47, 177] width 85 height 83
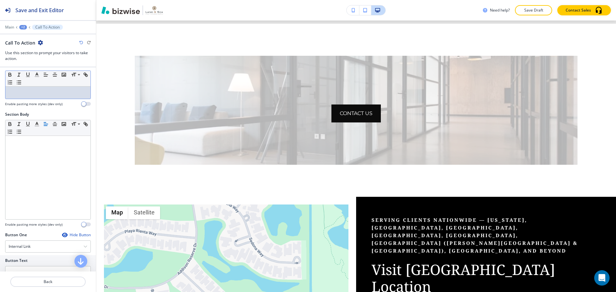
click at [50, 87] on div at bounding box center [47, 93] width 85 height 12
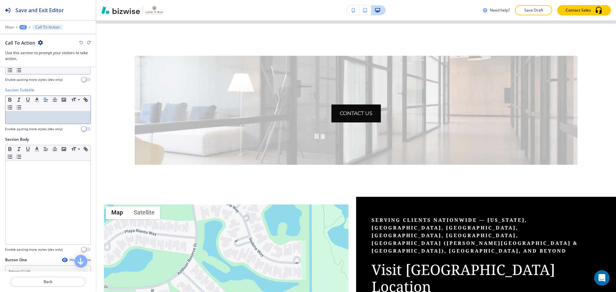
scroll to position [0, 0]
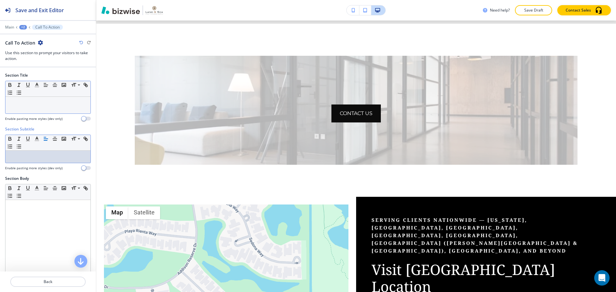
click at [55, 103] on p at bounding box center [48, 103] width 79 height 6
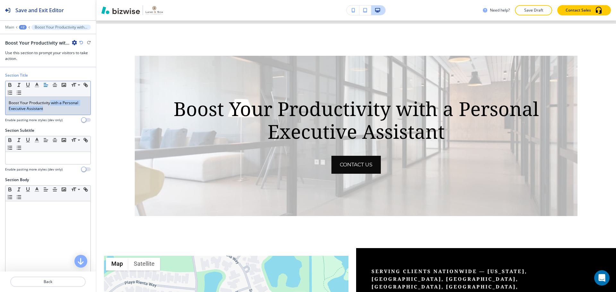
drag, startPoint x: 51, startPoint y: 104, endPoint x: 57, endPoint y: 114, distance: 12.2
click at [57, 114] on div "Boost Your Productivity with a Personal Executive Assistant" at bounding box center [47, 106] width 85 height 18
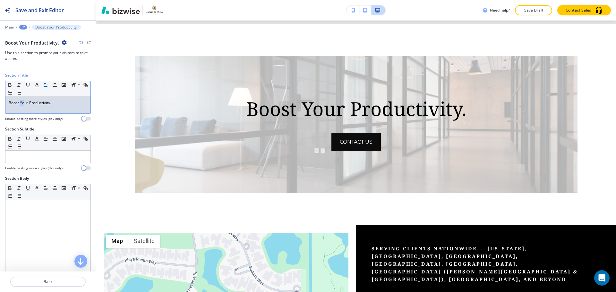
drag, startPoint x: 24, startPoint y: 101, endPoint x: 21, endPoint y: 100, distance: 3.7
click at [21, 100] on p "Boost Your Productivity." at bounding box center [48, 103] width 79 height 6
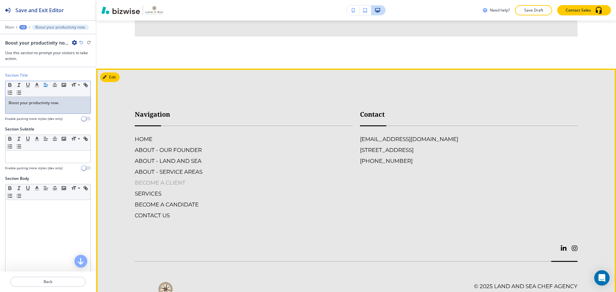
scroll to position [1634, 0]
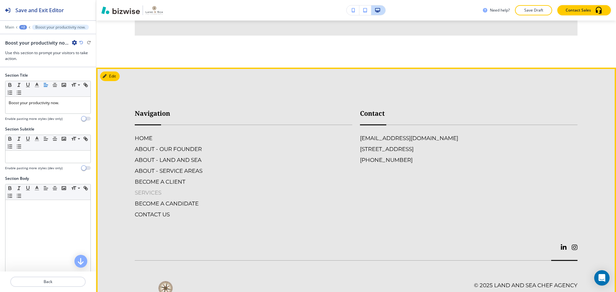
click at [158, 189] on h6 "SERVICES" at bounding box center [243, 193] width 217 height 8
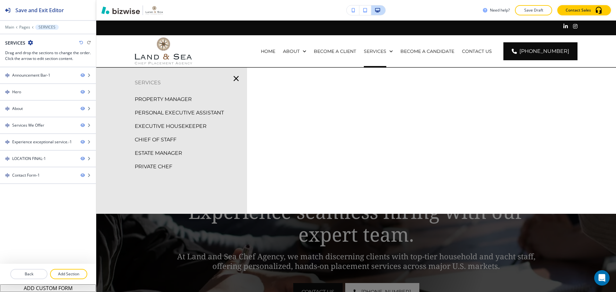
click at [202, 124] on p "EXECUTIVE HOUSEKEEPER" at bounding box center [171, 127] width 72 height 10
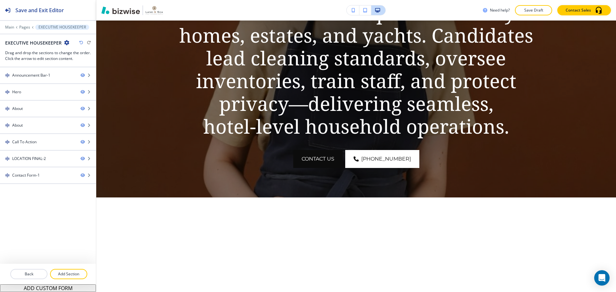
scroll to position [192, 0]
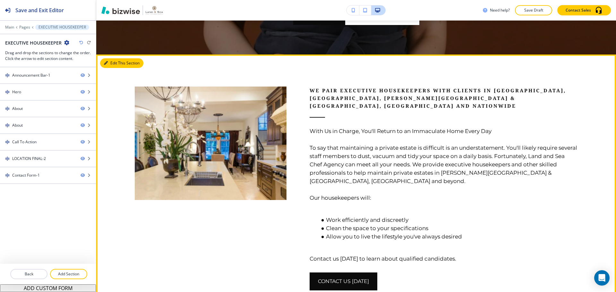
click at [115, 66] on button "Edit This Section" at bounding box center [121, 63] width 43 height 10
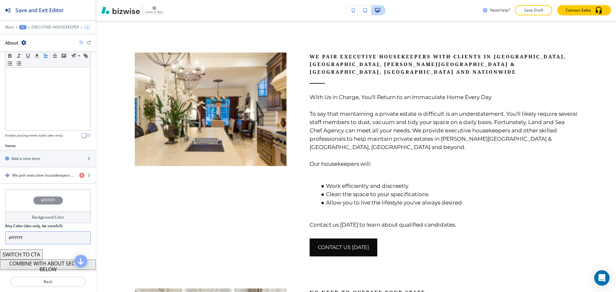
scroll to position [148, 0]
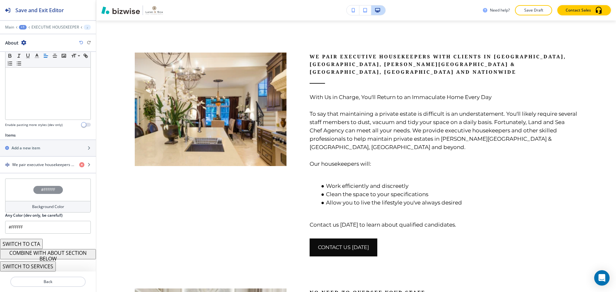
click at [52, 251] on button "COMBINE WITH ABOUT SECTION BELOW" at bounding box center [48, 254] width 96 height 10
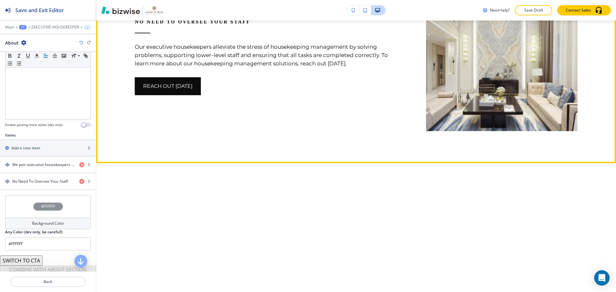
scroll to position [643, 0]
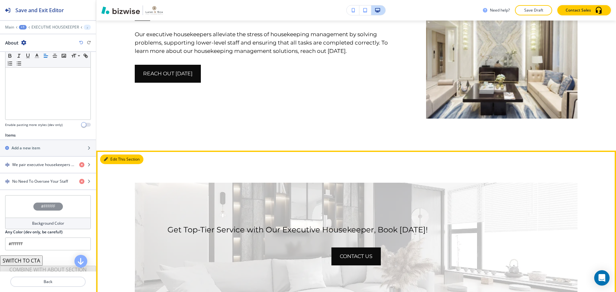
click at [116, 155] on button "Edit This Section" at bounding box center [121, 160] width 43 height 10
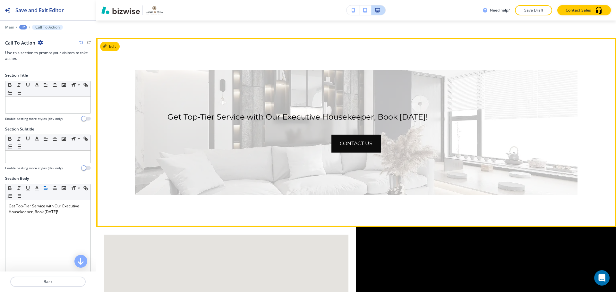
scroll to position [764, 0]
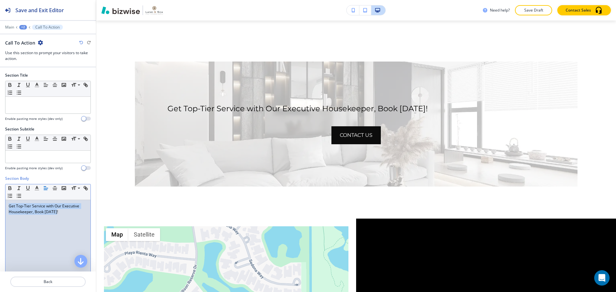
drag, startPoint x: 59, startPoint y: 215, endPoint x: 6, endPoint y: 208, distance: 52.8
click at [6, 208] on div "Get Top-Tier Service with Our Executive Housekeeper, Book Today!" at bounding box center [47, 241] width 85 height 83
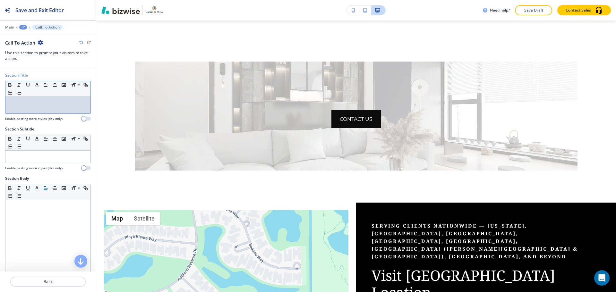
click at [24, 107] on div at bounding box center [47, 105] width 85 height 17
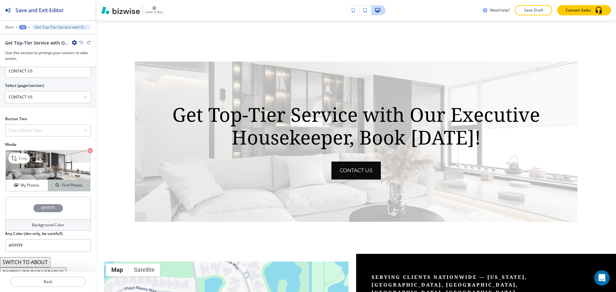
scroll to position [273, 0]
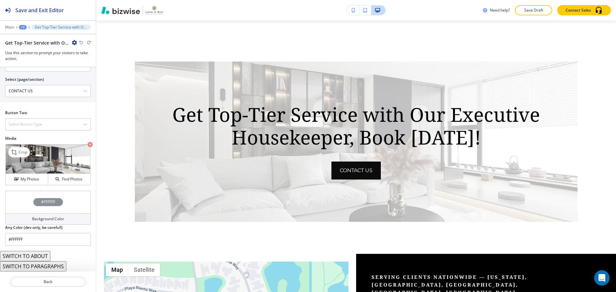
click at [88, 145] on icon "button" at bounding box center [90, 144] width 5 height 5
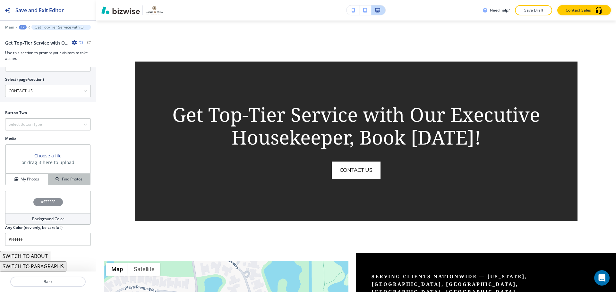
click at [76, 178] on h4 "Find Photos" at bounding box center [72, 179] width 21 height 6
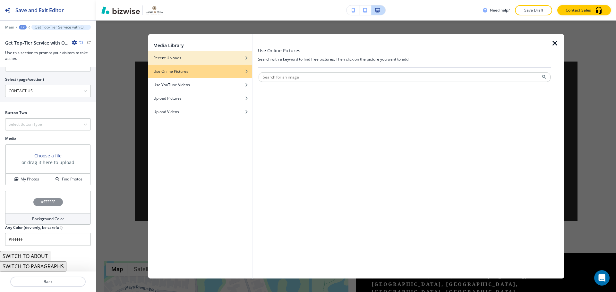
click at [218, 59] on div "Recent Uploads" at bounding box center [200, 58] width 104 height 6
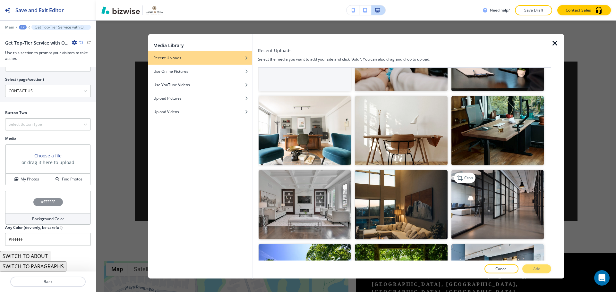
scroll to position [64, 0]
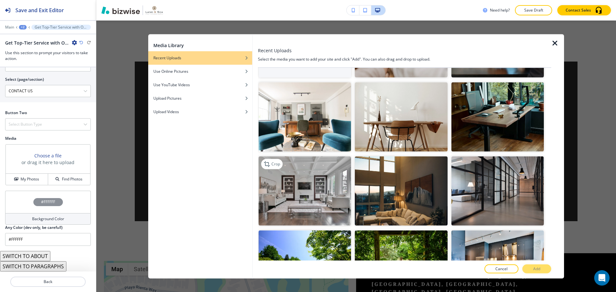
click at [309, 200] on img "button" at bounding box center [304, 190] width 92 height 69
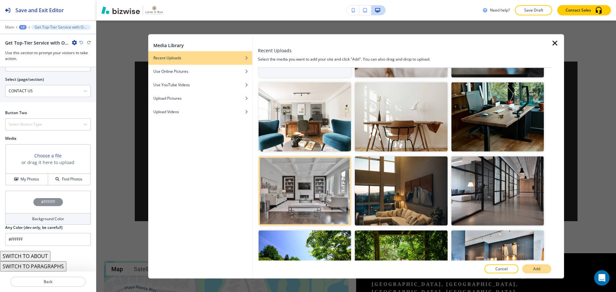
click at [543, 265] on button "Add" at bounding box center [536, 269] width 29 height 9
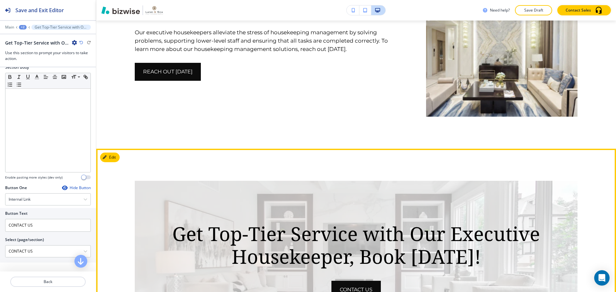
scroll to position [572, 0]
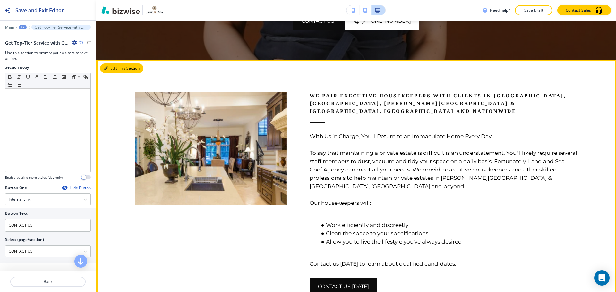
click at [111, 68] on button "Edit This Section" at bounding box center [121, 68] width 43 height 10
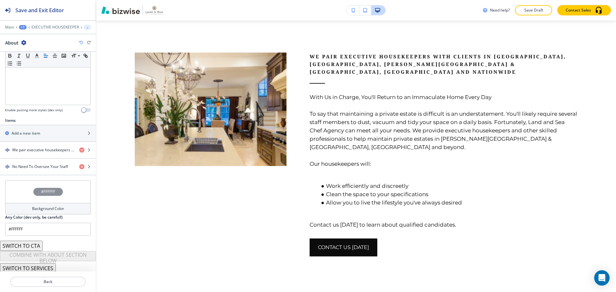
scroll to position [165, 0]
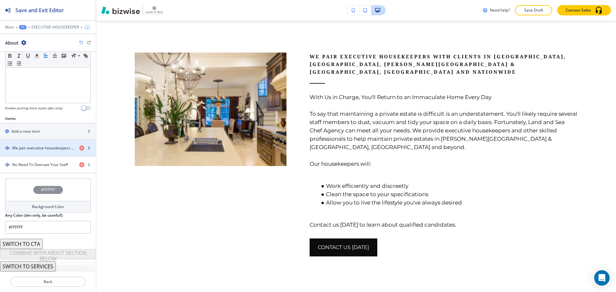
click at [41, 151] on div "button" at bounding box center [48, 153] width 96 height 5
click at [48, 148] on h4 "We pair executive housekeepers with clients in Delray Beach, FL, Sandy Springs …" at bounding box center [43, 148] width 62 height 6
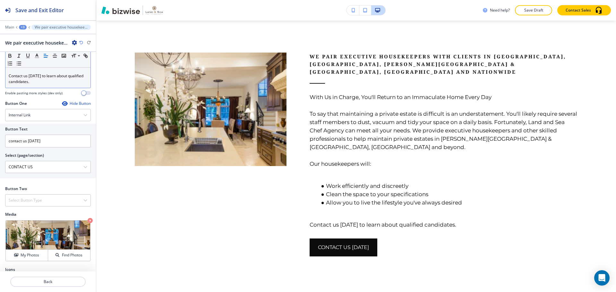
scroll to position [271, 0]
click at [88, 217] on icon "button" at bounding box center [90, 219] width 5 height 5
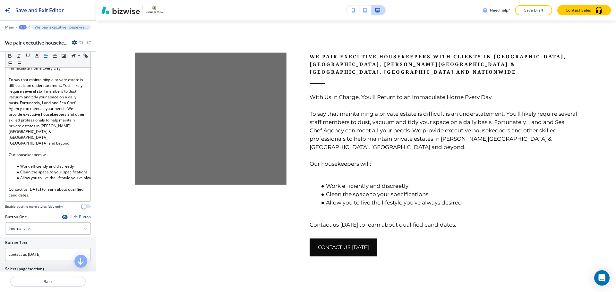
scroll to position [143, 0]
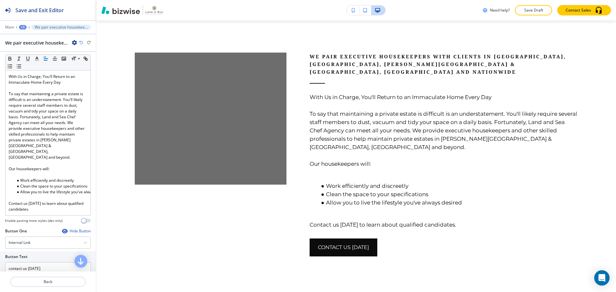
click at [79, 229] on div "Hide Button" at bounding box center [76, 231] width 29 height 5
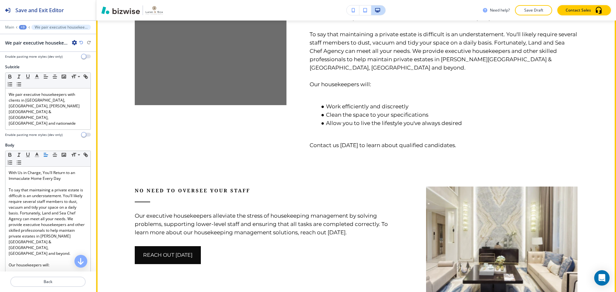
scroll to position [451, 0]
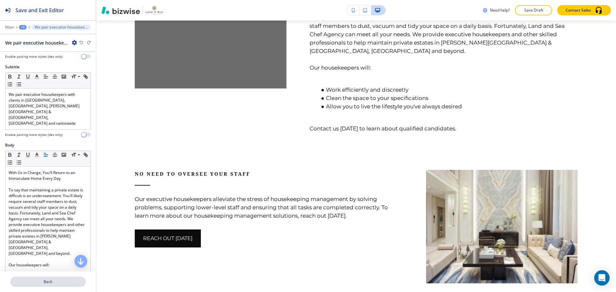
click at [62, 279] on button "Back" at bounding box center [47, 282] width 75 height 10
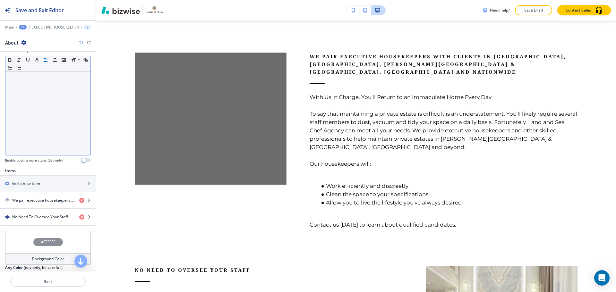
scroll to position [128, 0]
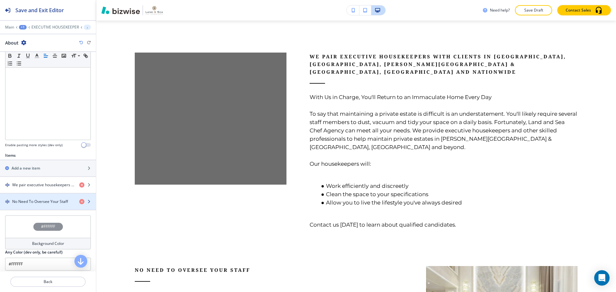
click at [44, 204] on h4 "No Need To Oversee Your Staff" at bounding box center [40, 202] width 56 height 6
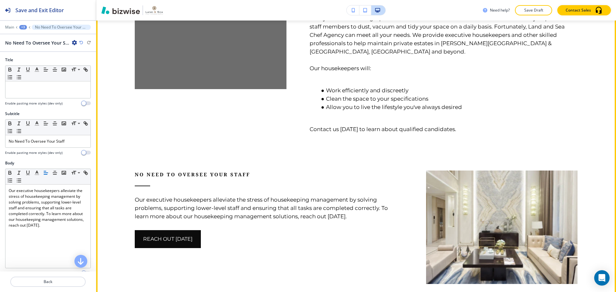
scroll to position [464, 0]
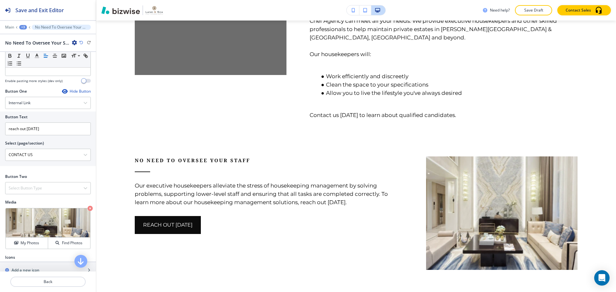
click at [74, 92] on div "Hide Button" at bounding box center [76, 91] width 29 height 5
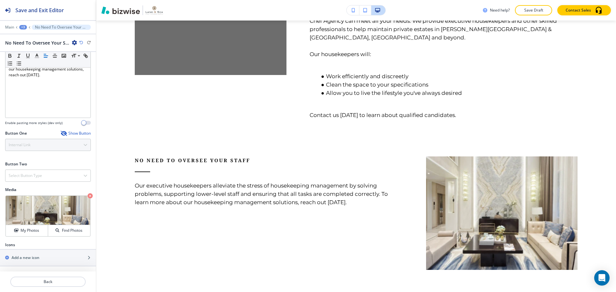
scroll to position [150, 0]
click at [88, 196] on div "Media Crop My Photos Find Photos" at bounding box center [48, 214] width 96 height 55
click at [88, 195] on icon "button" at bounding box center [90, 195] width 5 height 5
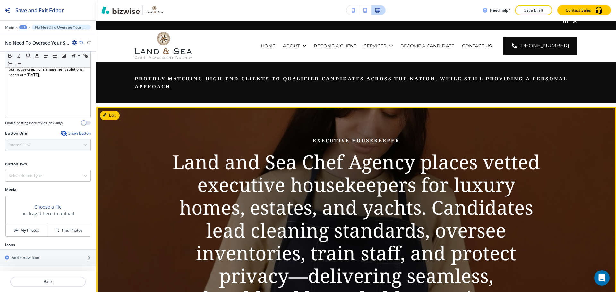
scroll to position [0, 0]
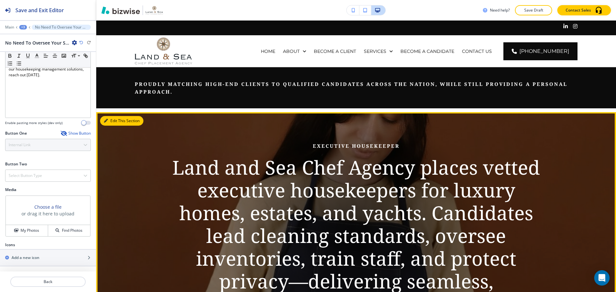
click at [116, 121] on button "Edit This Section" at bounding box center [121, 121] width 43 height 10
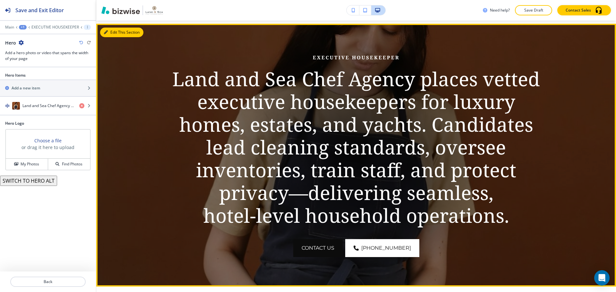
scroll to position [92, 0]
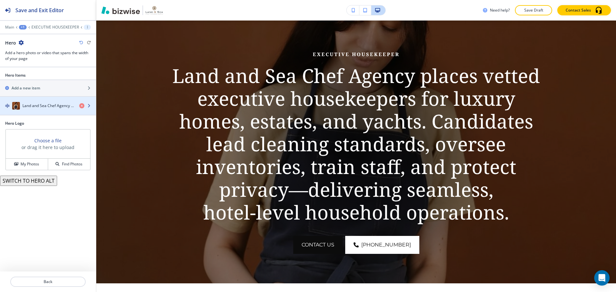
click at [55, 108] on h4 "Land and Sea Chef Agency places vetted executive housekeepers for luxury homes,…" at bounding box center [48, 106] width 52 height 6
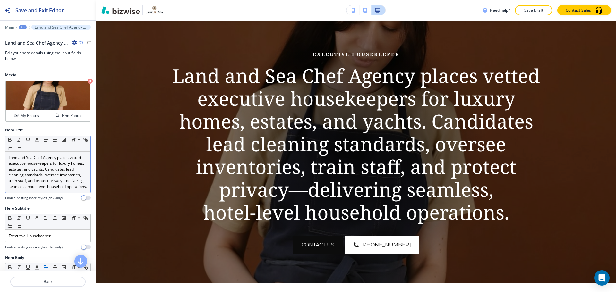
scroll to position [0, 0]
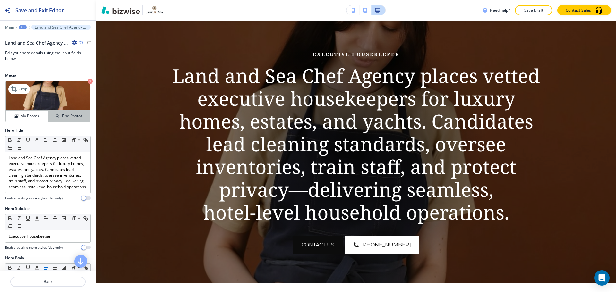
click at [73, 119] on button "Find Photos" at bounding box center [69, 116] width 42 height 11
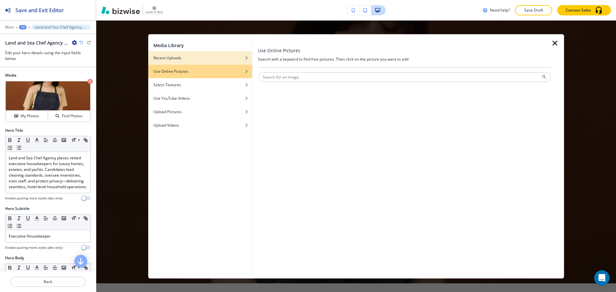
click at [195, 59] on div "Recent Uploads" at bounding box center [200, 58] width 104 height 6
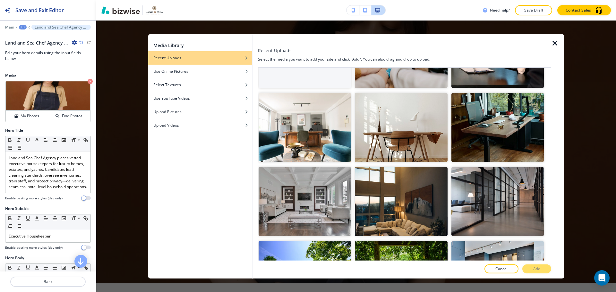
scroll to position [64, 0]
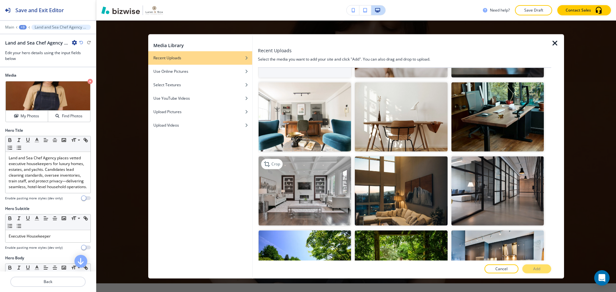
click at [334, 197] on img "button" at bounding box center [304, 190] width 92 height 69
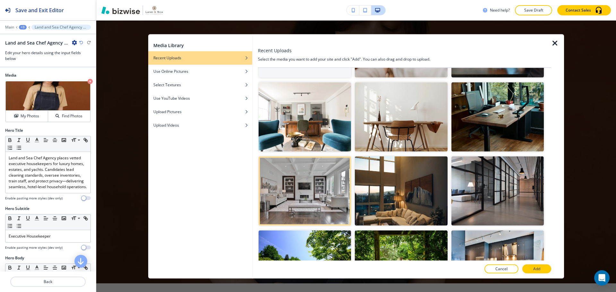
click at [533, 265] on button "Add" at bounding box center [536, 269] width 29 height 9
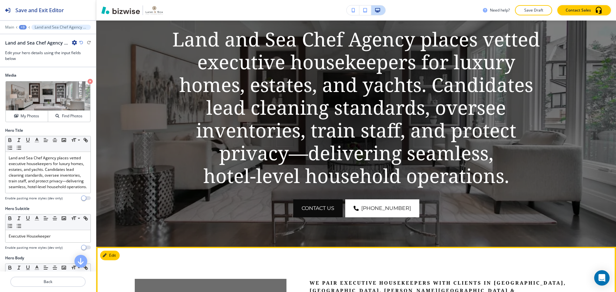
scroll to position [0, 0]
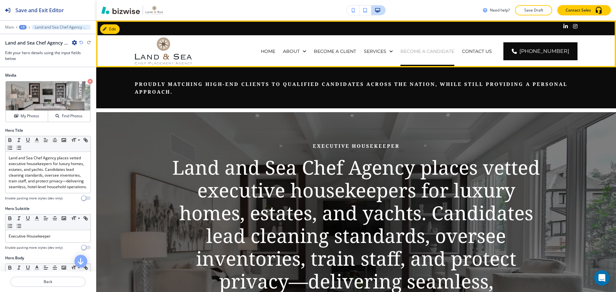
click at [410, 51] on p "BECOME A CANDIDATE" at bounding box center [427, 51] width 54 height 6
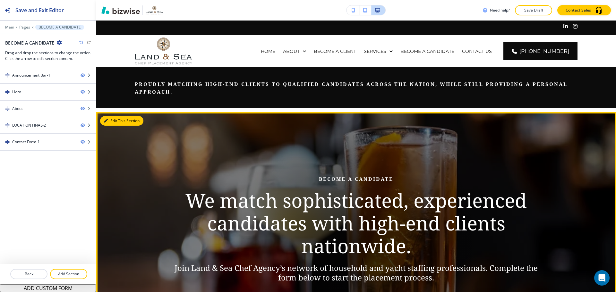
click at [110, 122] on button "Edit This Section" at bounding box center [121, 121] width 43 height 10
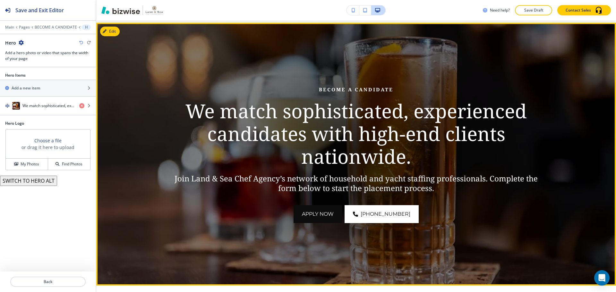
scroll to position [92, 0]
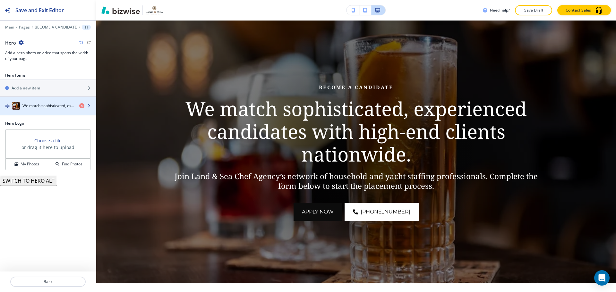
click at [57, 111] on div "button" at bounding box center [48, 112] width 96 height 5
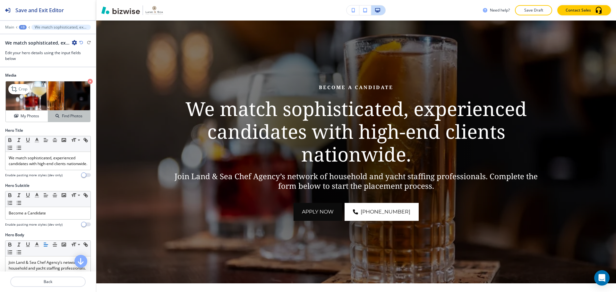
click at [72, 121] on button "Find Photos" at bounding box center [69, 116] width 42 height 11
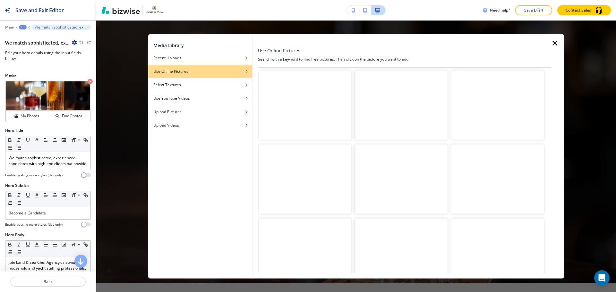
scroll to position [0, 0]
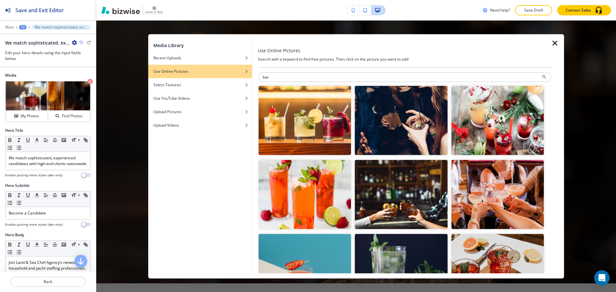
type input "bar"
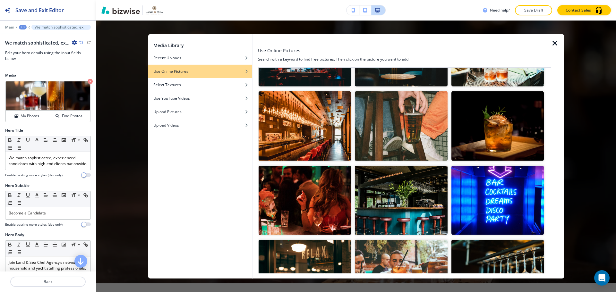
scroll to position [673, 0]
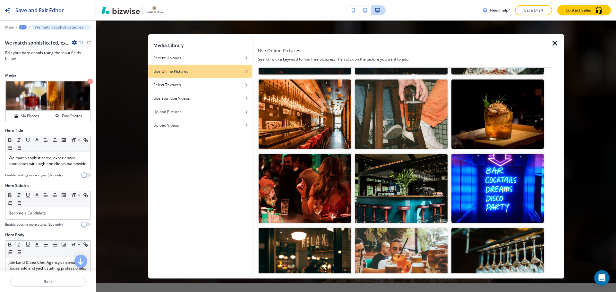
click at [480, 98] on img "button" at bounding box center [497, 114] width 92 height 69
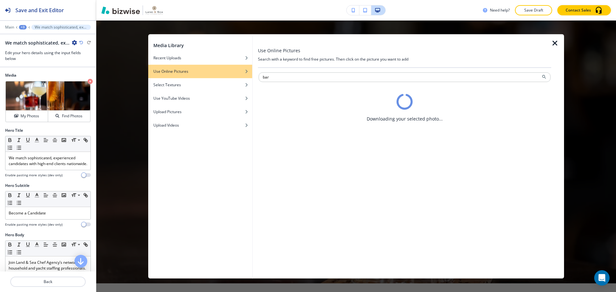
scroll to position [0, 0]
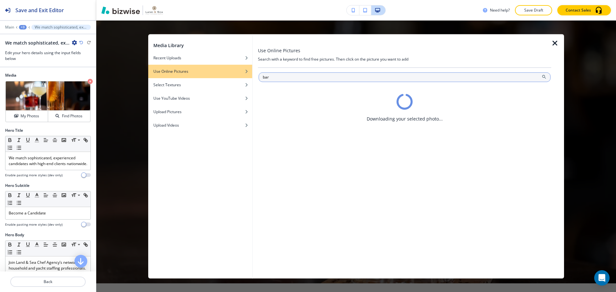
click at [520, 78] on input "bar" at bounding box center [404, 77] width 292 height 10
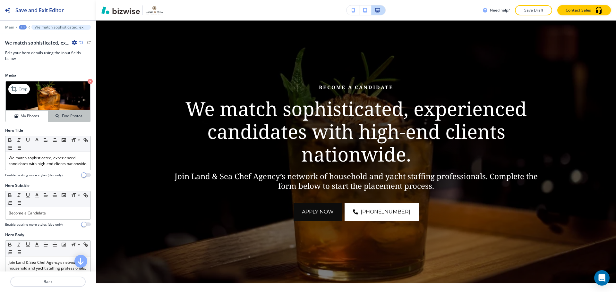
click at [77, 115] on h4 "Find Photos" at bounding box center [72, 116] width 21 height 6
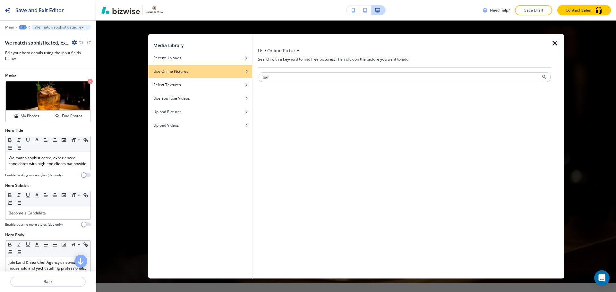
type input "bar"
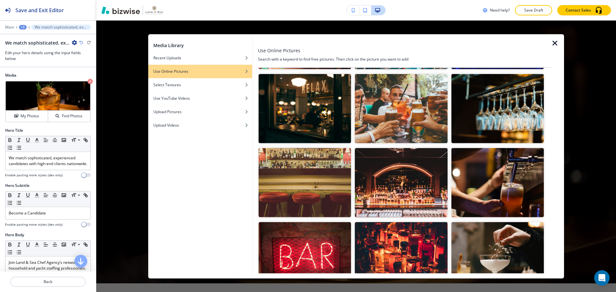
scroll to position [834, 0]
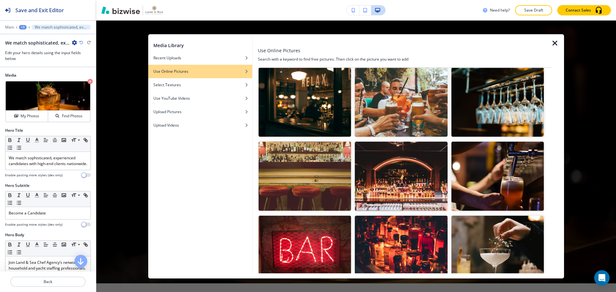
click at [502, 110] on img "button" at bounding box center [497, 102] width 92 height 69
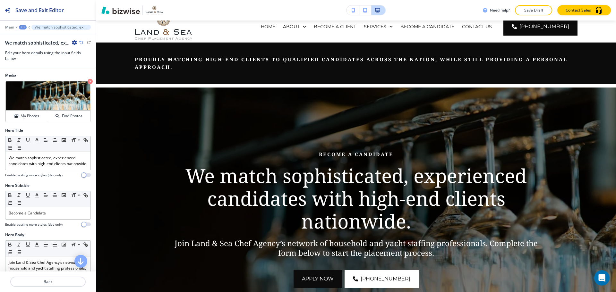
scroll to position [21, 0]
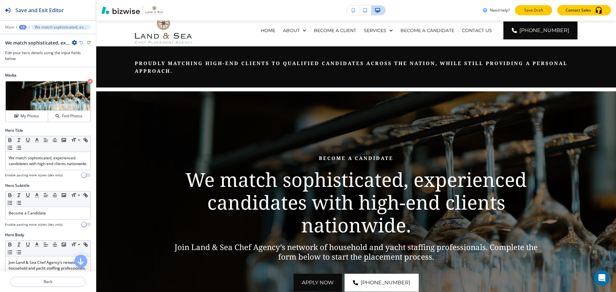
click at [545, 12] on button "Save Draft" at bounding box center [533, 10] width 37 height 10
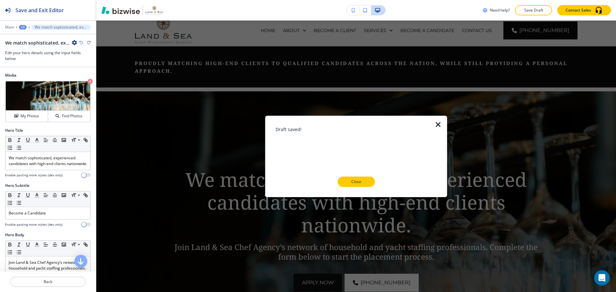
click at [435, 123] on icon "button" at bounding box center [438, 125] width 8 height 8
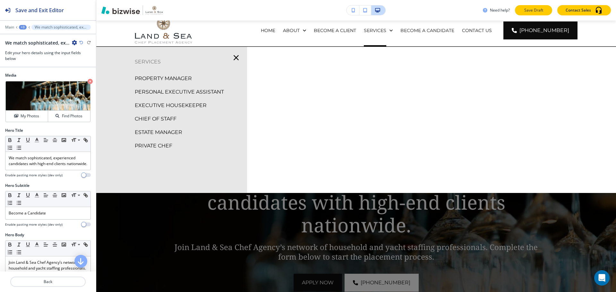
click at [541, 11] on p "Save Draft" at bounding box center [533, 10] width 21 height 6
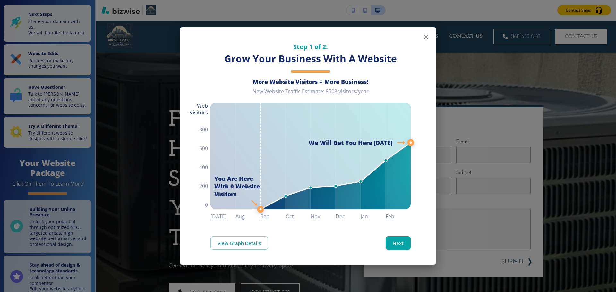
click at [426, 35] on icon "button" at bounding box center [426, 37] width 8 height 8
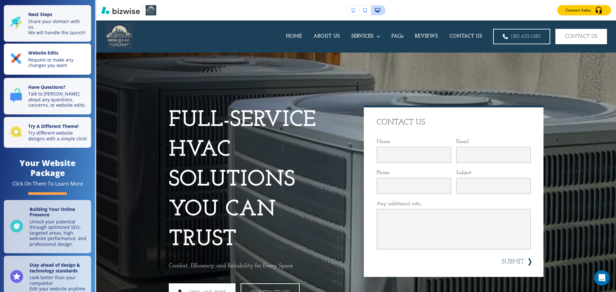
click at [44, 68] on p "Request or make any changes you want" at bounding box center [57, 62] width 59 height 11
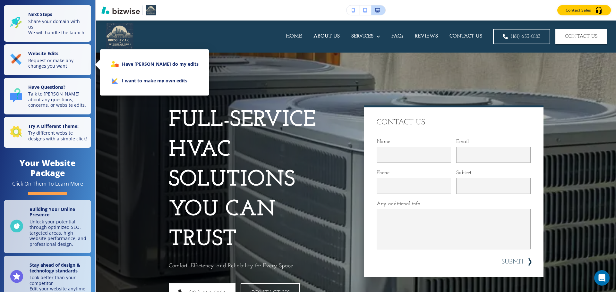
click at [149, 82] on li "I want to make my own edits" at bounding box center [154, 80] width 98 height 17
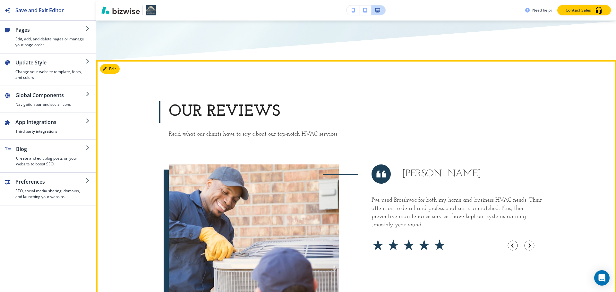
scroll to position [2501, 0]
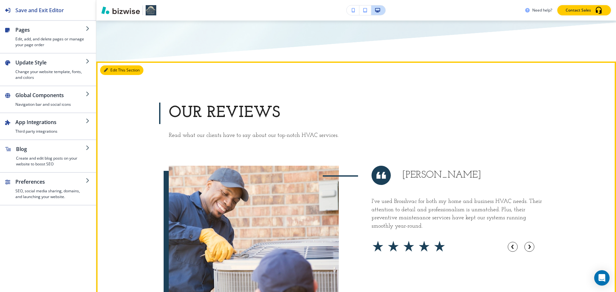
drag, startPoint x: 110, startPoint y: 54, endPoint x: 118, endPoint y: 53, distance: 8.3
click at [110, 65] on button "Edit This Section" at bounding box center [121, 70] width 43 height 10
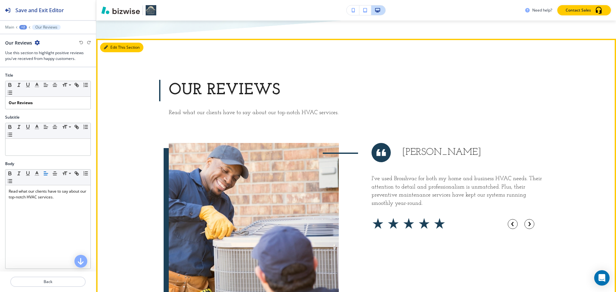
scroll to position [2525, 0]
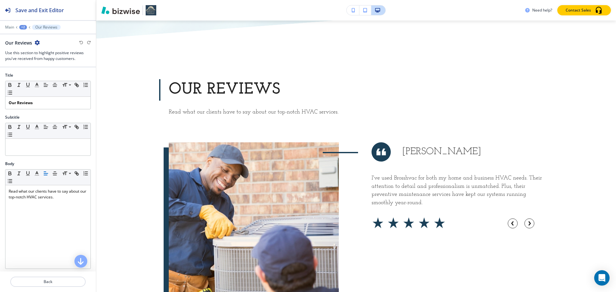
click at [23, 28] on div "+2" at bounding box center [23, 27] width 8 height 4
click at [31, 54] on button "HOME" at bounding box center [39, 49] width 41 height 12
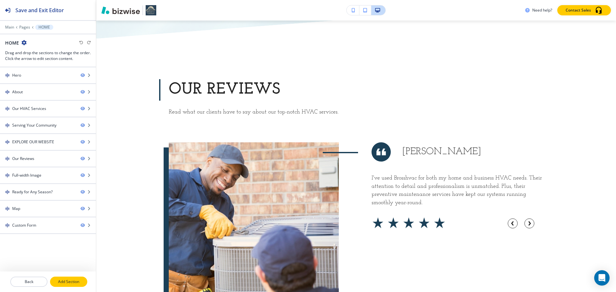
click at [64, 278] on button "Add Section" at bounding box center [68, 282] width 37 height 10
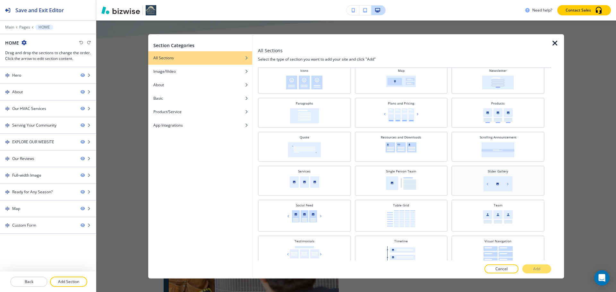
scroll to position [192, 0]
click at [494, 188] on img at bounding box center [497, 183] width 29 height 15
click at [542, 272] on button "Add" at bounding box center [536, 269] width 29 height 9
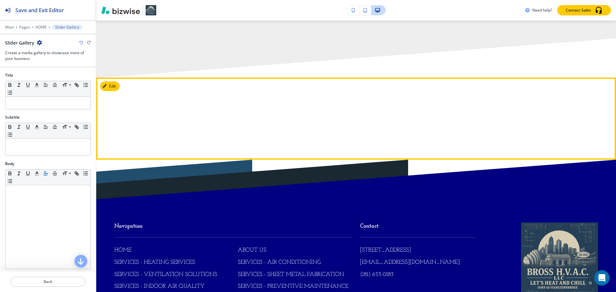
scroll to position [4001, 0]
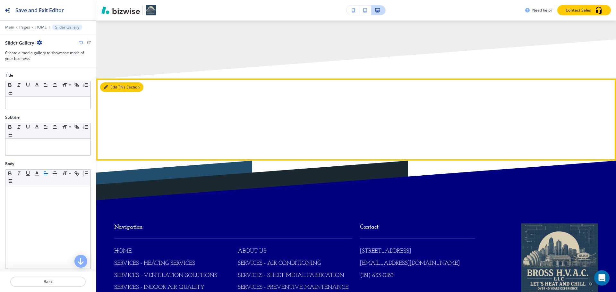
click at [116, 82] on button "Edit This Section" at bounding box center [121, 87] width 43 height 10
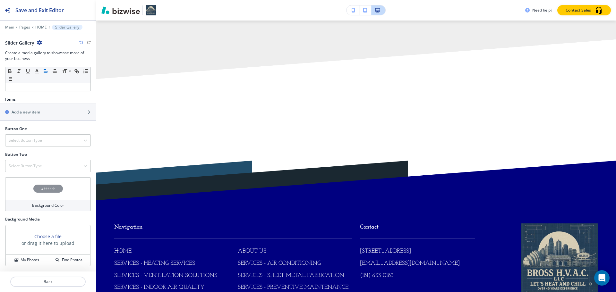
scroll to position [146, 0]
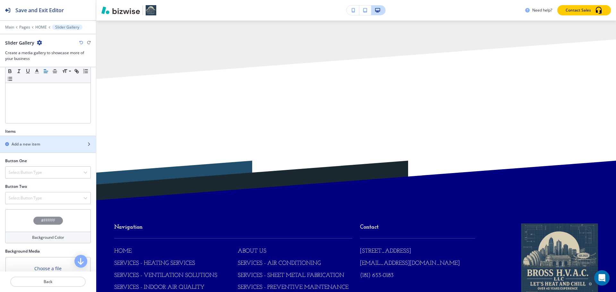
click at [50, 143] on div "Add a new item" at bounding box center [41, 144] width 82 height 6
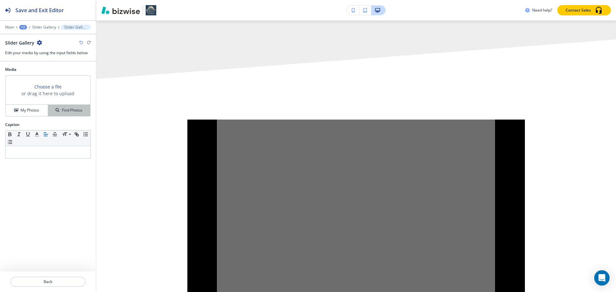
click at [56, 110] on icon "button" at bounding box center [57, 110] width 4 height 4
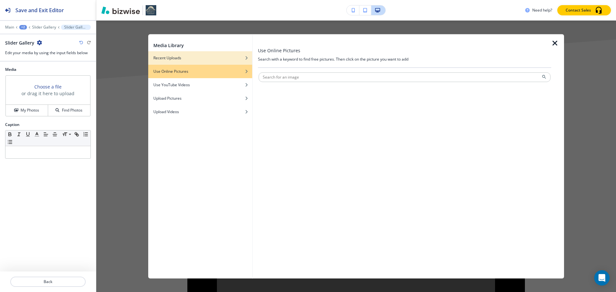
click at [195, 54] on div "button" at bounding box center [200, 53] width 104 height 4
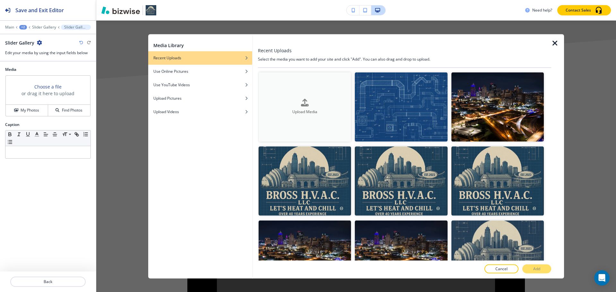
click at [288, 99] on div "Upload Media" at bounding box center [304, 107] width 92 height 16
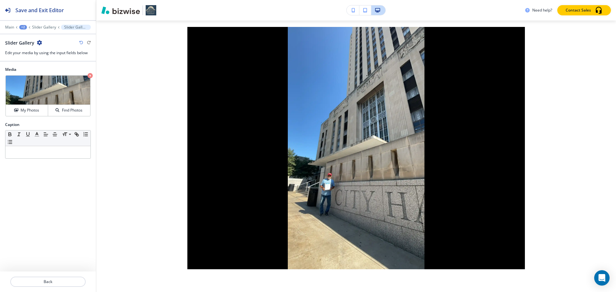
scroll to position [4098, 0]
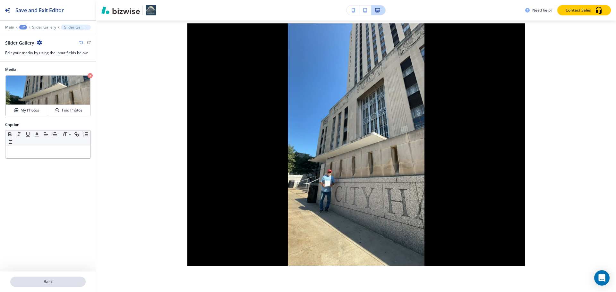
click at [81, 282] on p "Back" at bounding box center [48, 282] width 74 height 6
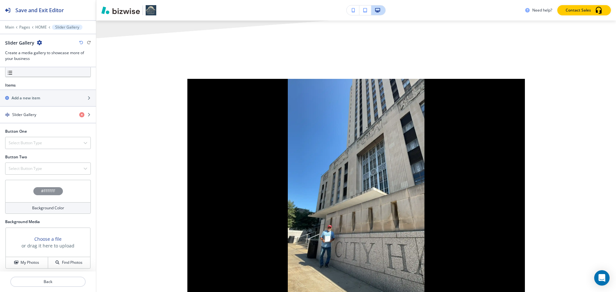
scroll to position [192, 0]
click at [48, 101] on div "button" at bounding box center [48, 102] width 96 height 5
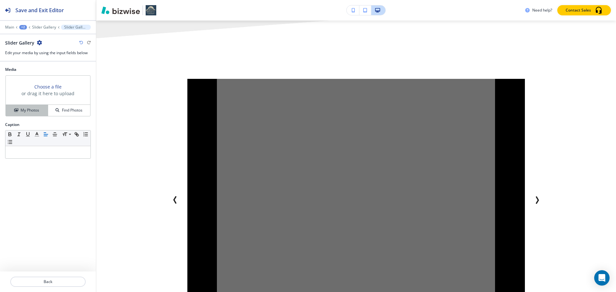
click at [41, 111] on div "My Photos" at bounding box center [27, 110] width 42 height 6
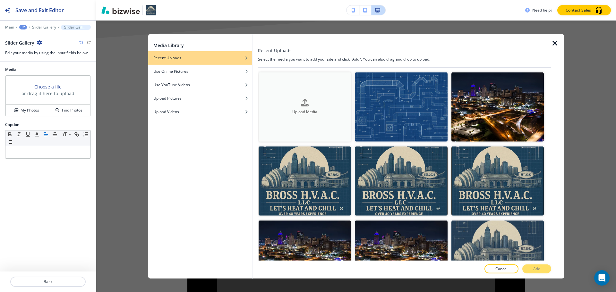
click at [300, 93] on button "Upload Media" at bounding box center [304, 106] width 92 height 69
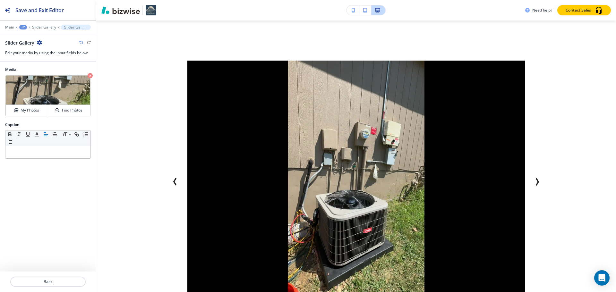
scroll to position [4042, 0]
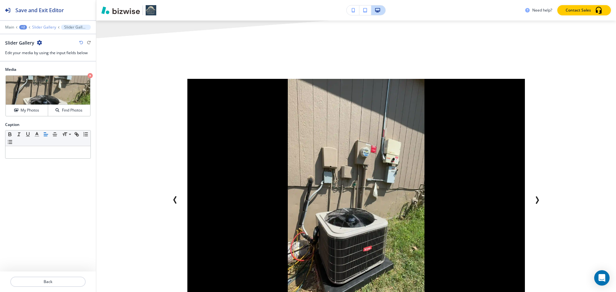
click at [51, 28] on p "Slider Gallery" at bounding box center [44, 27] width 24 height 4
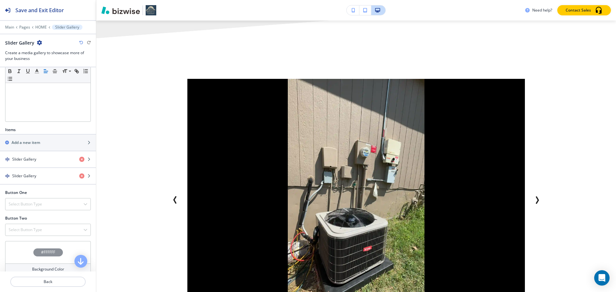
scroll to position [160, 0]
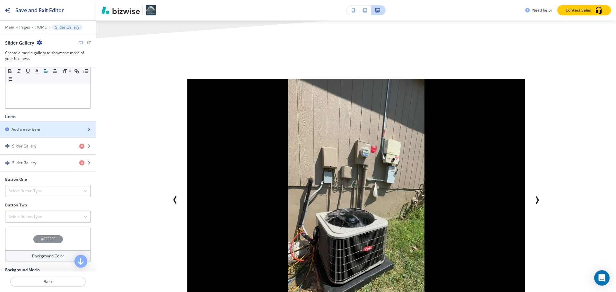
click at [82, 132] on div "Add a new item" at bounding box center [48, 130] width 96 height 6
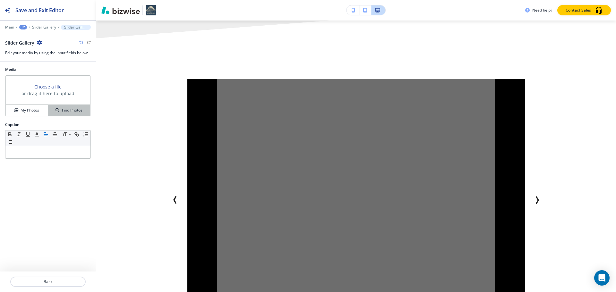
click at [79, 108] on h4 "Find Photos" at bounding box center [72, 110] width 21 height 6
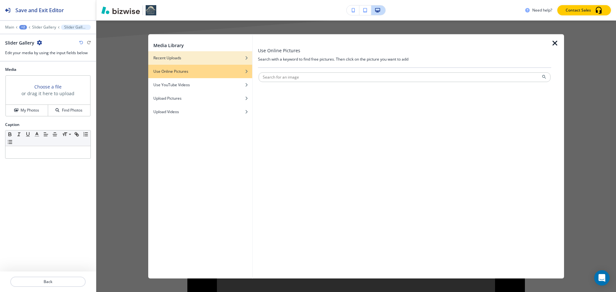
click at [190, 62] on div "button" at bounding box center [200, 63] width 104 height 4
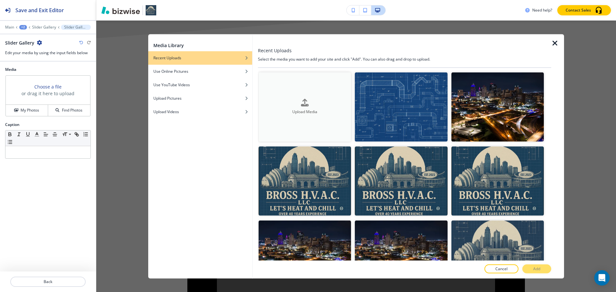
click at [298, 109] on h4 "Upload Media" at bounding box center [304, 112] width 92 height 6
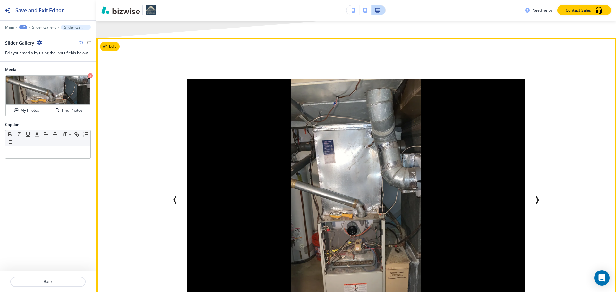
click at [554, 113] on div at bounding box center [356, 205] width 410 height 252
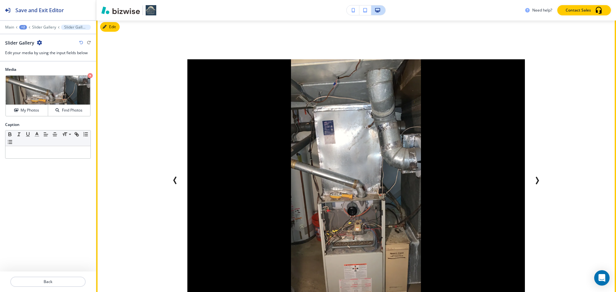
scroll to position [4042, 0]
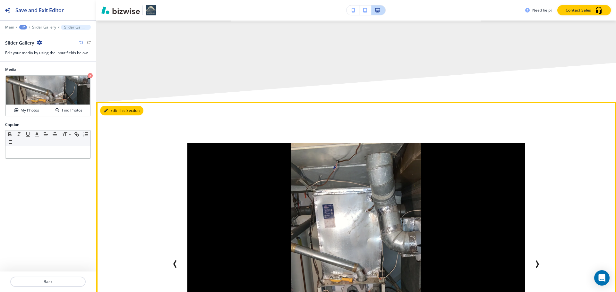
click at [115, 106] on button "Edit This Section" at bounding box center [121, 111] width 43 height 10
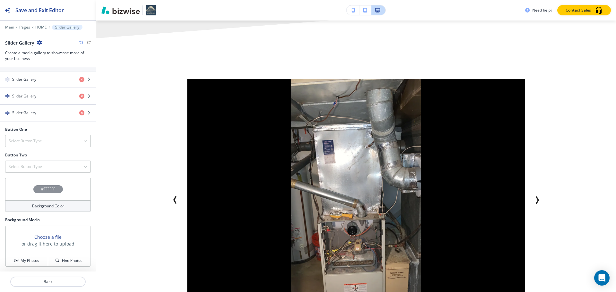
scroll to position [228, 0]
click at [63, 255] on button "Find Photos" at bounding box center [69, 260] width 42 height 11
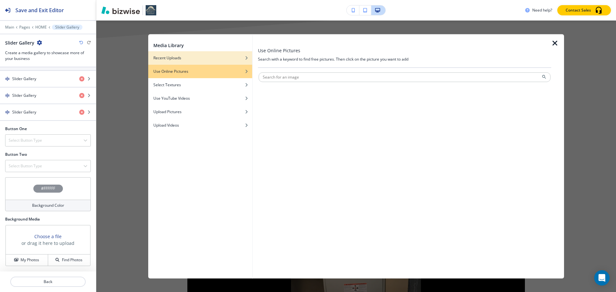
click at [226, 55] on div "Recent Uploads" at bounding box center [200, 58] width 104 height 6
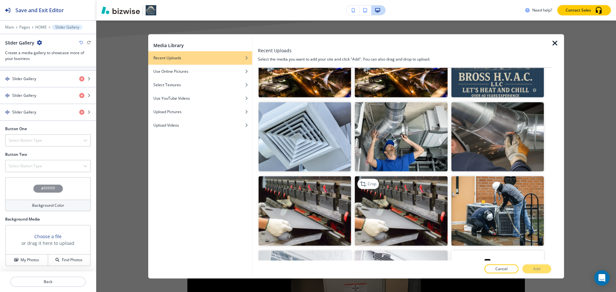
scroll to position [0, 0]
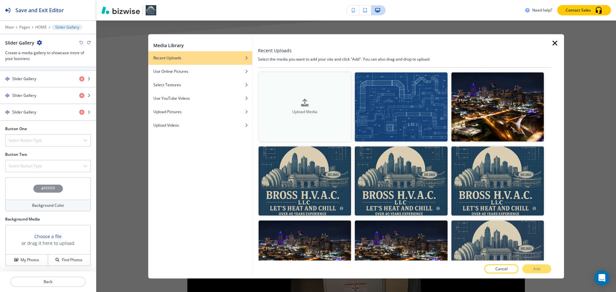
click at [331, 120] on button "Upload Media" at bounding box center [304, 106] width 92 height 69
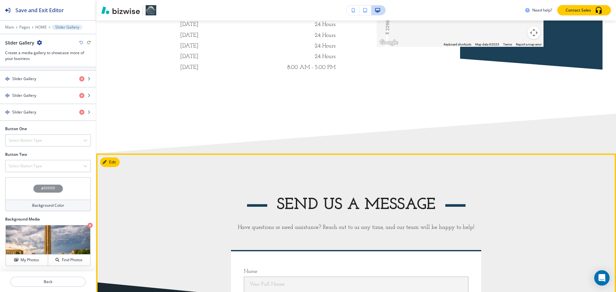
scroll to position [3465, 0]
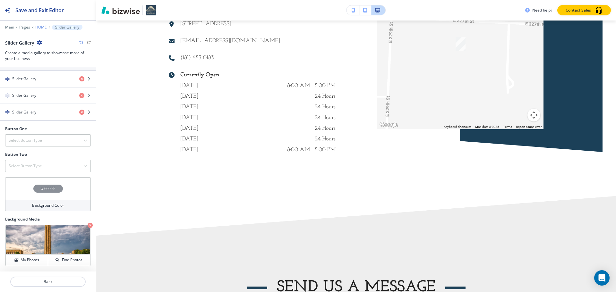
click at [39, 29] on p "HOME" at bounding box center [41, 27] width 12 height 4
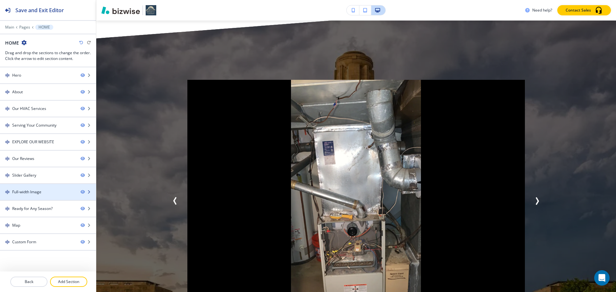
scroll to position [2890, 0]
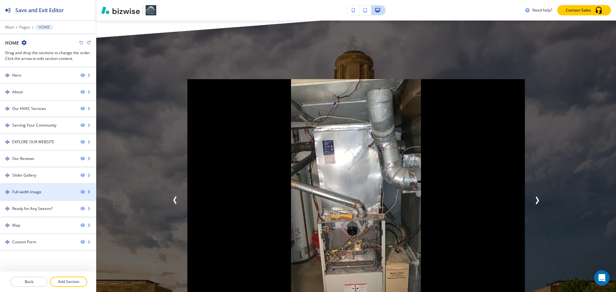
click at [32, 188] on div at bounding box center [48, 186] width 96 height 5
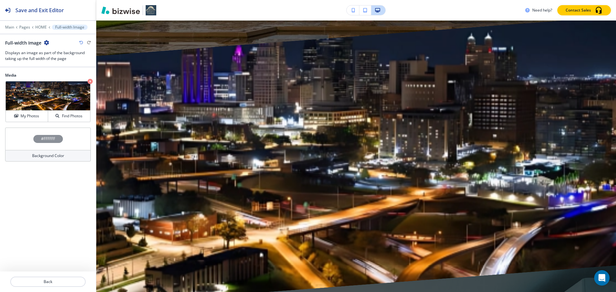
scroll to position [3269, 0]
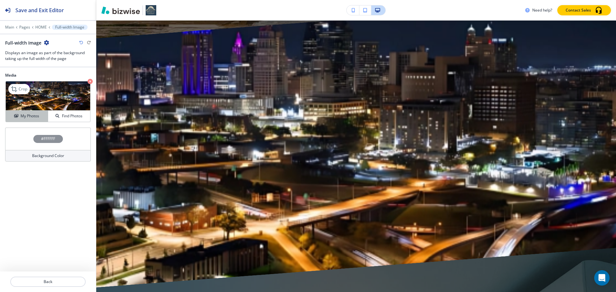
click at [16, 118] on div "My Photos" at bounding box center [27, 116] width 42 height 6
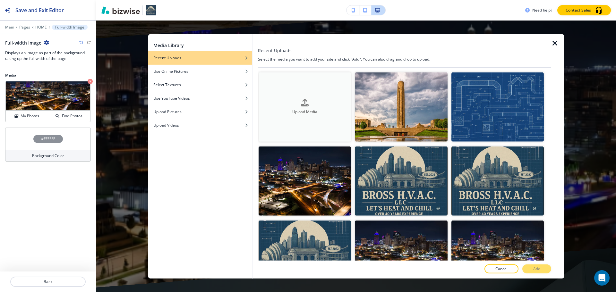
click at [299, 94] on button "Upload Media" at bounding box center [304, 106] width 92 height 69
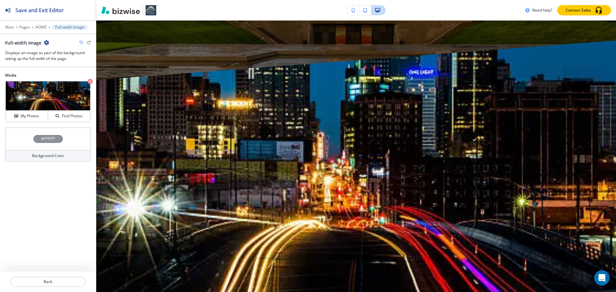
scroll to position [3237, 0]
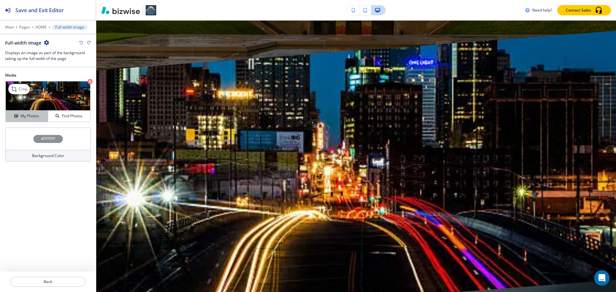
click at [26, 116] on h4 "My Photos" at bounding box center [30, 116] width 19 height 6
click at [26, 91] on p "Crop" at bounding box center [23, 89] width 9 height 6
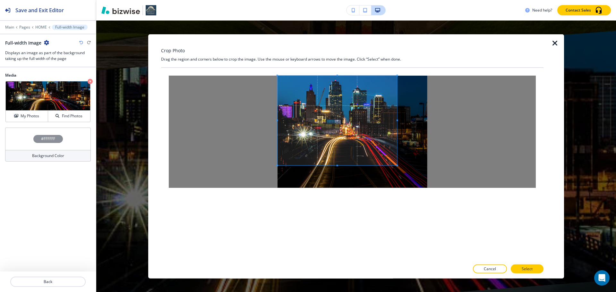
click at [313, 123] on span at bounding box center [337, 120] width 120 height 90
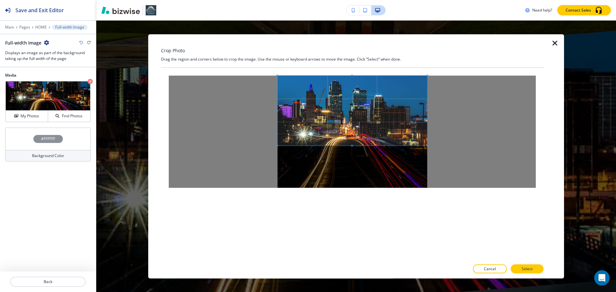
click at [466, 145] on div at bounding box center [352, 131] width 367 height 112
click at [520, 266] on button "Select" at bounding box center [527, 269] width 33 height 9
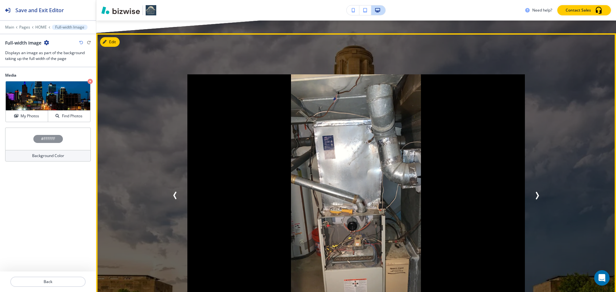
scroll to position [2916, 0]
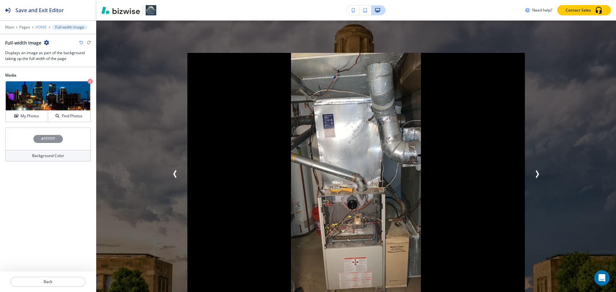
click at [42, 29] on p "HOME" at bounding box center [41, 27] width 12 height 4
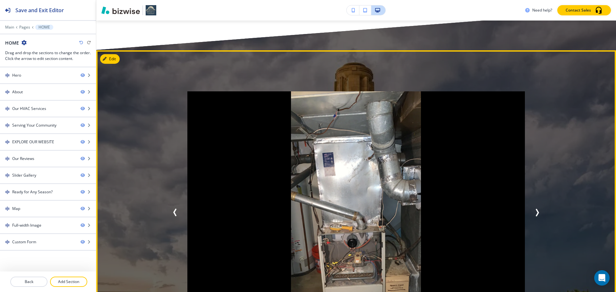
scroll to position [2882, 0]
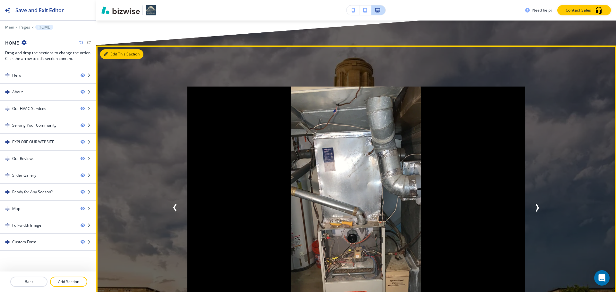
click at [115, 49] on button "Edit This Section" at bounding box center [121, 54] width 43 height 10
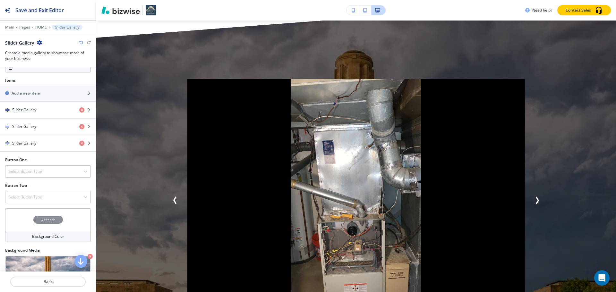
scroll to position [196, 0]
click at [51, 96] on div "Add a new item" at bounding box center [41, 94] width 82 height 6
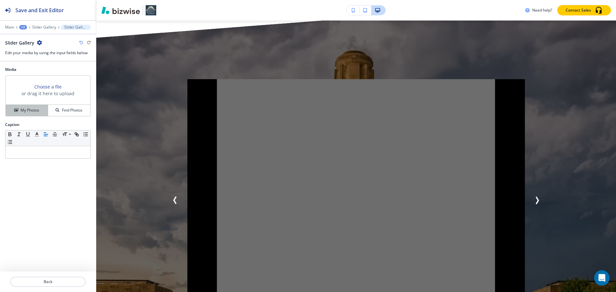
click at [37, 110] on h4 "My Photos" at bounding box center [30, 110] width 19 height 6
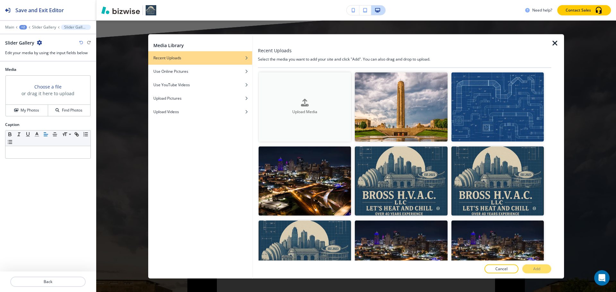
click at [269, 105] on div "Upload Media" at bounding box center [304, 107] width 92 height 16
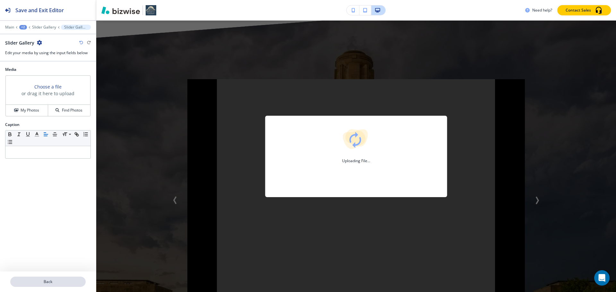
click at [47, 280] on p "Back" at bounding box center [48, 282] width 74 height 6
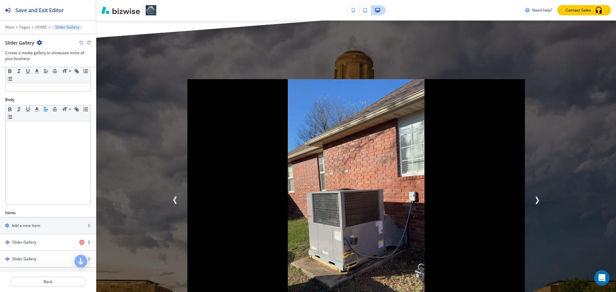
scroll to position [96, 0]
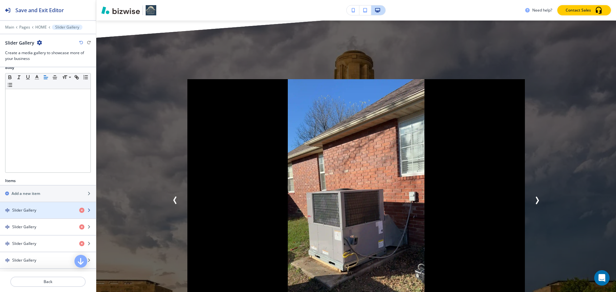
click at [54, 212] on div "Slider Gallery" at bounding box center [37, 210] width 74 height 6
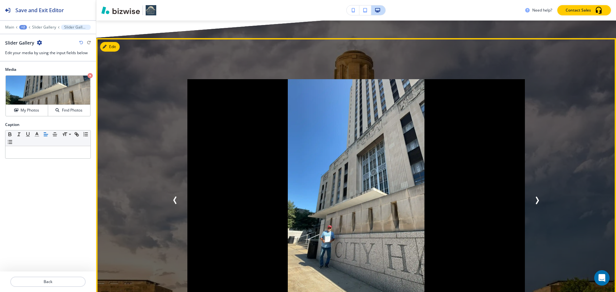
click at [534, 197] on icon "Next Slide" at bounding box center [537, 201] width 8 height 8
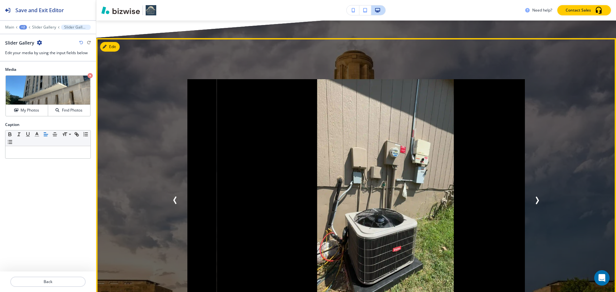
click at [536, 197] on icon "Next Slide" at bounding box center [537, 200] width 2 height 6
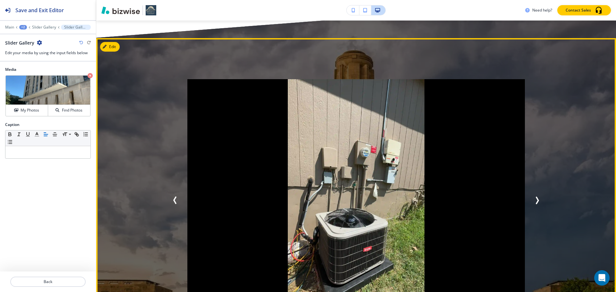
click at [537, 197] on icon "Next Slide" at bounding box center [537, 201] width 8 height 8
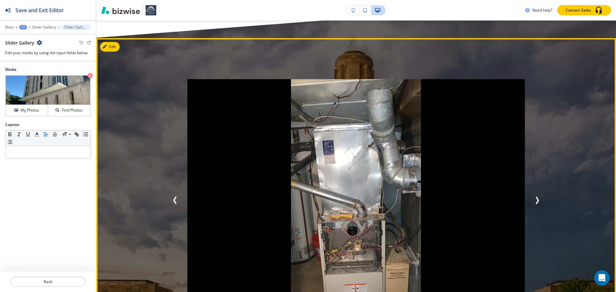
click at [536, 197] on icon "Next Slide" at bounding box center [537, 201] width 8 height 8
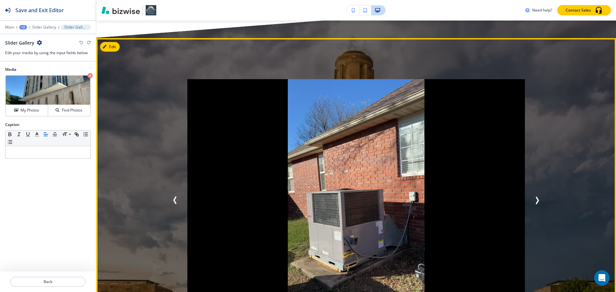
click at [536, 197] on icon "Next Slide" at bounding box center [537, 201] width 8 height 8
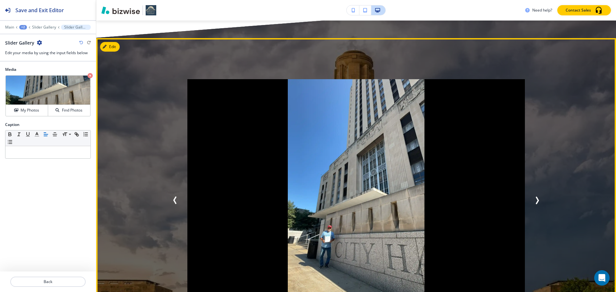
click at [536, 197] on icon "Next Slide" at bounding box center [537, 201] width 8 height 8
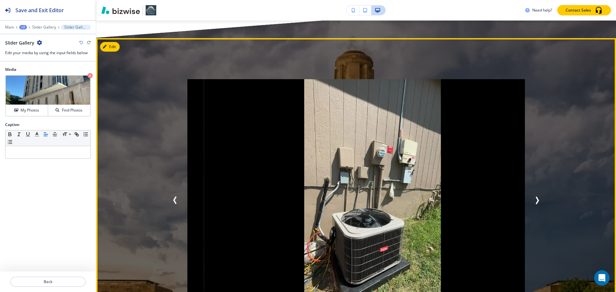
click at [536, 197] on icon "Next Slide" at bounding box center [537, 201] width 8 height 8
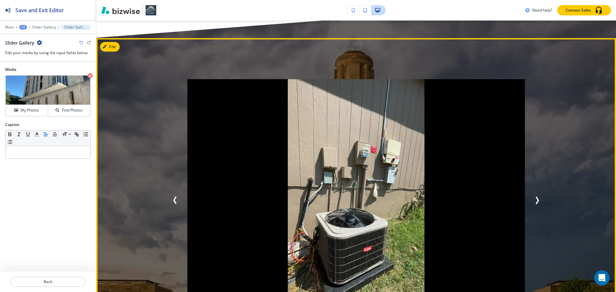
click at [536, 197] on icon "Next Slide" at bounding box center [537, 201] width 8 height 8
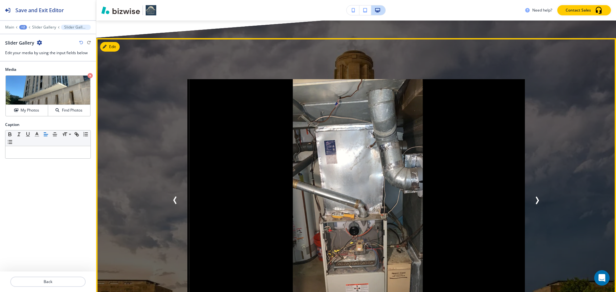
click at [536, 197] on icon "Next Slide" at bounding box center [537, 201] width 8 height 8
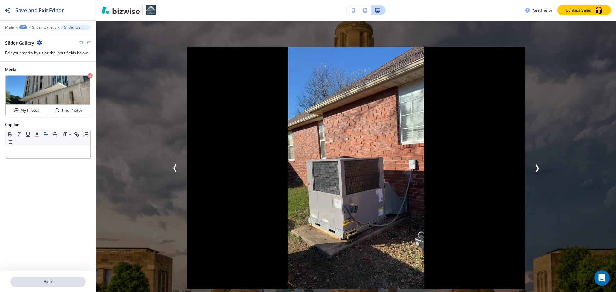
click at [57, 282] on p "Back" at bounding box center [48, 282] width 74 height 6
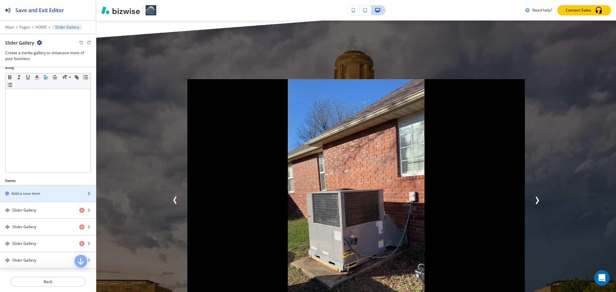
scroll to position [160, 0]
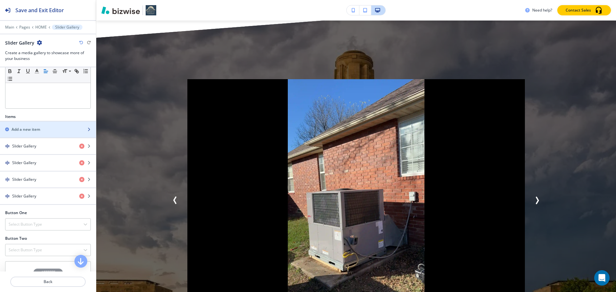
click at [55, 135] on div "button" at bounding box center [48, 134] width 96 height 5
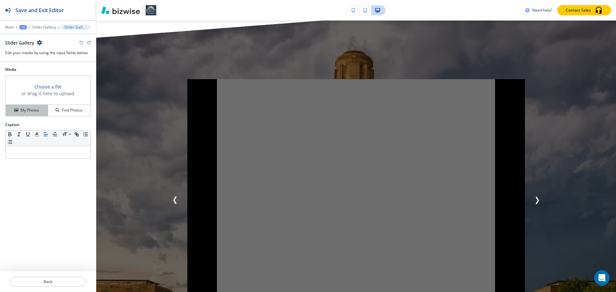
click at [41, 115] on button "My Photos" at bounding box center [27, 110] width 42 height 11
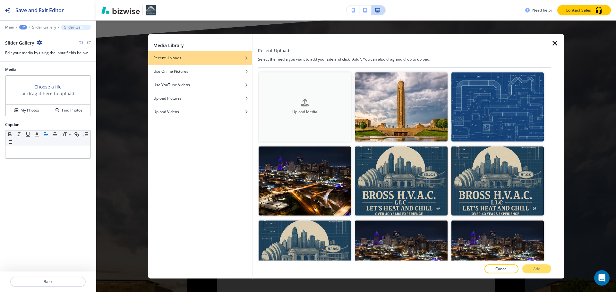
click at [294, 111] on h4 "Upload Media" at bounding box center [304, 112] width 92 height 6
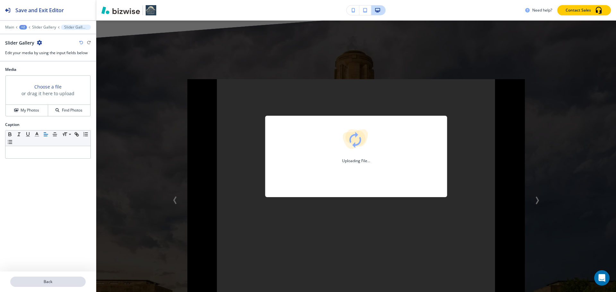
click at [71, 282] on p "Back" at bounding box center [48, 282] width 74 height 6
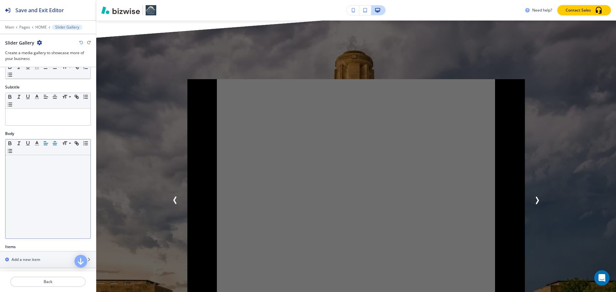
scroll to position [96, 0]
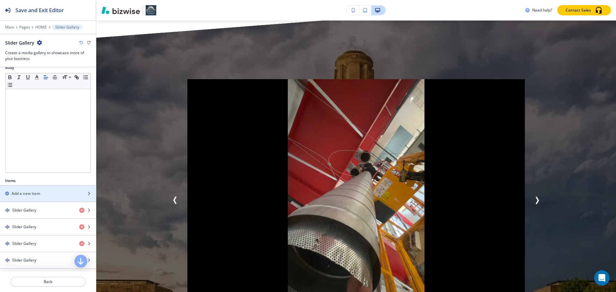
click at [47, 193] on div "Add a new item" at bounding box center [41, 194] width 82 height 6
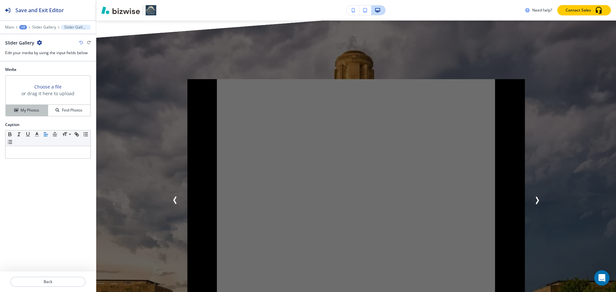
click at [33, 112] on h4 "My Photos" at bounding box center [30, 110] width 19 height 6
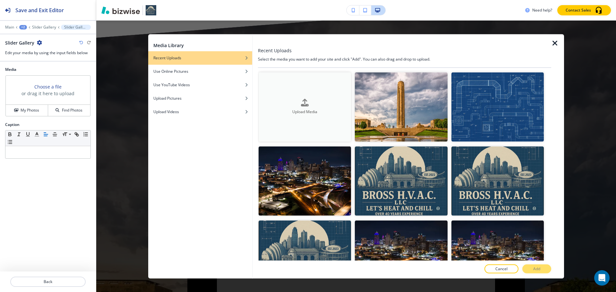
click at [307, 99] on icon "button" at bounding box center [305, 103] width 8 height 8
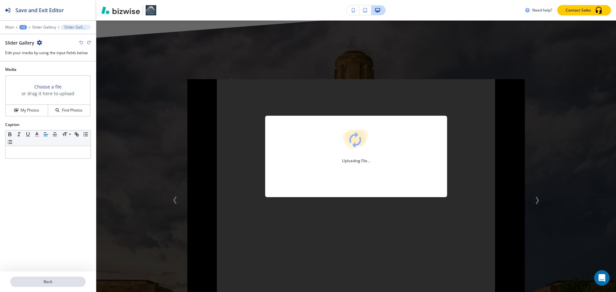
click at [69, 277] on button "Back" at bounding box center [47, 282] width 75 height 10
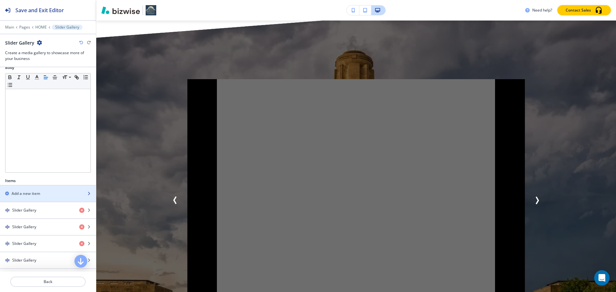
click at [57, 196] on div "Add a new item" at bounding box center [41, 194] width 82 height 6
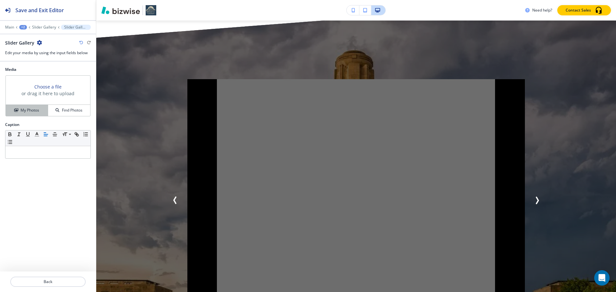
click at [36, 110] on h4 "My Photos" at bounding box center [30, 110] width 19 height 6
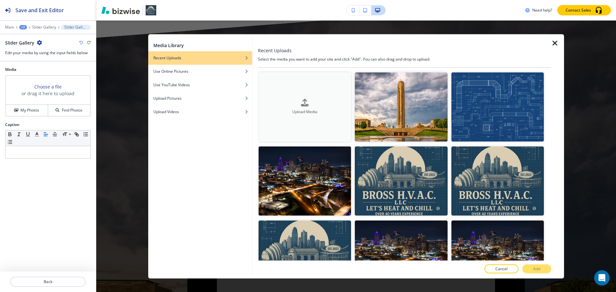
click at [292, 97] on button "Upload Media" at bounding box center [304, 106] width 92 height 69
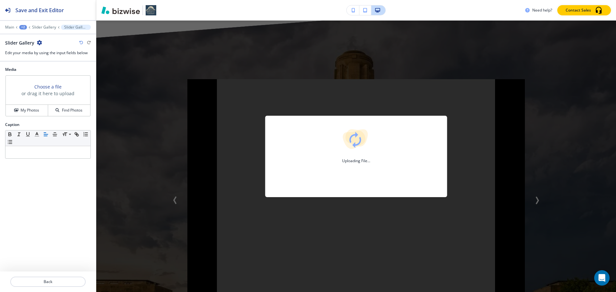
click at [173, 180] on div "Uploading File..." at bounding box center [355, 157] width 519 height 272
click at [172, 182] on div "Uploading File..." at bounding box center [355, 157] width 519 height 272
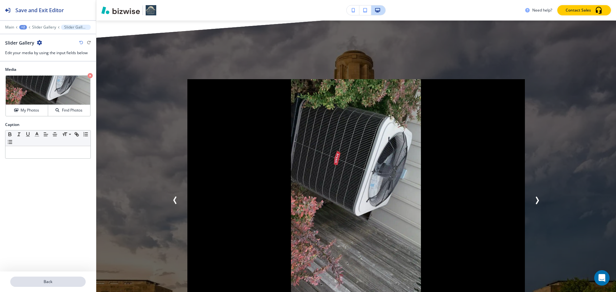
click at [74, 278] on button "Back" at bounding box center [47, 282] width 75 height 10
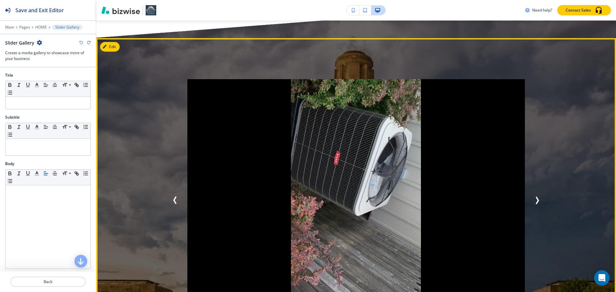
click at [174, 197] on icon "Previous Slide" at bounding box center [175, 201] width 8 height 8
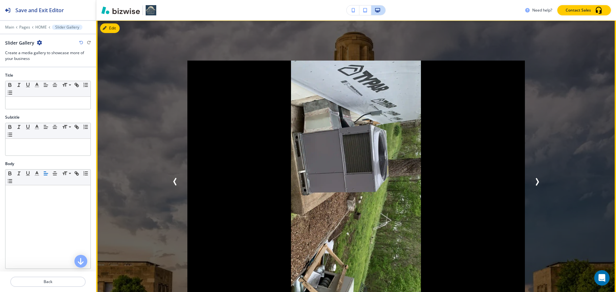
scroll to position [2922, 0]
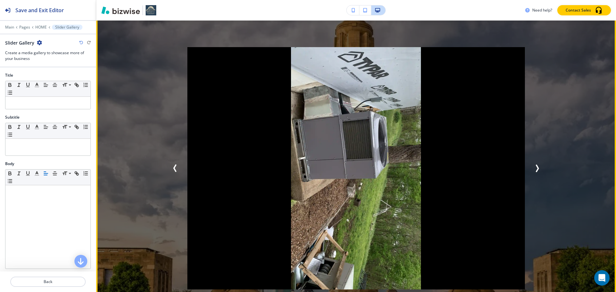
click at [174, 165] on icon "Previous Slide" at bounding box center [175, 169] width 8 height 8
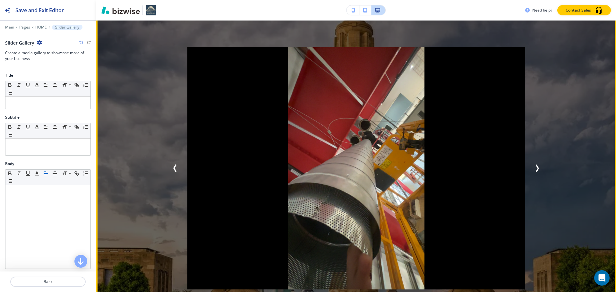
click at [174, 165] on icon "Previous Slide" at bounding box center [175, 169] width 8 height 8
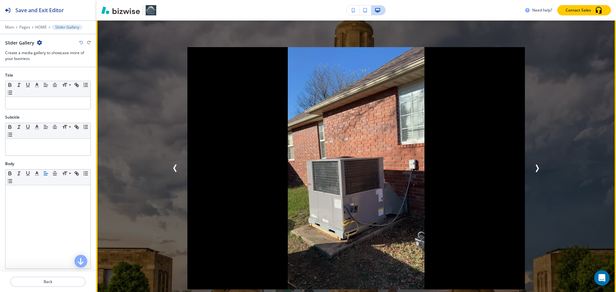
click at [174, 165] on icon "Previous Slide" at bounding box center [175, 169] width 8 height 8
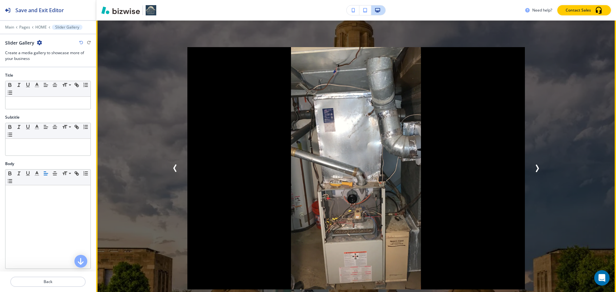
click at [174, 165] on icon "Previous Slide" at bounding box center [175, 169] width 8 height 8
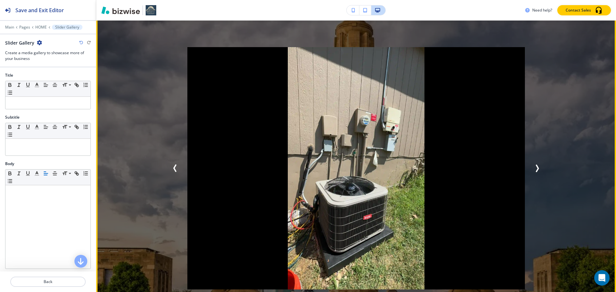
click at [173, 165] on icon "Previous Slide" at bounding box center [175, 169] width 8 height 8
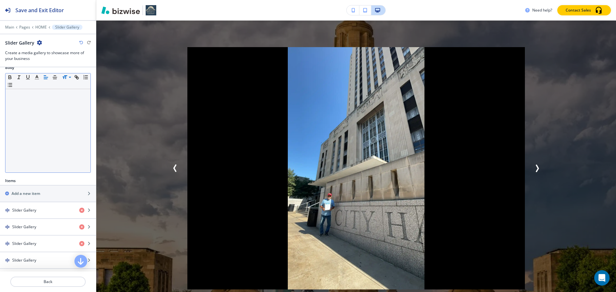
scroll to position [160, 0]
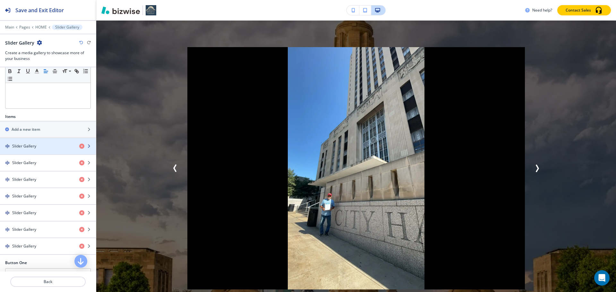
click at [46, 148] on div "Slider Gallery" at bounding box center [37, 146] width 74 height 6
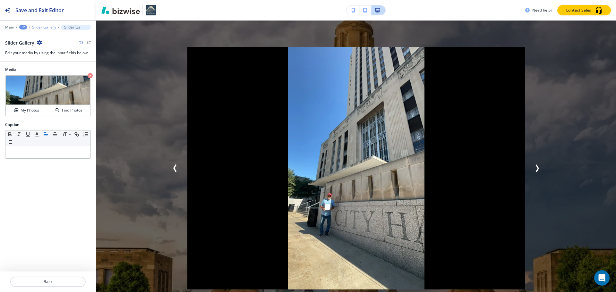
click at [35, 26] on p "Slider Gallery" at bounding box center [44, 27] width 24 height 4
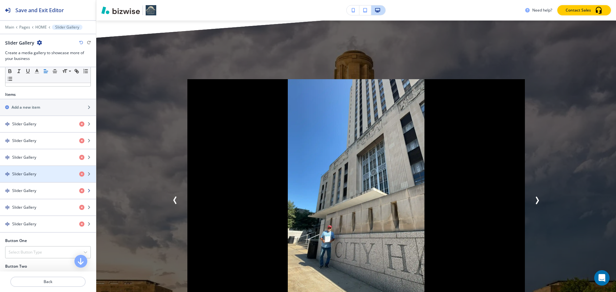
scroll to position [224, 0]
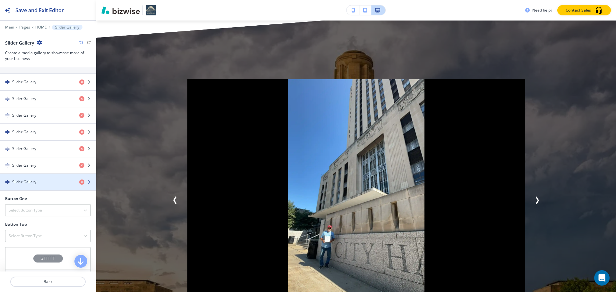
click at [44, 183] on div "Slider Gallery" at bounding box center [37, 182] width 74 height 6
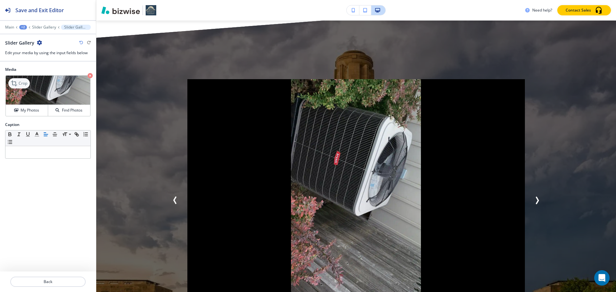
click at [26, 84] on p "Crop" at bounding box center [23, 83] width 9 height 6
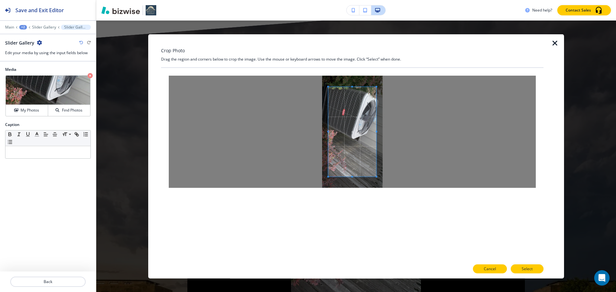
click at [480, 268] on button "Cancel" at bounding box center [490, 269] width 34 height 9
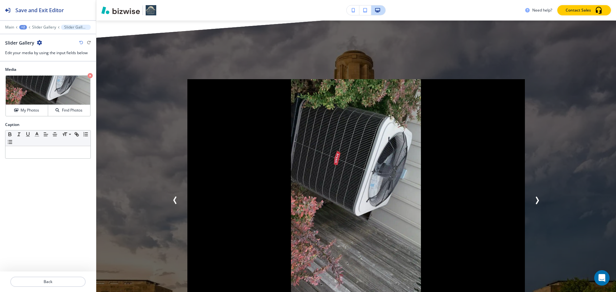
click at [39, 40] on icon "button" at bounding box center [39, 42] width 5 height 5
click at [56, 73] on p "Delete Slider Gallery" at bounding box center [57, 76] width 33 height 6
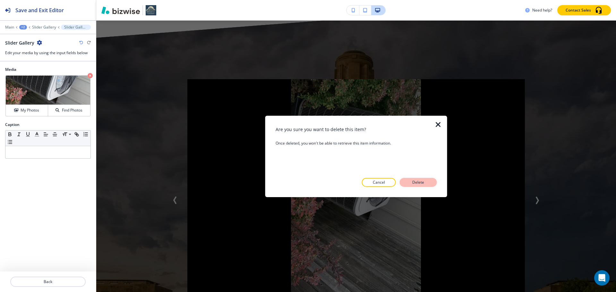
click at [412, 182] on p "Delete" at bounding box center [417, 183] width 15 height 6
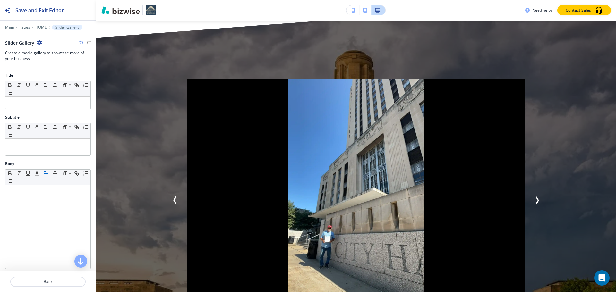
click at [39, 25] on div "Main Pages HOME Slider Gallery" at bounding box center [48, 27] width 86 height 5
click at [42, 29] on p "HOME" at bounding box center [41, 27] width 12 height 4
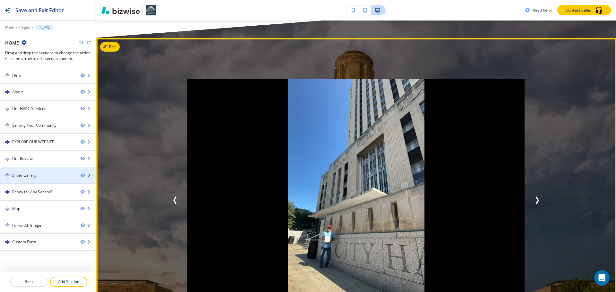
click at [30, 175] on div "Slider Gallery" at bounding box center [24, 176] width 24 height 6
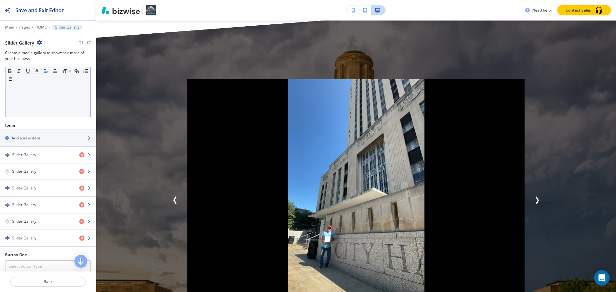
scroll to position [160, 0]
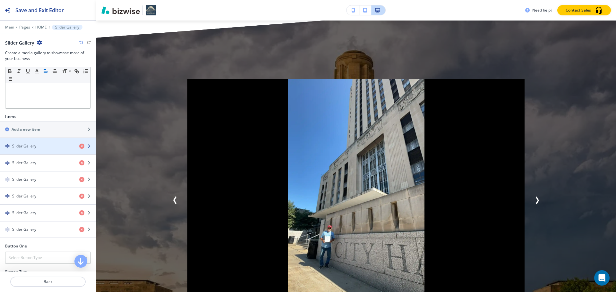
click at [49, 150] on div "button" at bounding box center [48, 151] width 96 height 5
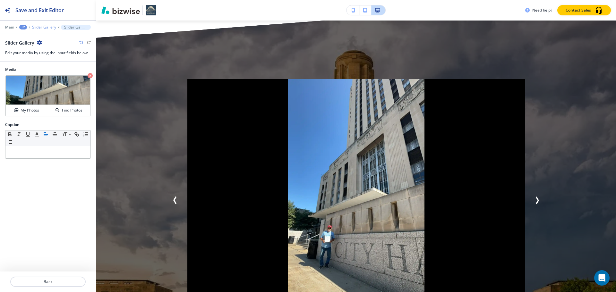
click at [48, 29] on p "Slider Gallery" at bounding box center [44, 27] width 24 height 4
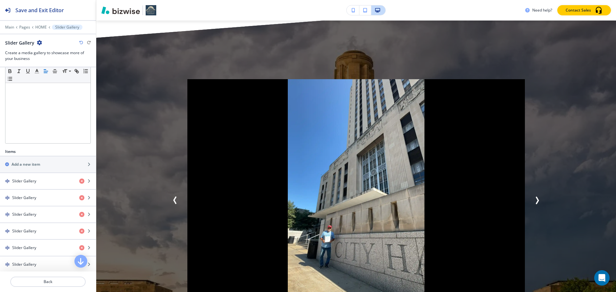
scroll to position [128, 0]
click at [35, 190] on div "button" at bounding box center [48, 189] width 96 height 5
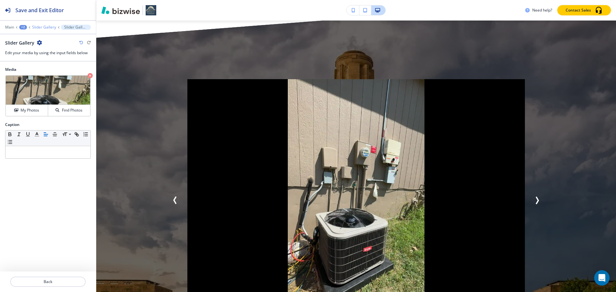
click at [49, 29] on p "Slider Gallery" at bounding box center [44, 27] width 24 height 4
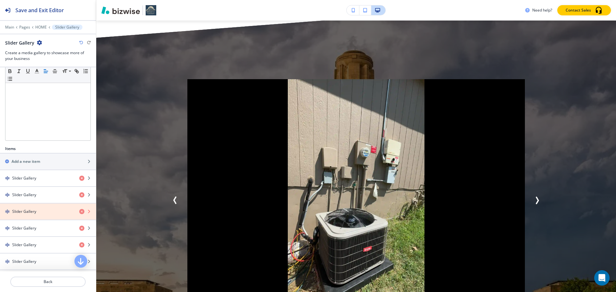
click at [79, 211] on icon "button" at bounding box center [81, 211] width 5 height 5
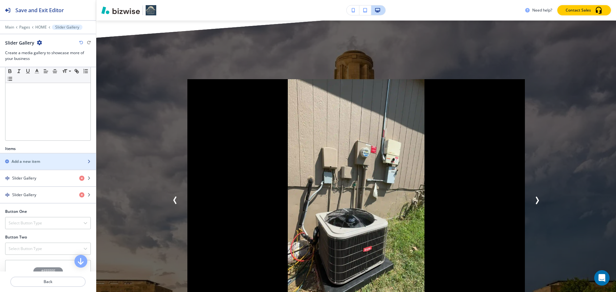
click at [55, 163] on div "Add a new item" at bounding box center [41, 162] width 82 height 6
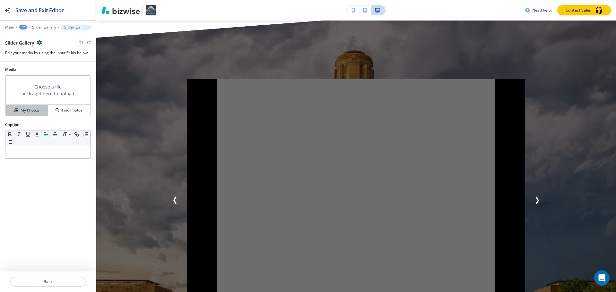
click at [31, 114] on button "My Photos" at bounding box center [27, 110] width 42 height 11
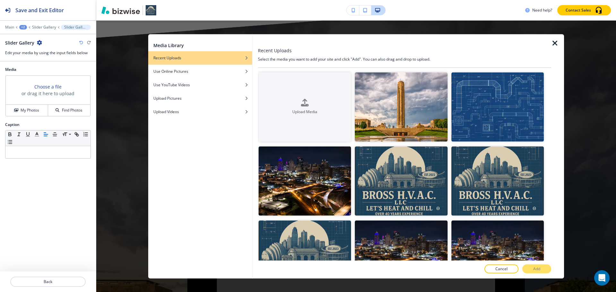
click at [252, 114] on div at bounding box center [252, 156] width 1 height 244
click at [271, 113] on h4 "Upload Media" at bounding box center [304, 112] width 92 height 6
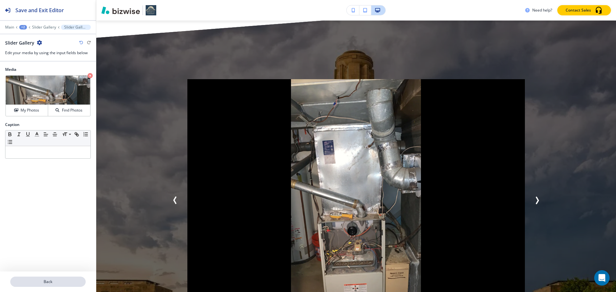
click at [44, 280] on p "Back" at bounding box center [48, 282] width 74 height 6
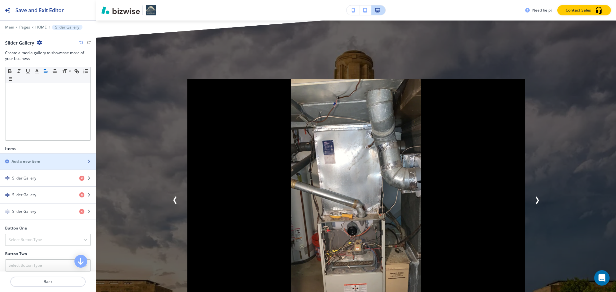
click at [64, 163] on div "Add a new item" at bounding box center [41, 162] width 82 height 6
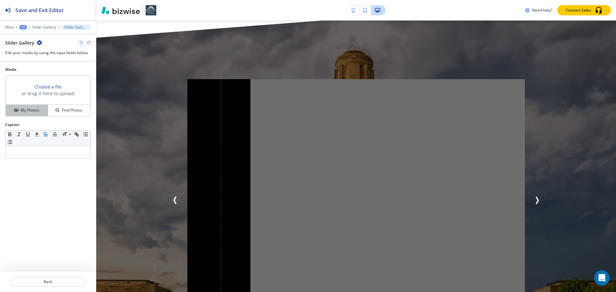
click at [36, 110] on h4 "My Photos" at bounding box center [30, 110] width 19 height 6
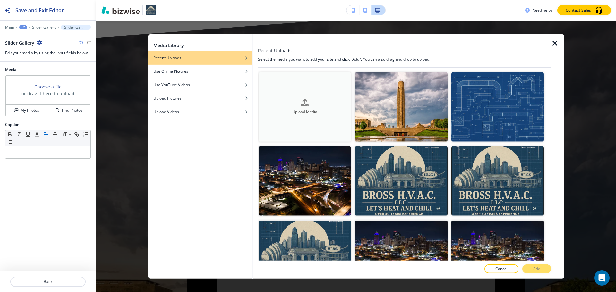
click at [292, 94] on button "Upload Media" at bounding box center [304, 106] width 92 height 69
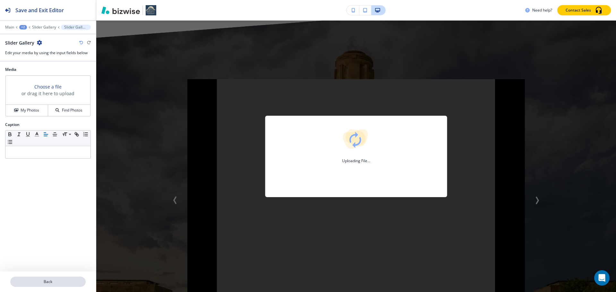
click at [62, 283] on p "Back" at bounding box center [48, 282] width 74 height 6
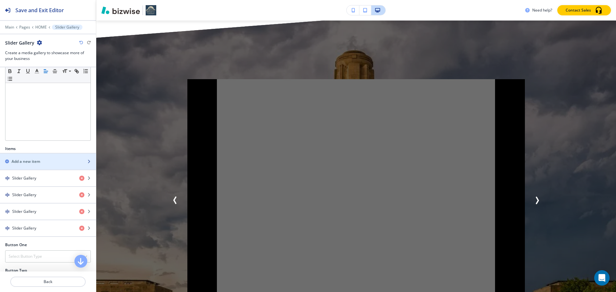
click at [60, 161] on div "Add a new item" at bounding box center [41, 162] width 82 height 6
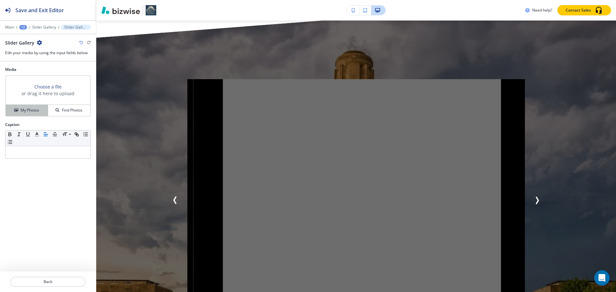
click at [35, 105] on button "My Photos" at bounding box center [27, 110] width 42 height 11
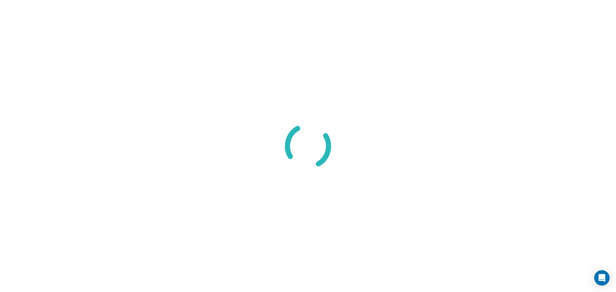
click at [337, 95] on div at bounding box center [308, 146] width 616 height 292
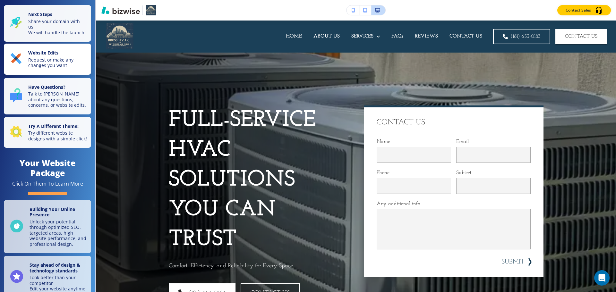
click at [69, 74] on button "Website Edits Request or make any changes you want" at bounding box center [47, 59] width 87 height 31
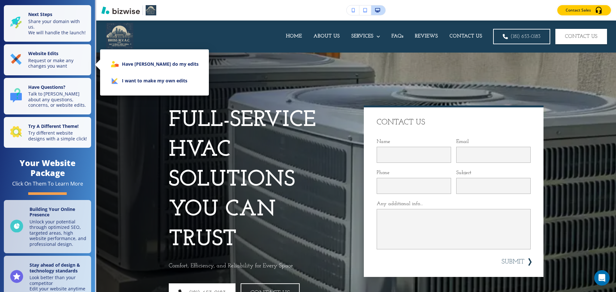
click at [129, 78] on li "I want to make my own edits" at bounding box center [154, 80] width 98 height 17
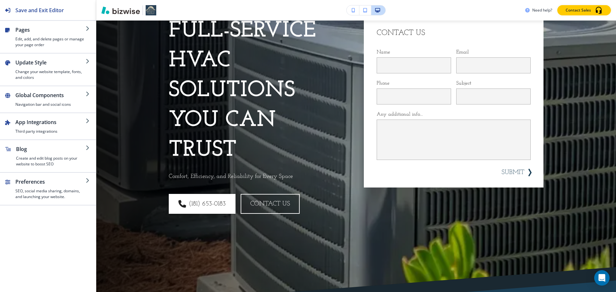
scroll to position [96, 0]
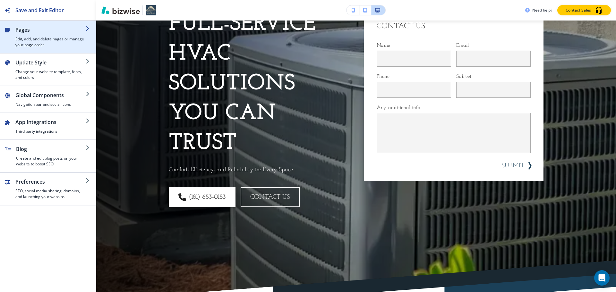
click at [65, 28] on h2 "Pages" at bounding box center [50, 30] width 70 height 8
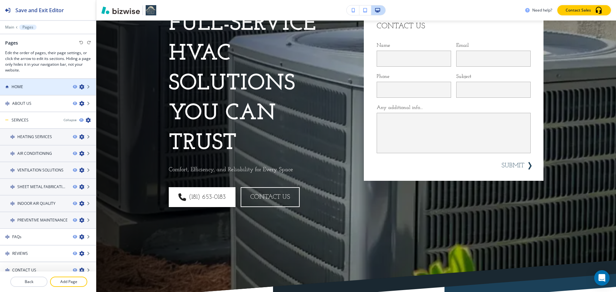
click at [40, 90] on div at bounding box center [48, 92] width 96 height 5
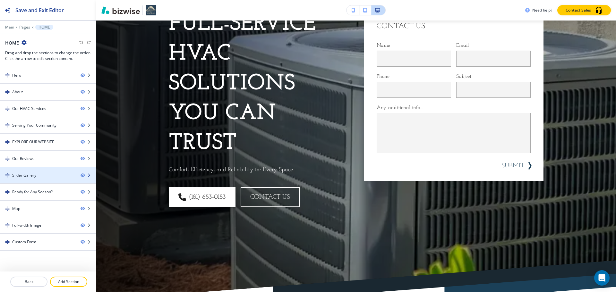
click at [35, 179] on div at bounding box center [48, 180] width 96 height 5
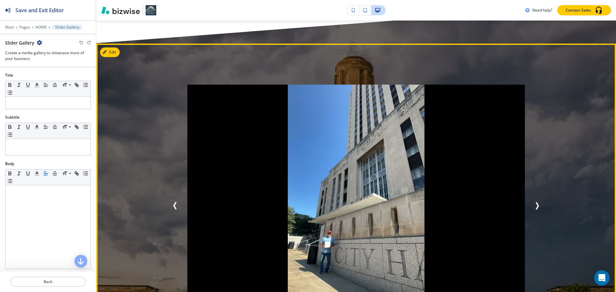
scroll to position [2890, 0]
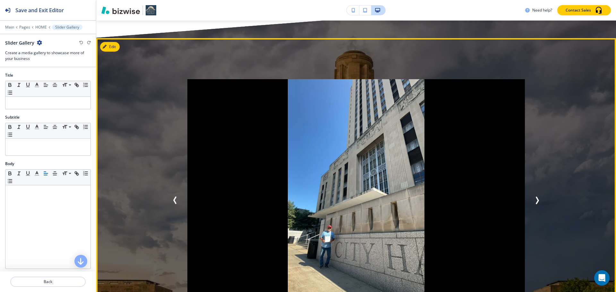
click at [534, 197] on icon "Next Slide" at bounding box center [537, 201] width 8 height 8
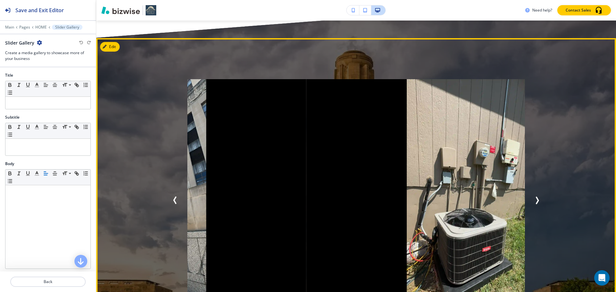
click at [534, 197] on icon "Next Slide" at bounding box center [537, 201] width 8 height 8
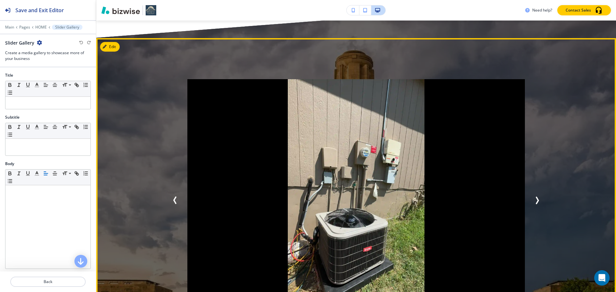
click at [534, 197] on icon "Next Slide" at bounding box center [537, 201] width 8 height 8
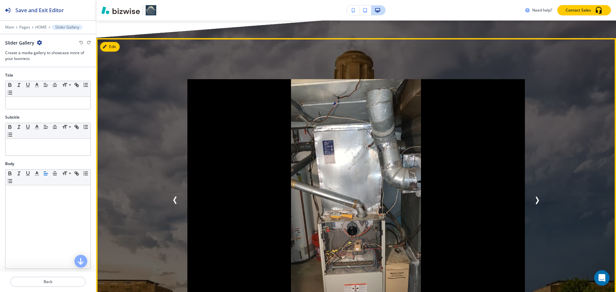
click at [536, 197] on icon "Next Slide" at bounding box center [537, 200] width 2 height 6
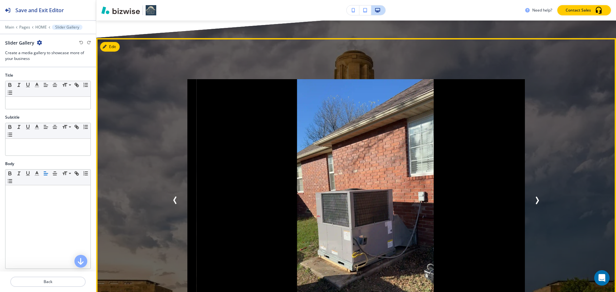
click at [536, 197] on icon "Next Slide" at bounding box center [537, 200] width 2 height 6
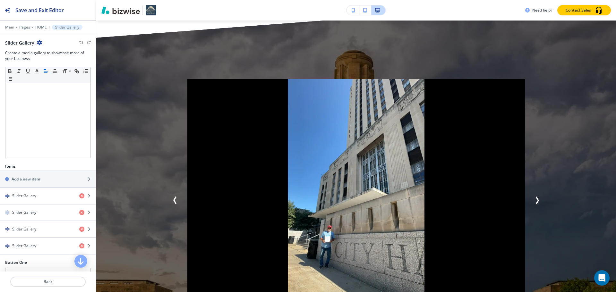
scroll to position [128, 0]
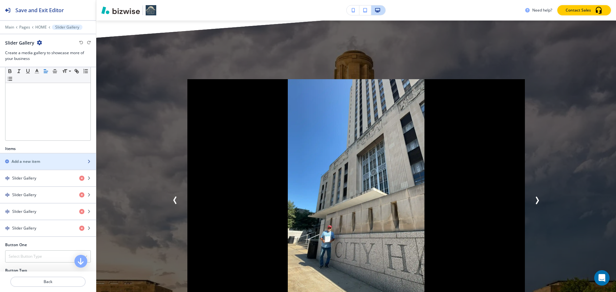
click at [39, 163] on h2 "Add a new item" at bounding box center [26, 162] width 29 height 6
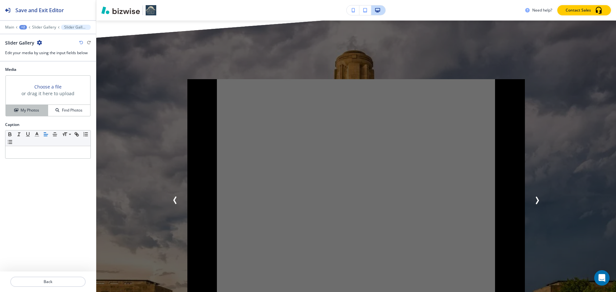
click at [20, 113] on div "My Photos" at bounding box center [27, 110] width 42 height 6
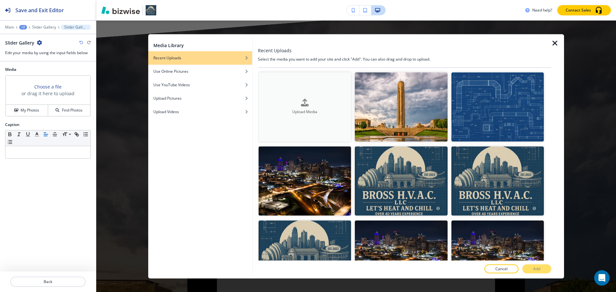
click at [336, 109] on h4 "Upload Media" at bounding box center [304, 112] width 92 height 6
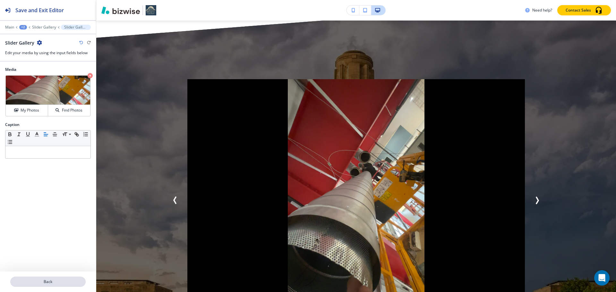
click at [82, 281] on p "Back" at bounding box center [48, 282] width 74 height 6
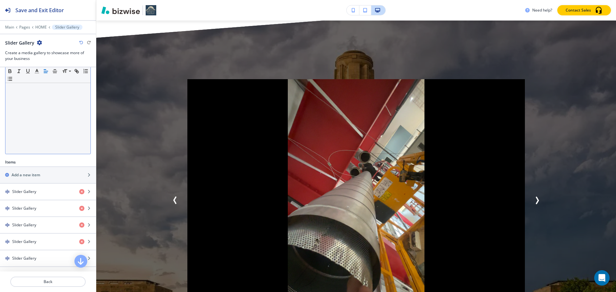
scroll to position [160, 0]
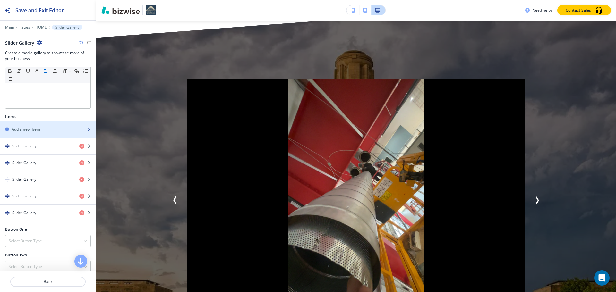
click at [45, 131] on div "Add a new item" at bounding box center [41, 130] width 82 height 6
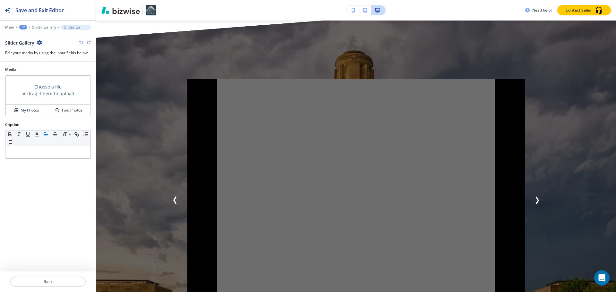
click at [35, 116] on div "Choose a file or drag it here to upload My Photos Find Photos" at bounding box center [48, 96] width 86 height 42
click at [36, 113] on h4 "My Photos" at bounding box center [30, 110] width 19 height 6
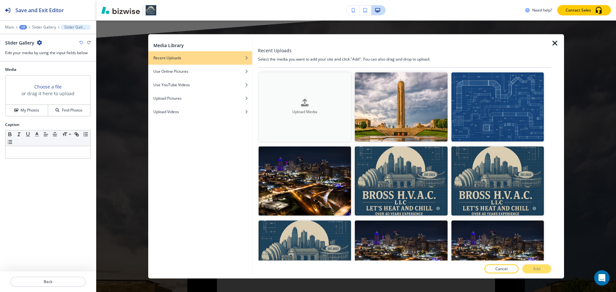
click at [299, 80] on button "Upload Media" at bounding box center [304, 106] width 92 height 69
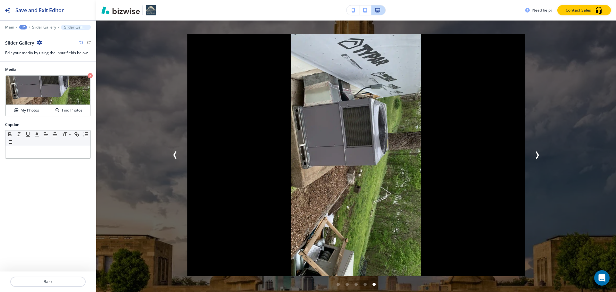
scroll to position [2922, 0]
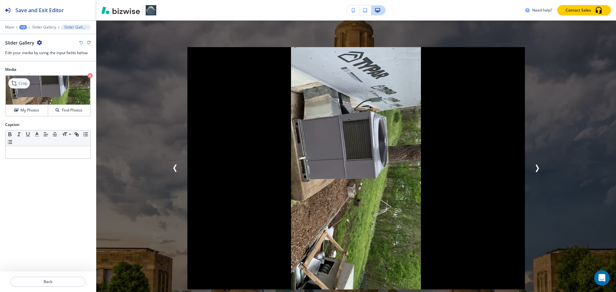
click at [12, 86] on icon at bounding box center [15, 84] width 8 height 8
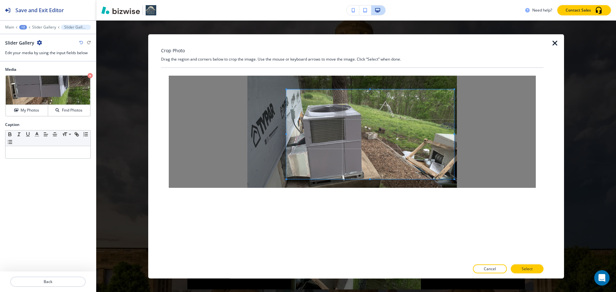
click at [340, 160] on span at bounding box center [370, 134] width 168 height 90
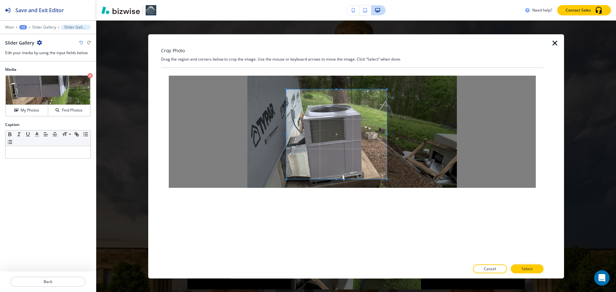
click at [387, 142] on div at bounding box center [336, 134] width 100 height 90
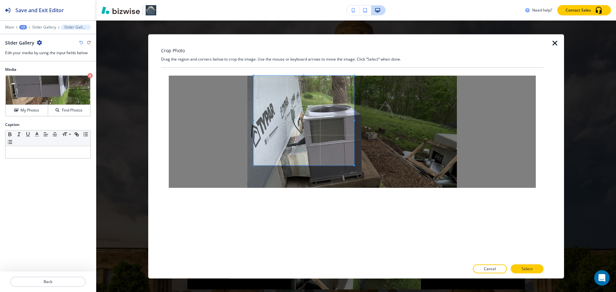
click at [339, 107] on span at bounding box center [304, 120] width 100 height 90
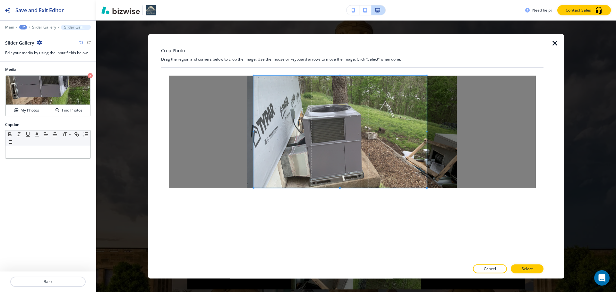
click at [427, 193] on div at bounding box center [352, 132] width 382 height 128
click at [539, 268] on button "Select" at bounding box center [527, 269] width 33 height 9
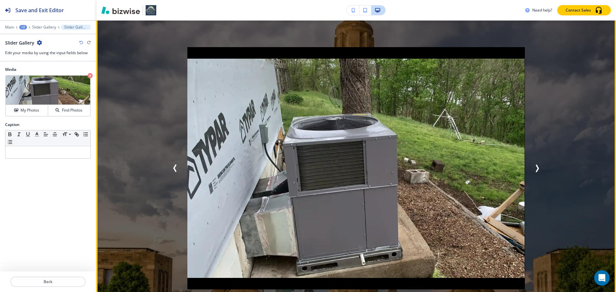
click at [171, 165] on icon "Previous Slide" at bounding box center [175, 169] width 8 height 8
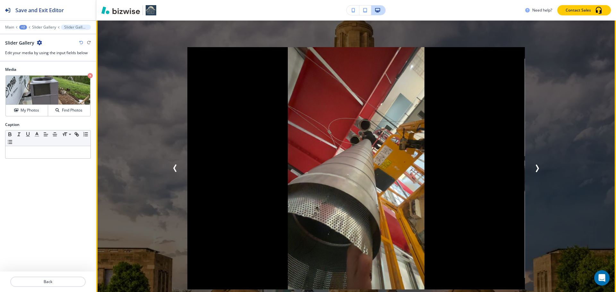
click at [171, 165] on icon "Previous Slide" at bounding box center [175, 169] width 8 height 8
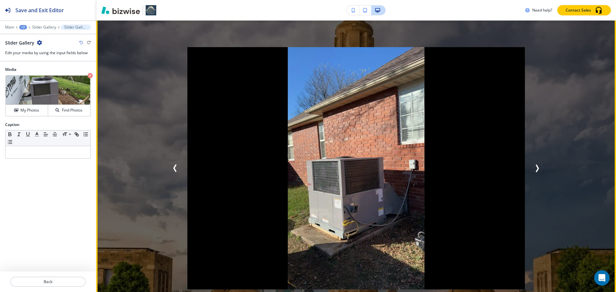
click at [536, 165] on icon "Next Slide" at bounding box center [537, 168] width 2 height 6
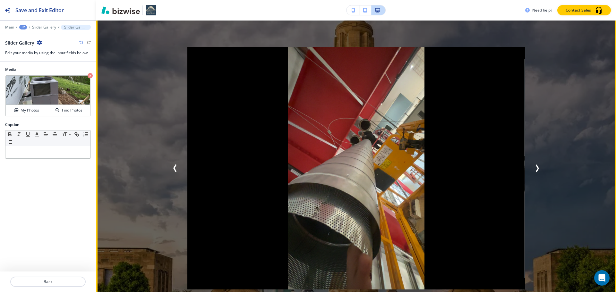
click at [536, 165] on icon "Next Slide" at bounding box center [537, 168] width 2 height 6
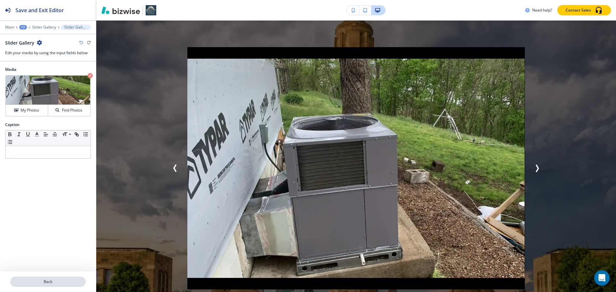
click at [48, 280] on p "Back" at bounding box center [48, 282] width 74 height 6
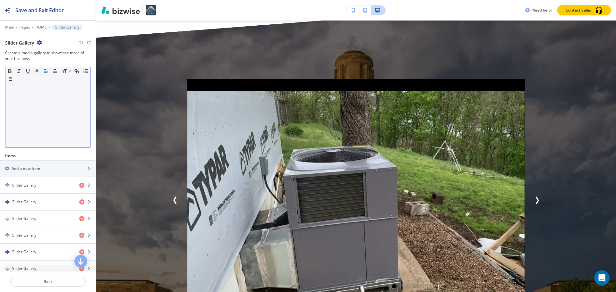
scroll to position [160, 0]
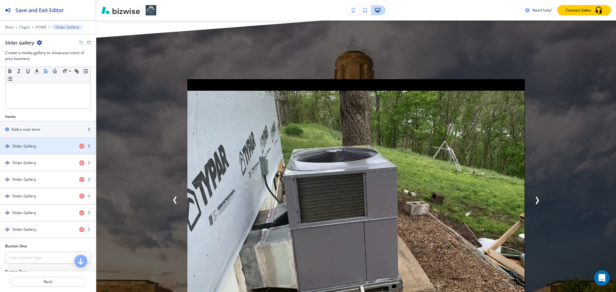
click at [54, 133] on div "button" at bounding box center [48, 134] width 96 height 5
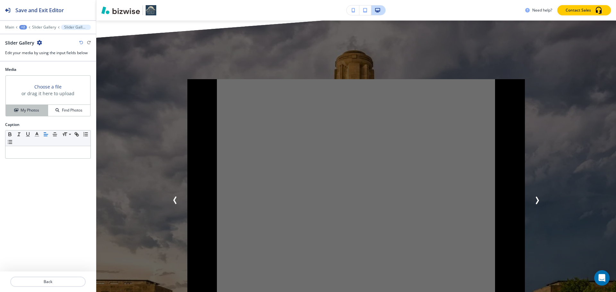
click at [32, 112] on h4 "My Photos" at bounding box center [30, 110] width 19 height 6
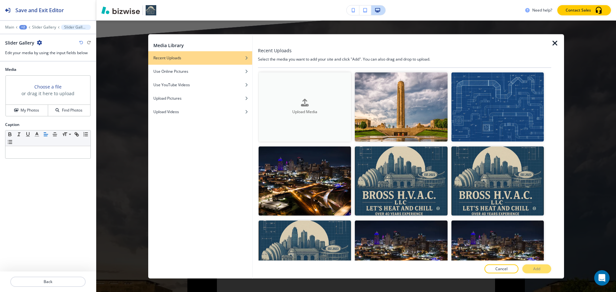
click at [308, 108] on div "button" at bounding box center [304, 108] width 92 height 3
click at [556, 47] on icon "button" at bounding box center [555, 43] width 8 height 8
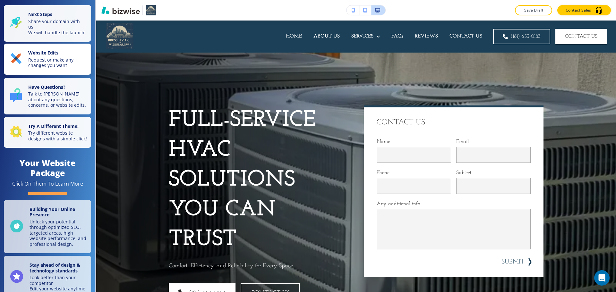
click at [59, 68] on p "Request or make any changes you want" at bounding box center [57, 62] width 59 height 11
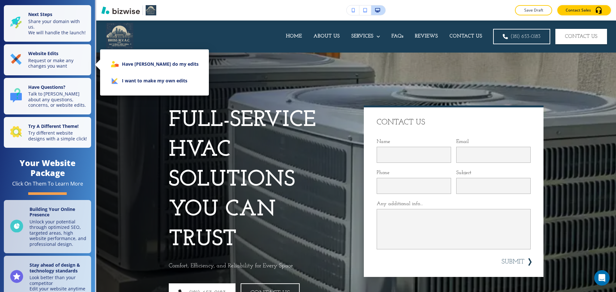
click at [128, 78] on li "I want to make my own edits" at bounding box center [154, 80] width 98 height 17
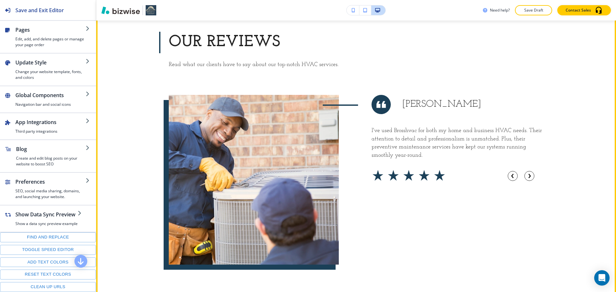
scroll to position [2565, 0]
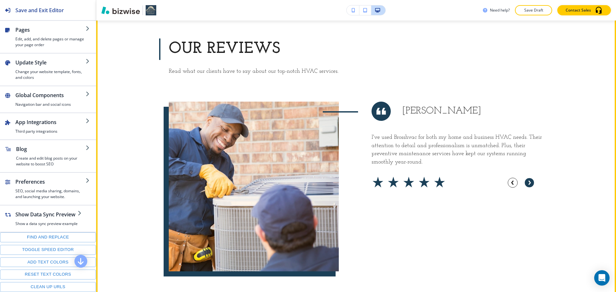
click at [525, 178] on circle "button" at bounding box center [529, 183] width 10 height 10
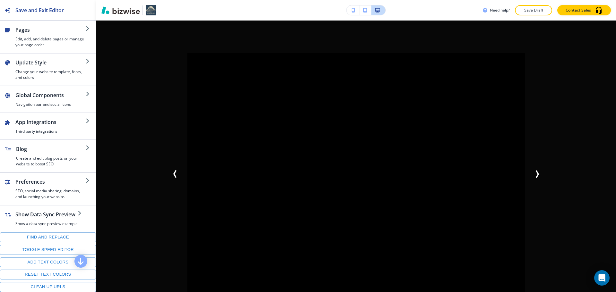
scroll to position [2918, 0]
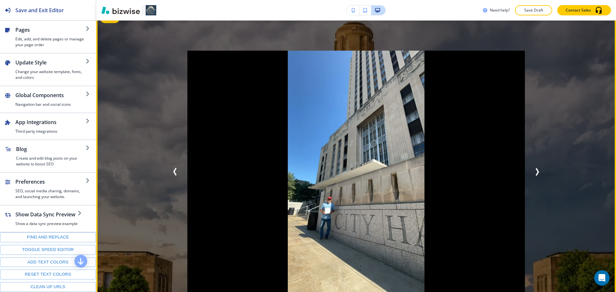
click at [533, 168] on icon "Next Slide" at bounding box center [537, 172] width 8 height 8
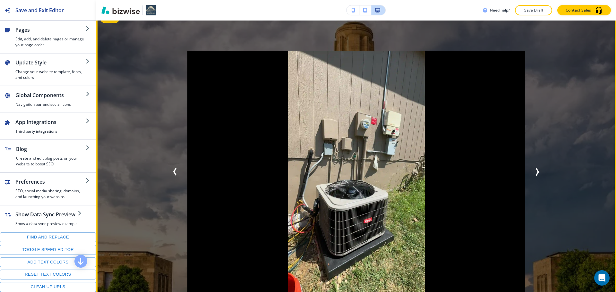
click at [533, 168] on icon "Next Slide" at bounding box center [537, 172] width 8 height 8
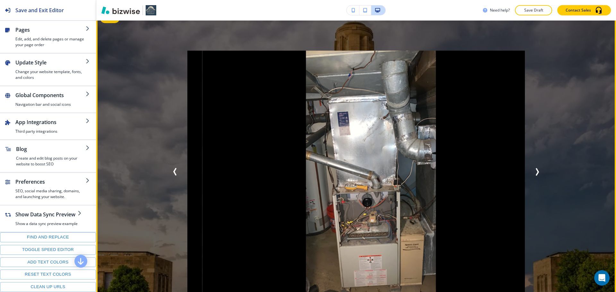
click at [533, 168] on icon "Next Slide" at bounding box center [537, 172] width 8 height 8
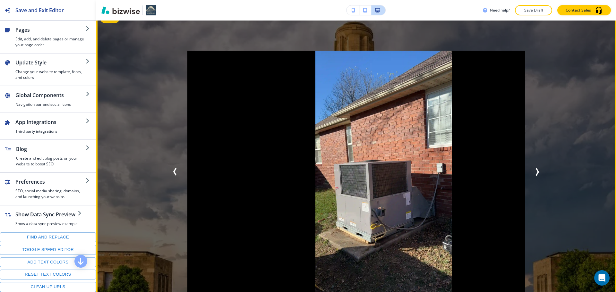
click at [533, 168] on icon "Next Slide" at bounding box center [537, 172] width 8 height 8
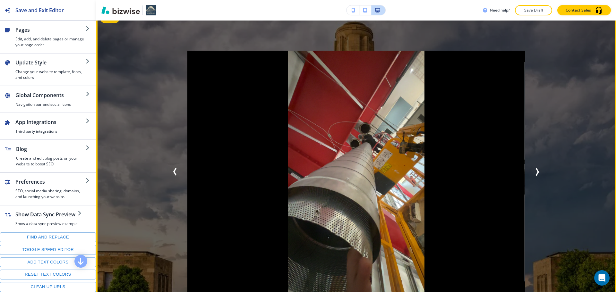
click at [533, 168] on icon "Next Slide" at bounding box center [537, 172] width 8 height 8
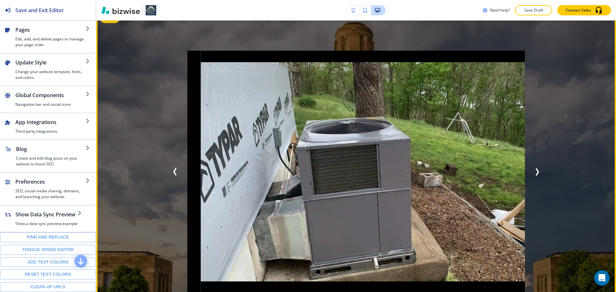
click at [533, 168] on icon "Next Slide" at bounding box center [537, 172] width 8 height 8
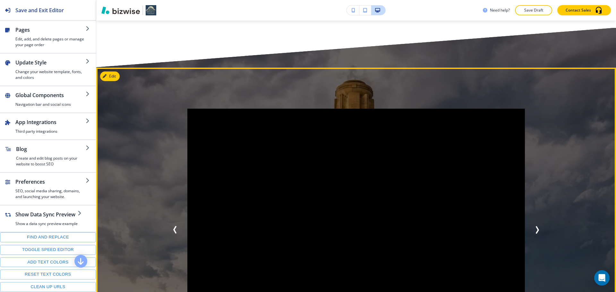
scroll to position [2854, 0]
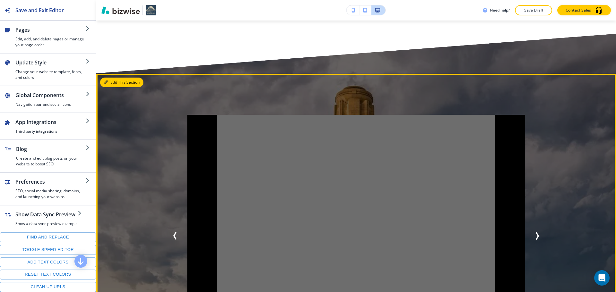
click at [115, 74] on div "Edit This Section" at bounding box center [355, 243] width 519 height 339
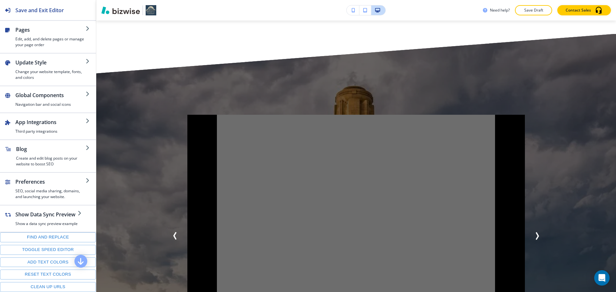
click at [126, 79] on div at bounding box center [355, 243] width 519 height 339
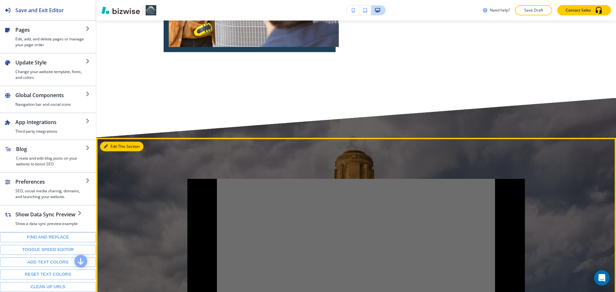
click at [108, 142] on button "Edit This Section" at bounding box center [121, 147] width 43 height 10
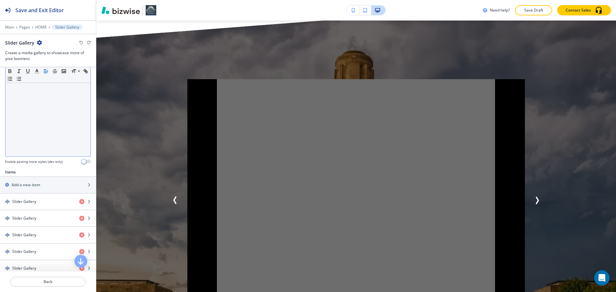
scroll to position [192, 0]
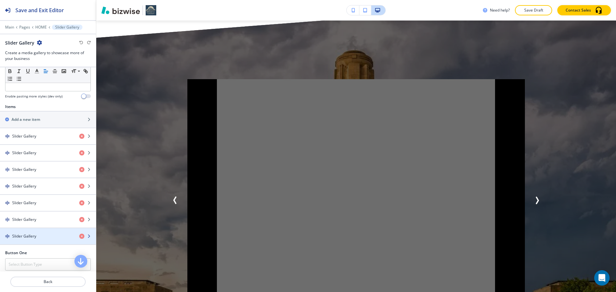
click at [31, 230] on div "button" at bounding box center [48, 230] width 96 height 5
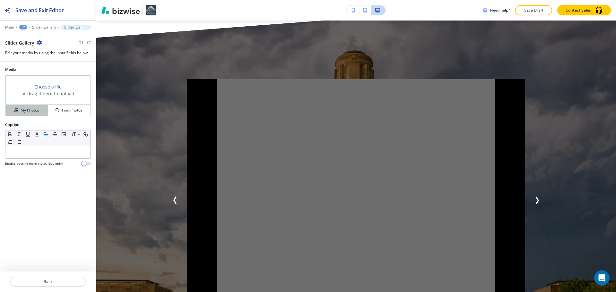
click at [30, 110] on h4 "My Photos" at bounding box center [30, 110] width 19 height 6
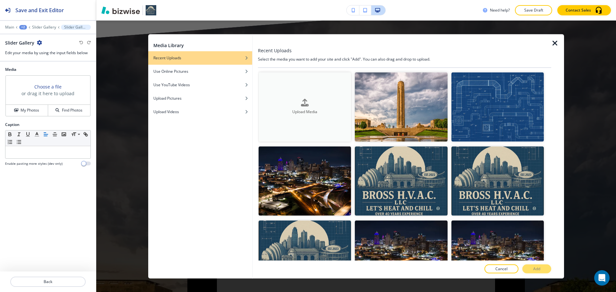
click at [274, 102] on div "Upload Media" at bounding box center [304, 107] width 92 height 16
click at [311, 111] on h4 "Upload Media" at bounding box center [304, 112] width 92 height 6
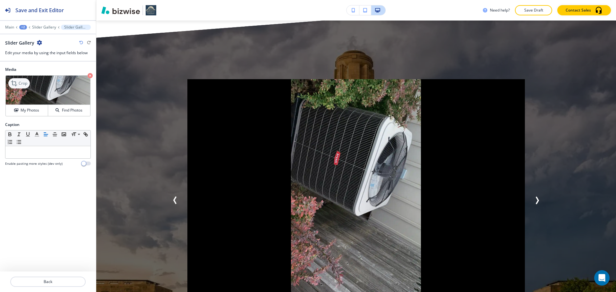
click at [23, 85] on p "Crop" at bounding box center [23, 83] width 9 height 6
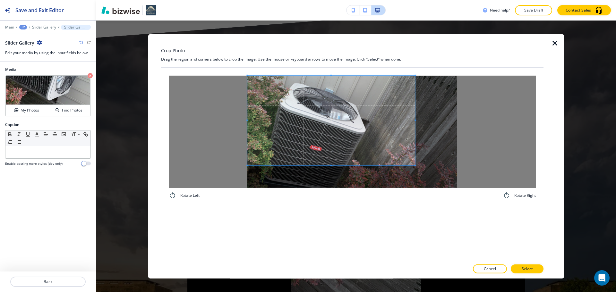
click at [336, 102] on span at bounding box center [331, 120] width 168 height 90
click at [407, 183] on div at bounding box center [352, 131] width 367 height 112
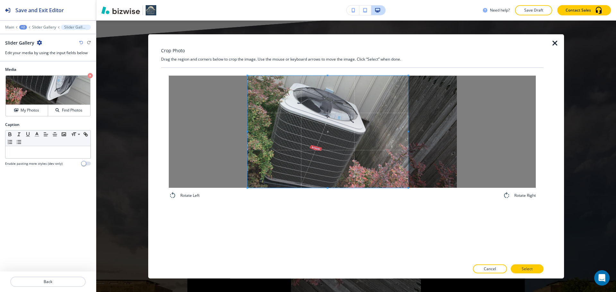
click at [322, 202] on div "Rotate Left Rotate Right" at bounding box center [352, 137] width 382 height 139
click at [518, 268] on button "Select" at bounding box center [527, 269] width 33 height 9
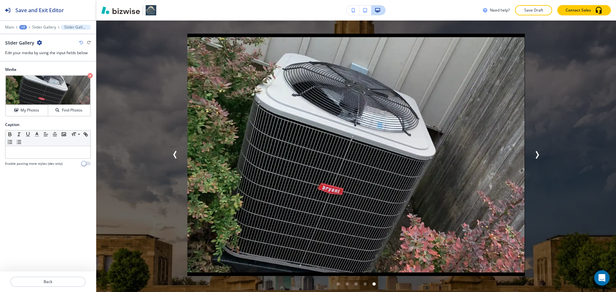
scroll to position [2922, 0]
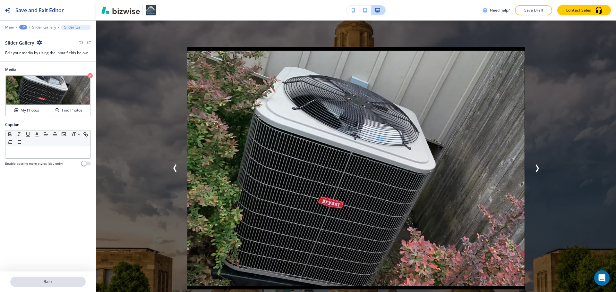
click at [59, 282] on p "Back" at bounding box center [48, 282] width 74 height 6
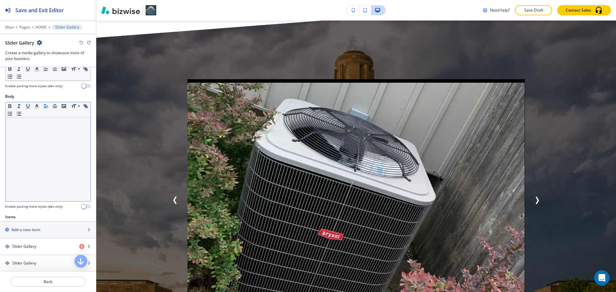
scroll to position [128, 0]
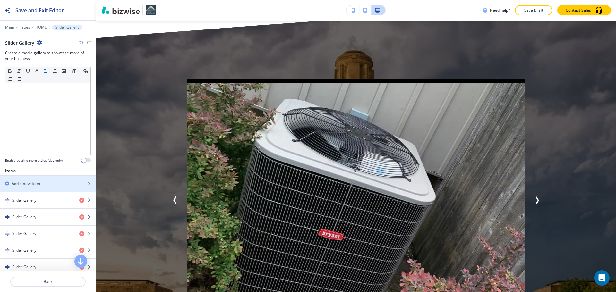
click at [50, 188] on div "button" at bounding box center [48, 189] width 96 height 5
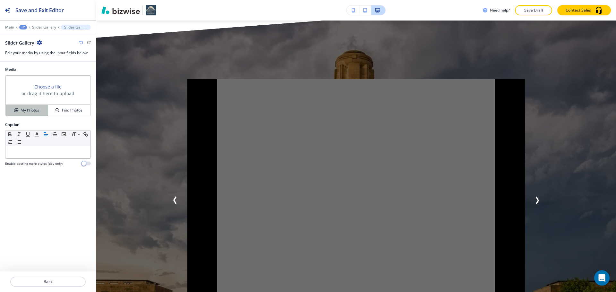
click at [32, 107] on button "My Photos" at bounding box center [27, 110] width 42 height 11
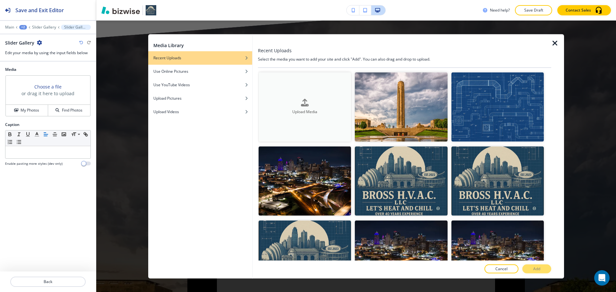
click at [277, 94] on button "Upload Media" at bounding box center [304, 106] width 92 height 69
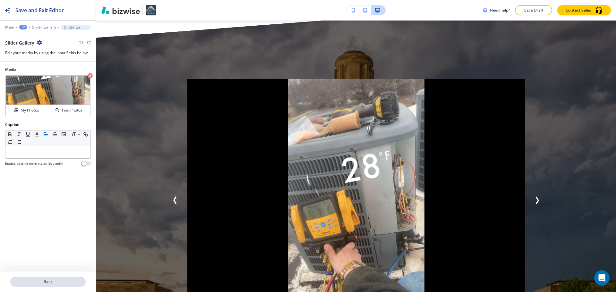
click at [23, 278] on button "Back" at bounding box center [47, 282] width 75 height 10
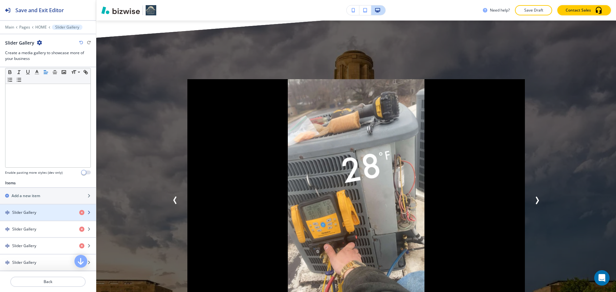
scroll to position [160, 0]
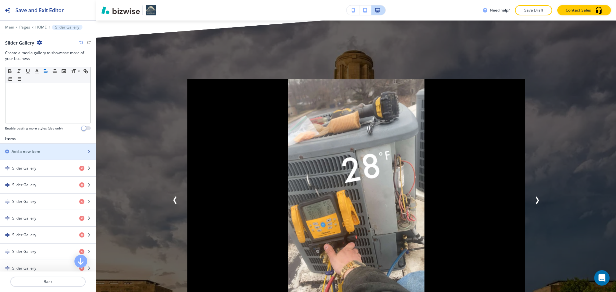
click at [48, 154] on div "Add a new item" at bounding box center [41, 152] width 82 height 6
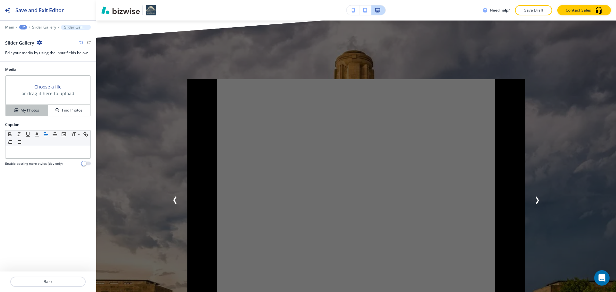
click at [45, 109] on div "My Photos" at bounding box center [27, 110] width 42 height 6
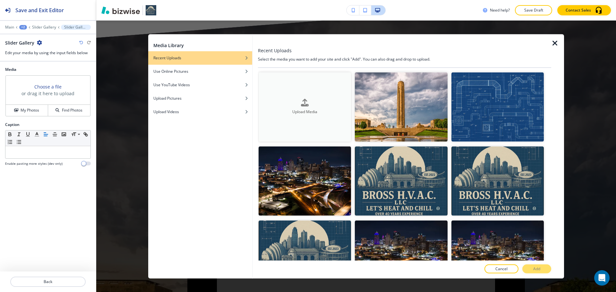
click at [311, 102] on div "Upload Media" at bounding box center [304, 107] width 92 height 16
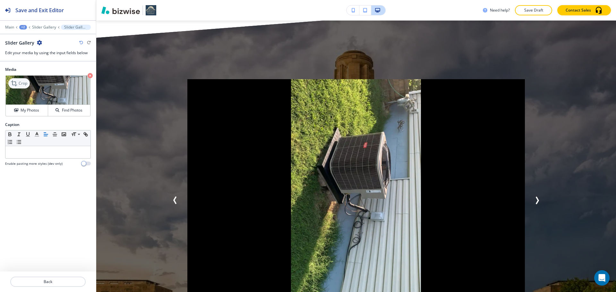
click at [24, 80] on div "Crop" at bounding box center [18, 83] width 21 height 10
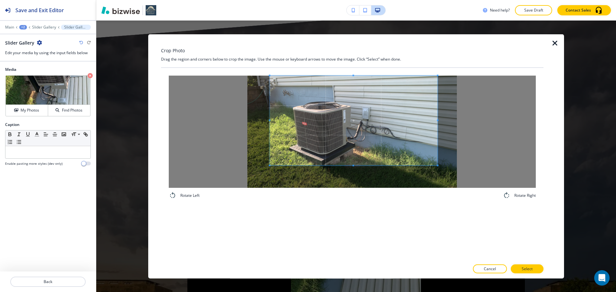
click at [383, 129] on span at bounding box center [354, 120] width 168 height 90
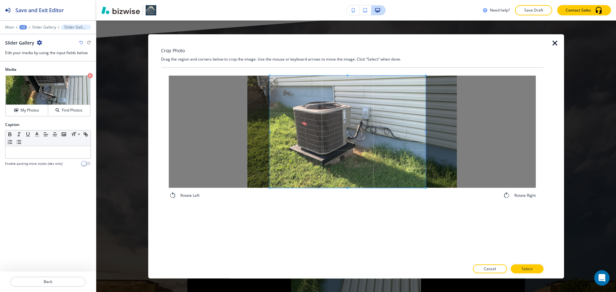
click at [426, 207] on div "Rotate Left Rotate Right" at bounding box center [352, 137] width 382 height 139
click at [524, 268] on p "Select" at bounding box center [526, 269] width 11 height 6
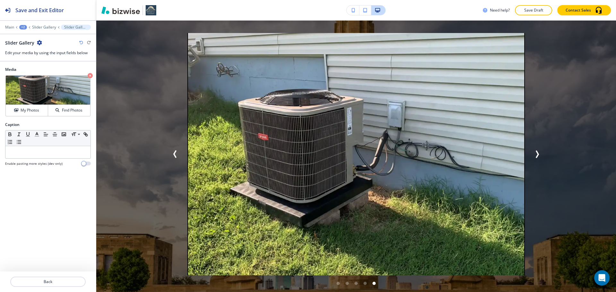
scroll to position [2922, 0]
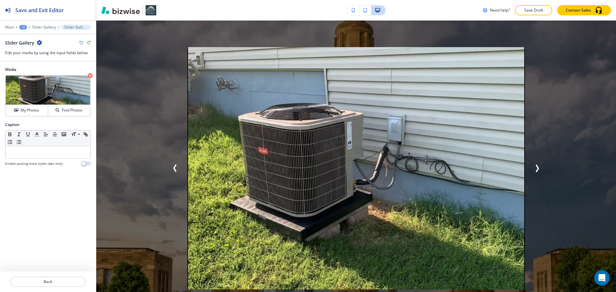
click at [174, 165] on icon "Previous Slide" at bounding box center [175, 168] width 2 height 6
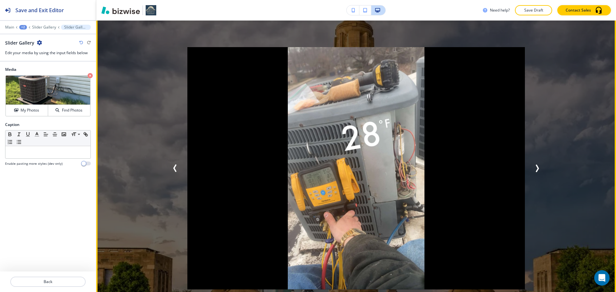
click at [174, 165] on icon "Previous Slide" at bounding box center [175, 168] width 2 height 6
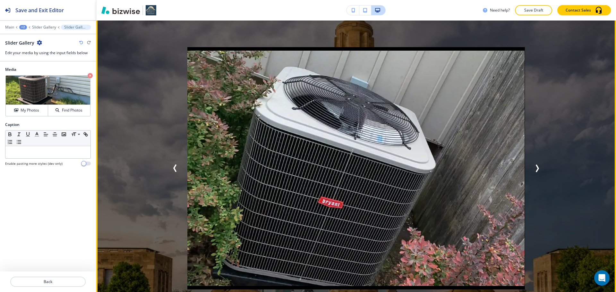
click at [174, 165] on icon "Previous Slide" at bounding box center [175, 168] width 2 height 6
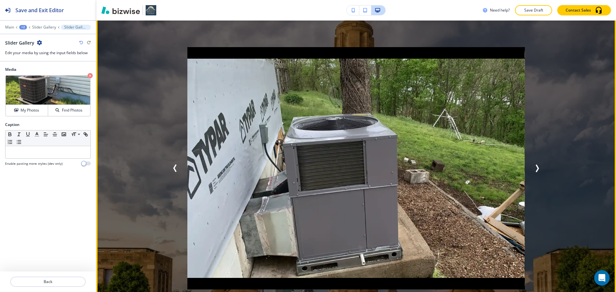
click at [174, 165] on icon "Previous Slide" at bounding box center [175, 168] width 2 height 6
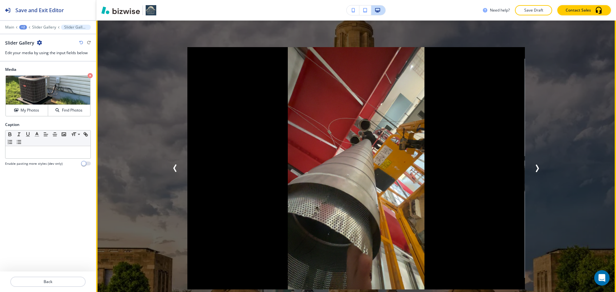
click at [174, 165] on icon "Previous Slide" at bounding box center [175, 168] width 2 height 6
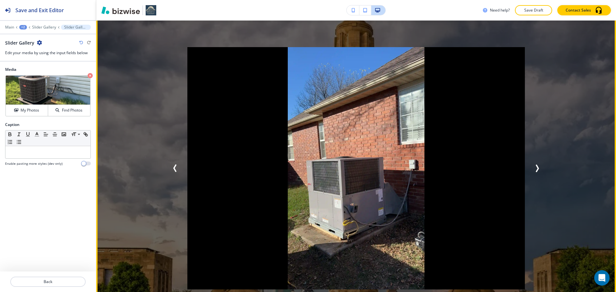
click at [174, 165] on icon "Previous Slide" at bounding box center [175, 168] width 2 height 6
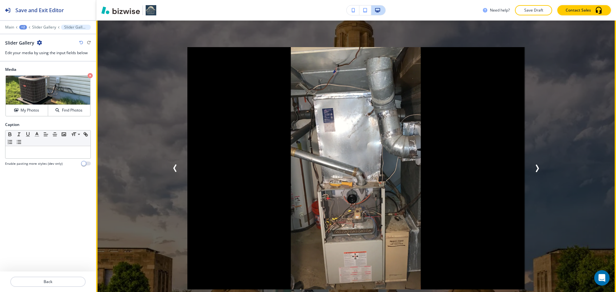
click at [174, 165] on icon "Previous Slide" at bounding box center [175, 168] width 2 height 6
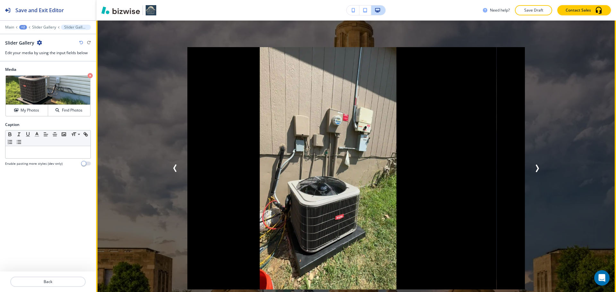
click at [174, 165] on icon "Previous Slide" at bounding box center [175, 168] width 2 height 6
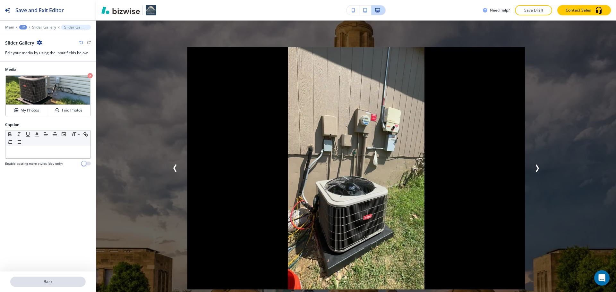
click at [48, 280] on button "Back" at bounding box center [47, 282] width 75 height 10
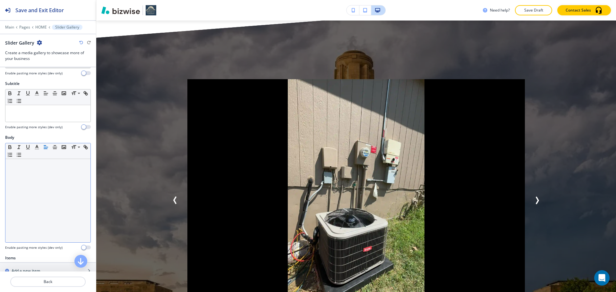
scroll to position [96, 0]
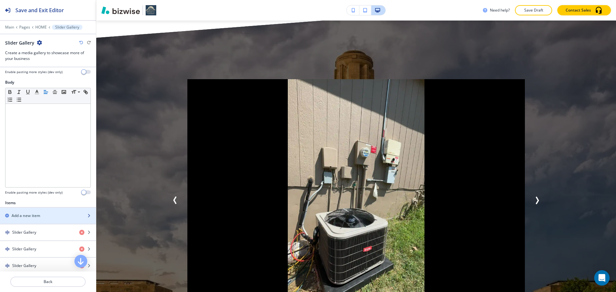
click at [60, 214] on div "Add a new item" at bounding box center [41, 216] width 82 height 6
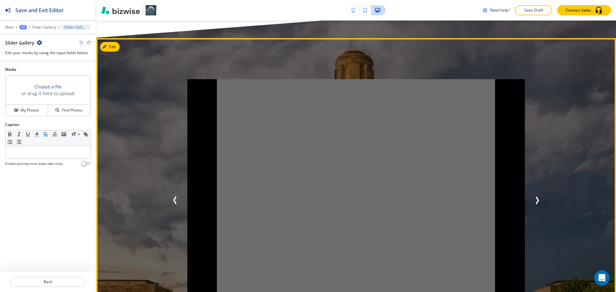
click at [173, 197] on icon "Previous Slide" at bounding box center [175, 201] width 8 height 8
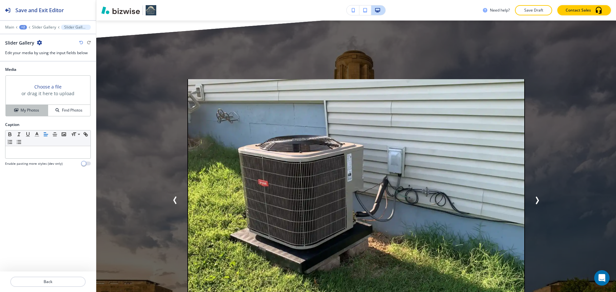
click at [42, 110] on div "My Photos" at bounding box center [27, 110] width 42 height 6
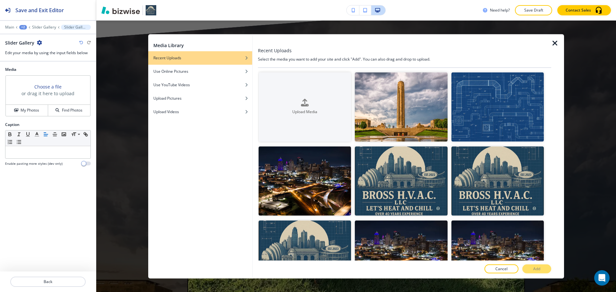
click at [254, 106] on div at bounding box center [255, 156] width 5 height 244
click at [283, 103] on div "Upload Media" at bounding box center [304, 107] width 92 height 16
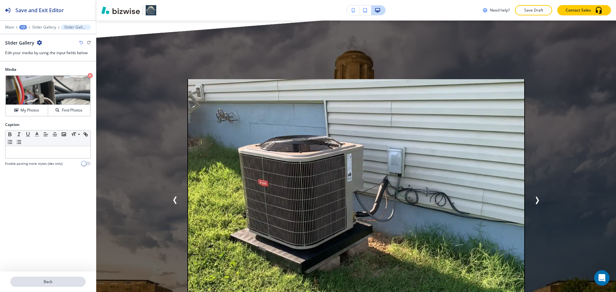
click at [28, 278] on button "Back" at bounding box center [47, 282] width 75 height 10
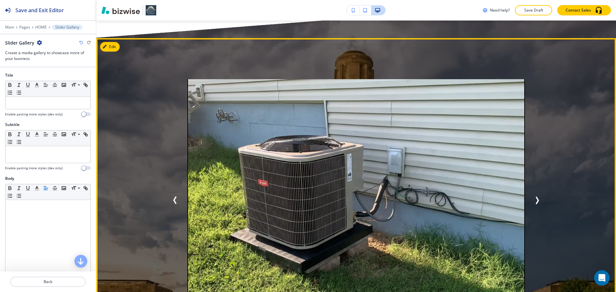
click at [536, 197] on icon "Next Slide" at bounding box center [537, 200] width 2 height 6
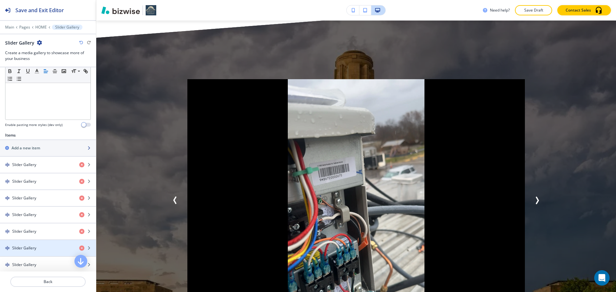
scroll to position [160, 0]
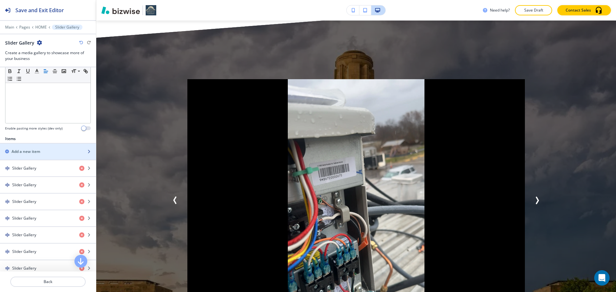
click at [38, 156] on div "button" at bounding box center [48, 157] width 96 height 5
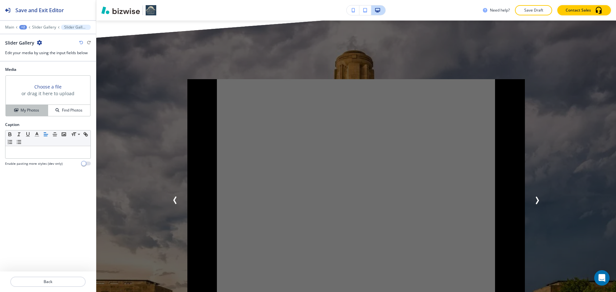
click at [33, 109] on h4 "My Photos" at bounding box center [30, 110] width 19 height 6
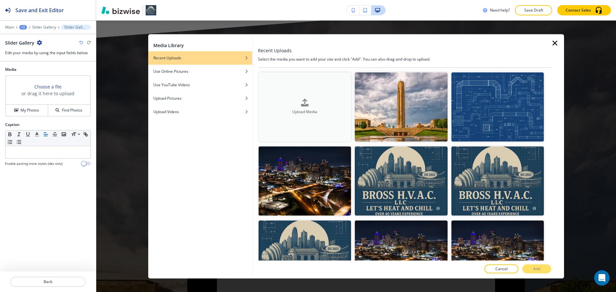
click at [274, 119] on button "Upload Media" at bounding box center [304, 106] width 92 height 69
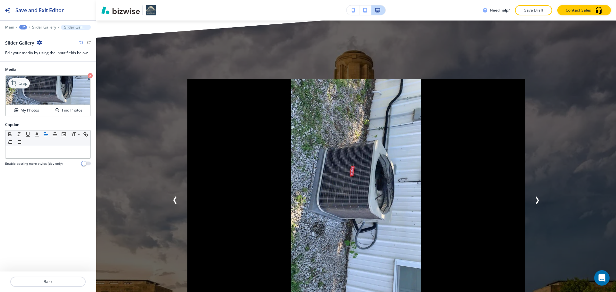
click at [13, 85] on icon at bounding box center [15, 84] width 8 height 8
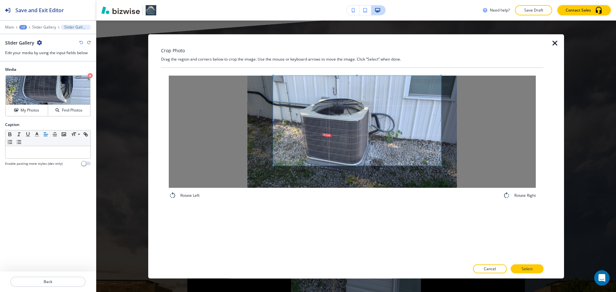
click at [341, 111] on span at bounding box center [357, 120] width 168 height 90
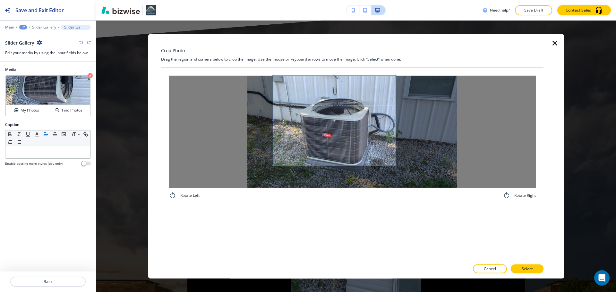
click at [395, 155] on div at bounding box center [334, 120] width 122 height 90
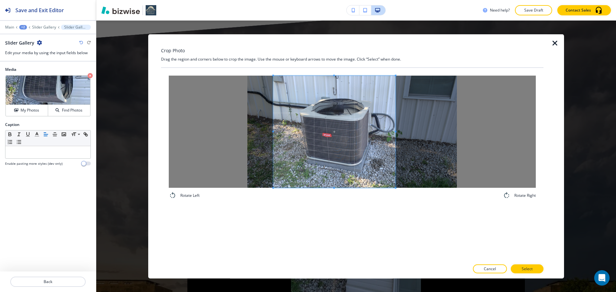
click at [335, 198] on div "Rotate Left Rotate Right" at bounding box center [352, 137] width 367 height 124
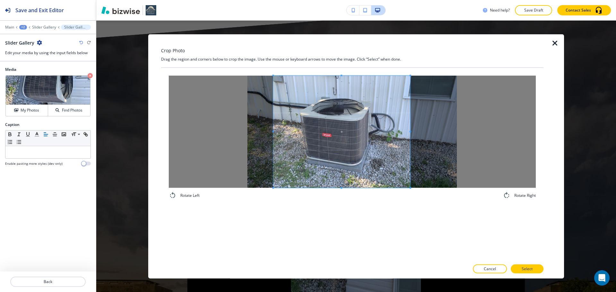
click at [410, 134] on div at bounding box center [341, 131] width 137 height 112
click at [518, 271] on button "Select" at bounding box center [527, 269] width 33 height 9
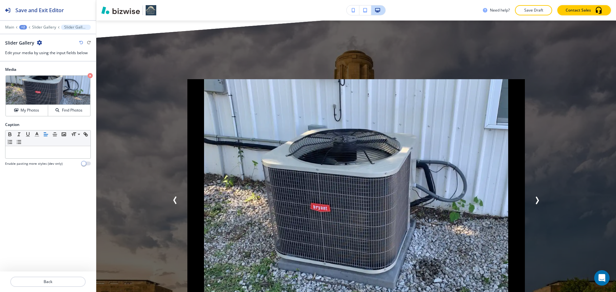
click at [537, 197] on icon "Next Slide" at bounding box center [537, 201] width 8 height 8
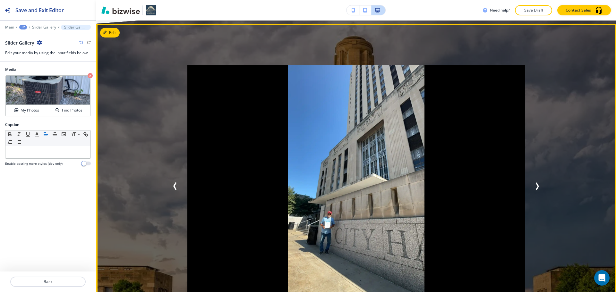
scroll to position [2890, 0]
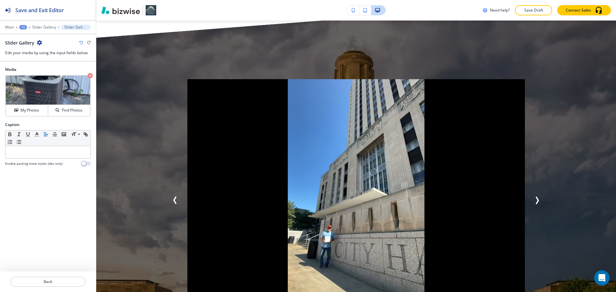
click at [80, 276] on div at bounding box center [48, 274] width 96 height 5
click at [78, 280] on p "Back" at bounding box center [48, 282] width 74 height 6
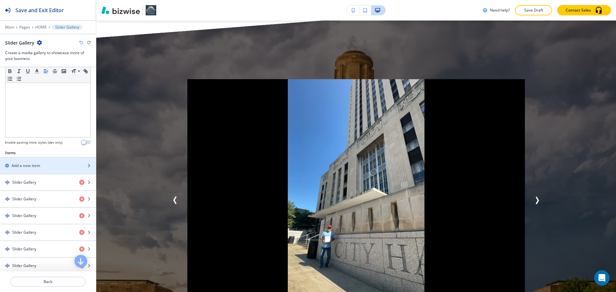
scroll to position [160, 0]
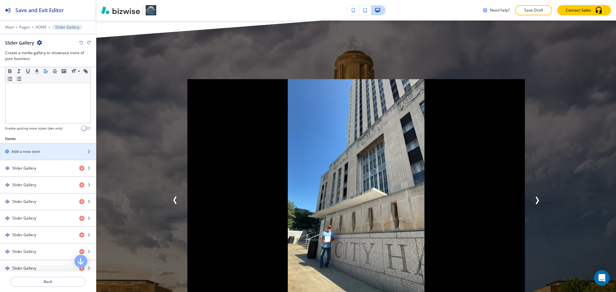
click at [41, 155] on div "button" at bounding box center [48, 157] width 96 height 5
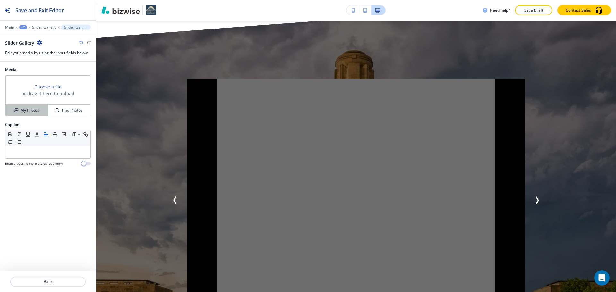
click at [34, 108] on h4 "My Photos" at bounding box center [30, 110] width 19 height 6
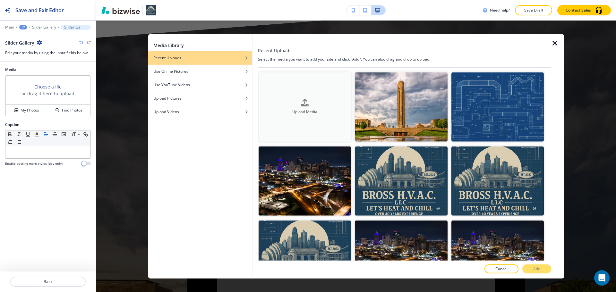
click at [327, 122] on button "Upload Media" at bounding box center [304, 106] width 92 height 69
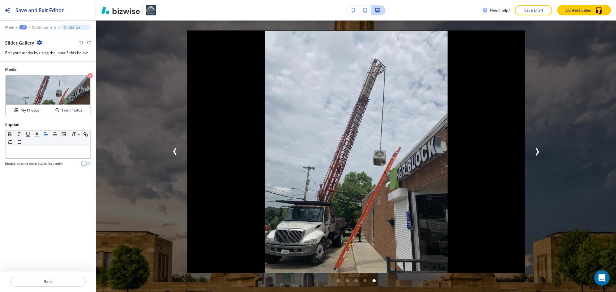
scroll to position [2922, 0]
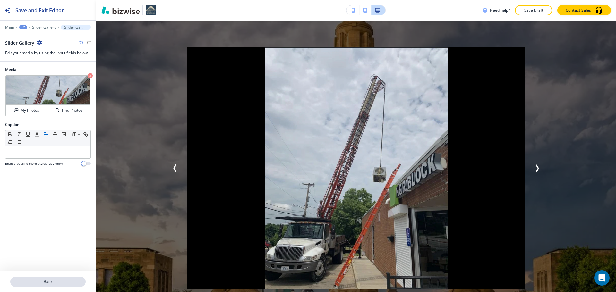
click at [56, 277] on button "Back" at bounding box center [47, 282] width 75 height 10
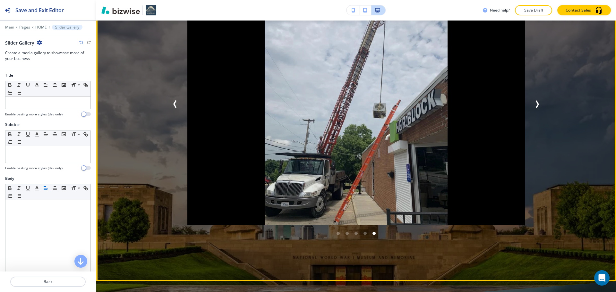
scroll to position [2954, 0]
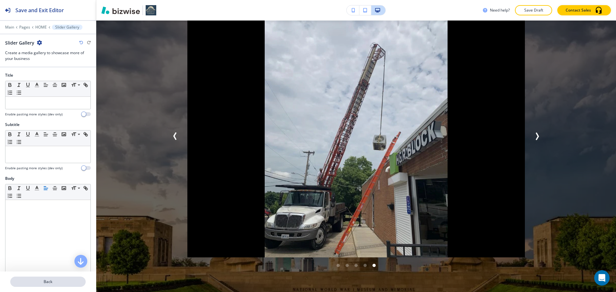
click at [55, 283] on p "Back" at bounding box center [48, 282] width 74 height 6
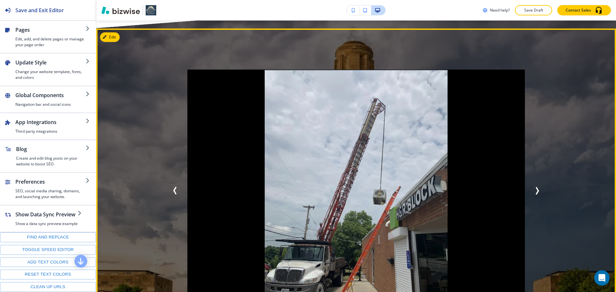
scroll to position [2890, 0]
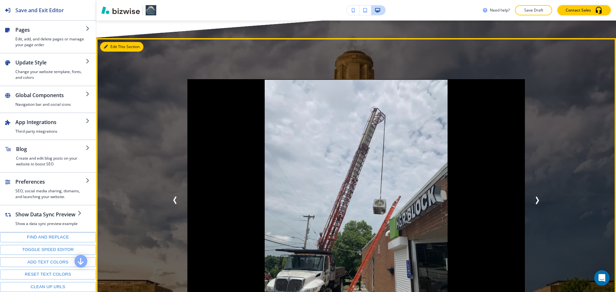
click at [112, 42] on button "Edit This Section" at bounding box center [121, 47] width 43 height 10
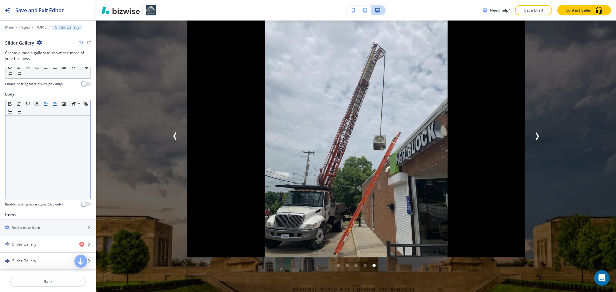
scroll to position [128, 0]
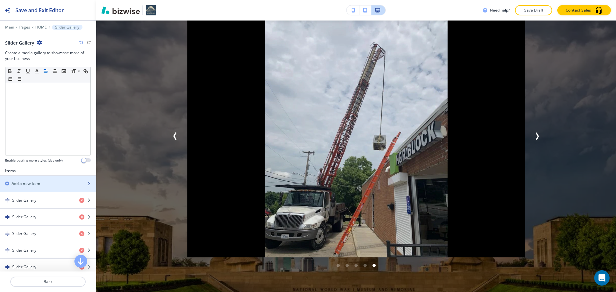
click at [31, 180] on div "button" at bounding box center [48, 178] width 96 height 5
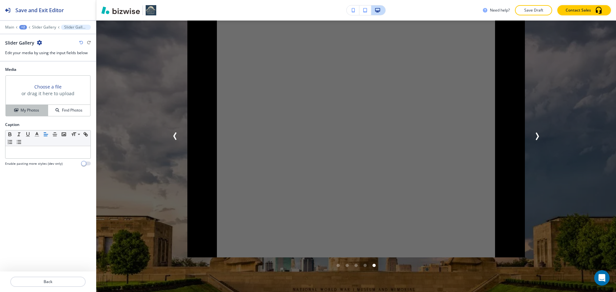
click at [30, 108] on h4 "My Photos" at bounding box center [30, 110] width 19 height 6
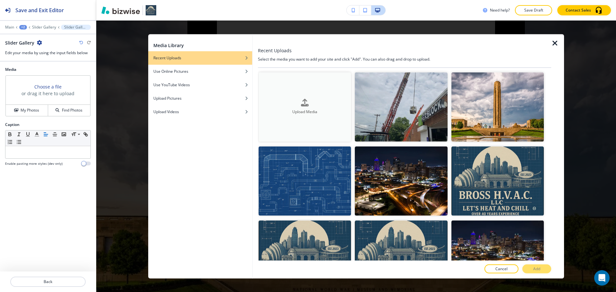
click at [267, 109] on h4 "Upload Media" at bounding box center [304, 112] width 92 height 6
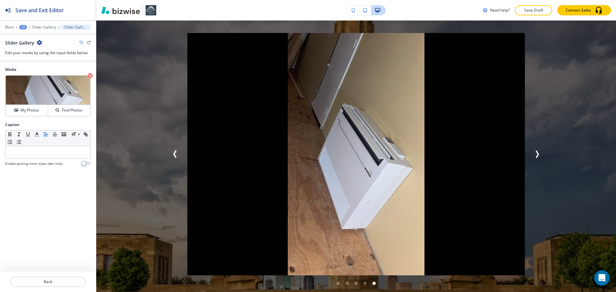
scroll to position [2922, 0]
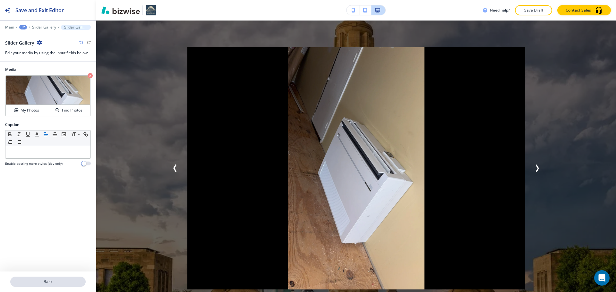
click at [74, 278] on button "Back" at bounding box center [47, 282] width 75 height 10
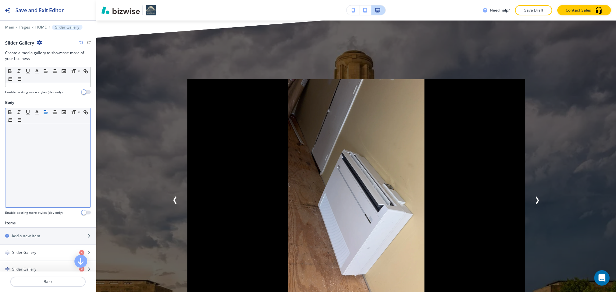
scroll to position [128, 0]
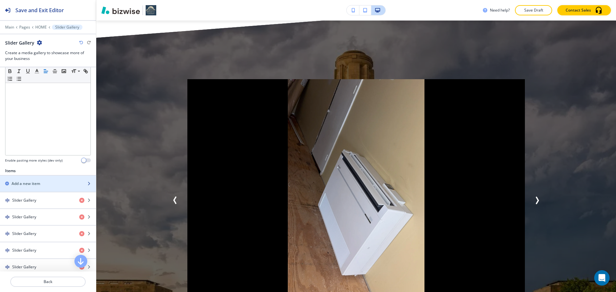
click at [48, 183] on div "Add a new item" at bounding box center [41, 184] width 82 height 6
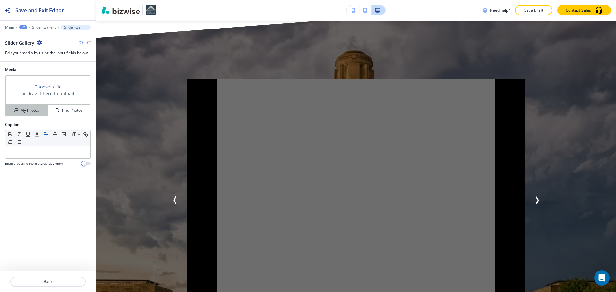
click at [41, 107] on div "My Photos" at bounding box center [27, 110] width 42 height 6
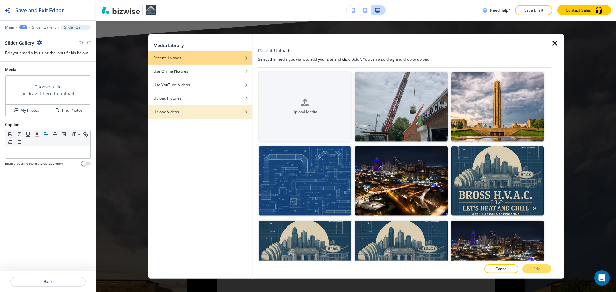
drag, startPoint x: 241, startPoint y: 116, endPoint x: 257, endPoint y: 116, distance: 15.1
click at [242, 117] on button "Upload Videos" at bounding box center [200, 111] width 104 height 13
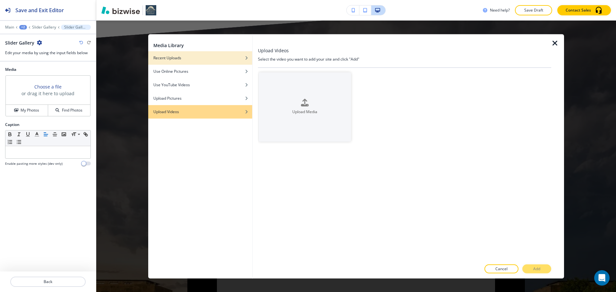
click at [217, 58] on div "Recent Uploads" at bounding box center [200, 58] width 104 height 6
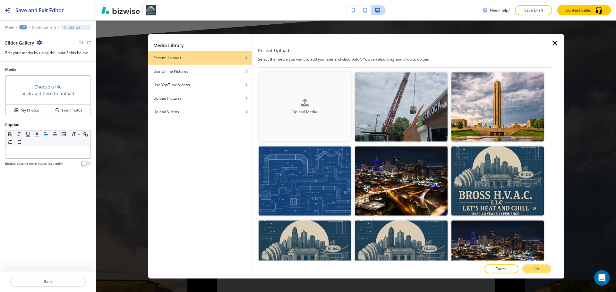
click at [283, 101] on div "Upload Media" at bounding box center [304, 107] width 92 height 16
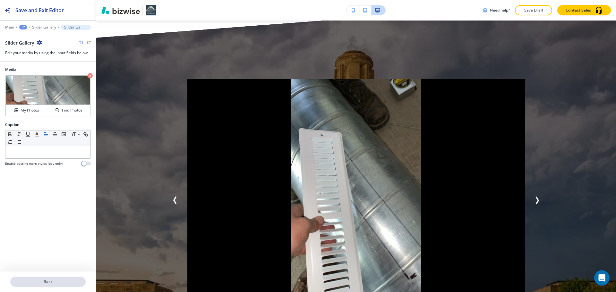
click at [66, 282] on p "Back" at bounding box center [48, 282] width 74 height 6
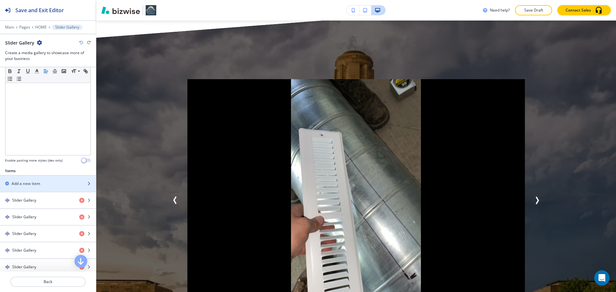
click at [59, 184] on div "Add a new item" at bounding box center [41, 184] width 82 height 6
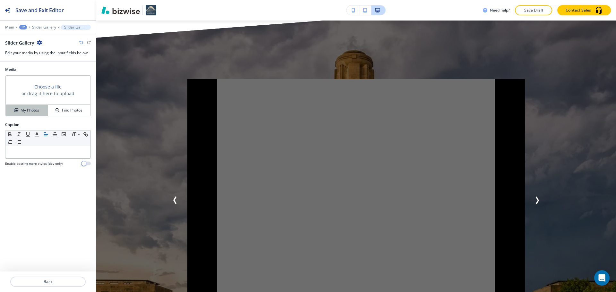
click at [45, 111] on div "My Photos" at bounding box center [27, 110] width 42 height 6
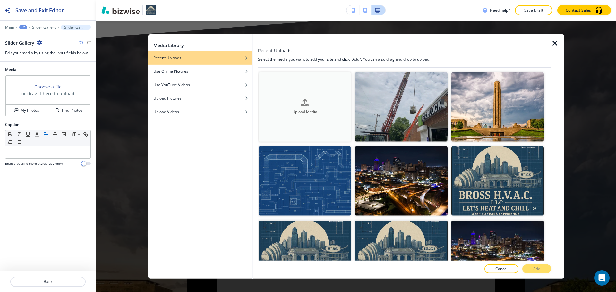
click at [320, 112] on h4 "Upload Media" at bounding box center [304, 112] width 92 height 6
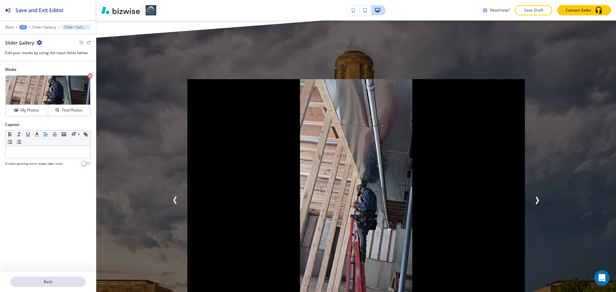
click at [80, 278] on button "Back" at bounding box center [47, 282] width 75 height 10
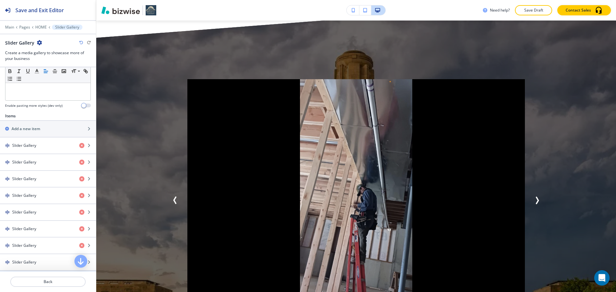
scroll to position [160, 0]
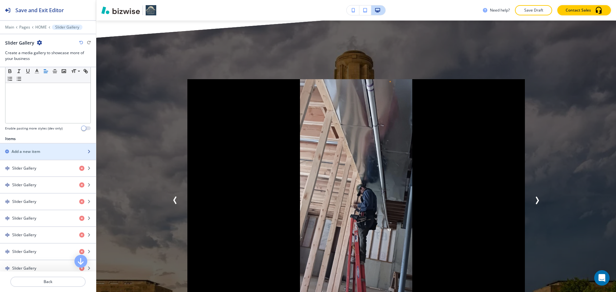
click at [59, 149] on div "Add a new item" at bounding box center [41, 152] width 82 height 6
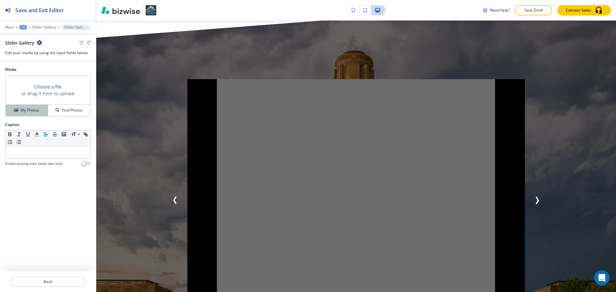
click at [41, 114] on button "My Photos" at bounding box center [27, 110] width 42 height 11
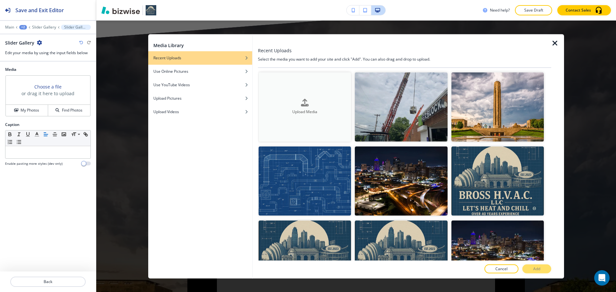
click at [305, 101] on icon "button" at bounding box center [305, 103] width 8 height 8
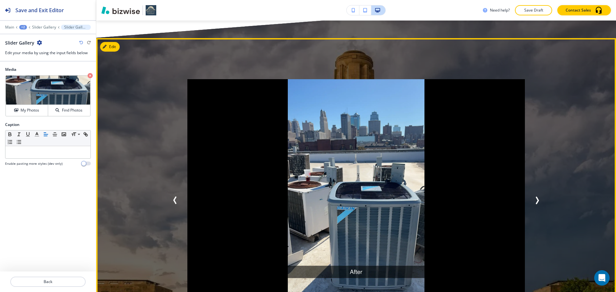
click at [175, 194] on button "Previous Slide" at bounding box center [175, 200] width 13 height 13
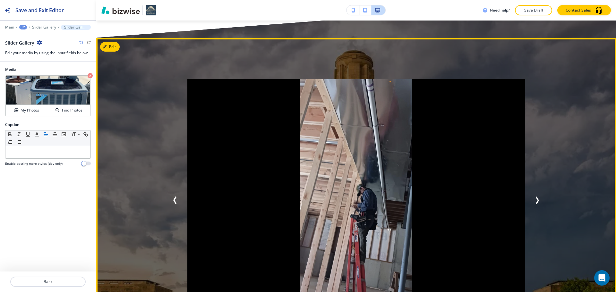
click at [536, 197] on icon "Next Slide" at bounding box center [537, 200] width 2 height 6
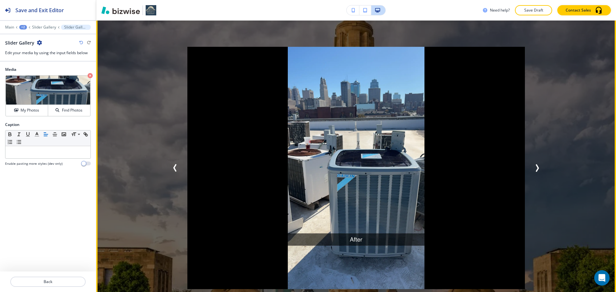
scroll to position [2922, 0]
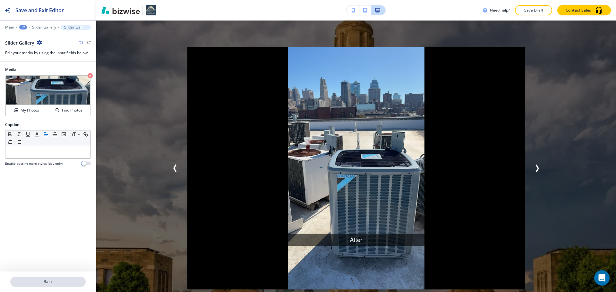
click at [68, 277] on button "Back" at bounding box center [47, 282] width 75 height 10
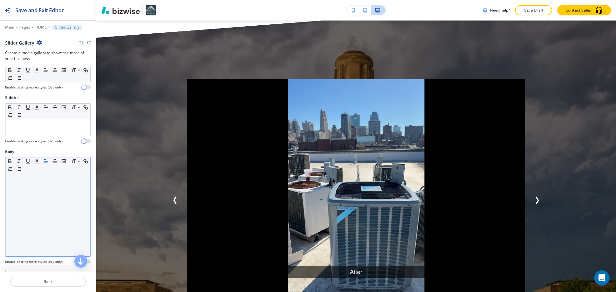
scroll to position [96, 0]
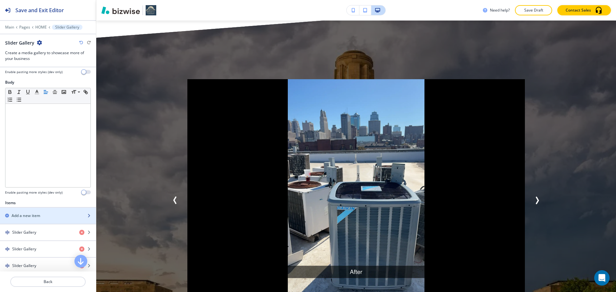
click at [60, 213] on div "Add a new item" at bounding box center [41, 216] width 82 height 6
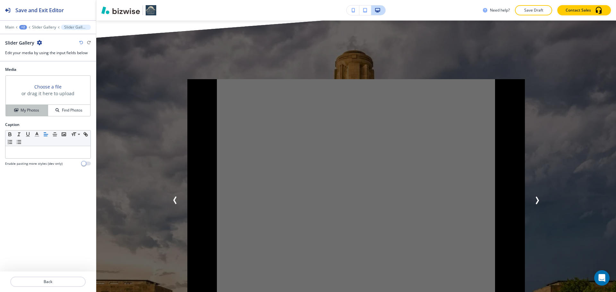
click at [42, 115] on button "My Photos" at bounding box center [27, 110] width 42 height 11
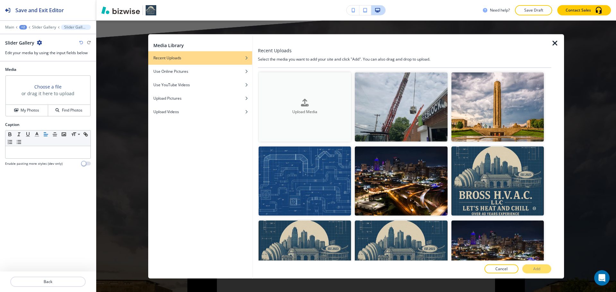
click at [325, 94] on button "Upload Media" at bounding box center [304, 106] width 92 height 69
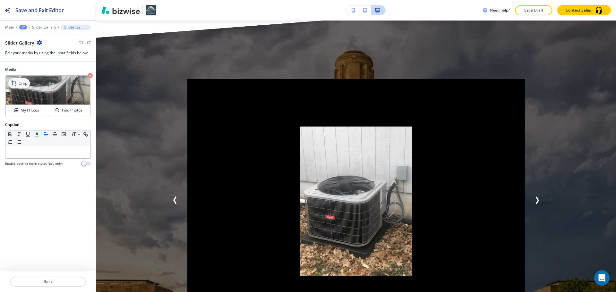
click at [28, 83] on div "Crop" at bounding box center [18, 83] width 21 height 10
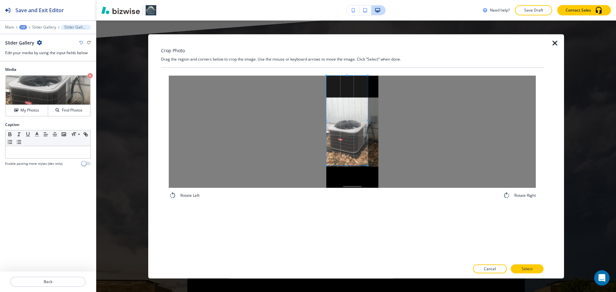
click at [327, 123] on span at bounding box center [346, 120] width 41 height 90
click at [346, 100] on span at bounding box center [347, 99] width 2 height 2
click at [385, 135] on div at bounding box center [352, 131] width 367 height 112
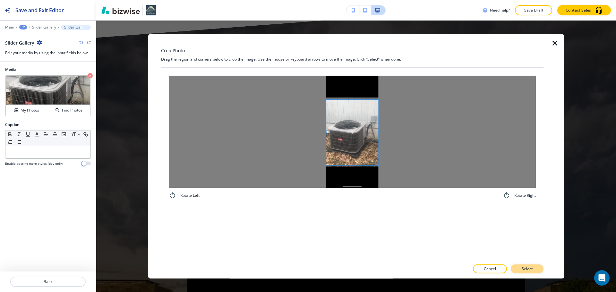
click at [536, 269] on button "Select" at bounding box center [527, 269] width 33 height 9
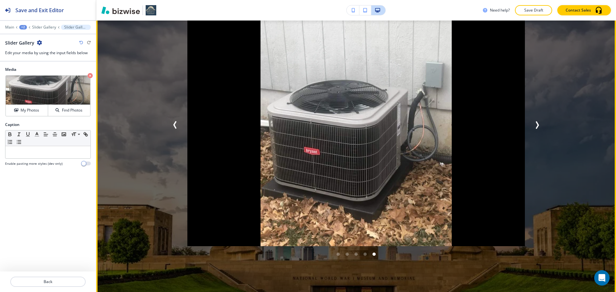
scroll to position [2922, 0]
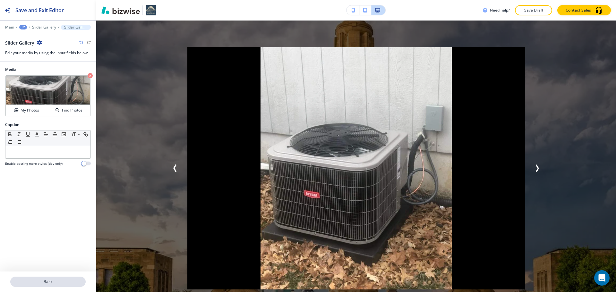
click at [30, 287] on button "Back" at bounding box center [47, 282] width 75 height 10
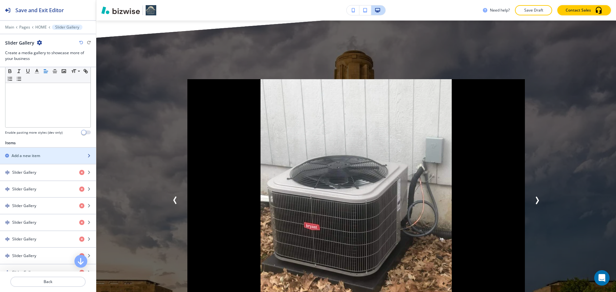
scroll to position [160, 0]
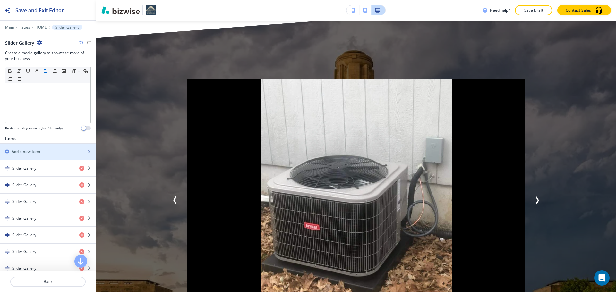
click at [63, 151] on div "Add a new item" at bounding box center [41, 152] width 82 height 6
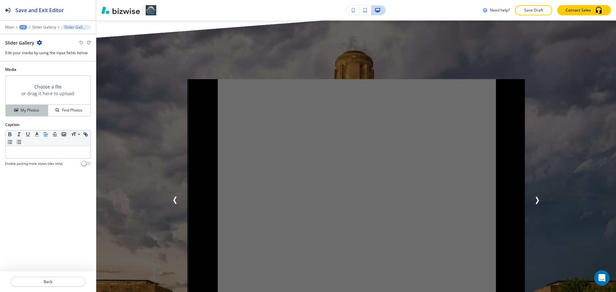
click at [35, 107] on button "My Photos" at bounding box center [27, 110] width 42 height 11
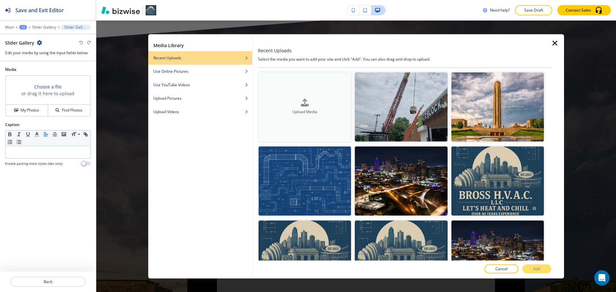
click at [330, 89] on button "Upload Media" at bounding box center [304, 106] width 92 height 69
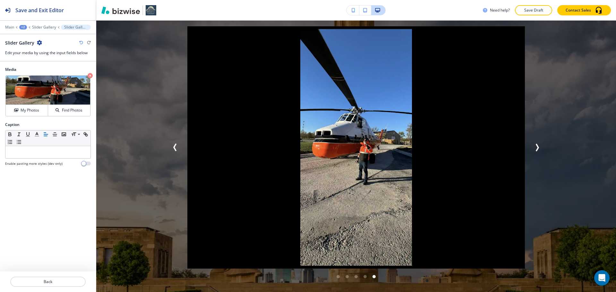
scroll to position [2954, 0]
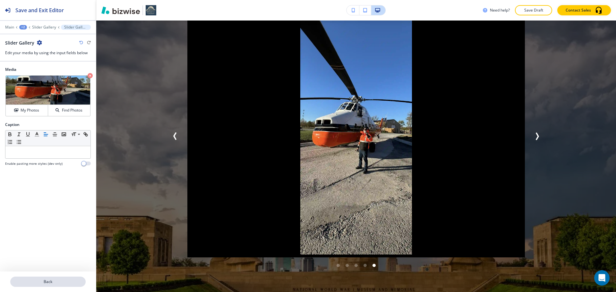
click at [55, 279] on p "Back" at bounding box center [48, 282] width 74 height 6
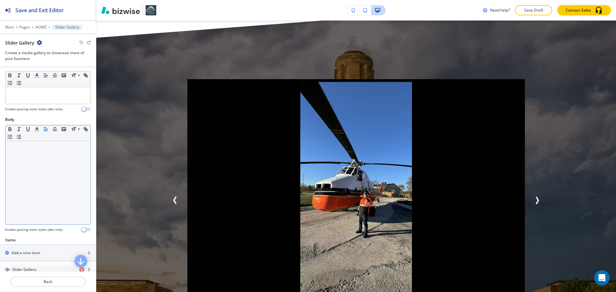
scroll to position [64, 0]
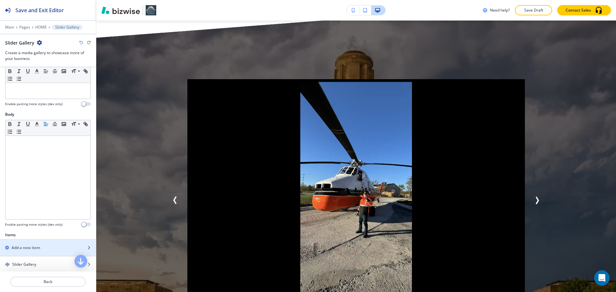
click at [47, 243] on div "button" at bounding box center [48, 242] width 96 height 5
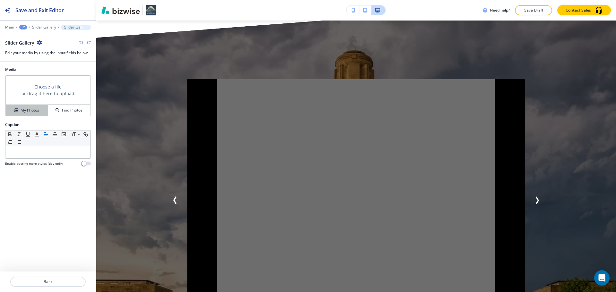
click at [43, 115] on button "My Photos" at bounding box center [27, 110] width 42 height 11
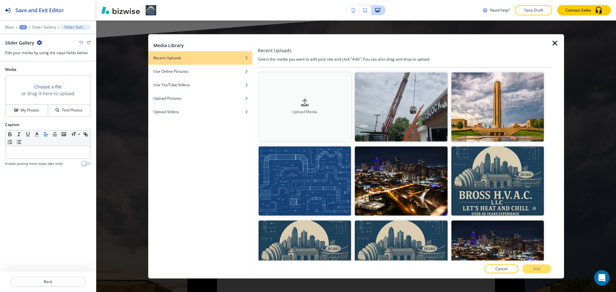
click at [309, 108] on div "button" at bounding box center [304, 108] width 92 height 3
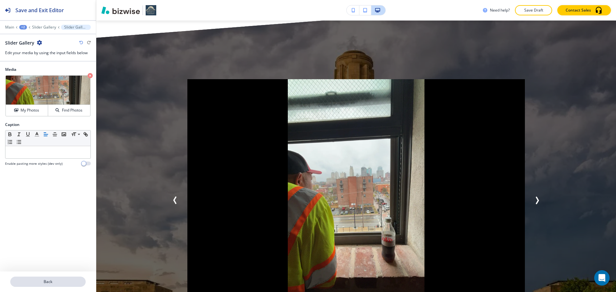
click at [67, 279] on p "Back" at bounding box center [48, 282] width 74 height 6
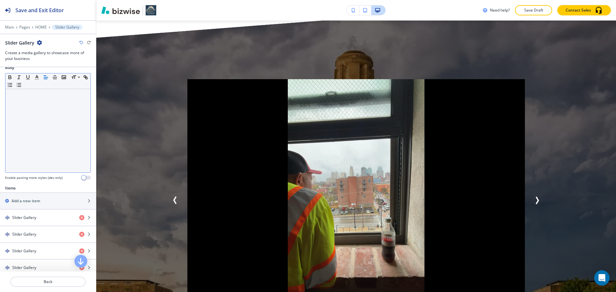
scroll to position [128, 0]
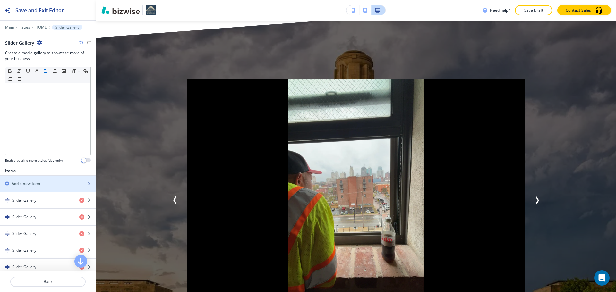
click at [61, 181] on div "Add a new item" at bounding box center [41, 184] width 82 height 6
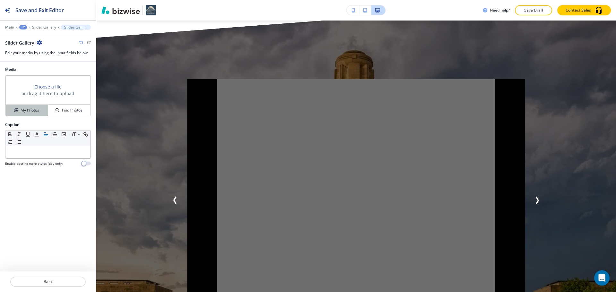
click at [18, 109] on icon "button" at bounding box center [16, 110] width 4 height 4
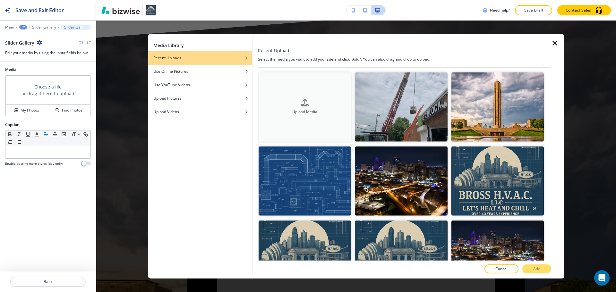
click at [323, 119] on button "Upload Media" at bounding box center [304, 106] width 92 height 69
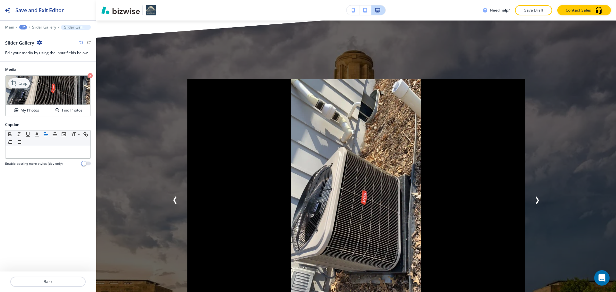
click at [25, 84] on p "Crop" at bounding box center [23, 83] width 9 height 6
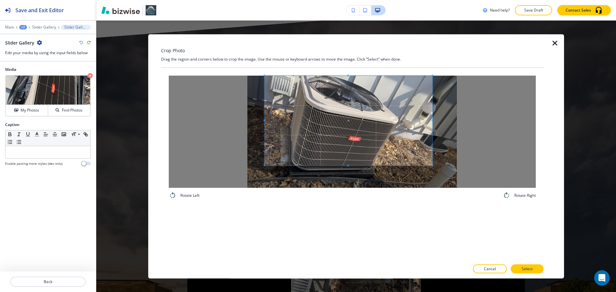
click at [365, 127] on span at bounding box center [349, 120] width 168 height 90
click at [412, 130] on div at bounding box center [340, 120] width 151 height 90
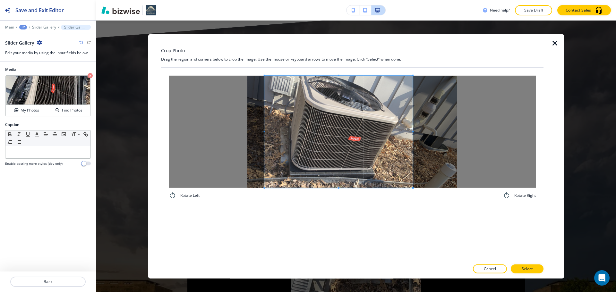
click at [336, 201] on div "Rotate Left Rotate Right" at bounding box center [352, 137] width 382 height 139
click at [416, 133] on div at bounding box center [341, 131] width 152 height 112
click at [525, 266] on p "Select" at bounding box center [526, 269] width 11 height 6
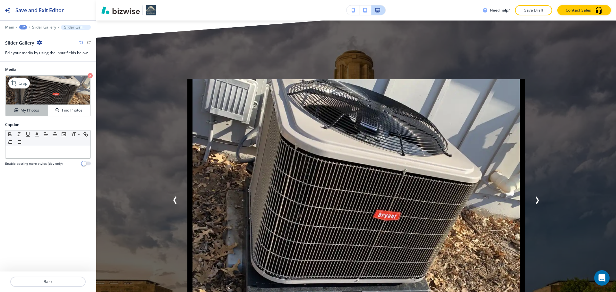
click at [24, 111] on h4 "My Photos" at bounding box center [30, 110] width 19 height 6
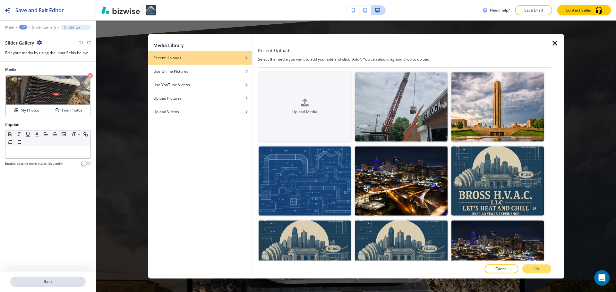
click at [56, 283] on p "Back" at bounding box center [48, 282] width 74 height 6
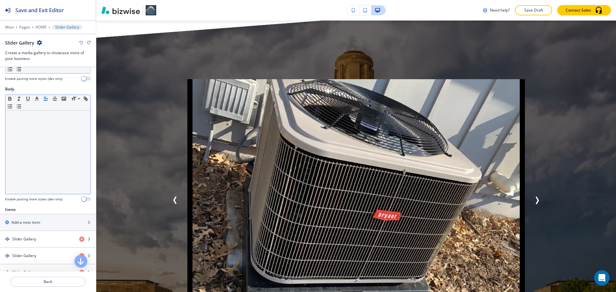
scroll to position [96, 0]
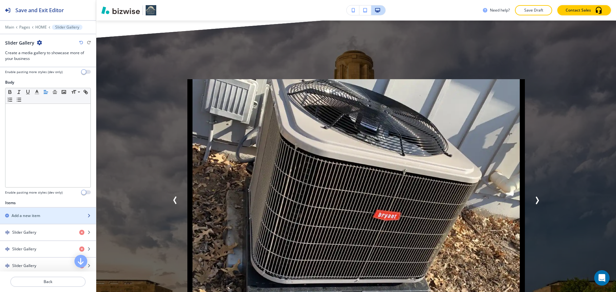
click at [60, 216] on div "Add a new item" at bounding box center [41, 216] width 82 height 6
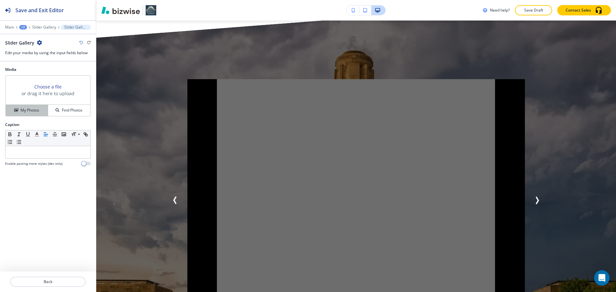
click at [39, 110] on div "My Photos" at bounding box center [27, 110] width 42 height 6
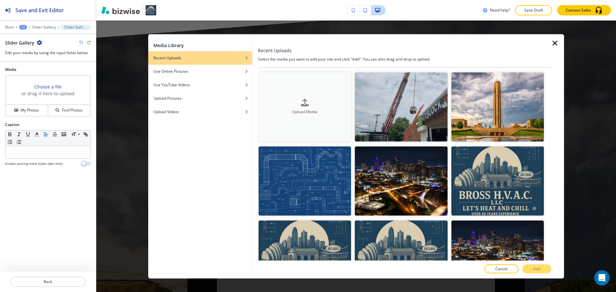
click at [344, 106] on div "Upload Media" at bounding box center [304, 107] width 92 height 16
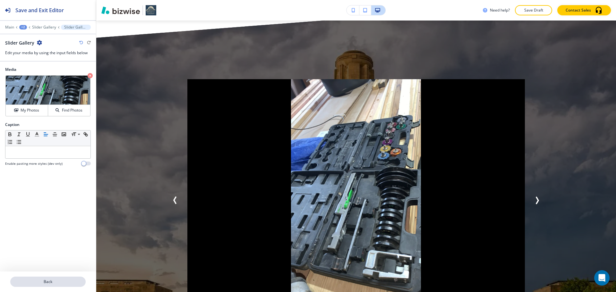
click at [52, 281] on p "Back" at bounding box center [48, 282] width 74 height 6
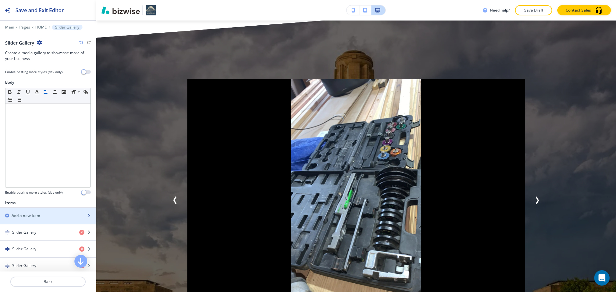
click at [24, 213] on h2 "Add a new item" at bounding box center [26, 216] width 29 height 6
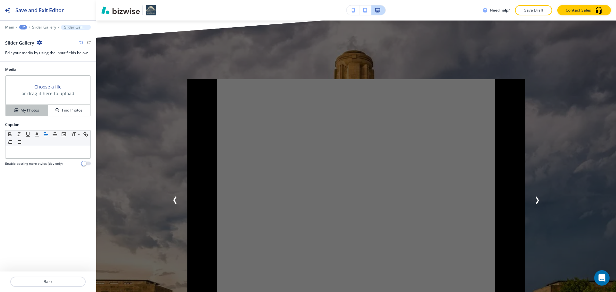
click at [35, 110] on h4 "My Photos" at bounding box center [30, 110] width 19 height 6
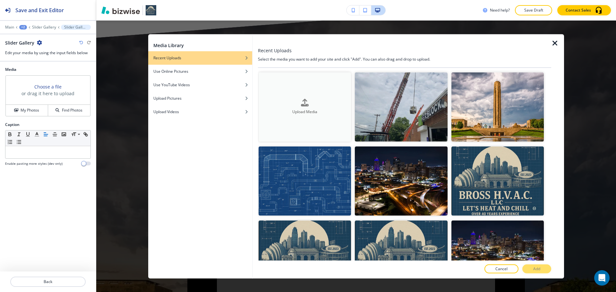
click at [281, 104] on div "Upload Media" at bounding box center [304, 107] width 92 height 16
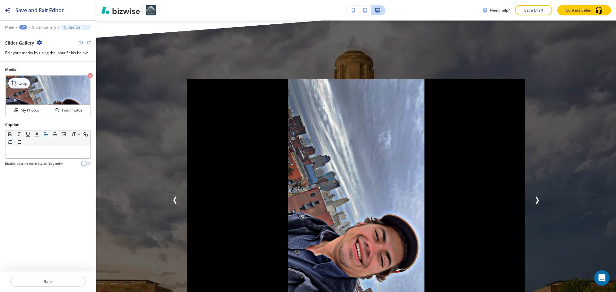
click at [19, 82] on p "Crop" at bounding box center [23, 83] width 9 height 6
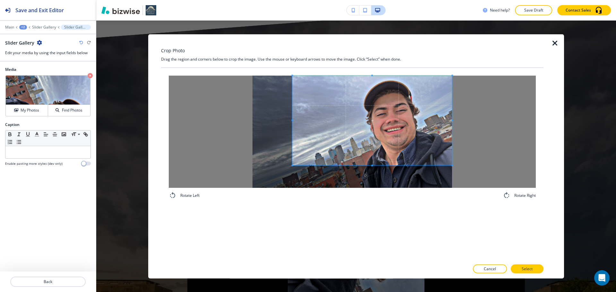
click at [386, 109] on span at bounding box center [372, 120] width 160 height 90
click at [303, 203] on div "Rotate Left Rotate Right" at bounding box center [352, 137] width 382 height 139
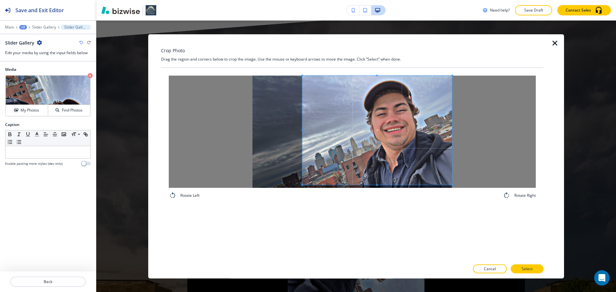
click at [381, 185] on div at bounding box center [377, 129] width 150 height 109
click at [519, 266] on button "Select" at bounding box center [527, 269] width 33 height 9
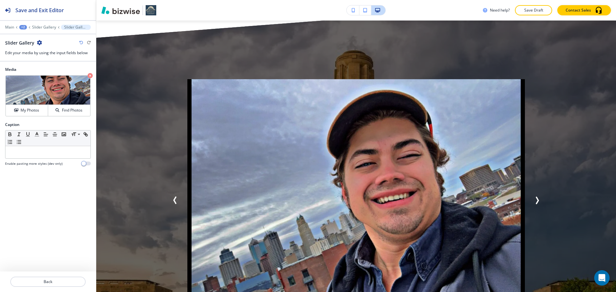
scroll to position [2922, 0]
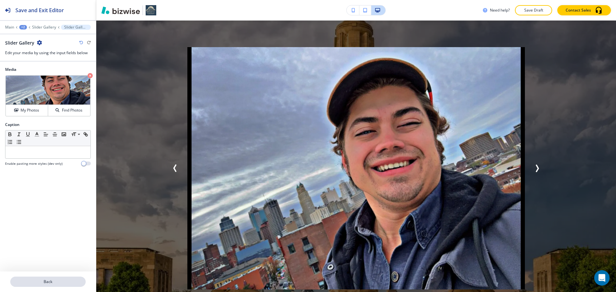
click at [49, 283] on p "Back" at bounding box center [48, 282] width 74 height 6
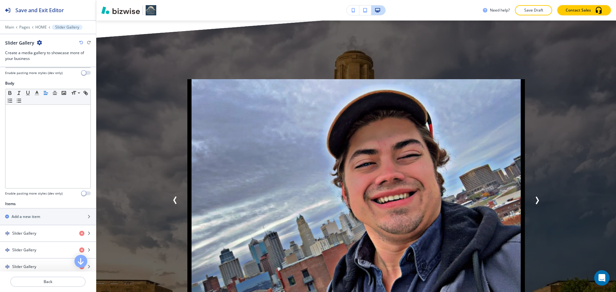
scroll to position [96, 0]
click at [32, 216] on h2 "Add a new item" at bounding box center [26, 216] width 29 height 6
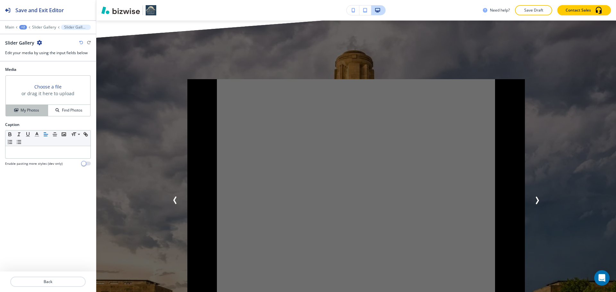
click at [36, 111] on h4 "My Photos" at bounding box center [30, 110] width 19 height 6
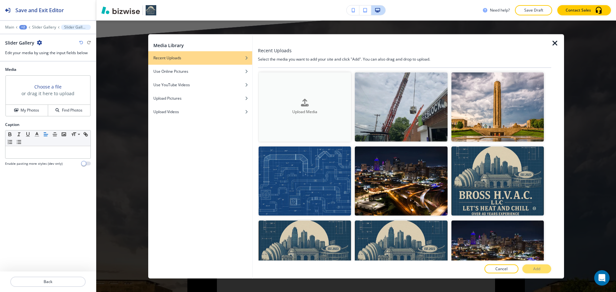
click at [302, 122] on button "Upload Media" at bounding box center [304, 106] width 92 height 69
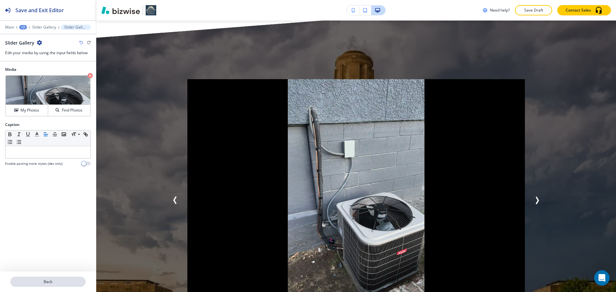
click at [72, 284] on p "Back" at bounding box center [48, 282] width 74 height 6
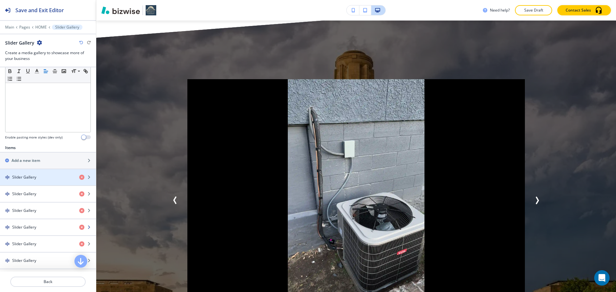
scroll to position [160, 0]
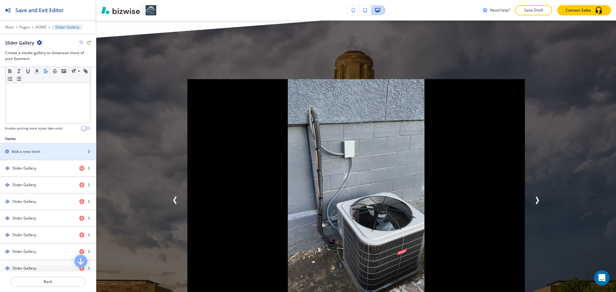
click at [46, 155] on div "button" at bounding box center [48, 157] width 96 height 5
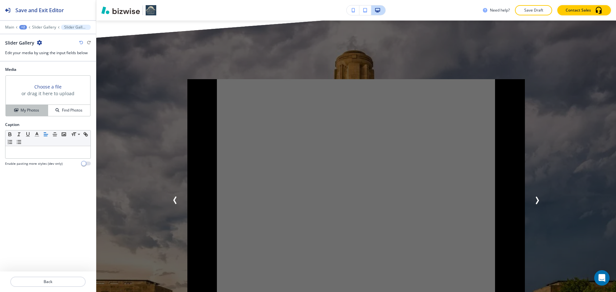
click at [37, 110] on h4 "My Photos" at bounding box center [30, 110] width 19 height 6
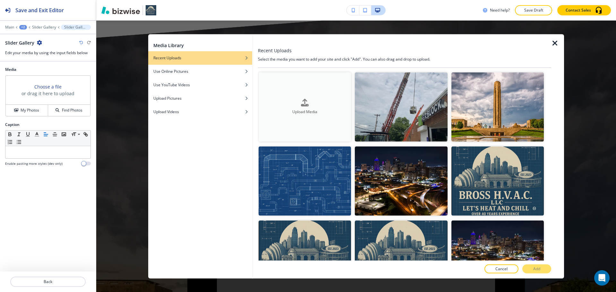
click at [330, 111] on h4 "Upload Media" at bounding box center [304, 112] width 92 height 6
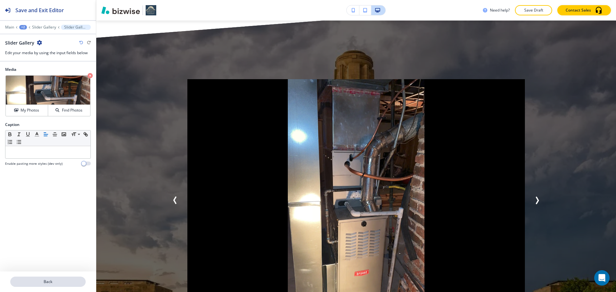
click at [22, 280] on p "Back" at bounding box center [48, 282] width 74 height 6
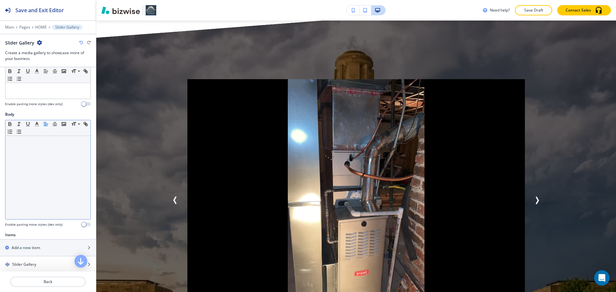
scroll to position [96, 0]
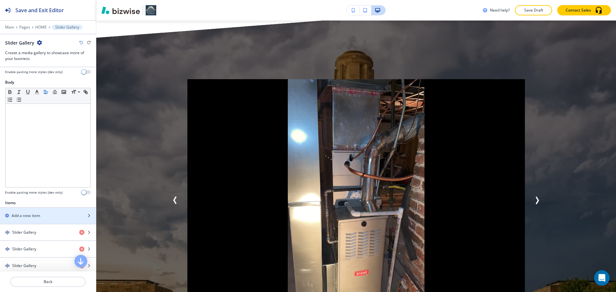
click at [38, 212] on div "button" at bounding box center [48, 210] width 96 height 5
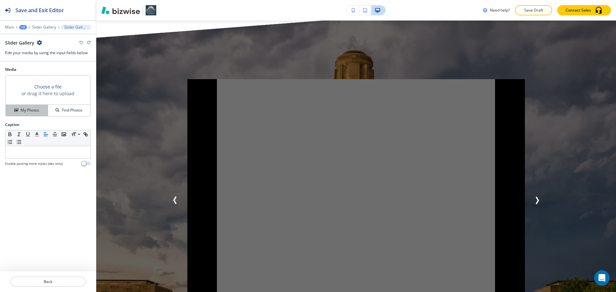
click at [36, 115] on button "My Photos" at bounding box center [27, 110] width 42 height 11
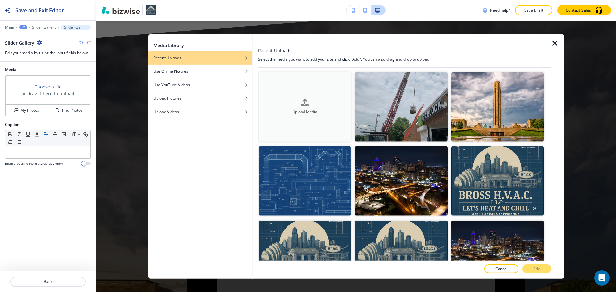
click at [305, 112] on h4 "Upload Media" at bounding box center [304, 112] width 92 height 6
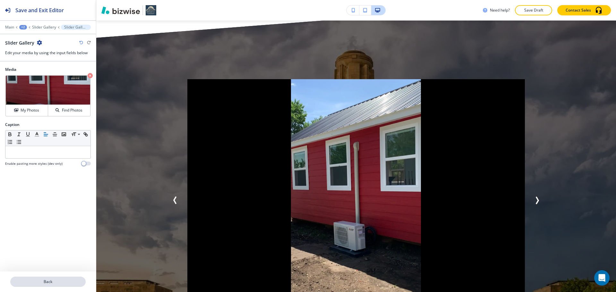
click at [82, 281] on p "Back" at bounding box center [48, 282] width 74 height 6
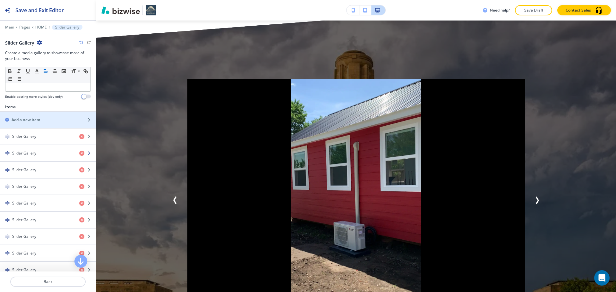
scroll to position [192, 0]
click at [47, 120] on div "Add a new item" at bounding box center [41, 120] width 82 height 6
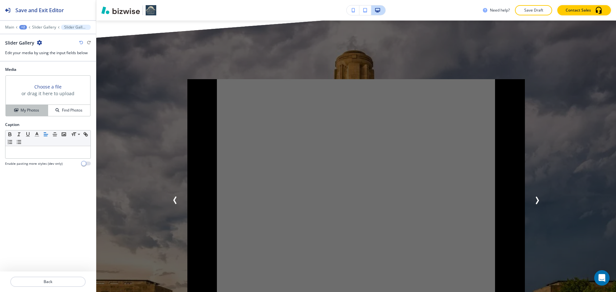
click at [40, 108] on div "My Photos" at bounding box center [27, 110] width 42 height 6
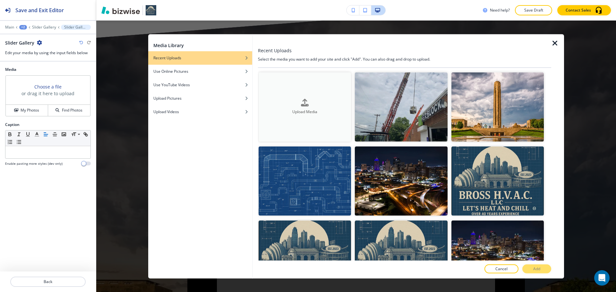
click at [296, 91] on button "Upload Media" at bounding box center [304, 106] width 92 height 69
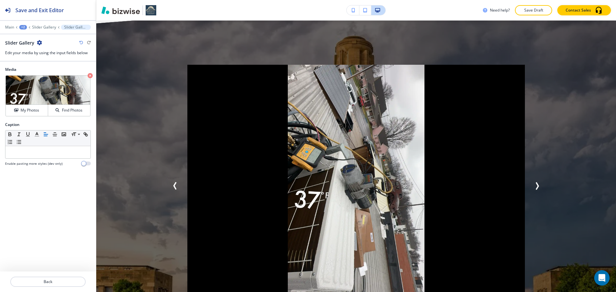
scroll to position [2922, 0]
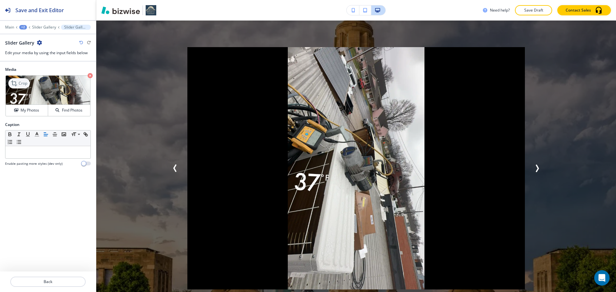
click at [14, 83] on icon at bounding box center [15, 84] width 8 height 8
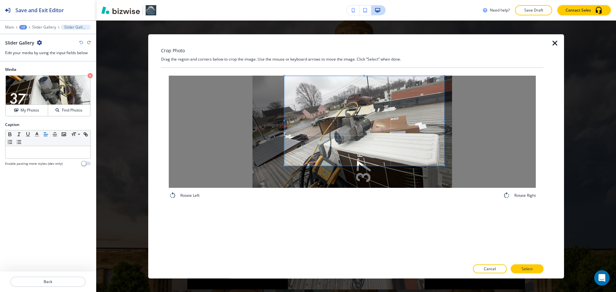
click at [347, 109] on span at bounding box center [364, 121] width 160 height 90
click at [286, 190] on div "Rotate Left Rotate Right" at bounding box center [352, 137] width 367 height 124
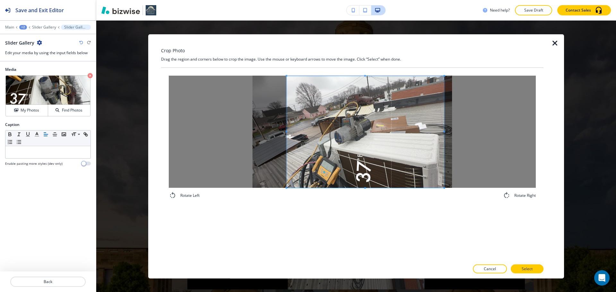
click at [359, 203] on div "Rotate Left Rotate Right" at bounding box center [352, 137] width 382 height 139
click at [539, 268] on button "Select" at bounding box center [527, 269] width 33 height 9
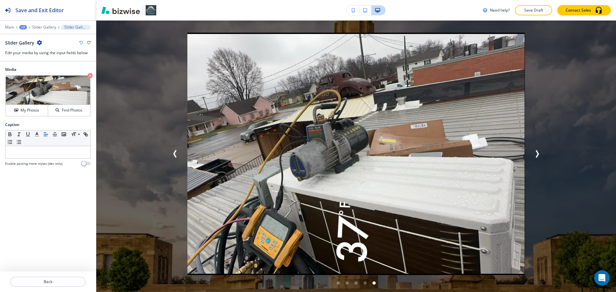
scroll to position [2986, 0]
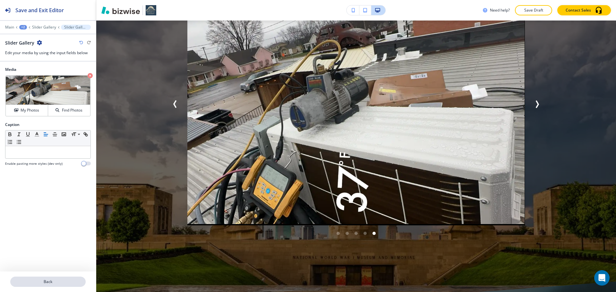
click at [49, 280] on p "Back" at bounding box center [48, 282] width 74 height 6
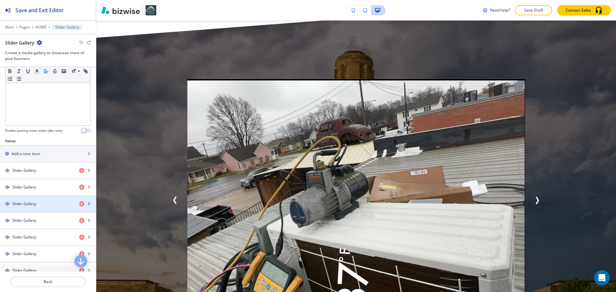
scroll to position [160, 0]
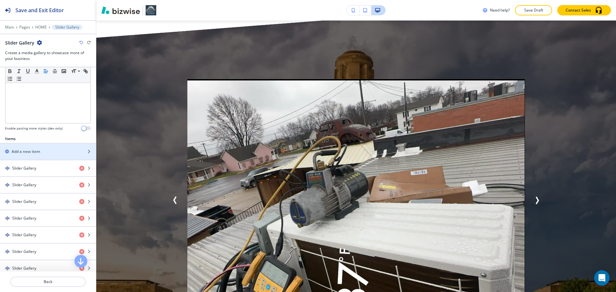
click at [41, 156] on div "button" at bounding box center [48, 157] width 96 height 5
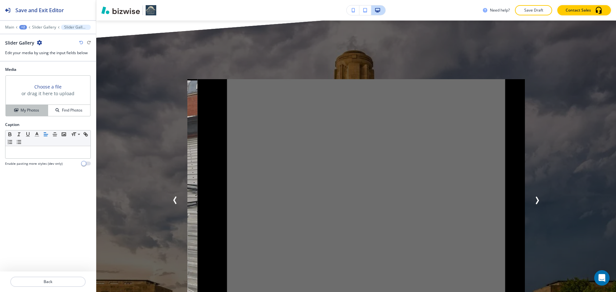
click at [38, 111] on h4 "My Photos" at bounding box center [30, 110] width 19 height 6
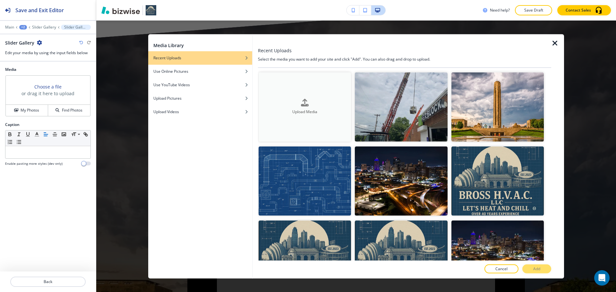
click at [308, 116] on button "Upload Media" at bounding box center [304, 106] width 92 height 69
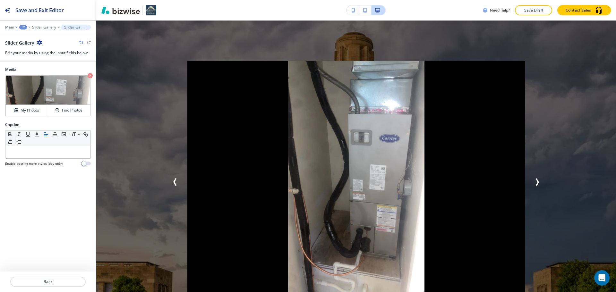
scroll to position [2954, 0]
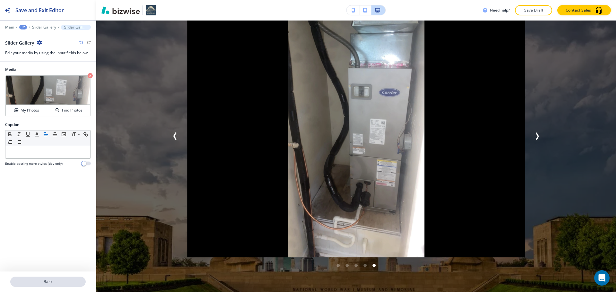
click at [50, 285] on button "Back" at bounding box center [47, 282] width 75 height 10
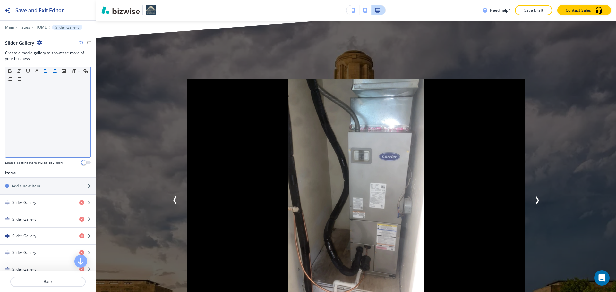
scroll to position [128, 0]
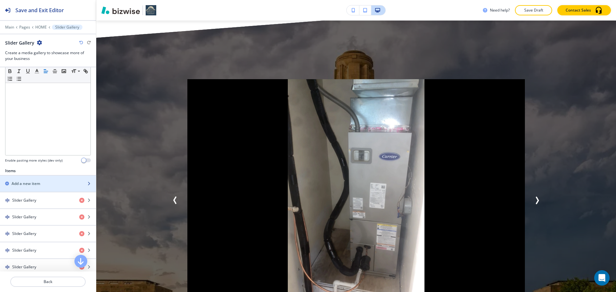
click at [56, 183] on div "Add a new item" at bounding box center [41, 184] width 82 height 6
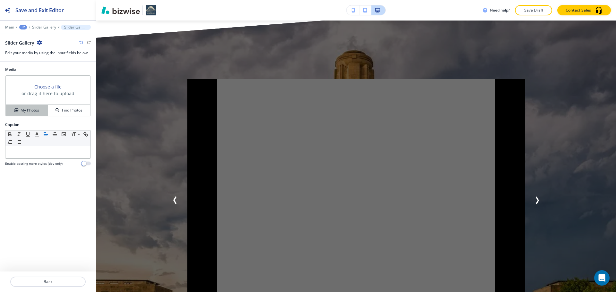
click at [42, 112] on div "My Photos" at bounding box center [27, 110] width 42 height 6
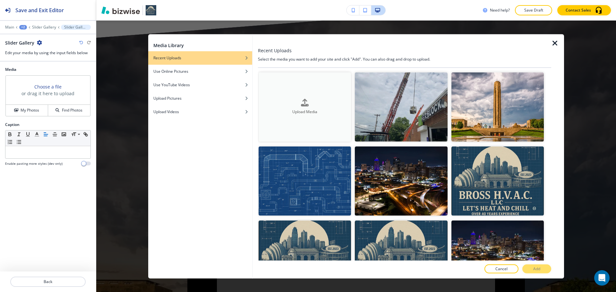
click at [334, 108] on div "button" at bounding box center [304, 108] width 92 height 3
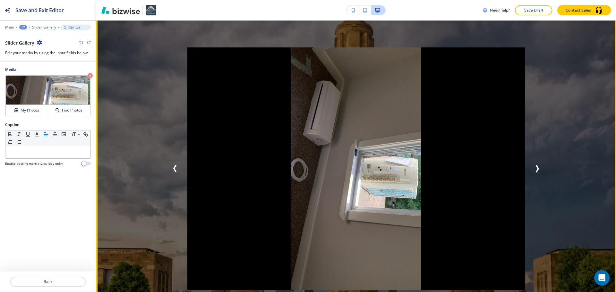
scroll to position [2922, 0]
click at [307, 143] on img at bounding box center [355, 168] width 337 height 242
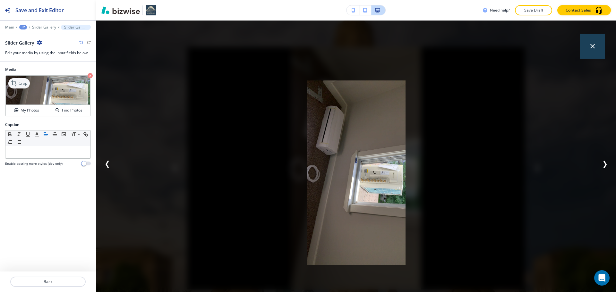
click at [23, 85] on p "Crop" at bounding box center [23, 83] width 9 height 6
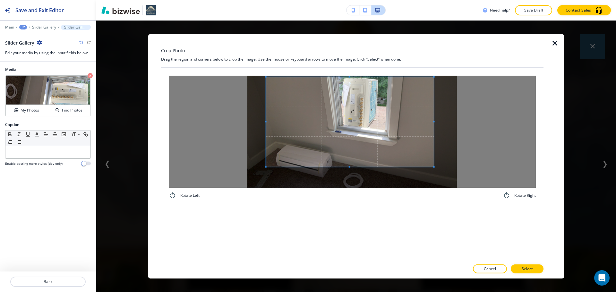
click at [321, 149] on span at bounding box center [350, 122] width 168 height 90
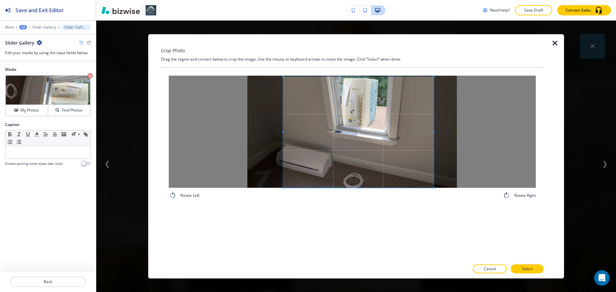
click at [282, 209] on div "Rotate Left Rotate Right" at bounding box center [352, 164] width 382 height 193
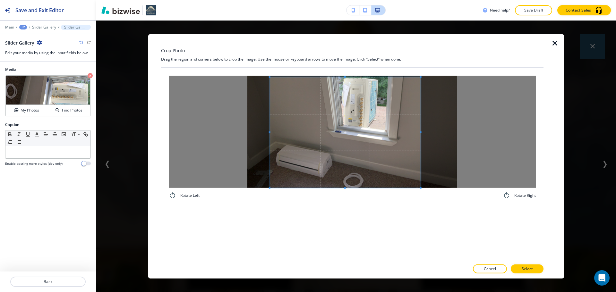
click at [322, 170] on span at bounding box center [345, 132] width 151 height 111
click at [516, 272] on button "Select" at bounding box center [527, 269] width 33 height 9
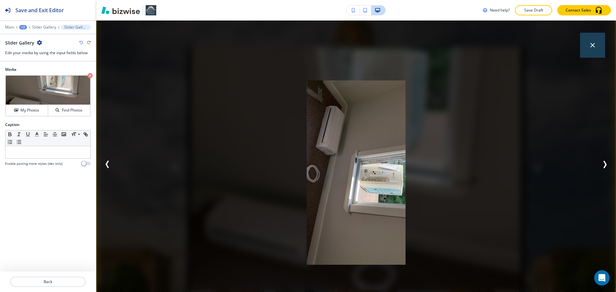
click at [589, 51] on button "button" at bounding box center [592, 45] width 25 height 25
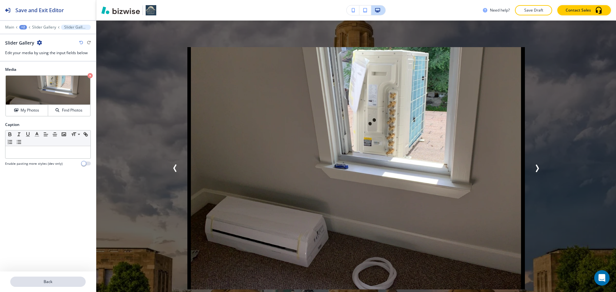
click at [72, 279] on p "Back" at bounding box center [48, 282] width 74 height 6
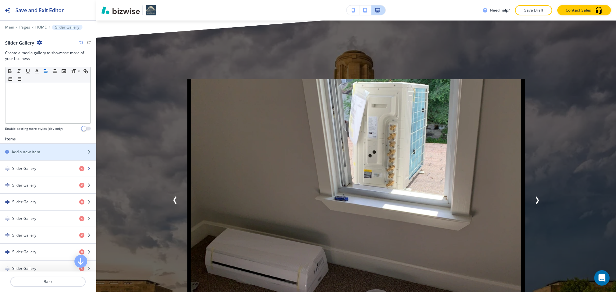
scroll to position [160, 0]
click at [42, 152] on div "Add a new item" at bounding box center [41, 152] width 82 height 6
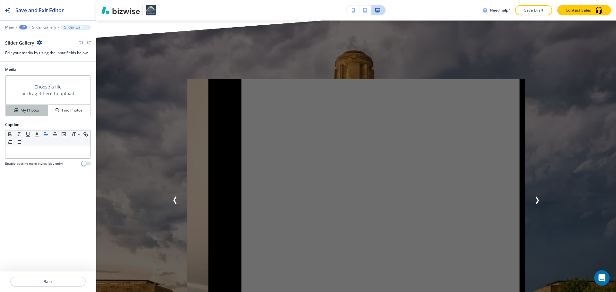
click at [22, 113] on h4 "My Photos" at bounding box center [30, 110] width 19 height 6
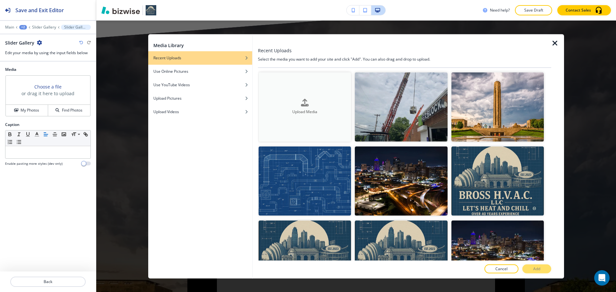
click at [329, 127] on button "Upload Media" at bounding box center [304, 106] width 92 height 69
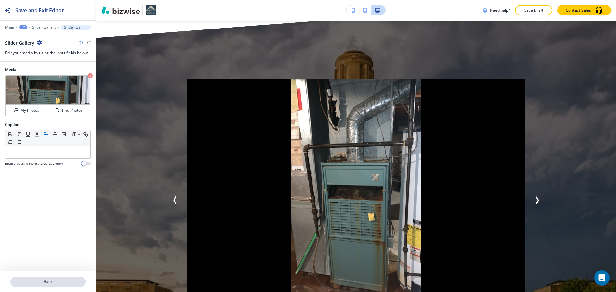
click at [49, 281] on p "Back" at bounding box center [48, 282] width 74 height 6
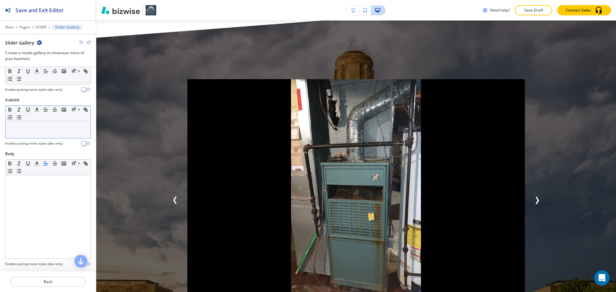
scroll to position [64, 0]
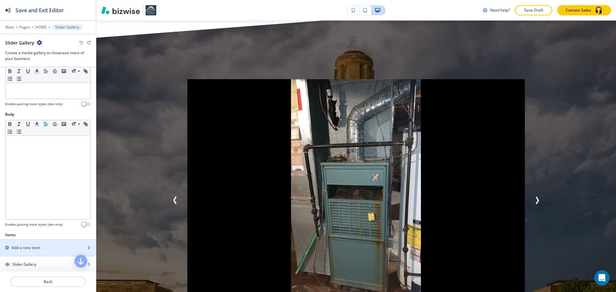
click at [44, 245] on div "Add a new item" at bounding box center [41, 248] width 82 height 6
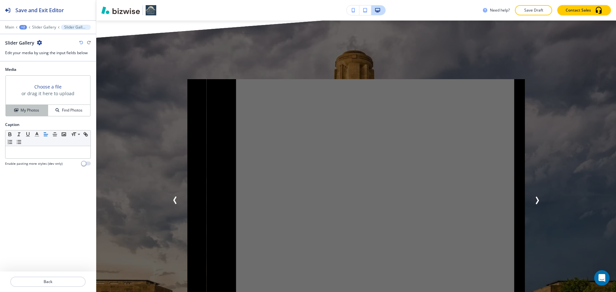
click at [35, 109] on h4 "My Photos" at bounding box center [30, 110] width 19 height 6
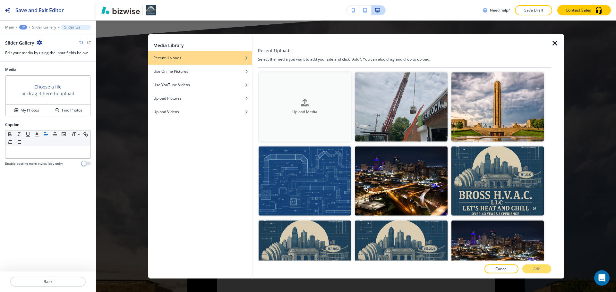
click at [317, 113] on h4 "Upload Media" at bounding box center [304, 112] width 92 height 6
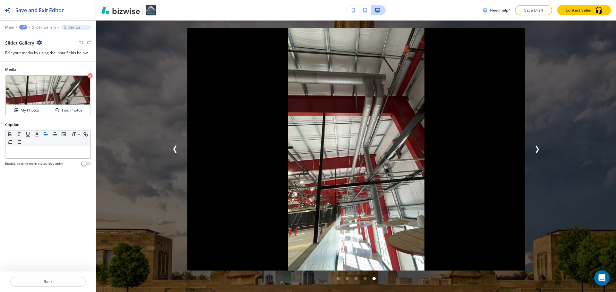
scroll to position [2954, 0]
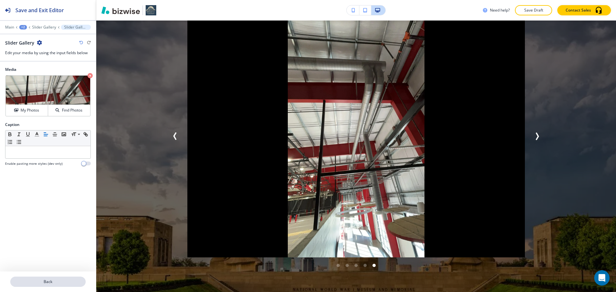
click at [30, 284] on p "Back" at bounding box center [48, 282] width 74 height 6
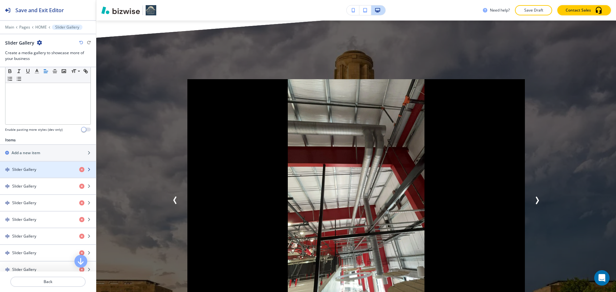
scroll to position [160, 0]
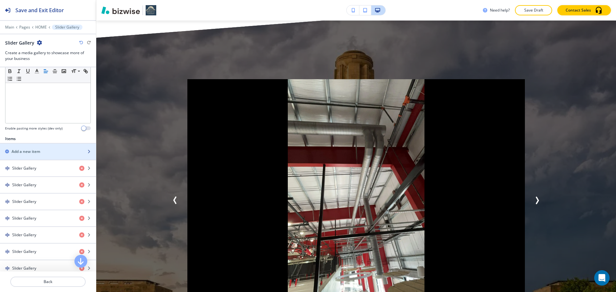
click at [38, 152] on h2 "Add a new item" at bounding box center [26, 152] width 29 height 6
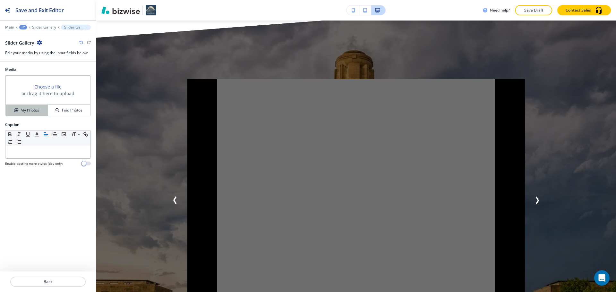
click at [44, 108] on div "My Photos" at bounding box center [27, 110] width 42 height 6
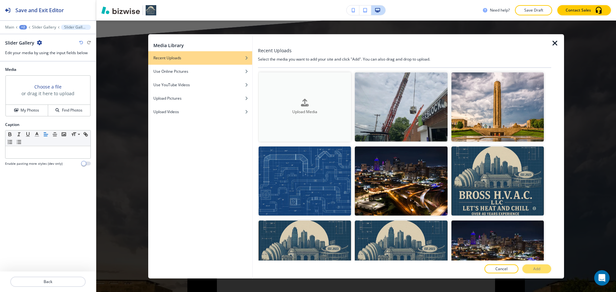
click at [308, 103] on icon "button" at bounding box center [305, 103] width 8 height 8
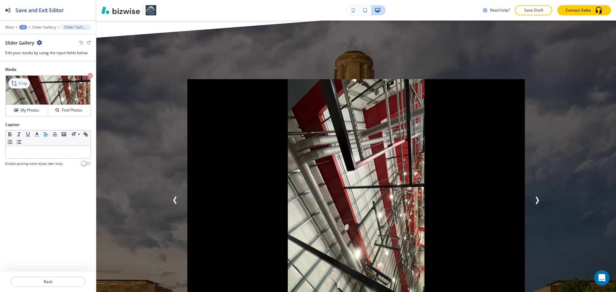
click at [22, 86] on p "Crop" at bounding box center [23, 83] width 9 height 6
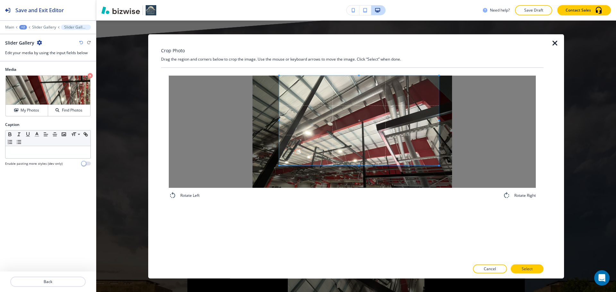
click at [344, 128] on span at bounding box center [359, 120] width 160 height 90
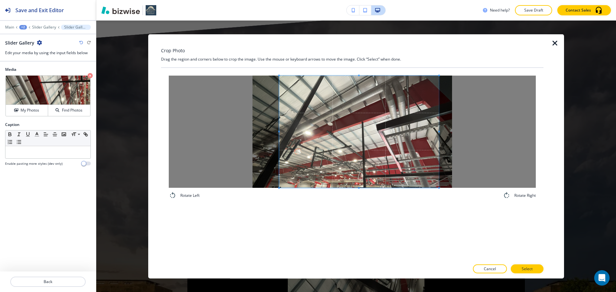
click at [363, 213] on div "Rotate Left Rotate Right" at bounding box center [352, 164] width 382 height 193
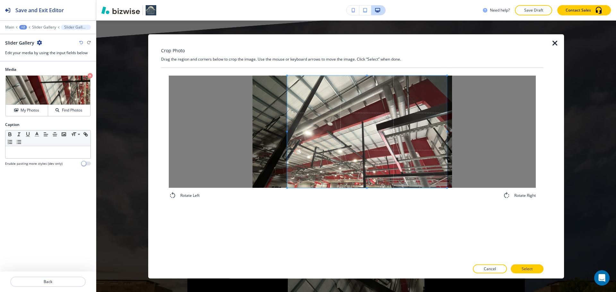
click at [368, 164] on span at bounding box center [367, 131] width 160 height 112
click at [529, 266] on button "Select" at bounding box center [527, 269] width 33 height 9
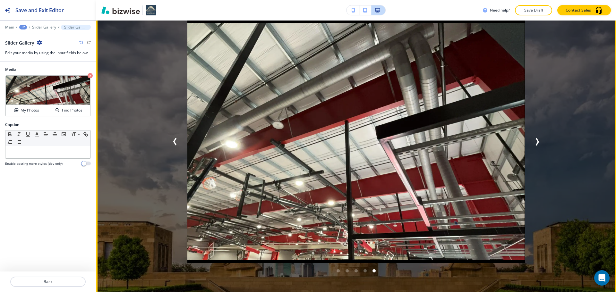
scroll to position [2954, 0]
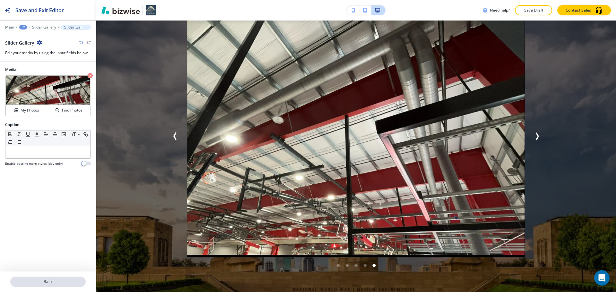
click at [67, 283] on p "Back" at bounding box center [48, 282] width 74 height 6
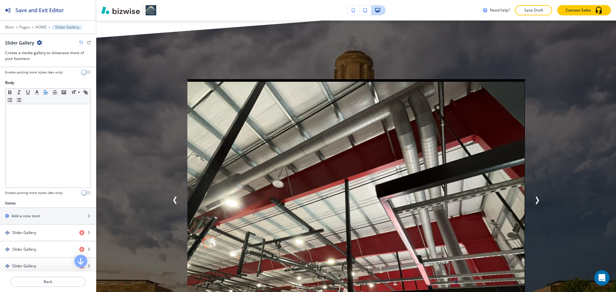
scroll to position [96, 0]
click at [55, 215] on div "Add a new item" at bounding box center [41, 216] width 82 height 6
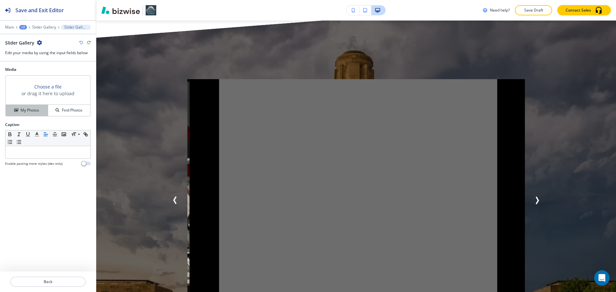
click at [36, 109] on h4 "My Photos" at bounding box center [30, 110] width 19 height 6
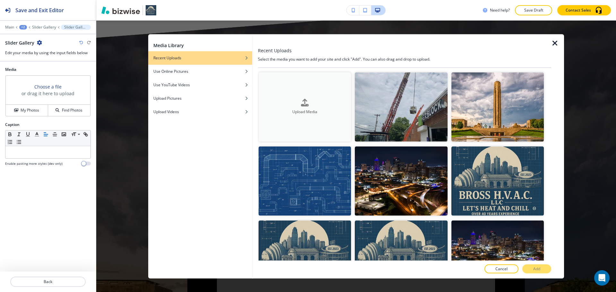
click at [314, 122] on button "Upload Media" at bounding box center [304, 106] width 92 height 69
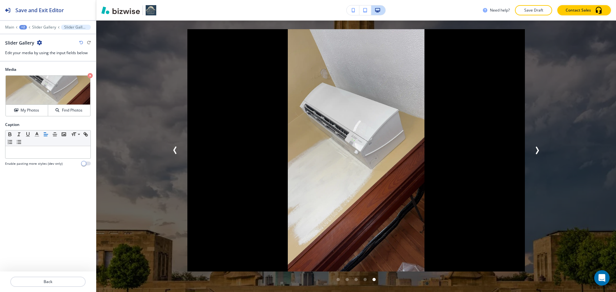
scroll to position [2954, 0]
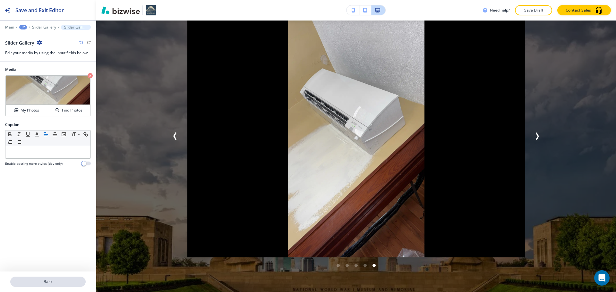
click at [46, 277] on button "Back" at bounding box center [47, 282] width 75 height 10
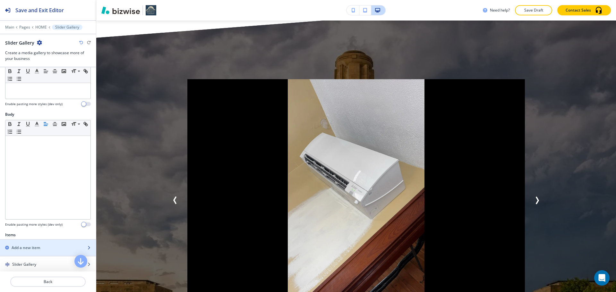
scroll to position [96, 0]
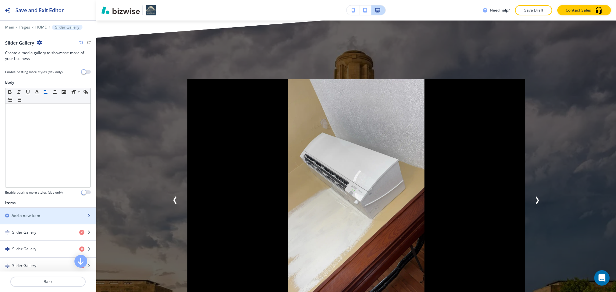
click at [45, 215] on div "Add a new item" at bounding box center [41, 216] width 82 height 6
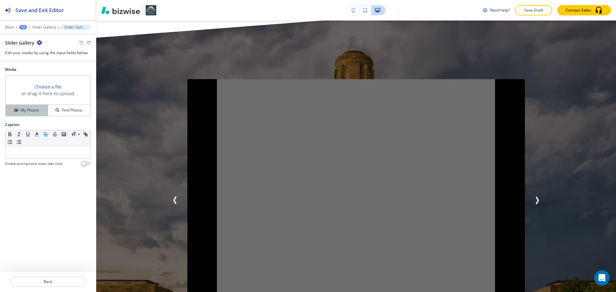
click at [29, 115] on button "My Photos" at bounding box center [27, 110] width 42 height 11
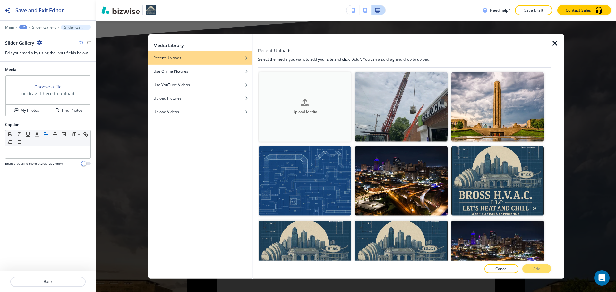
click at [281, 104] on div "Upload Media" at bounding box center [304, 107] width 92 height 16
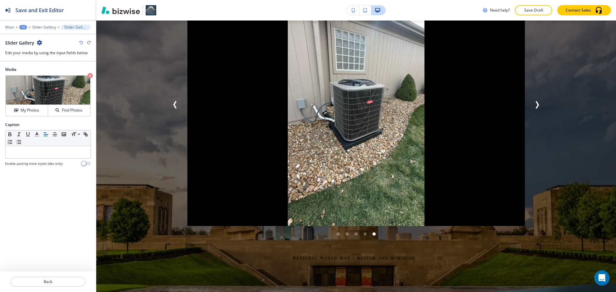
scroll to position [2986, 0]
click at [45, 279] on button "Back" at bounding box center [47, 282] width 75 height 10
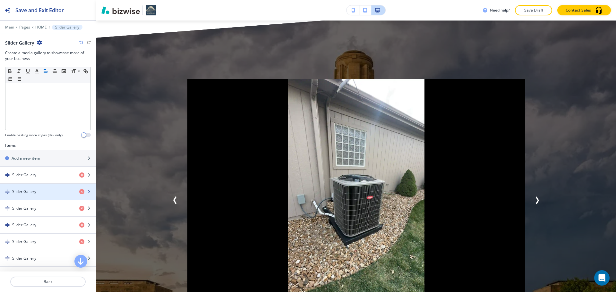
scroll to position [160, 0]
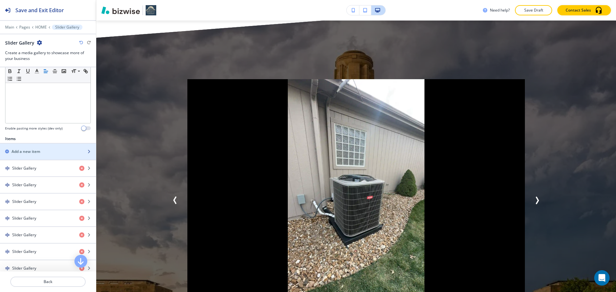
click at [61, 155] on div "button" at bounding box center [48, 157] width 96 height 5
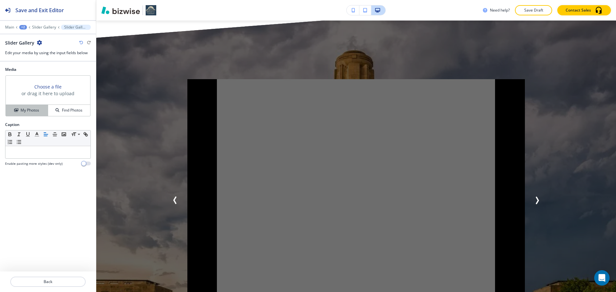
click at [32, 106] on button "My Photos" at bounding box center [27, 110] width 42 height 11
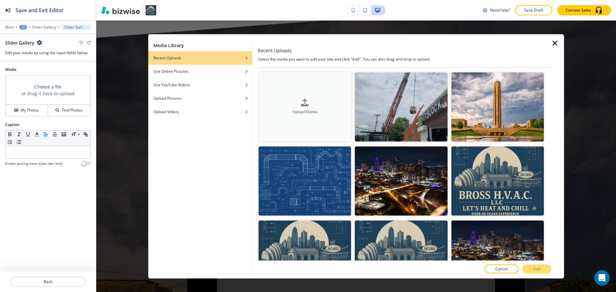
click at [322, 104] on div "Upload Media" at bounding box center [304, 107] width 92 height 16
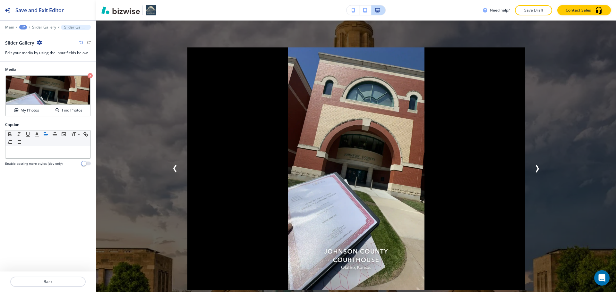
scroll to position [2922, 0]
click at [58, 283] on p "Back" at bounding box center [48, 282] width 74 height 6
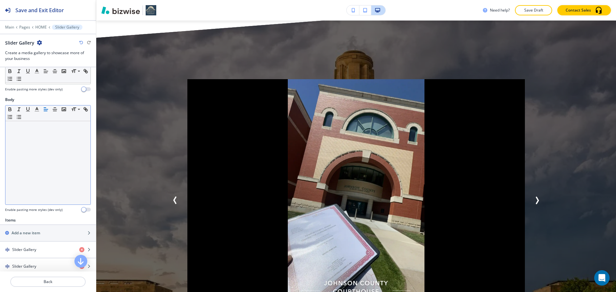
scroll to position [96, 0]
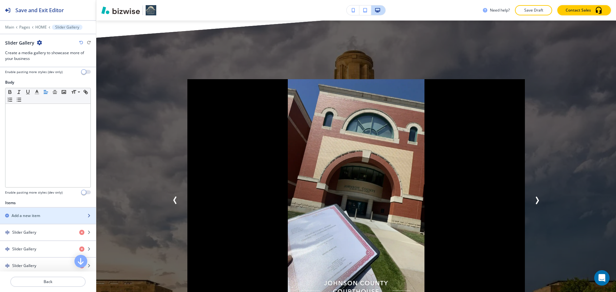
click at [42, 221] on div "button" at bounding box center [48, 221] width 96 height 5
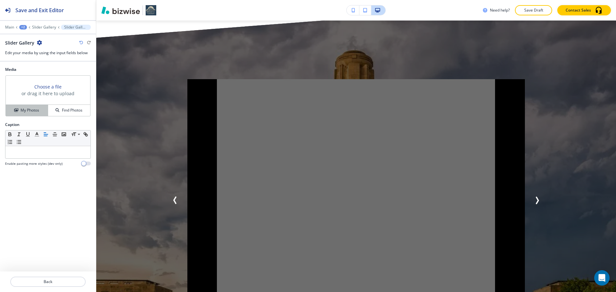
click at [29, 113] on h4 "My Photos" at bounding box center [30, 110] width 19 height 6
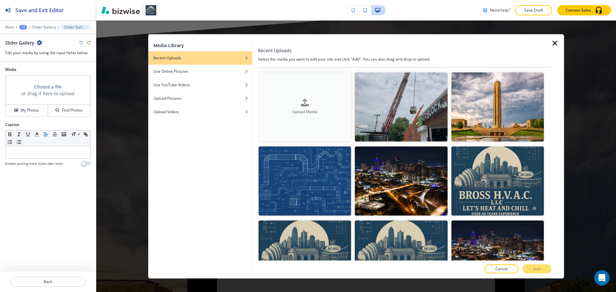
click at [274, 116] on button "Upload Media" at bounding box center [304, 106] width 92 height 69
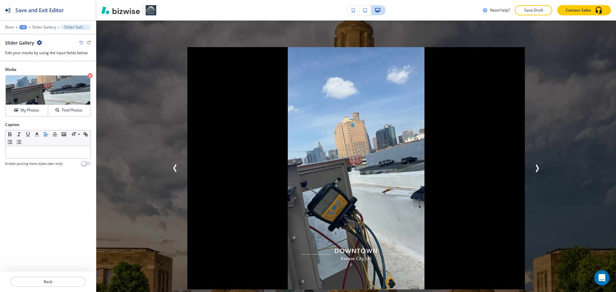
scroll to position [2954, 0]
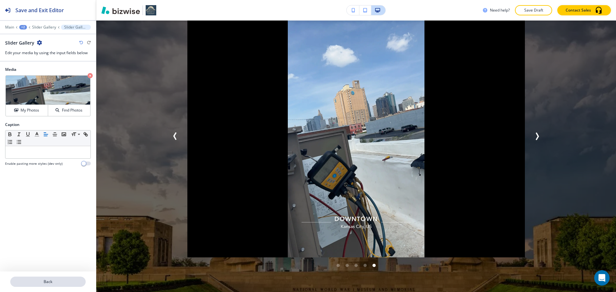
click at [57, 277] on button "Back" at bounding box center [47, 282] width 75 height 10
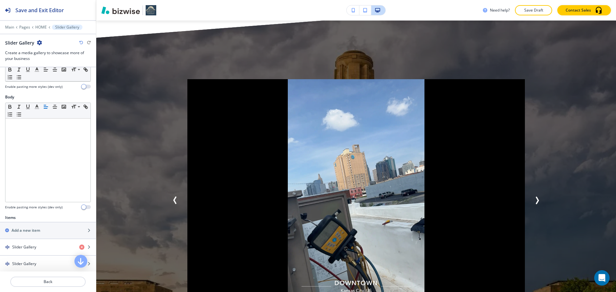
scroll to position [128, 0]
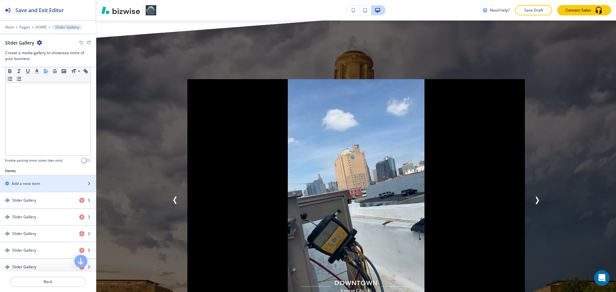
click at [54, 187] on div "button" at bounding box center [48, 189] width 96 height 5
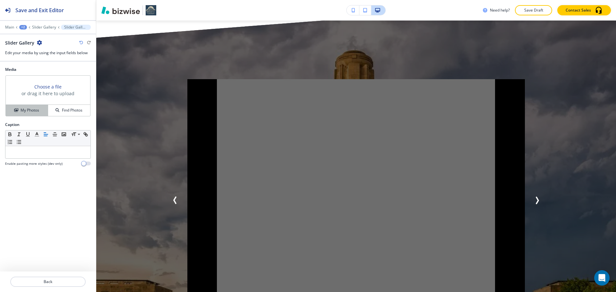
click at [40, 111] on div "My Photos" at bounding box center [27, 110] width 42 height 6
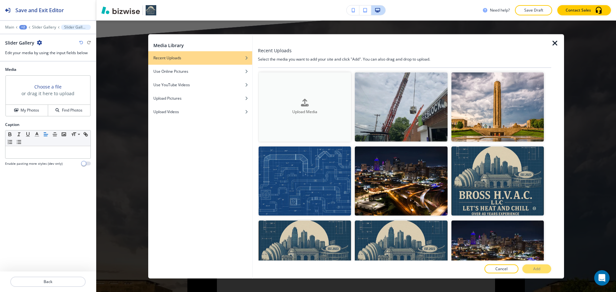
click at [265, 117] on button "Upload Media" at bounding box center [304, 106] width 92 height 69
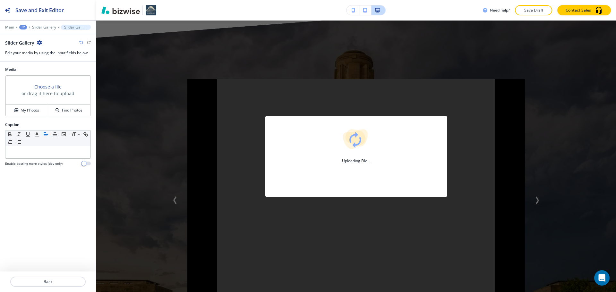
click at [173, 183] on div "Uploading File..." at bounding box center [355, 157] width 519 height 272
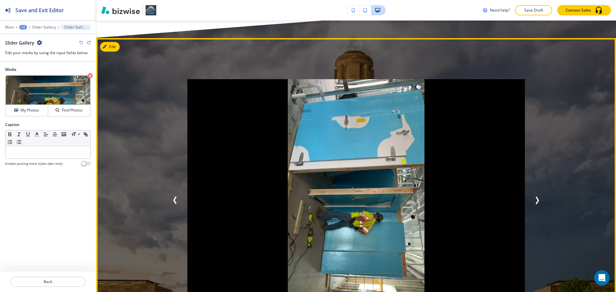
click at [173, 197] on icon "Previous Slide" at bounding box center [175, 201] width 8 height 8
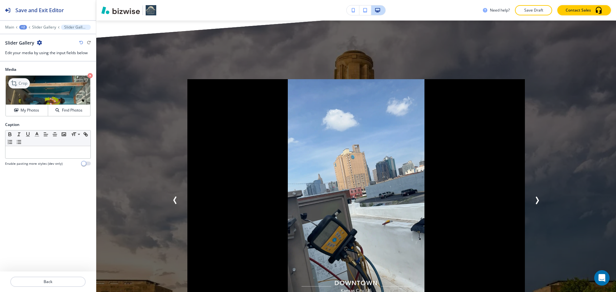
click at [25, 86] on div "Crop" at bounding box center [18, 83] width 21 height 10
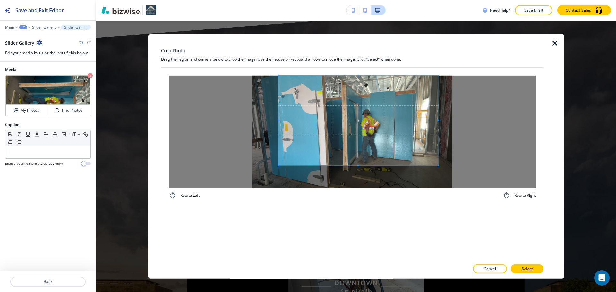
click at [372, 143] on span at bounding box center [358, 120] width 160 height 90
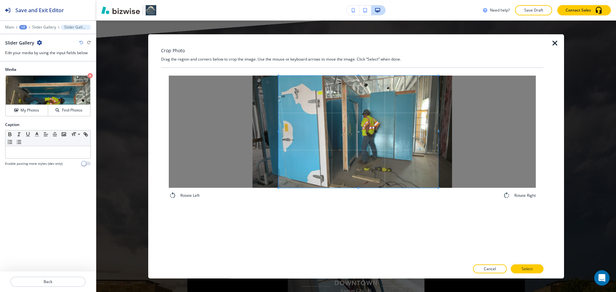
click at [356, 217] on div "Rotate Left Rotate Right" at bounding box center [352, 164] width 382 height 193
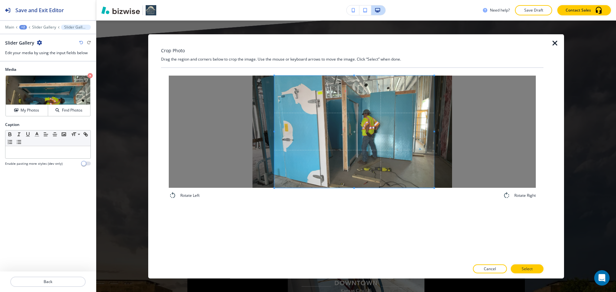
click at [421, 156] on span at bounding box center [354, 131] width 160 height 112
click at [526, 265] on button "Select" at bounding box center [527, 269] width 33 height 9
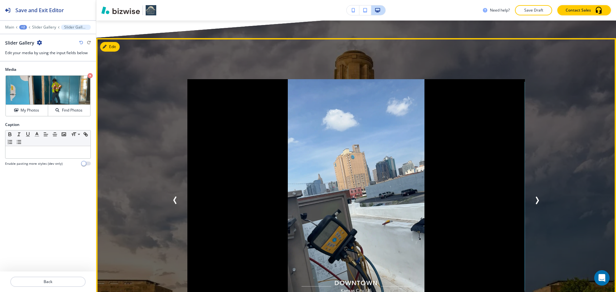
click at [534, 197] on icon "Next Slide" at bounding box center [537, 201] width 8 height 8
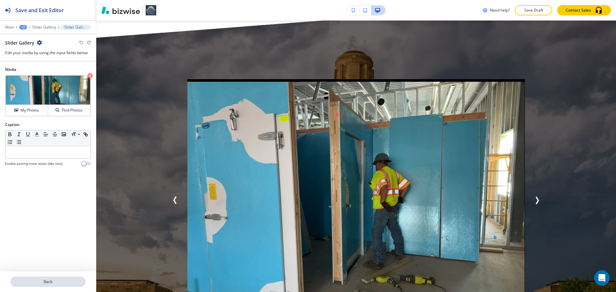
click at [53, 280] on p "Back" at bounding box center [48, 282] width 74 height 6
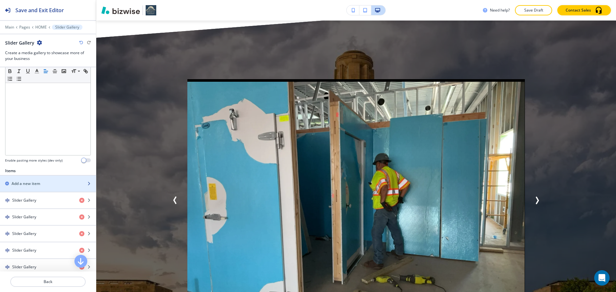
click at [63, 186] on div "Add a new item" at bounding box center [41, 184] width 82 height 6
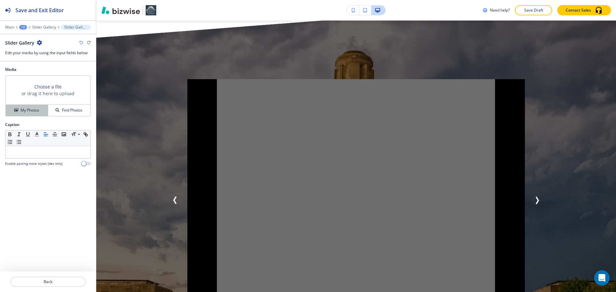
click at [37, 113] on h4 "My Photos" at bounding box center [30, 110] width 19 height 6
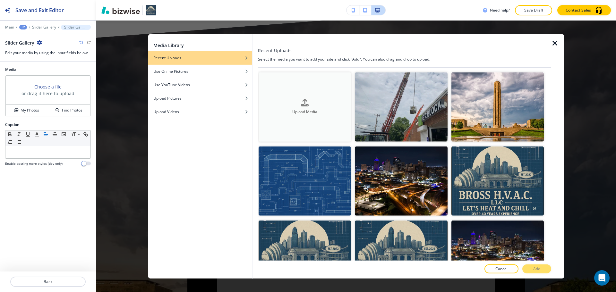
click at [325, 118] on button "Upload Media" at bounding box center [304, 106] width 92 height 69
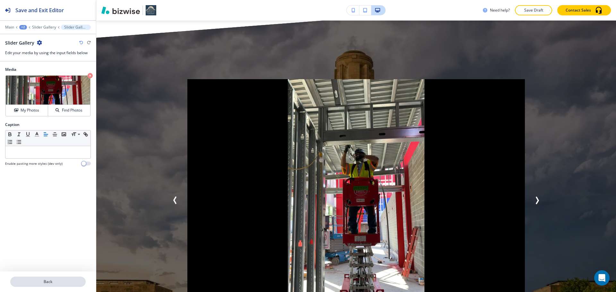
click at [59, 280] on p "Back" at bounding box center [48, 282] width 74 height 6
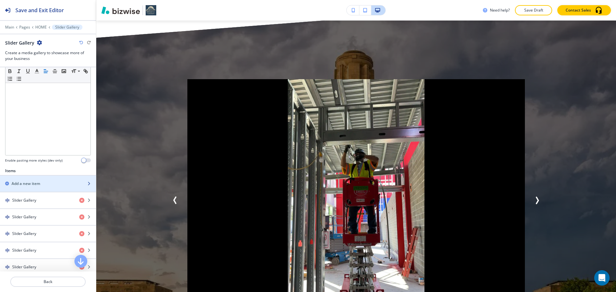
click at [52, 189] on div "button" at bounding box center [48, 189] width 96 height 5
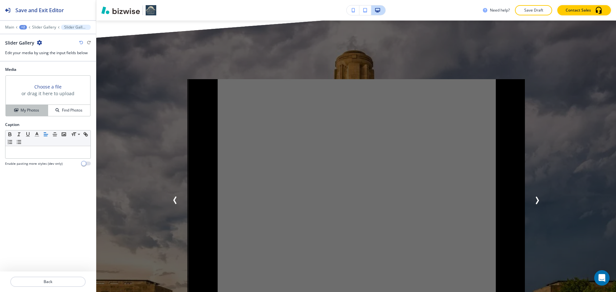
click at [42, 107] on button "My Photos" at bounding box center [27, 110] width 42 height 11
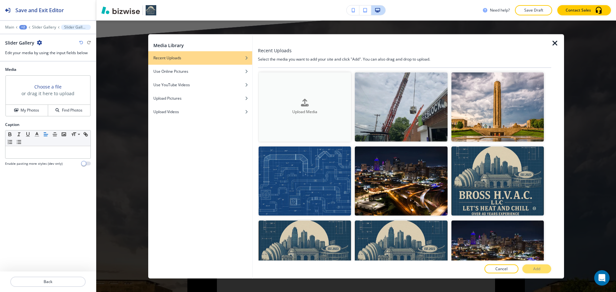
click at [304, 132] on button "Upload Media" at bounding box center [304, 106] width 92 height 69
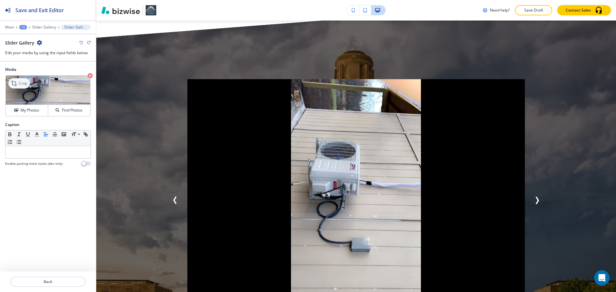
click at [23, 83] on p "Crop" at bounding box center [23, 83] width 9 height 6
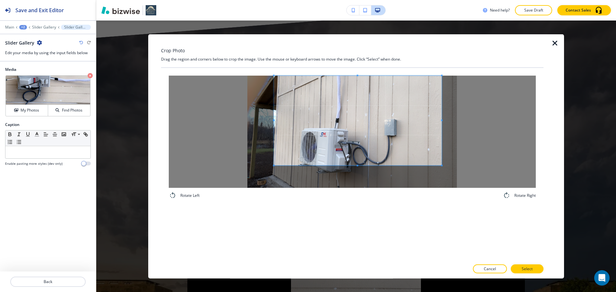
click at [367, 107] on span at bounding box center [358, 120] width 168 height 90
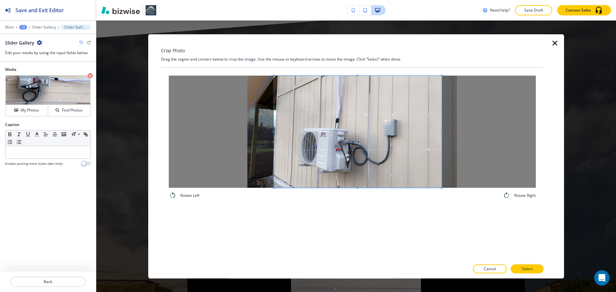
click at [357, 209] on div "Rotate Left Rotate Right" at bounding box center [352, 164] width 382 height 193
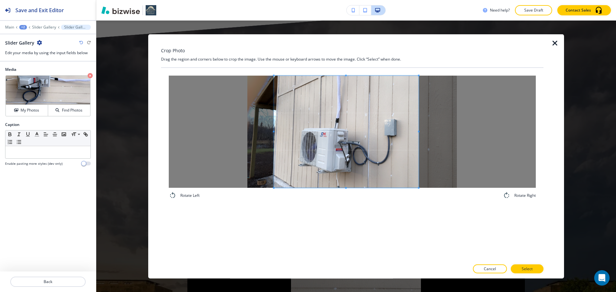
click at [418, 131] on div at bounding box center [346, 131] width 145 height 112
click at [541, 267] on button "Select" at bounding box center [527, 269] width 33 height 9
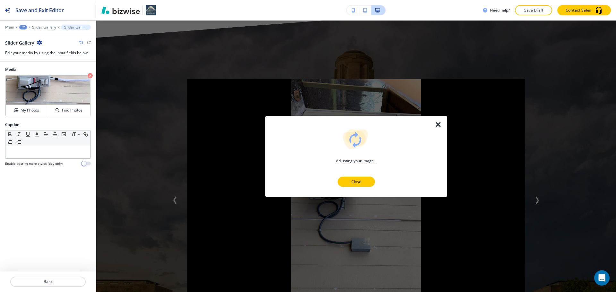
click at [351, 179] on p "Close" at bounding box center [356, 182] width 21 height 6
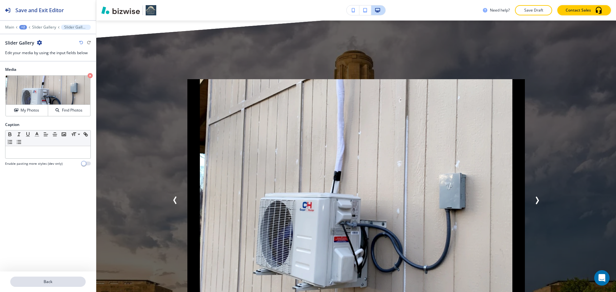
click at [48, 281] on p "Back" at bounding box center [48, 282] width 74 height 6
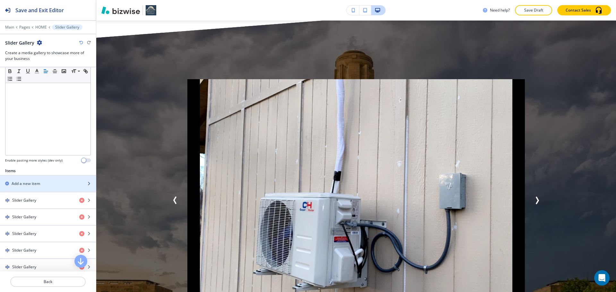
click at [29, 180] on div "button" at bounding box center [48, 178] width 96 height 5
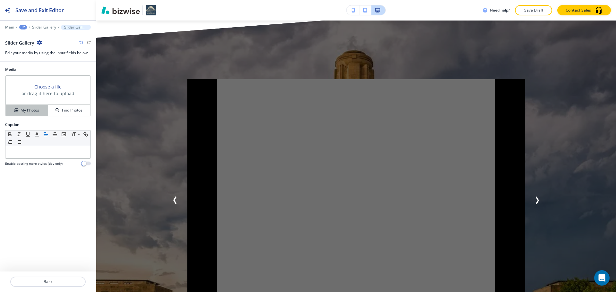
click at [33, 115] on button "My Photos" at bounding box center [27, 110] width 42 height 11
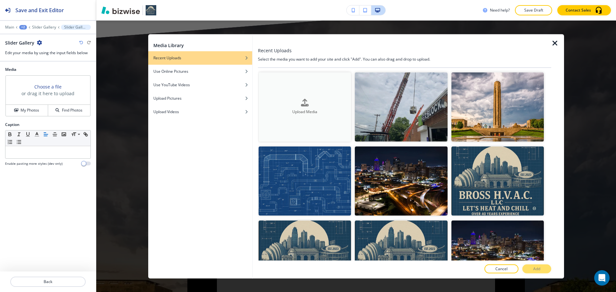
click at [313, 127] on button "Upload Media" at bounding box center [304, 106] width 92 height 69
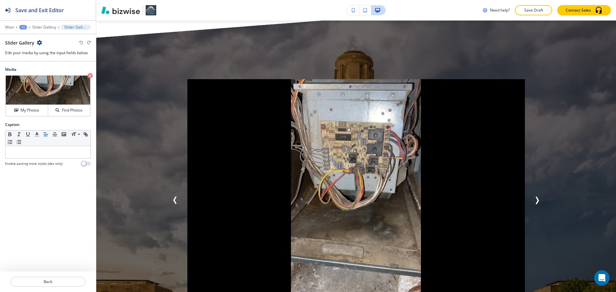
click at [62, 276] on div at bounding box center [48, 274] width 96 height 5
click at [63, 279] on p "Back" at bounding box center [48, 282] width 74 height 6
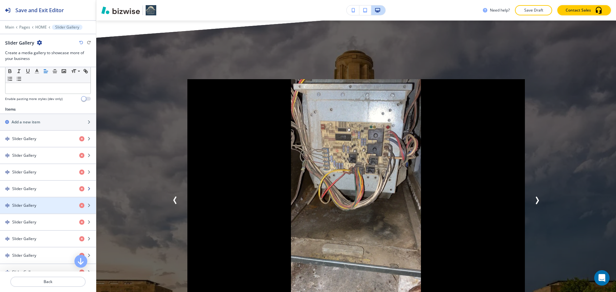
scroll to position [192, 0]
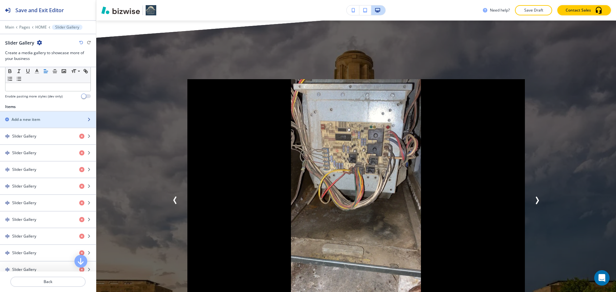
click at [51, 126] on div "button" at bounding box center [48, 124] width 96 height 5
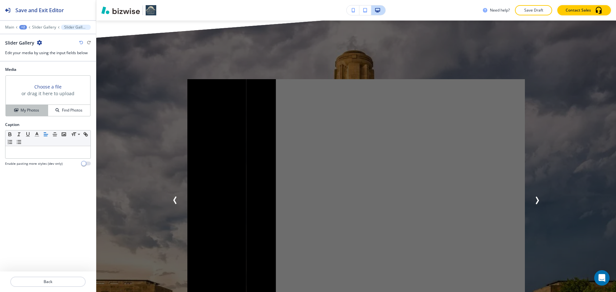
click at [36, 111] on h4 "My Photos" at bounding box center [30, 110] width 19 height 6
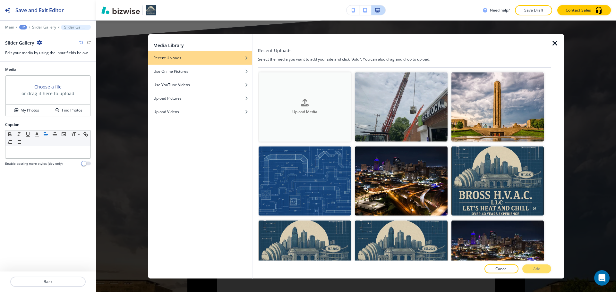
click at [283, 112] on h4 "Upload Media" at bounding box center [304, 112] width 92 height 6
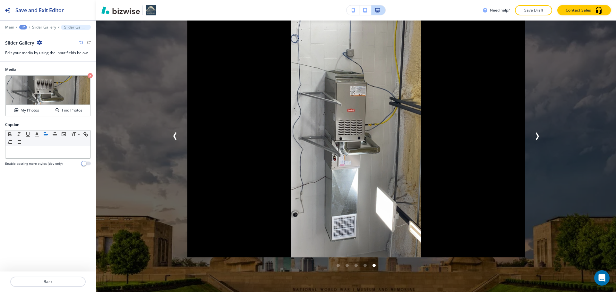
scroll to position [2922, 0]
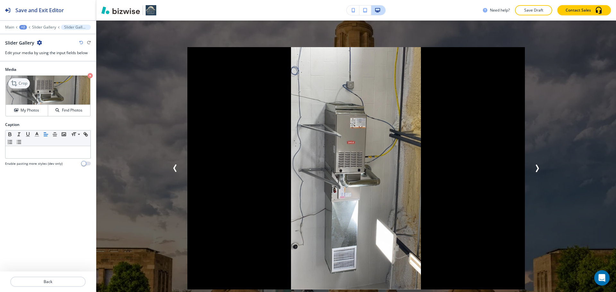
click at [21, 81] on p "Crop" at bounding box center [23, 83] width 9 height 6
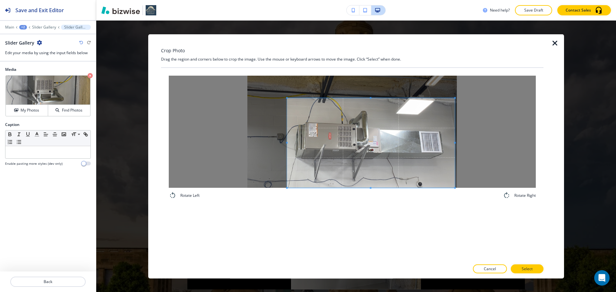
click at [378, 143] on span at bounding box center [371, 143] width 168 height 90
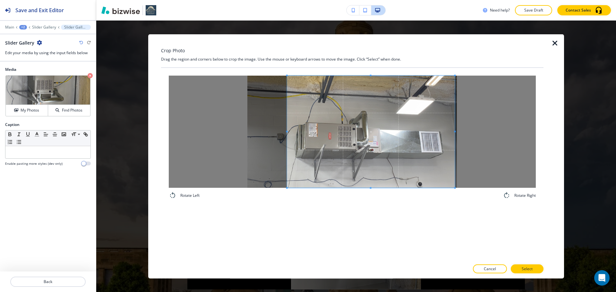
click at [373, 60] on div "Crop Photo Drag the region and corners below to crop the image. Use the mouse o…" at bounding box center [352, 156] width 382 height 244
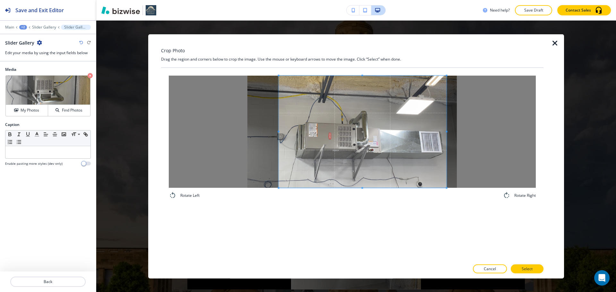
click at [343, 109] on span at bounding box center [363, 131] width 168 height 112
click at [531, 266] on button "Select" at bounding box center [527, 269] width 33 height 9
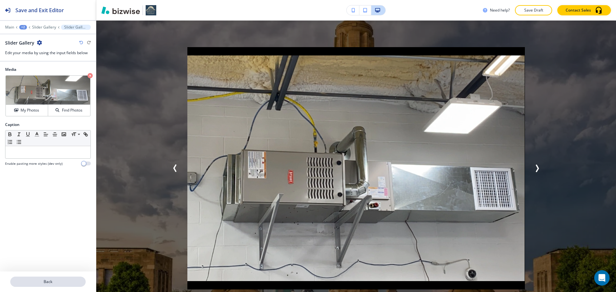
click at [67, 282] on p "Back" at bounding box center [48, 282] width 74 height 6
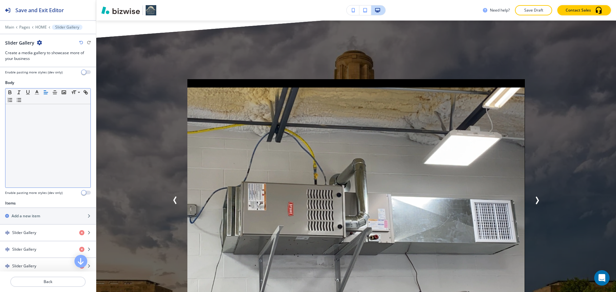
scroll to position [96, 0]
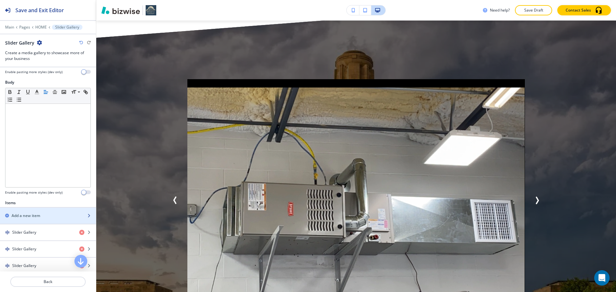
click at [69, 213] on div "Add a new item" at bounding box center [41, 216] width 82 height 6
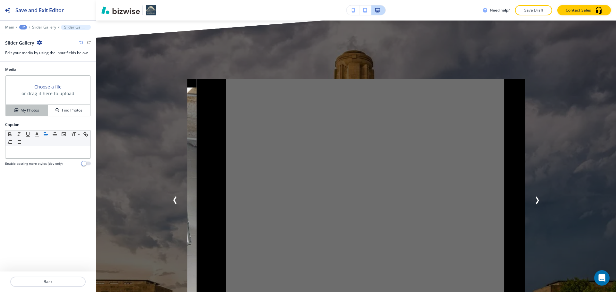
click at [32, 109] on h4 "My Photos" at bounding box center [30, 110] width 19 height 6
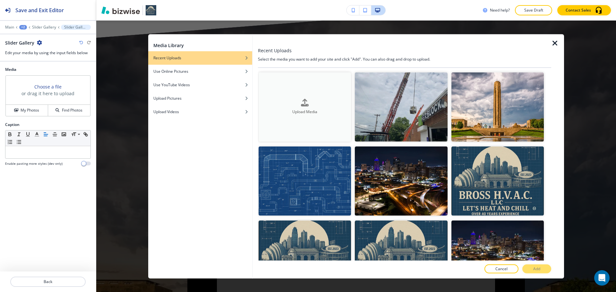
click at [305, 122] on button "Upload Media" at bounding box center [304, 106] width 92 height 69
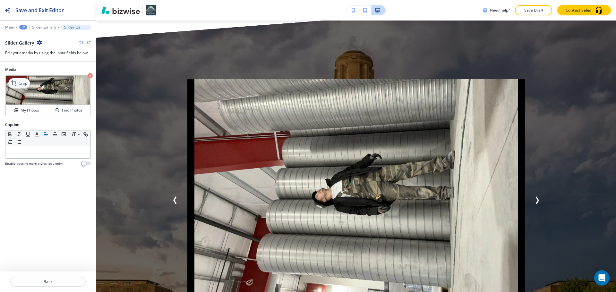
click at [19, 85] on p "Crop" at bounding box center [23, 83] width 9 height 6
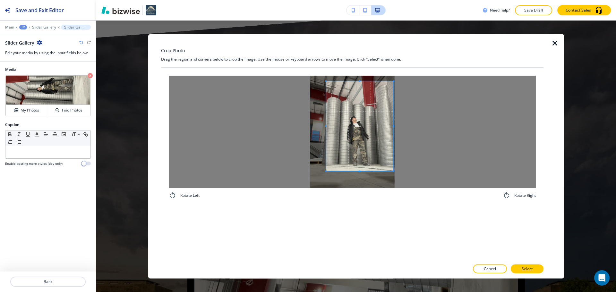
click at [364, 123] on span at bounding box center [359, 126] width 67 height 90
click at [290, 126] on div at bounding box center [352, 131] width 367 height 112
click at [351, 80] on div at bounding box center [352, 131] width 367 height 112
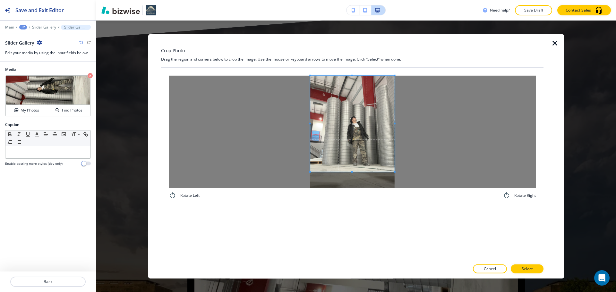
click at [351, 68] on div "Rotate Left Rotate Right" at bounding box center [352, 137] width 382 height 139
click at [524, 268] on p "Select" at bounding box center [526, 269] width 11 height 6
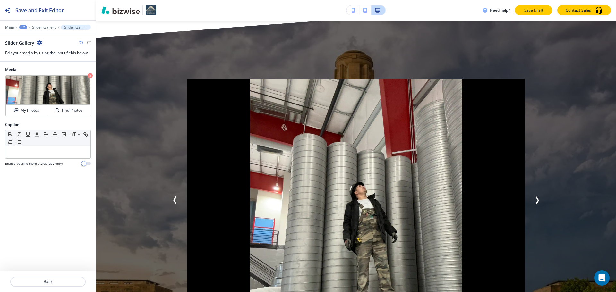
click at [543, 12] on p "Save Draft" at bounding box center [533, 10] width 21 height 6
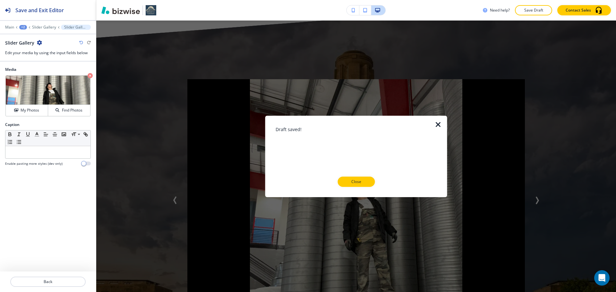
click at [368, 178] on button "Close" at bounding box center [355, 182] width 37 height 10
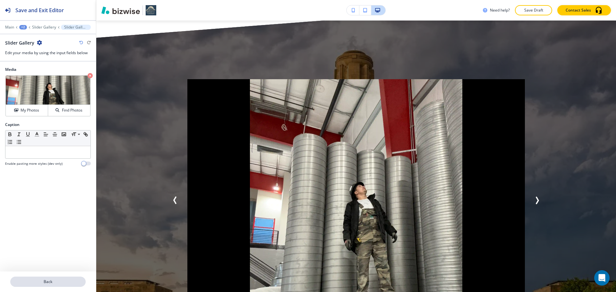
click at [66, 279] on p "Back" at bounding box center [48, 282] width 74 height 6
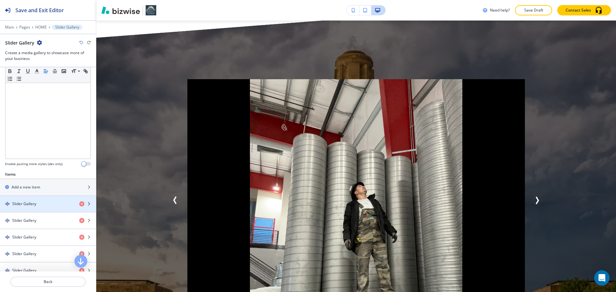
scroll to position [128, 0]
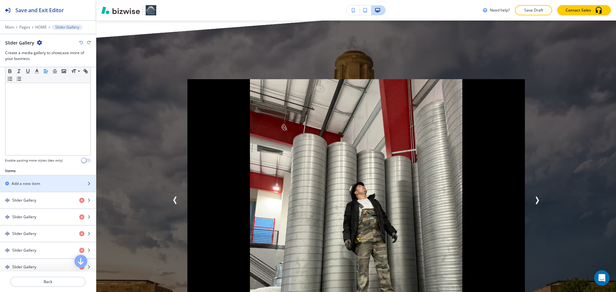
click at [58, 188] on div "button" at bounding box center [48, 189] width 96 height 5
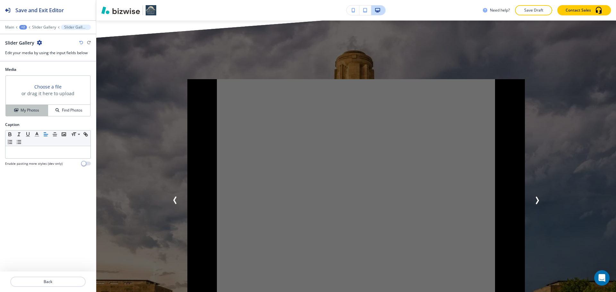
click at [28, 113] on h4 "My Photos" at bounding box center [30, 110] width 19 height 6
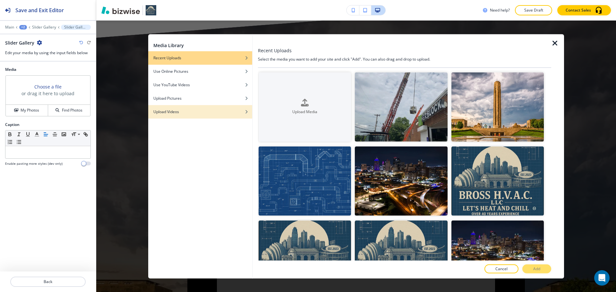
click at [249, 105] on div "button" at bounding box center [200, 107] width 104 height 4
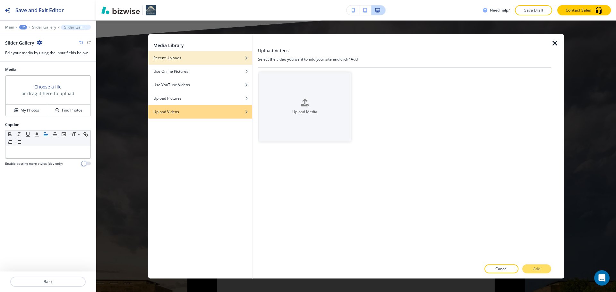
click at [213, 59] on div "Recent Uploads" at bounding box center [200, 58] width 104 height 6
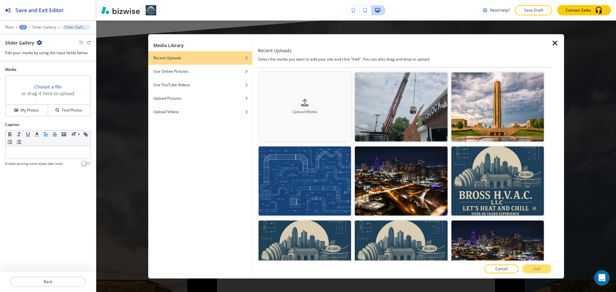
click at [293, 99] on div "Upload Media" at bounding box center [304, 107] width 92 height 16
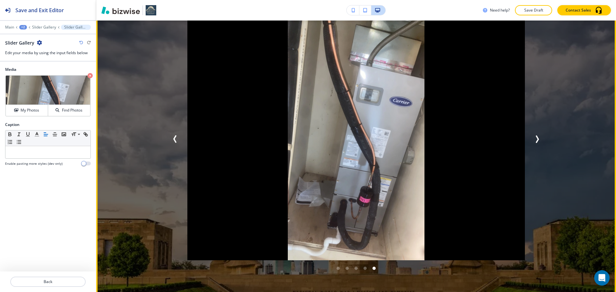
scroll to position [2954, 0]
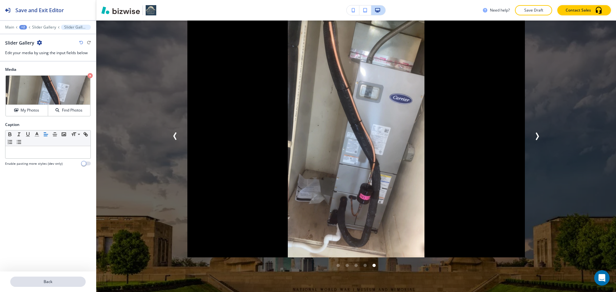
click at [34, 281] on p "Back" at bounding box center [48, 282] width 74 height 6
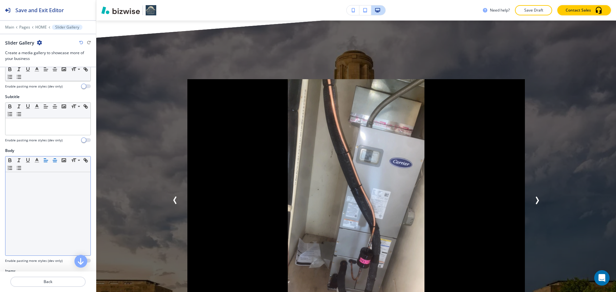
scroll to position [96, 0]
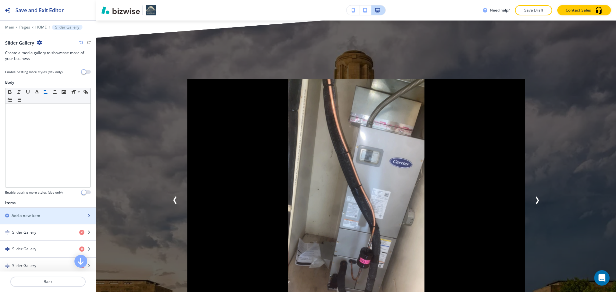
click at [34, 214] on h2 "Add a new item" at bounding box center [26, 216] width 29 height 6
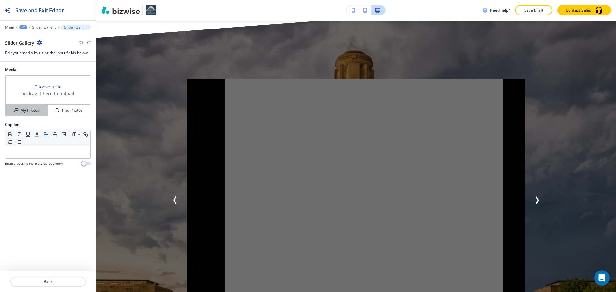
click at [33, 107] on button "My Photos" at bounding box center [27, 110] width 42 height 11
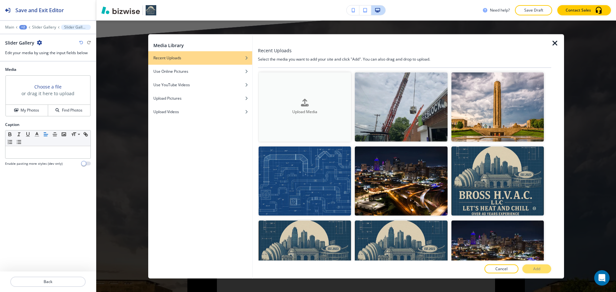
click at [331, 109] on h4 "Upload Media" at bounding box center [304, 112] width 92 height 6
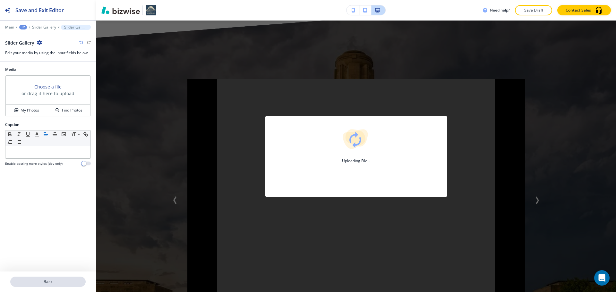
click at [51, 282] on p "Back" at bounding box center [48, 282] width 74 height 6
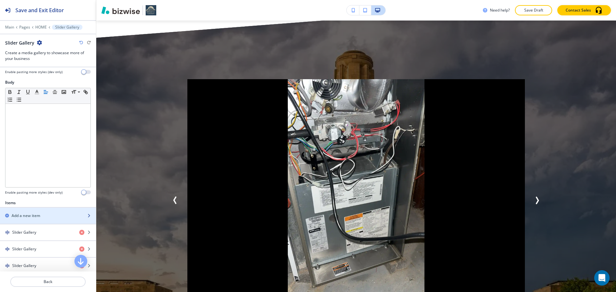
click at [55, 214] on div "Add a new item" at bounding box center [41, 216] width 82 height 6
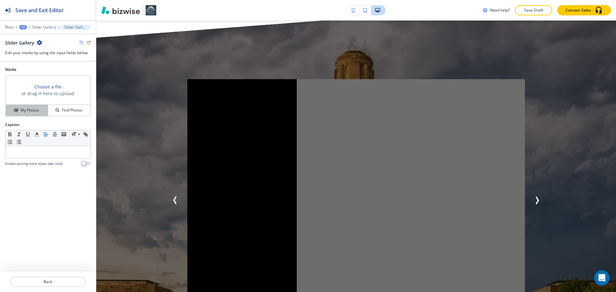
click at [39, 113] on h4 "My Photos" at bounding box center [30, 110] width 19 height 6
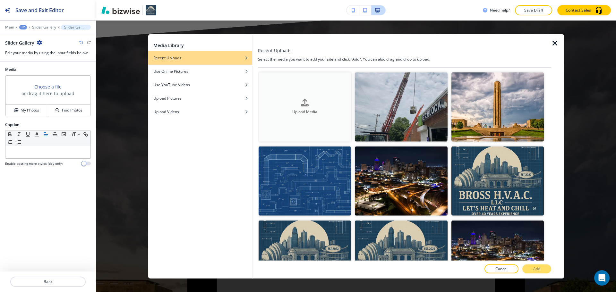
click at [277, 113] on h4 "Upload Media" at bounding box center [304, 112] width 92 height 6
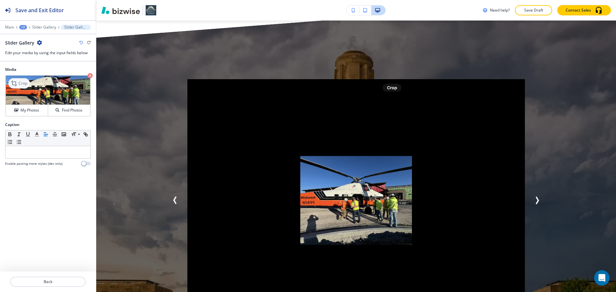
click at [19, 82] on p "Crop" at bounding box center [23, 83] width 9 height 6
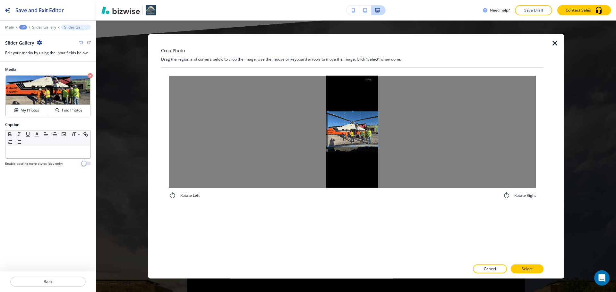
click at [387, 143] on div at bounding box center [352, 131] width 367 height 112
click at [523, 267] on p "Select" at bounding box center [526, 269] width 11 height 6
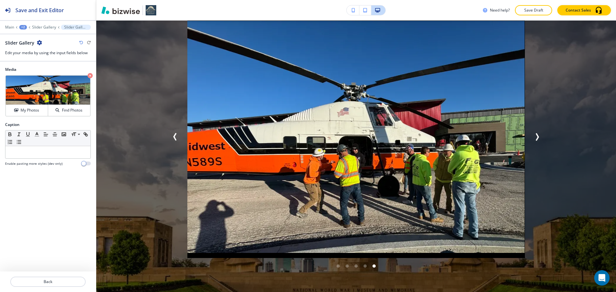
scroll to position [2954, 0]
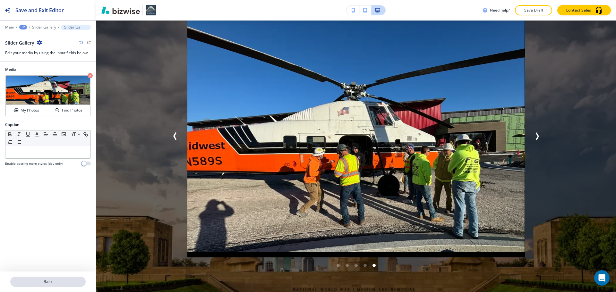
click at [56, 279] on button "Back" at bounding box center [47, 282] width 75 height 10
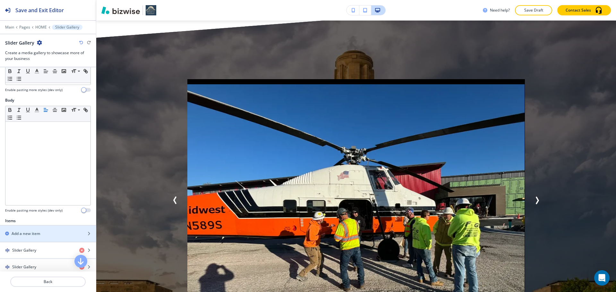
scroll to position [96, 0]
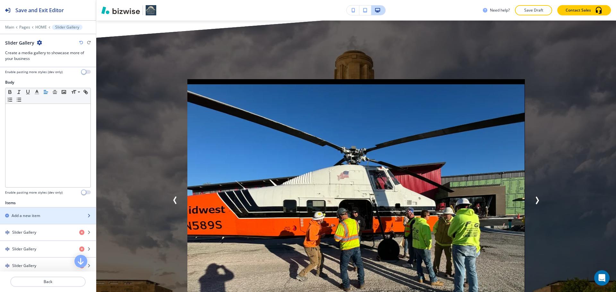
click at [51, 217] on div "Add a new item" at bounding box center [41, 216] width 82 height 6
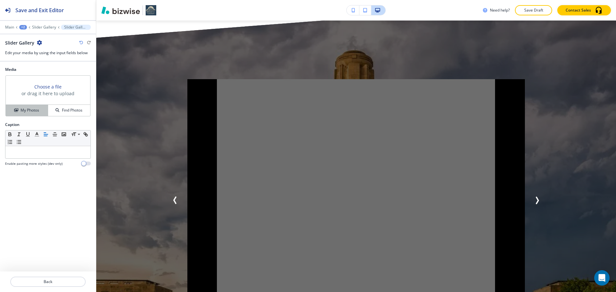
click at [41, 113] on div "My Photos" at bounding box center [27, 110] width 42 height 6
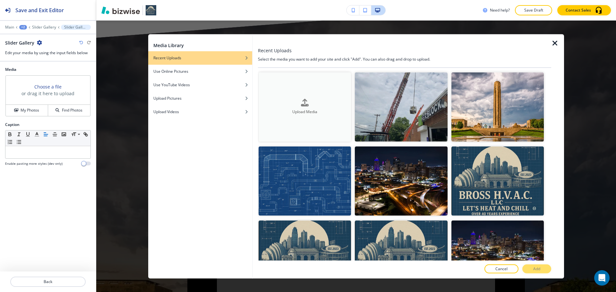
click at [329, 128] on button "Upload Media" at bounding box center [304, 106] width 92 height 69
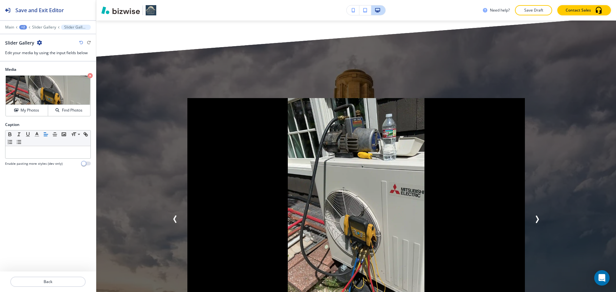
scroll to position [2858, 0]
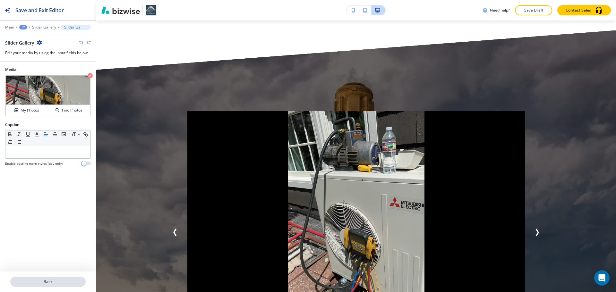
click at [47, 279] on button "Back" at bounding box center [47, 282] width 75 height 10
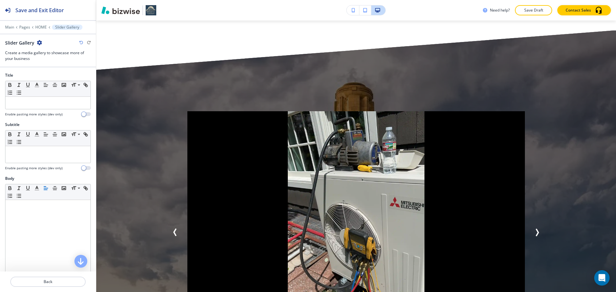
scroll to position [2890, 0]
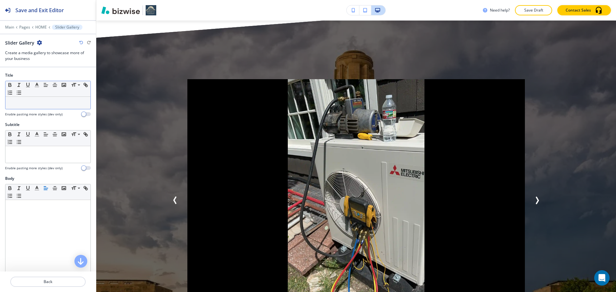
click at [22, 103] on p at bounding box center [48, 103] width 79 height 6
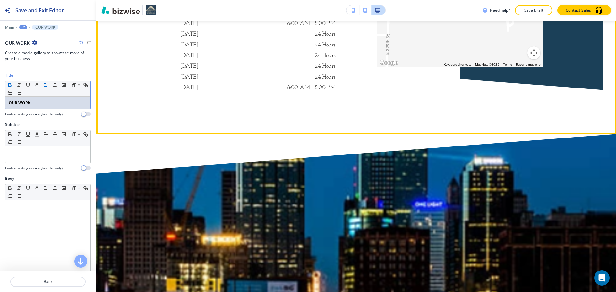
scroll to position [3723, 0]
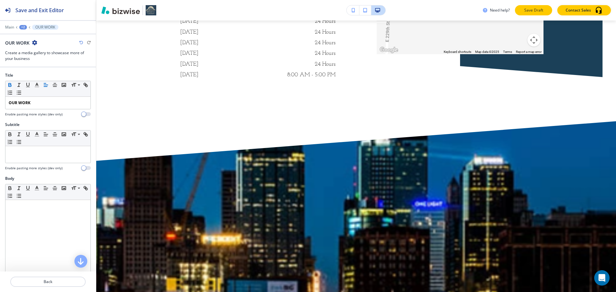
click at [540, 11] on p "Save Draft" at bounding box center [533, 10] width 21 height 6
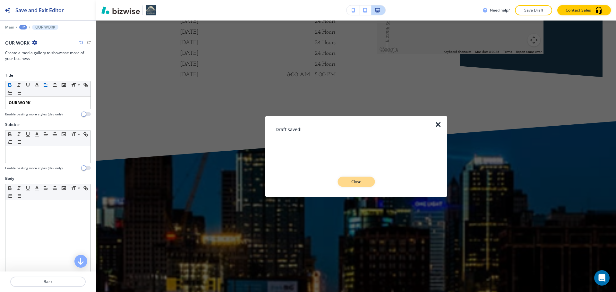
click at [360, 179] on p "Close" at bounding box center [356, 182] width 21 height 6
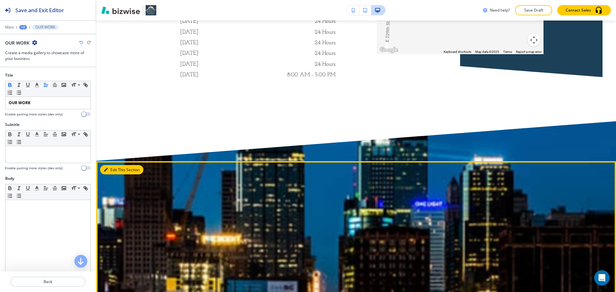
click at [114, 165] on button "Edit This Section" at bounding box center [121, 170] width 43 height 10
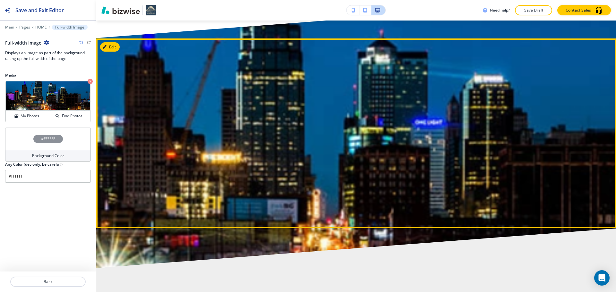
scroll to position [3847, 0]
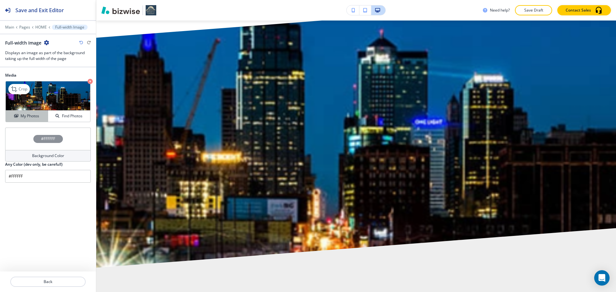
click at [41, 116] on div "My Photos" at bounding box center [27, 116] width 42 height 6
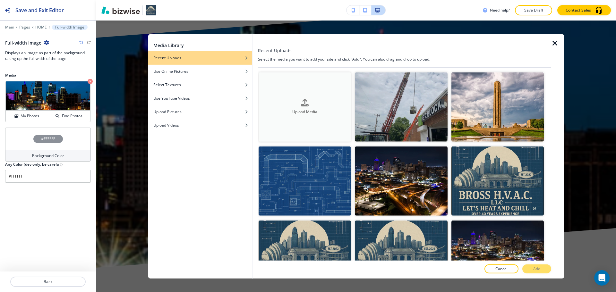
click at [331, 125] on button "Upload Media" at bounding box center [304, 106] width 92 height 69
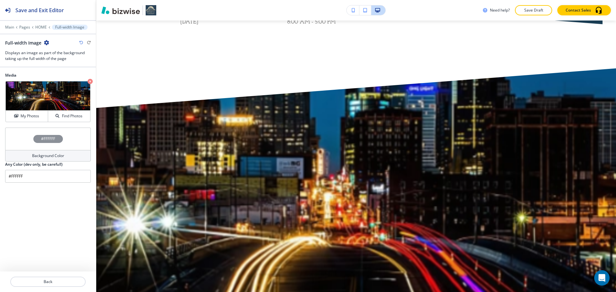
scroll to position [3814, 0]
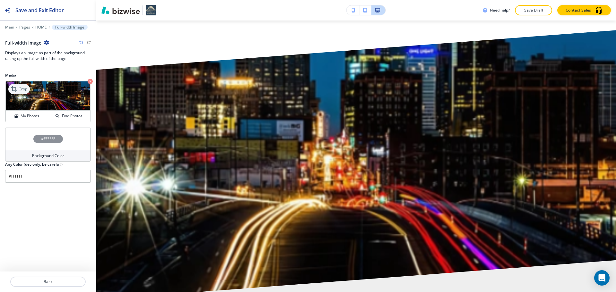
click at [26, 91] on p "Crop" at bounding box center [23, 89] width 9 height 6
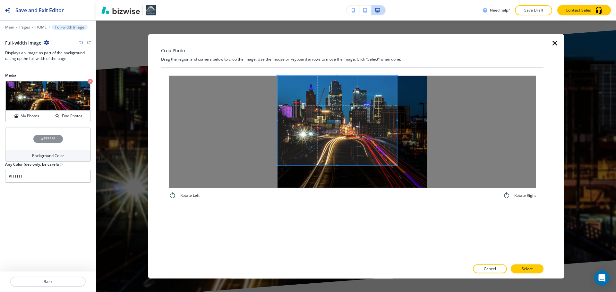
click at [304, 112] on span at bounding box center [337, 120] width 120 height 90
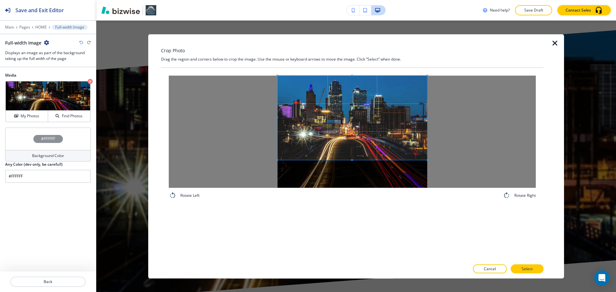
click at [460, 159] on div at bounding box center [352, 131] width 367 height 112
click at [533, 268] on button "Select" at bounding box center [527, 269] width 33 height 9
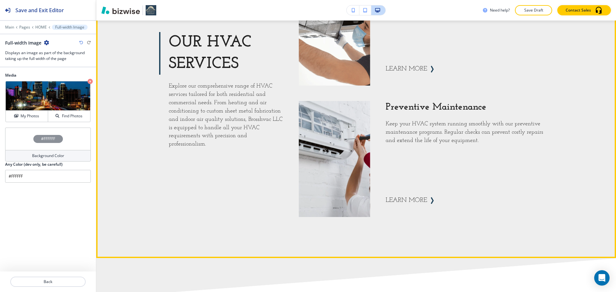
scroll to position [1185, 0]
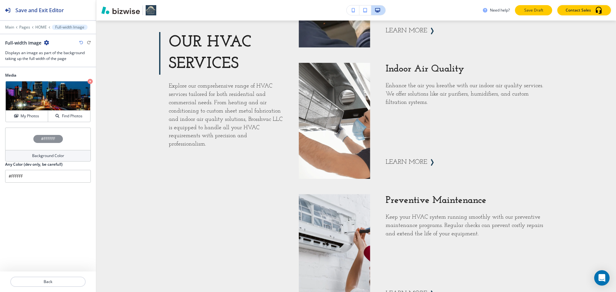
click at [541, 10] on p "Save Draft" at bounding box center [533, 10] width 21 height 6
